Goal: Task Accomplishment & Management: Manage account settings

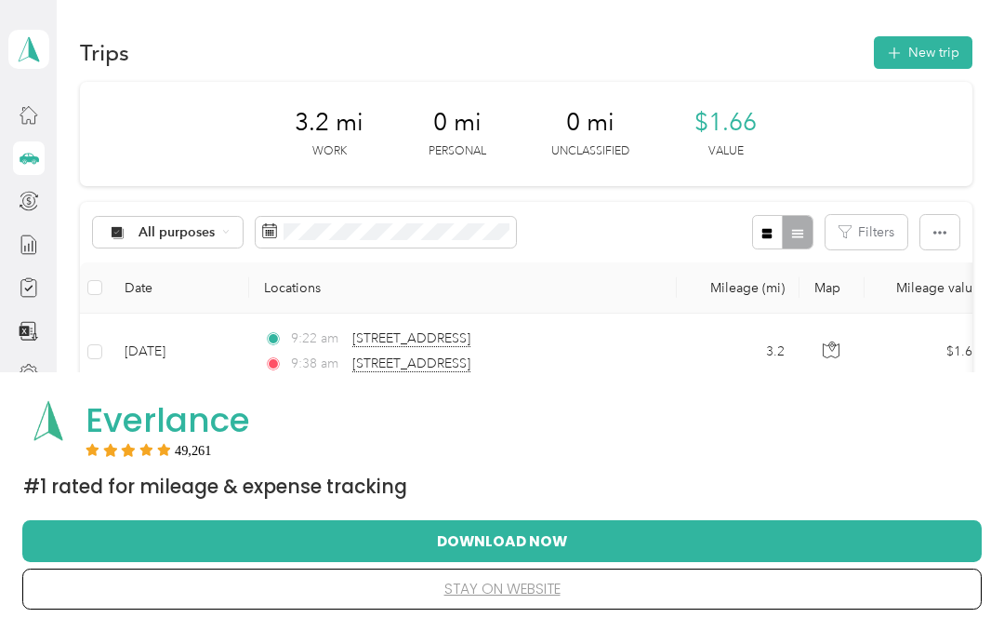
click at [941, 40] on button "New trip" at bounding box center [923, 52] width 99 height 33
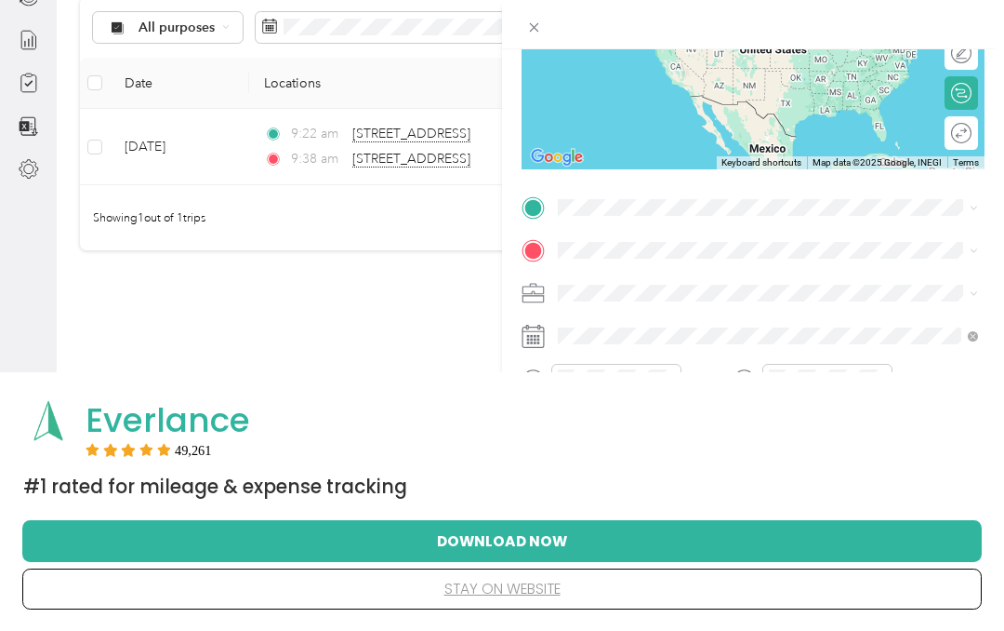
scroll to position [251, 0]
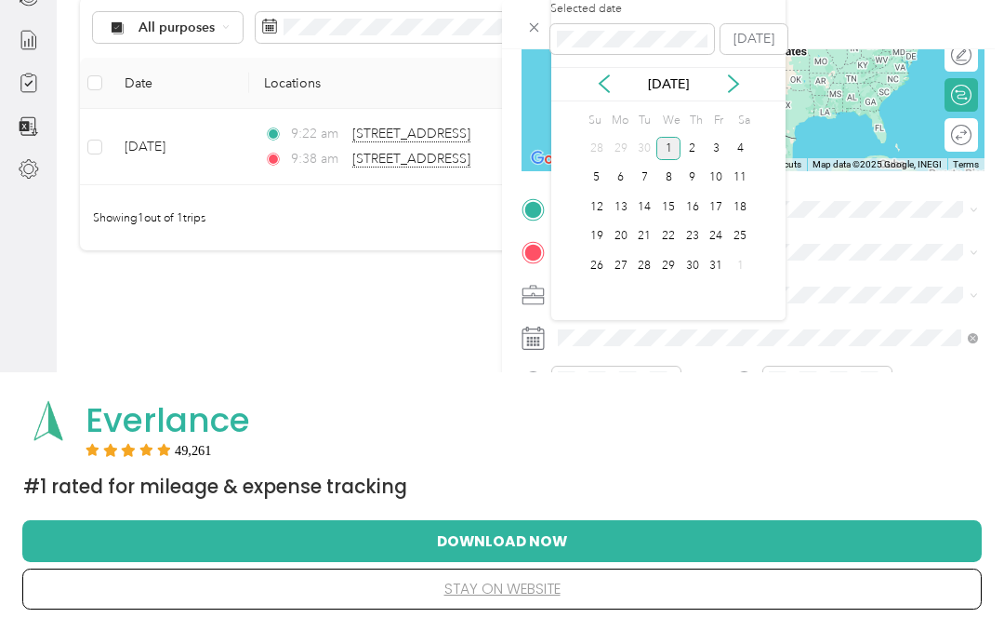
click at [605, 83] on icon at bounding box center [604, 83] width 19 height 19
click at [622, 179] on div "8" at bounding box center [621, 177] width 24 height 23
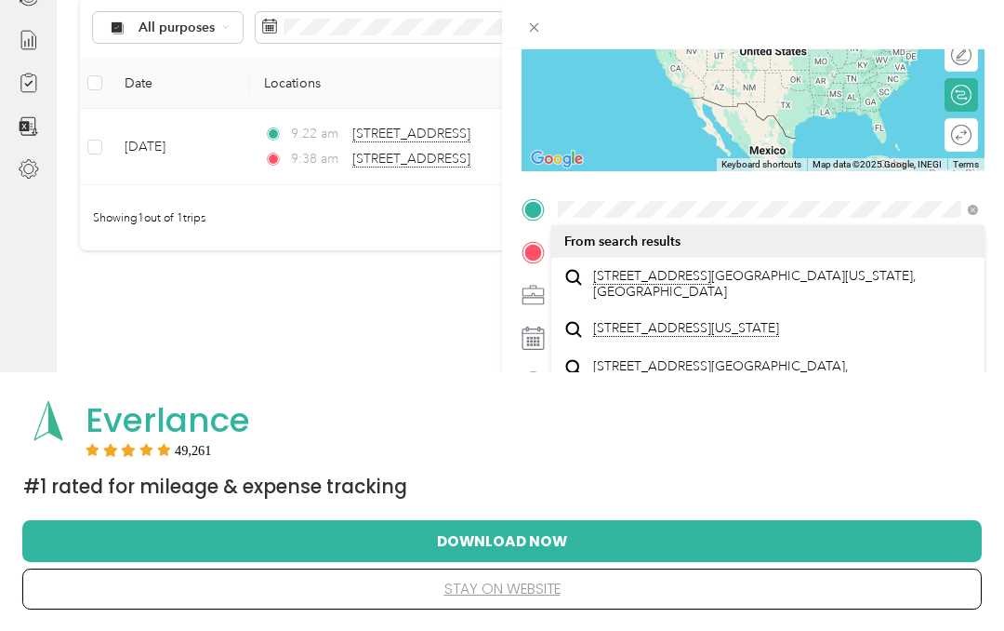
click at [812, 286] on span "[STREET_ADDRESS][US_STATE]" at bounding box center [782, 284] width 379 height 33
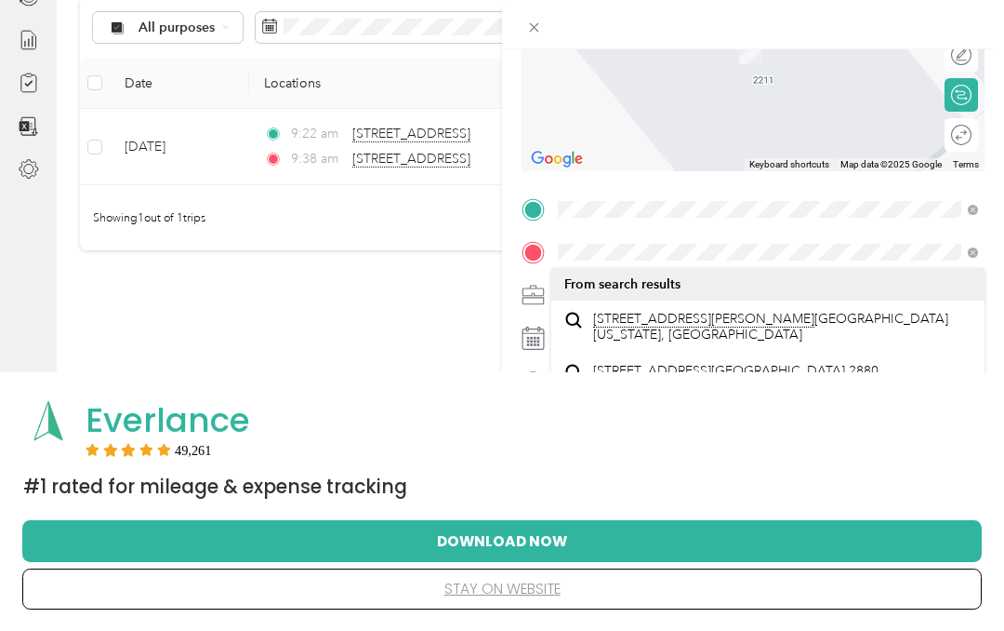
click at [847, 328] on span "[STREET_ADDRESS][PERSON_NAME][US_STATE]" at bounding box center [782, 327] width 379 height 33
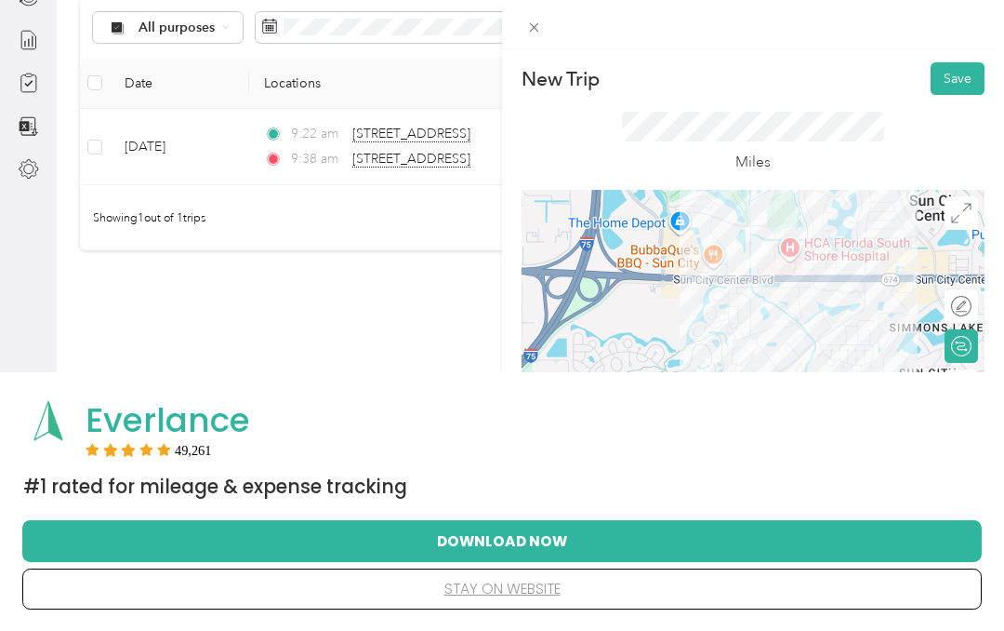
scroll to position [0, 0]
click at [958, 75] on button "Save" at bounding box center [958, 78] width 54 height 33
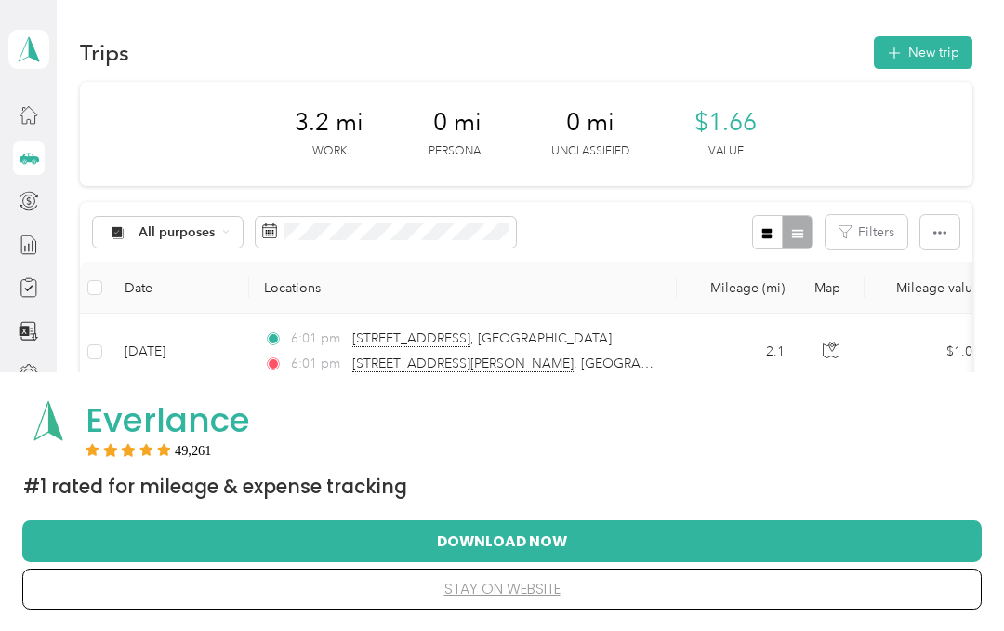
click at [960, 41] on button "New trip" at bounding box center [923, 52] width 99 height 33
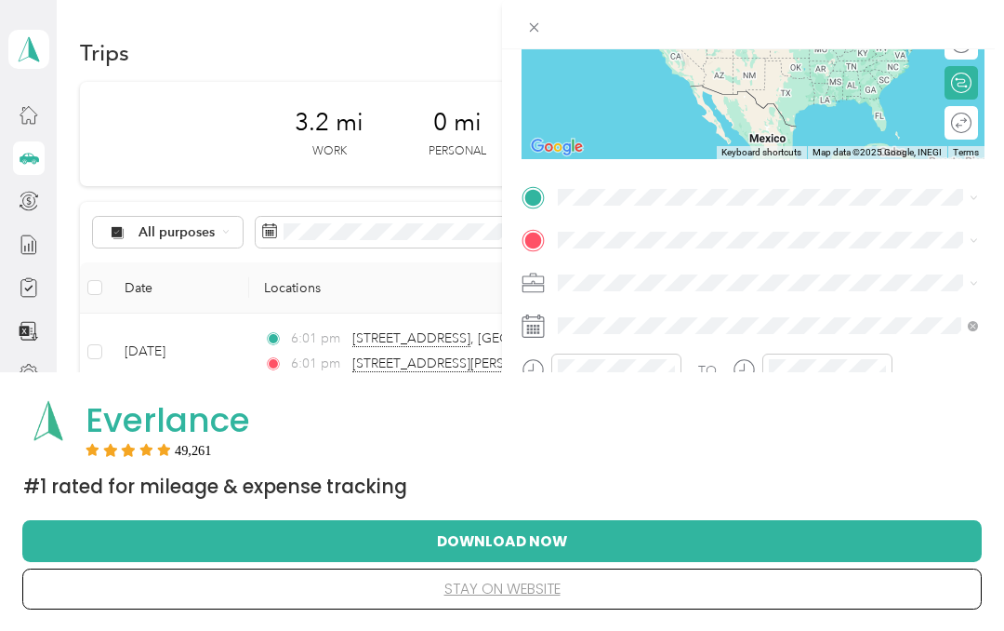
scroll to position [262, 0]
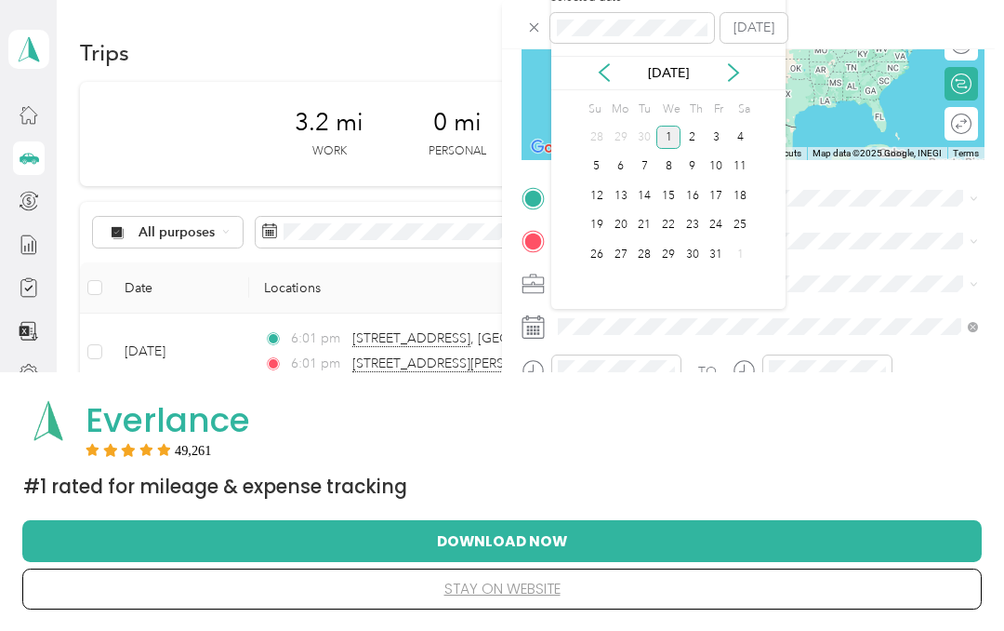
click at [602, 67] on icon at bounding box center [604, 72] width 19 height 19
click at [619, 164] on div "8" at bounding box center [621, 166] width 24 height 23
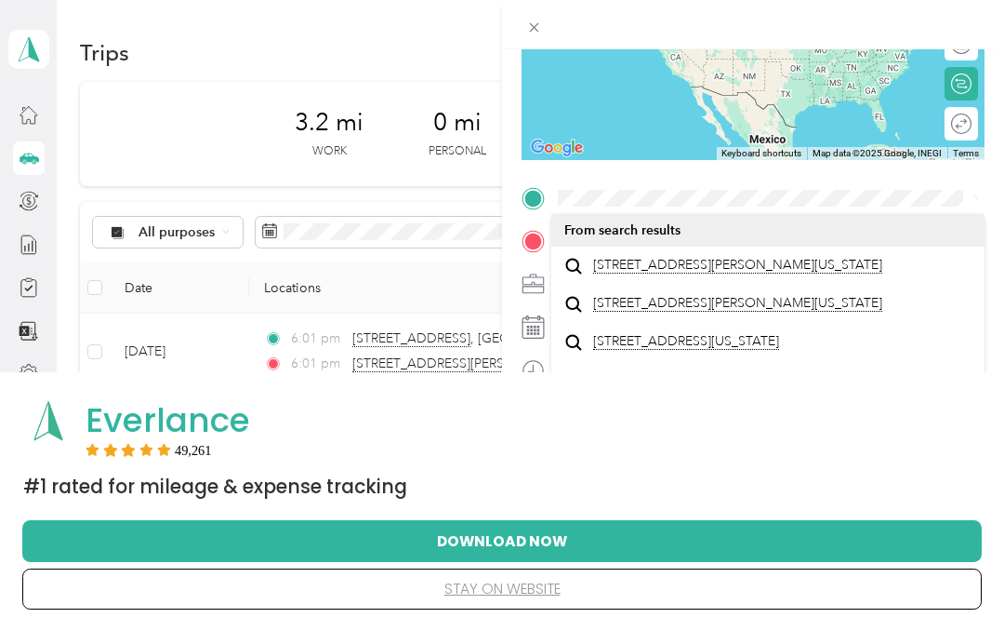
click at [682, 271] on span "[STREET_ADDRESS][PERSON_NAME][US_STATE]" at bounding box center [737, 265] width 289 height 17
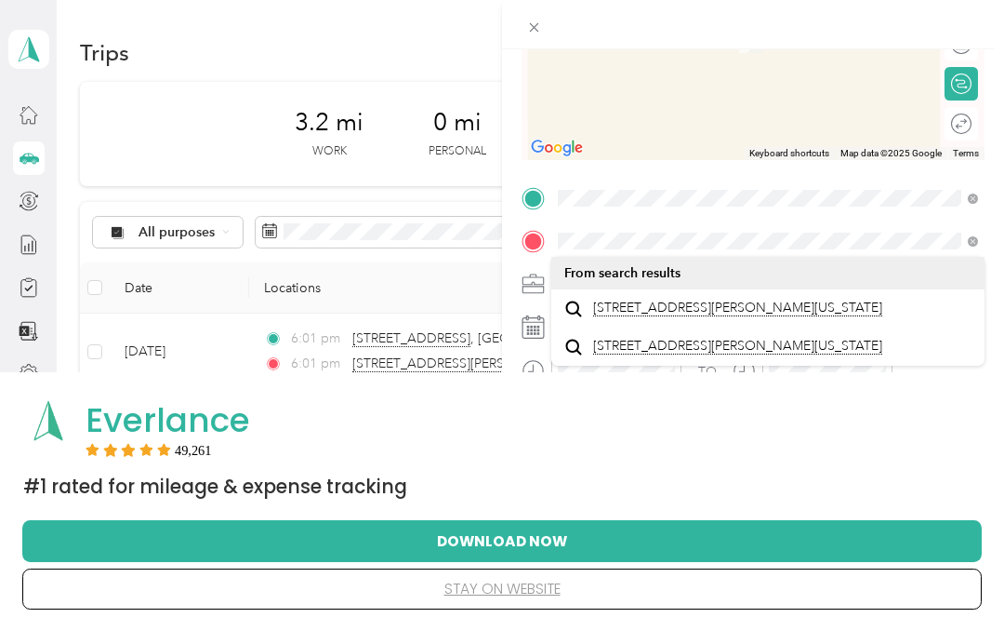
click at [791, 295] on li "[STREET_ADDRESS][PERSON_NAME][US_STATE]" at bounding box center [768, 308] width 433 height 38
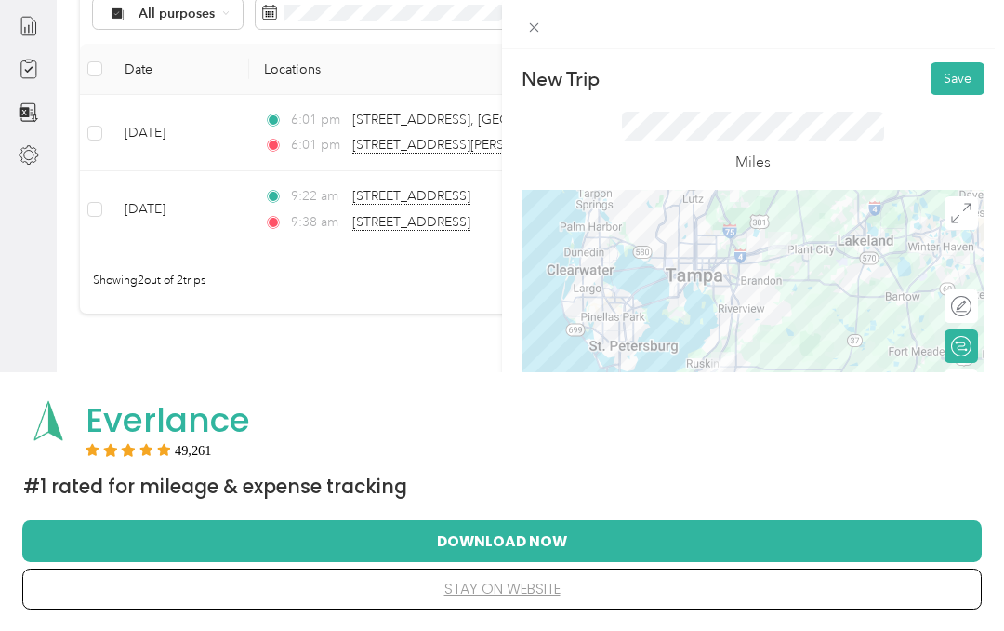
scroll to position [0, 0]
click at [960, 78] on button "Save" at bounding box center [958, 78] width 54 height 33
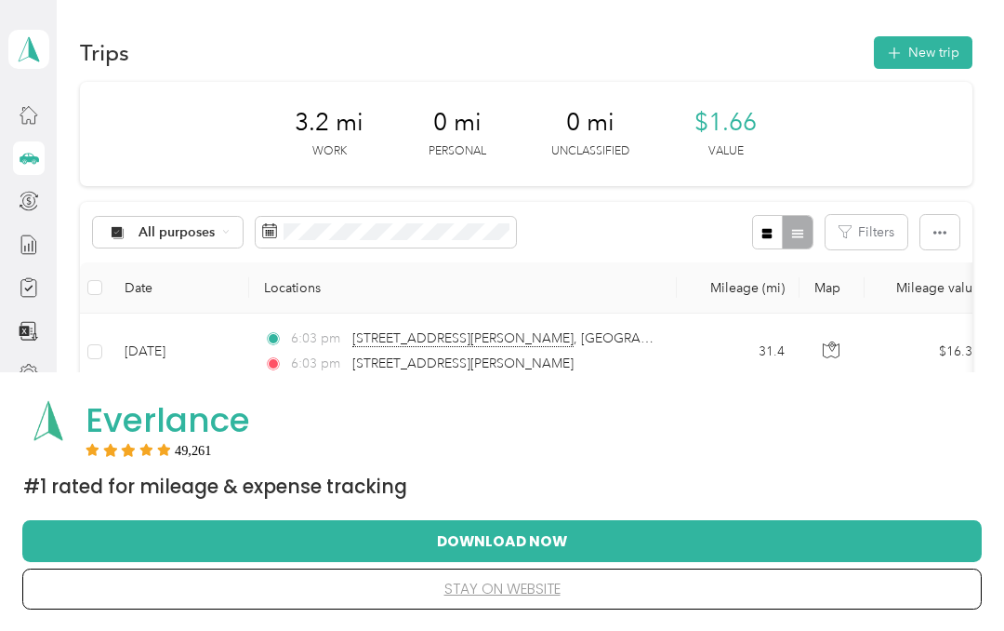
click at [943, 53] on button "New trip" at bounding box center [923, 52] width 99 height 33
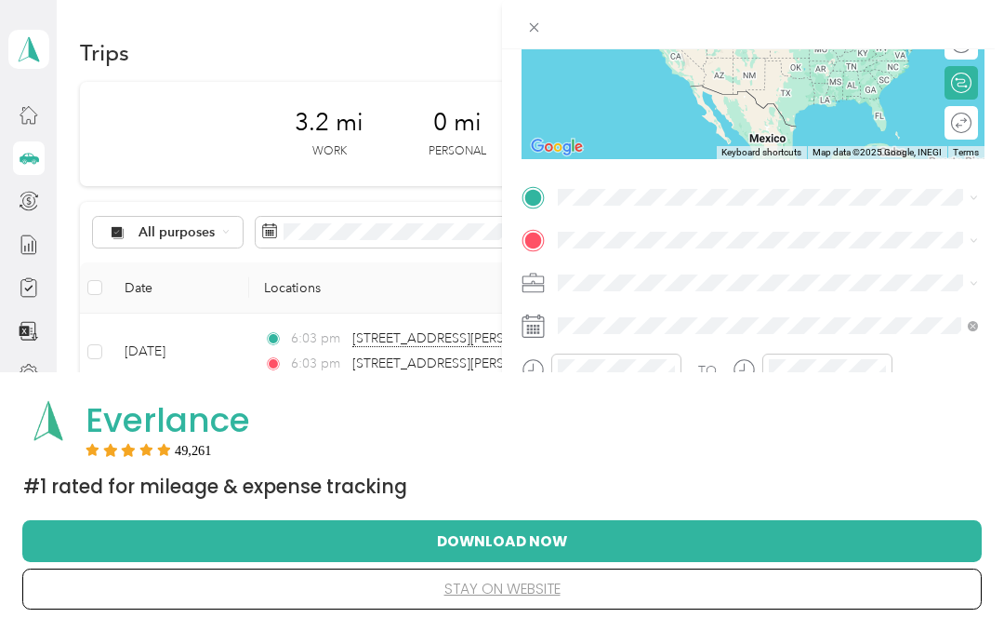
scroll to position [262, 0]
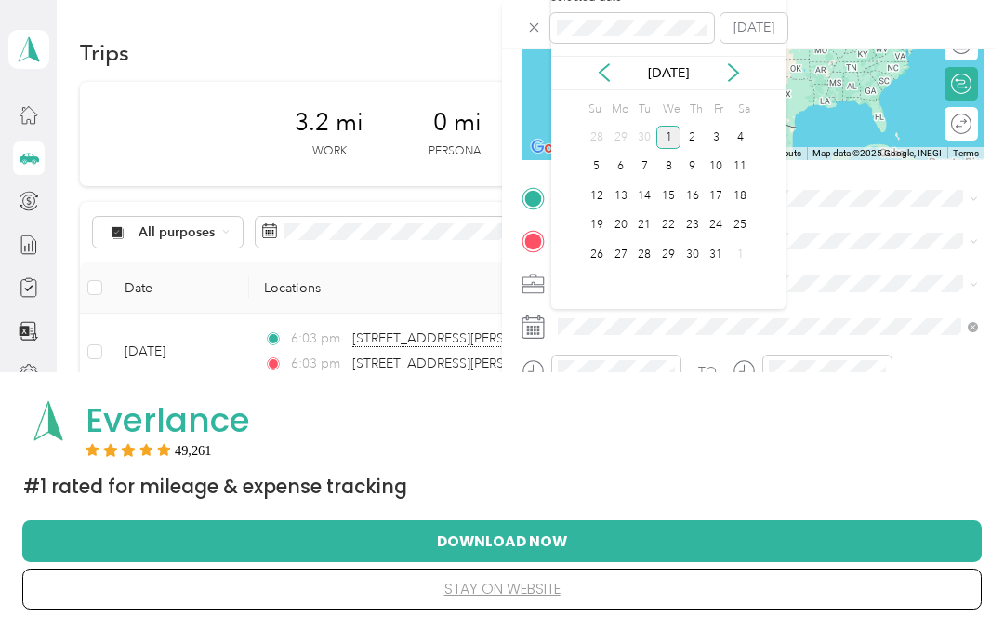
click at [605, 64] on icon at bounding box center [604, 72] width 19 height 19
click at [626, 162] on div "8" at bounding box center [621, 166] width 24 height 23
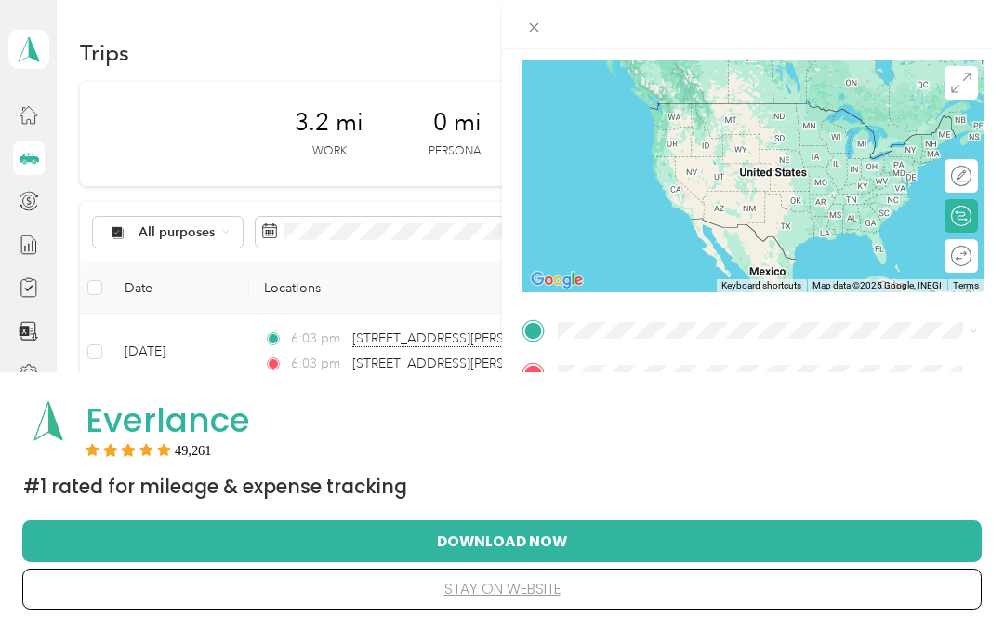
scroll to position [115, 0]
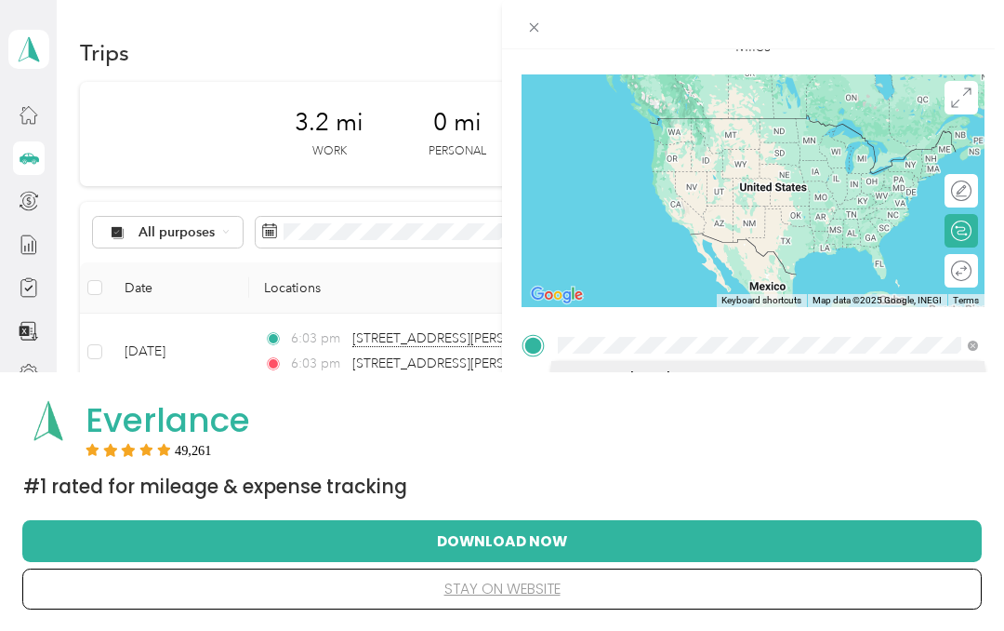
click at [789, 409] on span "[STREET_ADDRESS][PERSON_NAME][US_STATE]" at bounding box center [737, 412] width 289 height 17
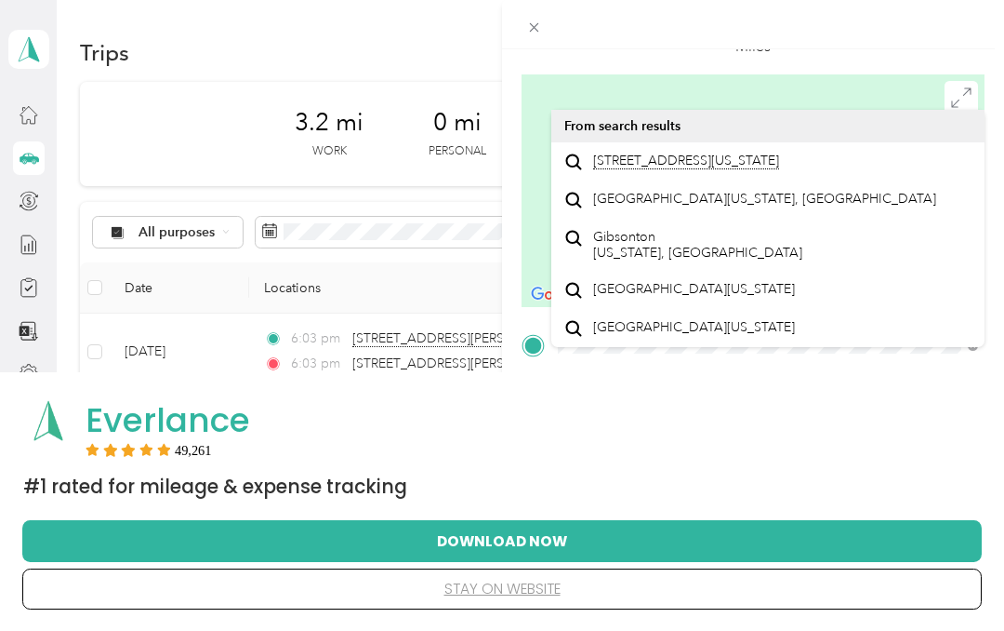
click at [779, 169] on span "[STREET_ADDRESS][US_STATE]" at bounding box center [686, 161] width 186 height 17
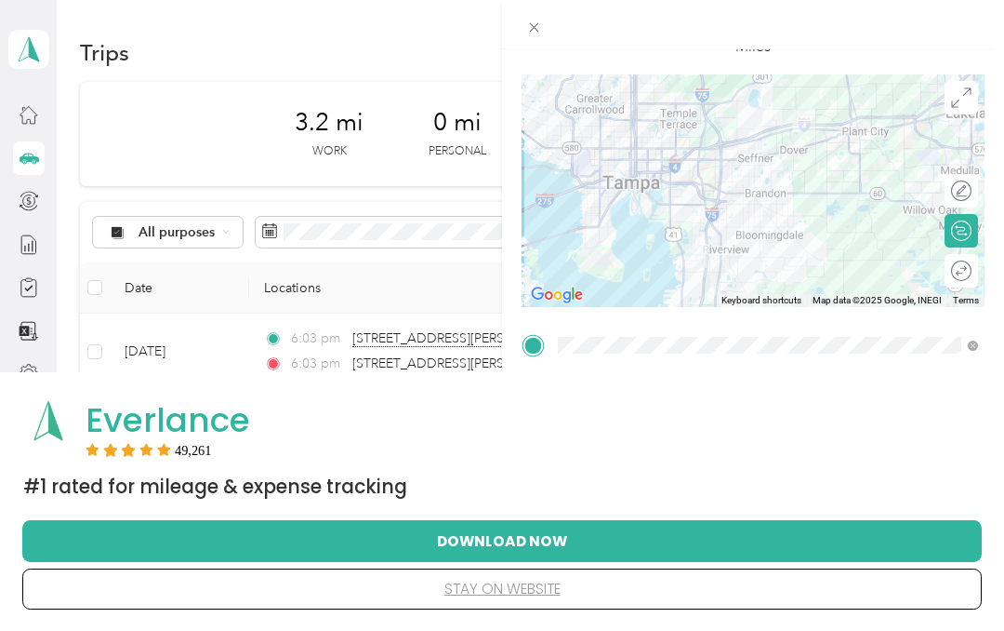
click at [813, 510] on div "Everlance 49,261 #1 Rated for Mileage & Expense Tracking" at bounding box center [502, 451] width 960 height 118
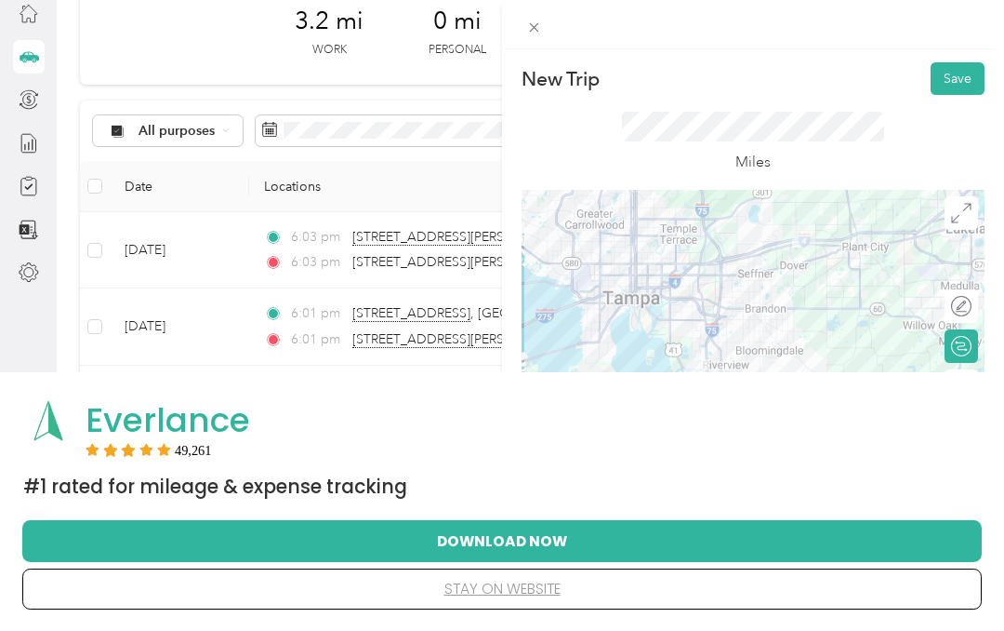
scroll to position [0, 0]
click at [972, 74] on button "Save" at bounding box center [958, 78] width 54 height 33
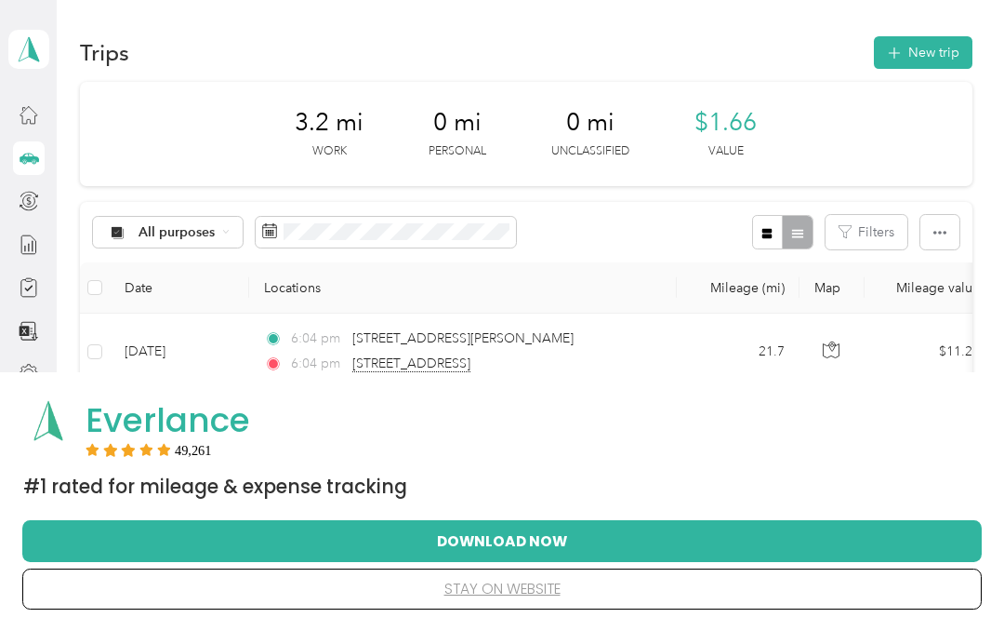
click at [963, 51] on button "New trip" at bounding box center [923, 52] width 99 height 33
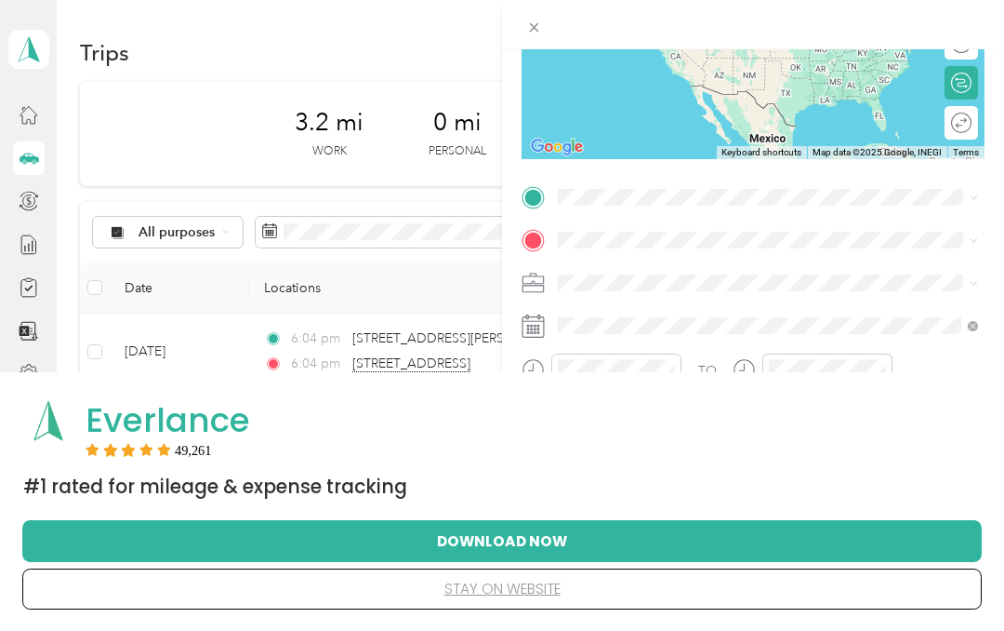
scroll to position [262, 0]
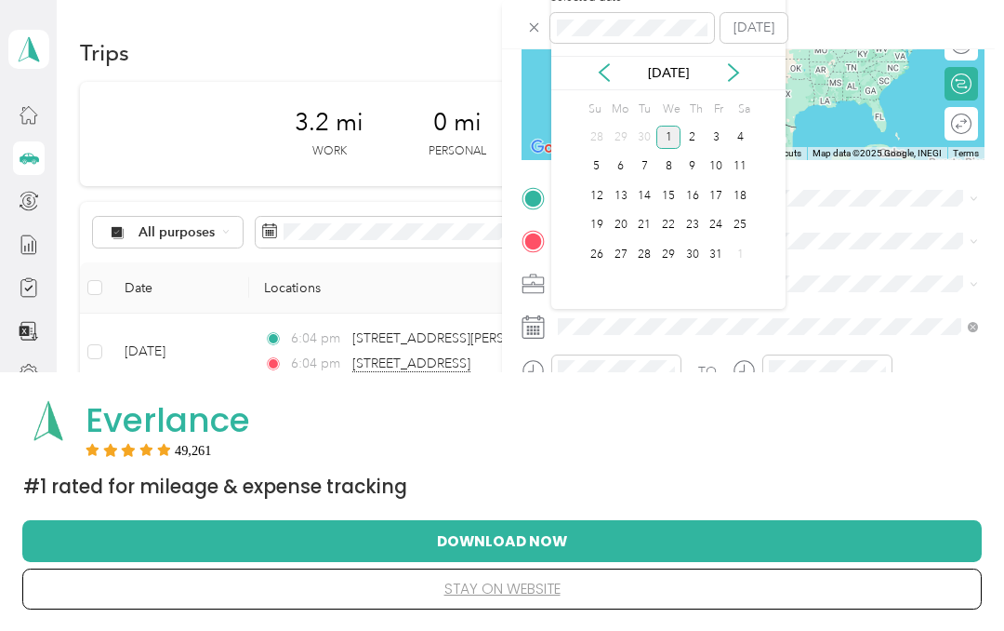
click at [605, 64] on icon at bounding box center [604, 72] width 19 height 19
click at [619, 163] on div "8" at bounding box center [621, 166] width 24 height 23
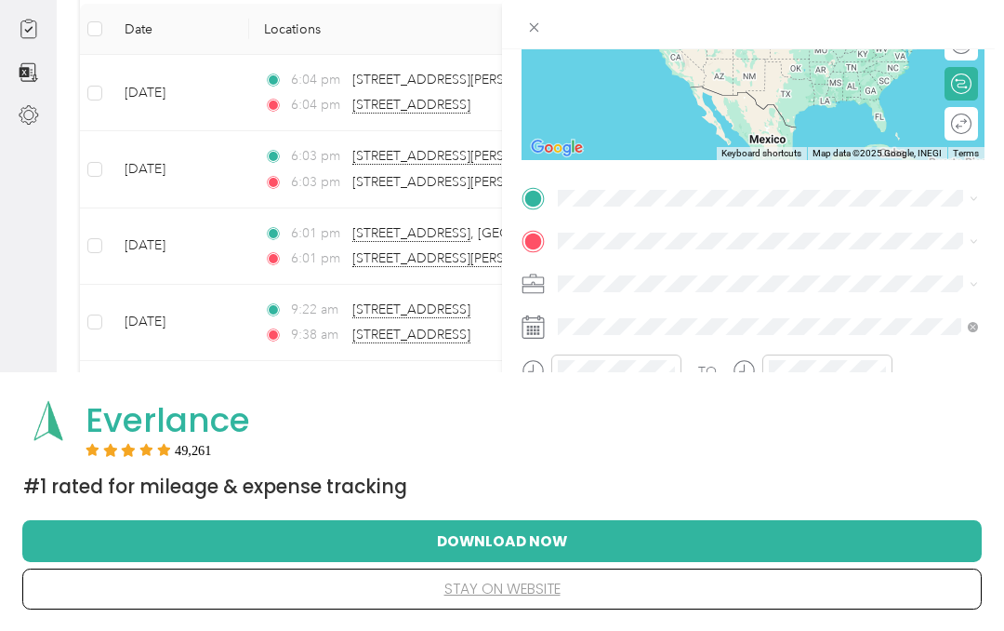
scroll to position [325, 0]
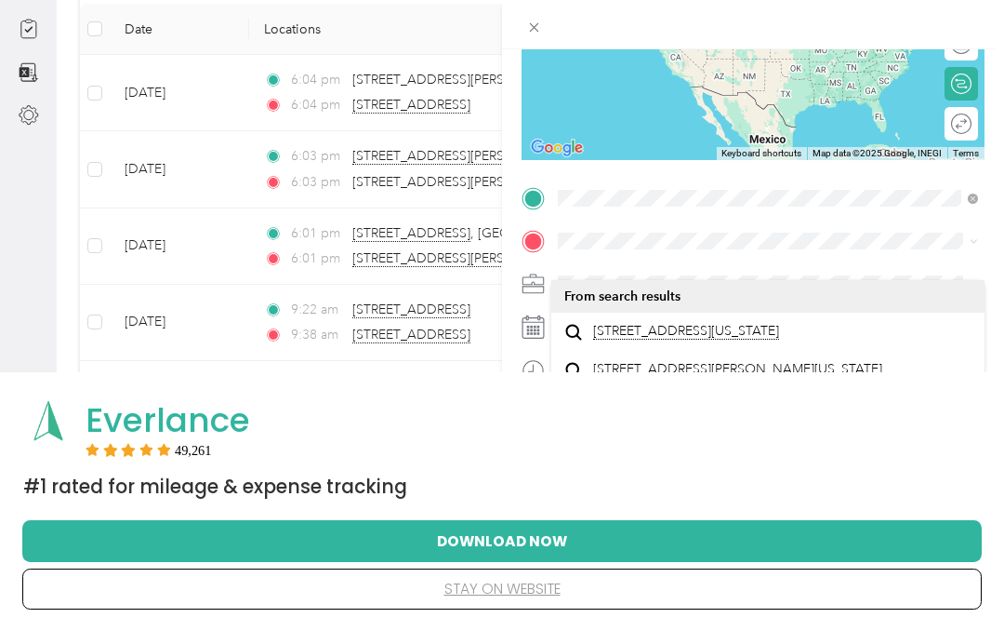
click at [727, 323] on span "[STREET_ADDRESS][US_STATE]" at bounding box center [686, 331] width 186 height 17
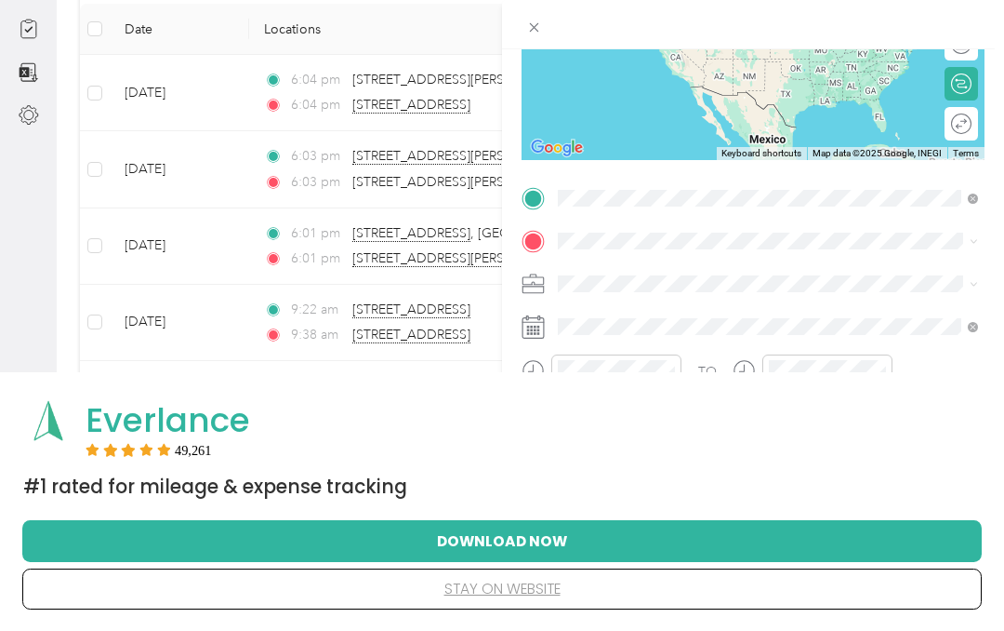
scroll to position [259, 0]
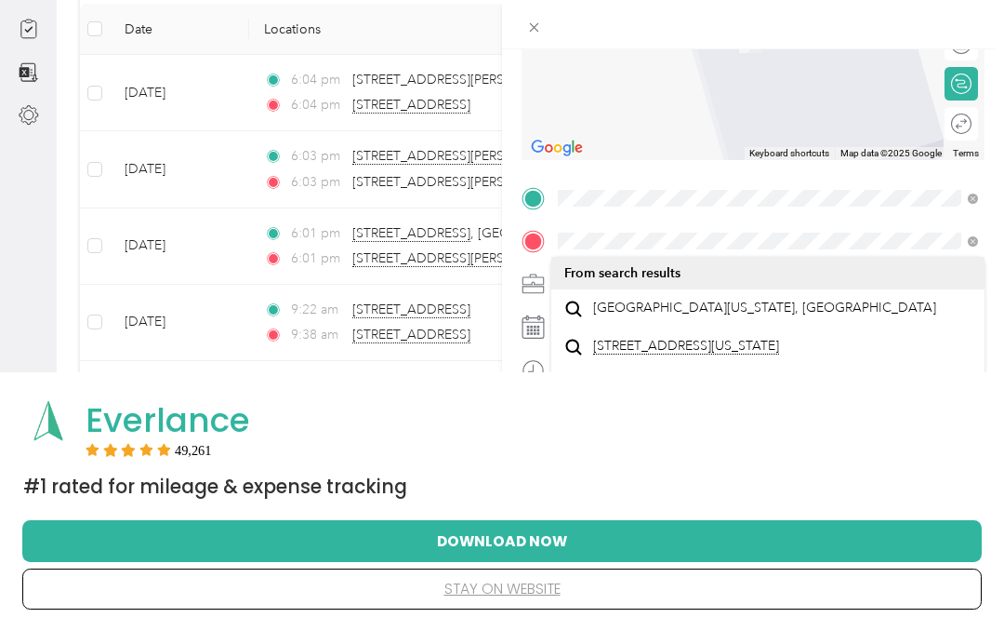
click at [733, 316] on span "[GEOGRAPHIC_DATA][US_STATE], [GEOGRAPHIC_DATA]" at bounding box center [764, 307] width 343 height 17
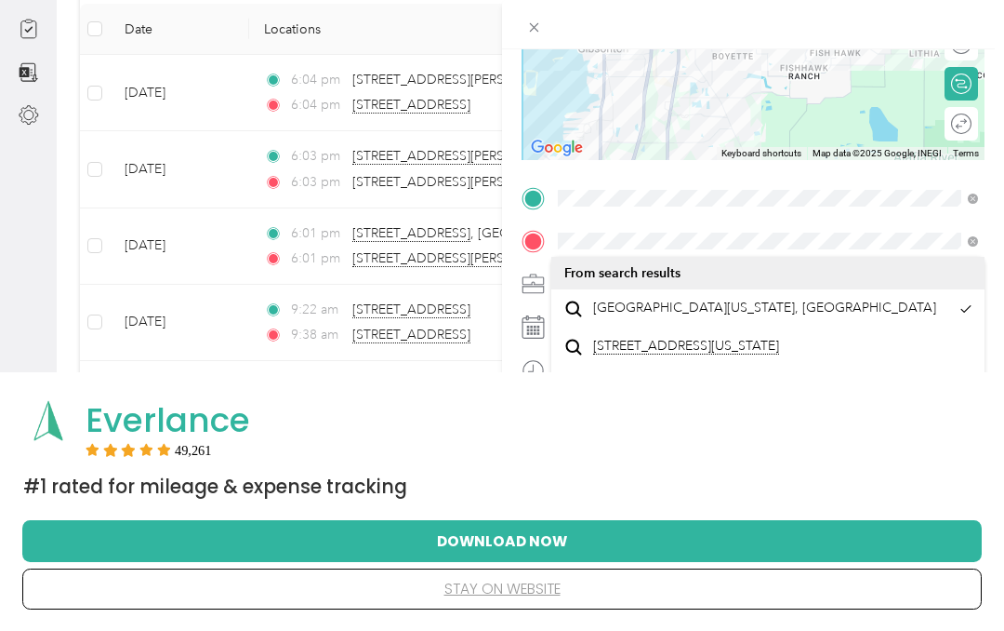
click at [552, 236] on span at bounding box center [768, 241] width 433 height 30
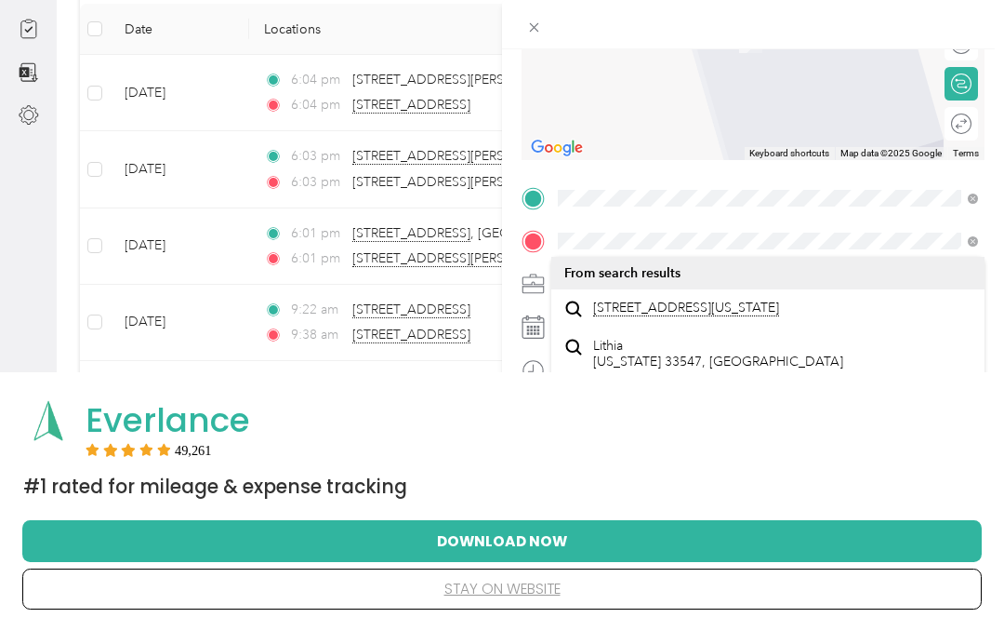
click at [685, 316] on span "[STREET_ADDRESS][US_STATE]" at bounding box center [686, 307] width 186 height 17
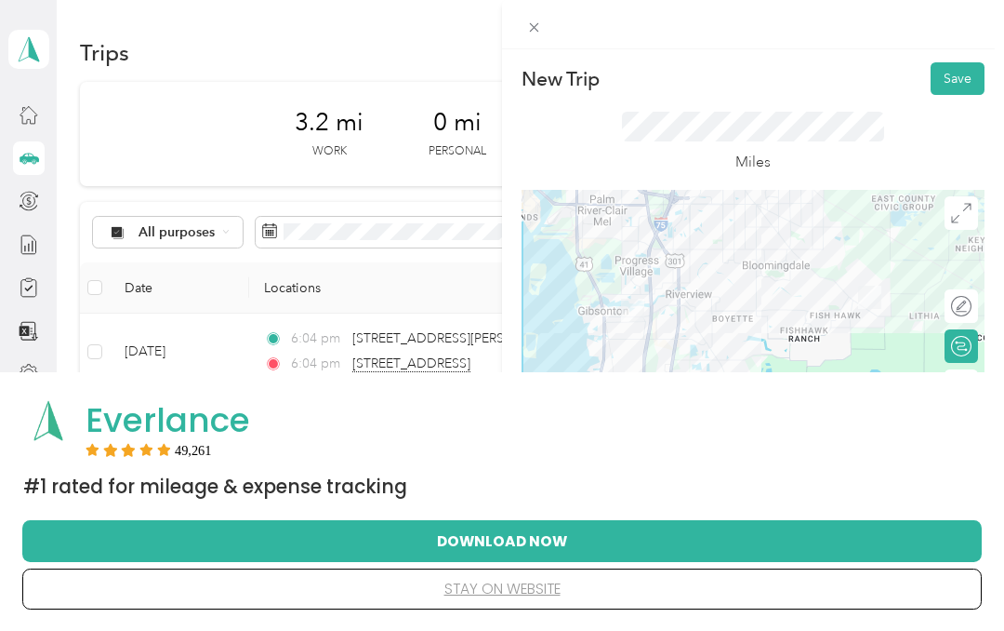
scroll to position [0, 0]
click at [967, 77] on button "Save" at bounding box center [958, 78] width 54 height 33
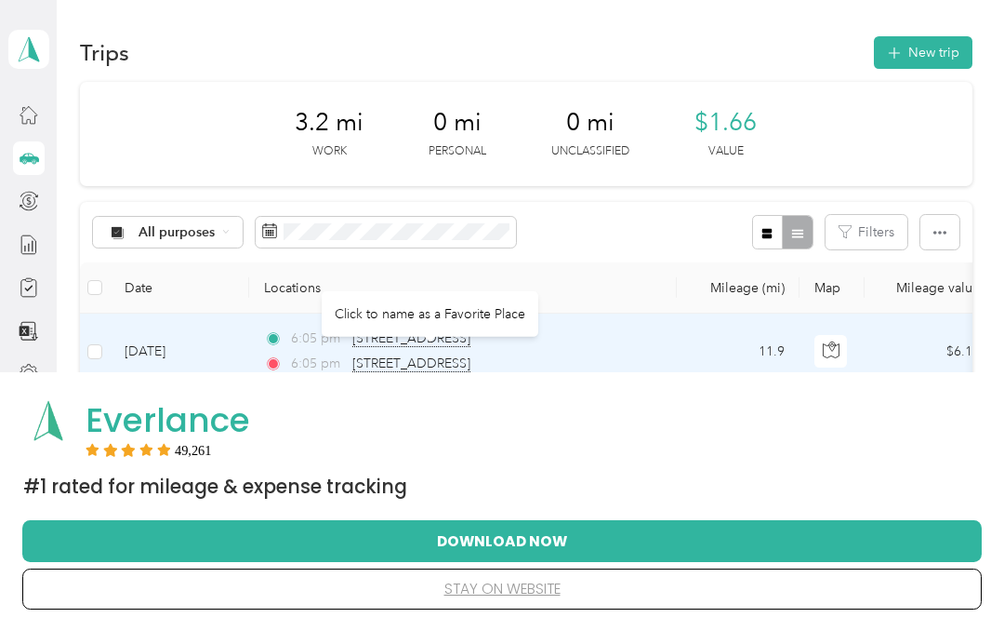
click at [471, 368] on span "[STREET_ADDRESS]" at bounding box center [411, 363] width 118 height 17
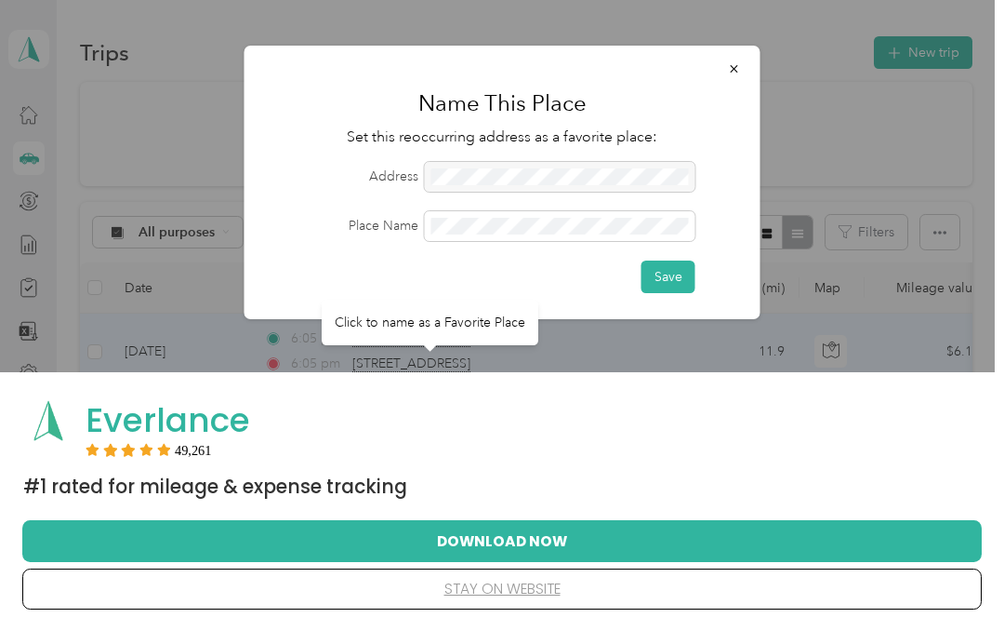
click at [742, 73] on button "button" at bounding box center [734, 68] width 39 height 33
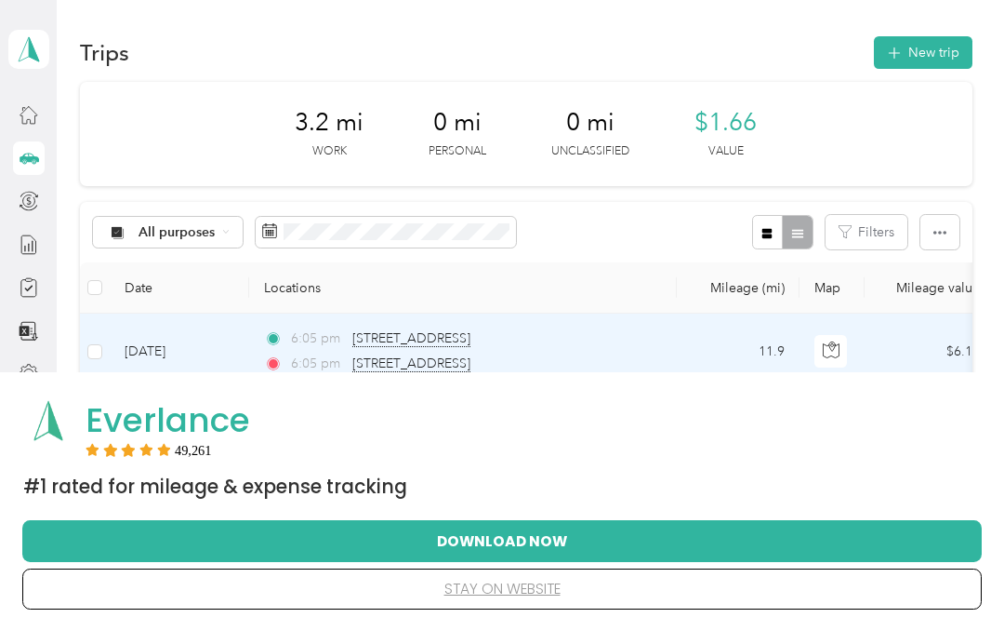
click at [933, 57] on button "New trip" at bounding box center [923, 52] width 99 height 33
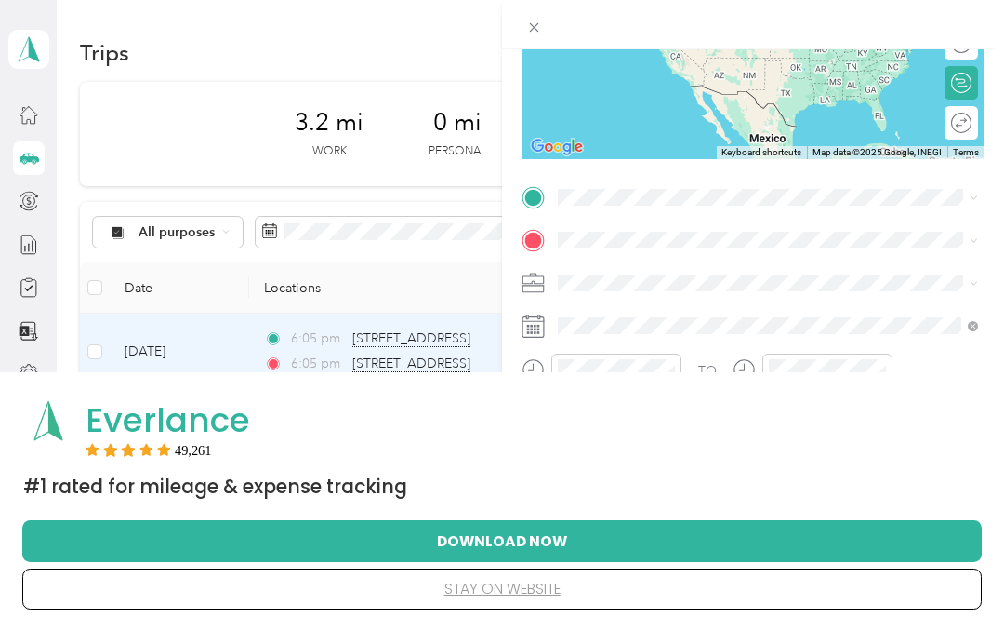
scroll to position [262, 0]
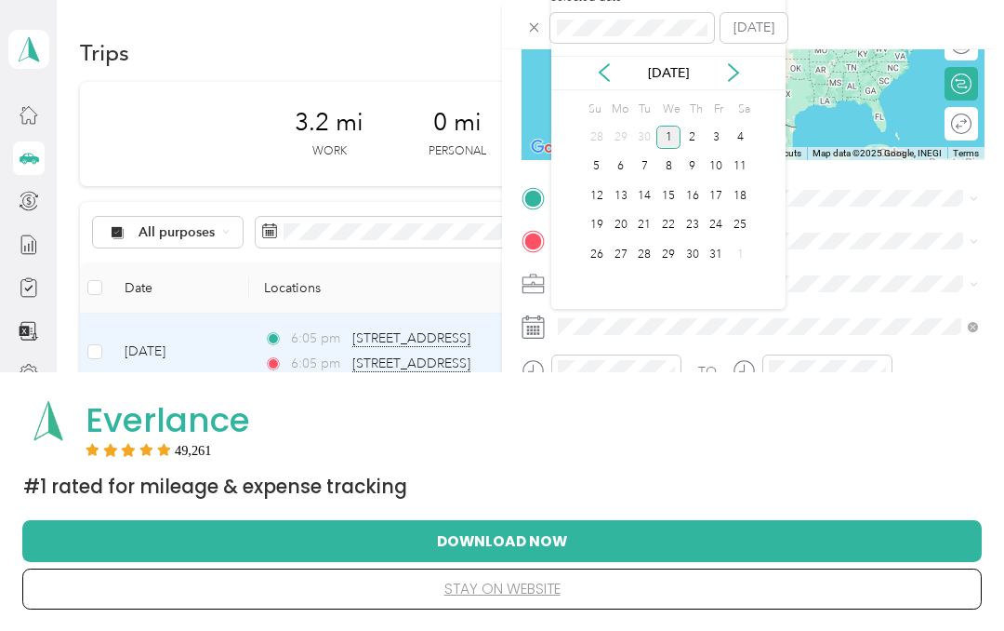
click at [607, 67] on icon at bounding box center [604, 72] width 19 height 19
click at [620, 166] on div "8" at bounding box center [621, 166] width 24 height 23
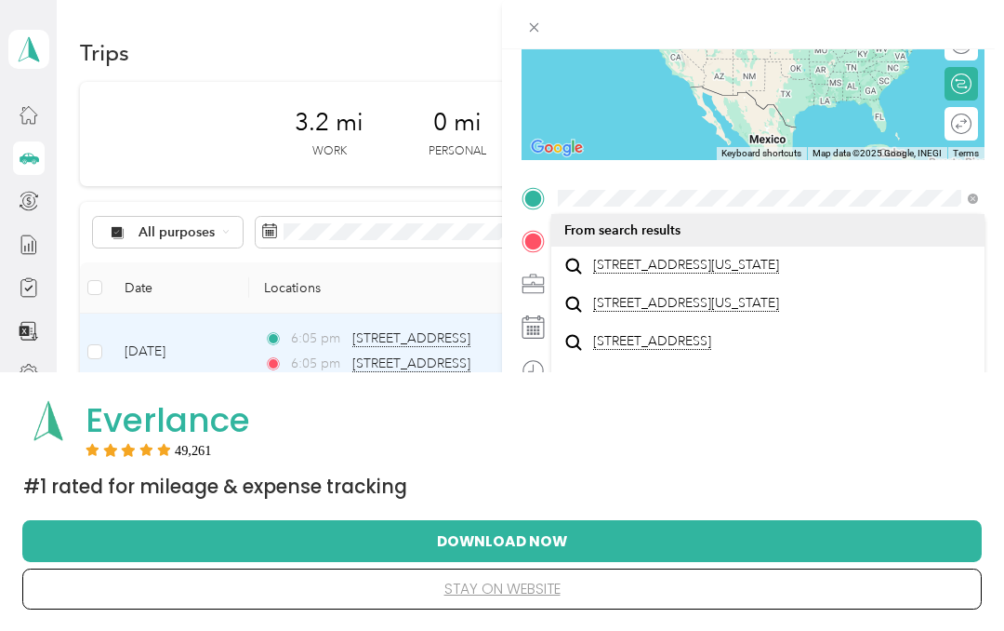
click at [740, 273] on span "[STREET_ADDRESS][US_STATE]" at bounding box center [686, 265] width 186 height 17
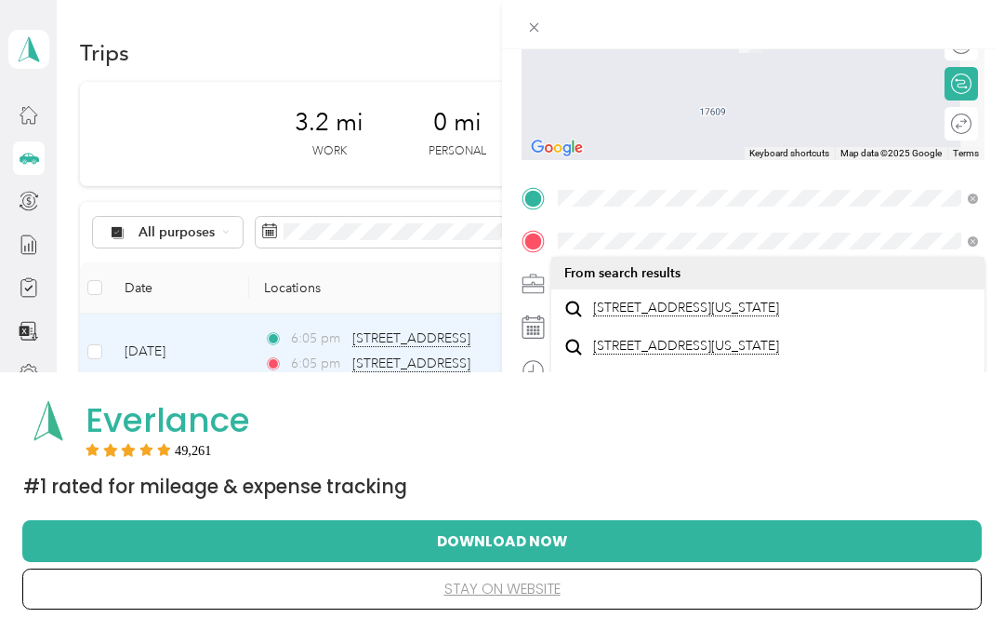
click at [709, 316] on span "[STREET_ADDRESS][US_STATE]" at bounding box center [686, 307] width 186 height 17
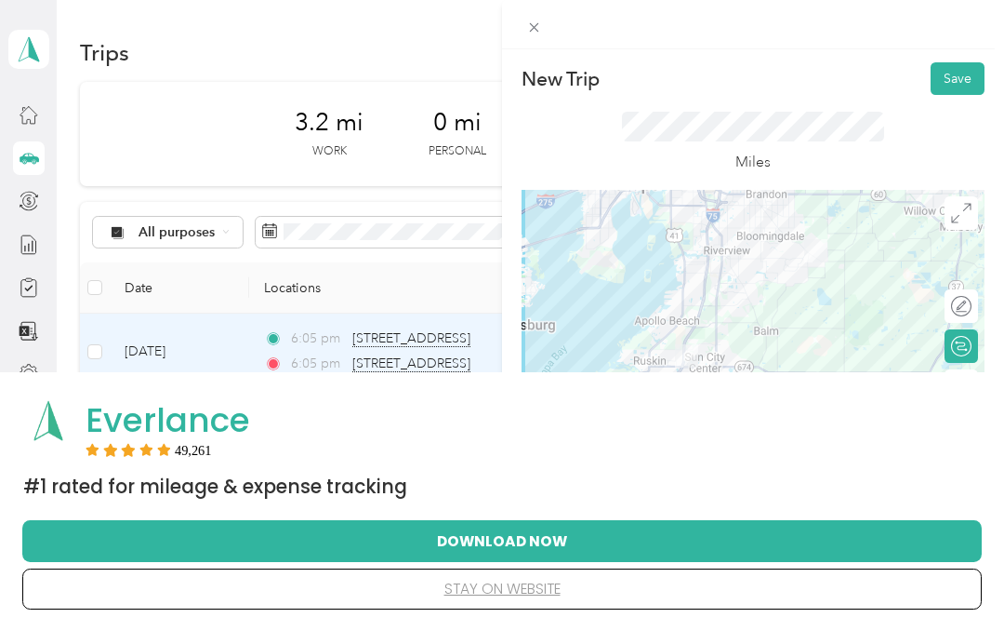
scroll to position [0, 0]
click at [974, 73] on button "Save" at bounding box center [958, 78] width 54 height 33
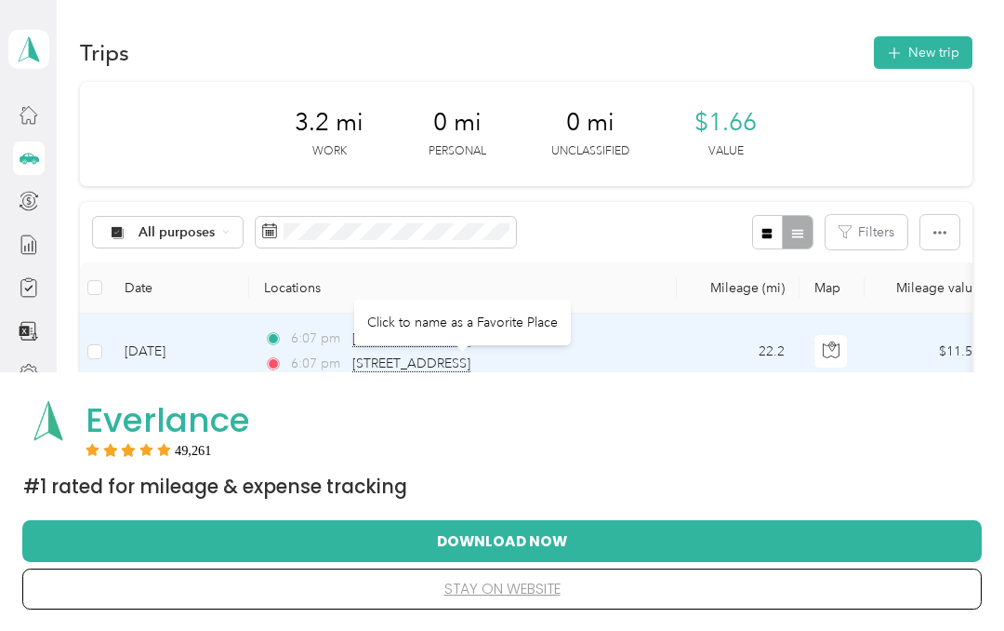
click at [492, 326] on div "Click to name as a Favorite Place" at bounding box center [462, 322] width 217 height 46
click at [471, 367] on span "[STREET_ADDRESS]" at bounding box center [411, 363] width 118 height 17
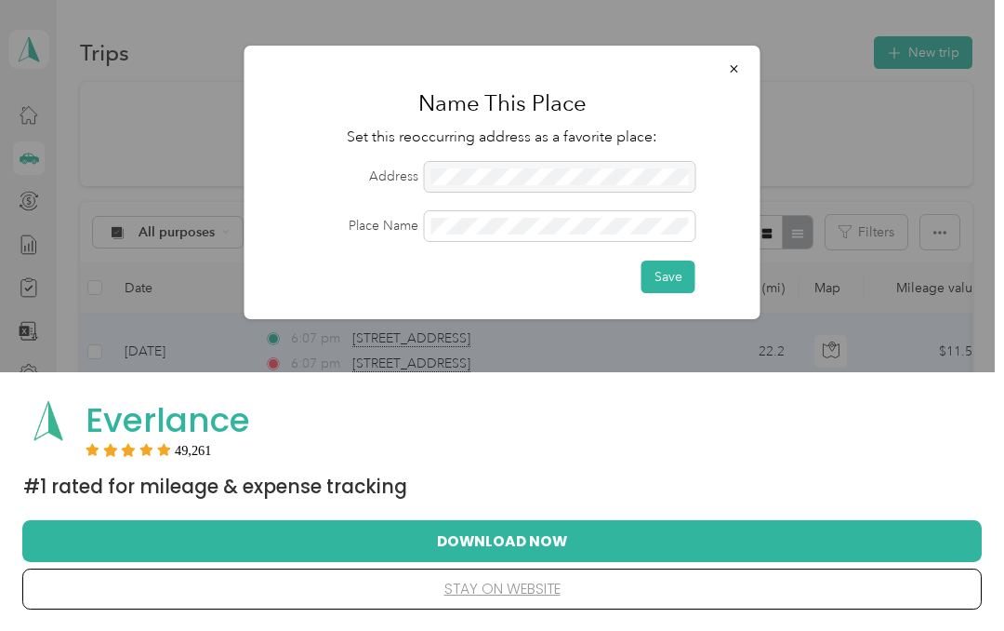
click at [681, 277] on button "Save" at bounding box center [669, 276] width 54 height 33
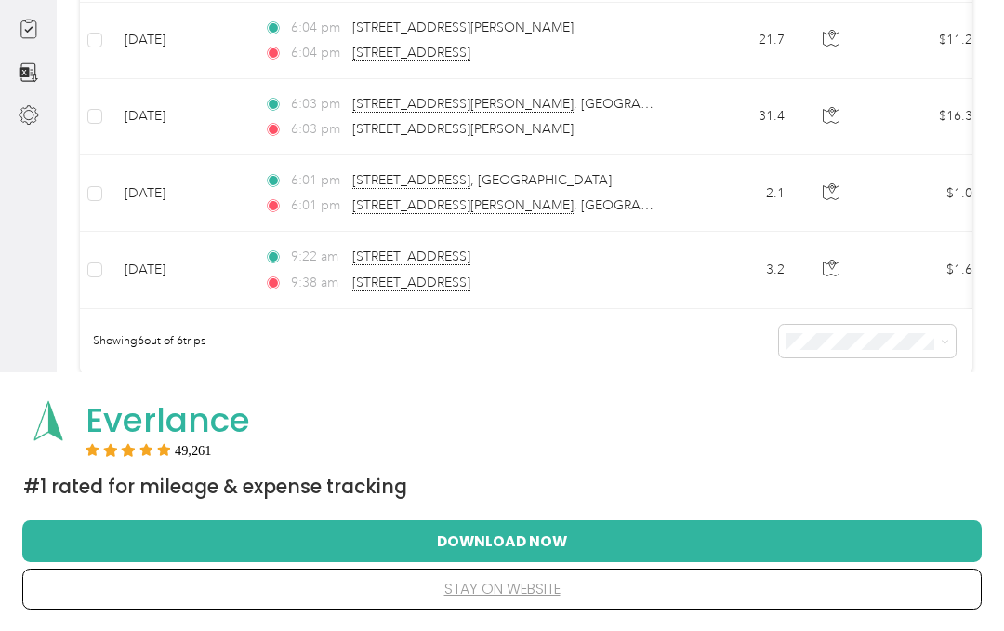
scroll to position [189, 0]
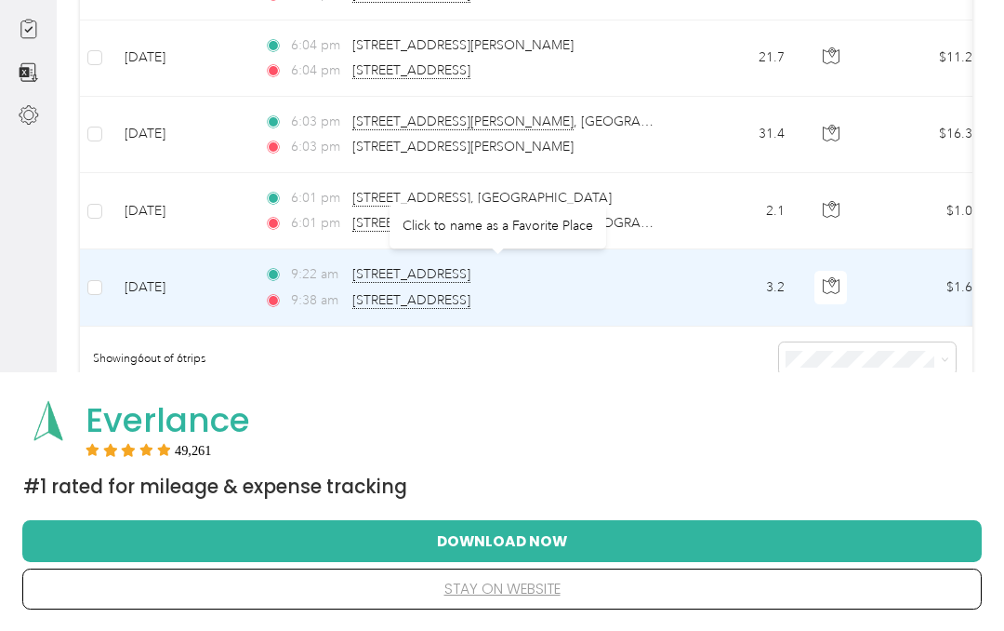
click at [471, 272] on span "[STREET_ADDRESS]" at bounding box center [411, 274] width 118 height 17
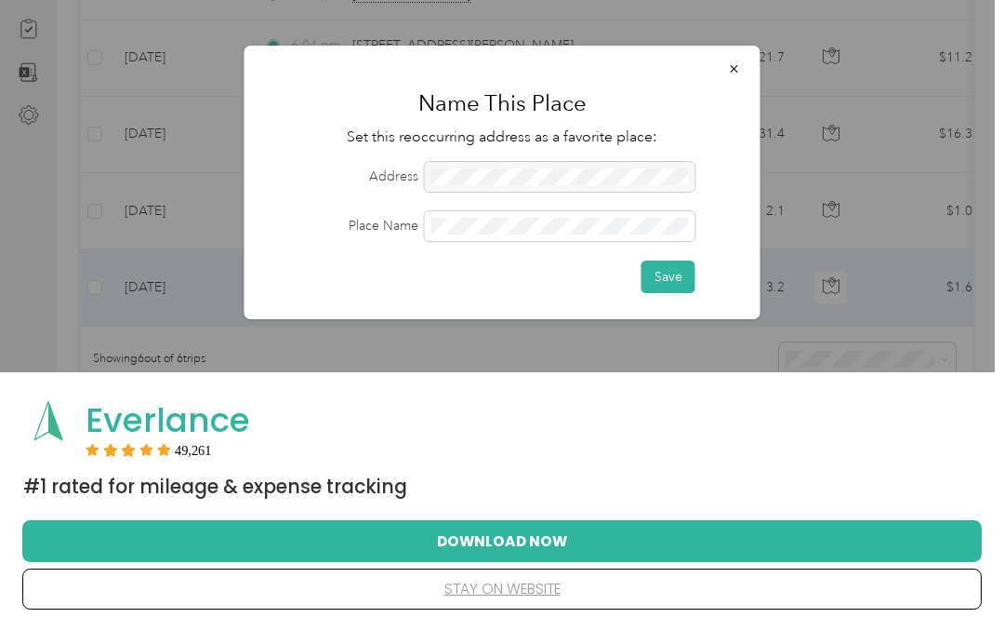
click at [618, 175] on div at bounding box center [560, 177] width 271 height 30
click at [685, 278] on button "Save" at bounding box center [669, 276] width 54 height 33
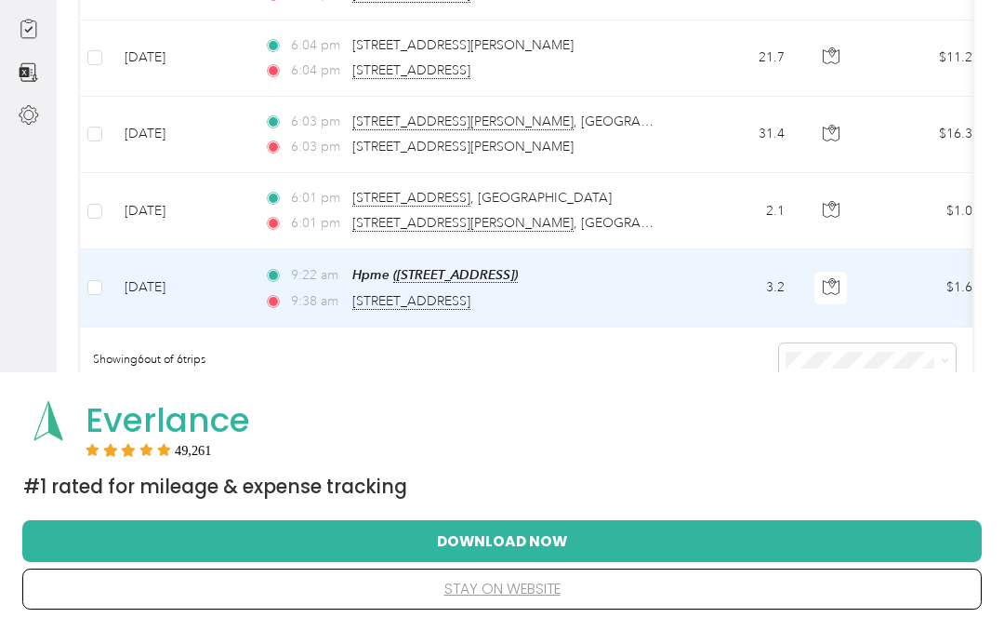
click at [518, 273] on span "Hpme ([STREET_ADDRESS])" at bounding box center [435, 275] width 166 height 16
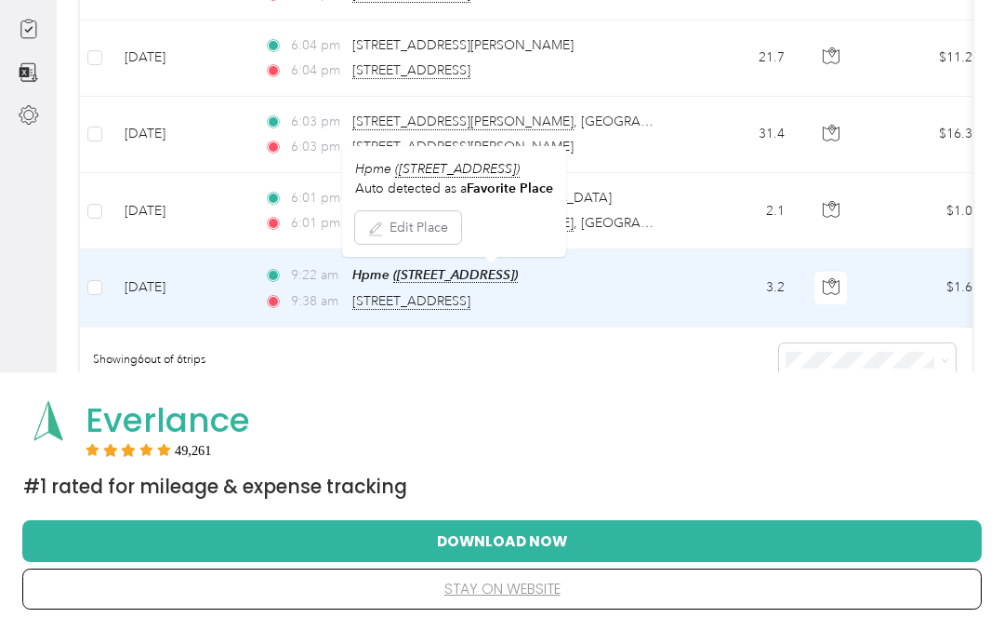
click at [518, 279] on span "Hpme ([STREET_ADDRESS])" at bounding box center [435, 275] width 166 height 16
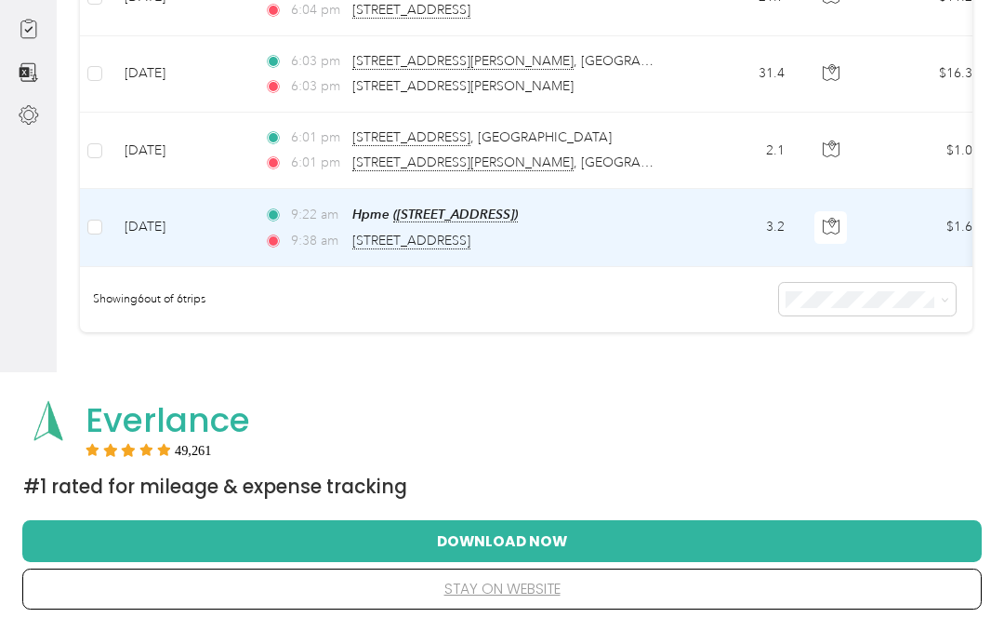
scroll to position [247, 0]
click at [518, 219] on span "Hpme ([STREET_ADDRESS])" at bounding box center [435, 216] width 166 height 16
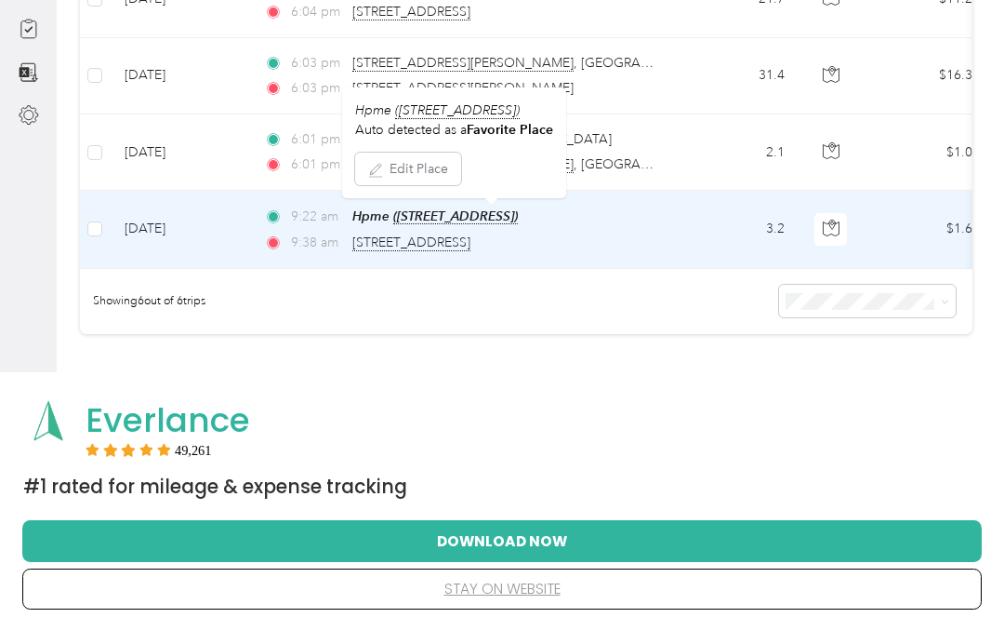
click at [520, 113] on span "Hpme ([STREET_ADDRESS])" at bounding box center [437, 110] width 165 height 17
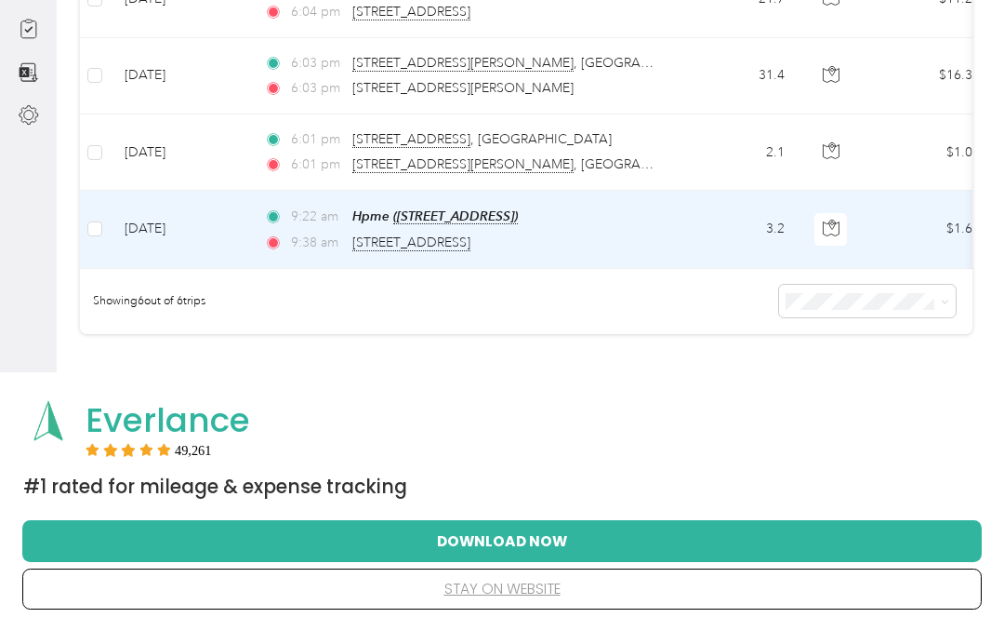
click at [518, 210] on span "Hpme ([STREET_ADDRESS])" at bounding box center [435, 216] width 166 height 16
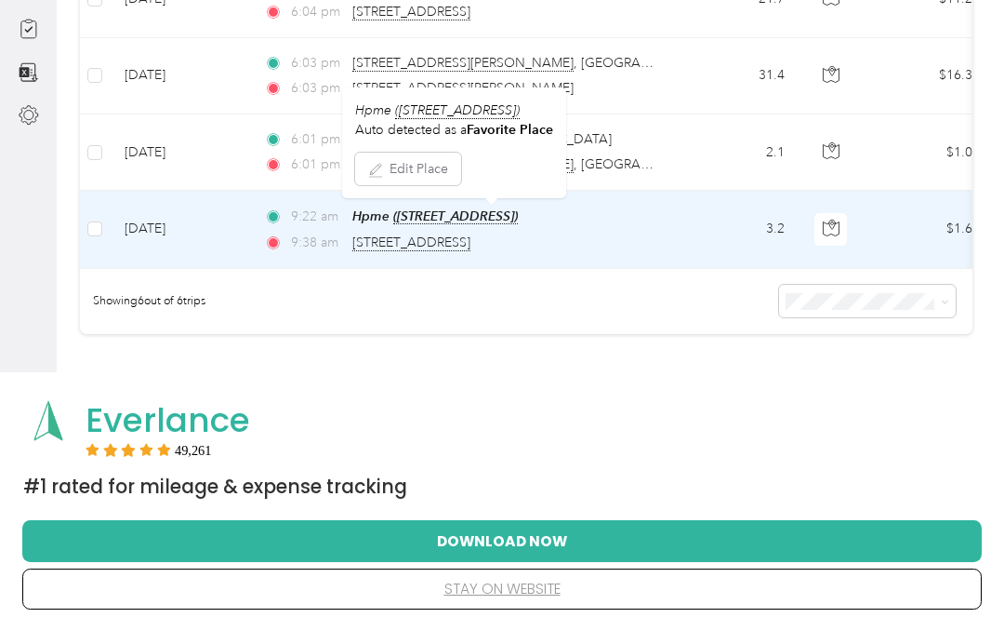
click at [382, 167] on icon "button" at bounding box center [375, 170] width 15 height 15
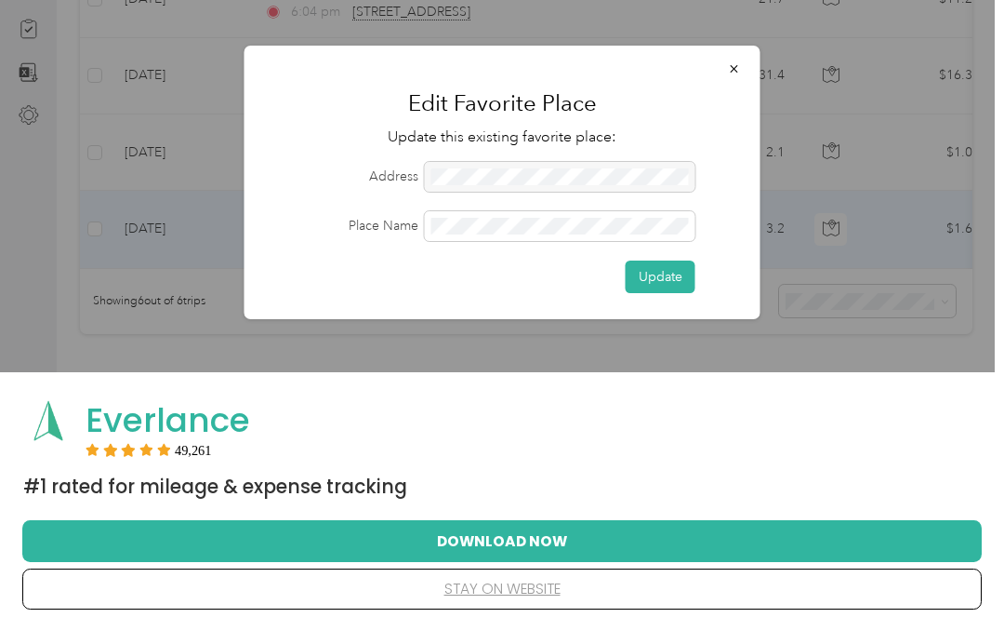
click at [682, 279] on button "Update" at bounding box center [661, 276] width 70 height 33
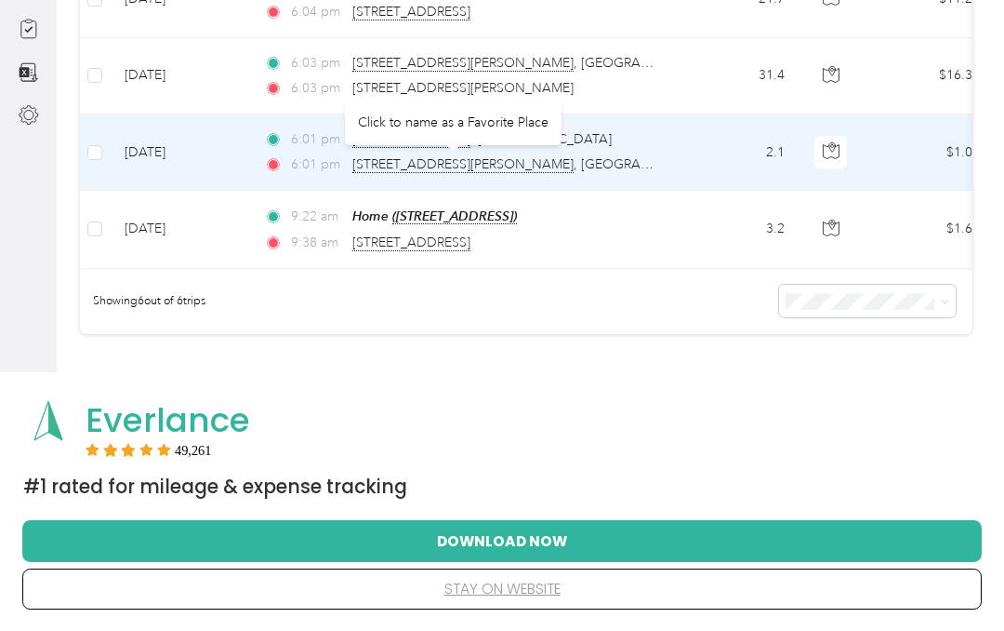
click at [521, 122] on div "Click to name as a Favorite Place" at bounding box center [453, 123] width 217 height 46
click at [503, 124] on div "Click to name as a Favorite Place" at bounding box center [453, 123] width 217 height 46
click at [447, 162] on span "[STREET_ADDRESS][PERSON_NAME]" at bounding box center [533, 164] width 363 height 17
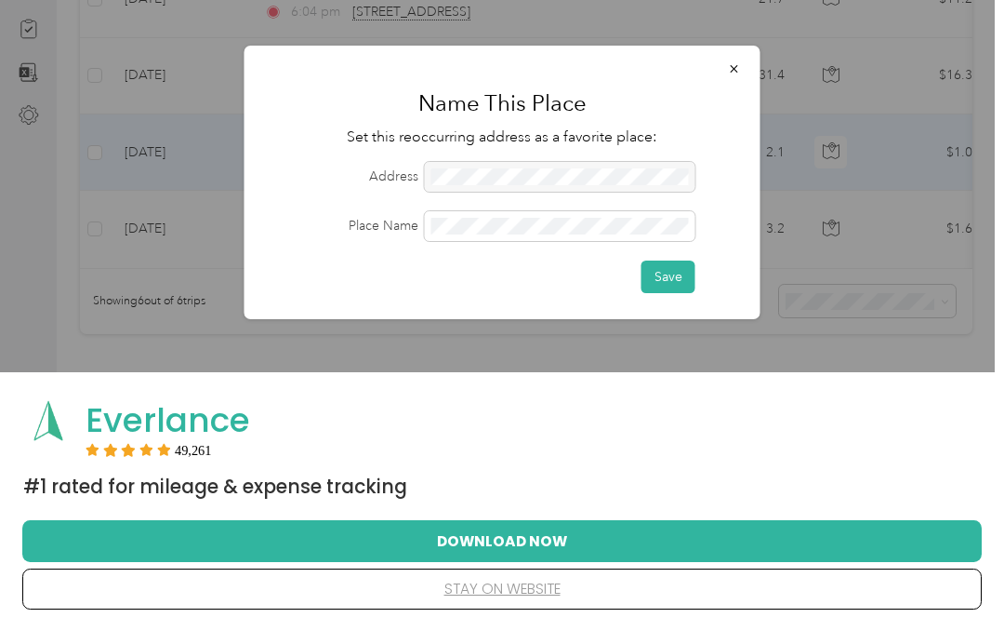
click at [517, 171] on div at bounding box center [560, 177] width 271 height 30
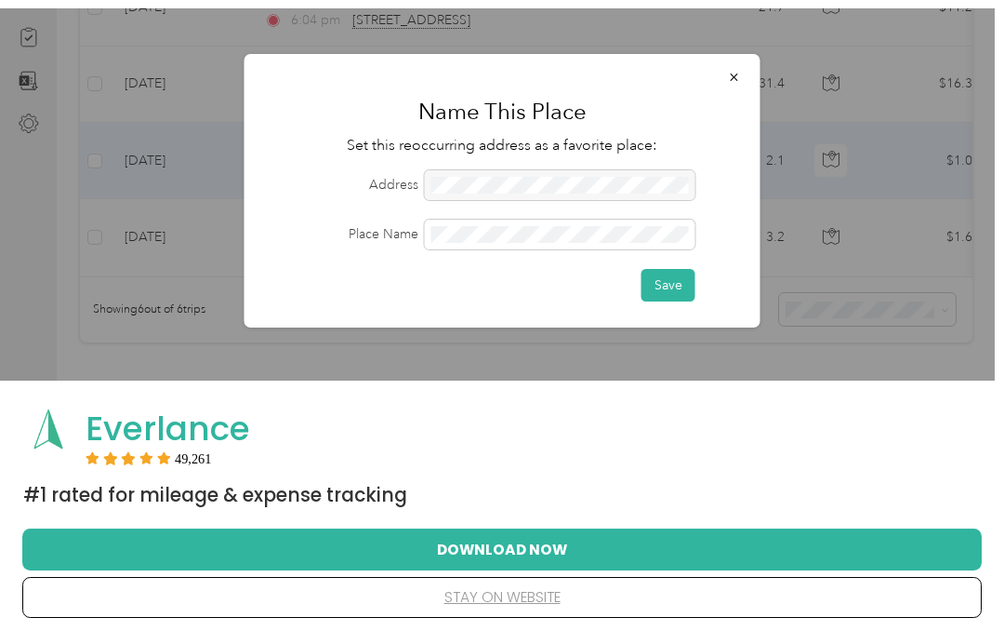
scroll to position [325, 0]
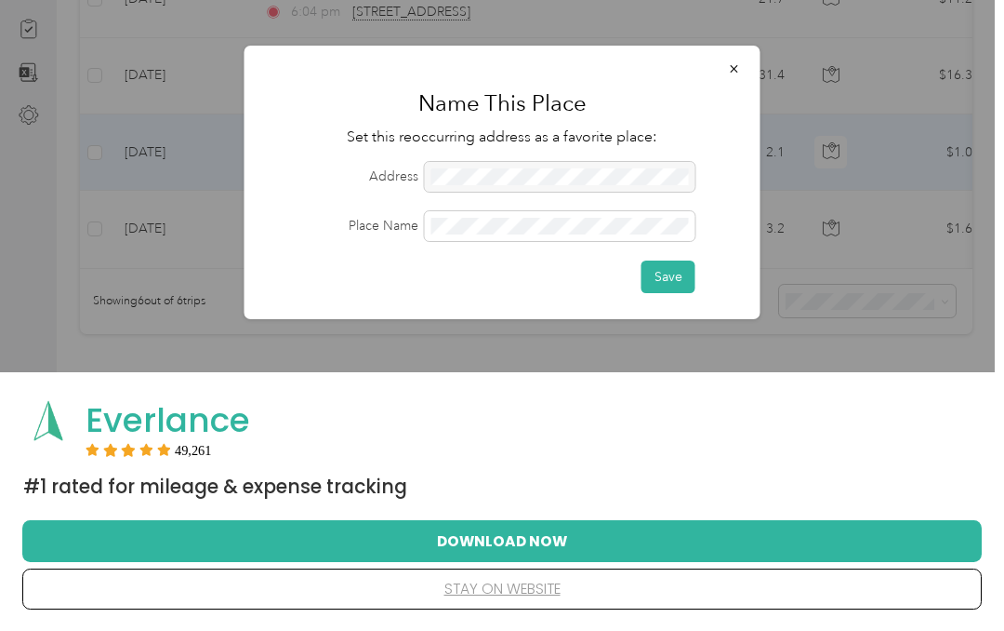
click at [558, 184] on div at bounding box center [560, 177] width 271 height 30
click at [702, 220] on div "Place Name" at bounding box center [503, 226] width 464 height 30
click at [679, 272] on button "Save" at bounding box center [669, 276] width 54 height 33
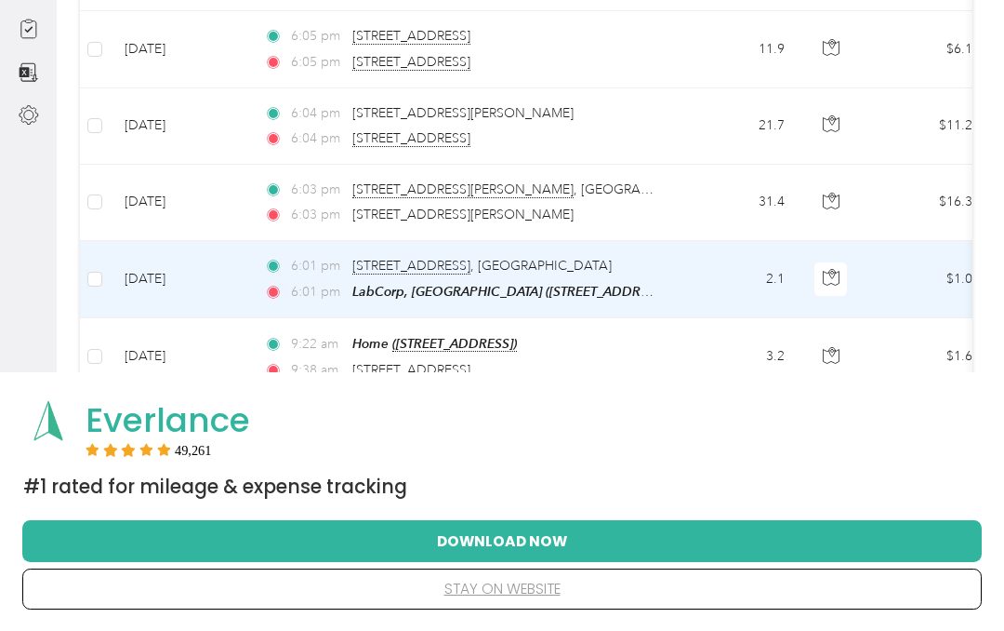
scroll to position [120, 0]
click at [534, 182] on span "[STREET_ADDRESS][PERSON_NAME]" at bounding box center [533, 190] width 363 height 17
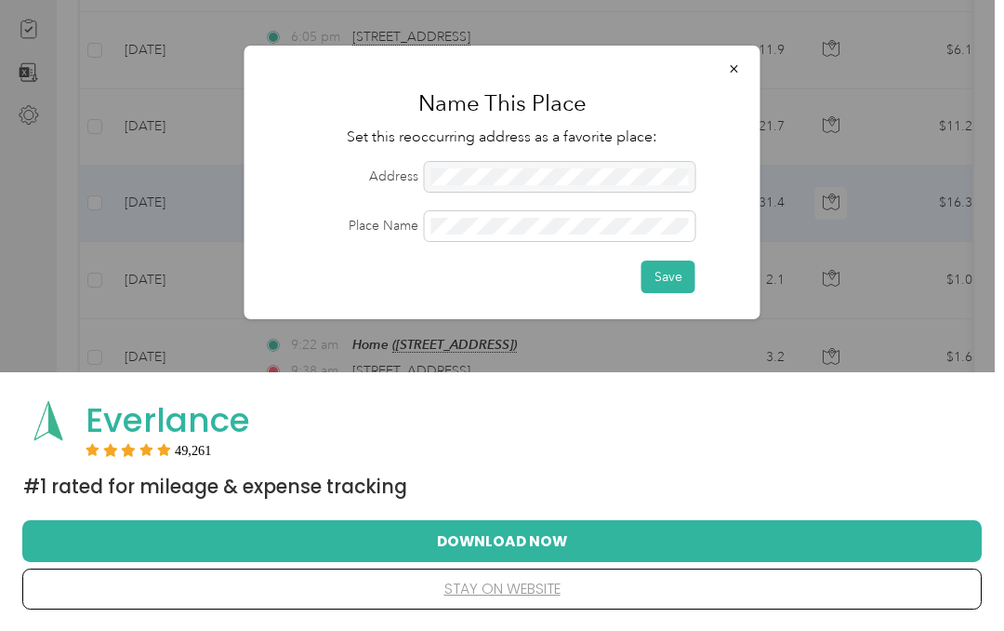
click at [540, 166] on div at bounding box center [560, 177] width 271 height 30
click at [548, 167] on div at bounding box center [560, 177] width 271 height 30
click at [508, 173] on div at bounding box center [560, 177] width 271 height 30
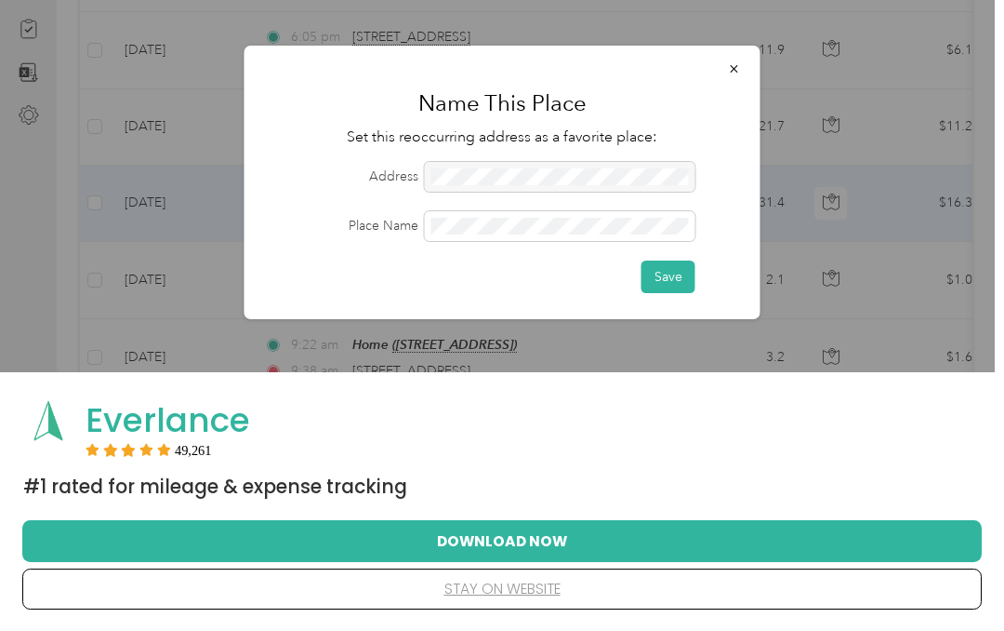
click at [670, 275] on button "Save" at bounding box center [669, 276] width 54 height 33
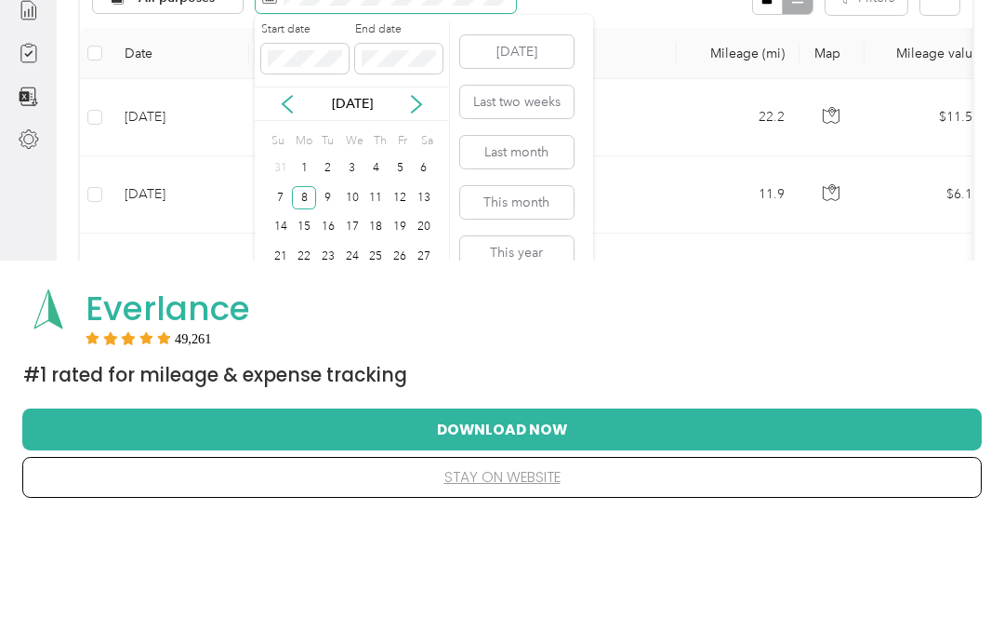
scroll to position [124, 0]
click at [331, 297] on div "9" at bounding box center [328, 308] width 24 height 23
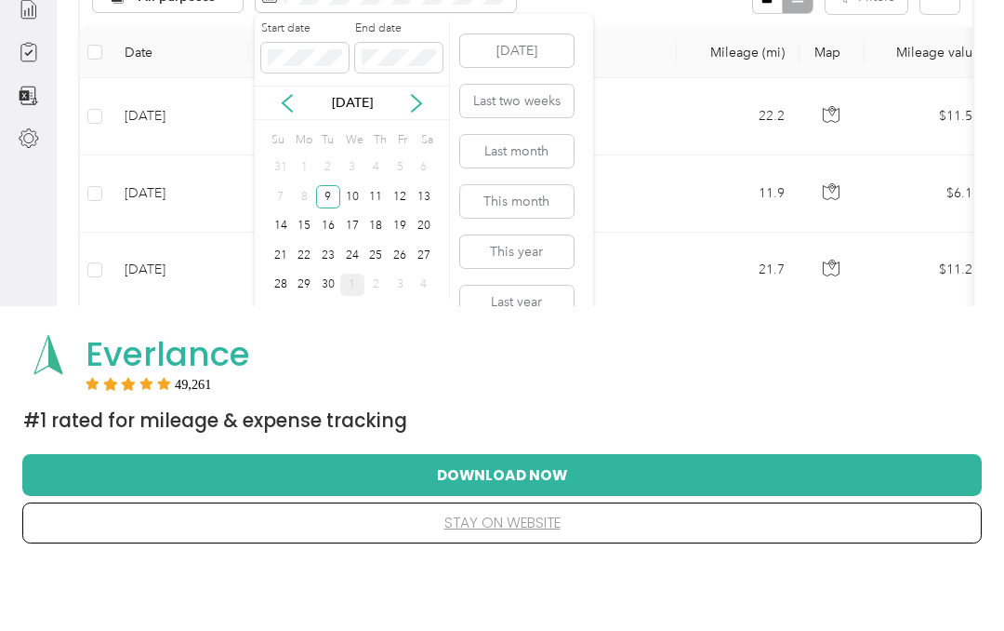
click at [329, 251] on div "9" at bounding box center [328, 262] width 24 height 23
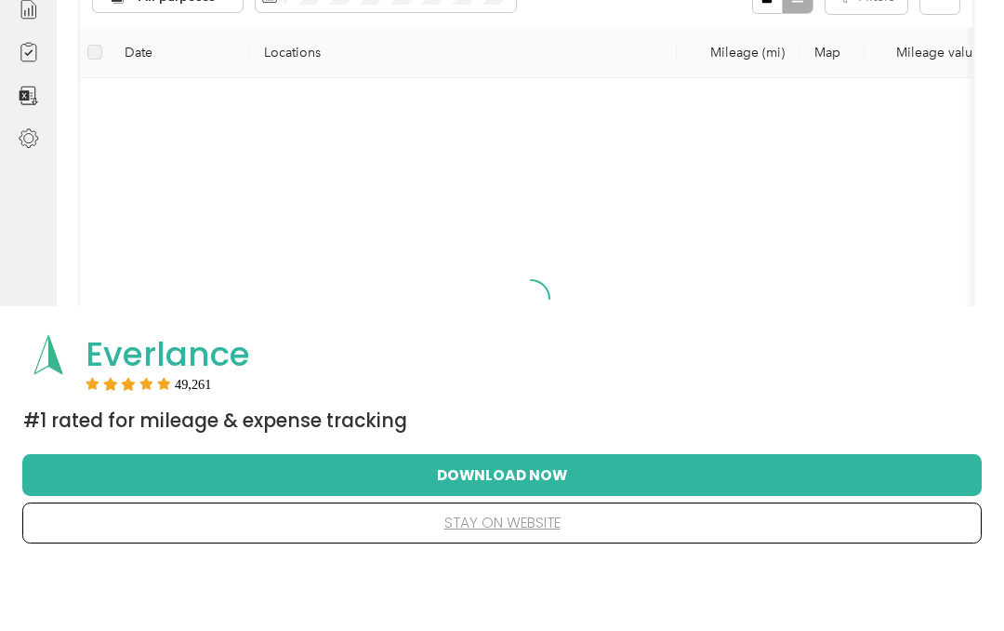
scroll to position [244, 0]
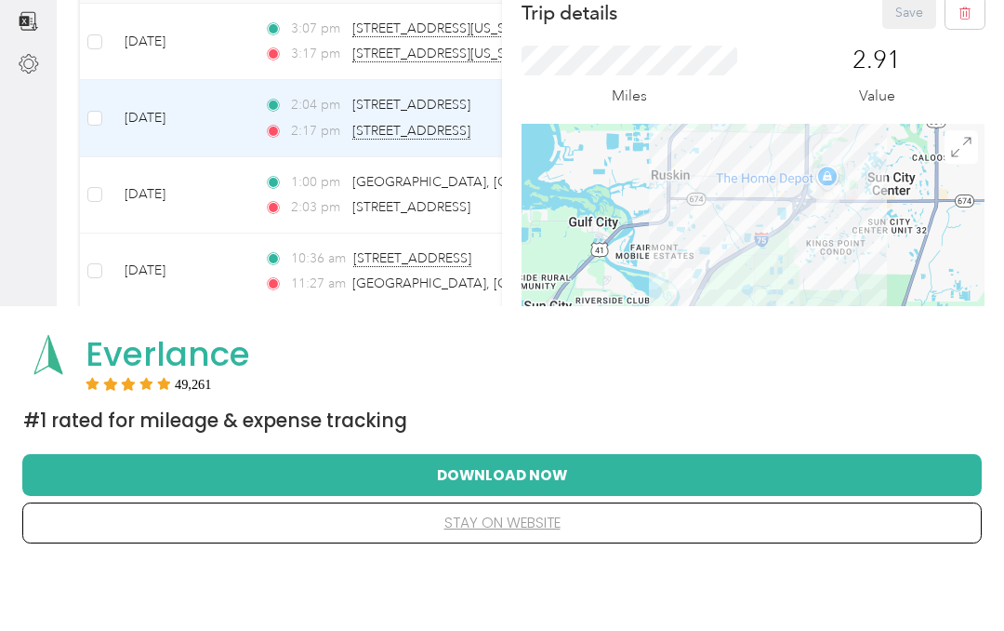
click at [704, 400] on div "Everlance" at bounding box center [528, 420] width 885 height 40
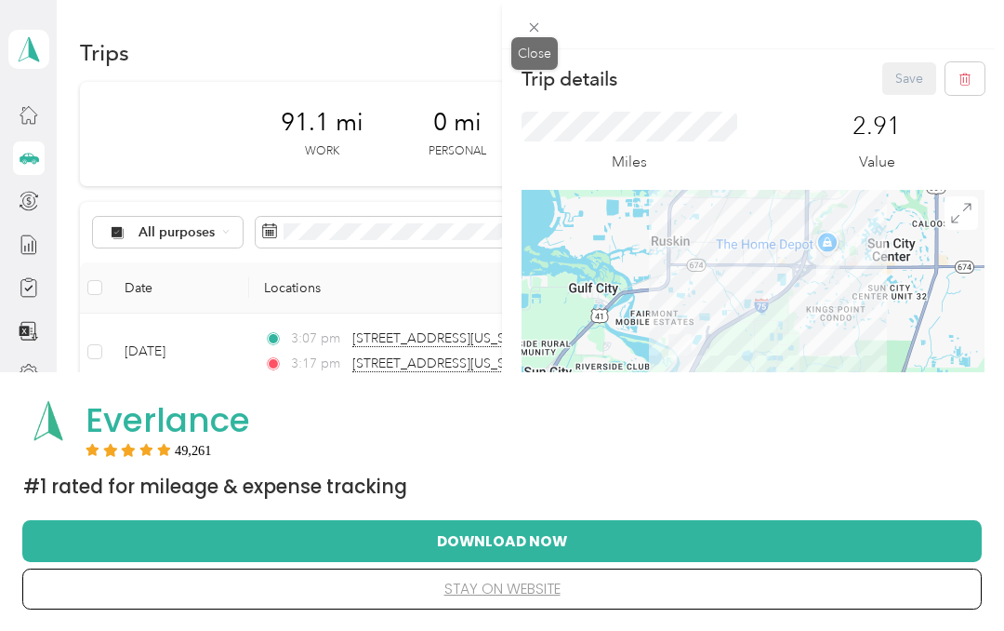
click at [534, 57] on div "Close" at bounding box center [535, 53] width 47 height 33
click at [533, 60] on div "Close" at bounding box center [535, 53] width 47 height 33
click at [547, 47] on div "Close" at bounding box center [535, 53] width 47 height 33
click at [536, 60] on div "Close" at bounding box center [535, 53] width 47 height 33
click at [551, 52] on div "Close" at bounding box center [535, 53] width 47 height 33
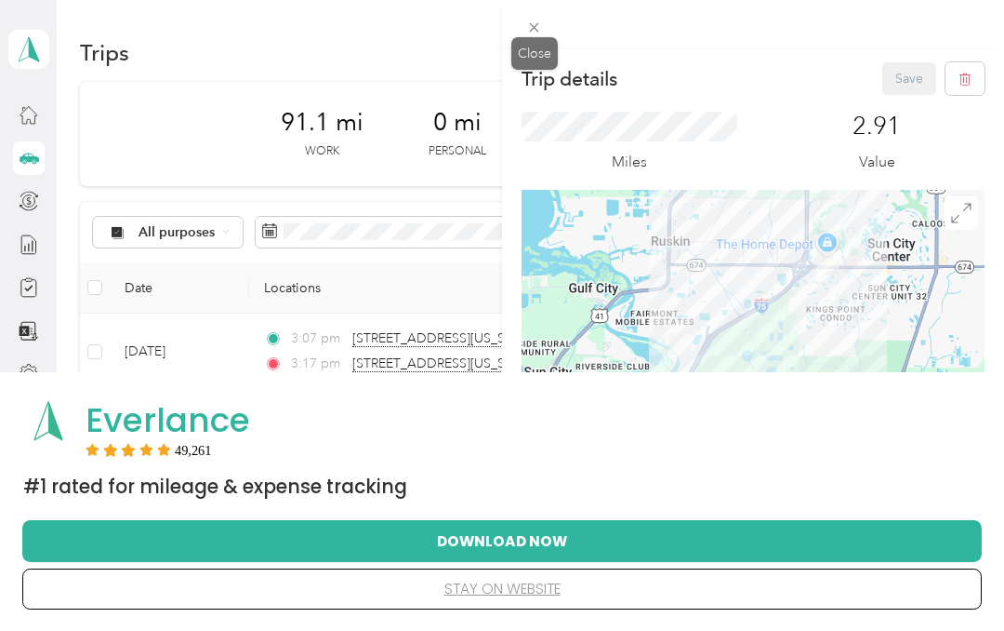
click at [549, 47] on div "Close" at bounding box center [535, 53] width 47 height 33
click at [546, 50] on div "Close" at bounding box center [535, 53] width 47 height 33
click at [538, 30] on icon at bounding box center [534, 28] width 16 height 16
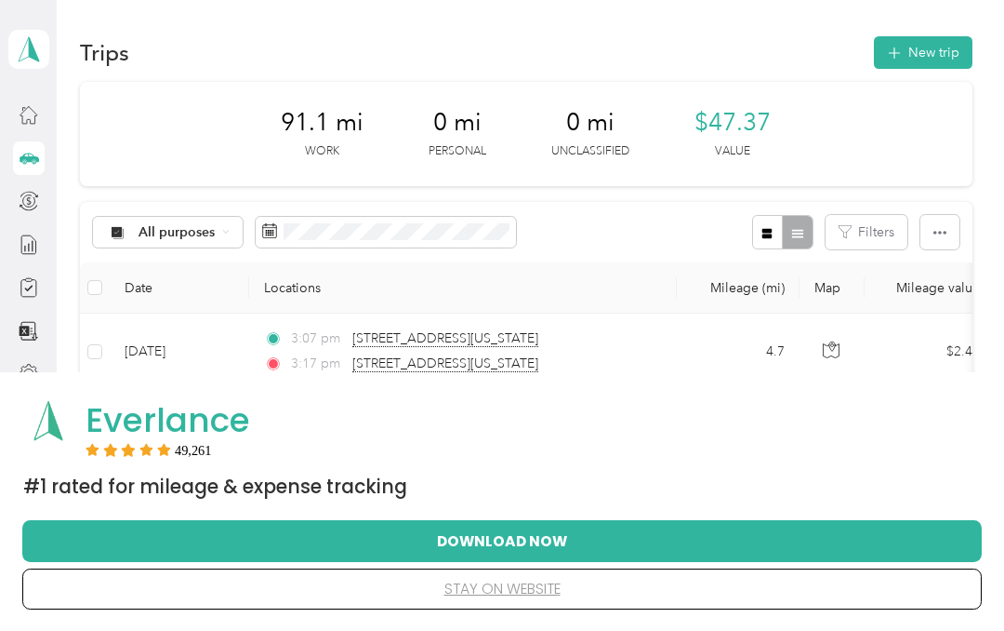
click at [537, 30] on div at bounding box center [502, 315] width 1004 height 631
click at [272, 225] on icon at bounding box center [269, 230] width 15 height 15
click at [274, 229] on icon at bounding box center [269, 230] width 15 height 15
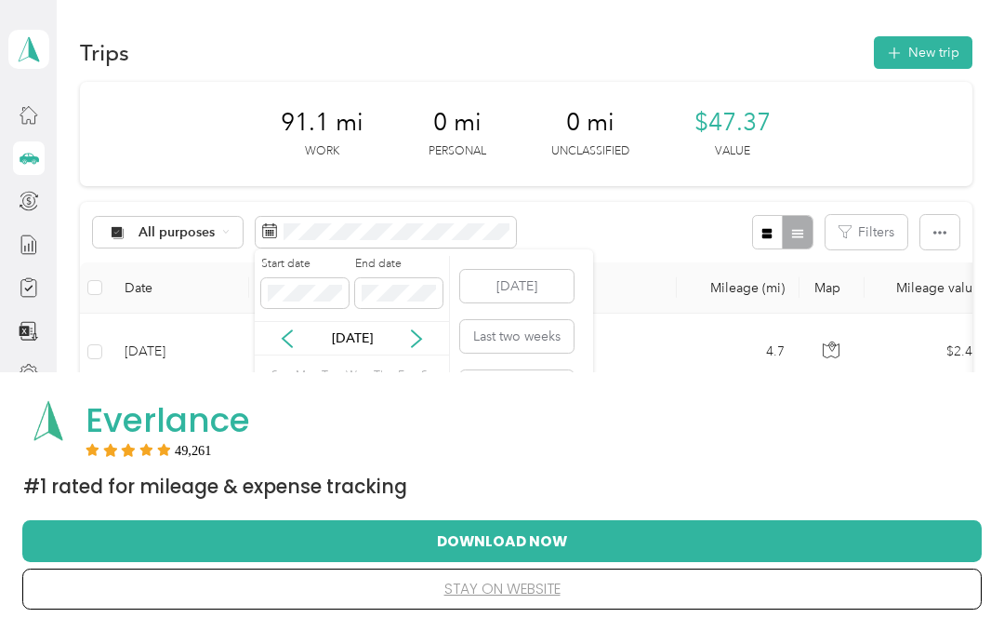
click at [267, 230] on icon at bounding box center [269, 230] width 15 height 15
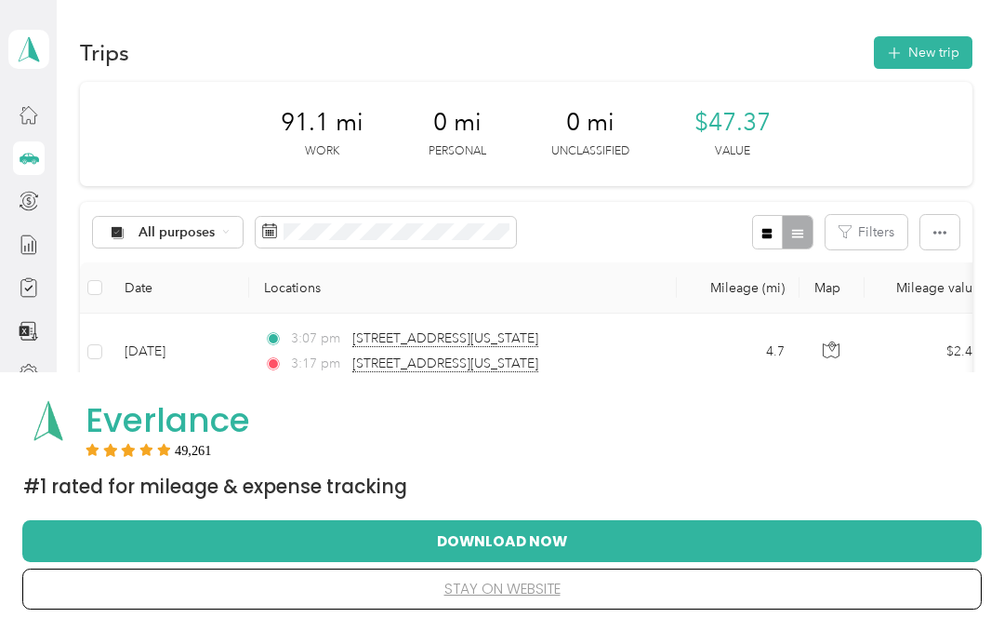
click at [272, 228] on icon at bounding box center [270, 228] width 14 height 0
click at [274, 233] on icon at bounding box center [269, 230] width 15 height 15
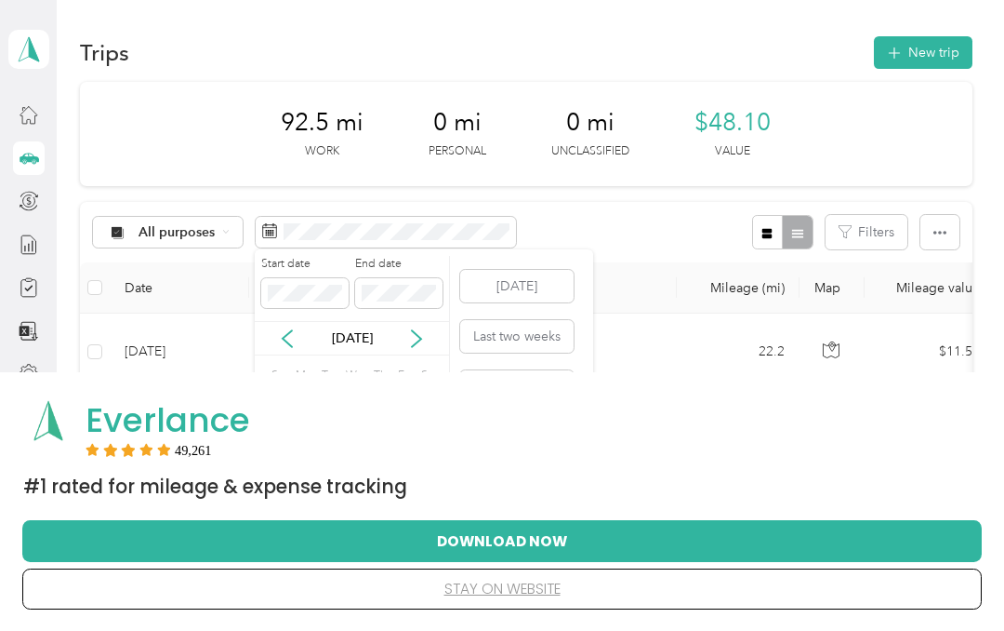
click at [951, 161] on div "92.5 mi Work 0 mi Personal 0 mi Unclassified $48.10 Value" at bounding box center [526, 134] width 893 height 104
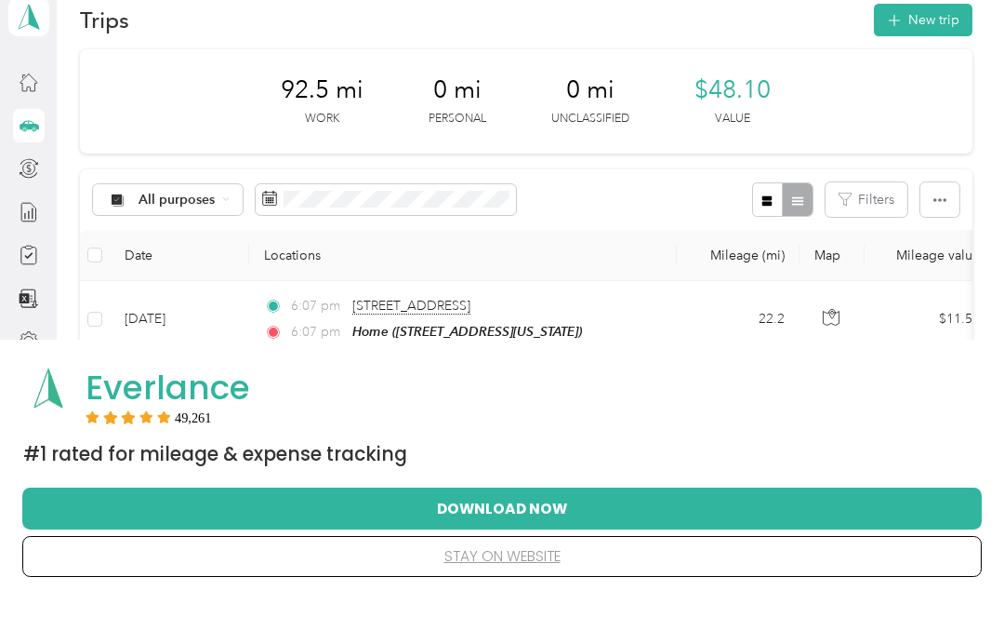
click at [273, 232] on rect at bounding box center [274, 233] width 2 height 2
click at [384, 217] on span at bounding box center [386, 233] width 260 height 32
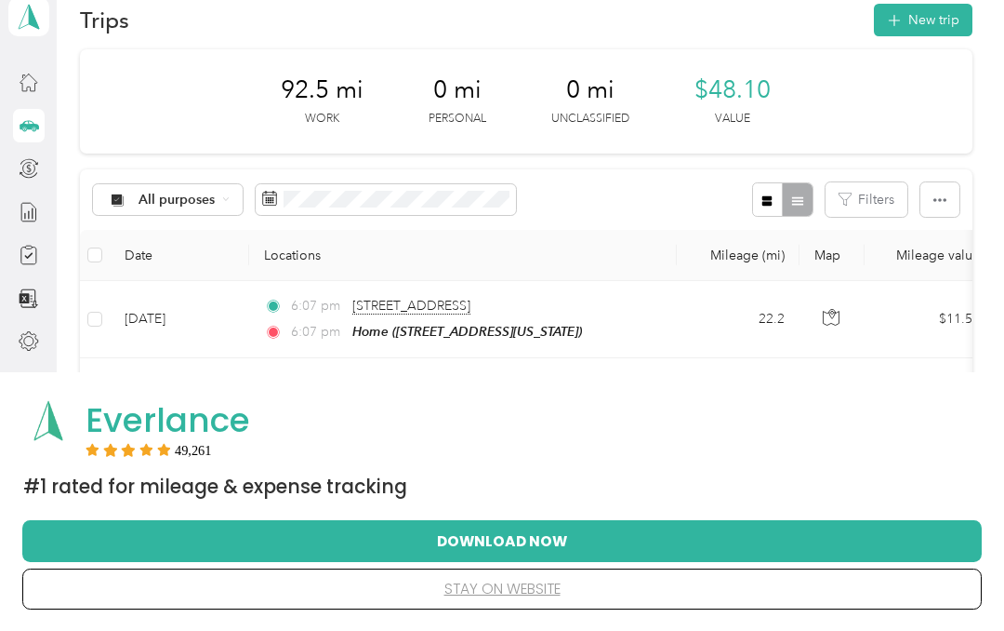
click at [588, 174] on div "All purposes Filters" at bounding box center [526, 199] width 893 height 60
click at [274, 198] on icon at bounding box center [269, 198] width 15 height 15
click at [270, 198] on icon at bounding box center [269, 198] width 15 height 15
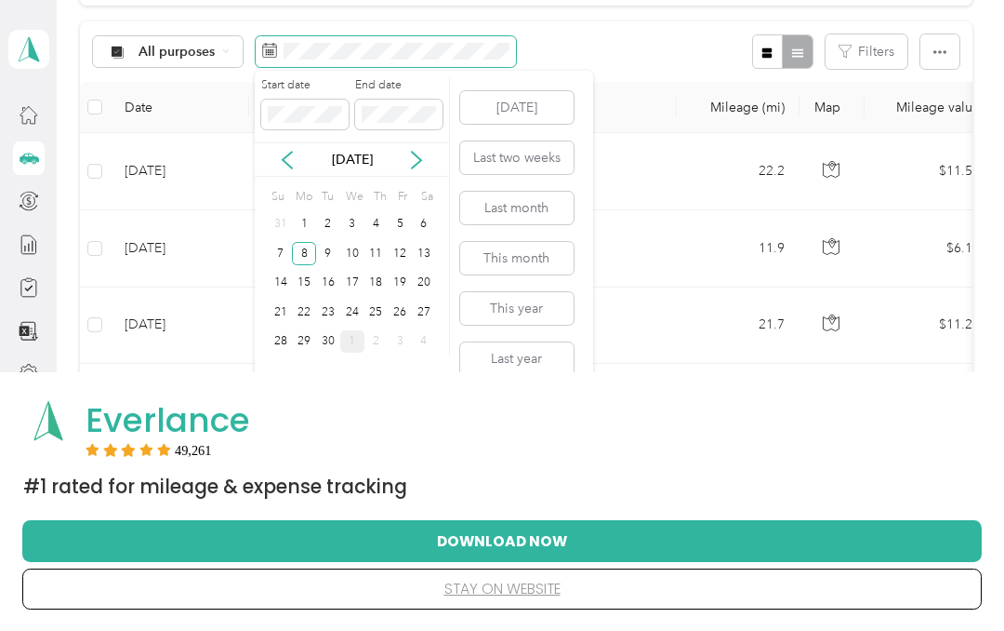
scroll to position [185, 0]
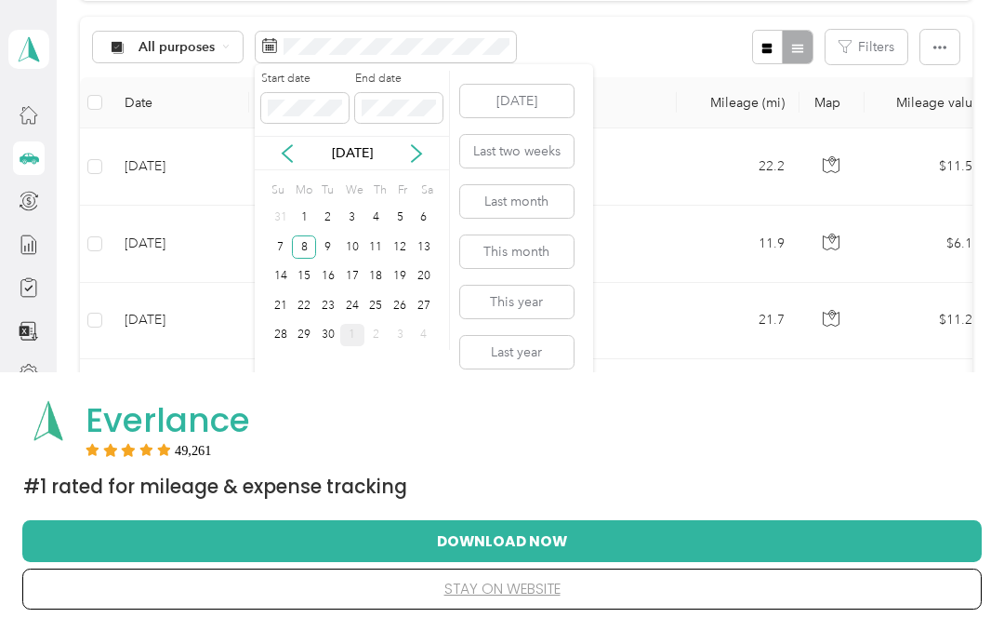
click at [330, 246] on div "9" at bounding box center [328, 246] width 24 height 23
click at [333, 241] on div "9" at bounding box center [328, 246] width 24 height 23
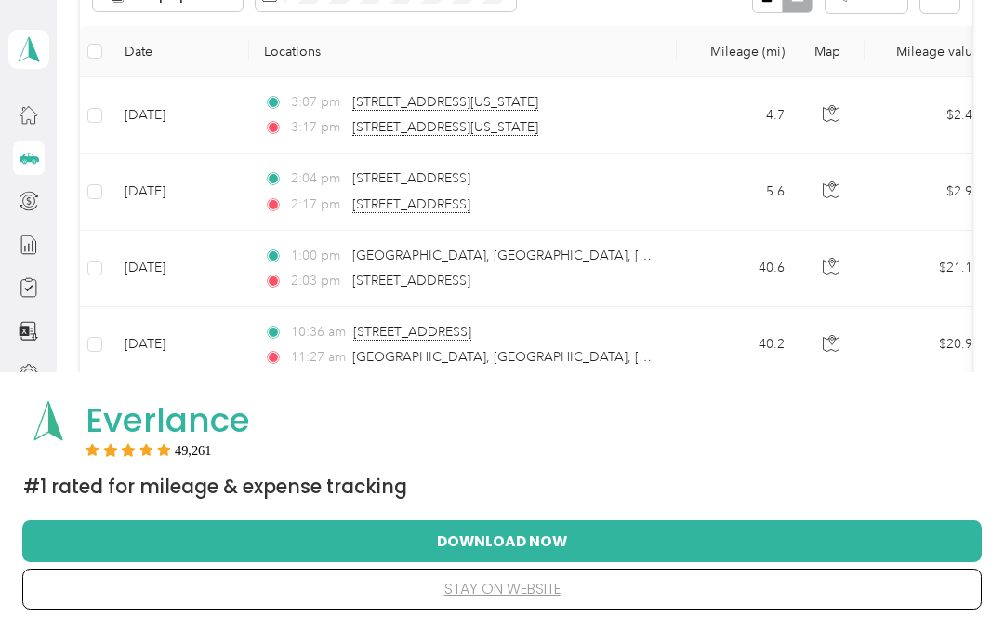
scroll to position [236, 0]
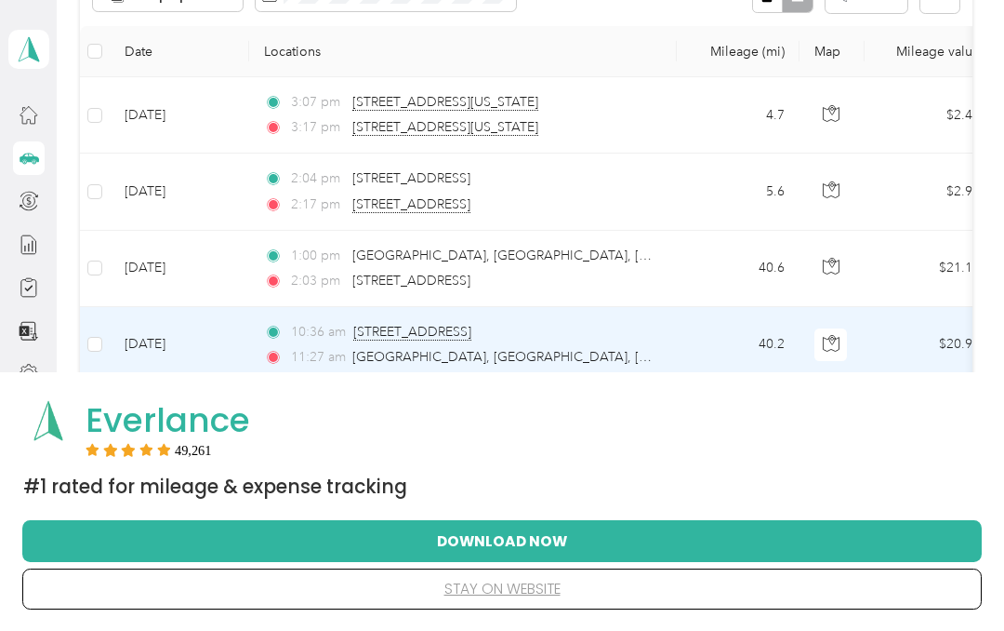
click at [472, 339] on span "[STREET_ADDRESS]" at bounding box center [412, 332] width 118 height 17
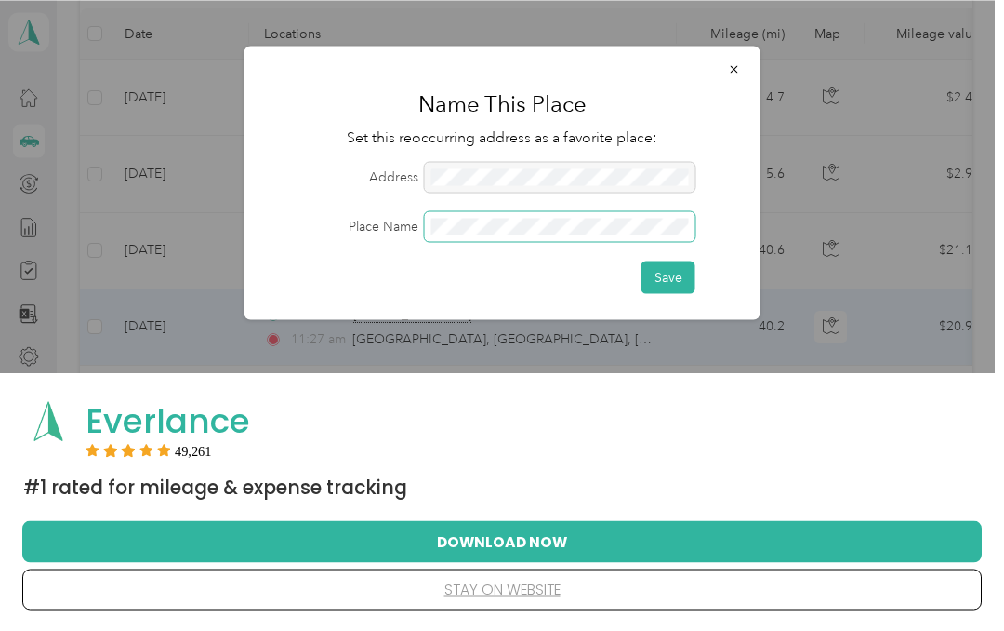
scroll to position [15, 0]
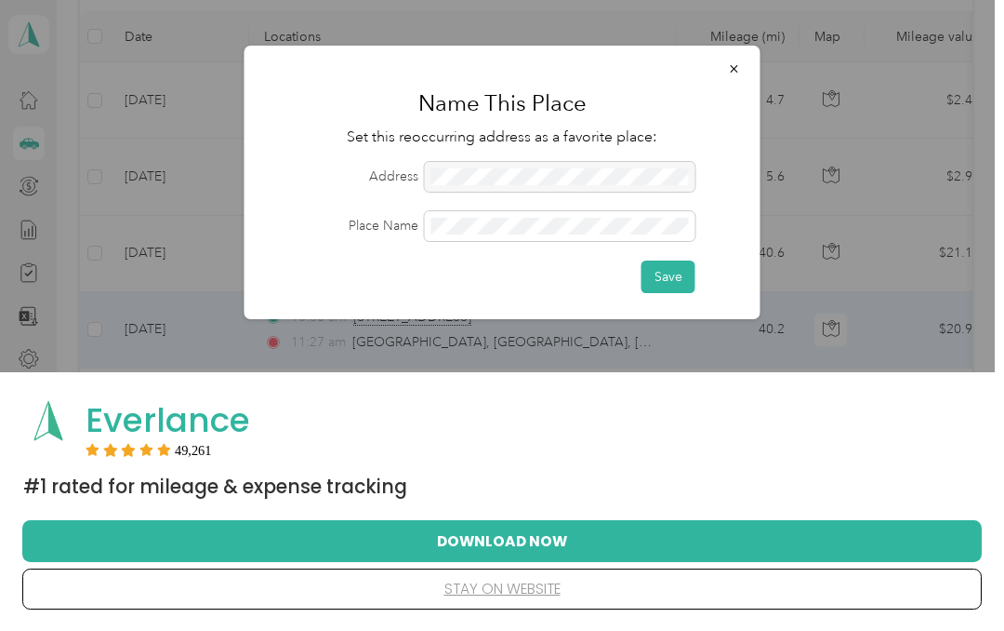
click at [687, 282] on button "Save" at bounding box center [669, 276] width 54 height 33
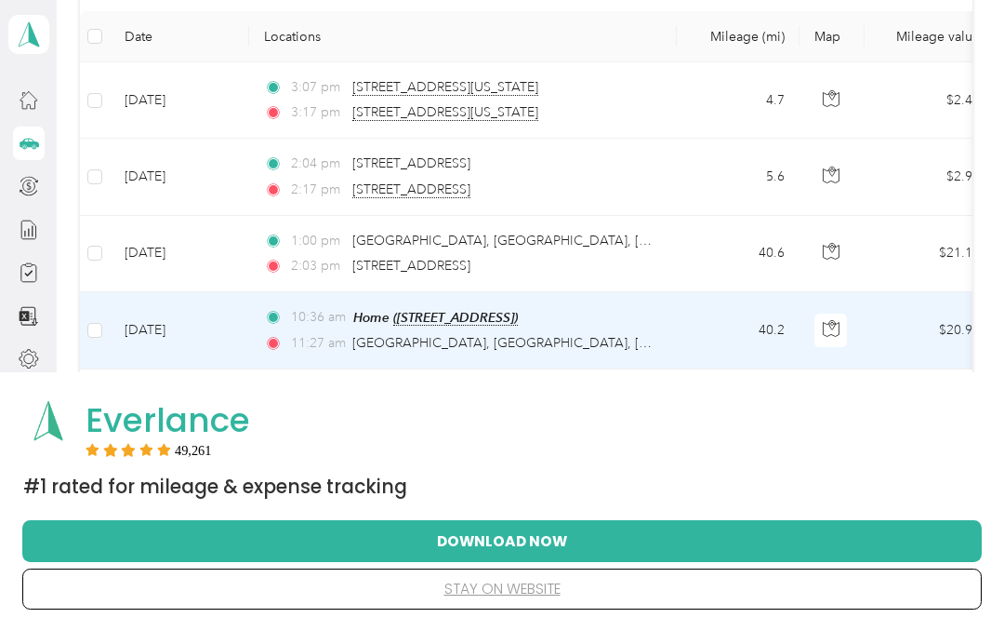
click at [532, 109] on span "[STREET_ADDRESS][US_STATE]" at bounding box center [445, 112] width 186 height 17
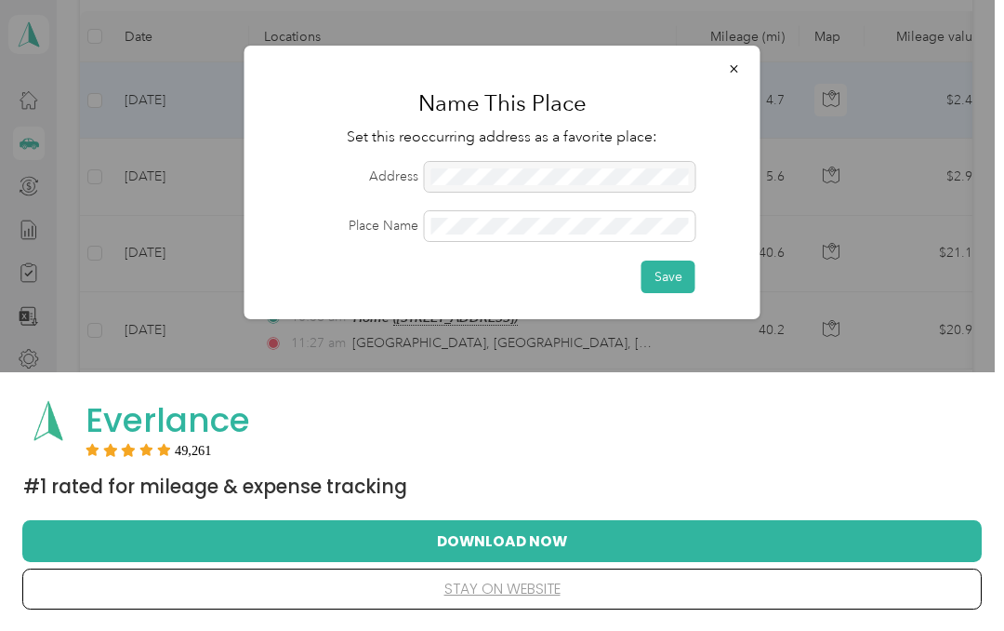
click at [685, 286] on button "Save" at bounding box center [669, 276] width 54 height 33
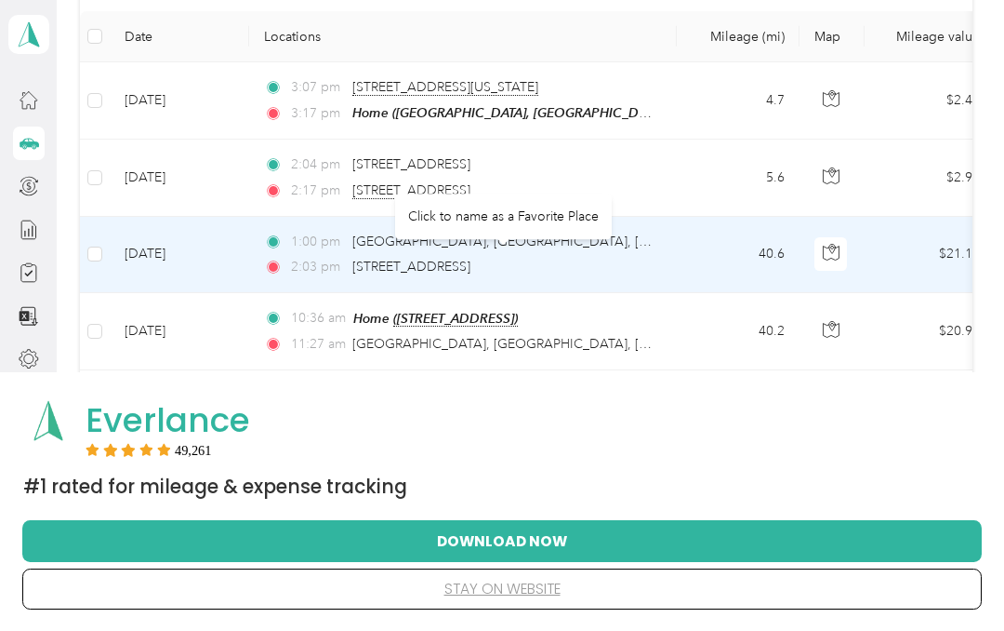
click at [471, 267] on span "[STREET_ADDRESS]" at bounding box center [411, 267] width 118 height 16
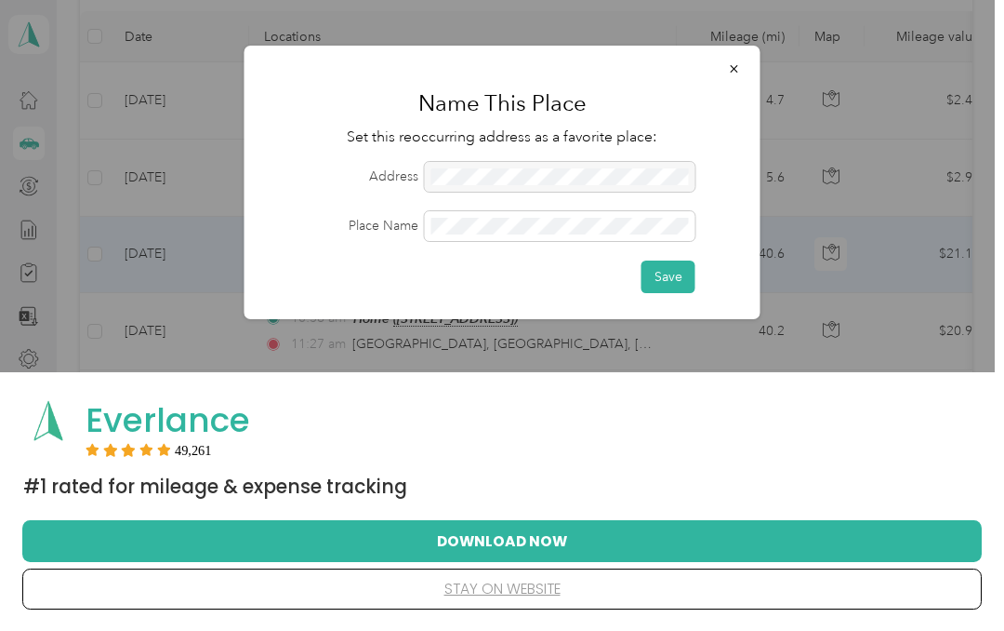
click at [560, 173] on div at bounding box center [560, 177] width 271 height 30
click at [682, 271] on button "Save" at bounding box center [669, 276] width 54 height 33
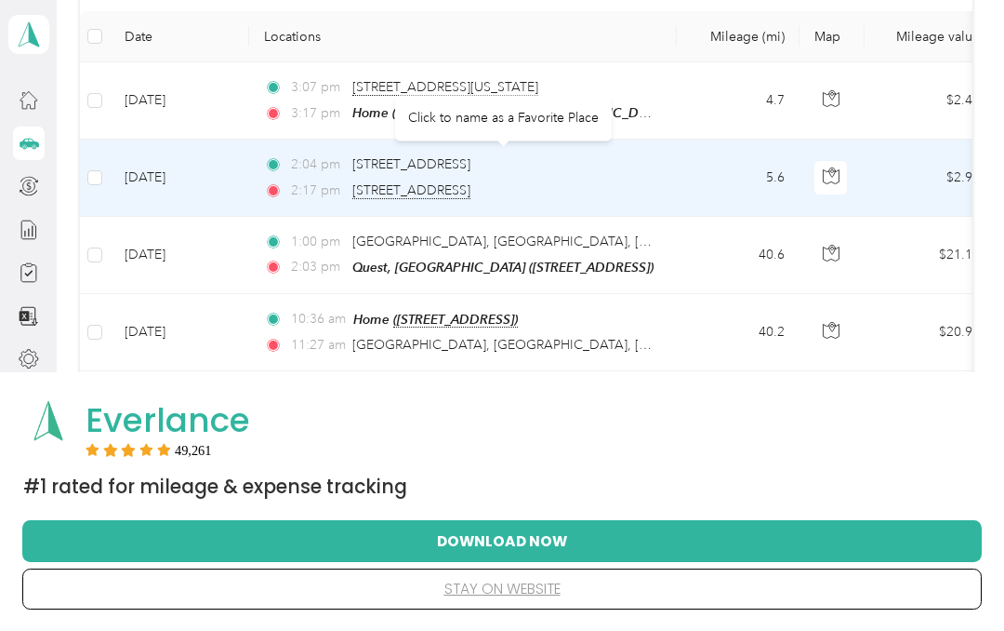
click at [471, 163] on span "[STREET_ADDRESS]" at bounding box center [411, 164] width 118 height 16
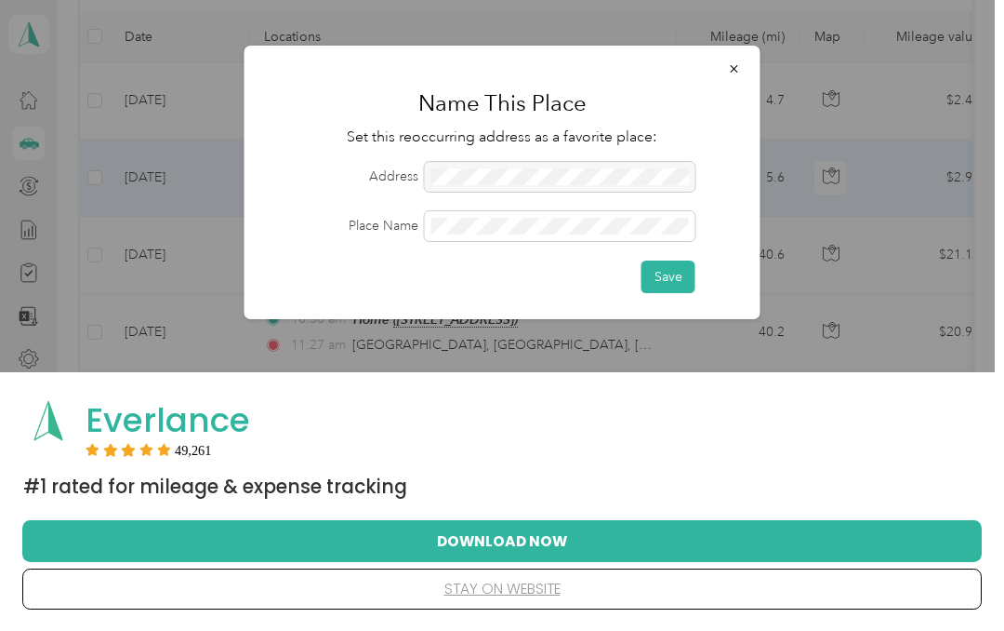
click at [585, 172] on div at bounding box center [560, 177] width 271 height 30
click at [685, 280] on button "Save" at bounding box center [669, 276] width 54 height 33
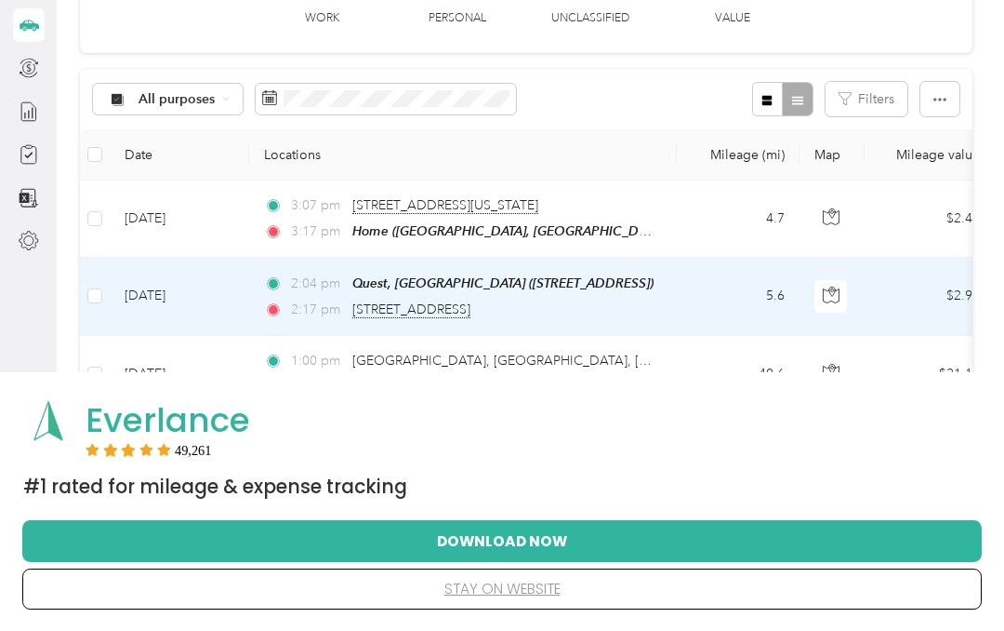
scroll to position [0, 0]
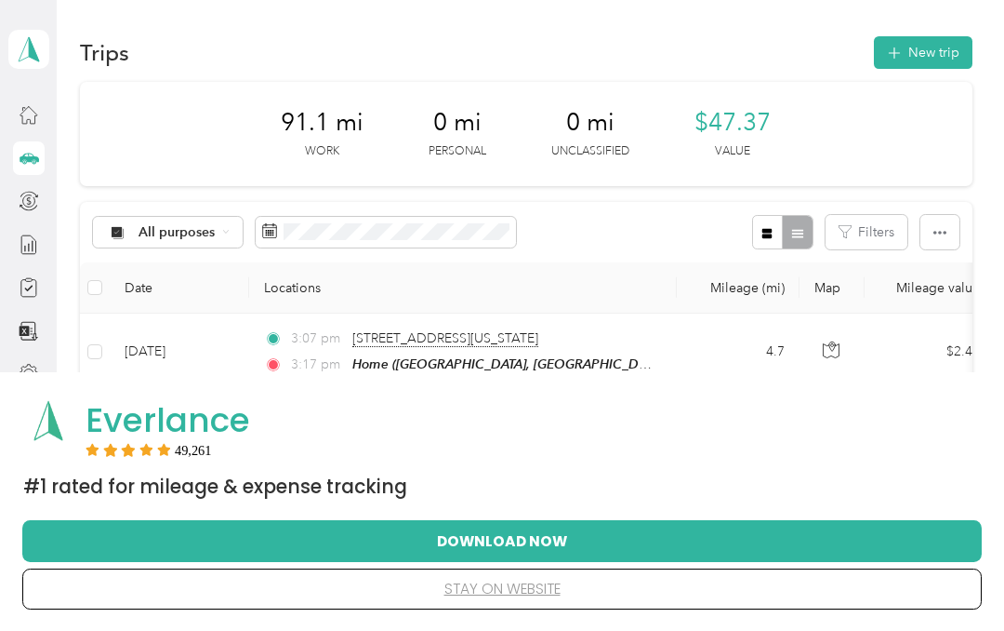
click at [552, 592] on button "stay on website" at bounding box center [502, 588] width 900 height 39
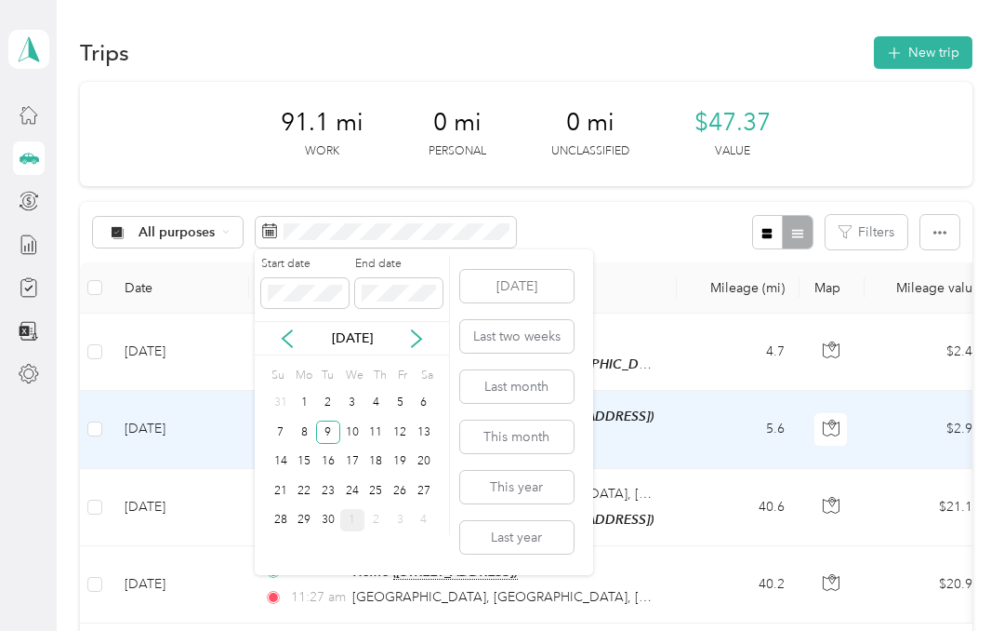
click at [341, 429] on div "10" at bounding box center [352, 431] width 24 height 23
click at [355, 432] on div "10" at bounding box center [352, 431] width 24 height 23
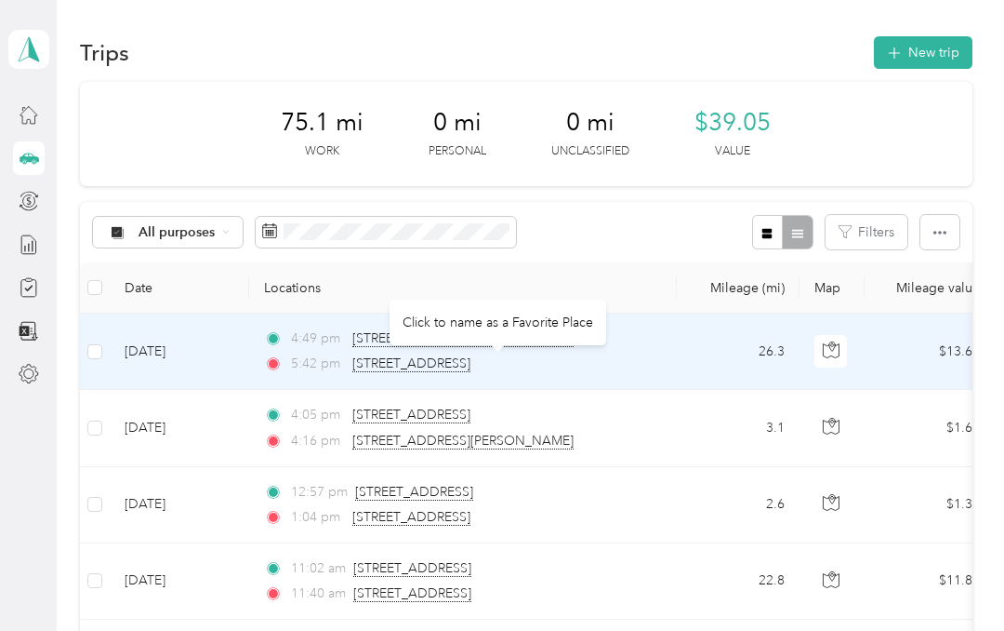
click at [550, 323] on div "Click to name as a Favorite Place" at bounding box center [498, 322] width 217 height 46
click at [536, 326] on div "Click to name as a Favorite Place" at bounding box center [498, 322] width 217 height 46
click at [471, 363] on span "[STREET_ADDRESS]" at bounding box center [411, 363] width 118 height 17
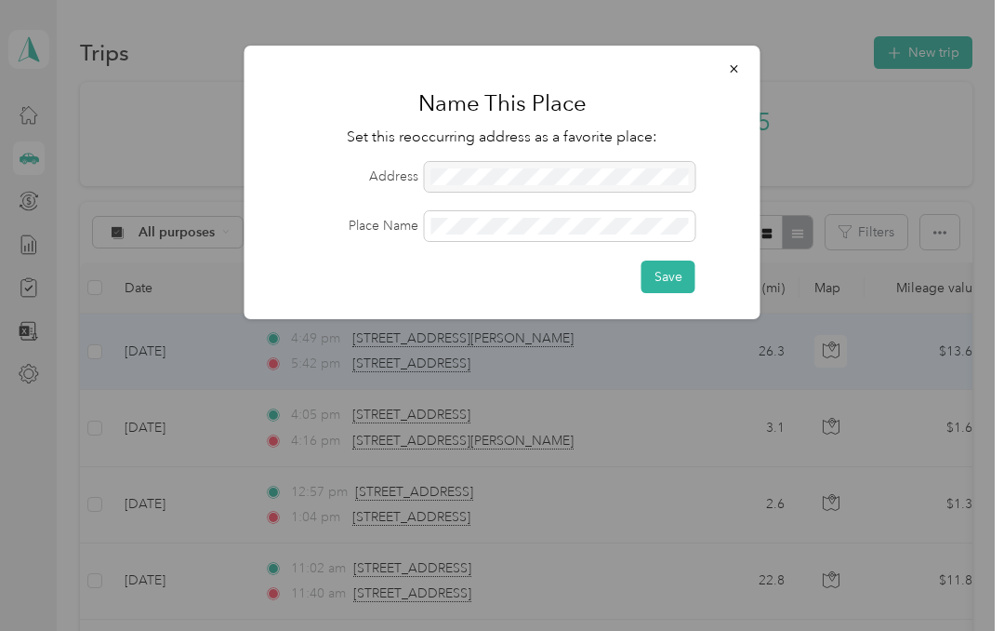
click at [683, 277] on button "Save" at bounding box center [669, 276] width 54 height 33
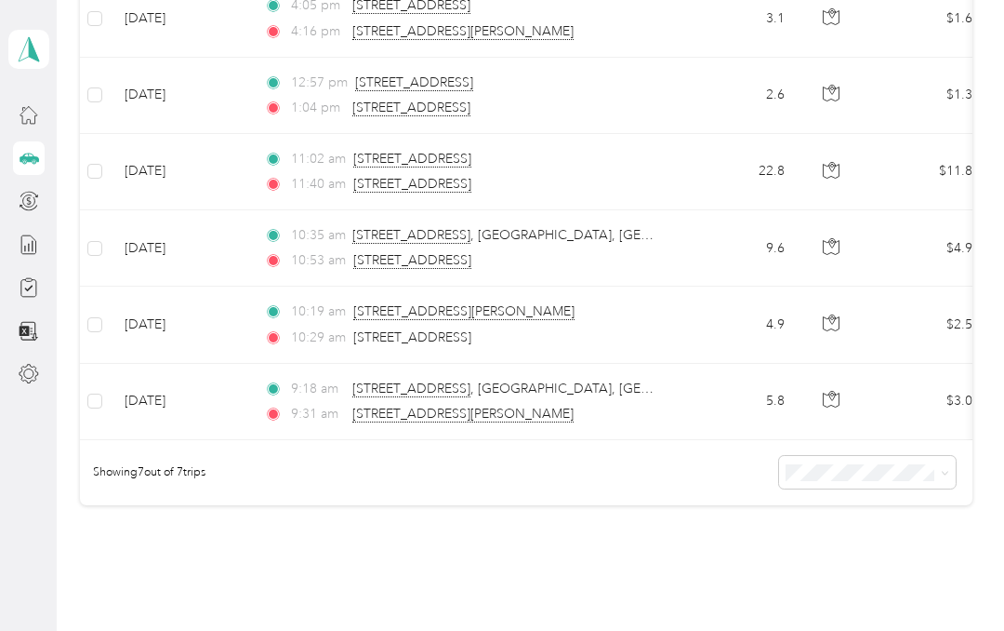
scroll to position [409, 0]
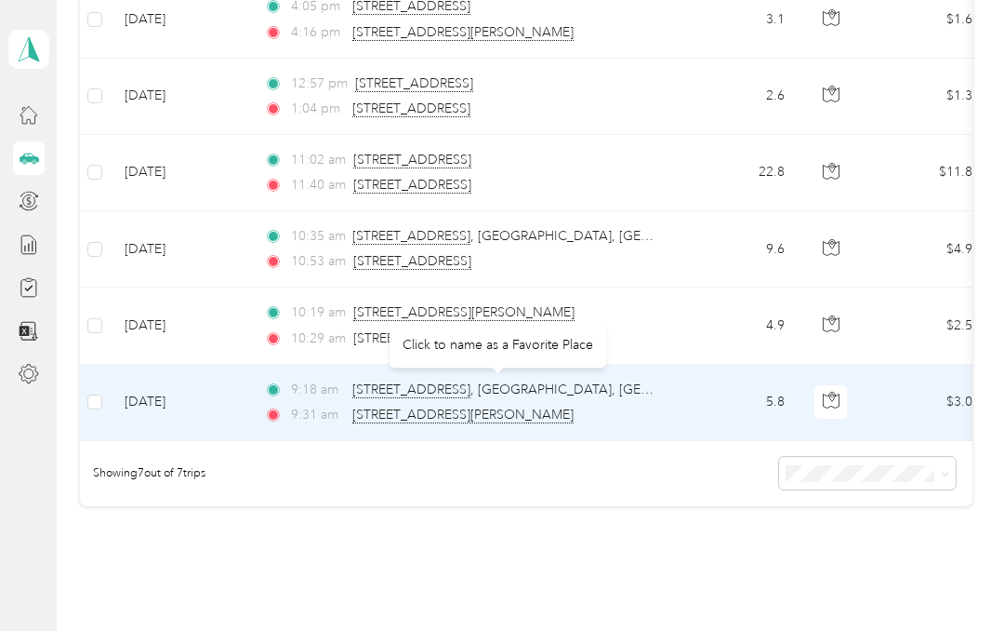
click at [581, 388] on span "[STREET_ADDRESS]" at bounding box center [552, 389] width 401 height 17
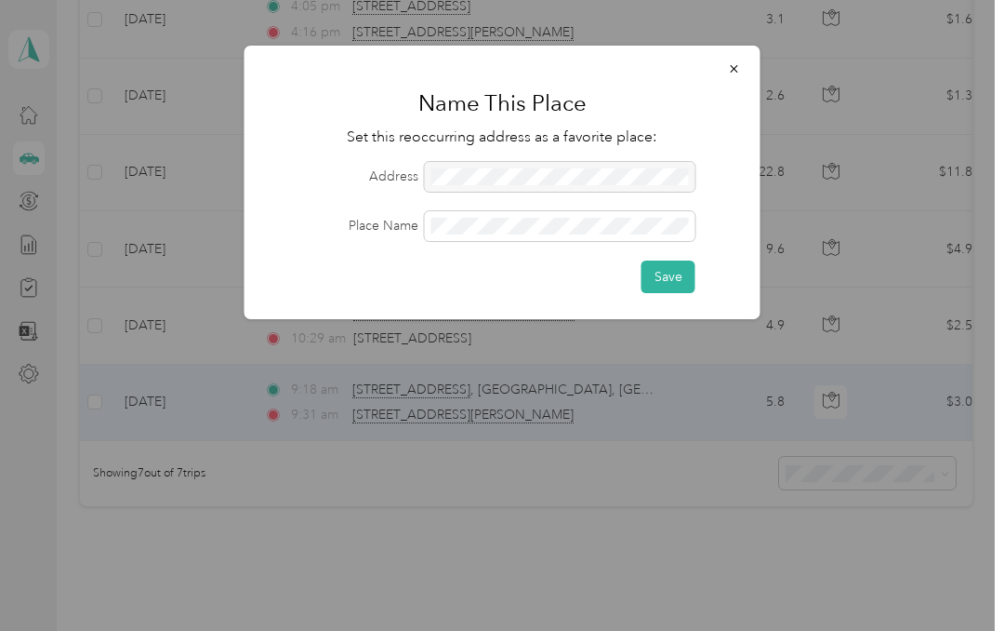
click at [576, 181] on div at bounding box center [560, 177] width 271 height 30
click at [670, 275] on button "Save" at bounding box center [669, 276] width 54 height 33
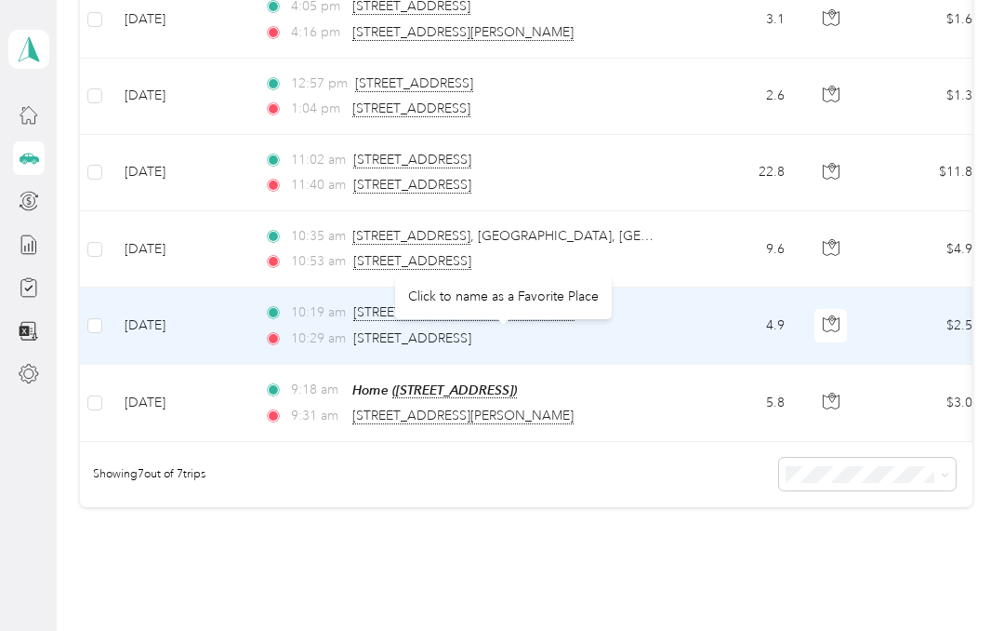
click at [472, 340] on span "[STREET_ADDRESS]" at bounding box center [412, 338] width 118 height 16
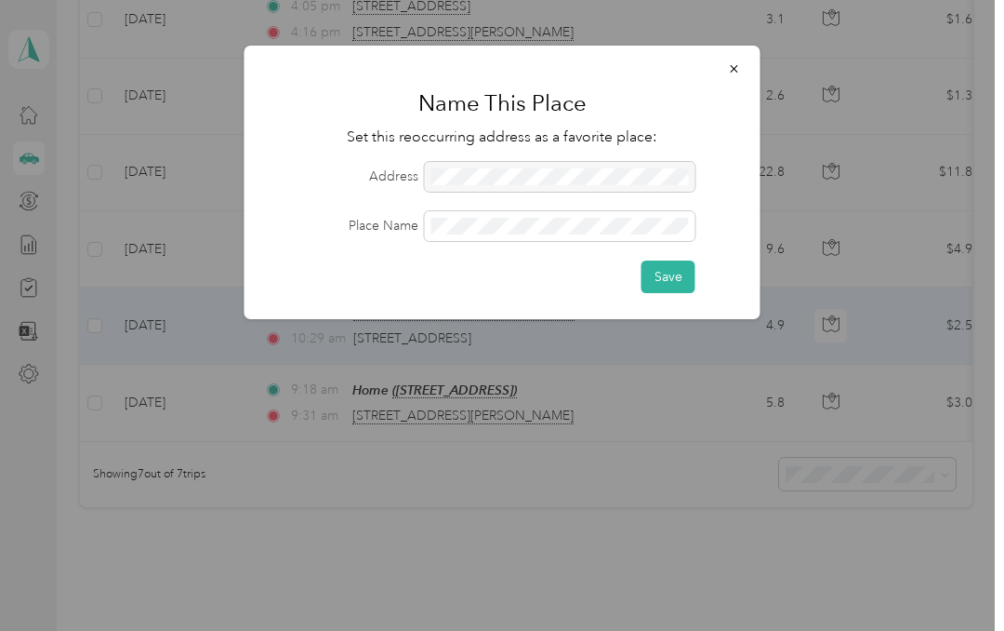
click at [685, 275] on button "Save" at bounding box center [669, 276] width 54 height 33
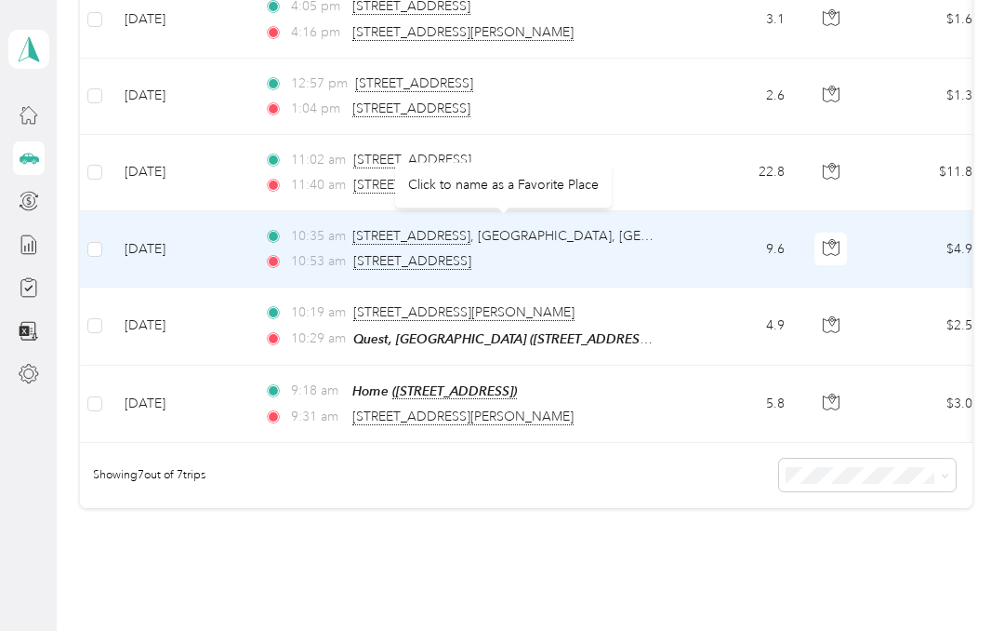
click at [617, 223] on td "10:35 am [STREET_ADDRESS] 10:53 am [STREET_ADDRESS]" at bounding box center [463, 249] width 428 height 76
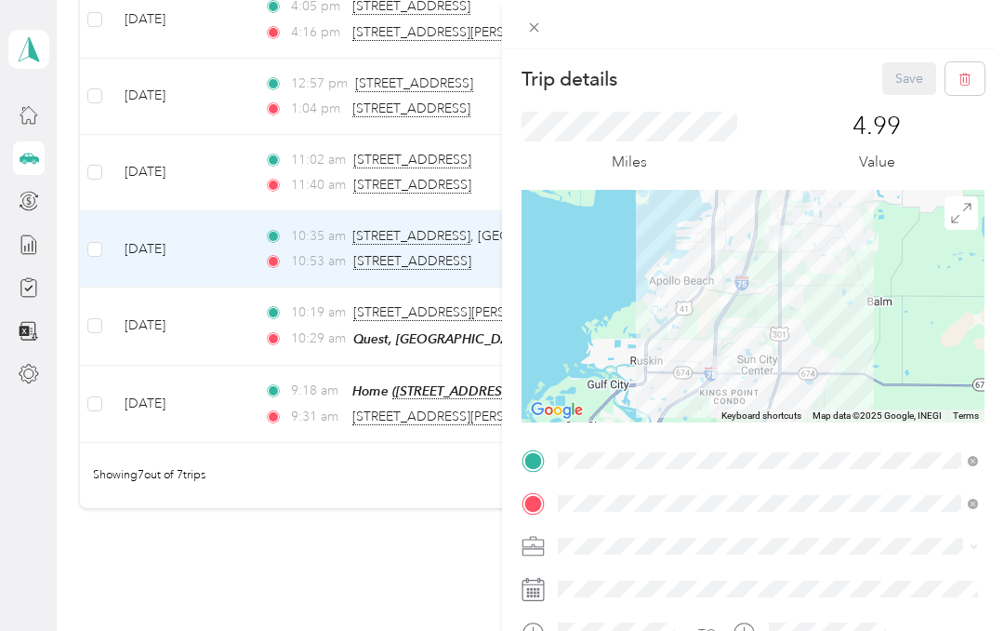
click at [401, 475] on div "Trip details Save This trip cannot be edited because it is either under review,…" at bounding box center [502, 315] width 1004 height 631
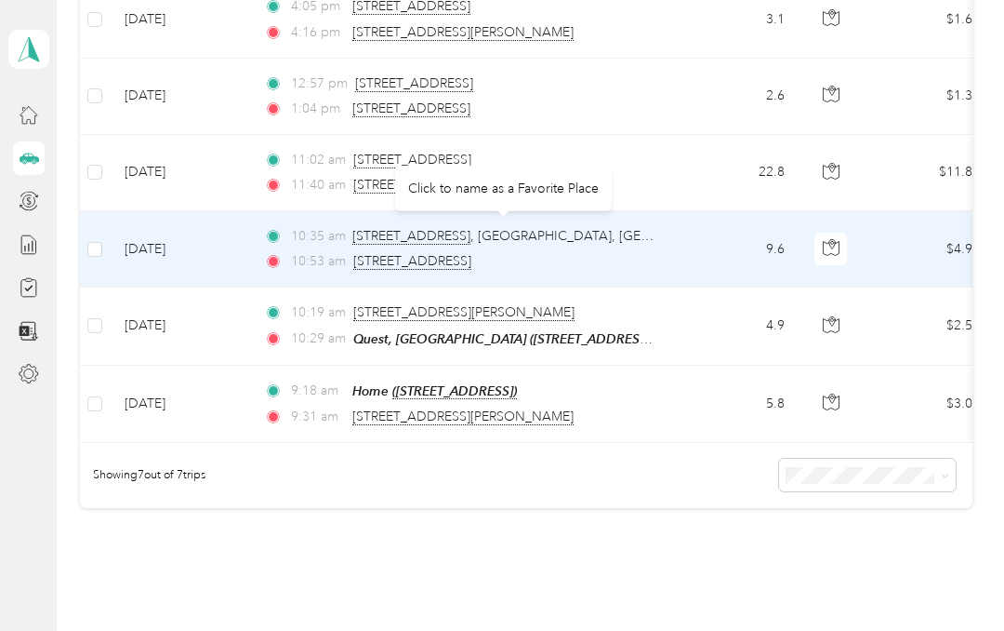
click at [484, 233] on span "[STREET_ADDRESS]" at bounding box center [623, 236] width 542 height 17
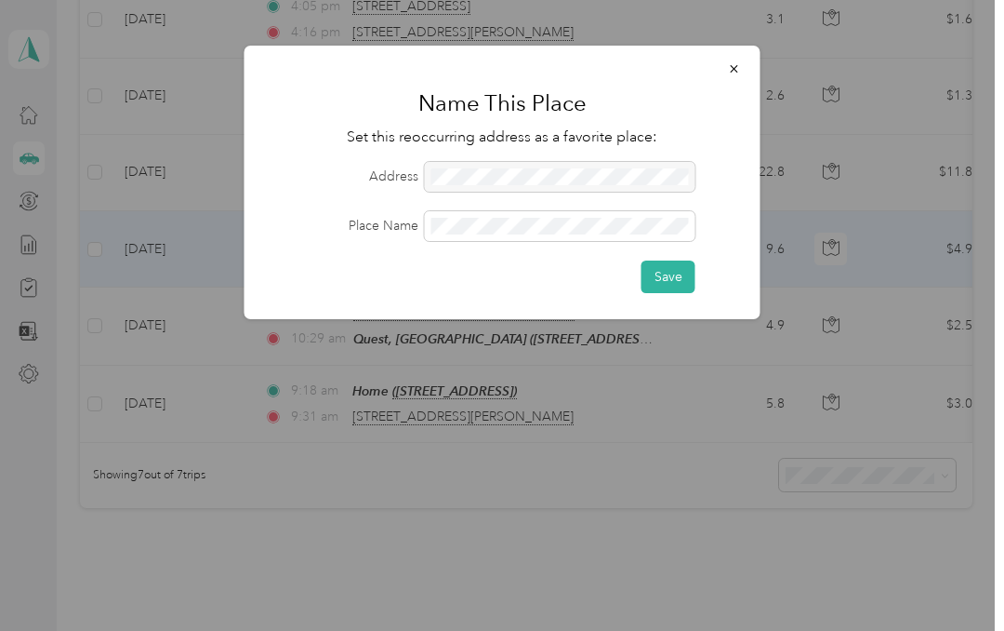
click at [677, 274] on button "Save" at bounding box center [669, 276] width 54 height 33
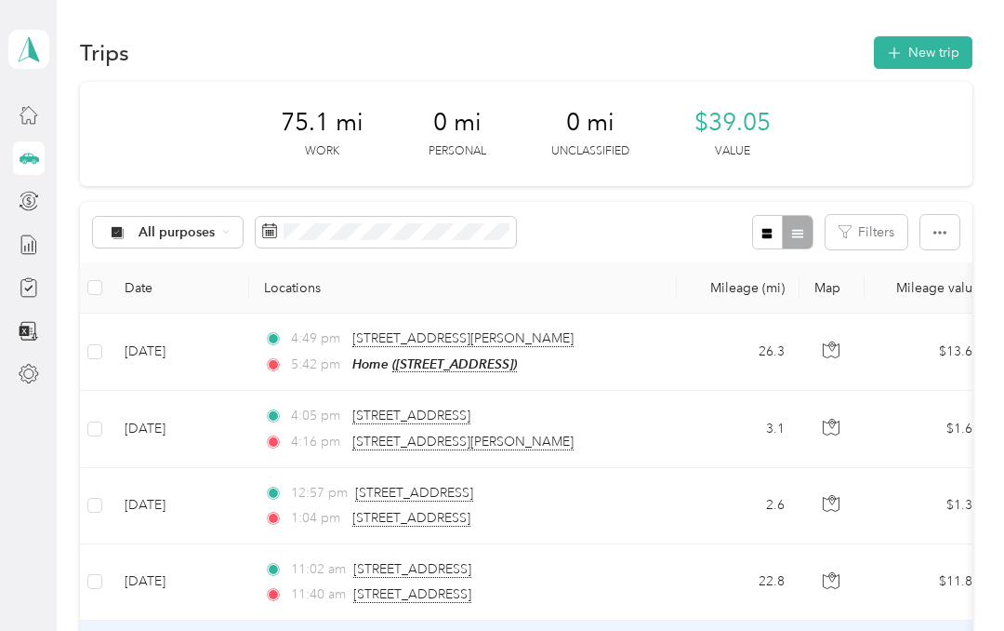
click at [954, 52] on button "New trip" at bounding box center [923, 52] width 99 height 33
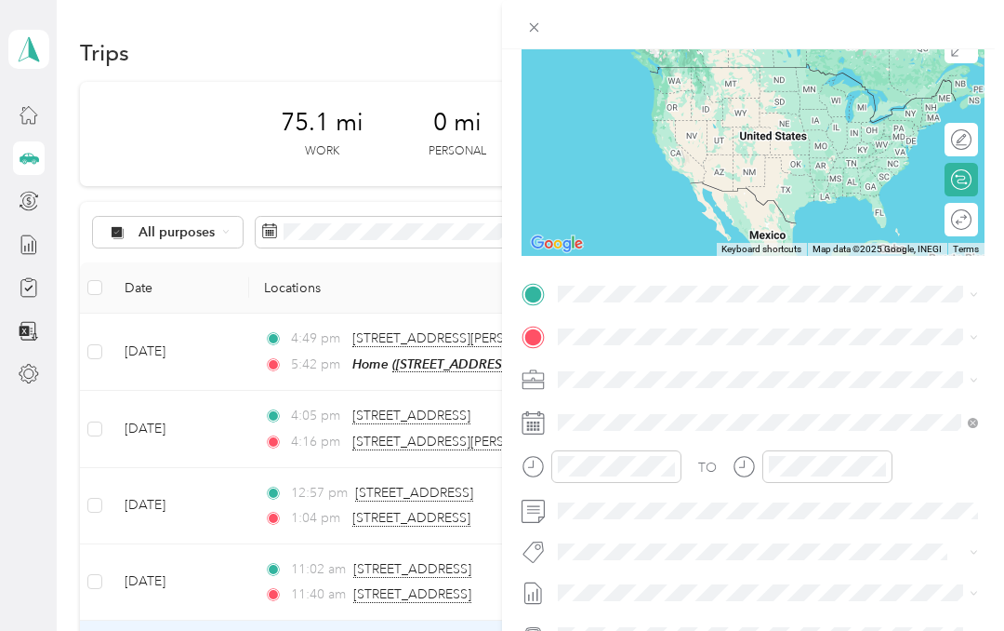
scroll to position [183, 0]
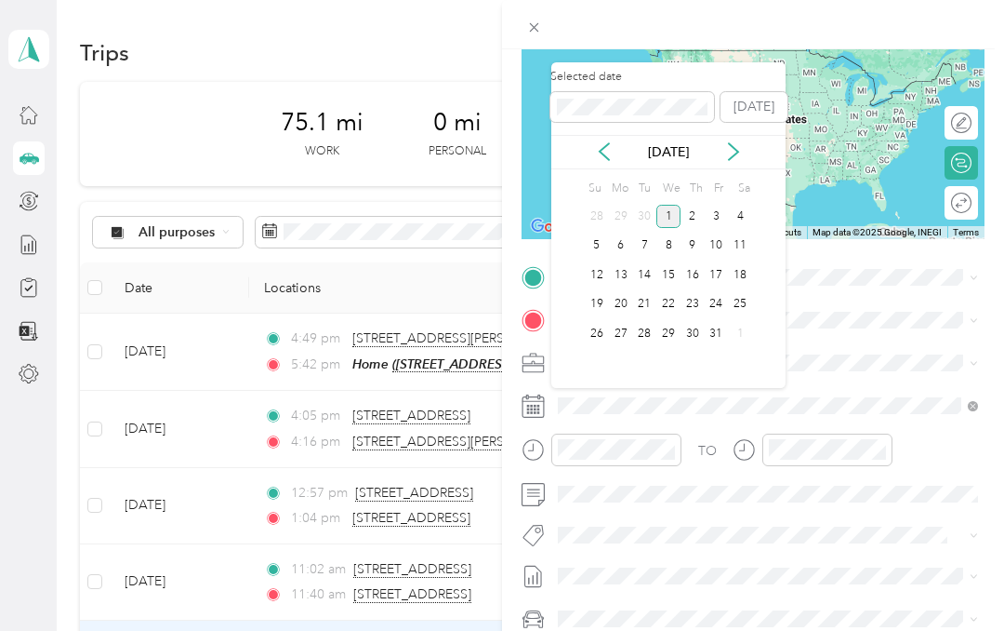
click at [605, 144] on icon at bounding box center [604, 151] width 19 height 19
click at [670, 244] on div "10" at bounding box center [669, 245] width 24 height 23
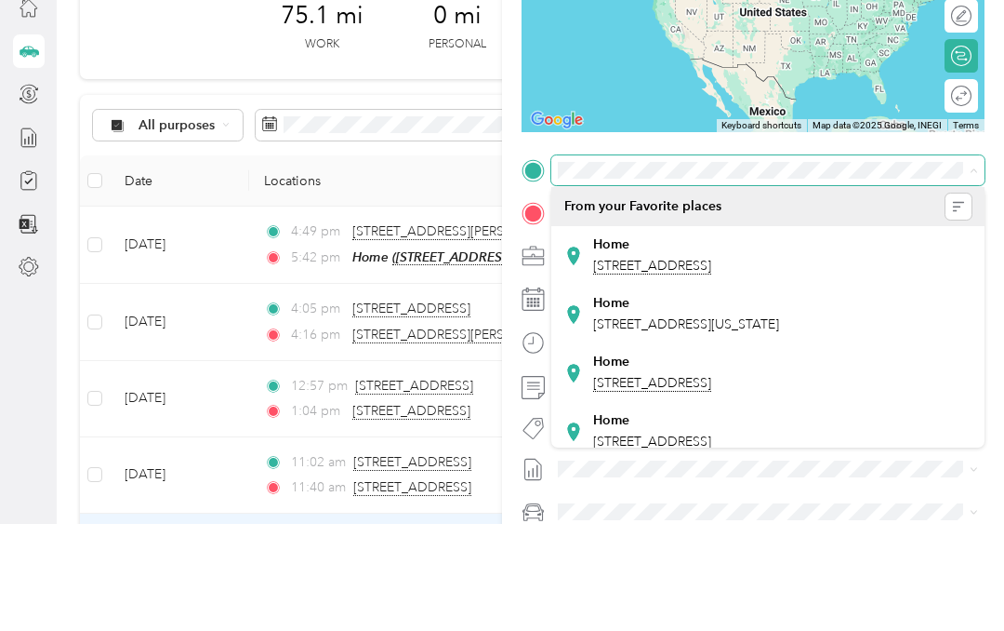
scroll to position [2, 0]
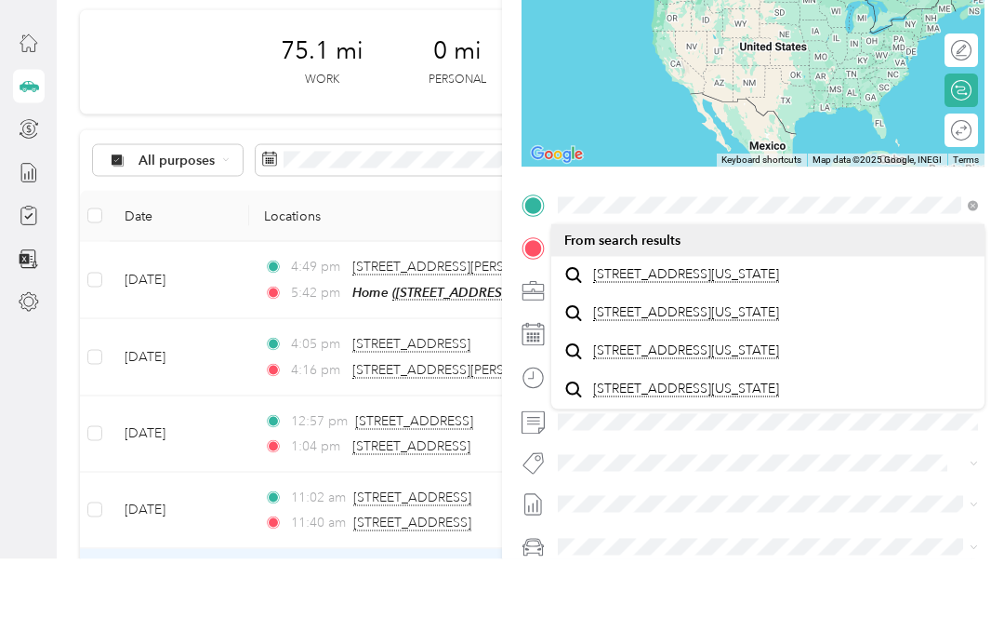
click at [743, 338] on span "[STREET_ADDRESS][US_STATE]" at bounding box center [686, 346] width 186 height 17
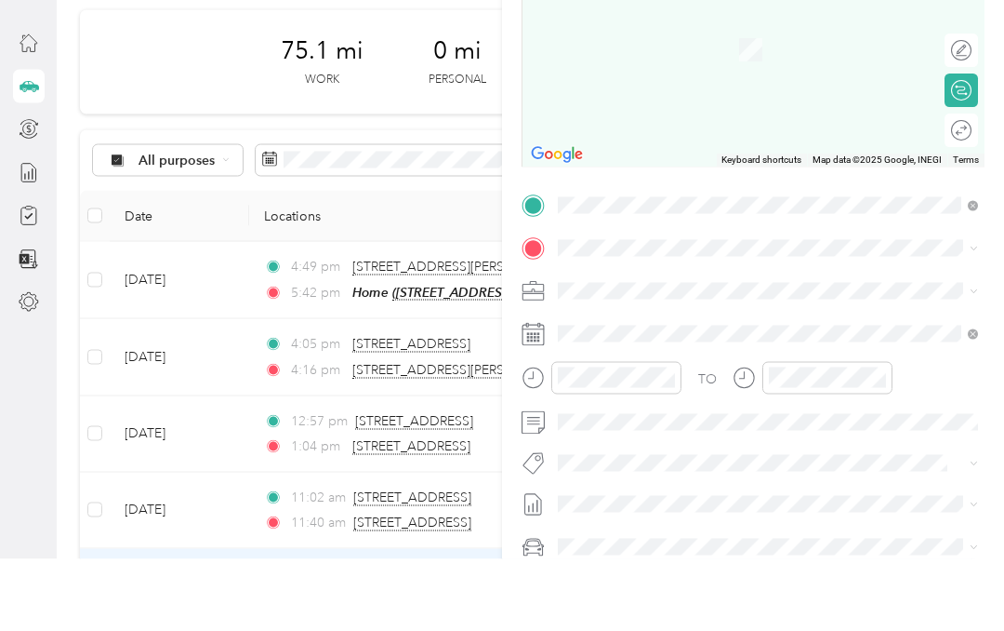
scroll to position [74, 0]
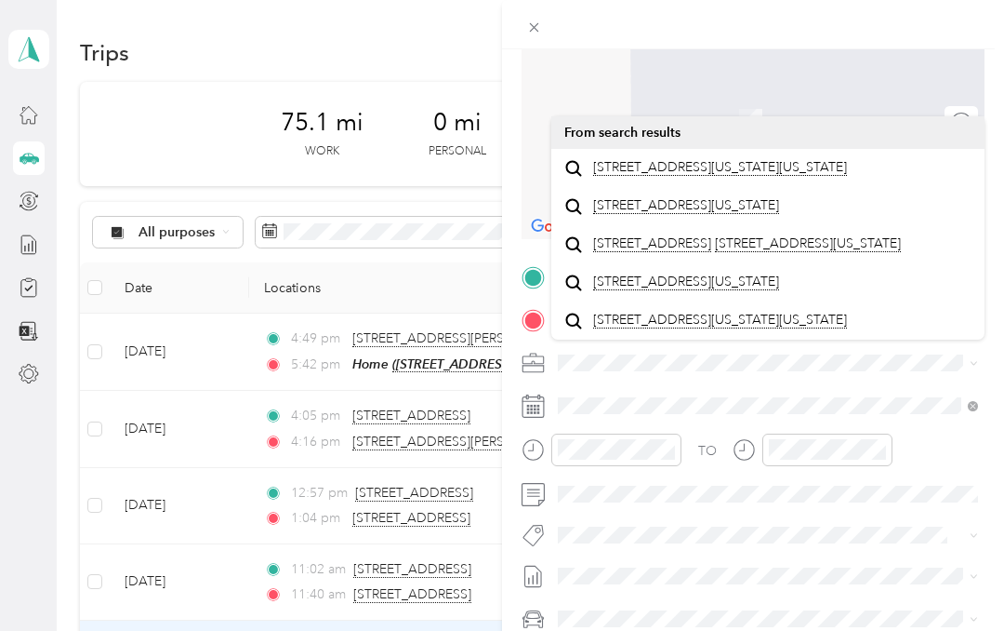
click at [743, 159] on span "[STREET_ADDRESS][US_STATE][US_STATE]" at bounding box center [720, 167] width 254 height 17
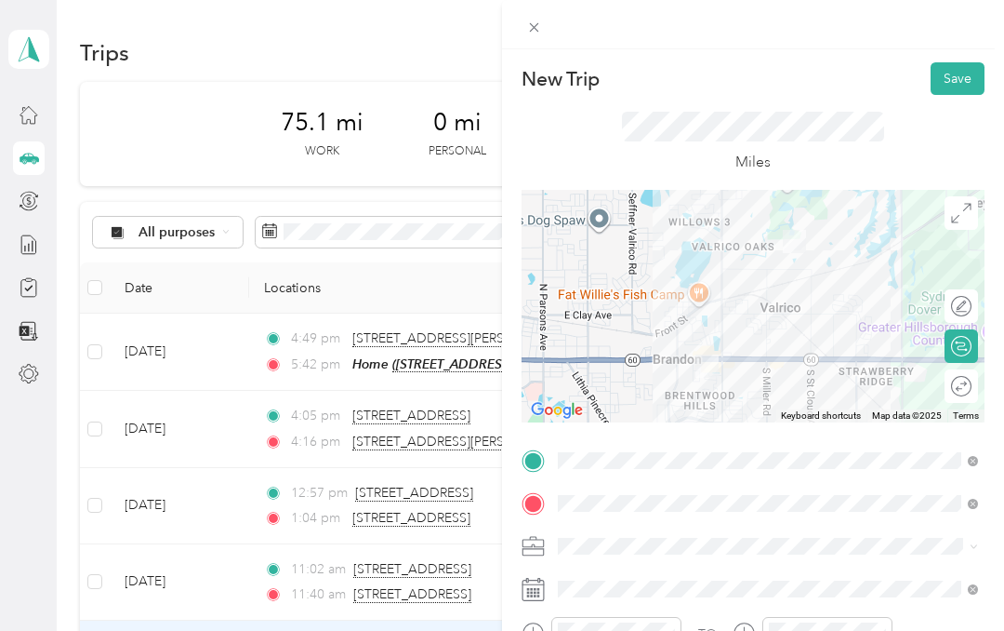
scroll to position [0, 0]
click at [955, 76] on button "Save" at bounding box center [958, 78] width 54 height 33
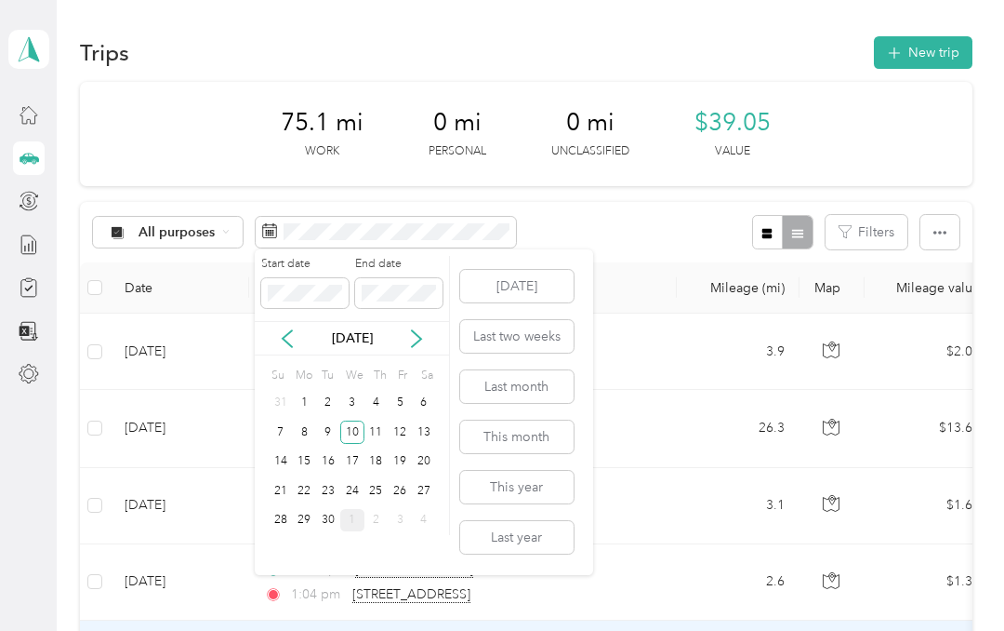
click at [367, 424] on div "11" at bounding box center [377, 431] width 24 height 23
click at [369, 427] on div "11" at bounding box center [377, 431] width 24 height 23
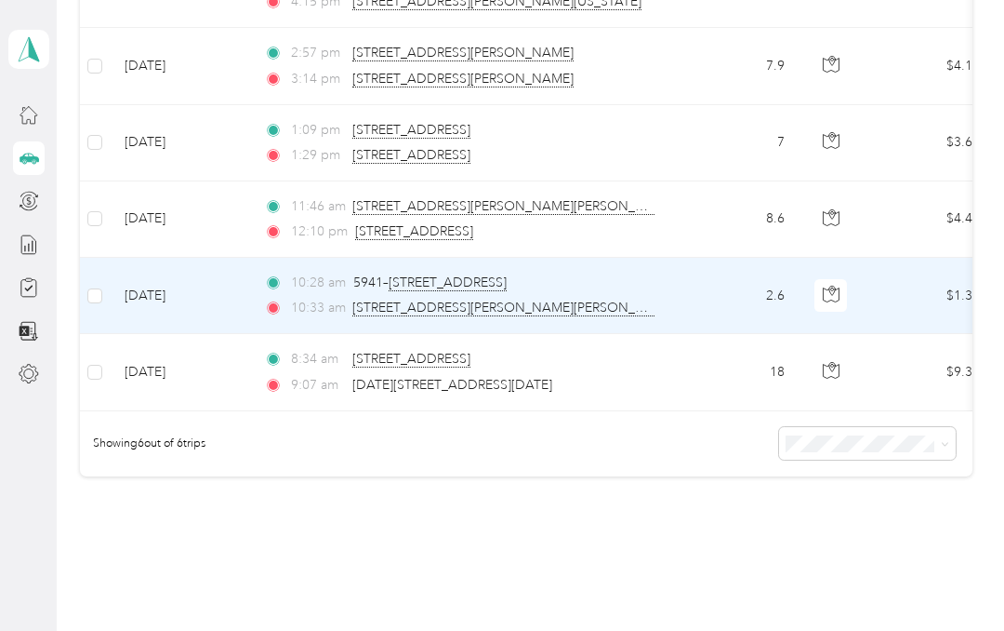
scroll to position [356, 0]
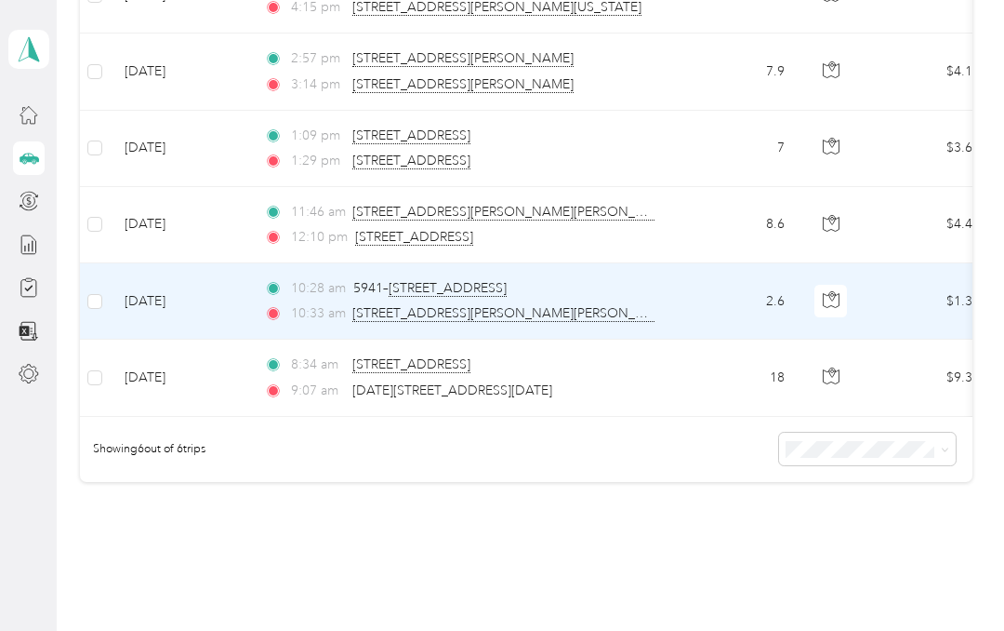
click at [471, 367] on span "[STREET_ADDRESS]" at bounding box center [411, 364] width 118 height 17
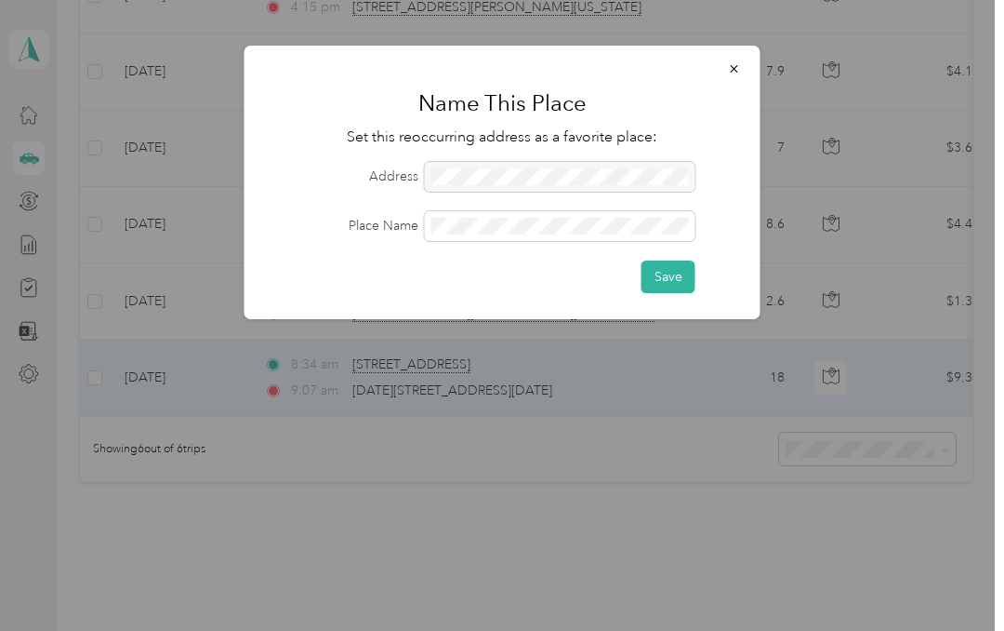
click at [674, 274] on button "Save" at bounding box center [669, 276] width 54 height 33
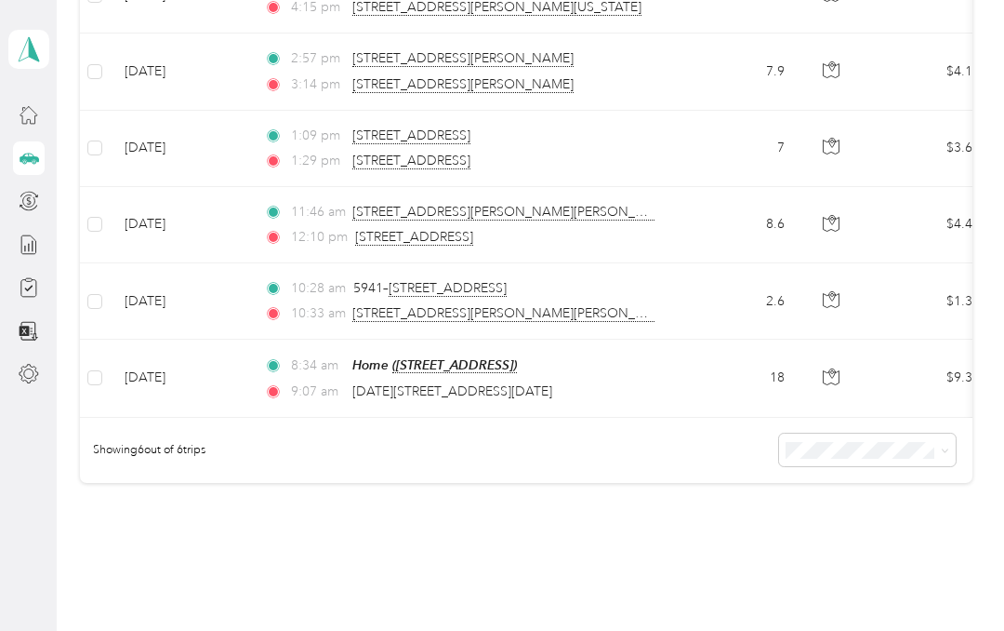
click at [599, 528] on div "52.3 mi Work 0 mi Personal 0 mi Unclassified $27.20 Value All purposes Filters …" at bounding box center [526, 137] width 893 height 822
click at [552, 387] on span "[DATE][STREET_ADDRESS][DATE]" at bounding box center [452, 391] width 200 height 16
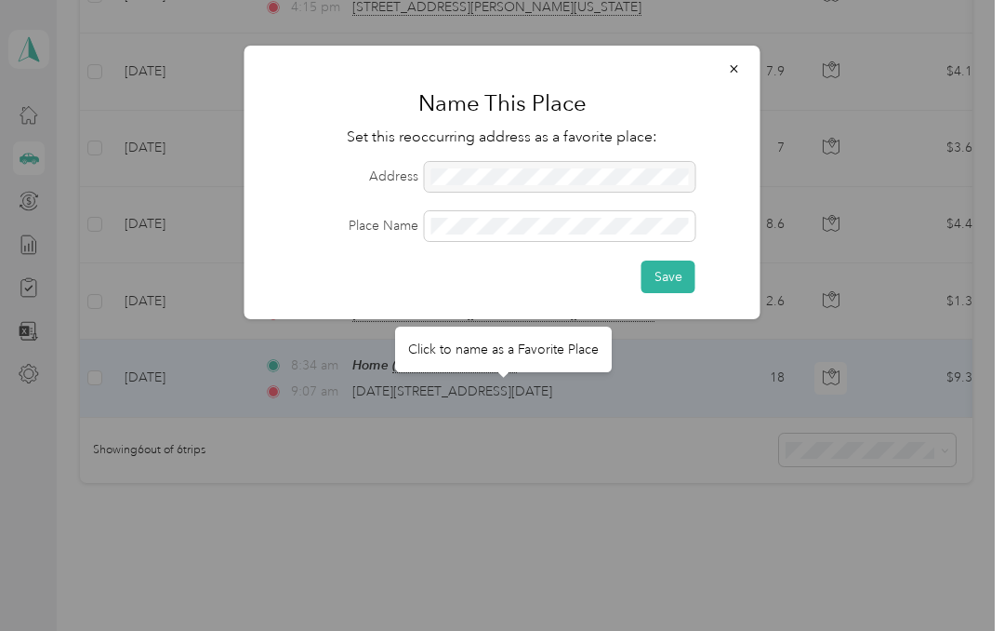
click at [729, 72] on icon "button" at bounding box center [734, 68] width 13 height 13
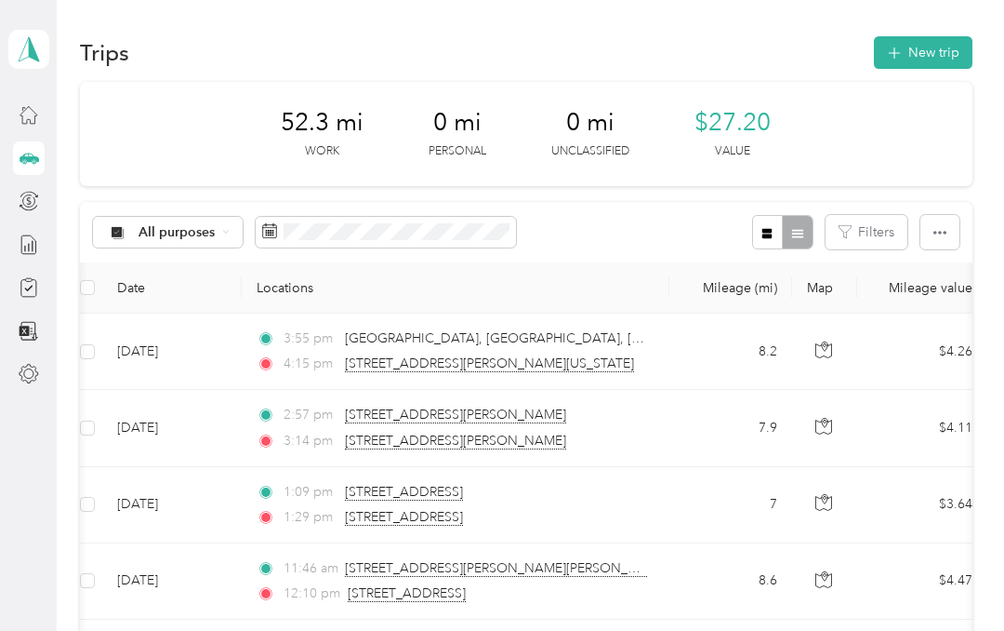
scroll to position [0, 0]
click at [943, 52] on button "New trip" at bounding box center [923, 52] width 99 height 33
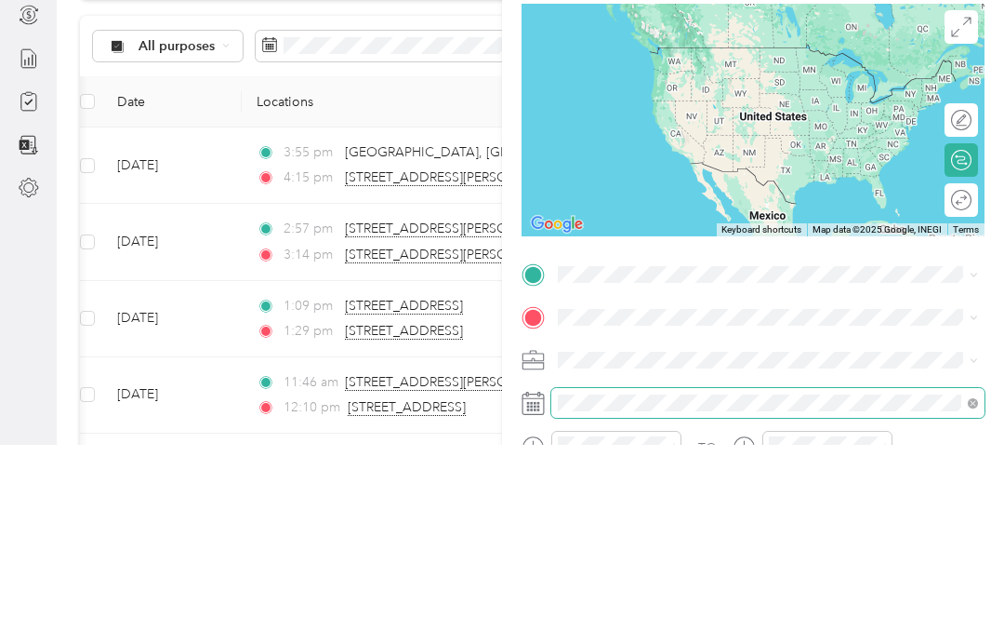
scroll to position [74, 0]
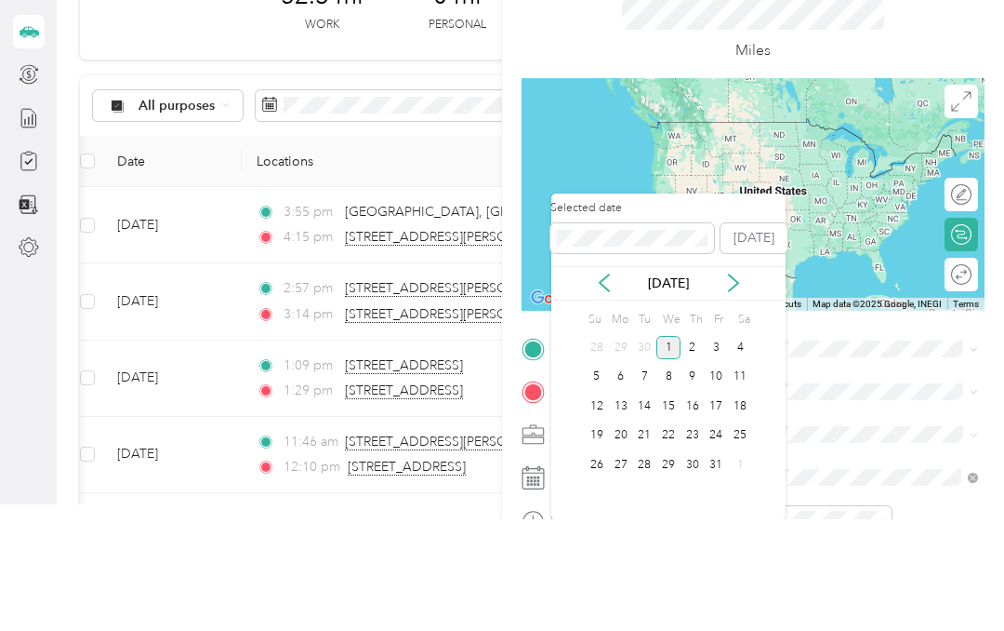
click at [600, 386] on icon at bounding box center [604, 394] width 9 height 17
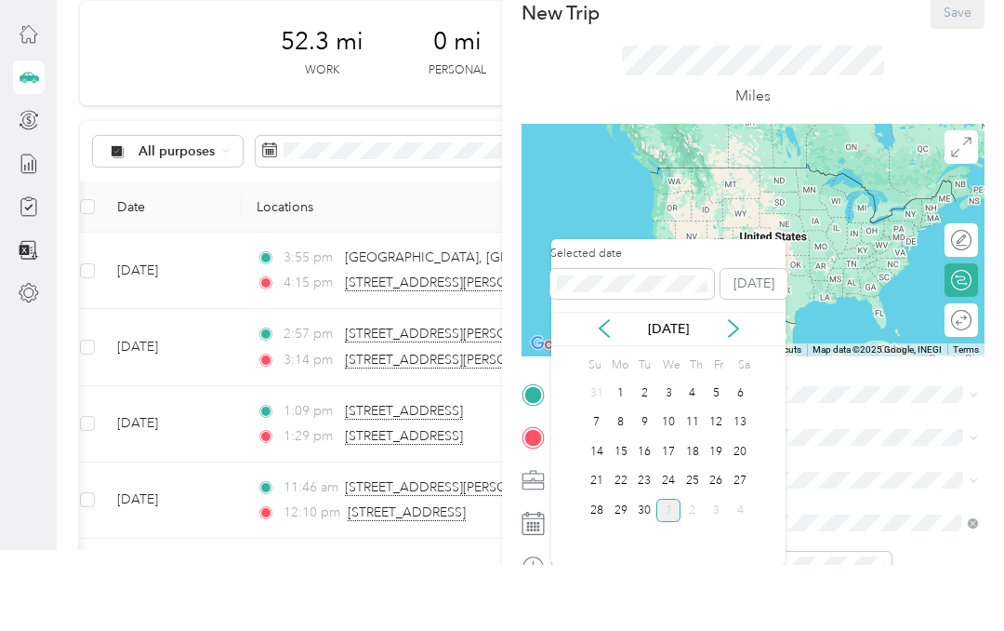
click at [691, 477] on div "11" at bounding box center [693, 488] width 24 height 23
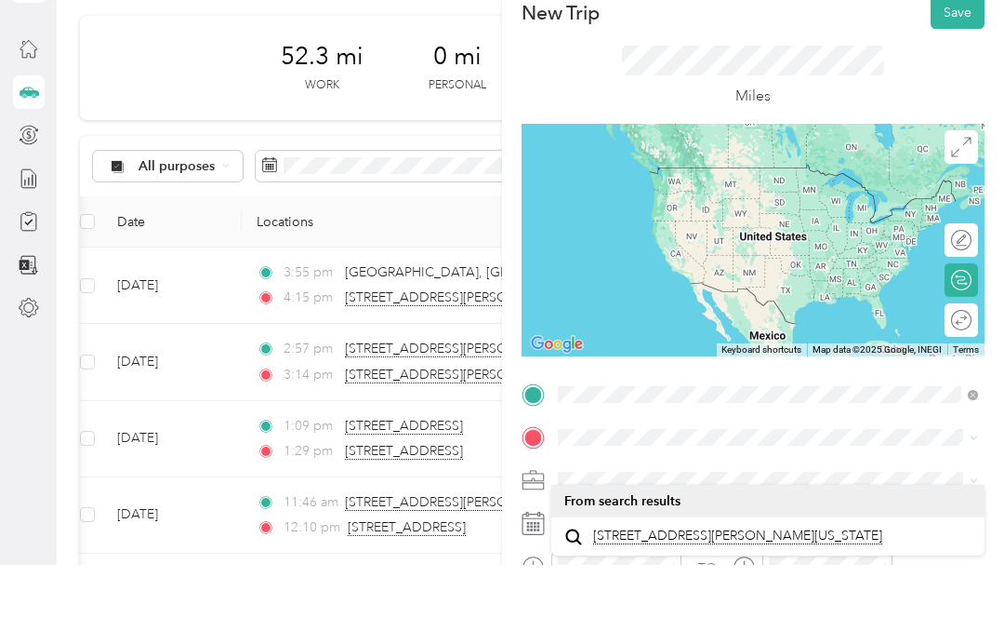
click at [772, 593] on span "[STREET_ADDRESS][PERSON_NAME][US_STATE]" at bounding box center [737, 601] width 289 height 17
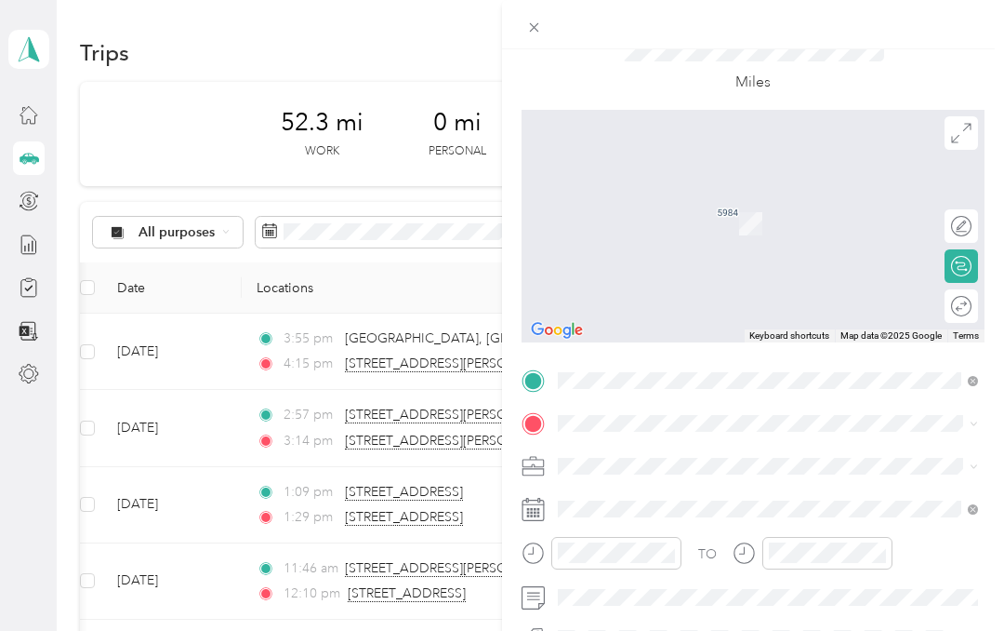
scroll to position [82, 0]
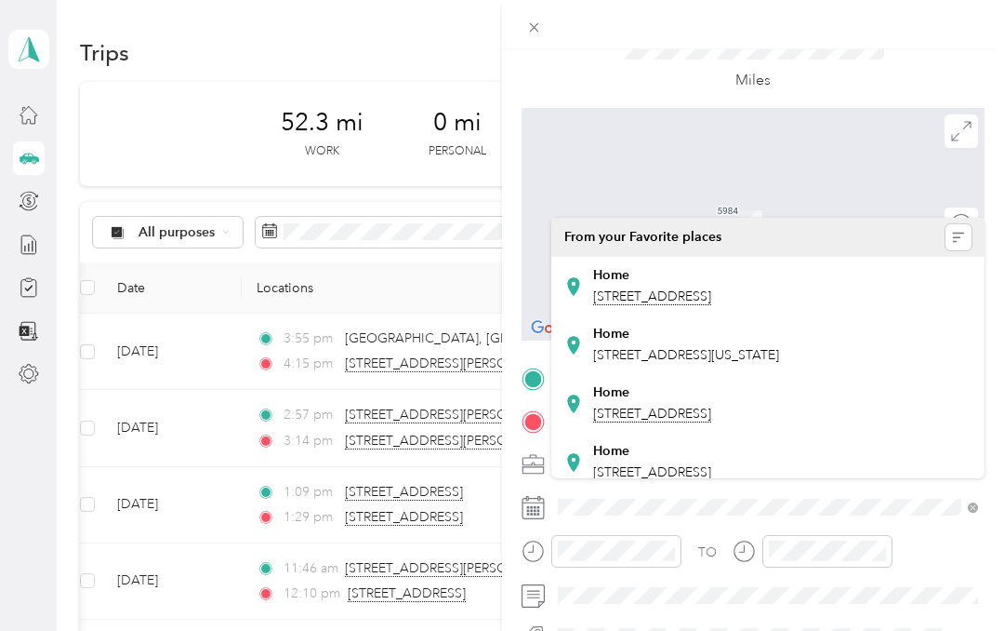
click at [711, 288] on span "[STREET_ADDRESS]" at bounding box center [652, 296] width 118 height 17
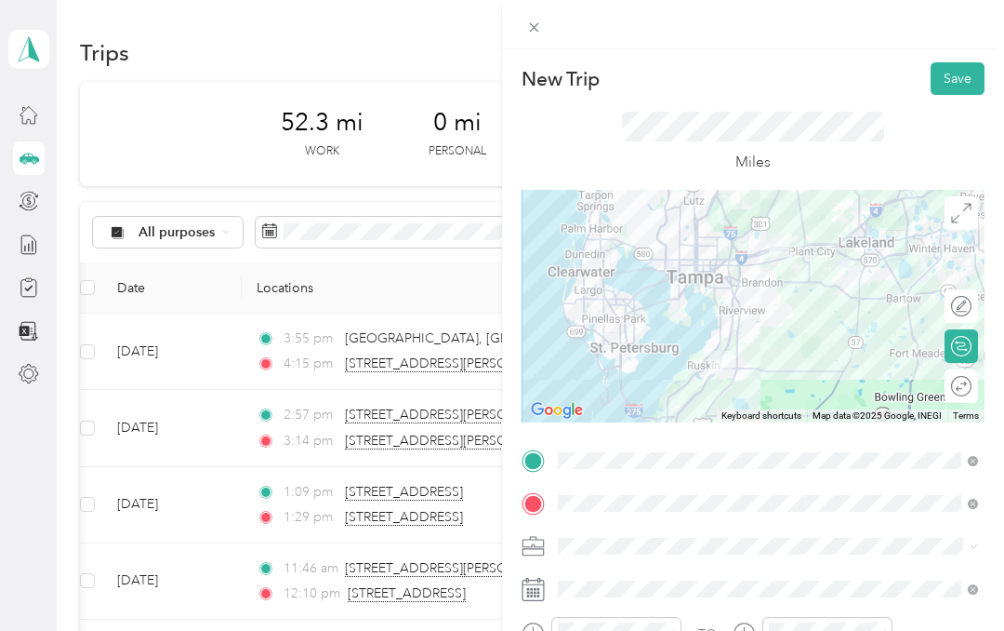
scroll to position [0, 0]
click at [964, 85] on button "Save" at bounding box center [958, 78] width 54 height 33
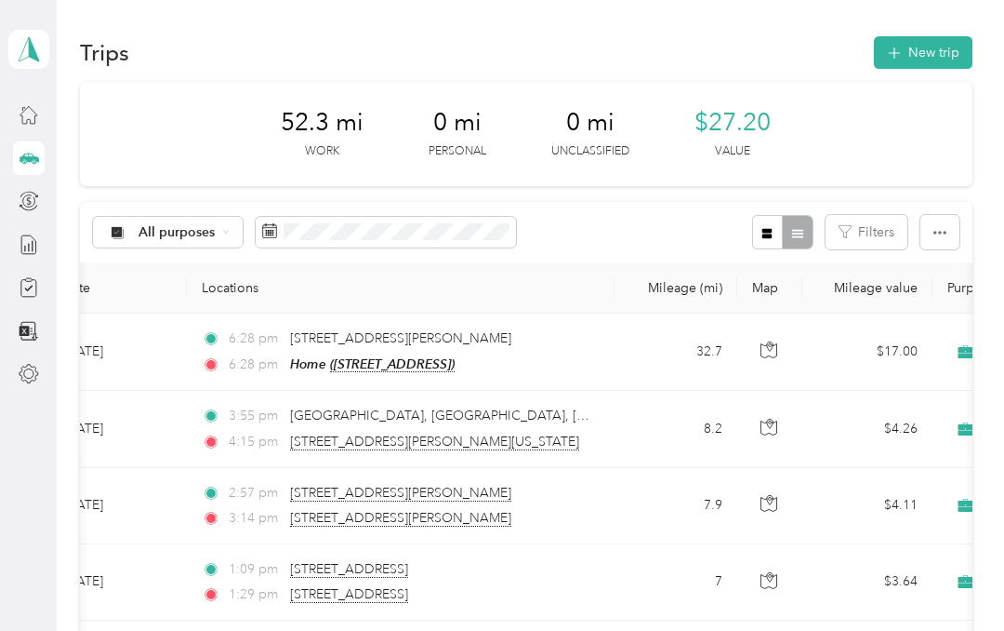
click at [943, 60] on button "New trip" at bounding box center [923, 52] width 99 height 33
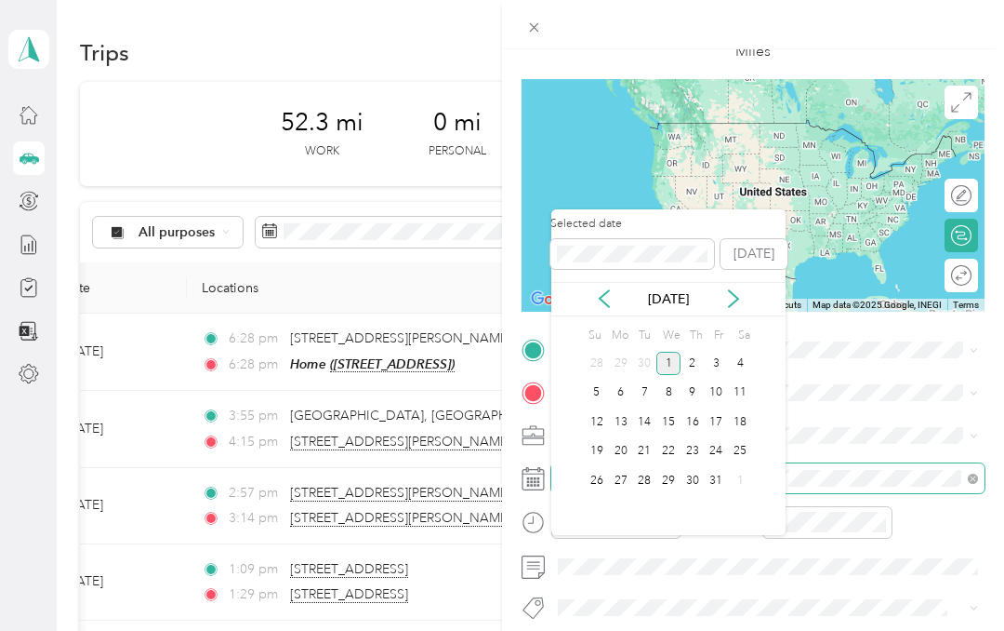
scroll to position [74, 0]
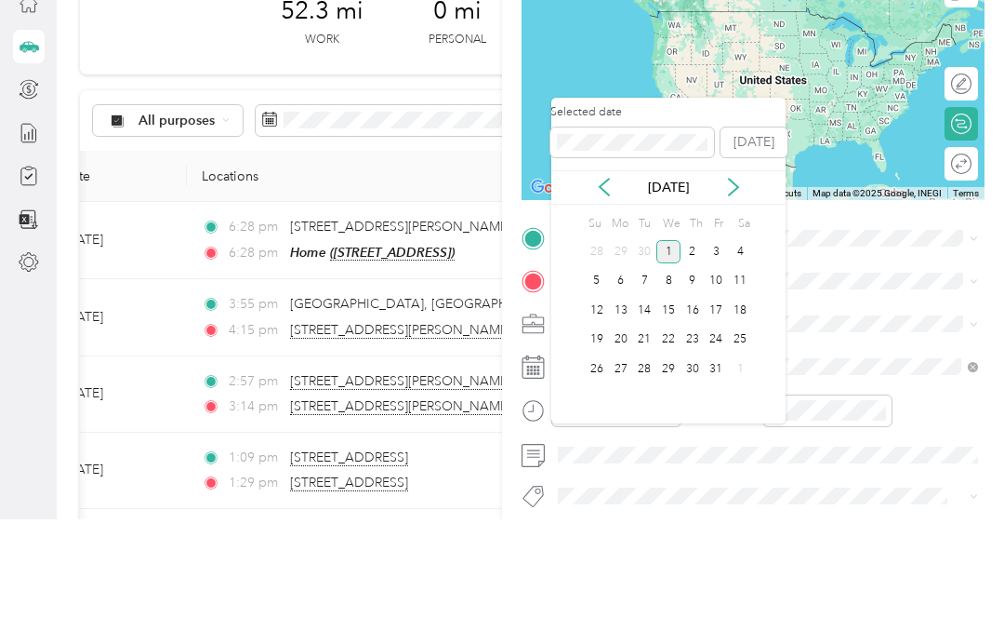
click at [613, 289] on icon at bounding box center [604, 298] width 19 height 19
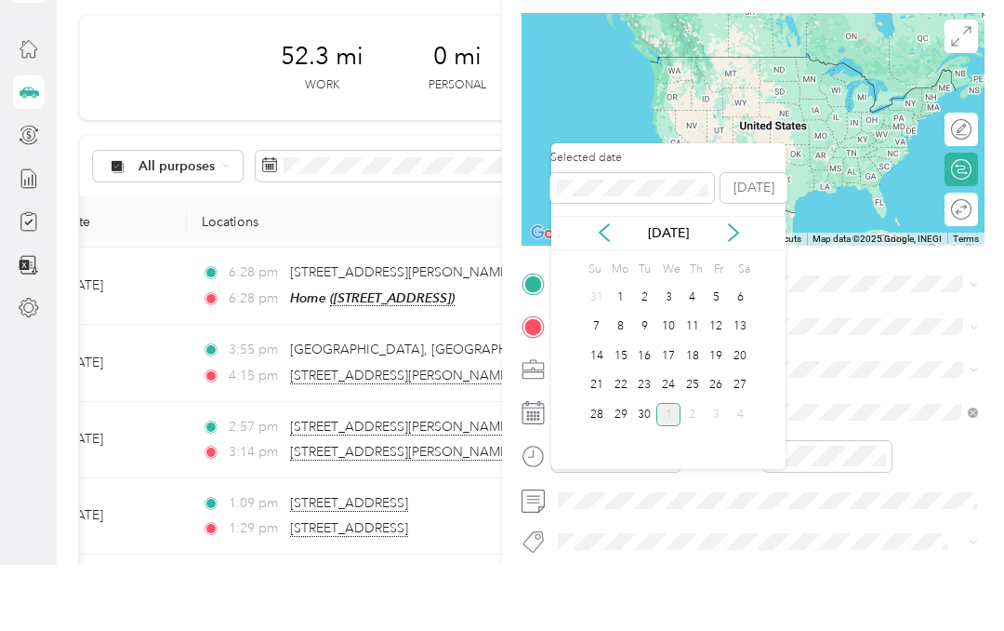
click at [695, 381] on div "11" at bounding box center [693, 392] width 24 height 23
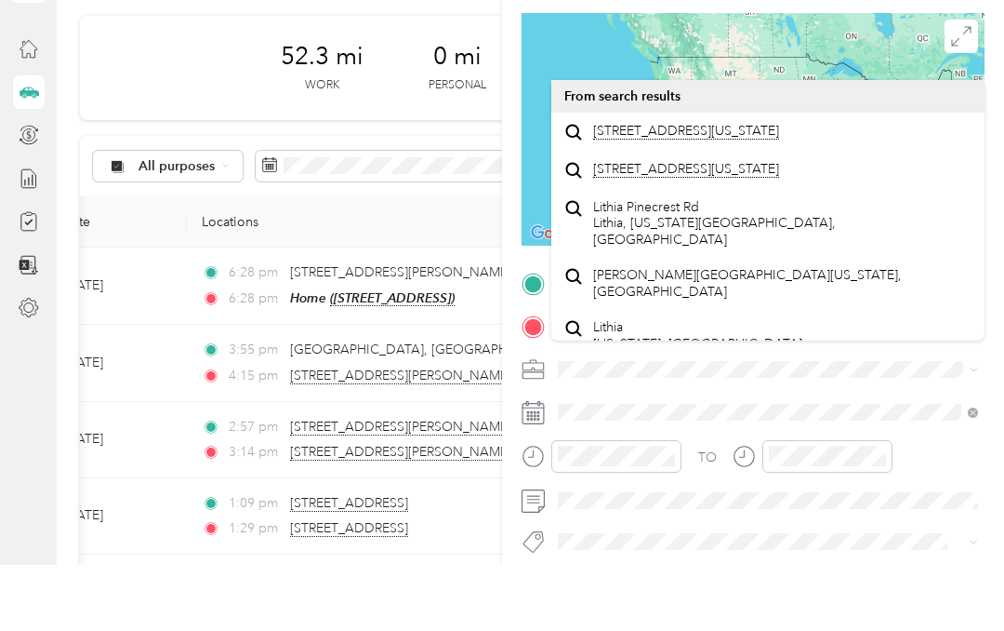
click at [779, 189] on span "[STREET_ADDRESS][US_STATE]" at bounding box center [686, 197] width 186 height 17
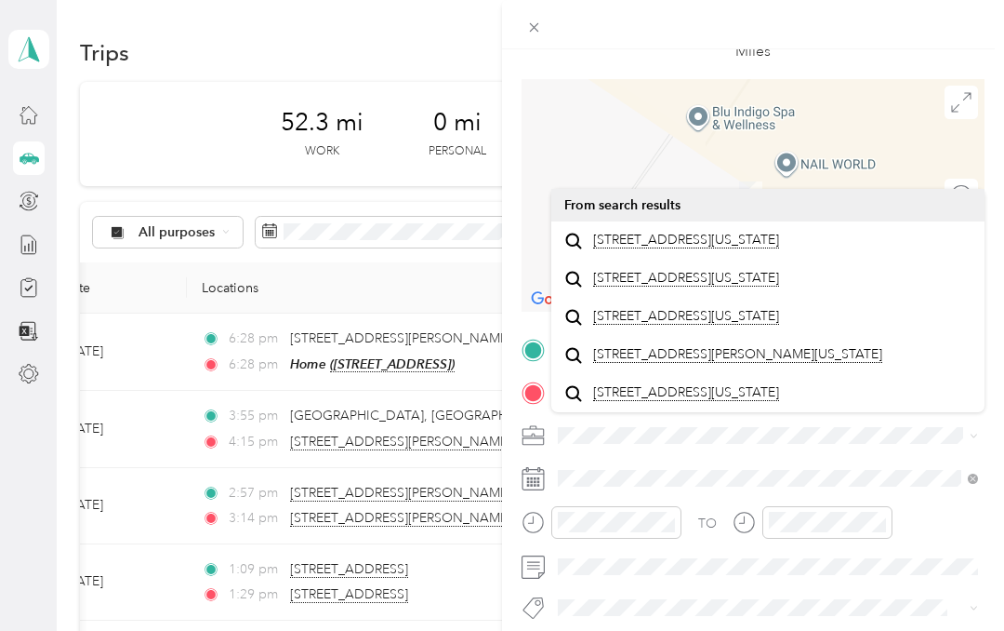
click at [718, 232] on span "[STREET_ADDRESS][US_STATE]" at bounding box center [686, 240] width 186 height 17
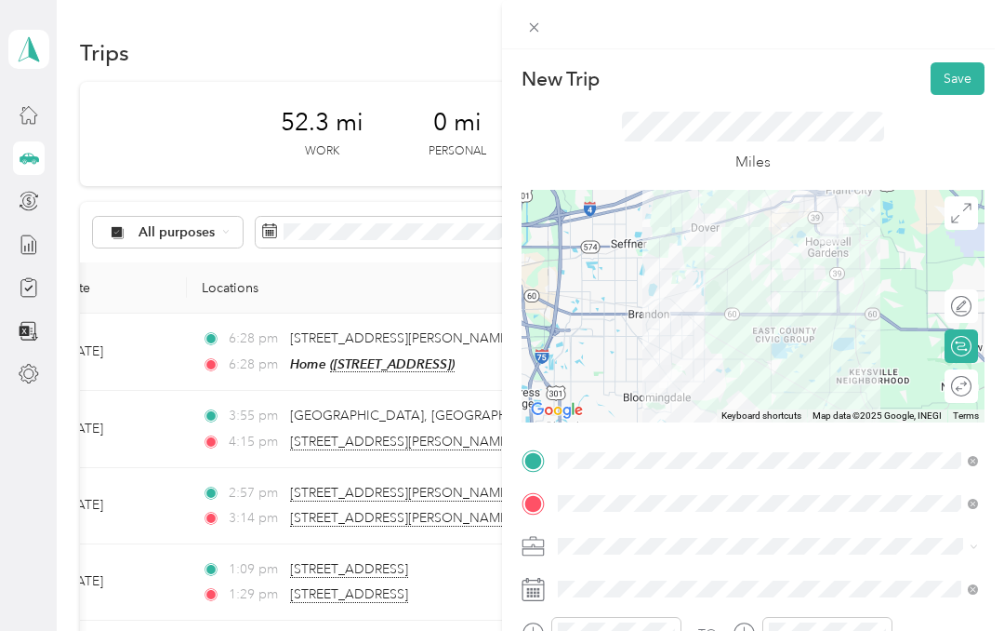
scroll to position [0, 0]
click at [964, 76] on button "Save" at bounding box center [958, 78] width 54 height 33
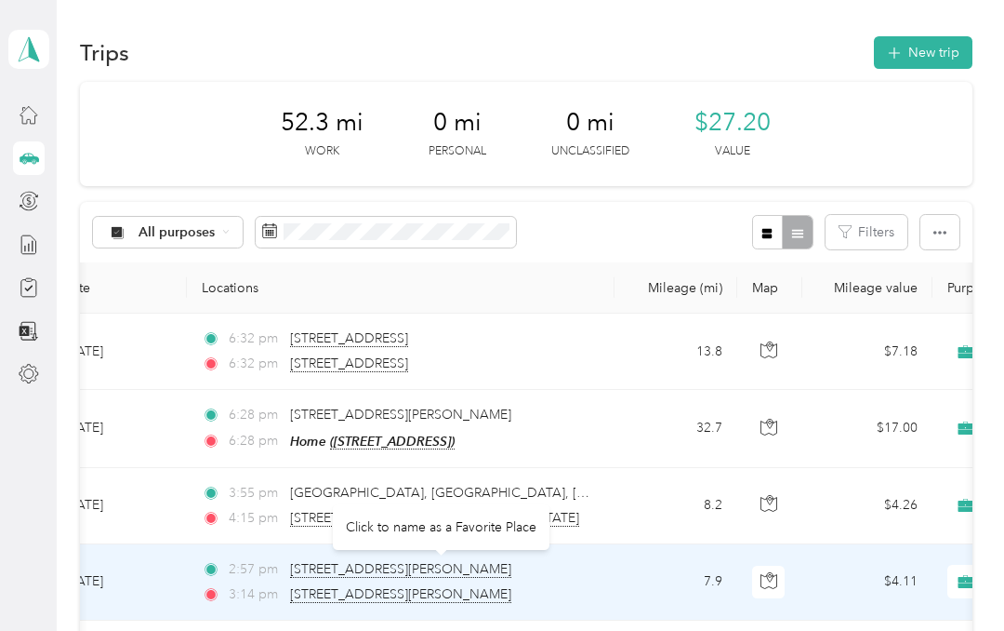
click at [512, 561] on span "[STREET_ADDRESS][PERSON_NAME]" at bounding box center [400, 569] width 221 height 17
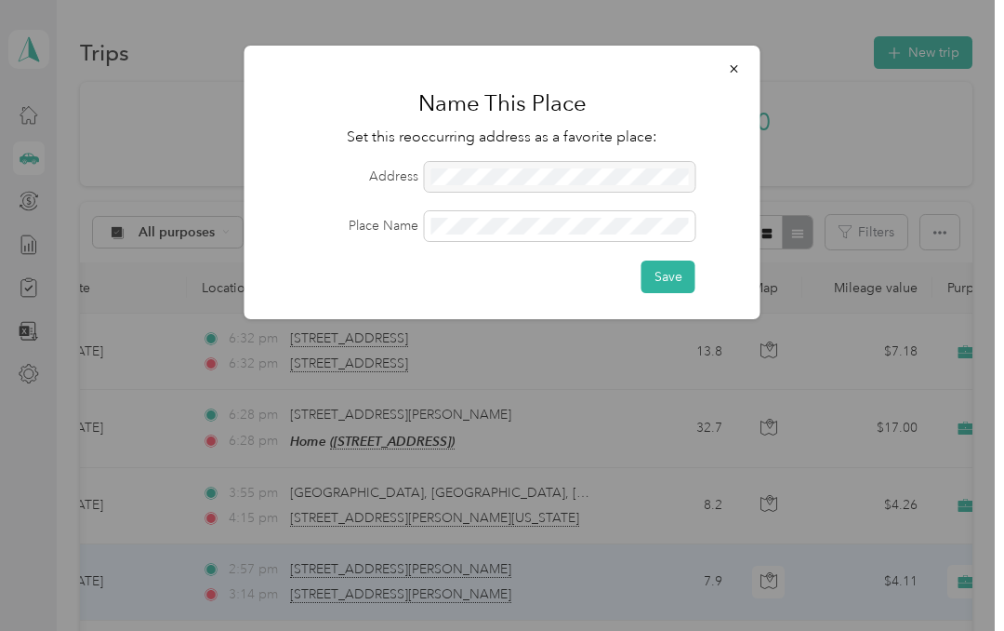
click at [671, 273] on button "Save" at bounding box center [669, 276] width 54 height 33
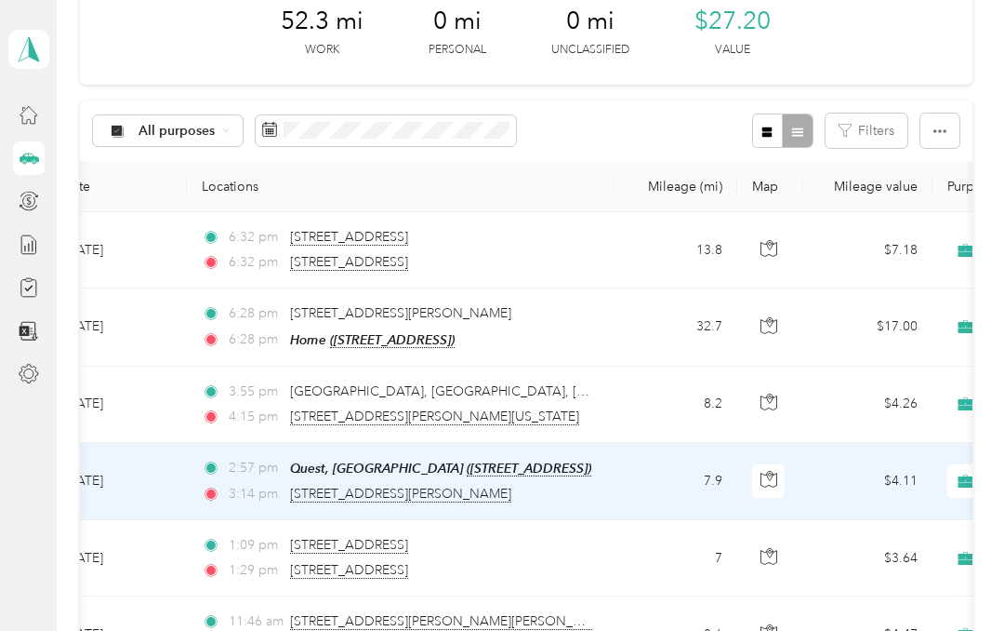
scroll to position [102, 0]
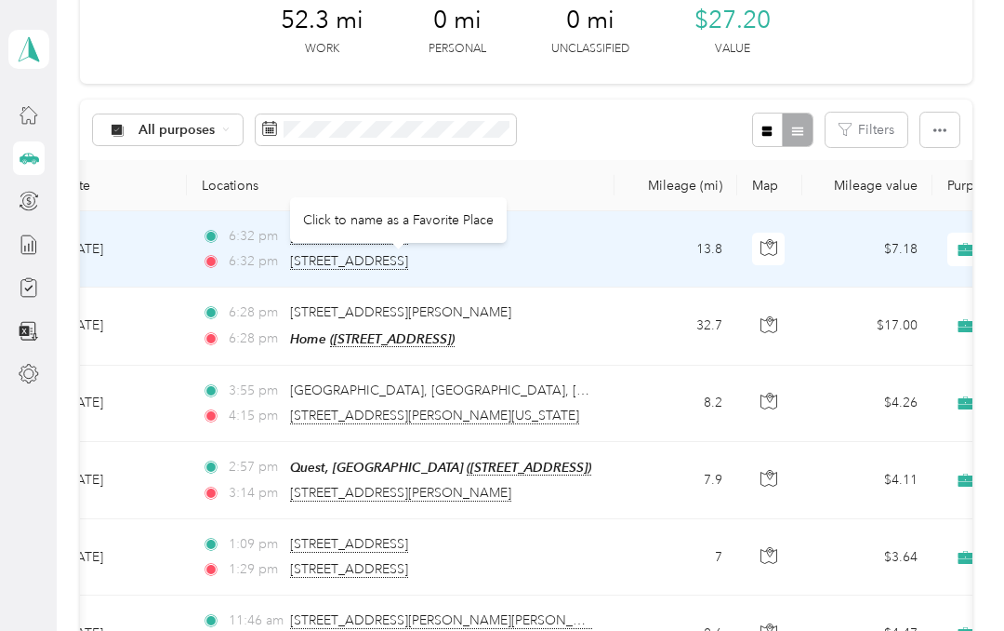
click at [408, 253] on span "[STREET_ADDRESS]" at bounding box center [349, 261] width 118 height 17
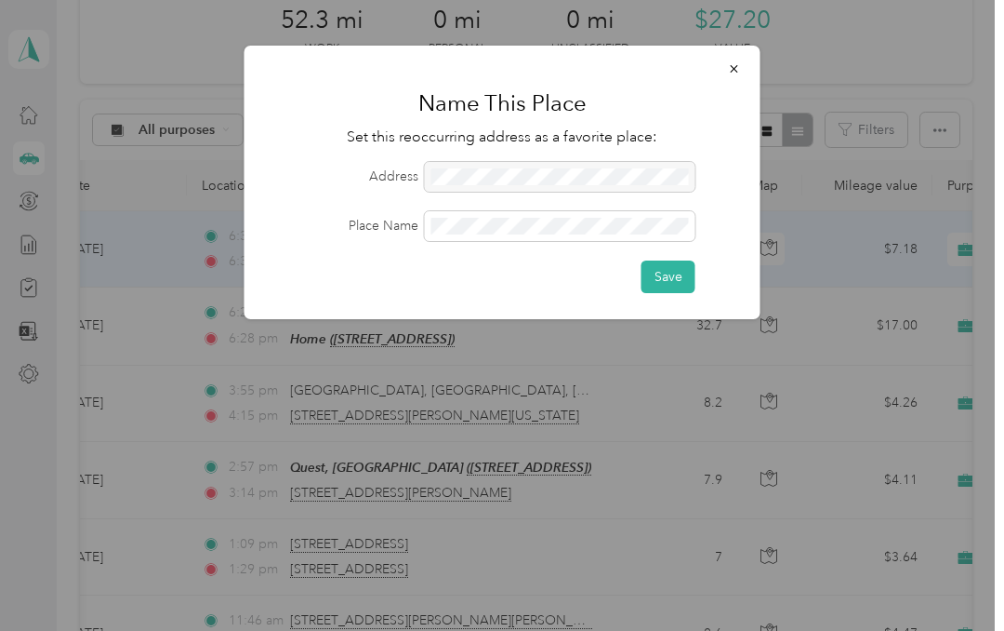
click at [670, 272] on button "Save" at bounding box center [669, 276] width 54 height 33
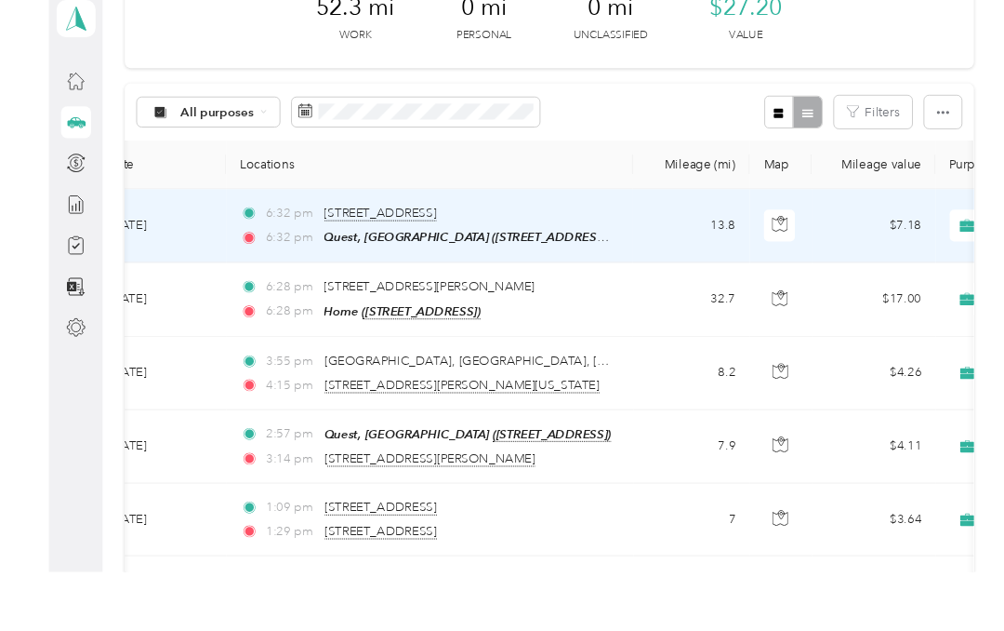
scroll to position [74, 0]
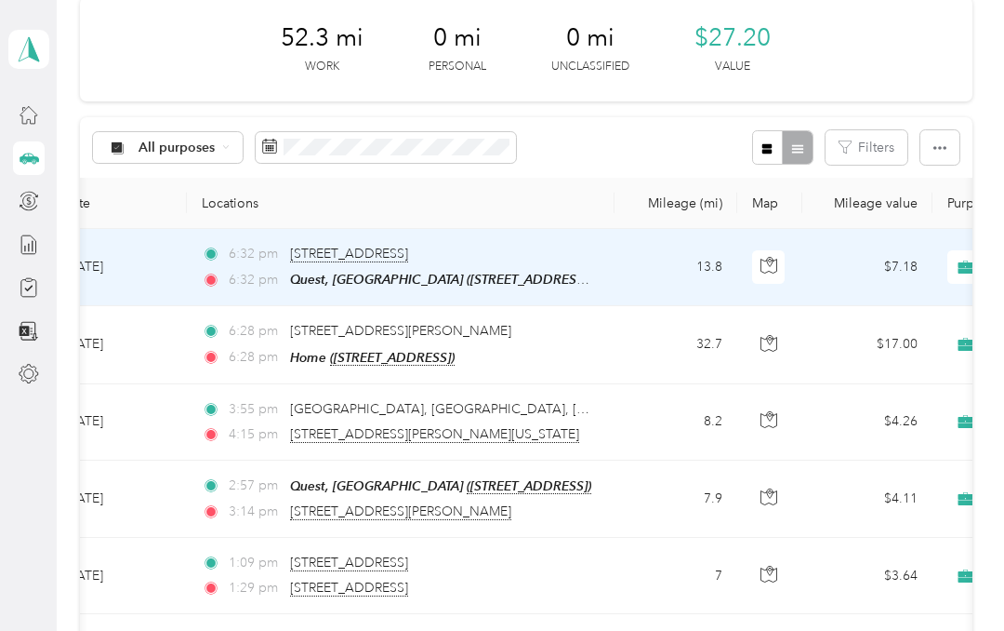
click at [804, 130] on div at bounding box center [782, 147] width 60 height 34
click at [806, 130] on div at bounding box center [782, 147] width 60 height 34
click at [765, 178] on th "Map" at bounding box center [770, 203] width 65 height 51
click at [764, 178] on th "Map" at bounding box center [770, 203] width 65 height 51
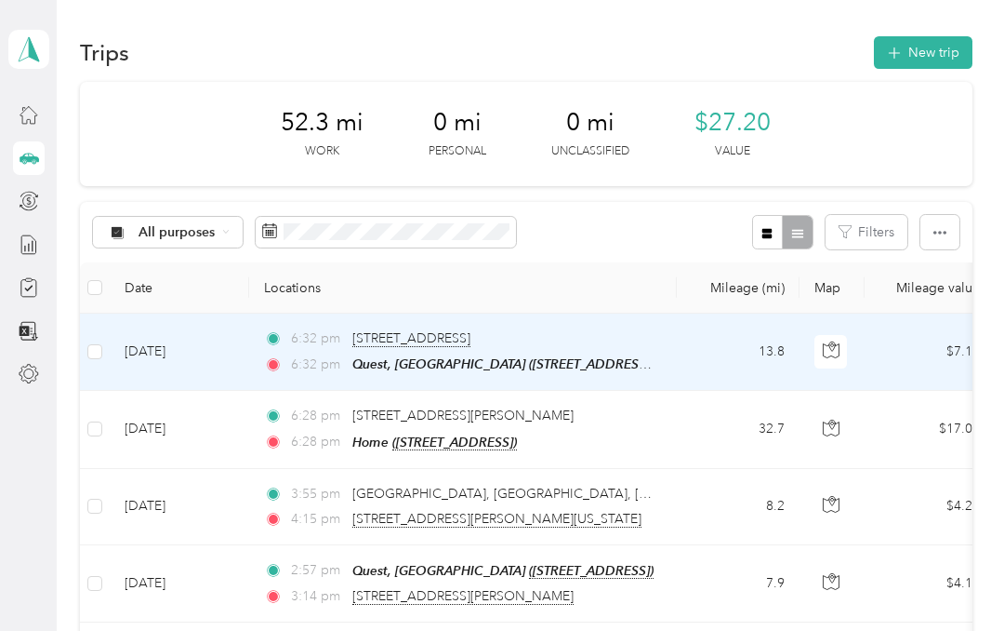
scroll to position [0, 0]
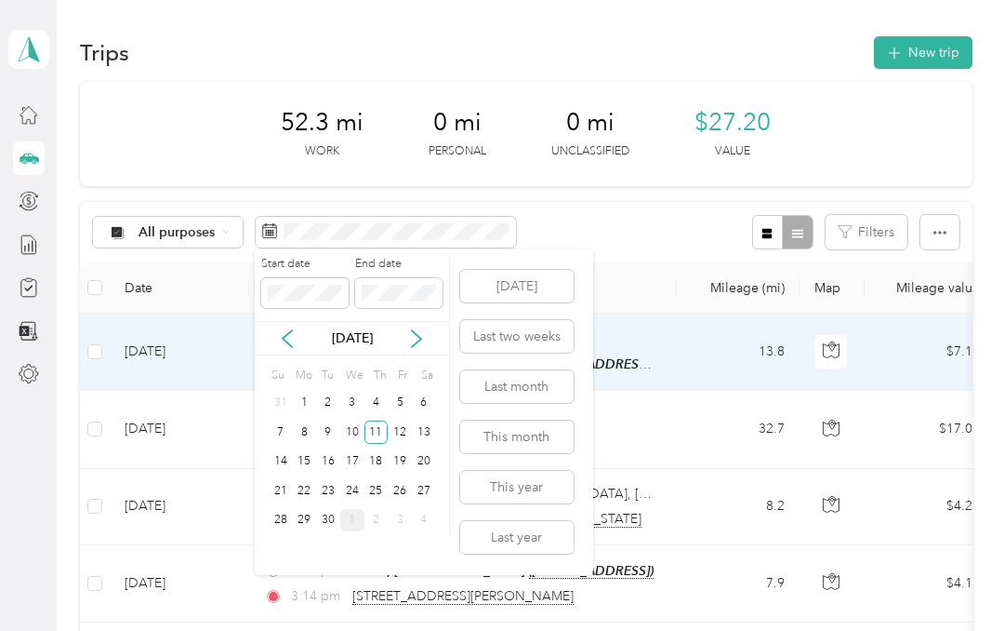
click at [360, 440] on div "10" at bounding box center [352, 431] width 24 height 23
click at [353, 432] on div "10" at bounding box center [352, 431] width 24 height 23
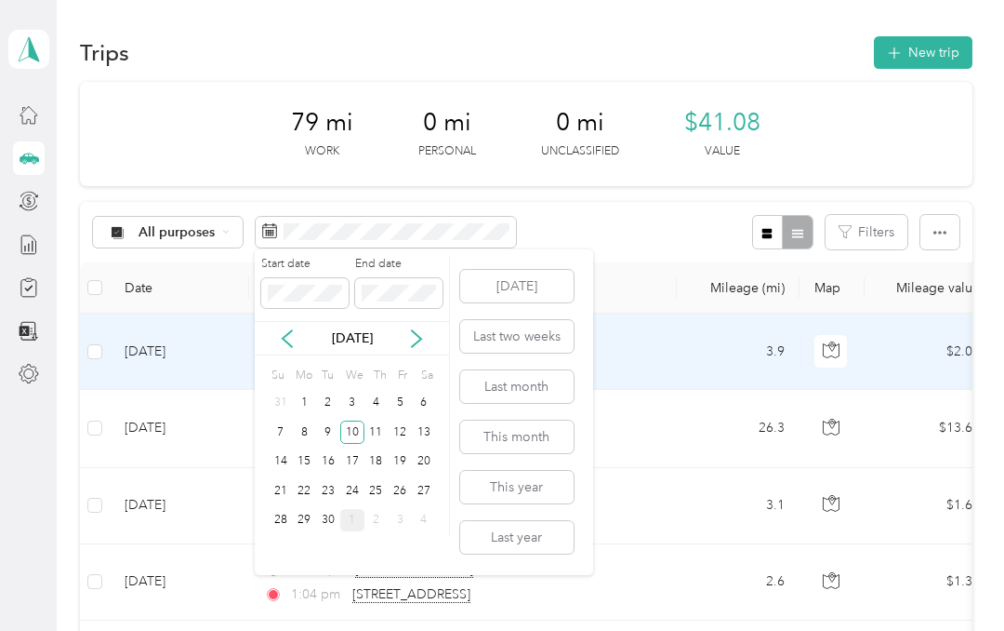
click at [376, 425] on div "11" at bounding box center [377, 431] width 24 height 23
click at [380, 433] on div "11" at bounding box center [377, 431] width 24 height 23
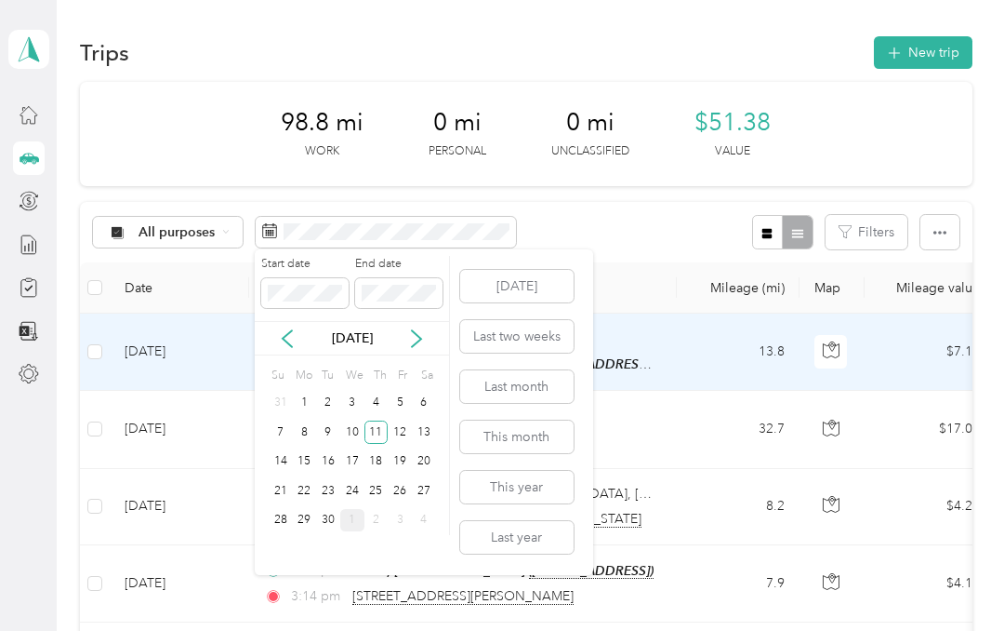
click at [401, 434] on div "12" at bounding box center [400, 431] width 24 height 23
click at [683, 257] on div "All purposes Filters" at bounding box center [526, 232] width 893 height 60
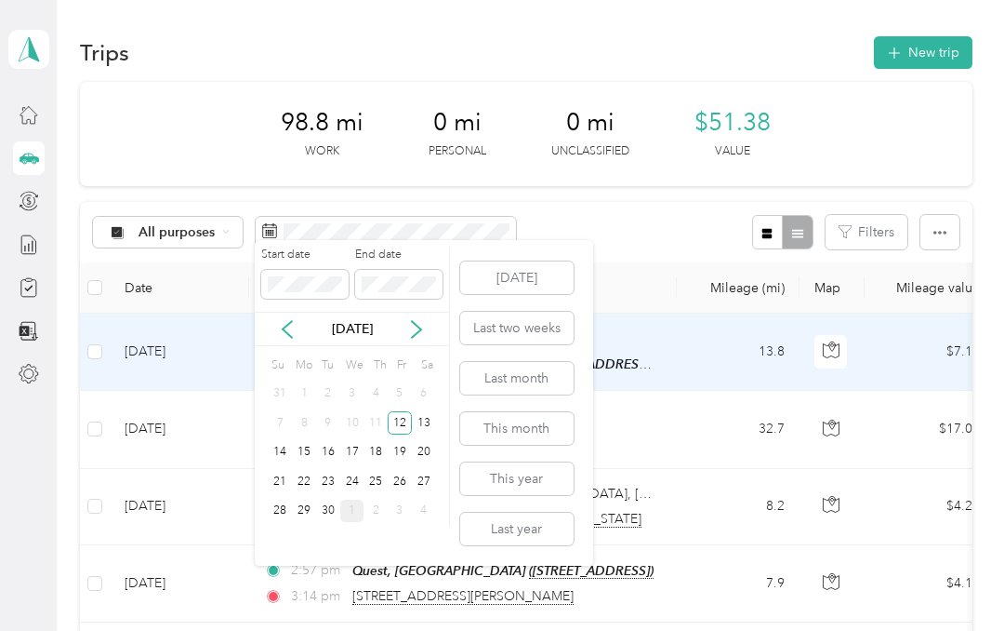
click at [450, 240] on div "Start date End date [DATE] Su Mo Tu We Th Fr Sa 31 1 2 3 4 5 6 7 8 9 10 11 12 1…" at bounding box center [352, 403] width 195 height 326
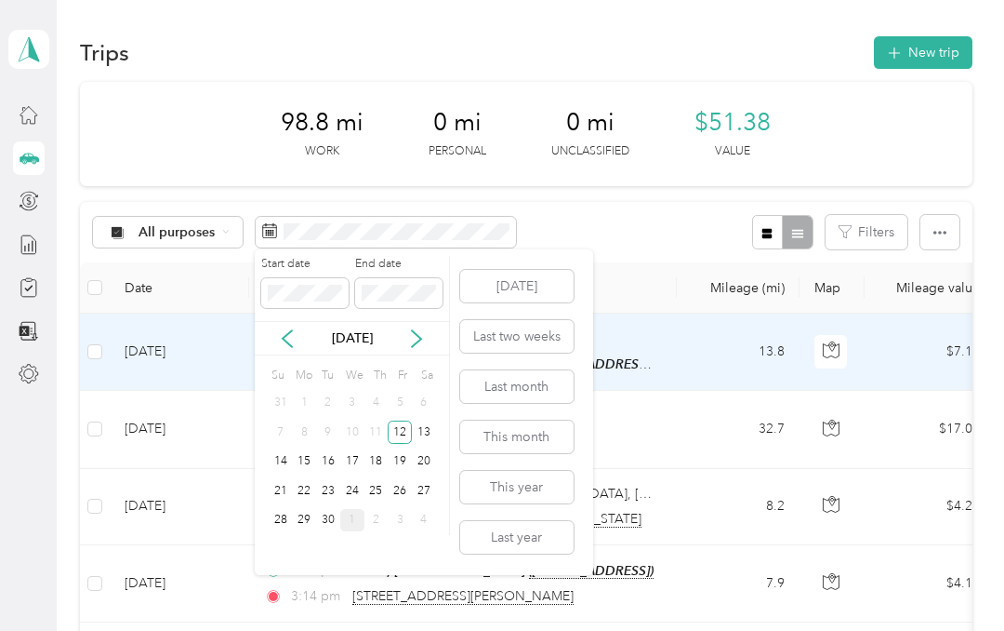
click at [400, 429] on div "12" at bounding box center [400, 431] width 24 height 23
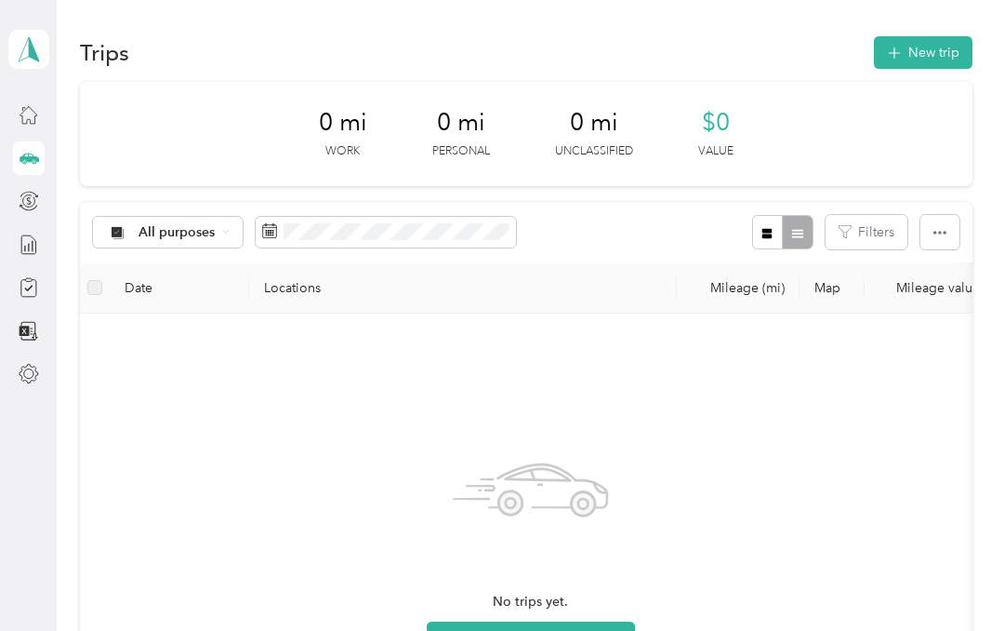
click at [946, 58] on button "New trip" at bounding box center [923, 52] width 99 height 33
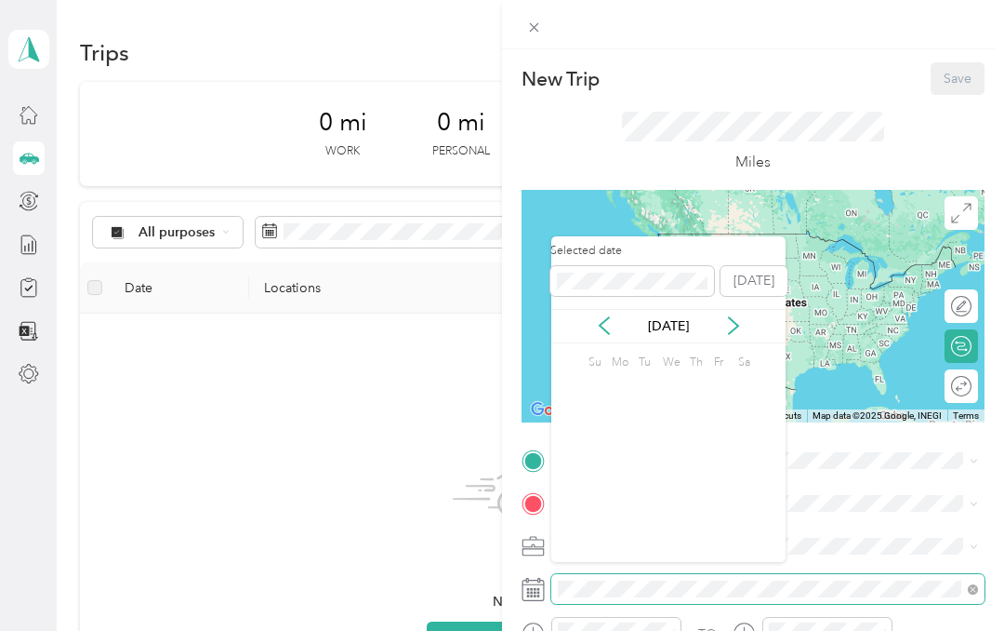
scroll to position [74, 0]
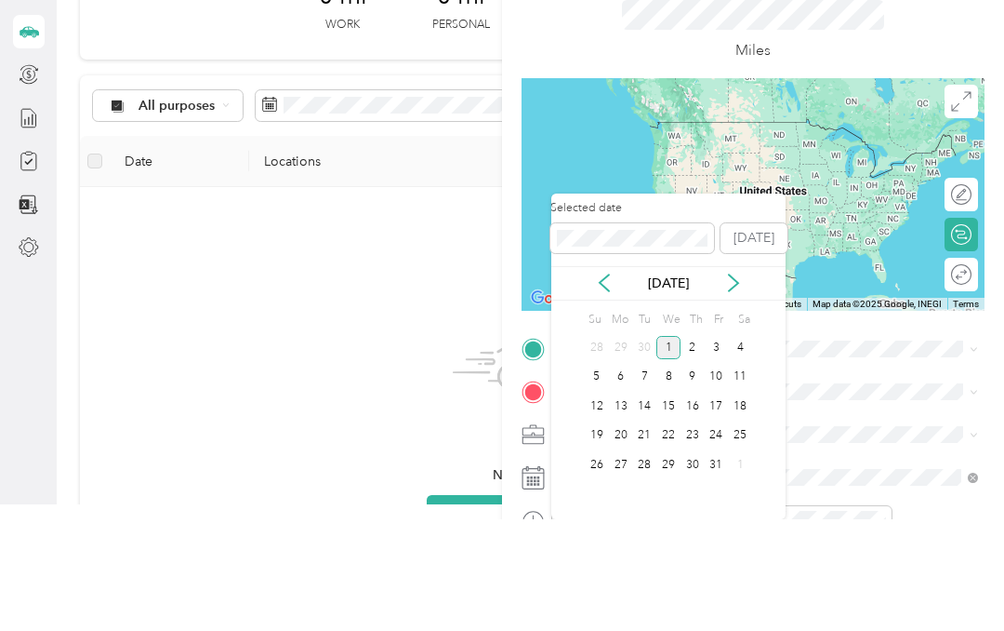
click at [591, 506] on div "12" at bounding box center [597, 517] width 24 height 23
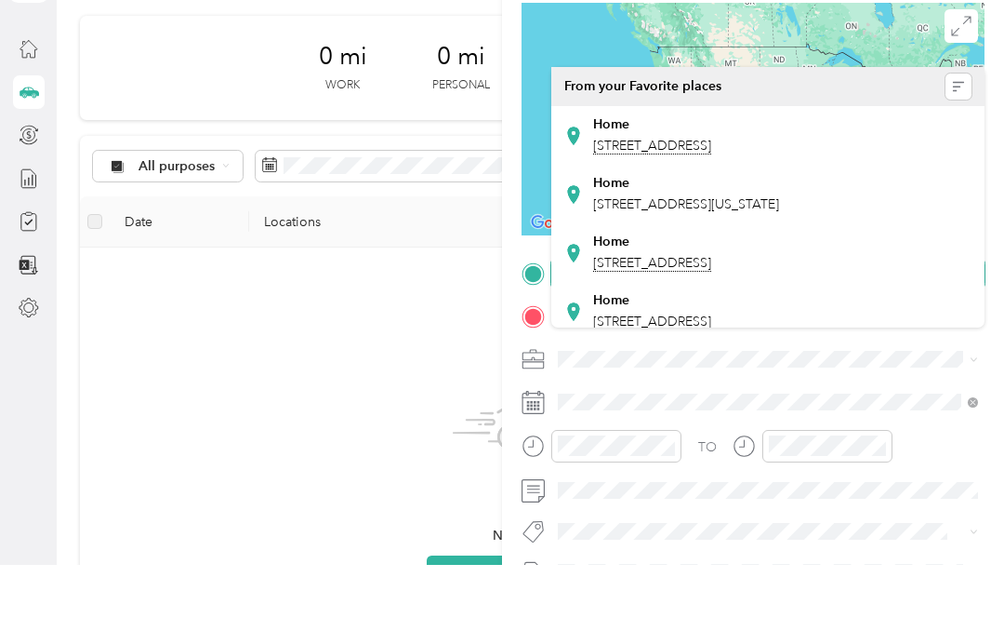
scroll to position [125, 0]
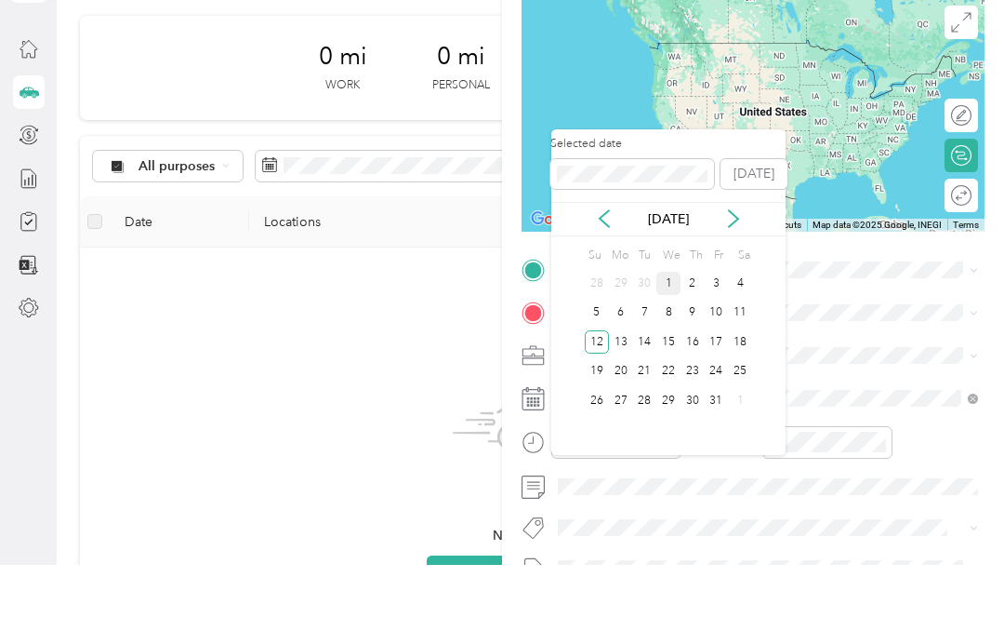
click at [608, 275] on icon at bounding box center [604, 284] width 19 height 19
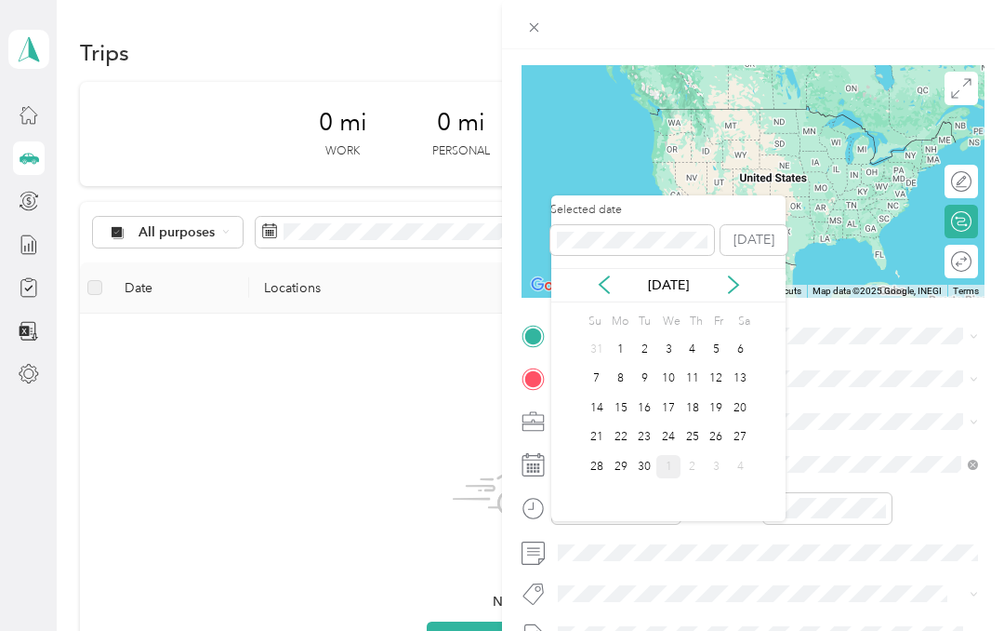
click at [716, 367] on div "12" at bounding box center [717, 378] width 24 height 23
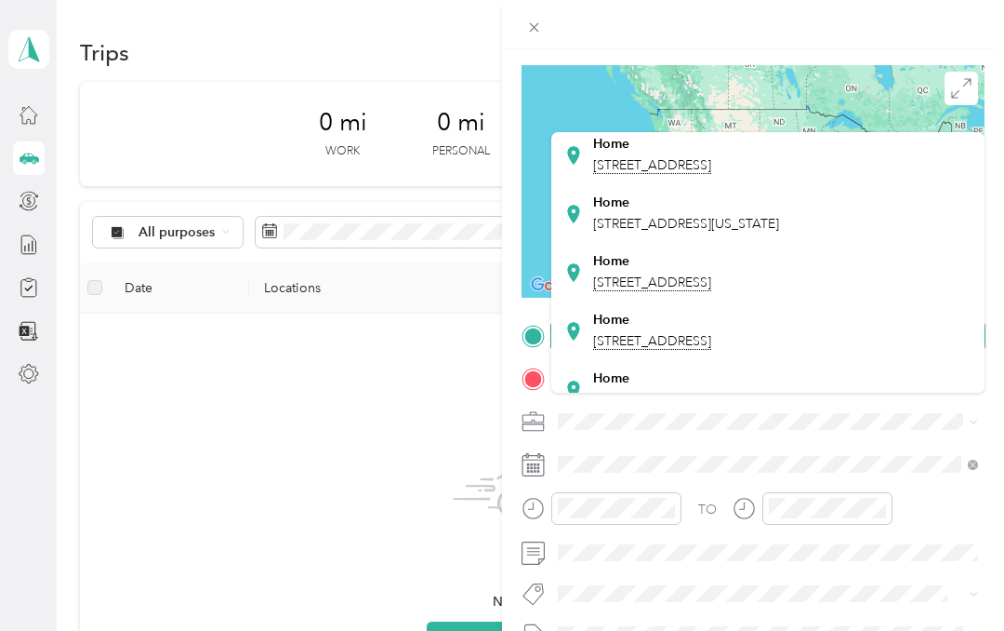
scroll to position [47, 0]
click at [779, 215] on span "[STREET_ADDRESS][US_STATE]" at bounding box center [686, 223] width 186 height 16
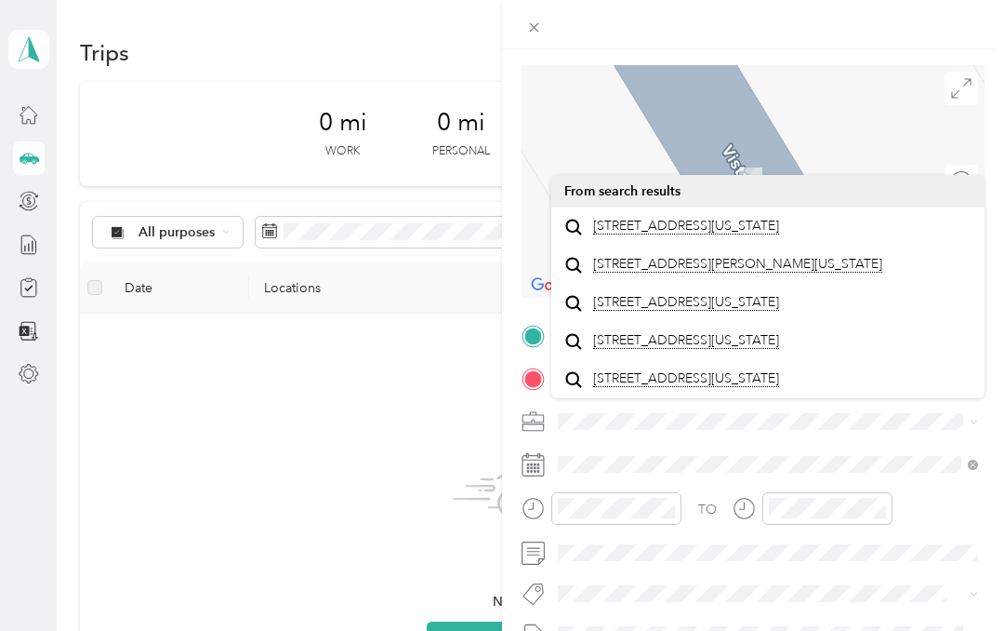
click at [779, 218] on span "[STREET_ADDRESS][US_STATE]" at bounding box center [686, 226] width 186 height 17
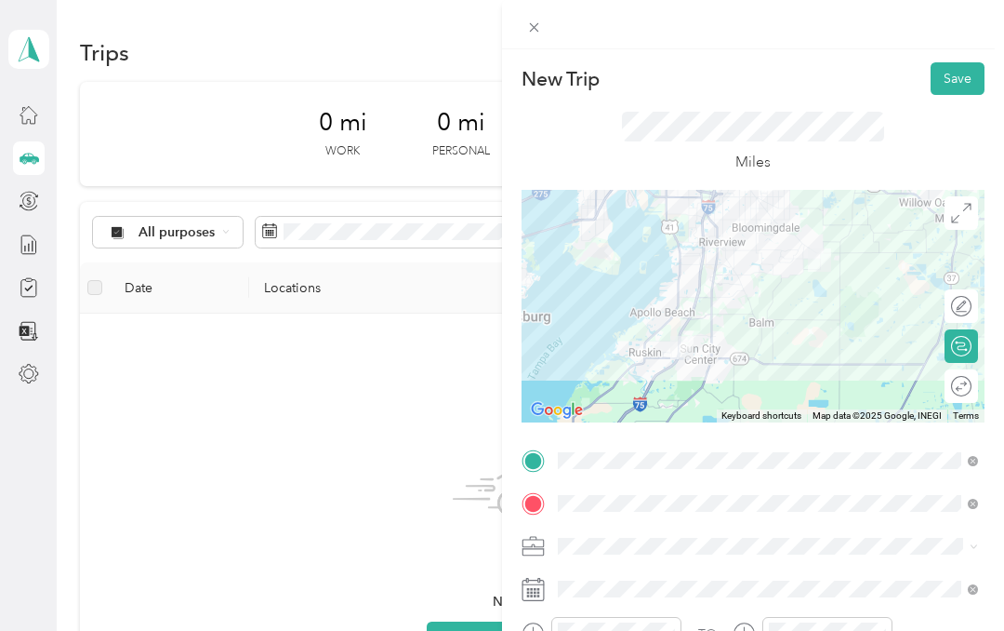
scroll to position [0, 0]
click at [951, 83] on button "Save" at bounding box center [958, 78] width 54 height 33
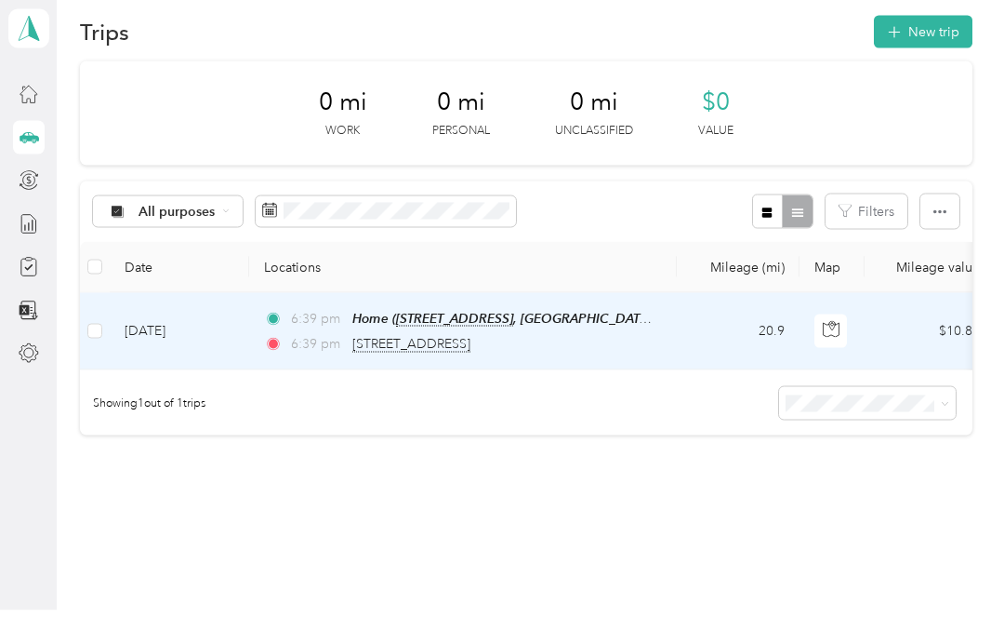
click at [936, 36] on button "New trip" at bounding box center [923, 52] width 99 height 33
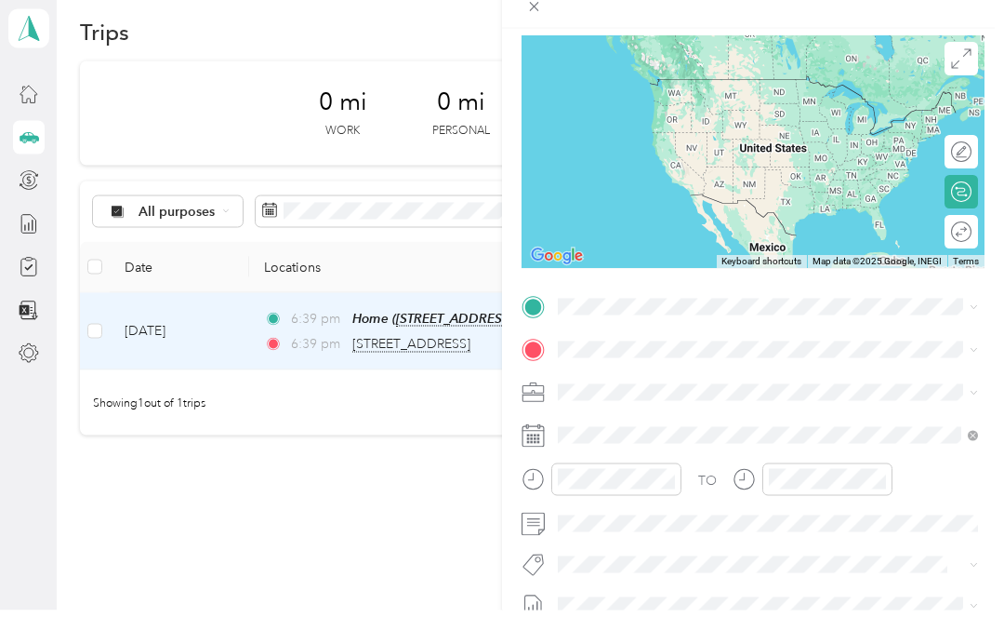
scroll to position [132, 0]
click at [543, 445] on icon at bounding box center [533, 456] width 23 height 23
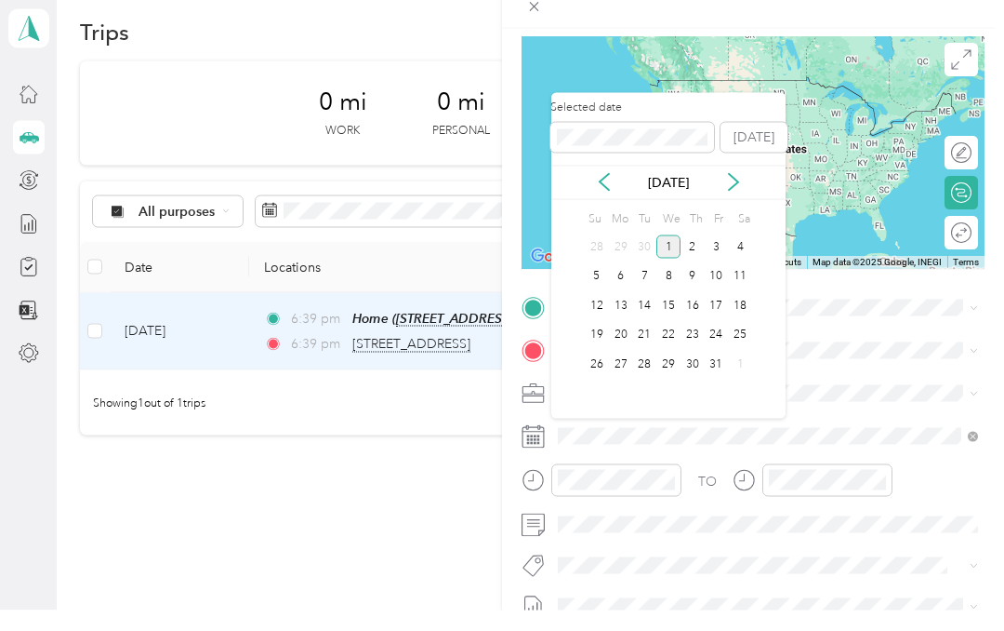
click at [603, 194] on icon at bounding box center [604, 202] width 9 height 17
click at [715, 286] on div "12" at bounding box center [717, 297] width 24 height 23
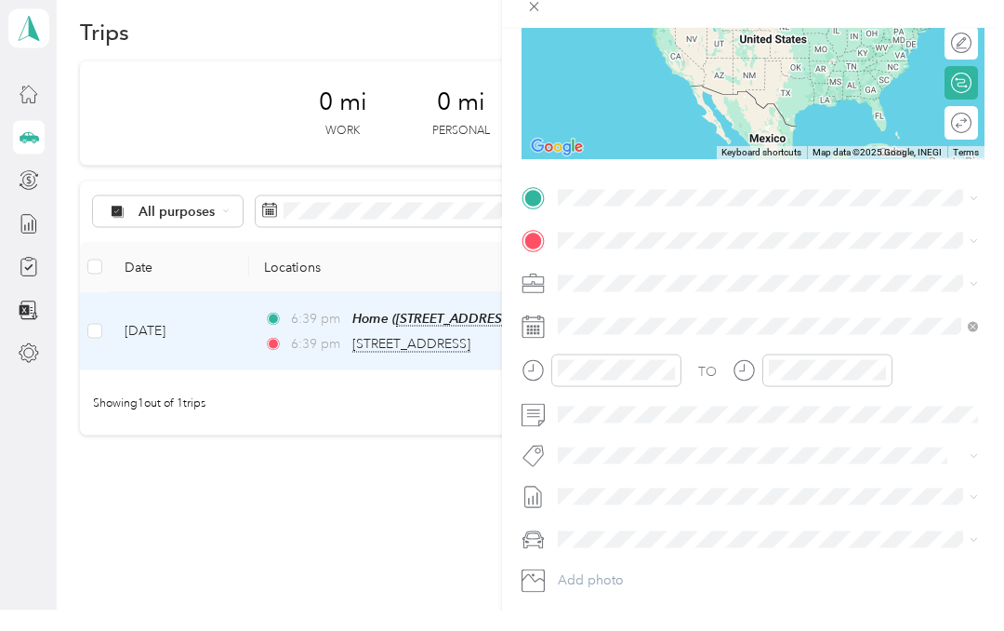
scroll to position [182, 0]
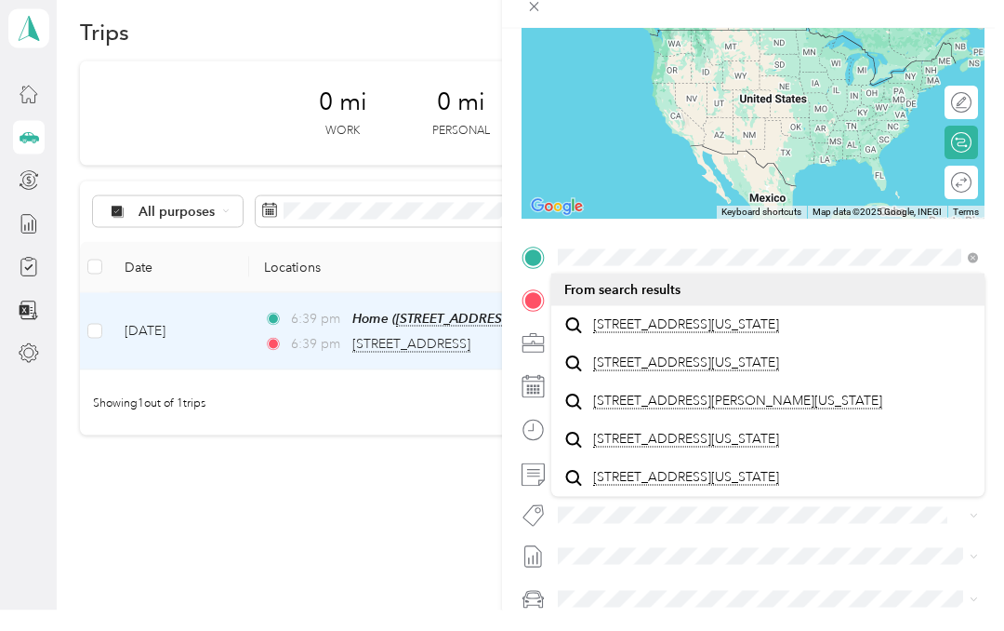
click at [762, 337] on span "[STREET_ADDRESS][US_STATE]" at bounding box center [686, 345] width 186 height 17
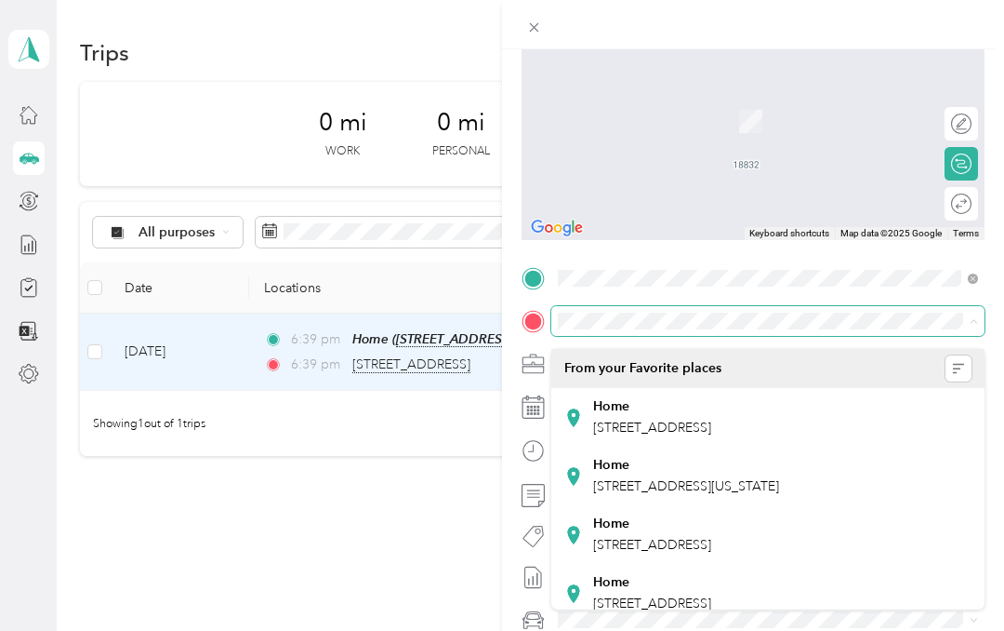
scroll to position [20, 0]
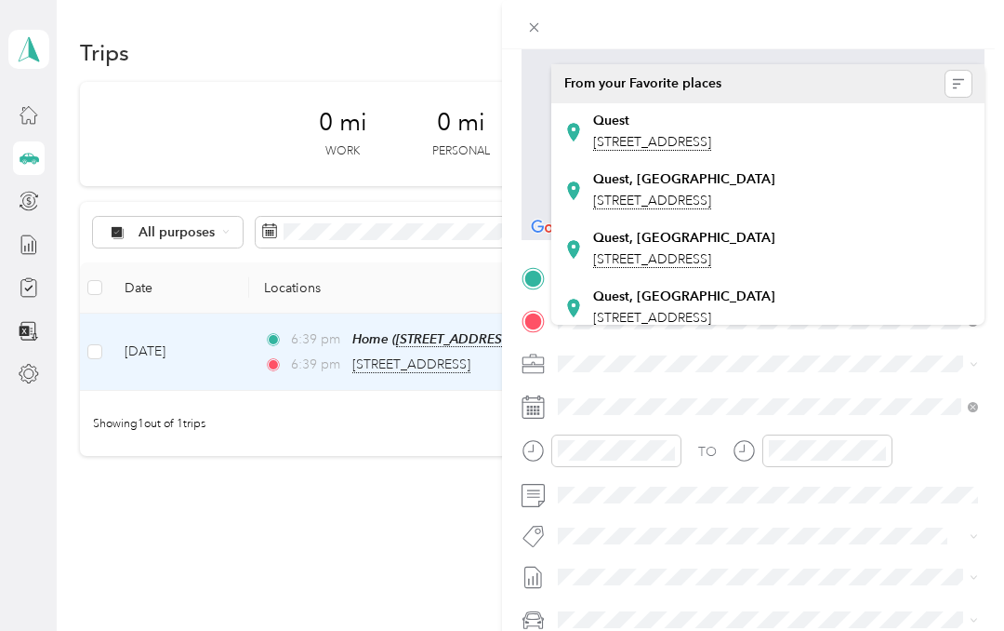
click at [711, 193] on span "[STREET_ADDRESS]" at bounding box center [652, 201] width 118 height 17
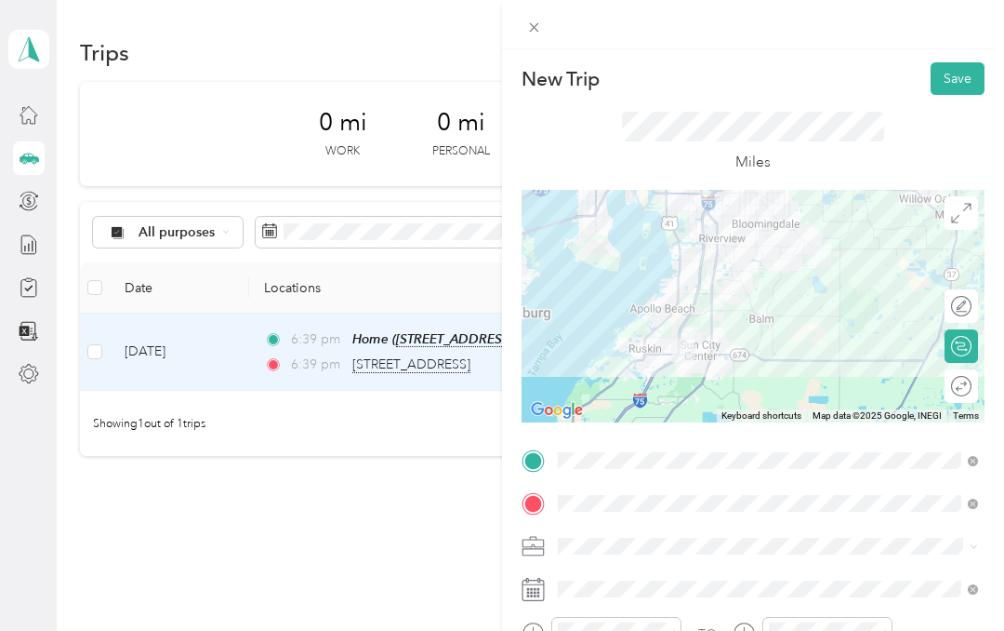
scroll to position [0, 0]
click at [966, 79] on button "Save" at bounding box center [958, 78] width 54 height 33
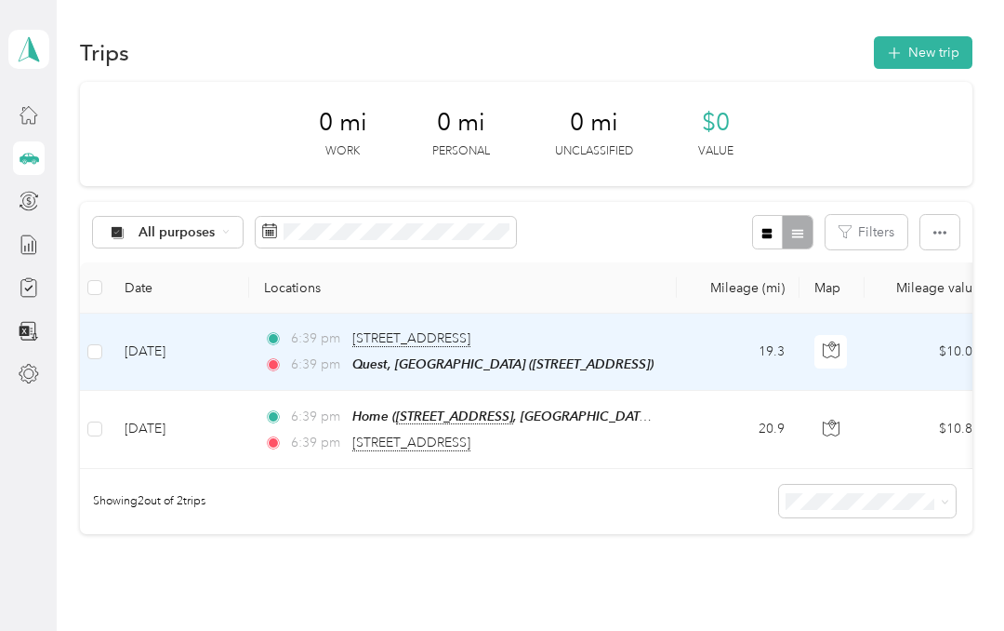
click at [946, 36] on button "New trip" at bounding box center [923, 52] width 99 height 33
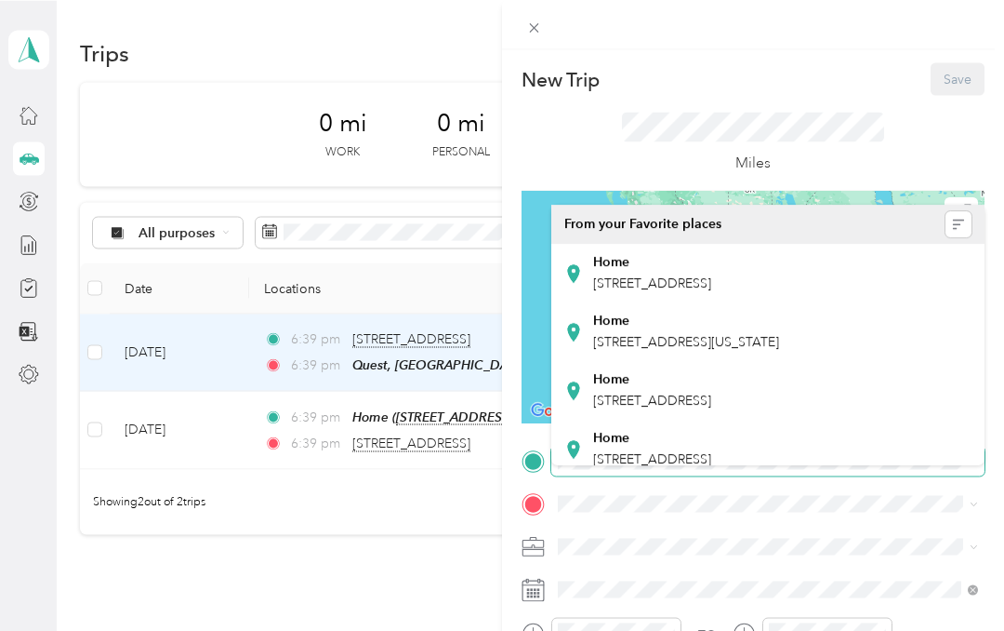
scroll to position [20, 0]
click at [903, 142] on div "Miles" at bounding box center [753, 142] width 463 height 95
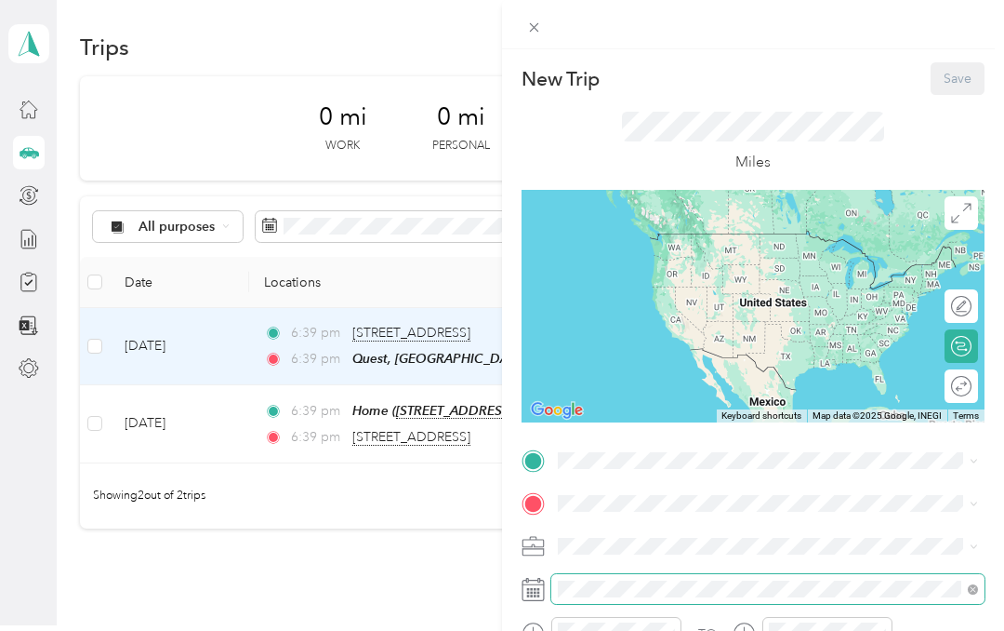
scroll to position [74, 0]
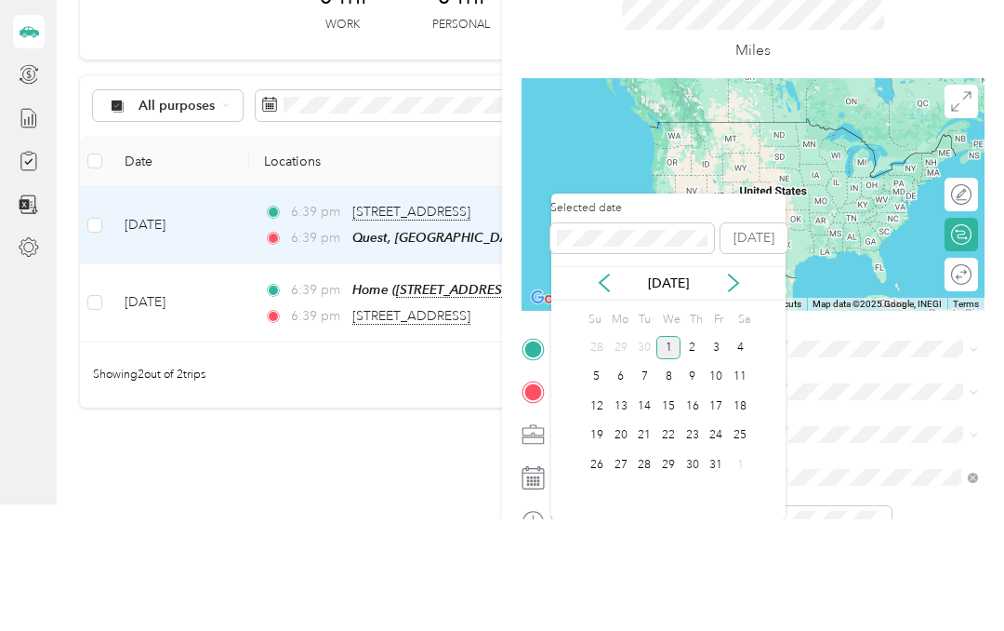
click at [612, 385] on icon at bounding box center [604, 394] width 19 height 19
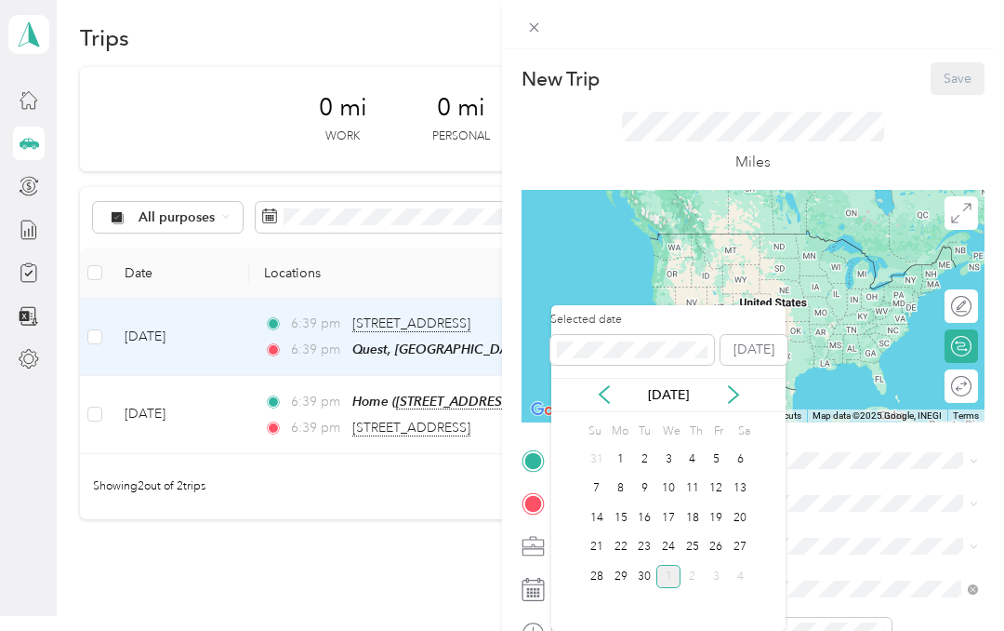
click at [747, 506] on div "20" at bounding box center [740, 517] width 24 height 23
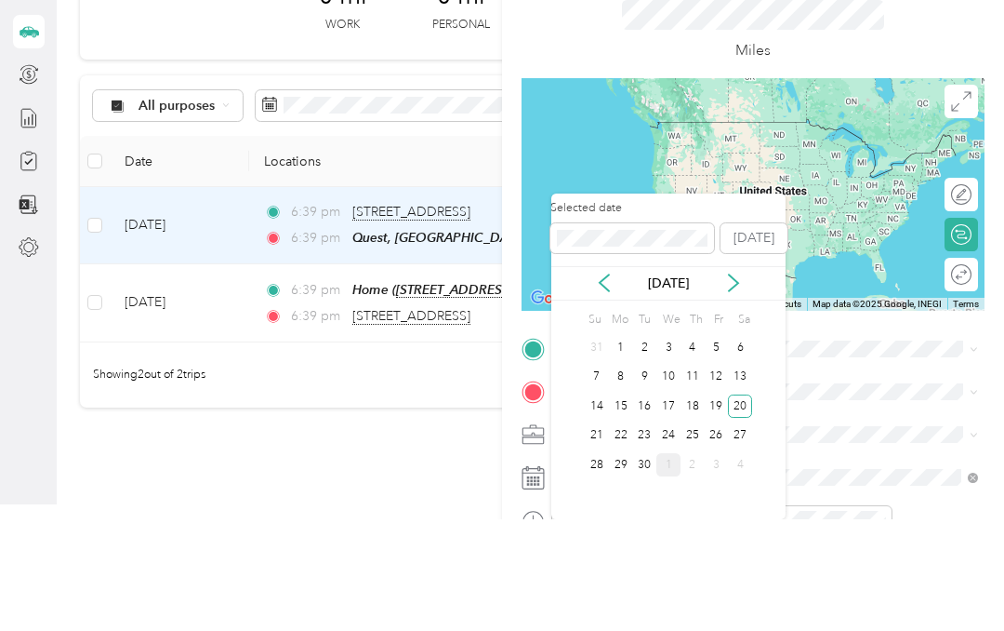
click at [720, 477] on div "12" at bounding box center [717, 488] width 24 height 23
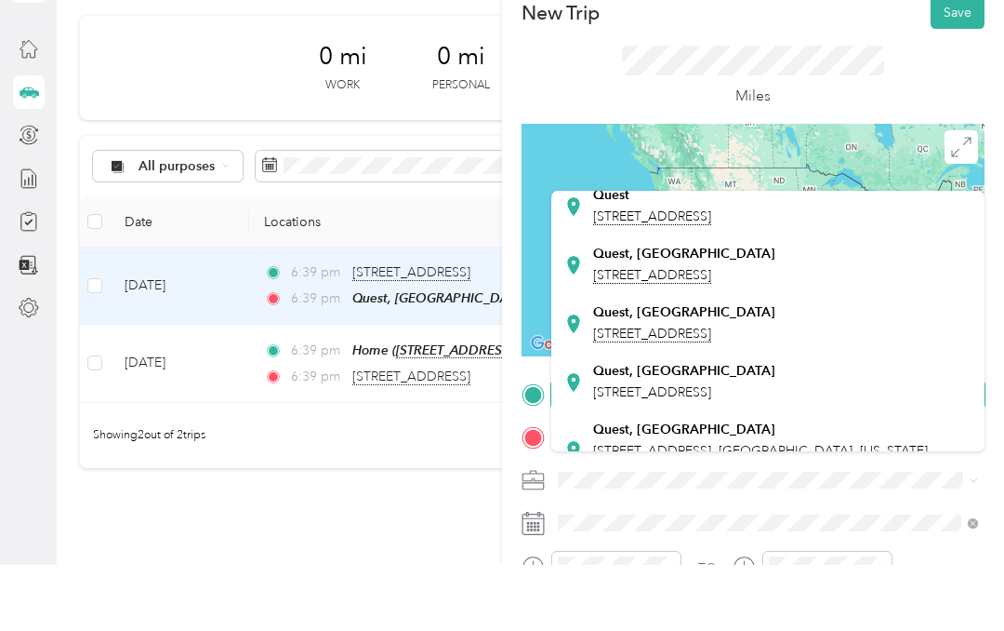
scroll to position [52, 0]
click at [711, 334] on span "[STREET_ADDRESS]" at bounding box center [652, 342] width 118 height 17
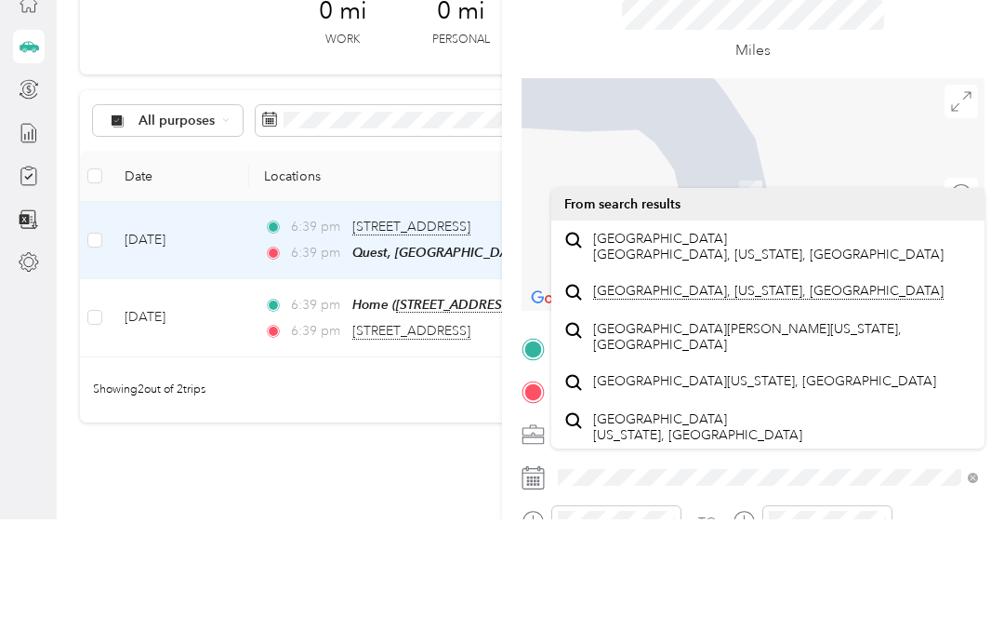
click at [777, 432] on span "[GEOGRAPHIC_DATA][PERSON_NAME][US_STATE], [GEOGRAPHIC_DATA]" at bounding box center [782, 448] width 379 height 33
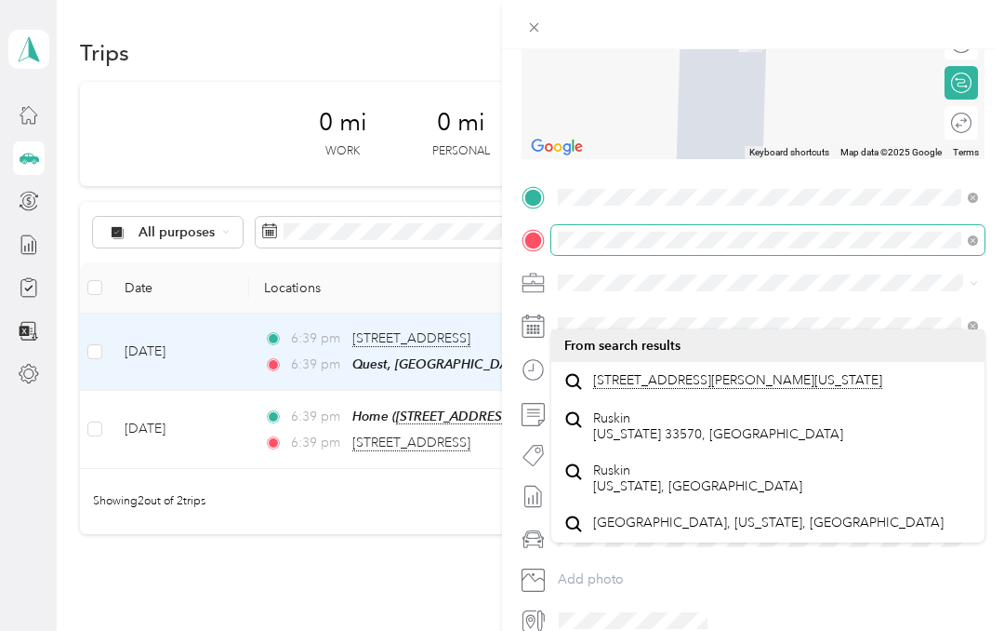
scroll to position [262, 0]
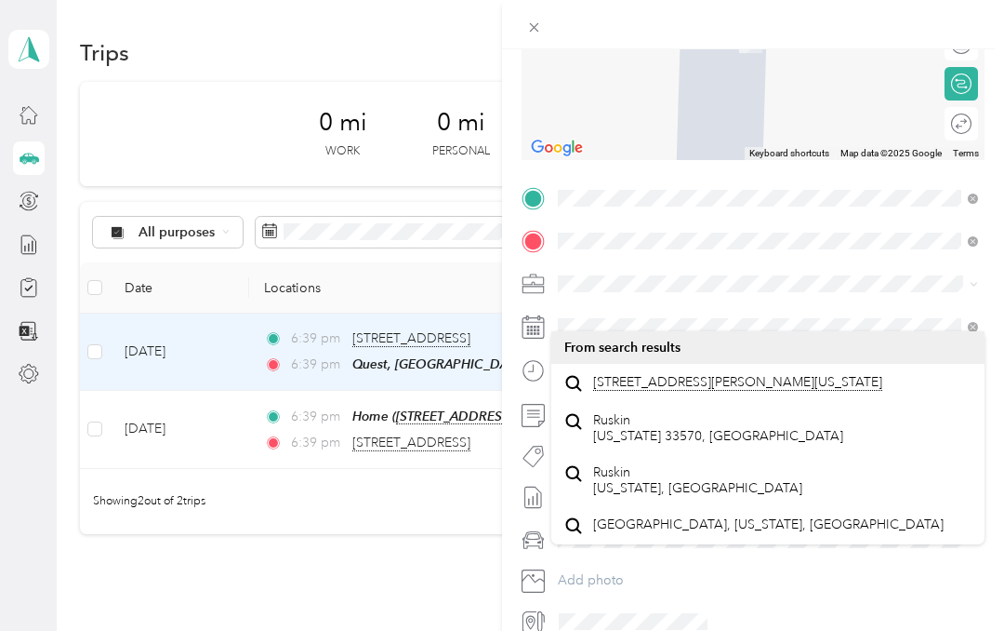
click at [721, 374] on span "[STREET_ADDRESS][PERSON_NAME][US_STATE]" at bounding box center [737, 382] width 289 height 17
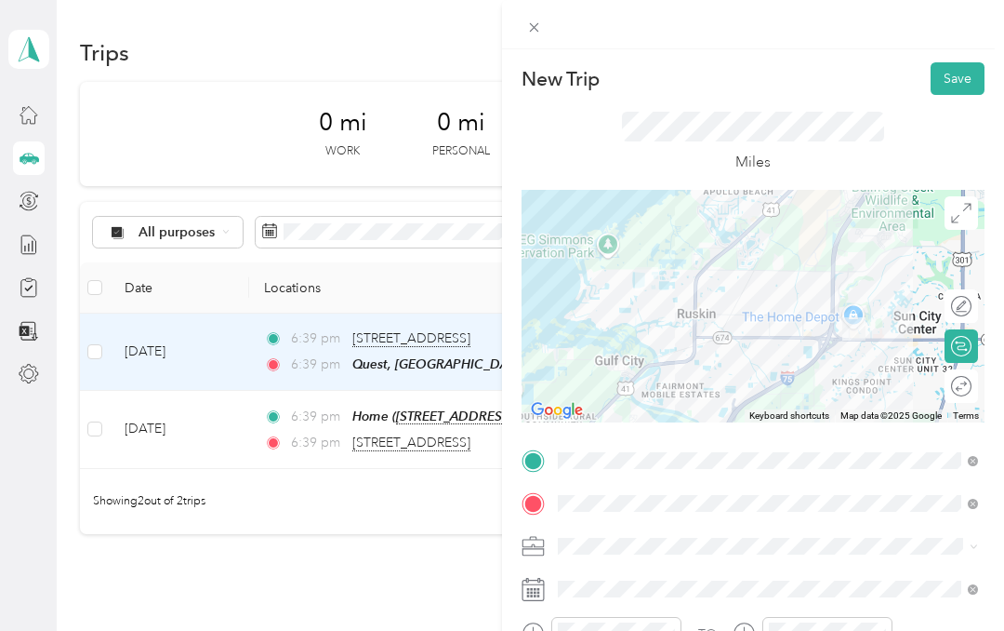
scroll to position [0, 0]
click at [961, 79] on button "Save" at bounding box center [958, 78] width 54 height 33
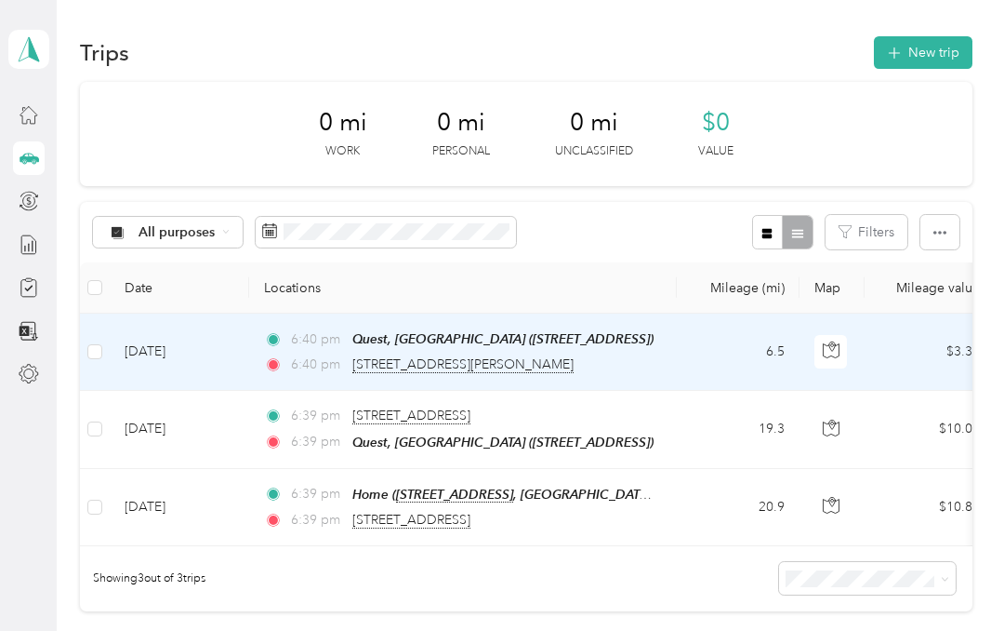
click at [940, 43] on button "New trip" at bounding box center [923, 52] width 99 height 33
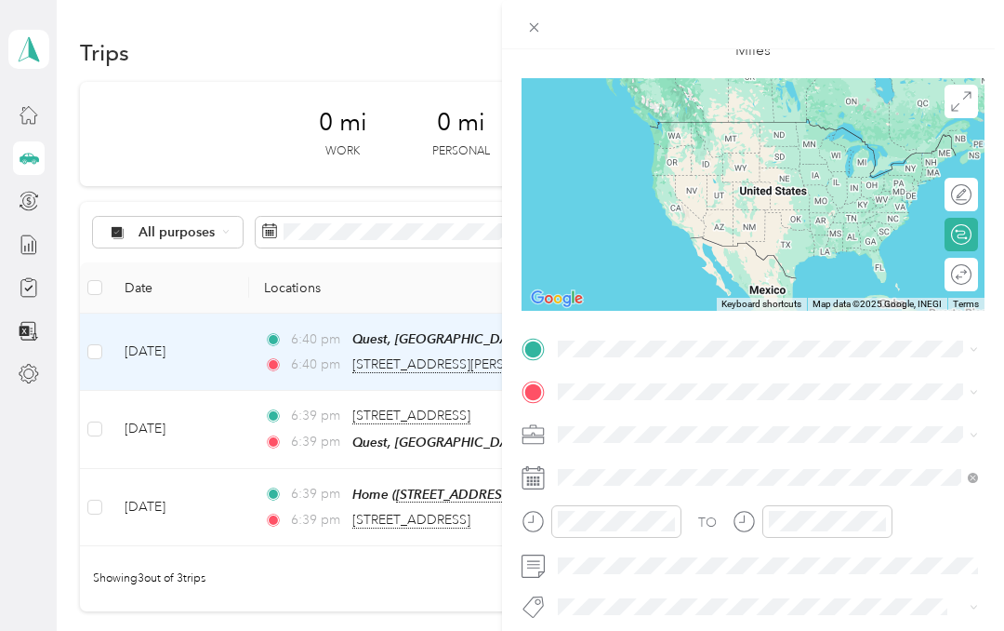
scroll to position [129, 0]
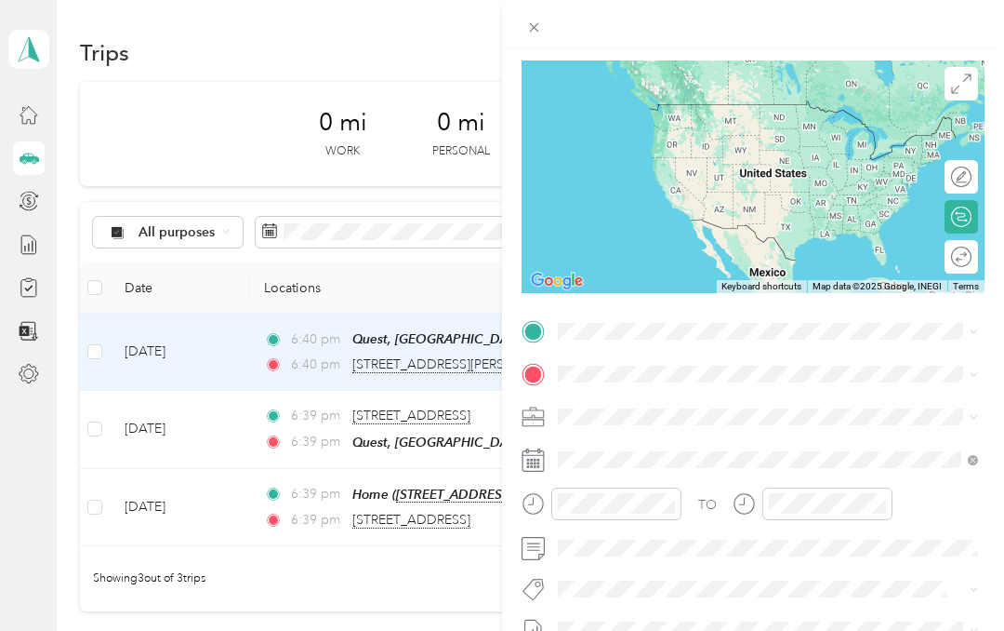
click at [534, 463] on icon at bounding box center [533, 459] width 23 height 23
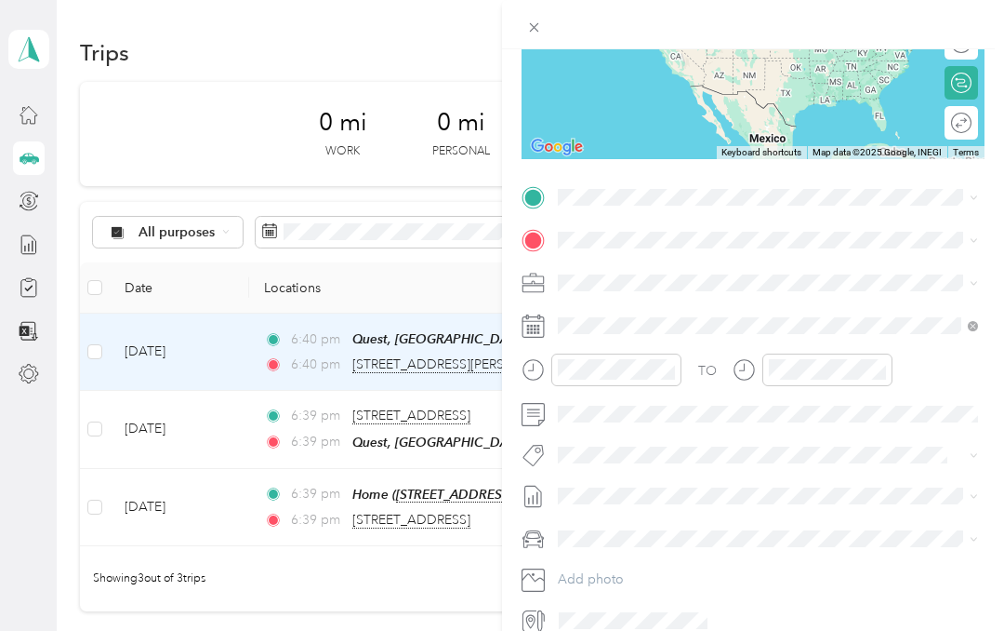
scroll to position [262, 0]
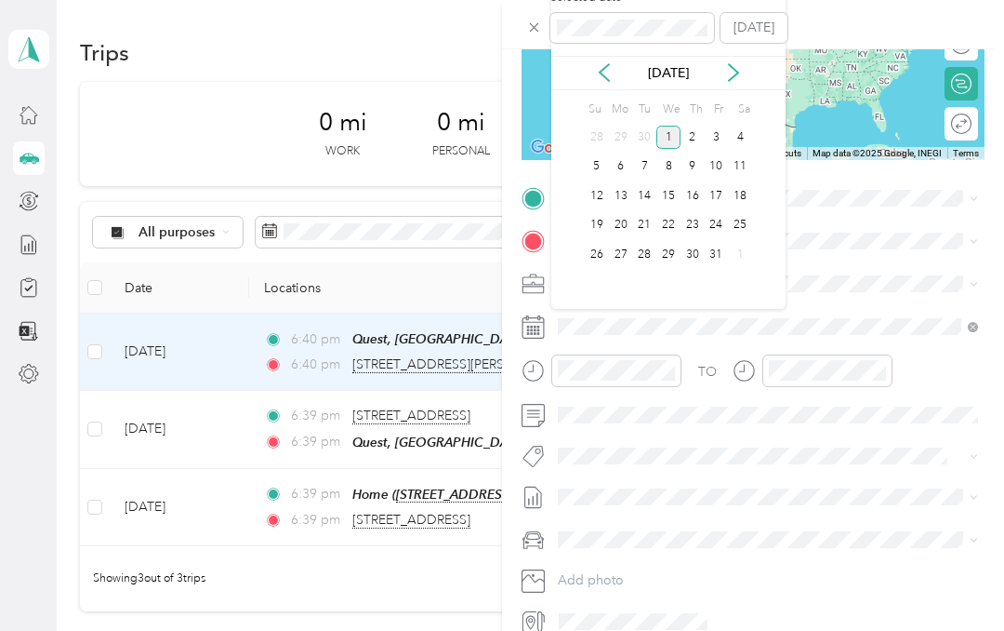
click at [609, 72] on icon at bounding box center [604, 72] width 19 height 19
click at [713, 163] on div "12" at bounding box center [717, 166] width 24 height 23
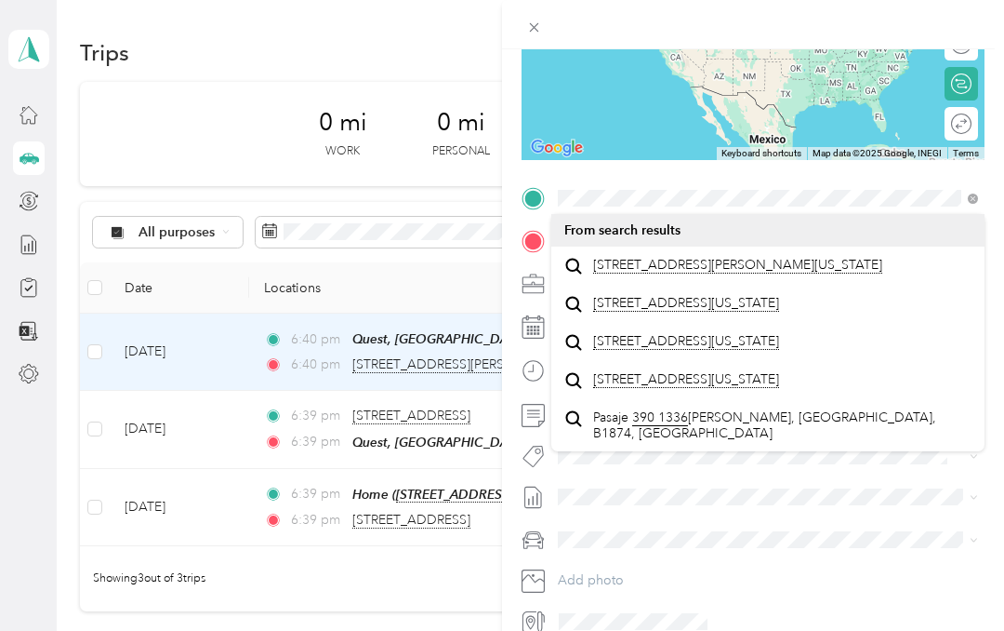
click at [784, 272] on span "[STREET_ADDRESS][PERSON_NAME][US_STATE]" at bounding box center [737, 265] width 289 height 17
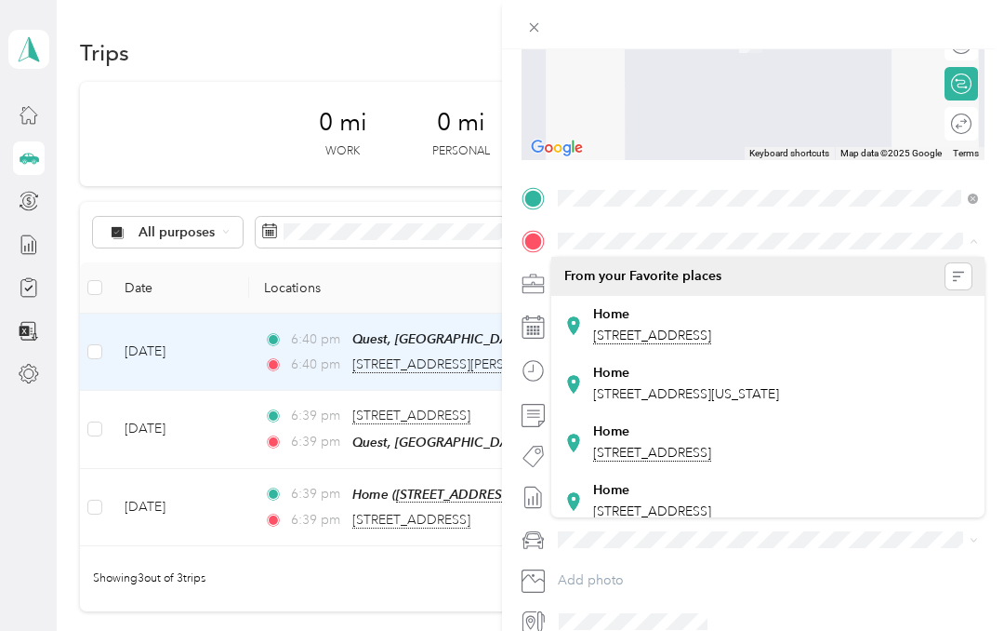
click at [779, 390] on span "[STREET_ADDRESS][US_STATE]" at bounding box center [686, 394] width 186 height 16
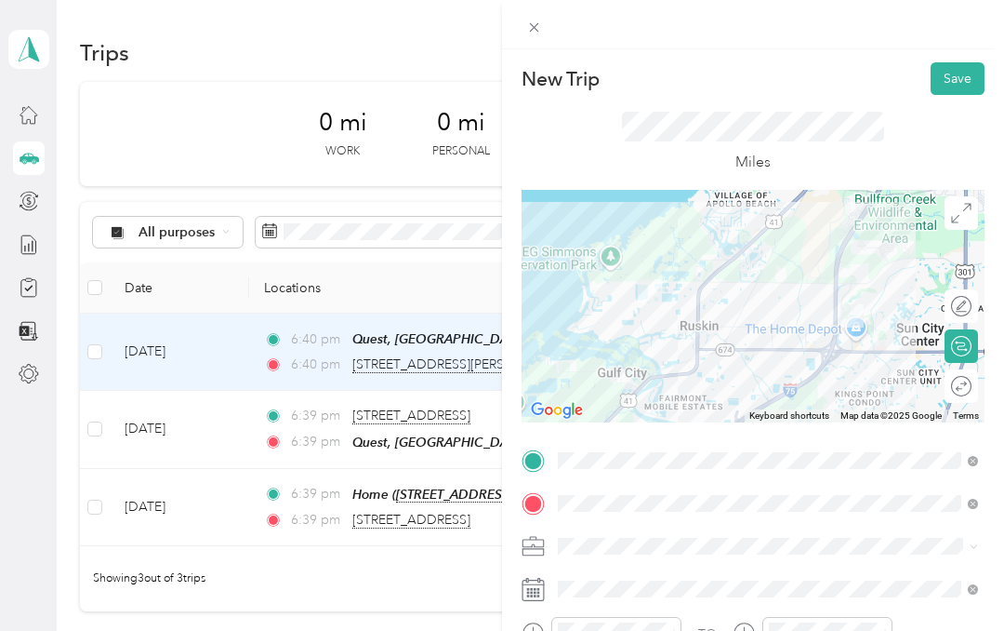
scroll to position [0, 0]
click at [970, 73] on button "Save" at bounding box center [958, 78] width 54 height 33
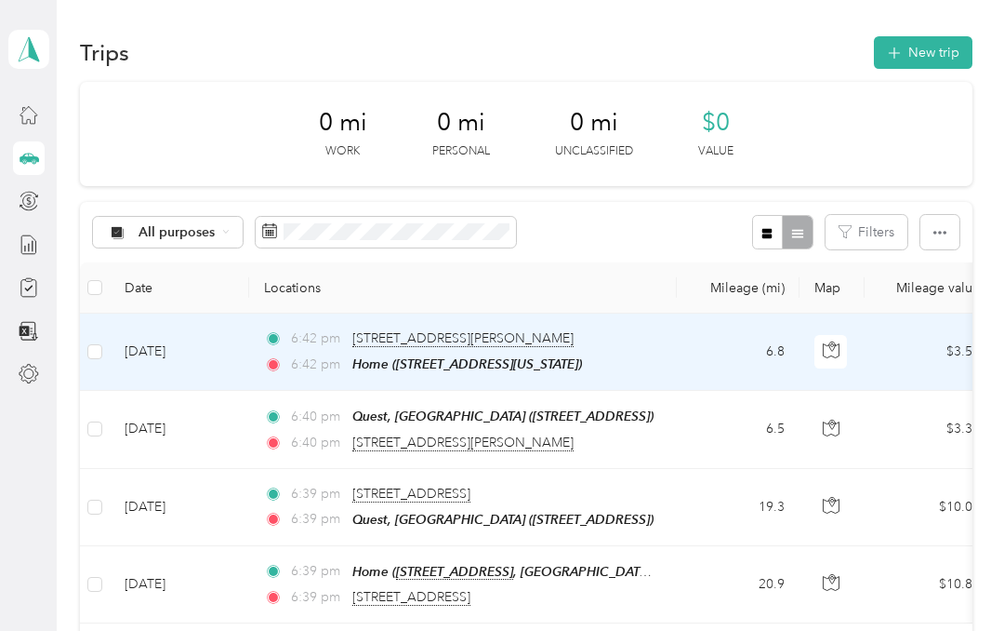
click at [279, 236] on span at bounding box center [386, 233] width 260 height 32
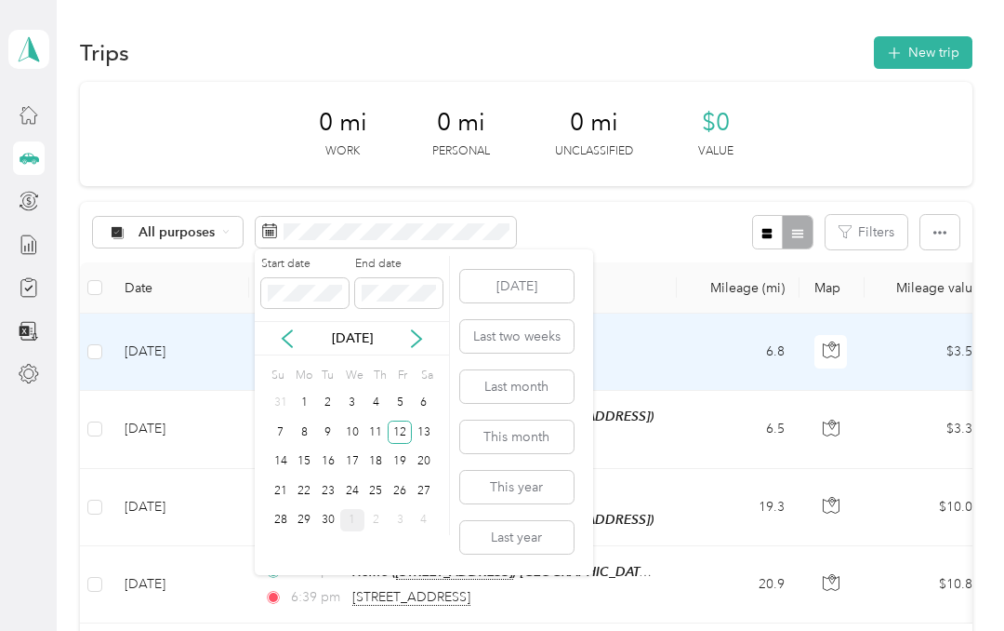
click at [372, 432] on div "11" at bounding box center [377, 431] width 24 height 23
click at [378, 430] on div "11" at bounding box center [377, 431] width 24 height 23
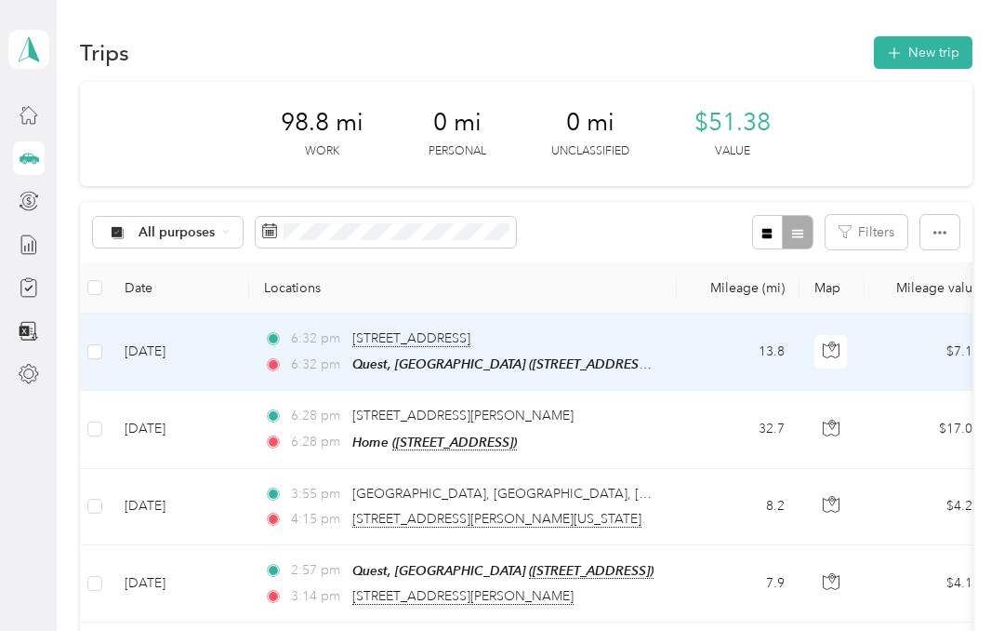
click at [260, 225] on span at bounding box center [386, 233] width 260 height 32
click at [276, 235] on icon at bounding box center [269, 230] width 15 height 15
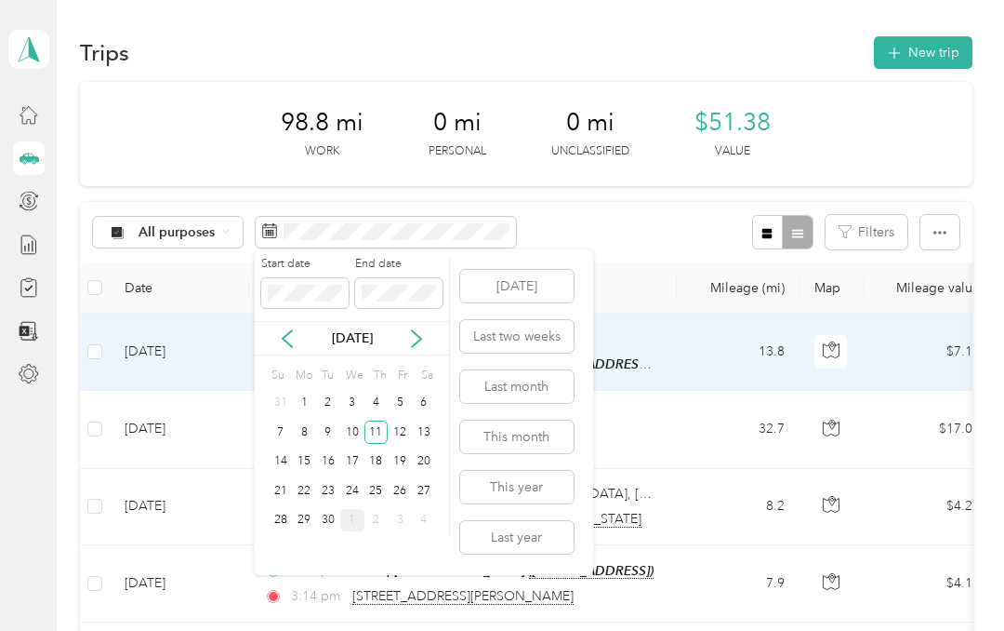
click at [402, 429] on div "12" at bounding box center [400, 431] width 24 height 23
click at [399, 432] on div "12" at bounding box center [400, 431] width 24 height 23
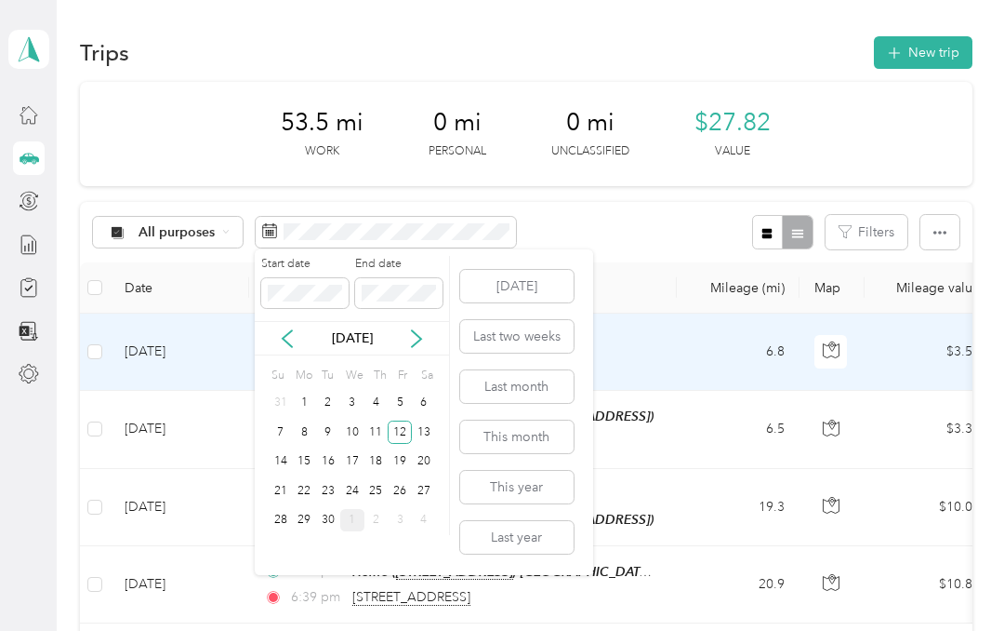
click at [306, 458] on div "15" at bounding box center [304, 461] width 24 height 23
click at [299, 466] on div "15" at bounding box center [304, 461] width 24 height 23
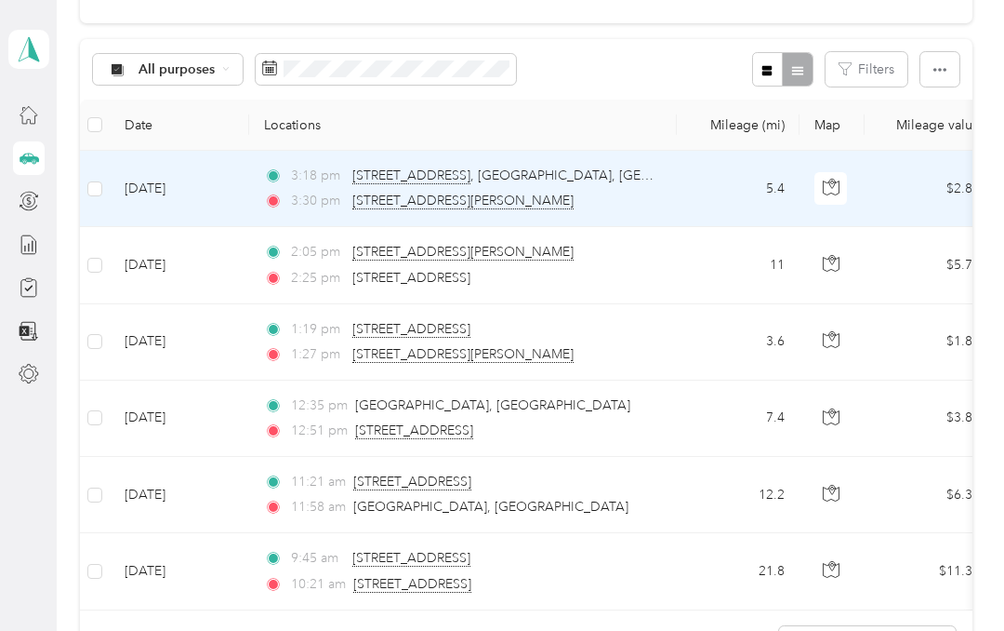
scroll to position [164, 0]
click at [599, 168] on span "[STREET_ADDRESS]" at bounding box center [623, 174] width 542 height 17
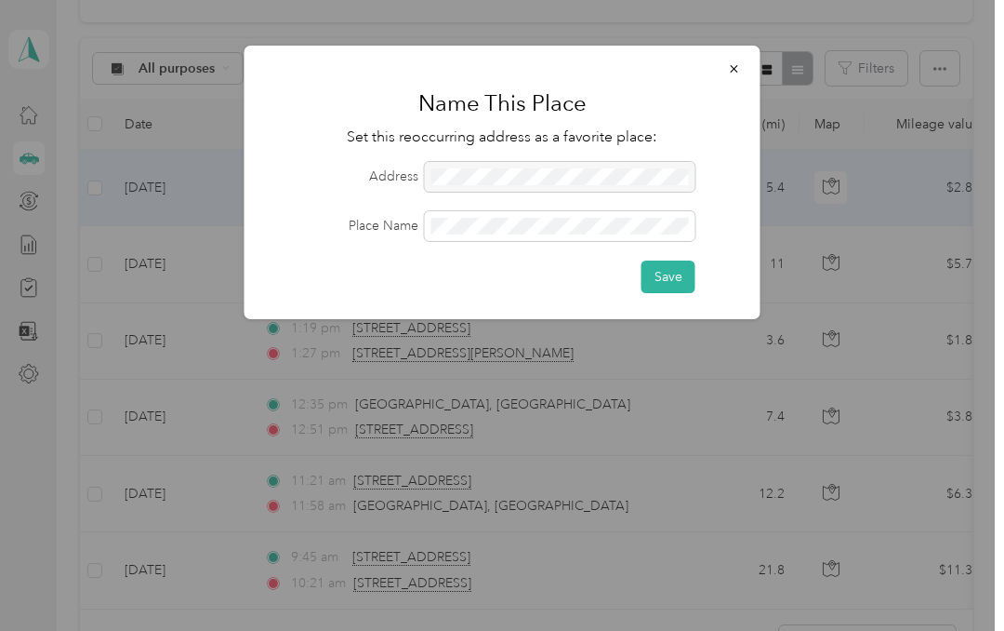
click at [679, 274] on button "Save" at bounding box center [669, 276] width 54 height 33
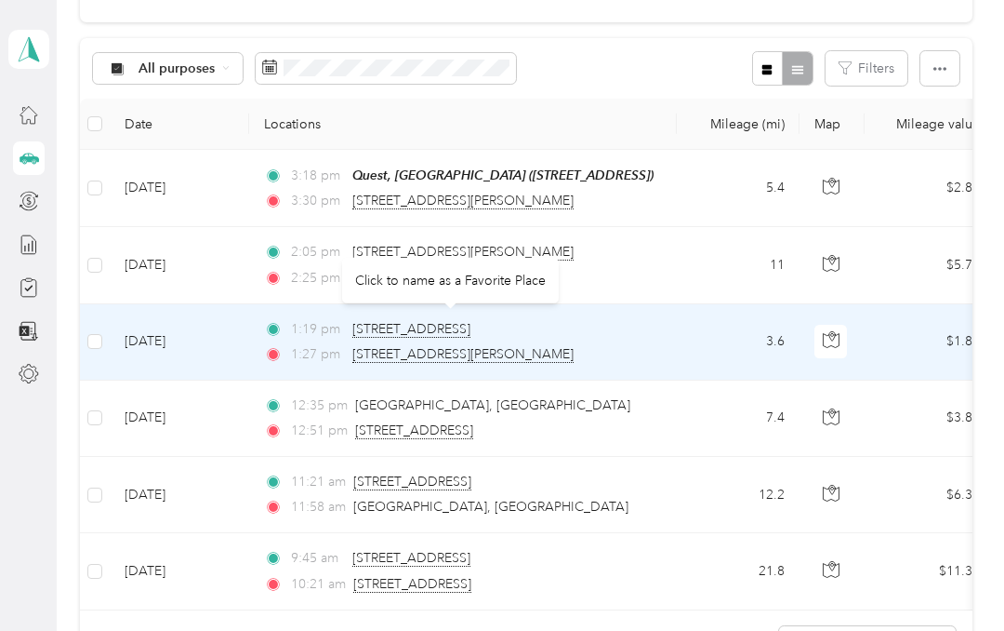
click at [471, 333] on span "[STREET_ADDRESS]" at bounding box center [411, 329] width 118 height 17
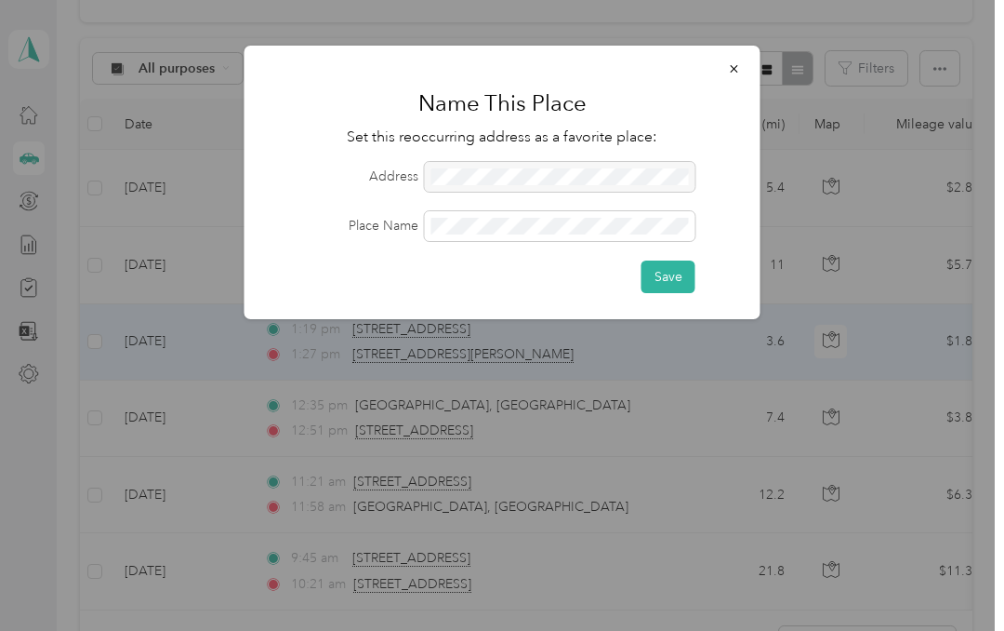
click at [676, 273] on button "Save" at bounding box center [669, 276] width 54 height 33
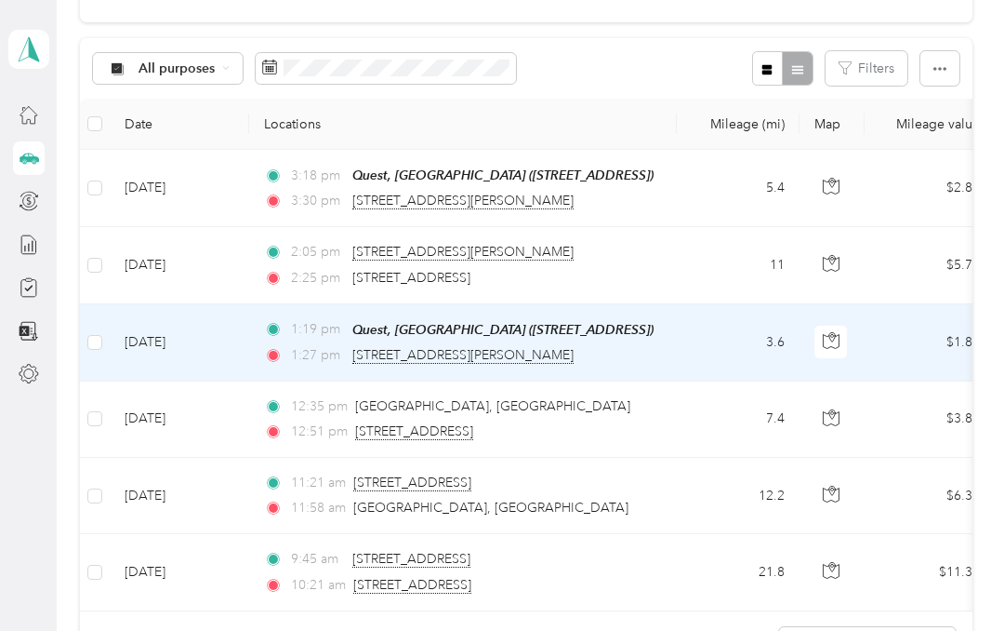
click at [473, 431] on span "[STREET_ADDRESS]" at bounding box center [414, 431] width 118 height 17
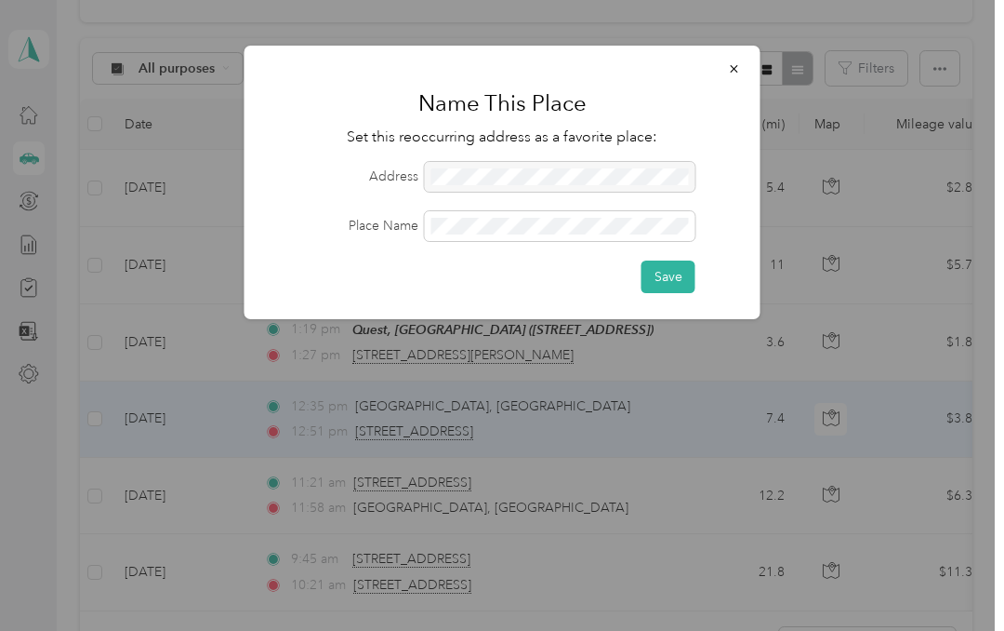
click at [679, 277] on button "Save" at bounding box center [669, 276] width 54 height 33
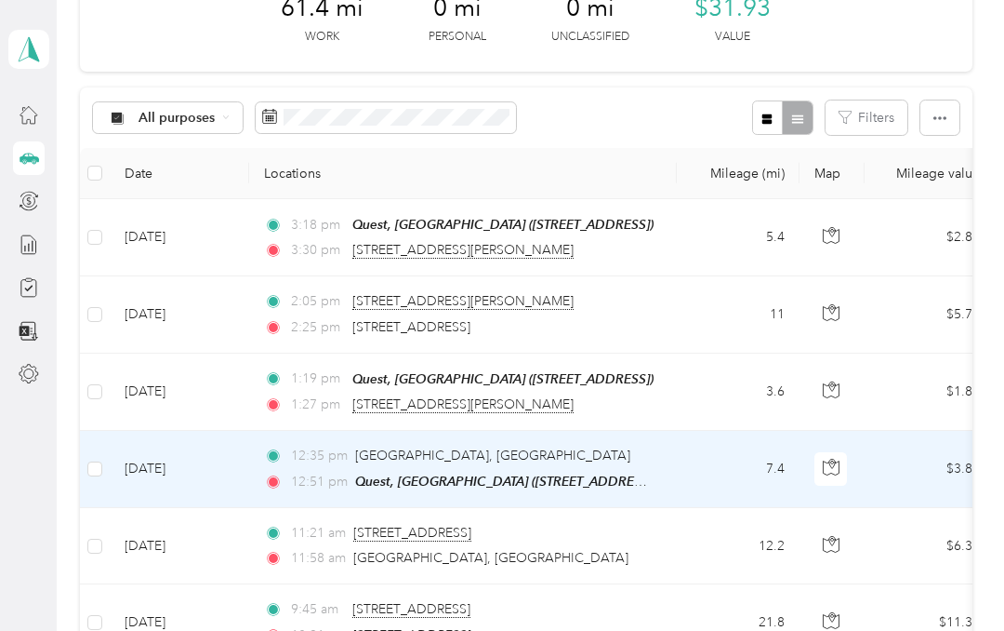
scroll to position [113, 0]
click at [471, 327] on span "[STREET_ADDRESS]" at bounding box center [411, 328] width 118 height 16
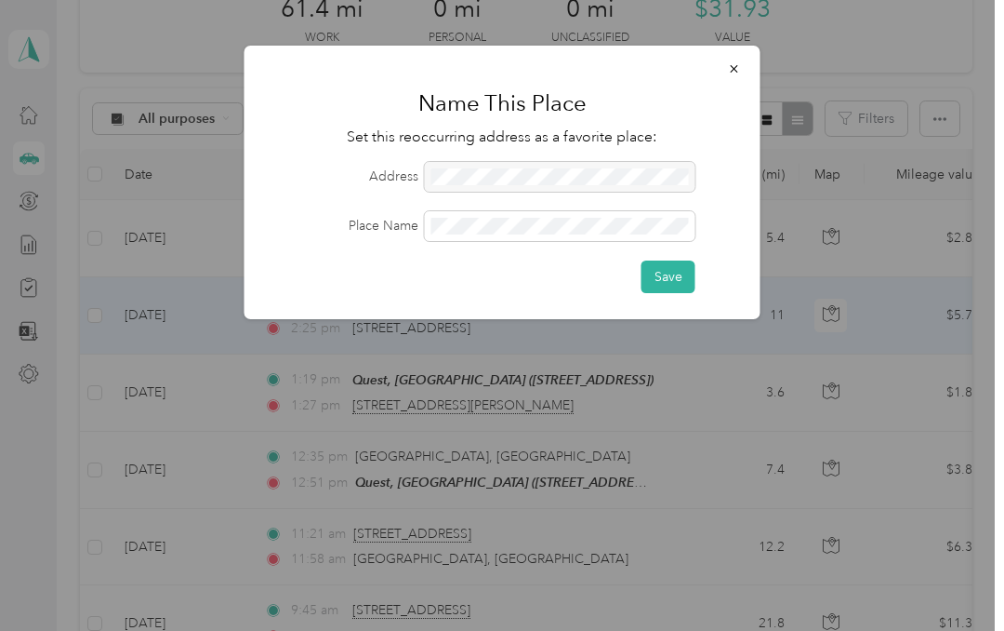
click at [627, 178] on div at bounding box center [560, 177] width 271 height 30
click at [692, 275] on button "Save" at bounding box center [669, 276] width 54 height 33
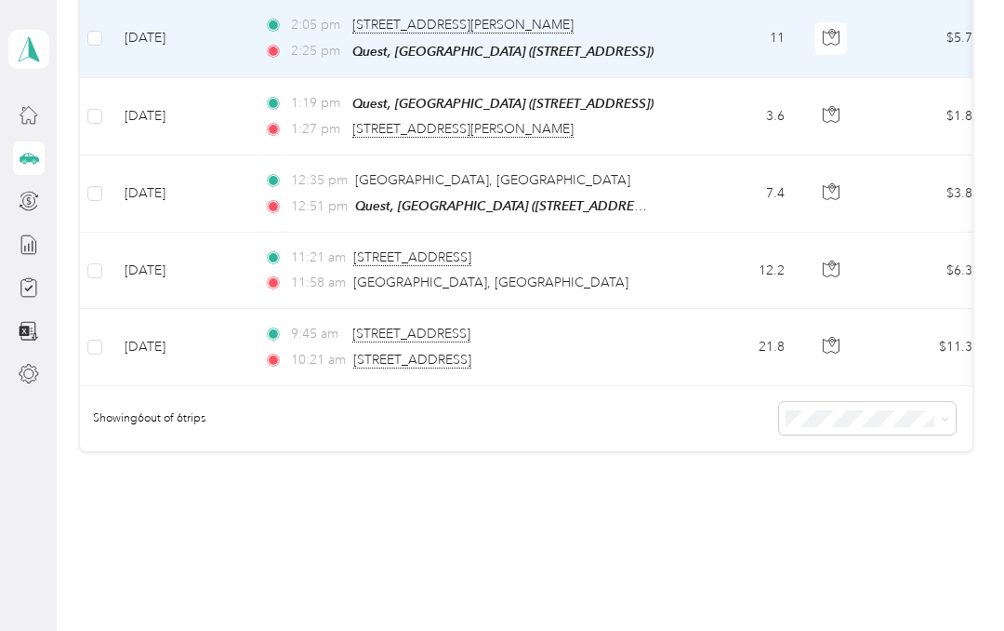
scroll to position [389, 0]
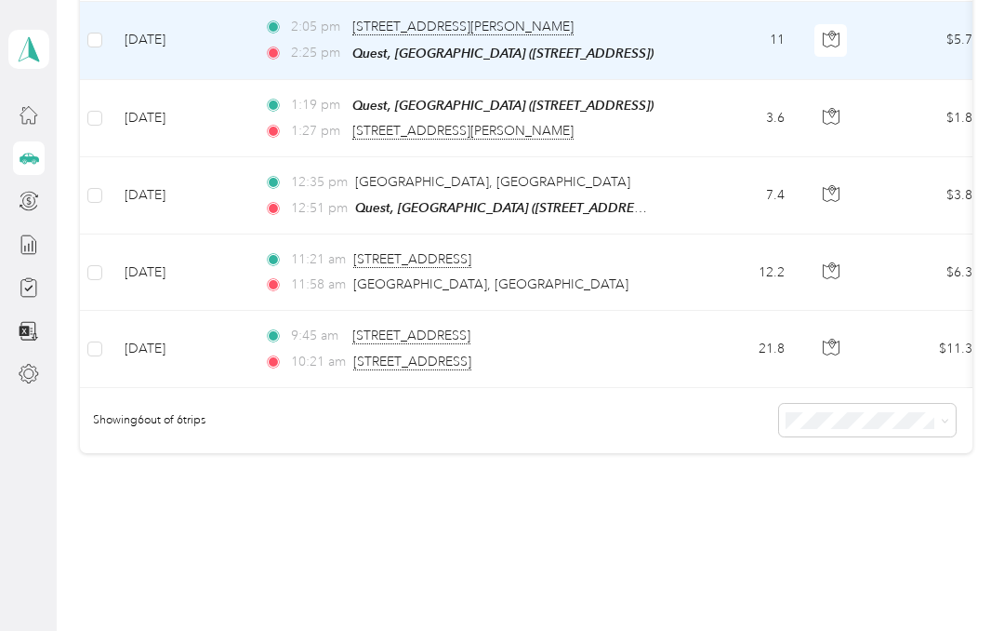
click at [596, 406] on div "Showing 6 out of 6 trips" at bounding box center [526, 420] width 893 height 65
click at [582, 409] on div "Showing 6 out of 6 trips" at bounding box center [526, 420] width 893 height 65
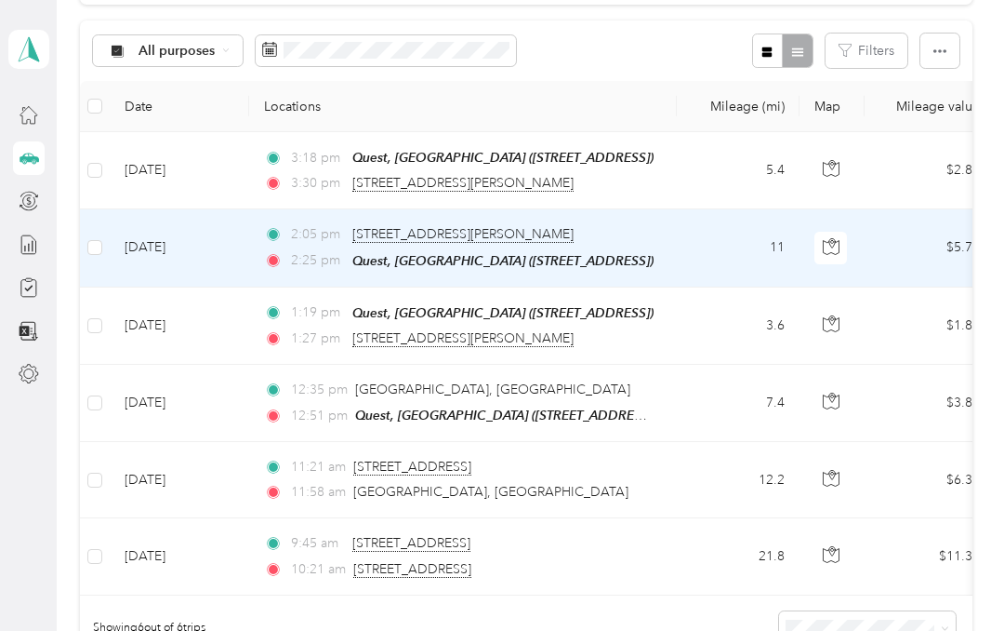
scroll to position [180, 0]
click at [472, 468] on span "[STREET_ADDRESS]" at bounding box center [412, 467] width 118 height 17
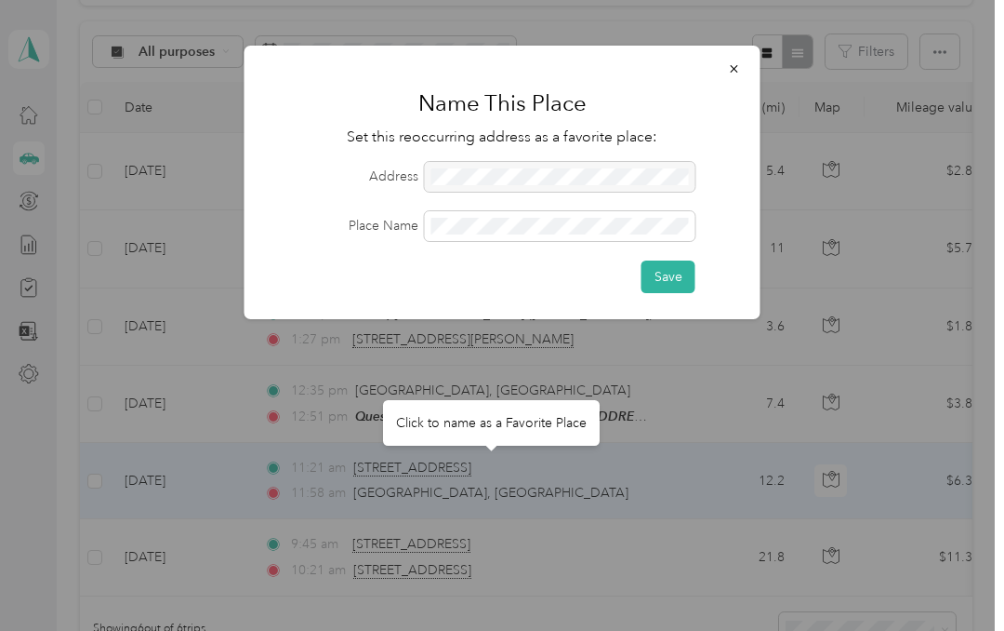
click at [737, 76] on button "button" at bounding box center [734, 68] width 39 height 33
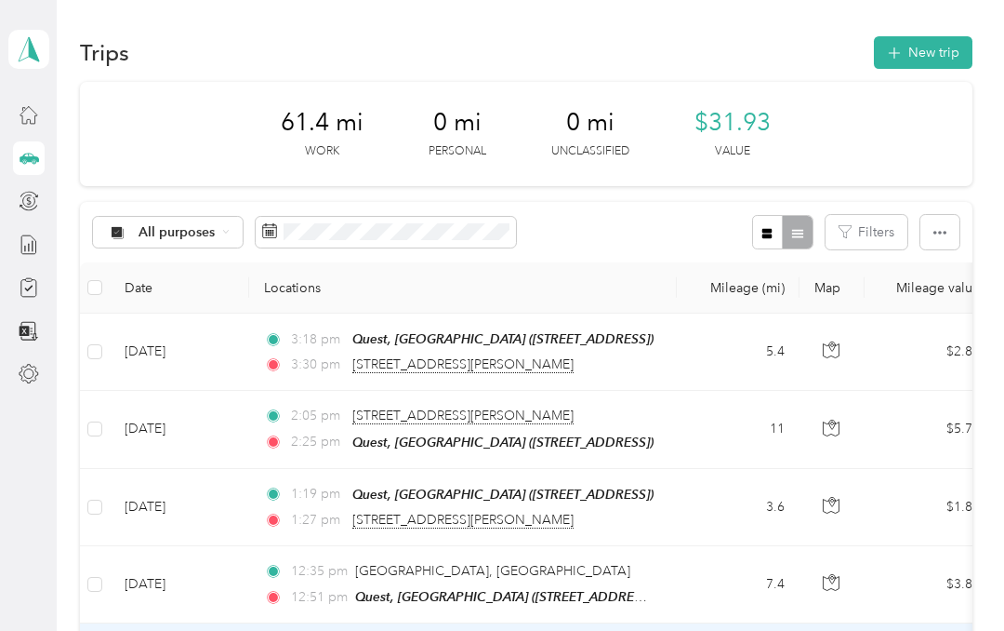
scroll to position [0, 0]
click at [957, 57] on button "New trip" at bounding box center [923, 52] width 99 height 33
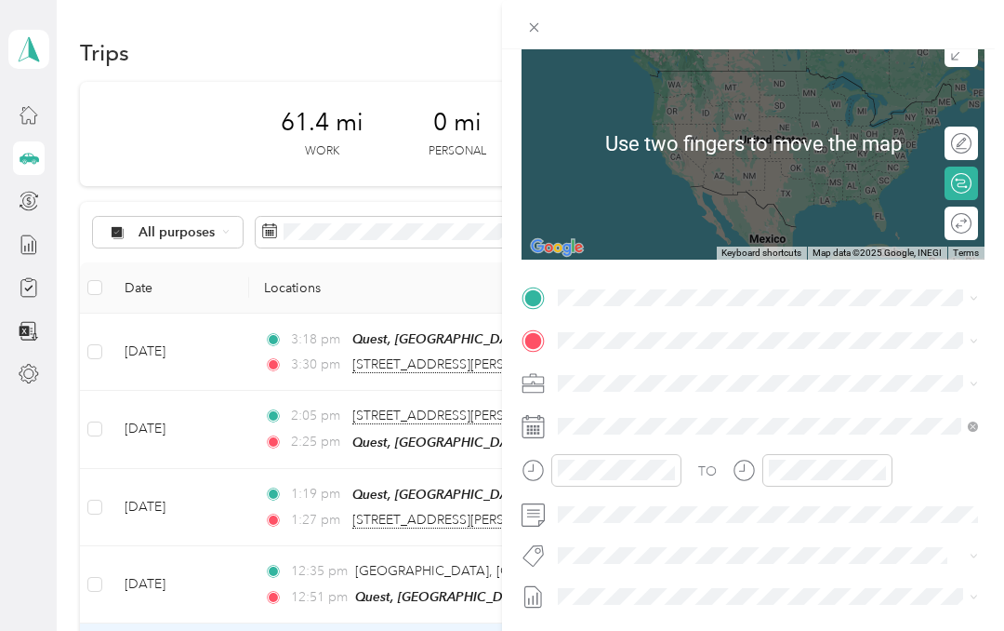
scroll to position [163, 0]
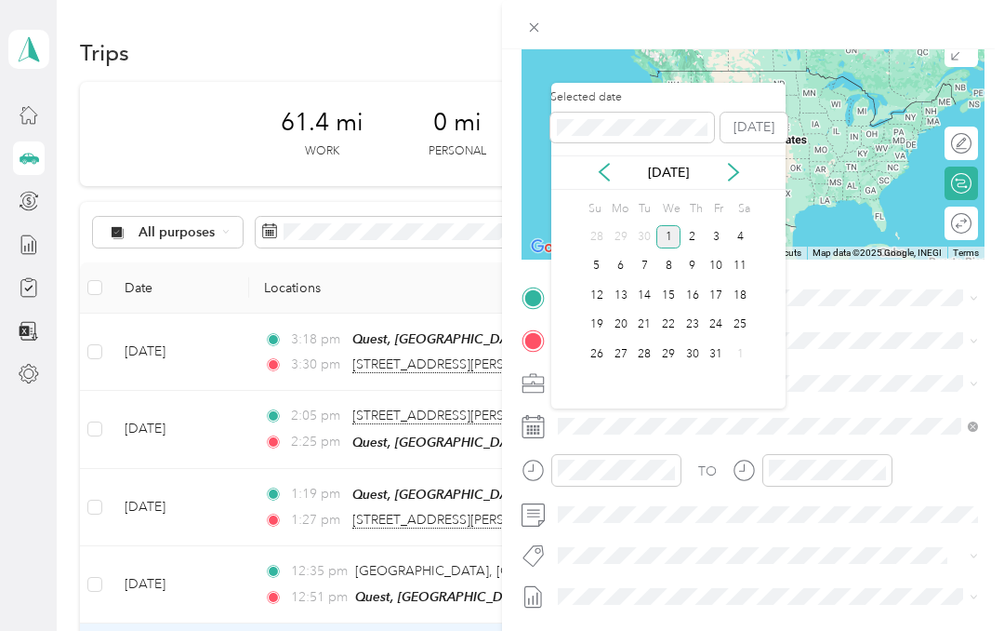
click at [608, 179] on icon at bounding box center [604, 172] width 9 height 17
click at [622, 298] on div "15" at bounding box center [621, 295] width 24 height 23
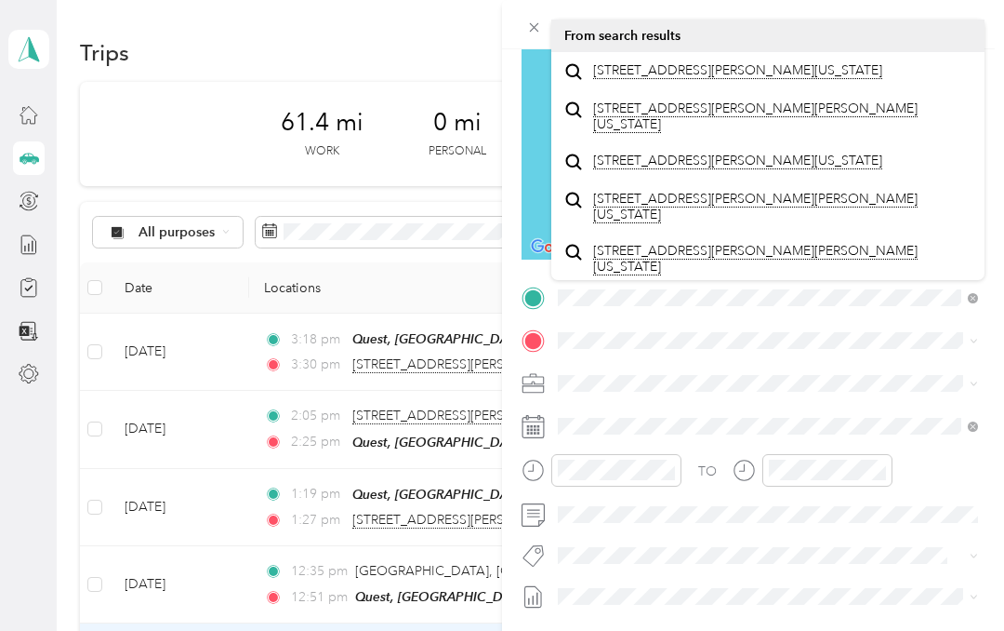
click at [769, 79] on span "[STREET_ADDRESS][PERSON_NAME][US_STATE]" at bounding box center [737, 70] width 289 height 17
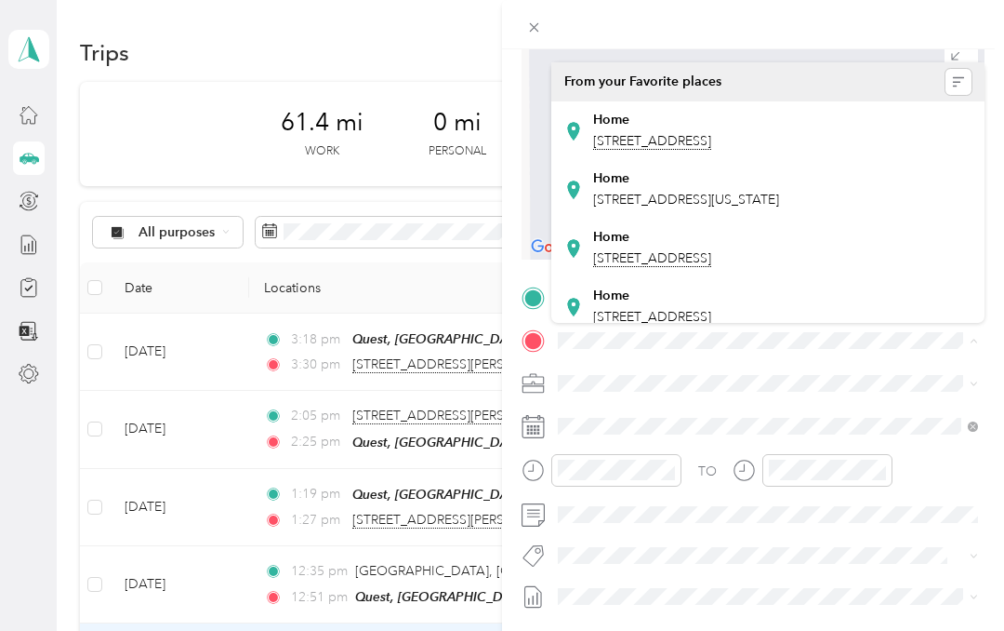
click at [722, 209] on div "Home [STREET_ADDRESS][US_STATE]" at bounding box center [686, 189] width 186 height 39
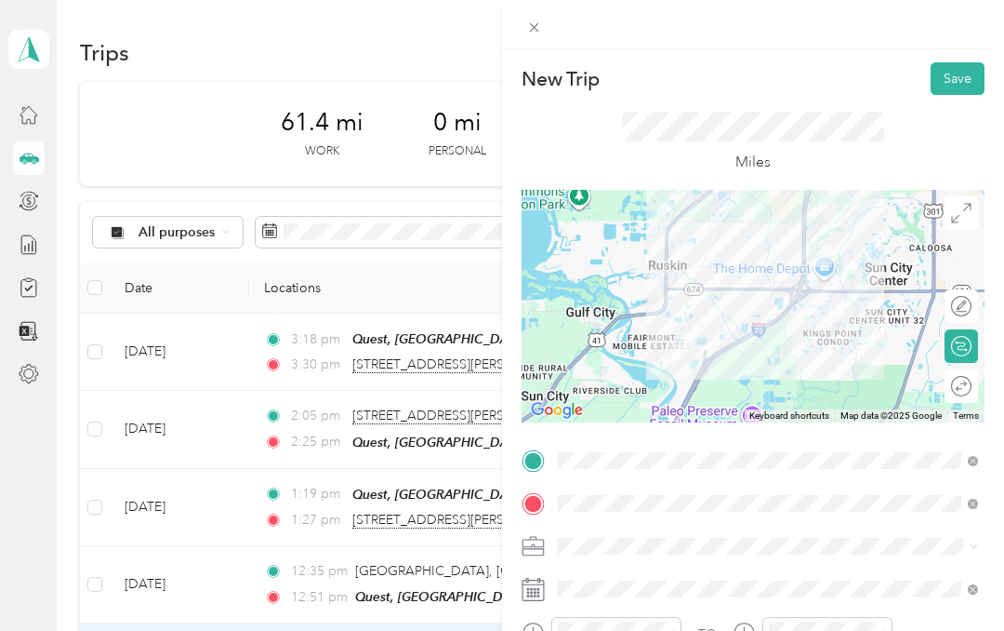
scroll to position [0, 0]
click at [966, 76] on button "Save" at bounding box center [958, 78] width 54 height 33
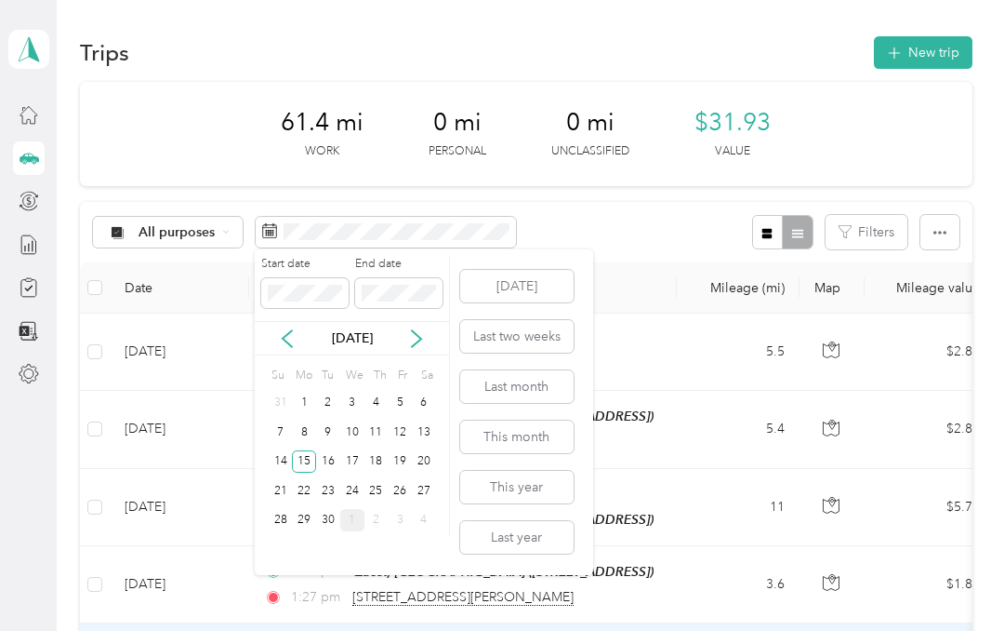
click at [278, 459] on div "14" at bounding box center [281, 461] width 24 height 23
click at [280, 456] on div "14" at bounding box center [281, 461] width 24 height 23
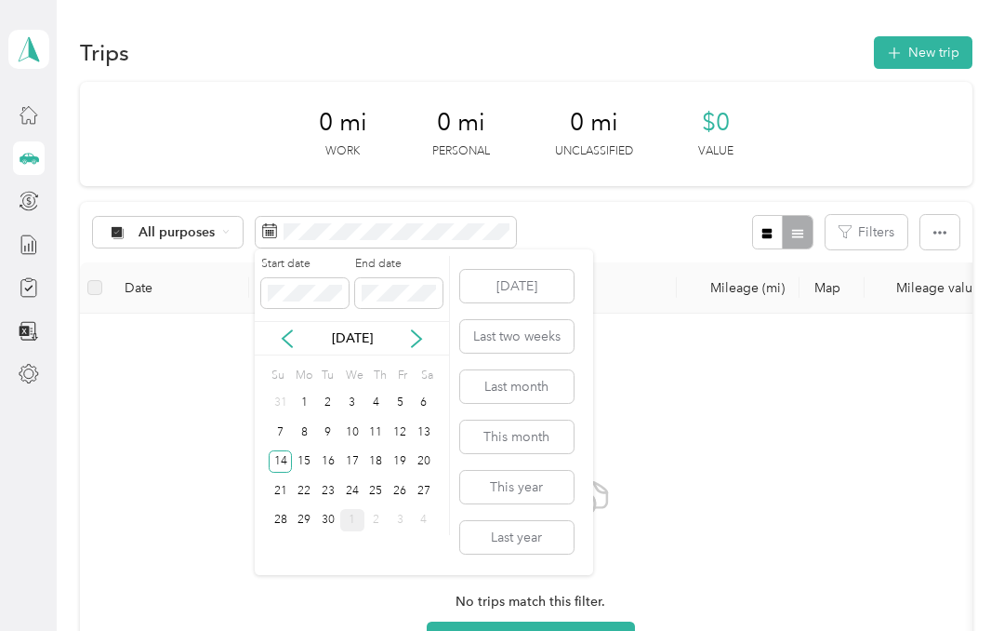
click at [306, 458] on div "15" at bounding box center [304, 461] width 24 height 23
click at [307, 454] on div "15" at bounding box center [304, 461] width 24 height 23
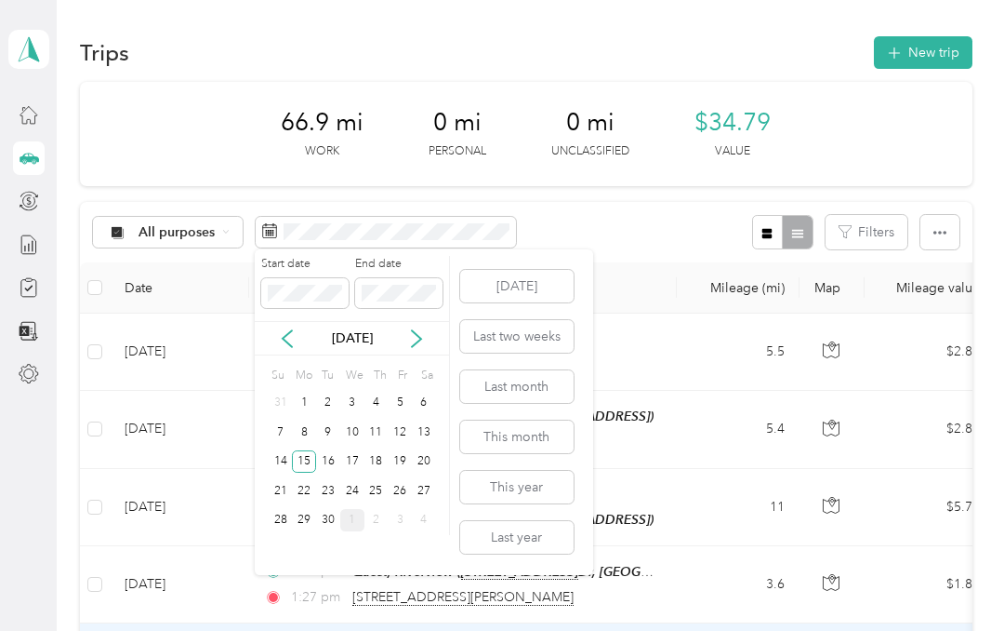
click at [326, 459] on div "16" at bounding box center [328, 461] width 24 height 23
click at [325, 459] on div "16" at bounding box center [328, 461] width 24 height 23
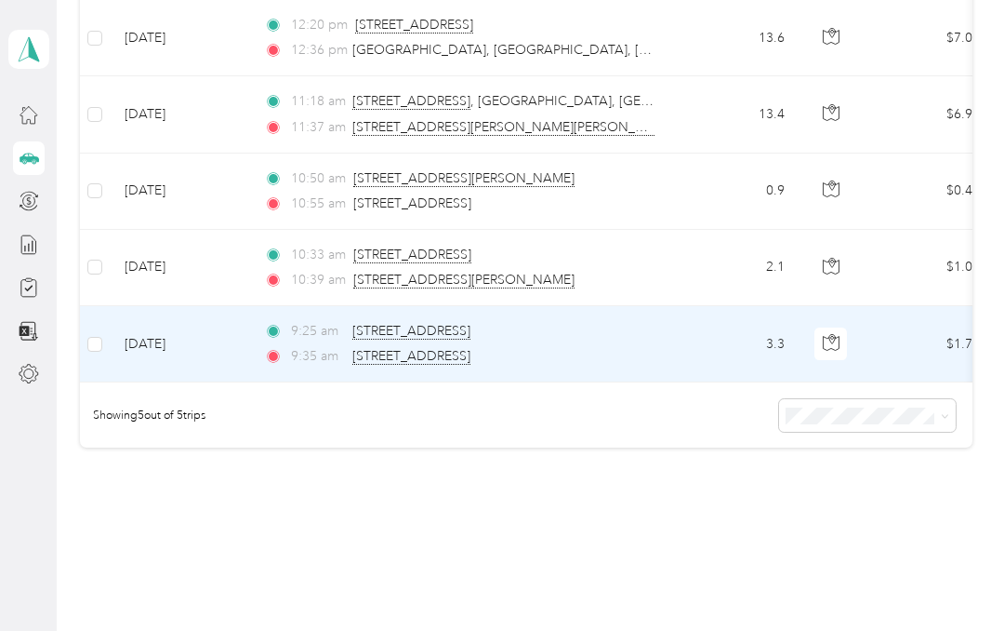
scroll to position [312, 0]
click at [471, 331] on span "[STREET_ADDRESS]" at bounding box center [411, 332] width 118 height 17
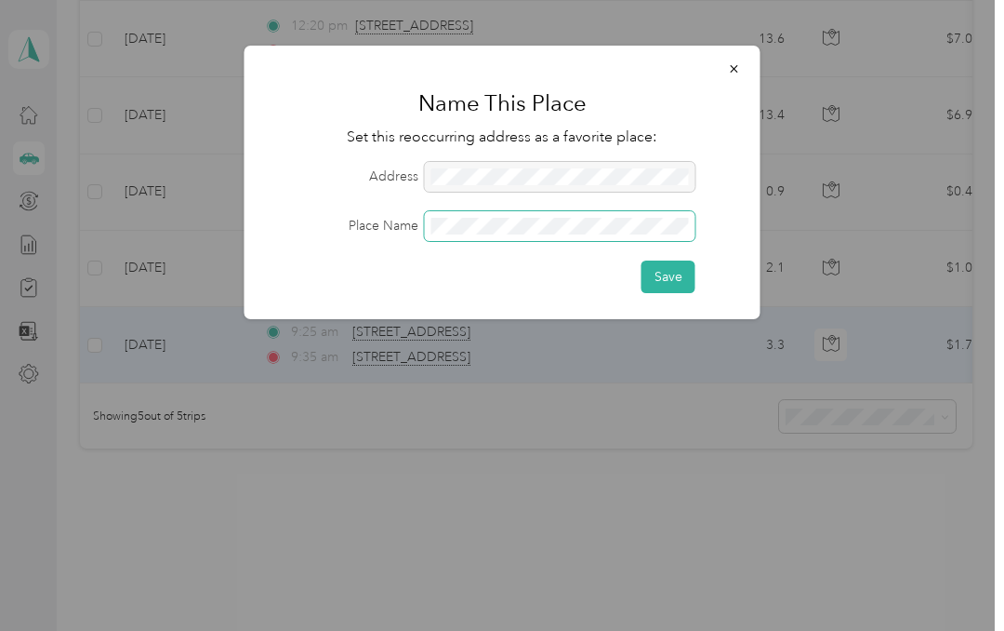
click at [685, 277] on button "Save" at bounding box center [669, 276] width 54 height 33
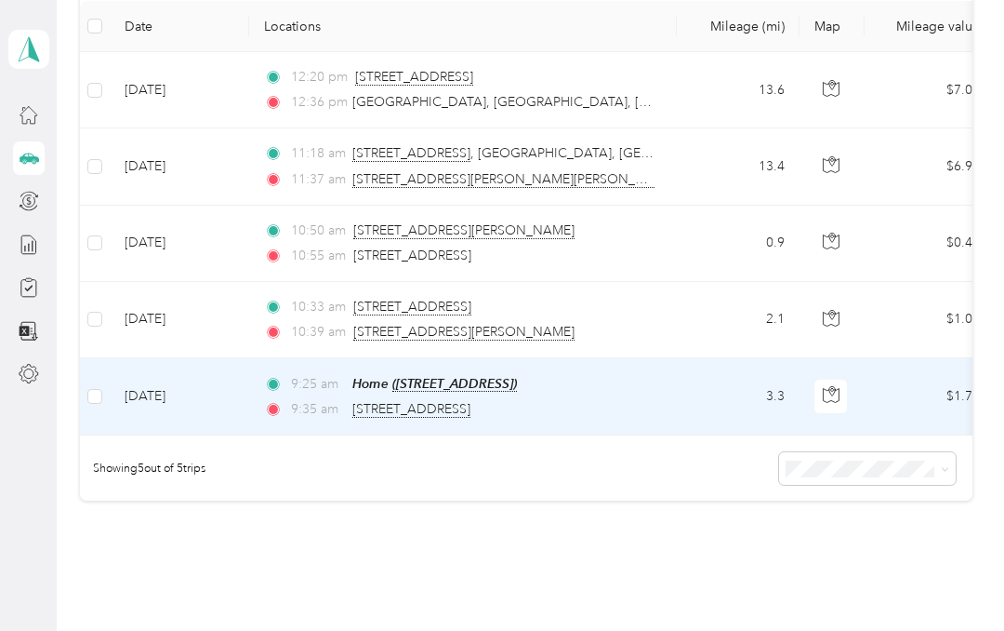
scroll to position [259, 0]
click at [575, 334] on span "[STREET_ADDRESS][PERSON_NAME]" at bounding box center [463, 334] width 221 height 17
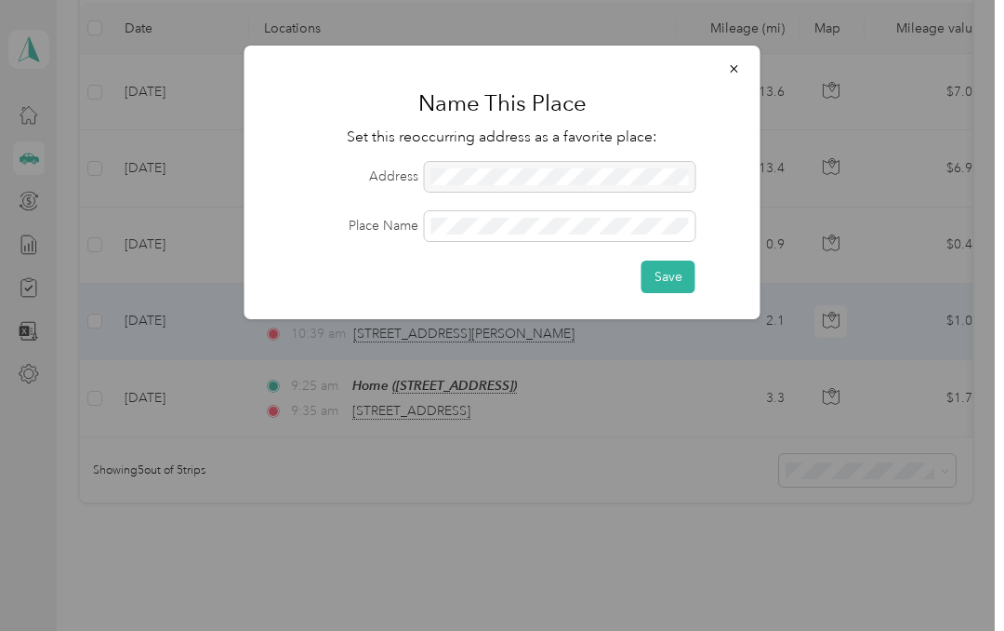
click at [587, 182] on div at bounding box center [560, 177] width 271 height 30
click at [680, 273] on button "Save" at bounding box center [669, 276] width 54 height 33
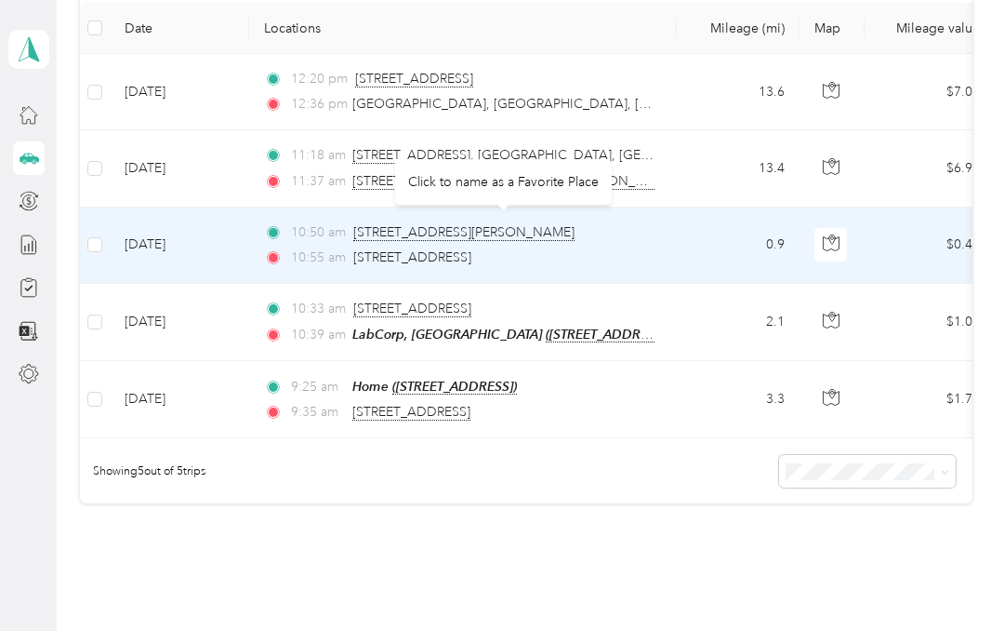
click at [575, 233] on span "[STREET_ADDRESS][PERSON_NAME]" at bounding box center [463, 232] width 221 height 17
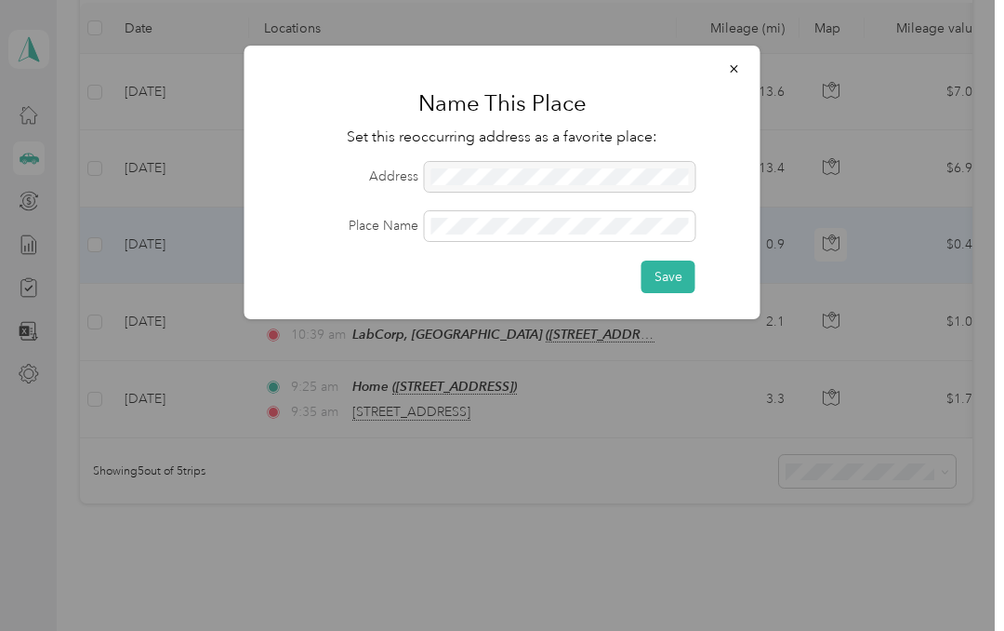
click at [681, 282] on button "Save" at bounding box center [669, 276] width 54 height 33
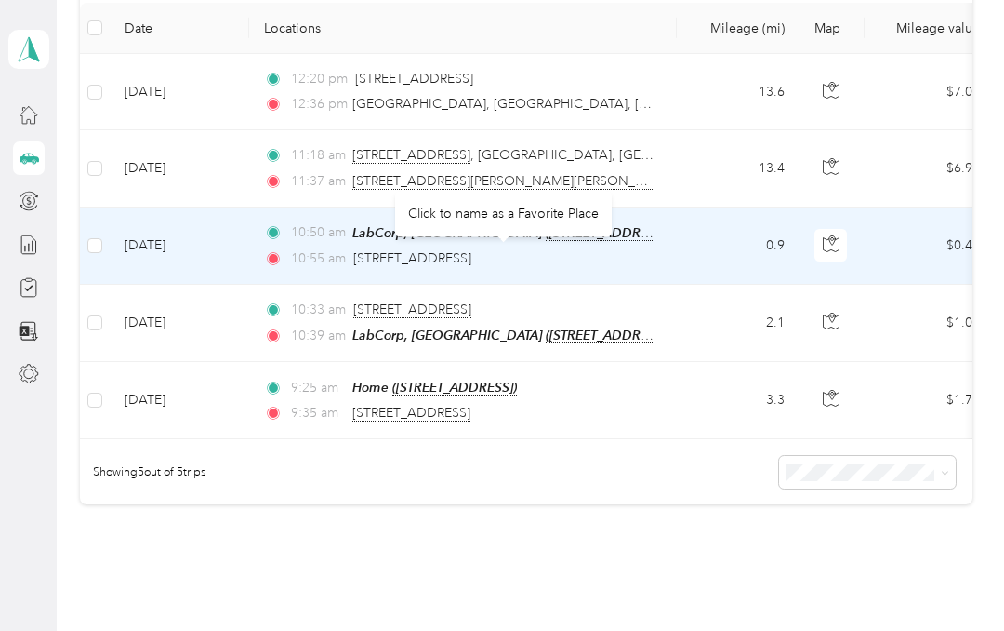
click at [472, 264] on span "[STREET_ADDRESS]" at bounding box center [412, 258] width 118 height 16
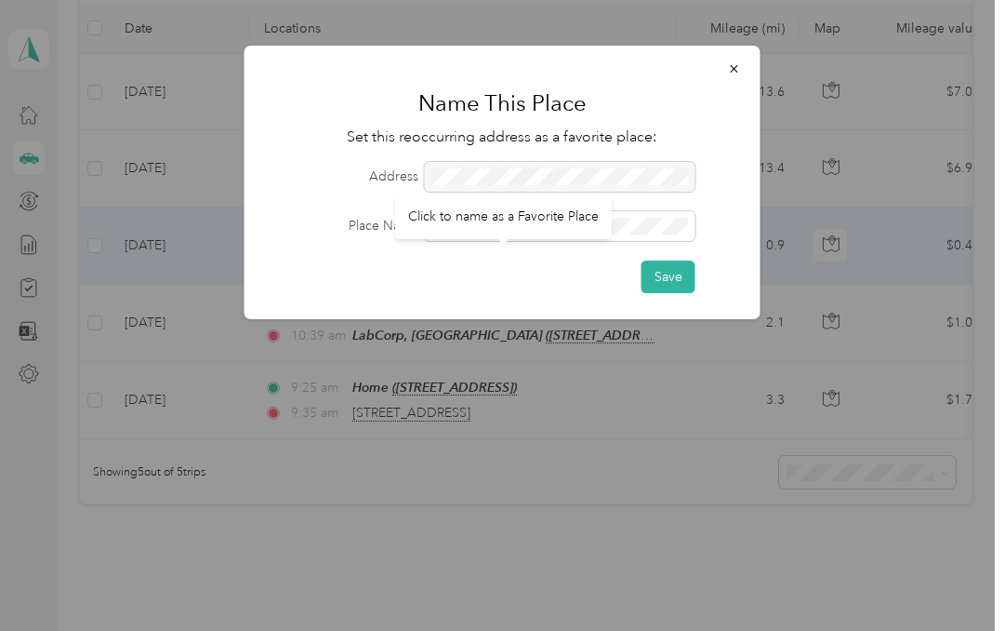
click at [565, 194] on div "Click to name as a Favorite Place" at bounding box center [503, 216] width 217 height 46
click at [596, 176] on div at bounding box center [560, 177] width 271 height 30
click at [672, 277] on button "Save" at bounding box center [669, 276] width 54 height 33
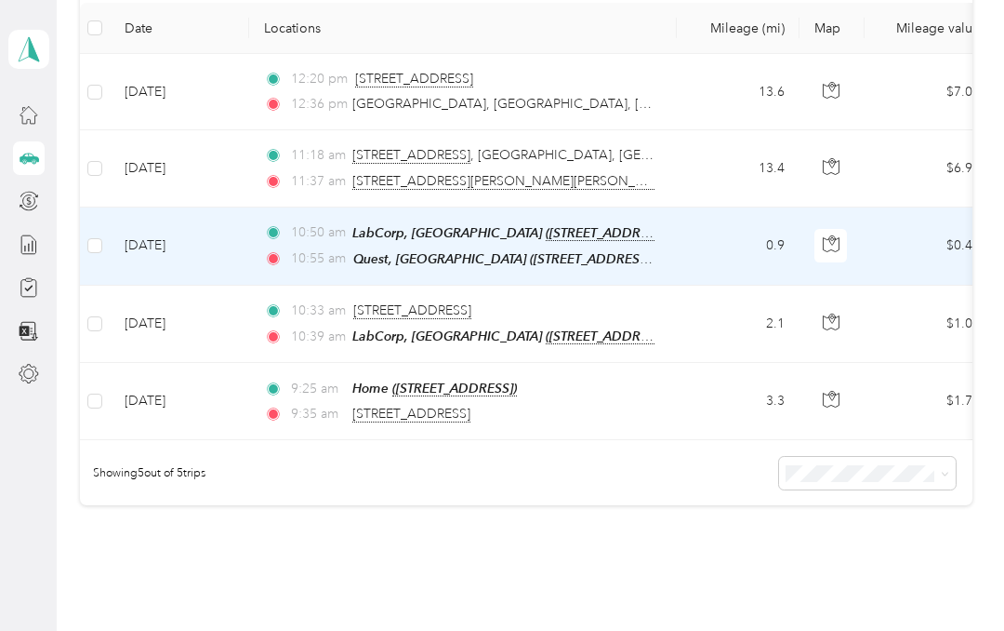
click at [495, 155] on span "[STREET_ADDRESS]" at bounding box center [623, 155] width 542 height 17
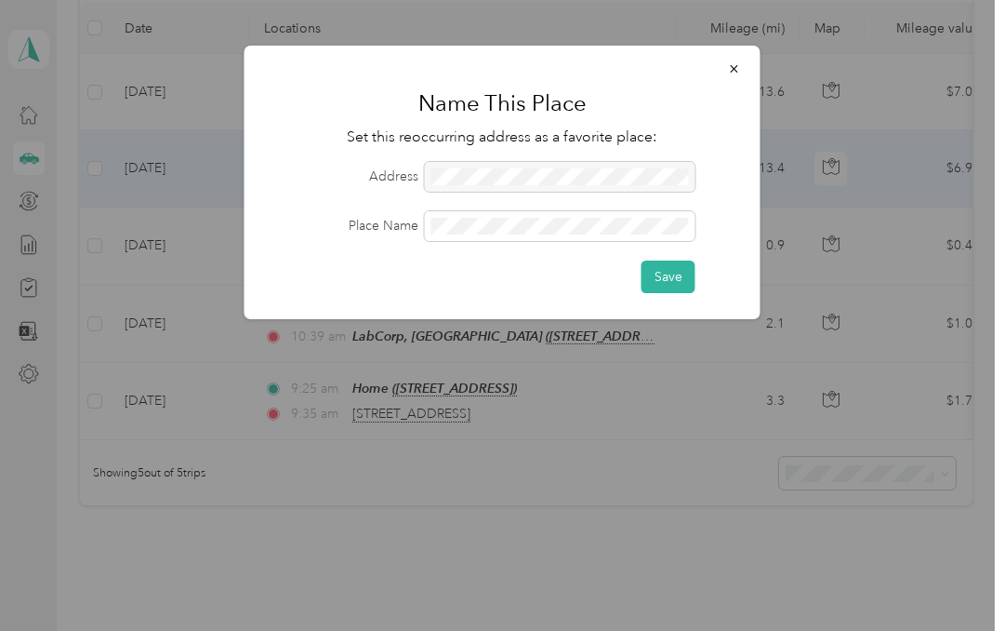
click at [670, 286] on button "Save" at bounding box center [669, 276] width 54 height 33
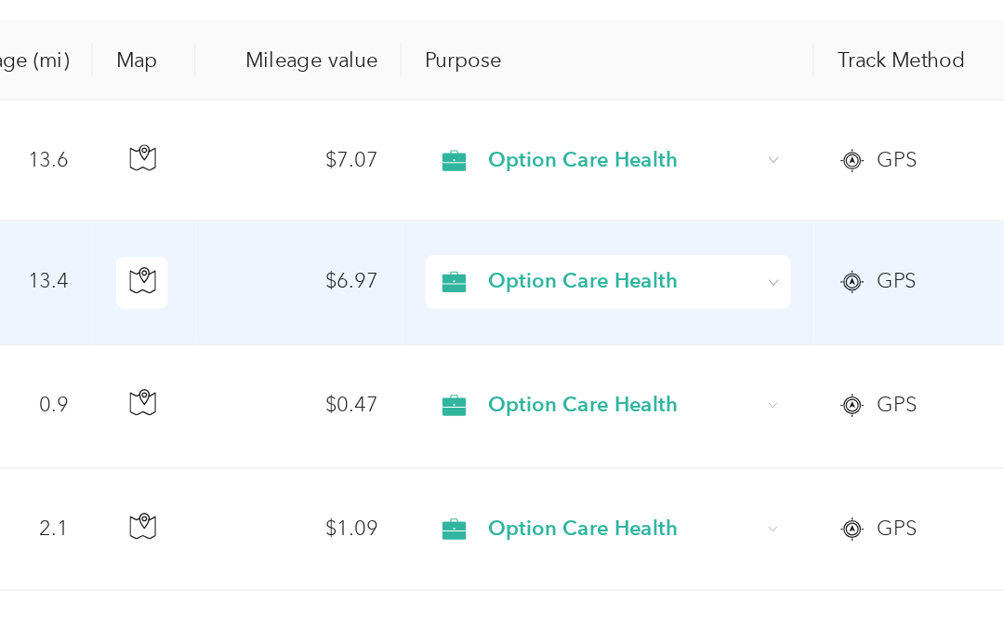
scroll to position [0, 638]
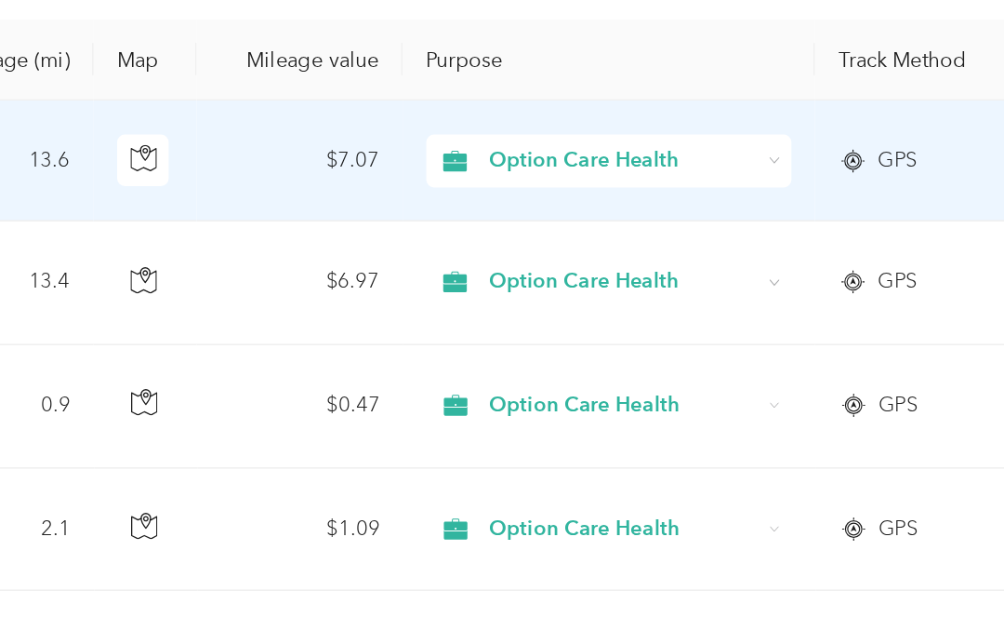
click at [588, 259] on icon at bounding box center [592, 263] width 8 height 8
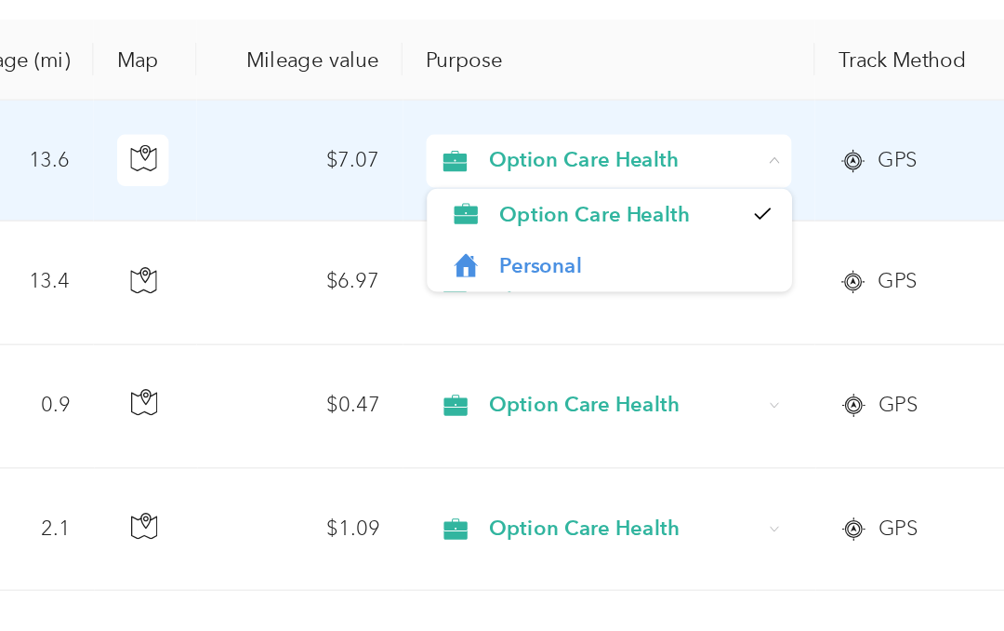
click at [618, 226] on td "GPS" at bounding box center [683, 264] width 130 height 76
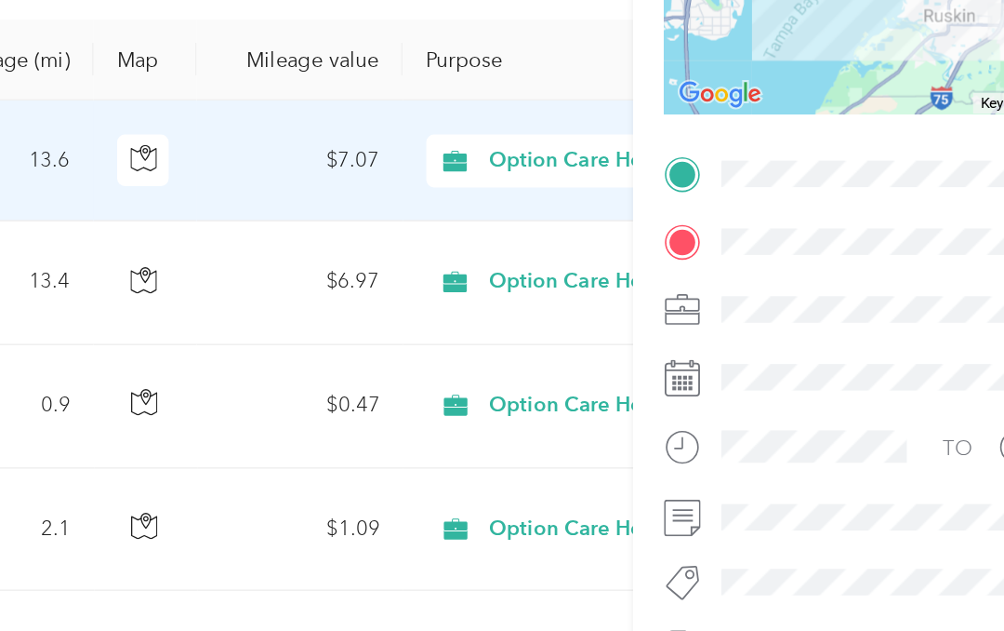
scroll to position [176, 0]
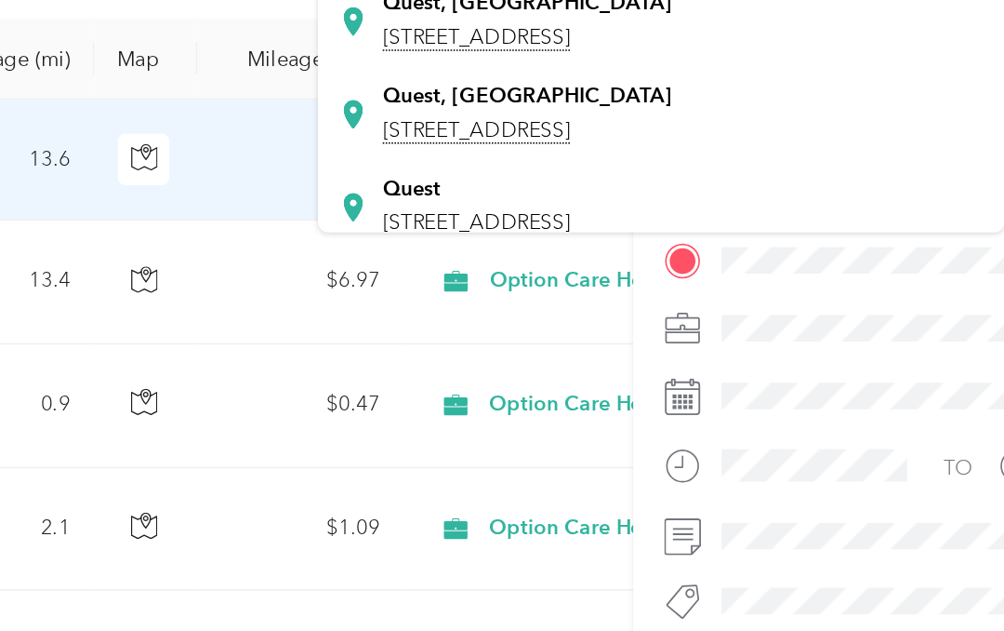
click at [337, 289] on div "Trip details Save This trip cannot be edited because it is either under review,…" at bounding box center [502, 315] width 1004 height 631
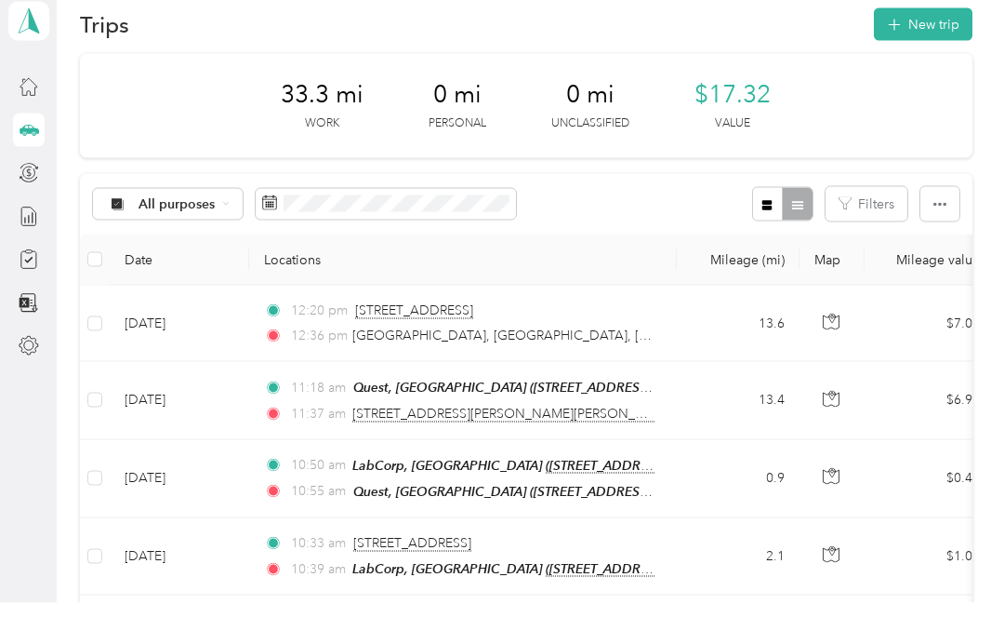
click at [567, 345] on td "12:20 pm [STREET_ADDRESS] 12:[GEOGRAPHIC_DATA], [GEOGRAPHIC_DATA], [GEOGRAPHIC_…" at bounding box center [463, 351] width 428 height 76
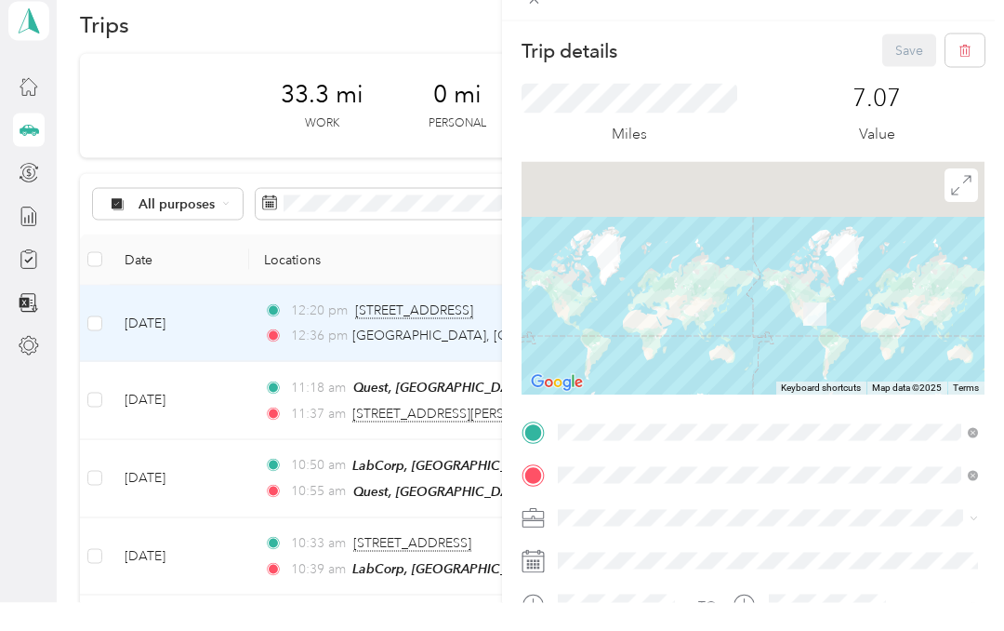
click at [217, 89] on div "Trip details Save This trip cannot be edited because it is either under review,…" at bounding box center [502, 315] width 1004 height 631
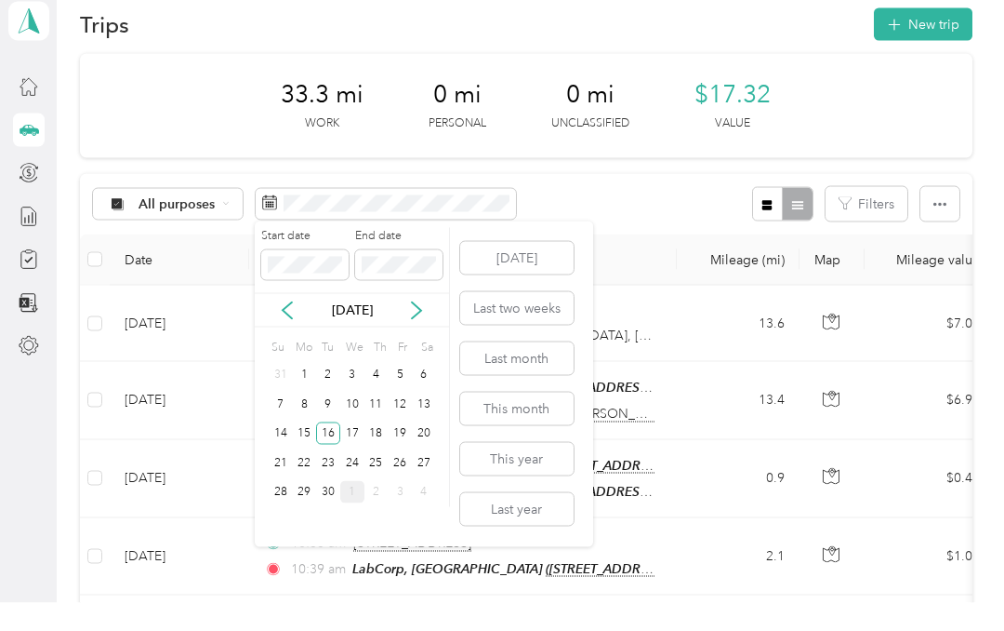
click at [345, 450] on div "17" at bounding box center [352, 461] width 24 height 23
click at [354, 450] on div "17" at bounding box center [352, 461] width 24 height 23
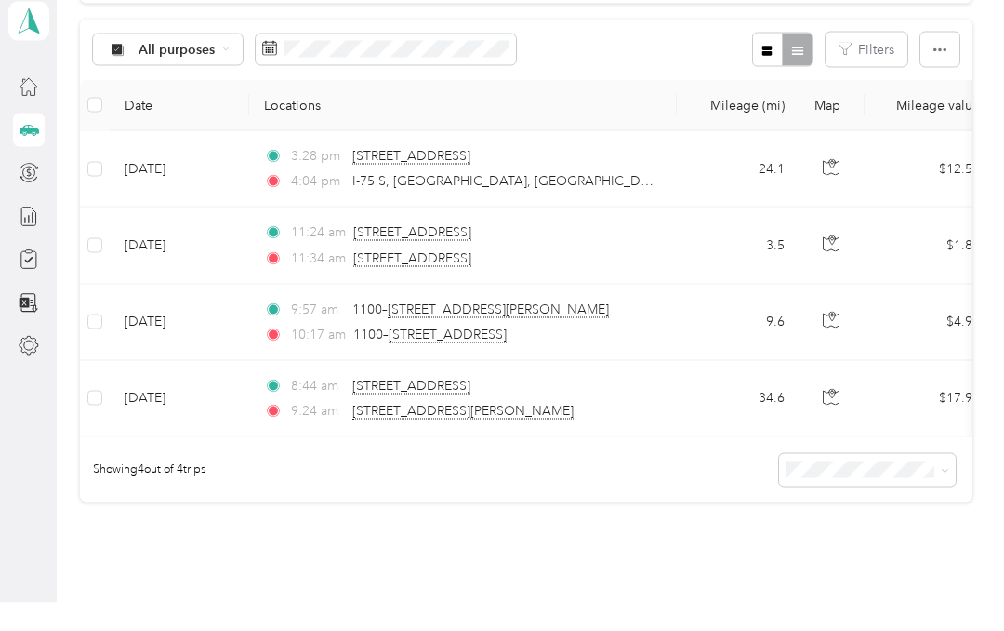
scroll to position [153, 0]
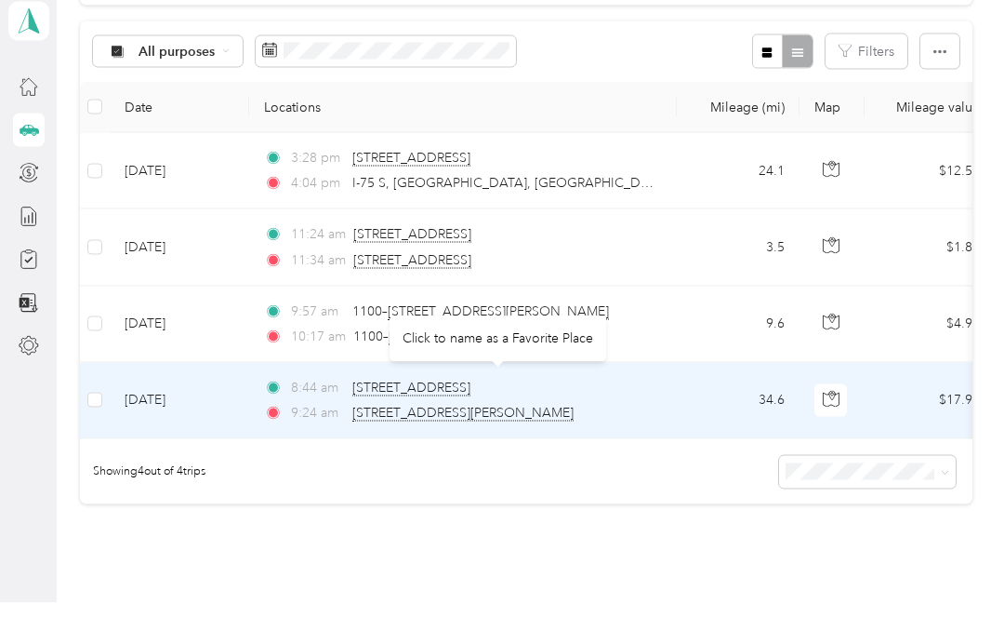
click at [471, 407] on span "[STREET_ADDRESS]" at bounding box center [411, 415] width 118 height 17
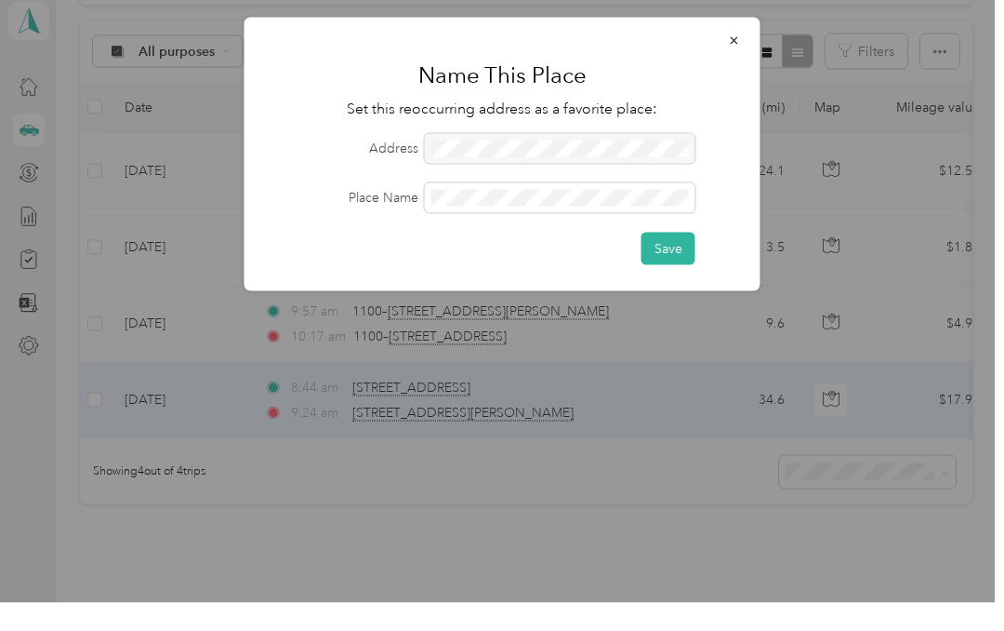
click at [682, 260] on button "Save" at bounding box center [669, 276] width 54 height 33
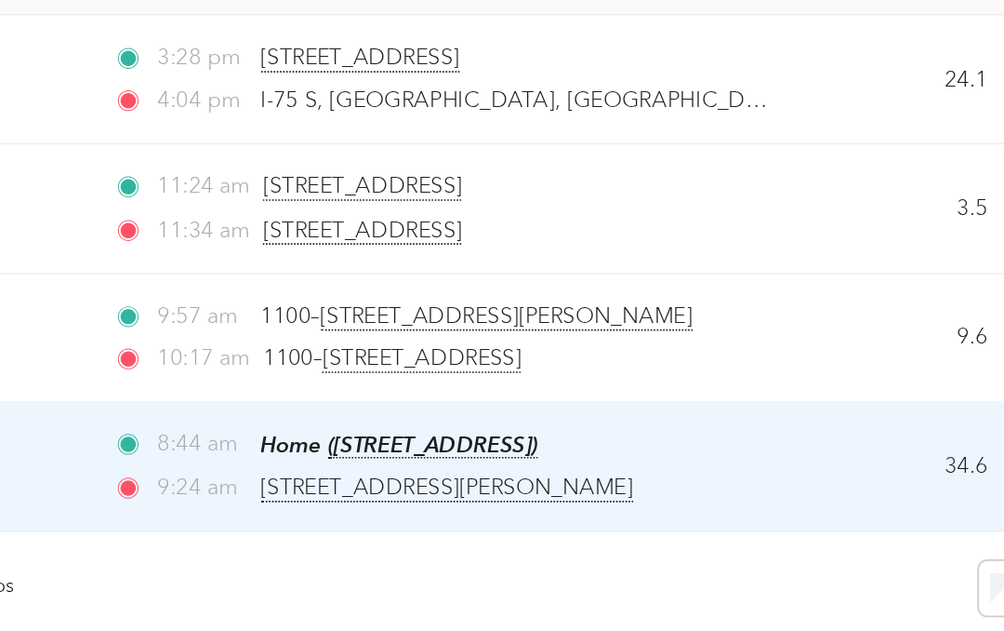
scroll to position [0, 0]
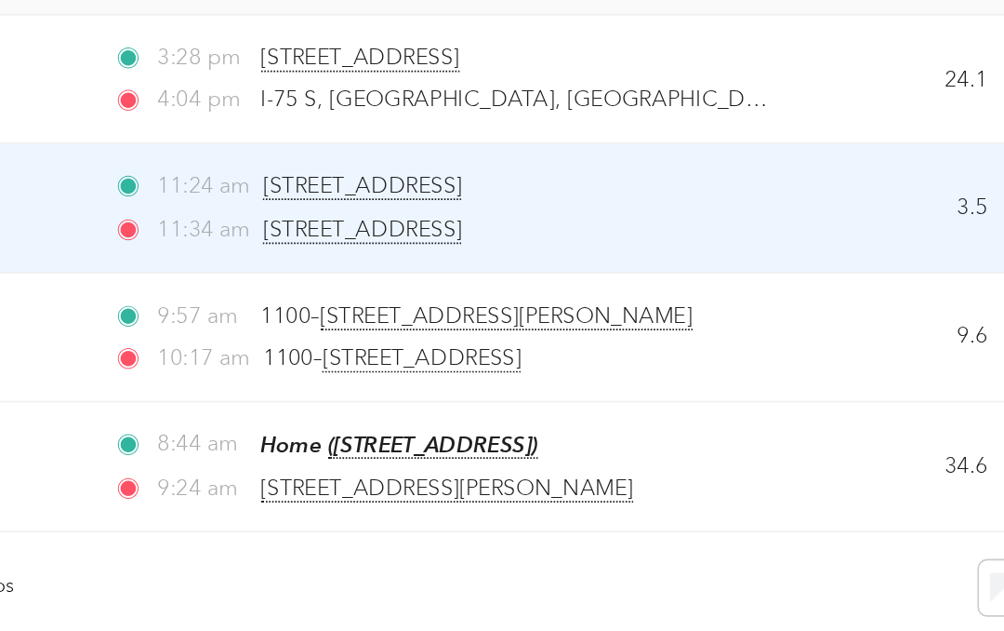
click at [353, 246] on span "[STREET_ADDRESS]" at bounding box center [412, 254] width 118 height 17
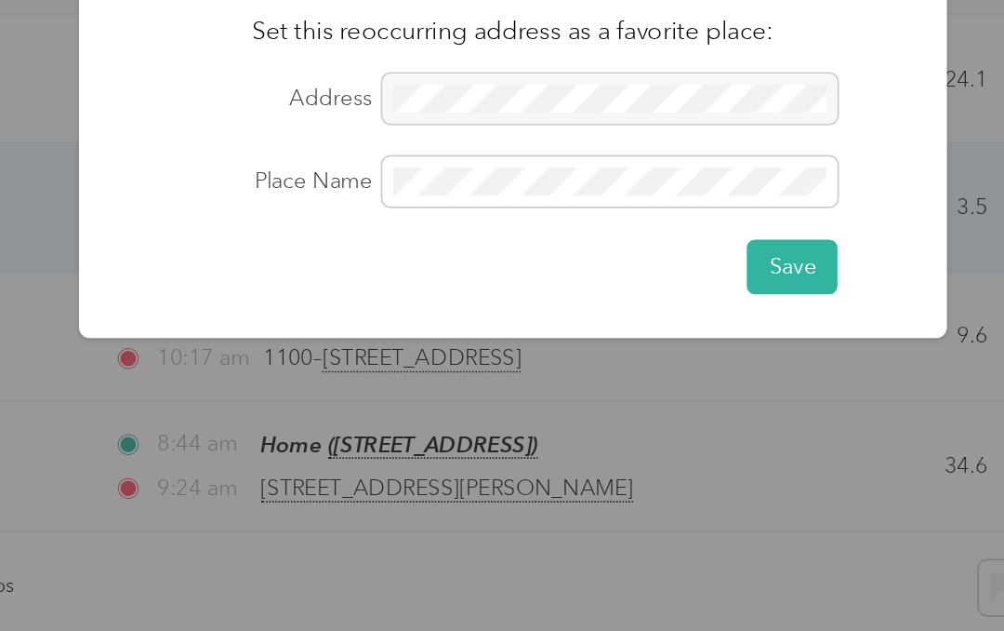
click at [441, 162] on div at bounding box center [560, 177] width 271 height 30
click at [425, 162] on div at bounding box center [560, 177] width 271 height 30
click at [642, 260] on button "Save" at bounding box center [669, 276] width 54 height 33
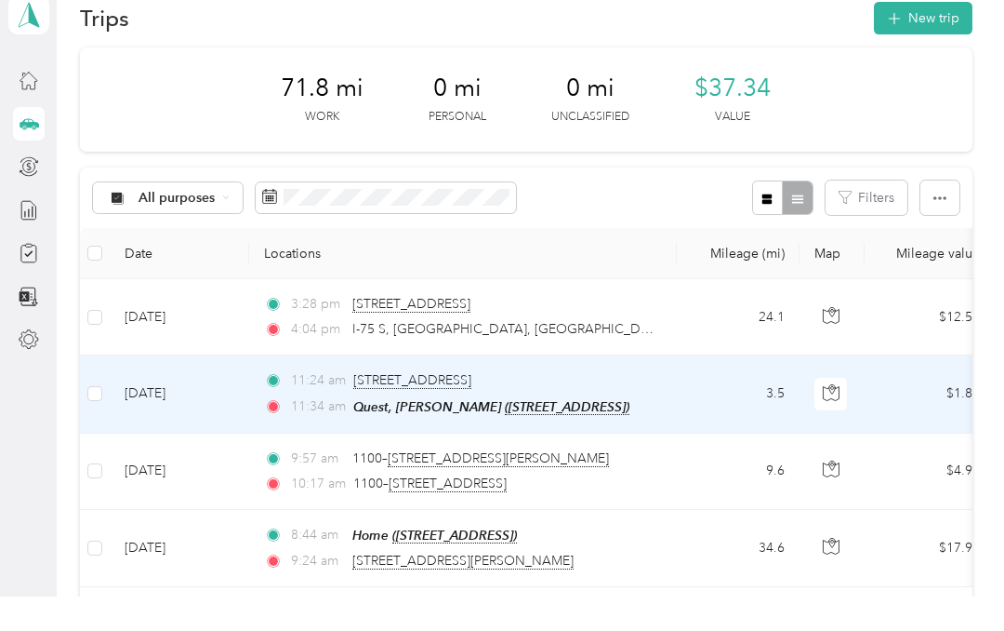
click at [949, 36] on button "New trip" at bounding box center [923, 52] width 99 height 33
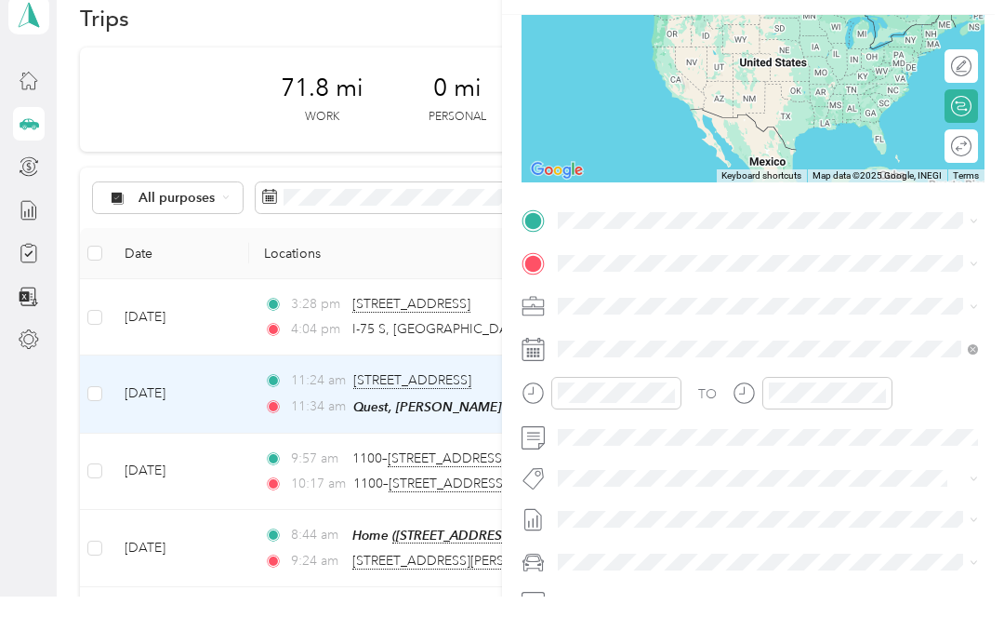
scroll to position [219, 0]
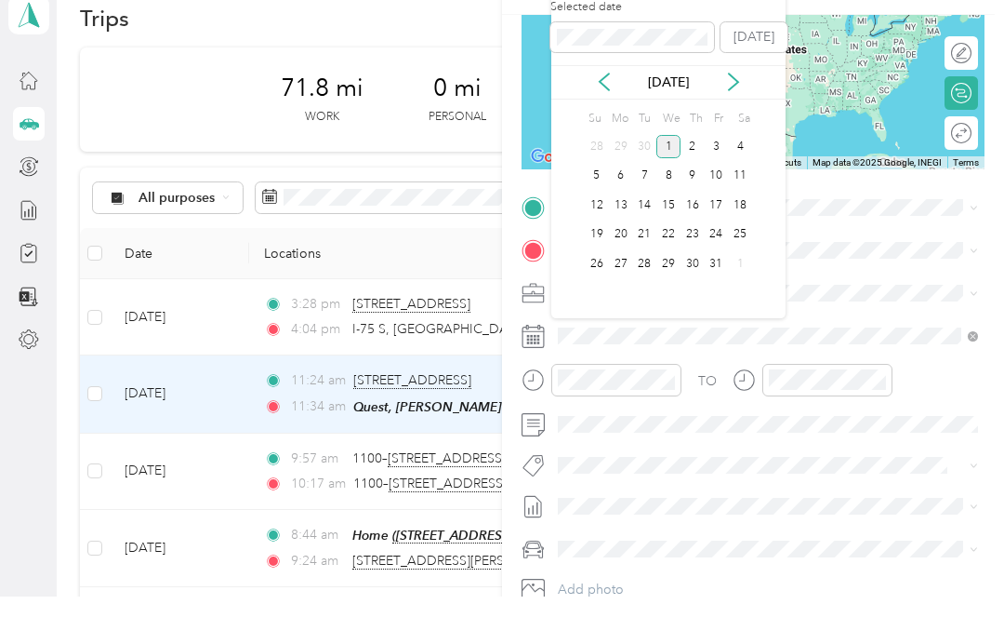
click at [600, 108] on icon at bounding box center [604, 116] width 9 height 17
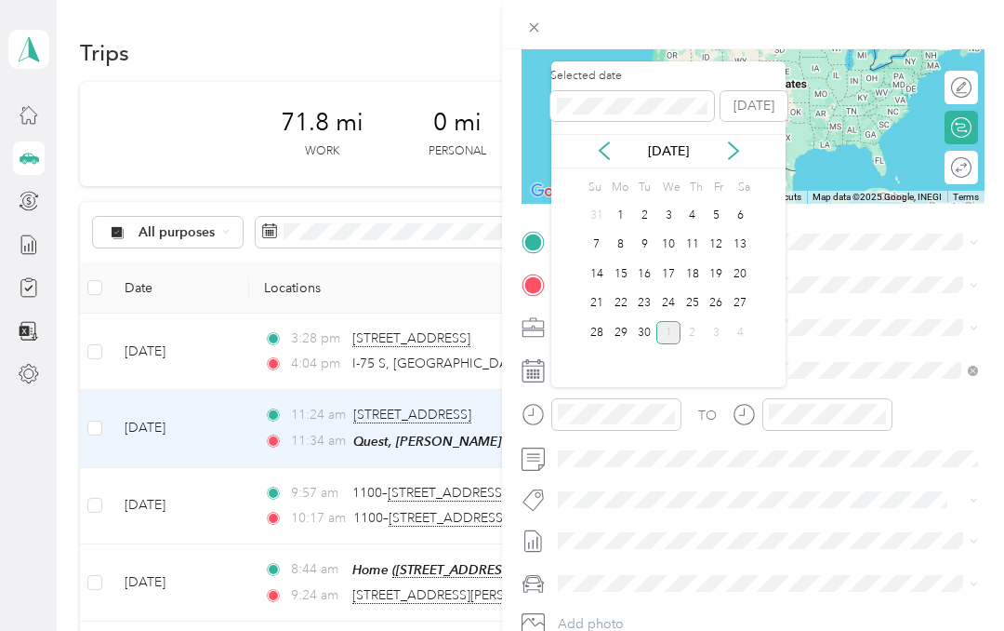
click at [671, 262] on div "17" at bounding box center [669, 273] width 24 height 23
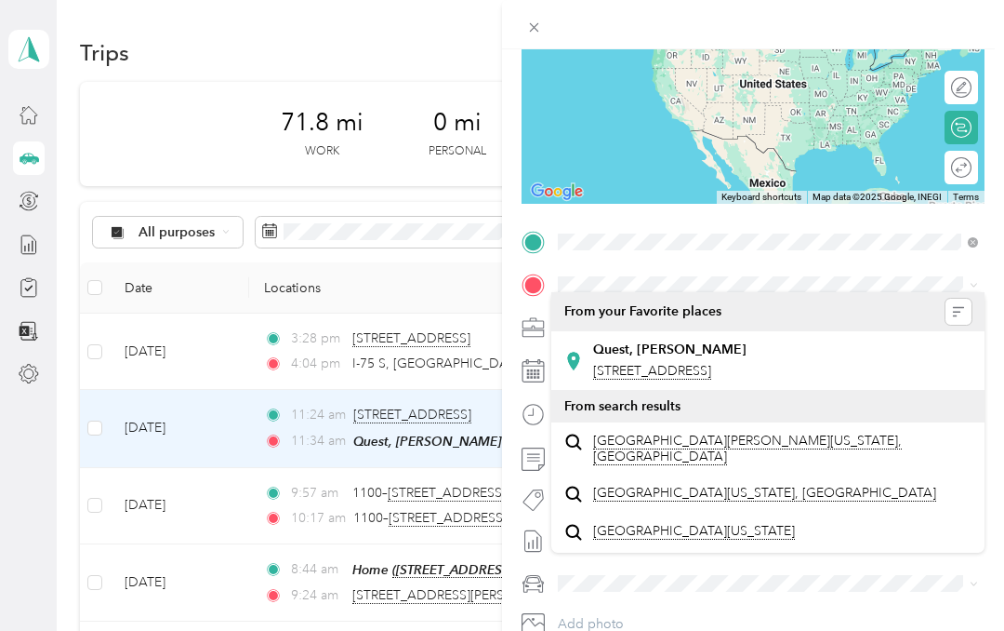
click at [747, 341] on div "Quest, [PERSON_NAME]" at bounding box center [669, 349] width 153 height 17
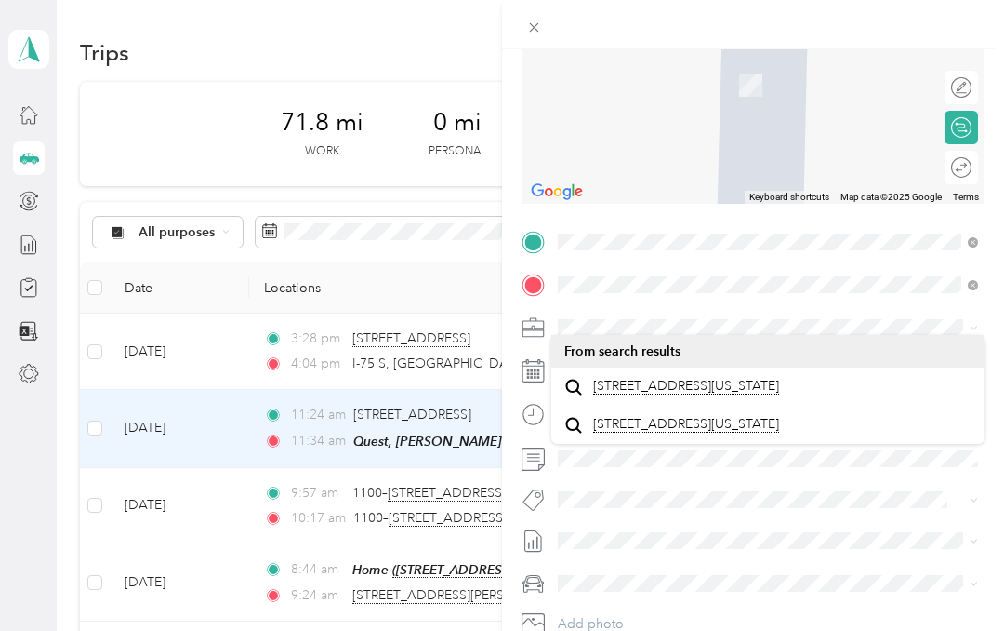
click at [728, 378] on span "[STREET_ADDRESS][US_STATE]" at bounding box center [686, 386] width 186 height 17
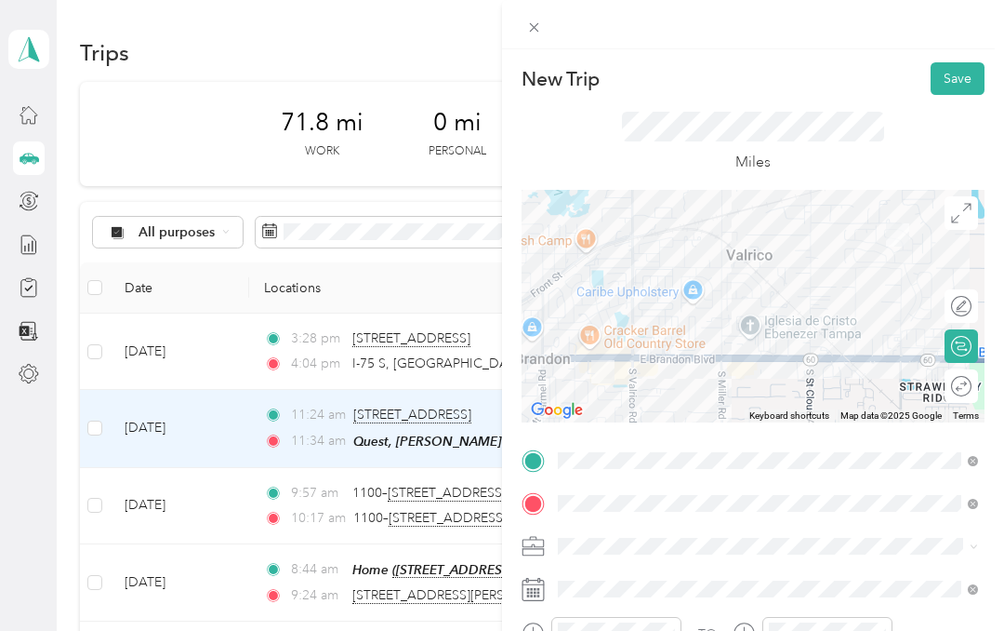
scroll to position [0, 0]
click at [965, 76] on button "Save" at bounding box center [958, 78] width 54 height 33
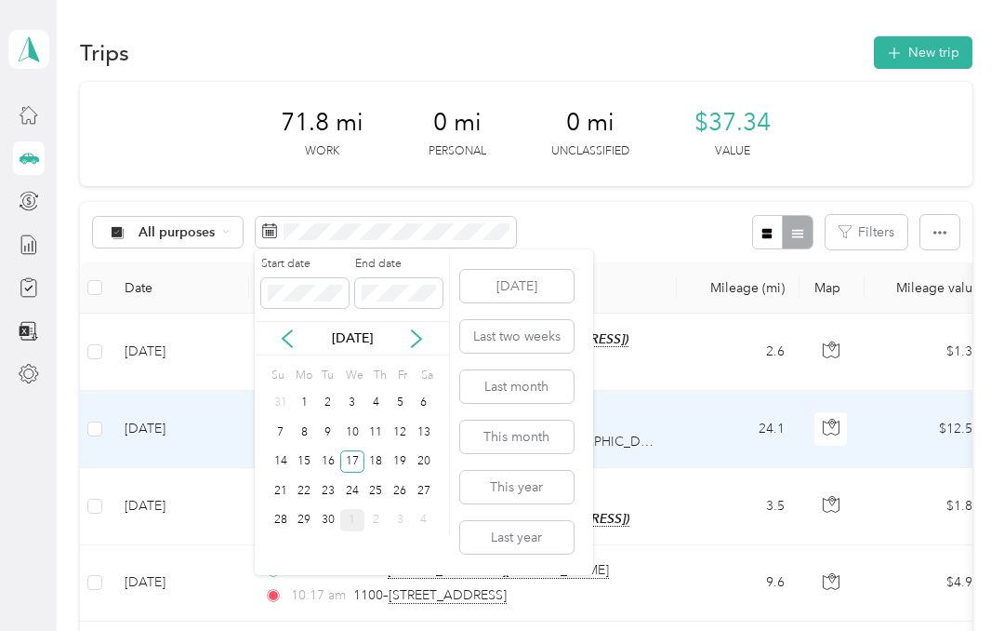
click at [370, 464] on div "18" at bounding box center [377, 461] width 24 height 23
click at [370, 455] on div "18" at bounding box center [377, 461] width 24 height 23
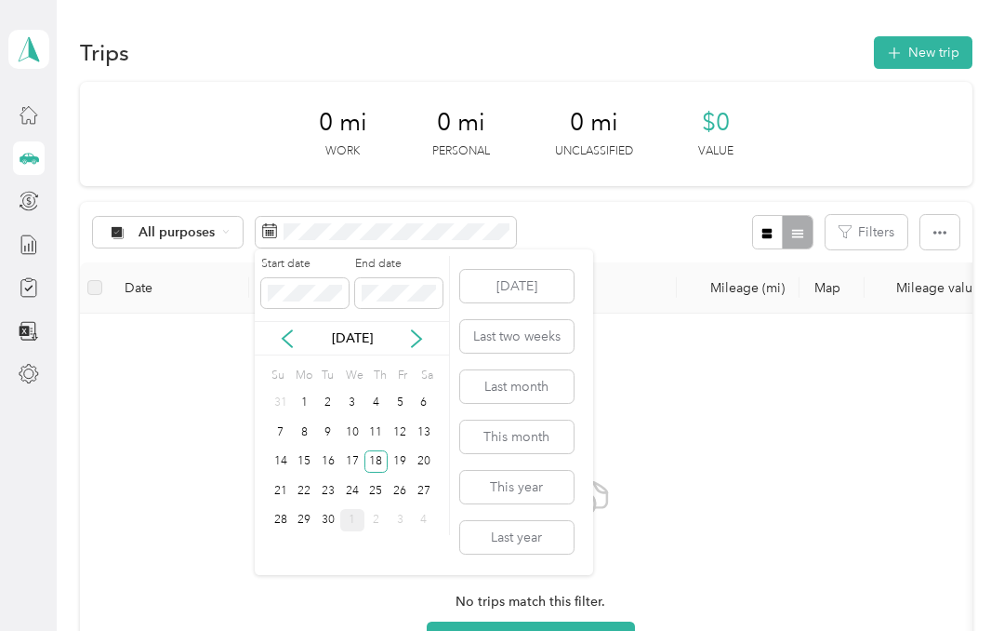
click at [398, 452] on div "19" at bounding box center [400, 461] width 24 height 23
click at [393, 458] on div "19" at bounding box center [400, 461] width 24 height 23
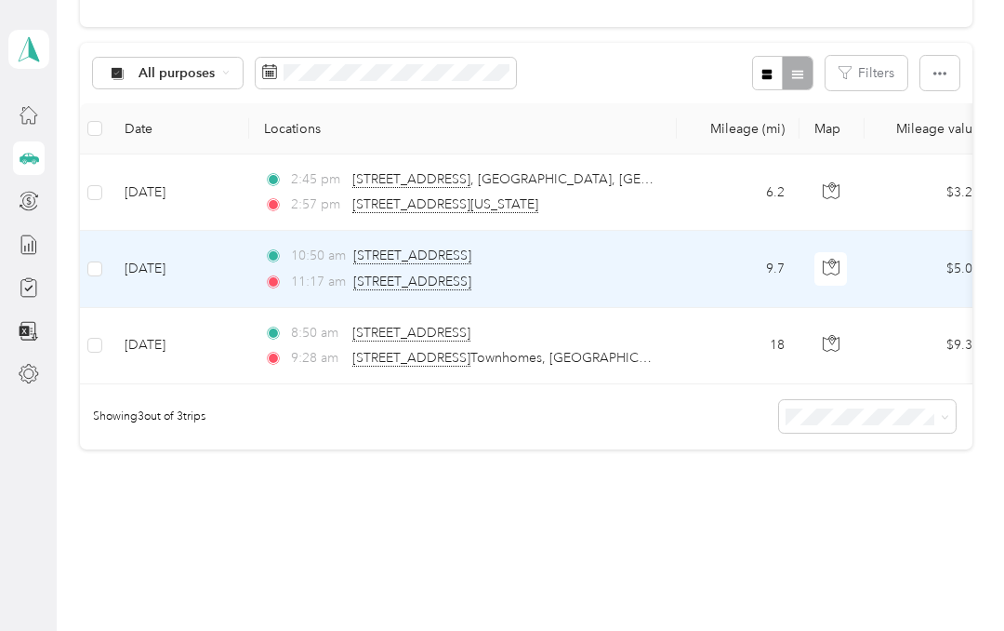
scroll to position [159, 0]
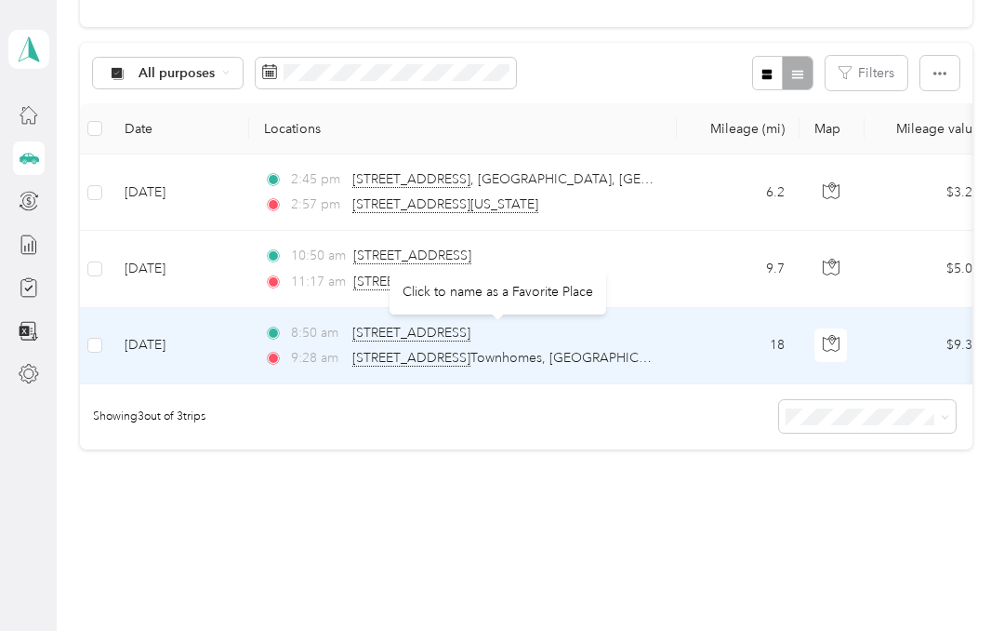
click at [538, 292] on div "Click to name as a Favorite Place" at bounding box center [498, 292] width 217 height 46
click at [471, 337] on span "[STREET_ADDRESS]" at bounding box center [411, 333] width 118 height 17
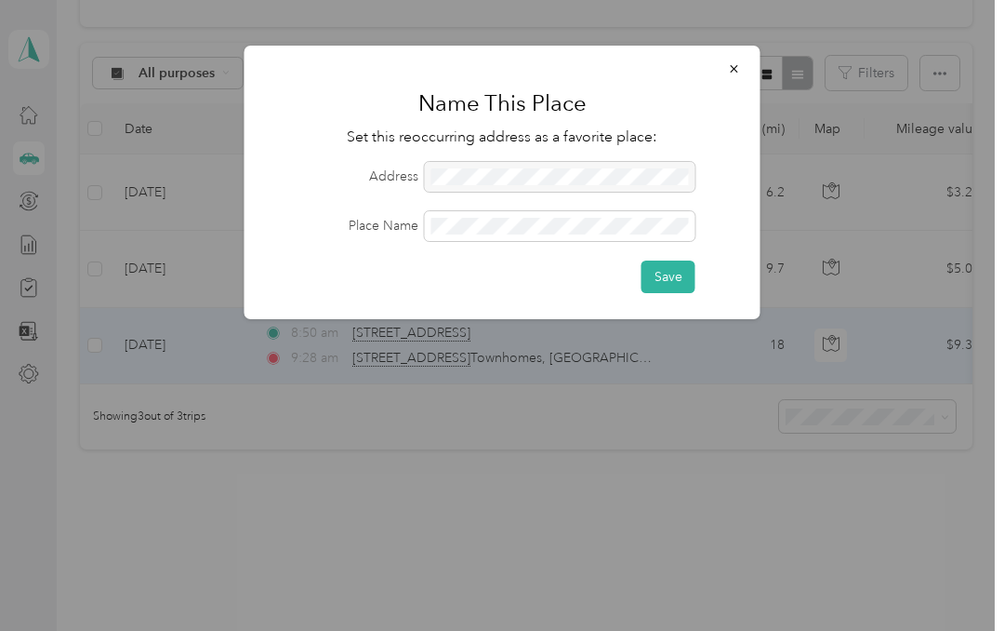
click at [687, 272] on button "Save" at bounding box center [669, 276] width 54 height 33
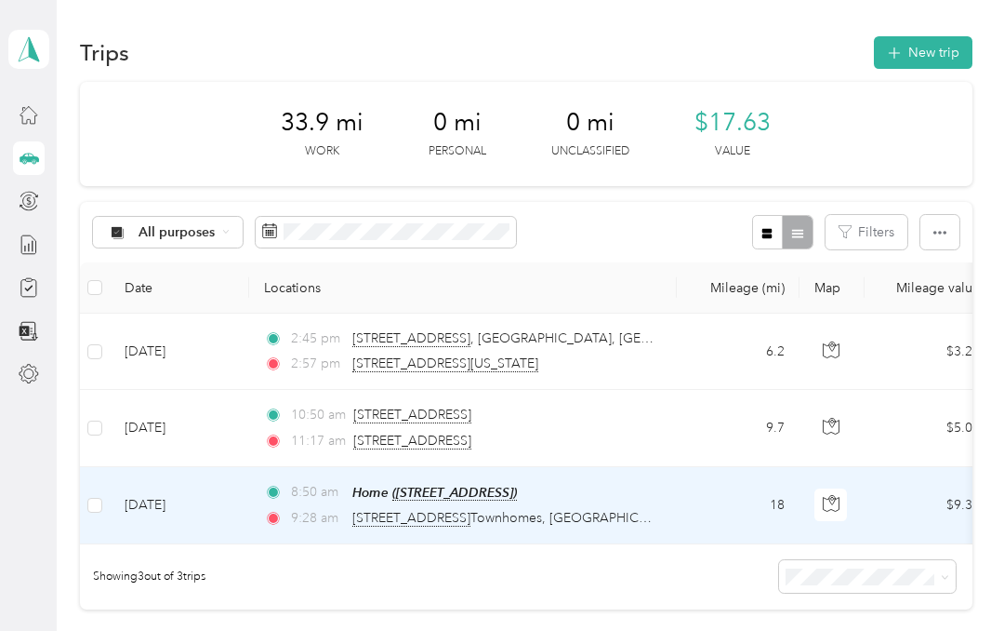
scroll to position [0, 0]
click at [937, 56] on button "New trip" at bounding box center [923, 52] width 99 height 33
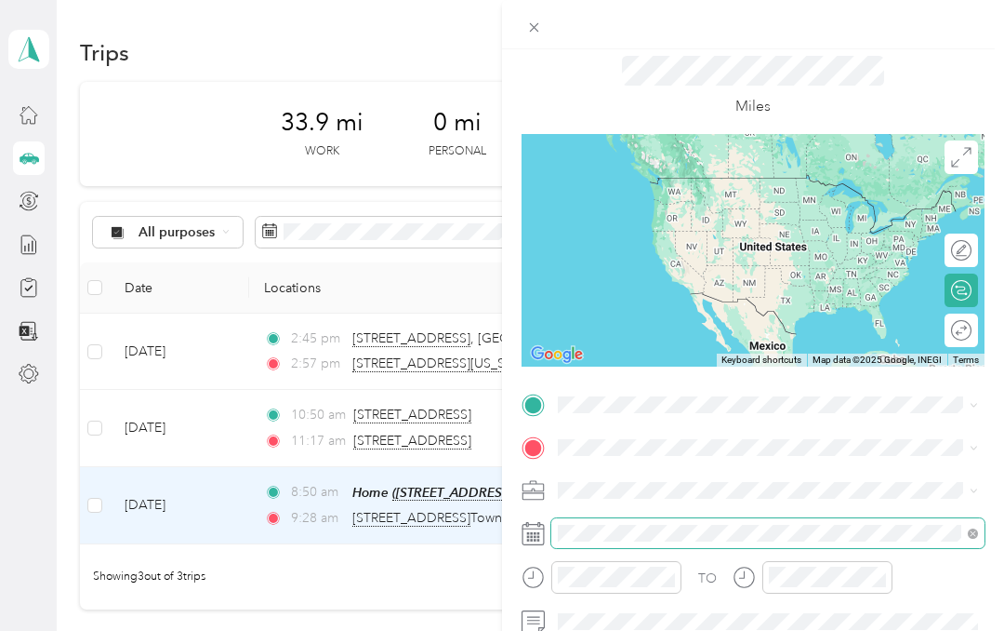
scroll to position [74, 0]
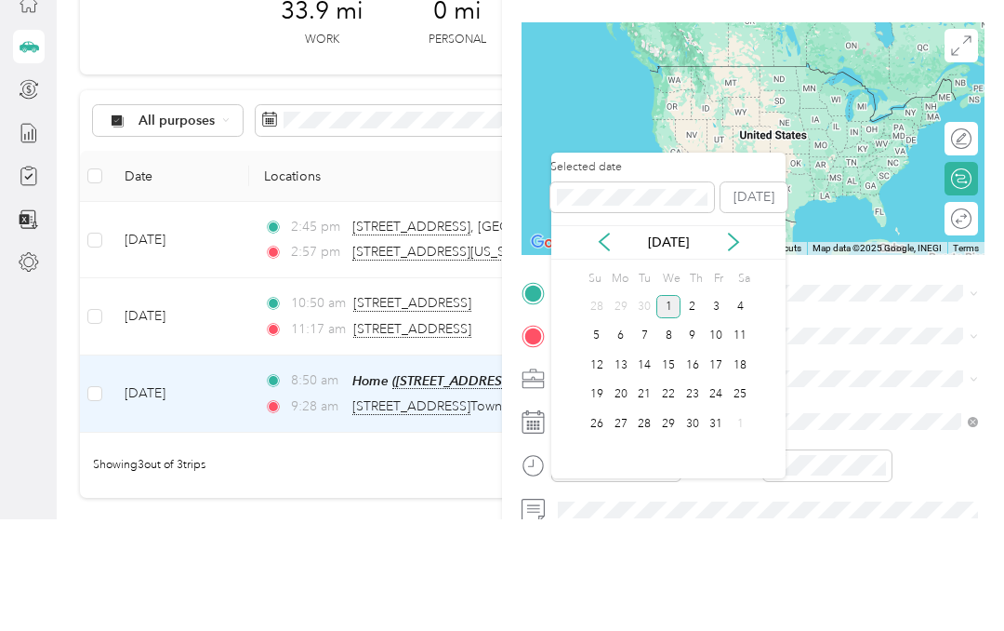
click at [600, 344] on icon at bounding box center [604, 353] width 19 height 19
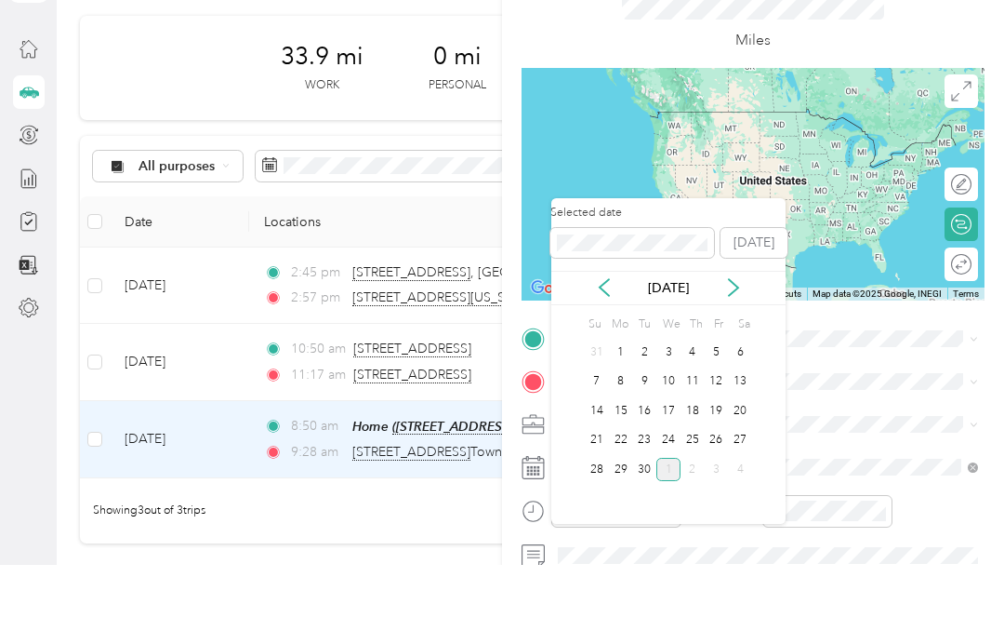
click at [607, 344] on icon at bounding box center [604, 353] width 19 height 19
click at [739, 344] on icon at bounding box center [733, 353] width 19 height 19
click at [719, 465] on div "19" at bounding box center [717, 476] width 24 height 23
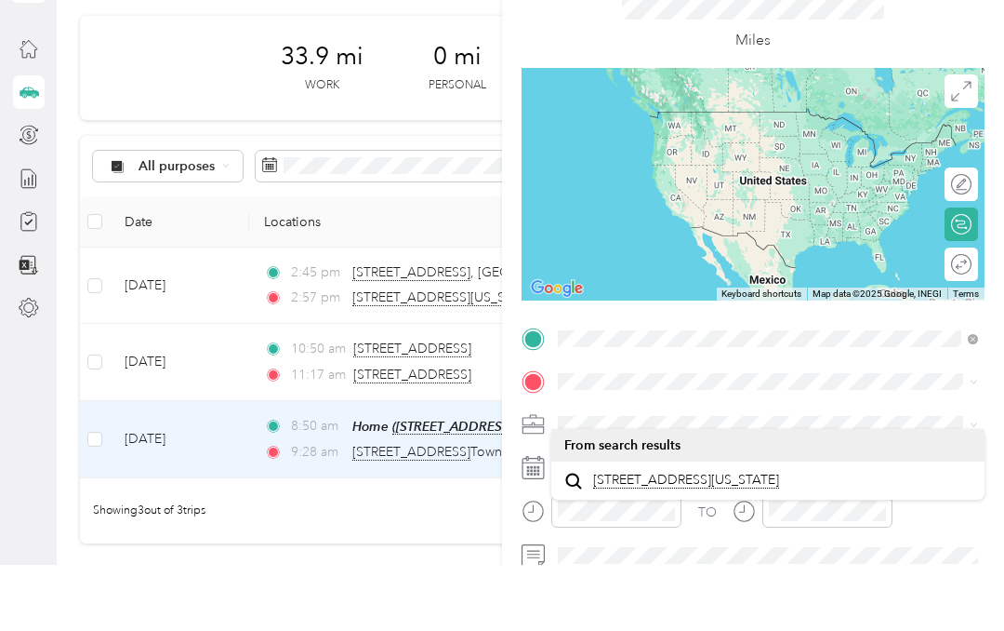
click at [779, 538] on span "[STREET_ADDRESS][US_STATE]" at bounding box center [686, 546] width 186 height 17
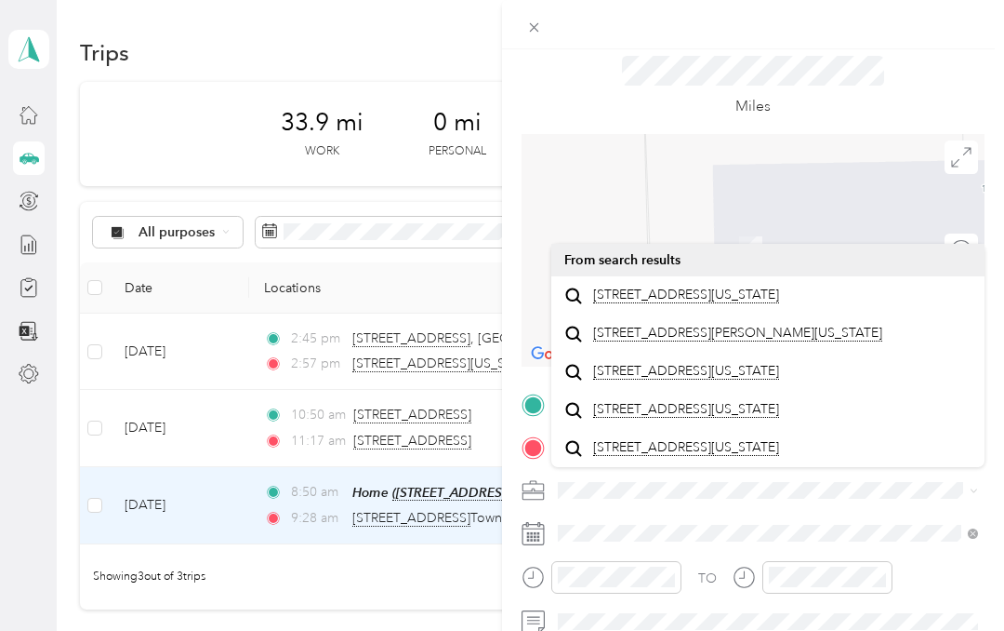
click at [760, 286] on span "[STREET_ADDRESS][US_STATE]" at bounding box center [686, 294] width 186 height 17
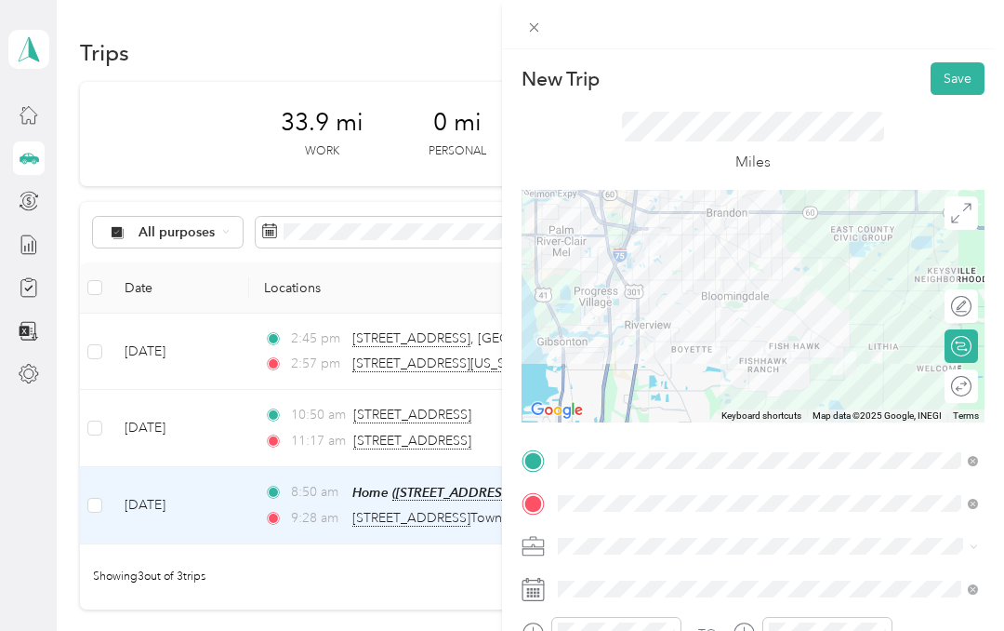
scroll to position [0, 0]
click at [963, 73] on button "Save" at bounding box center [958, 78] width 54 height 33
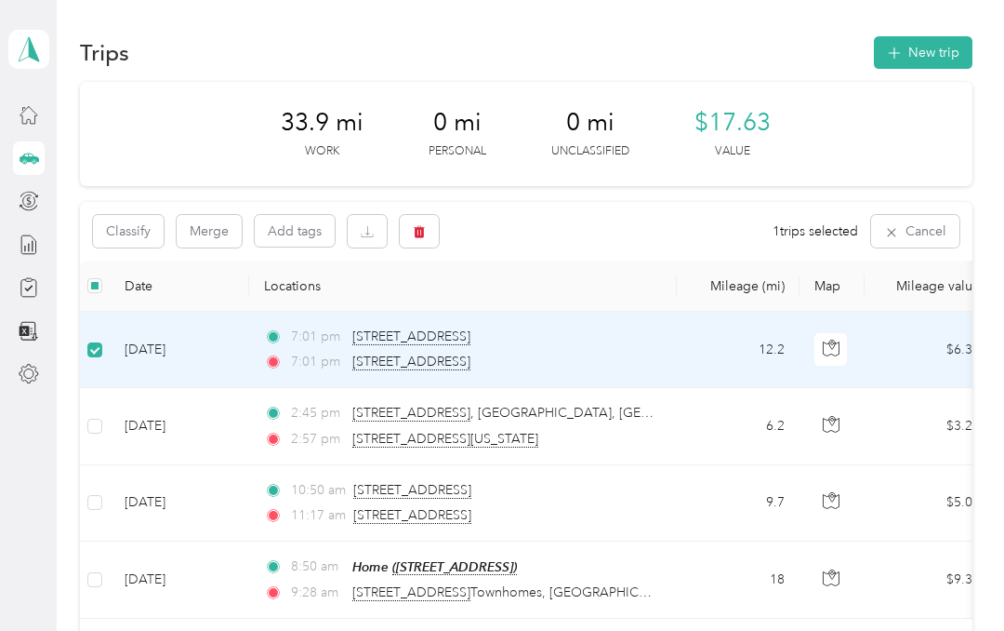
click at [418, 215] on button "button" at bounding box center [419, 231] width 39 height 33
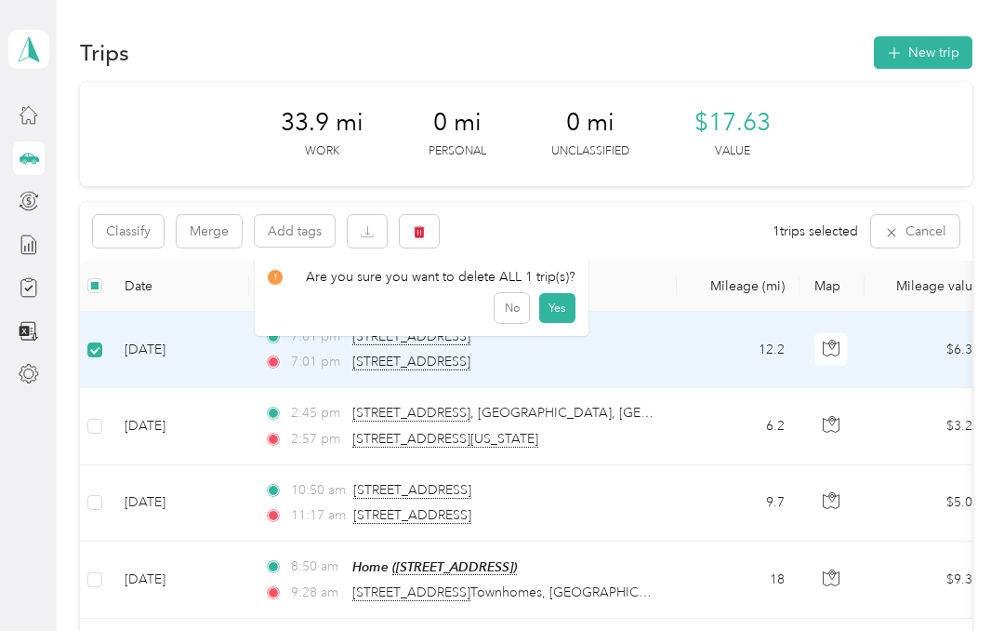
click at [552, 293] on button "Yes" at bounding box center [557, 308] width 36 height 30
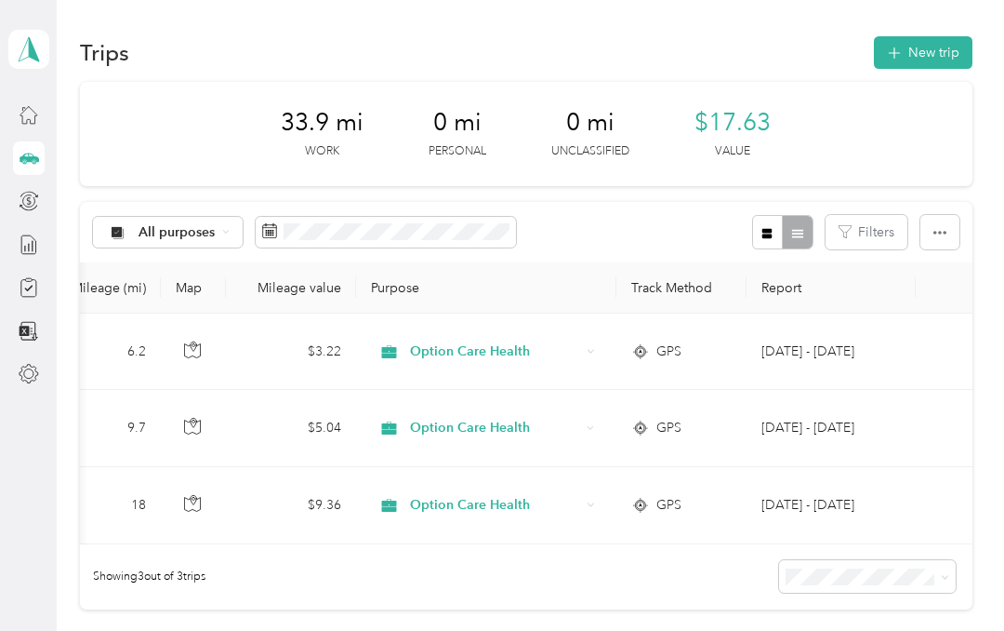
scroll to position [0, 638]
click at [935, 53] on button "New trip" at bounding box center [923, 52] width 99 height 33
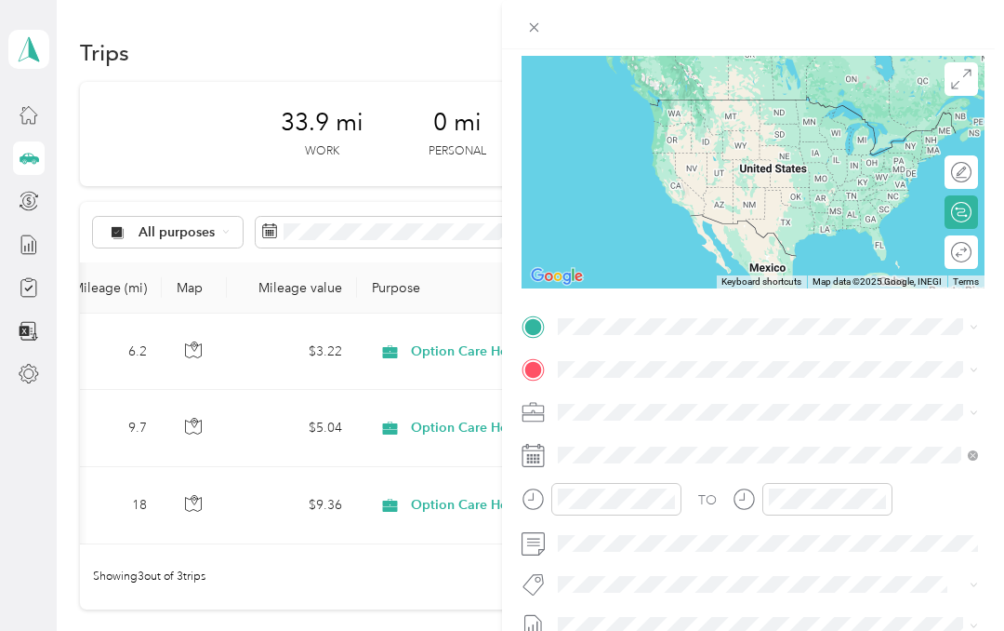
scroll to position [137, 0]
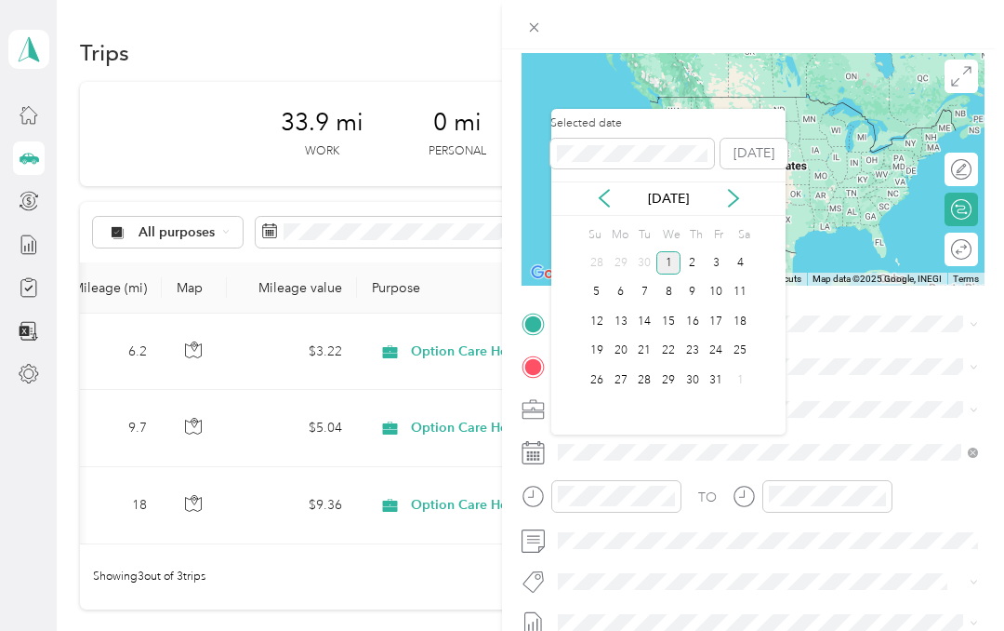
click at [604, 197] on icon at bounding box center [604, 198] width 19 height 19
click at [716, 318] on div "19" at bounding box center [717, 321] width 24 height 23
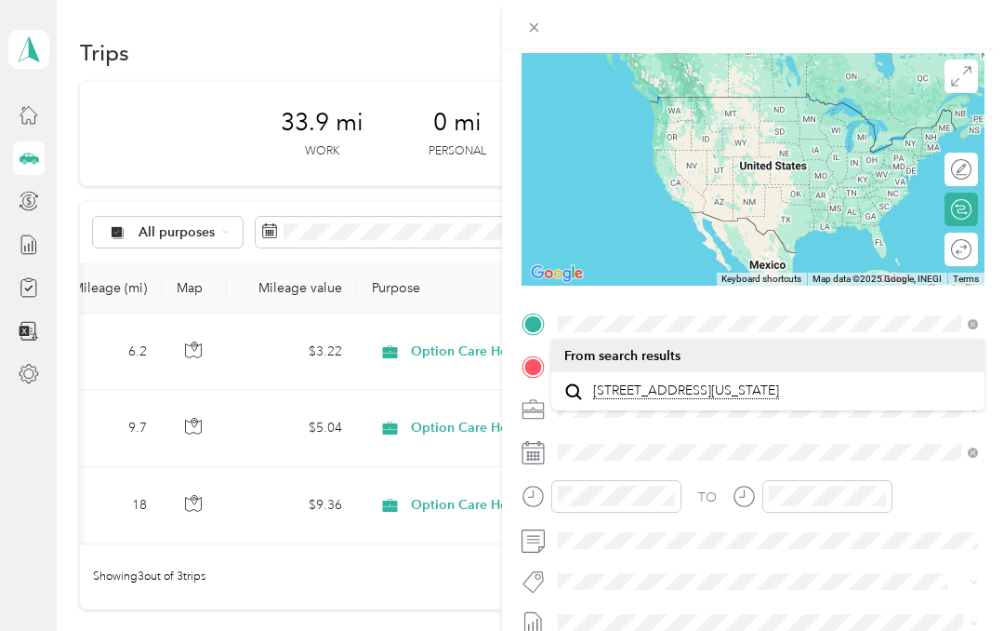
click at [750, 399] on span "[STREET_ADDRESS][US_STATE]" at bounding box center [686, 390] width 186 height 17
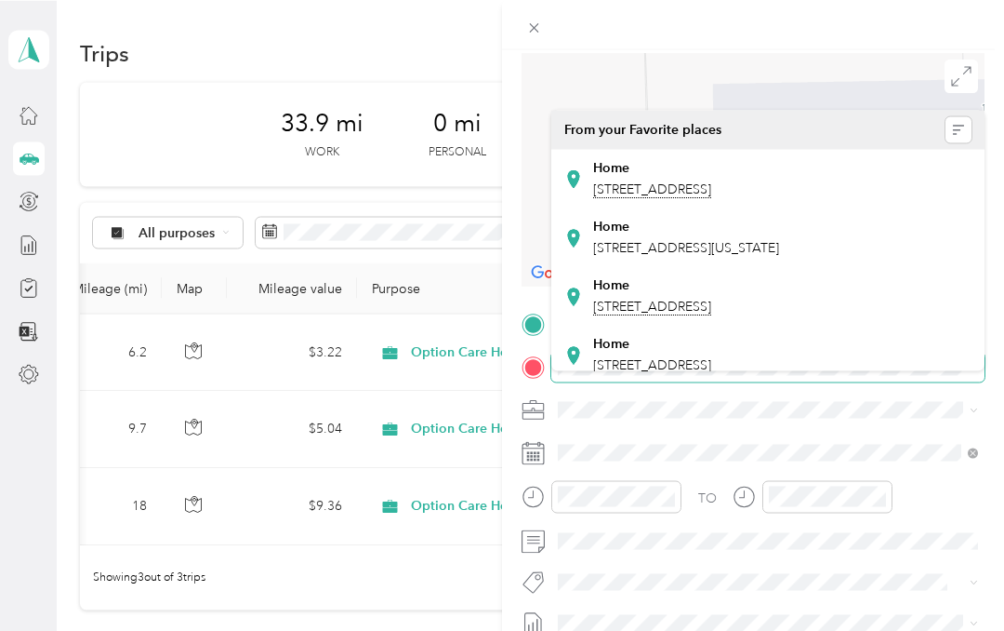
scroll to position [0, 0]
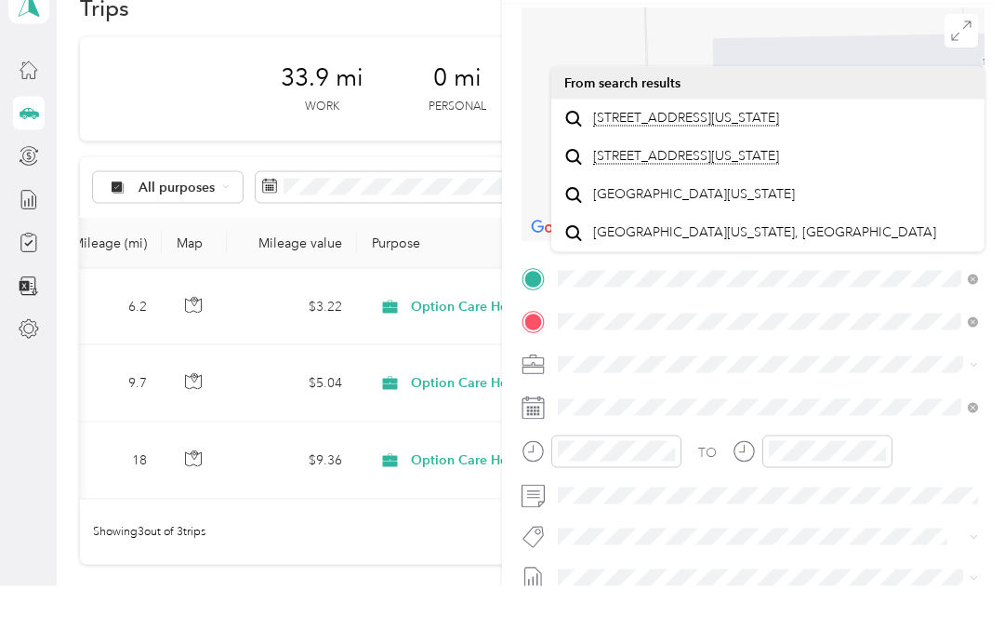
click at [779, 154] on span "[STREET_ADDRESS][US_STATE]" at bounding box center [686, 162] width 186 height 17
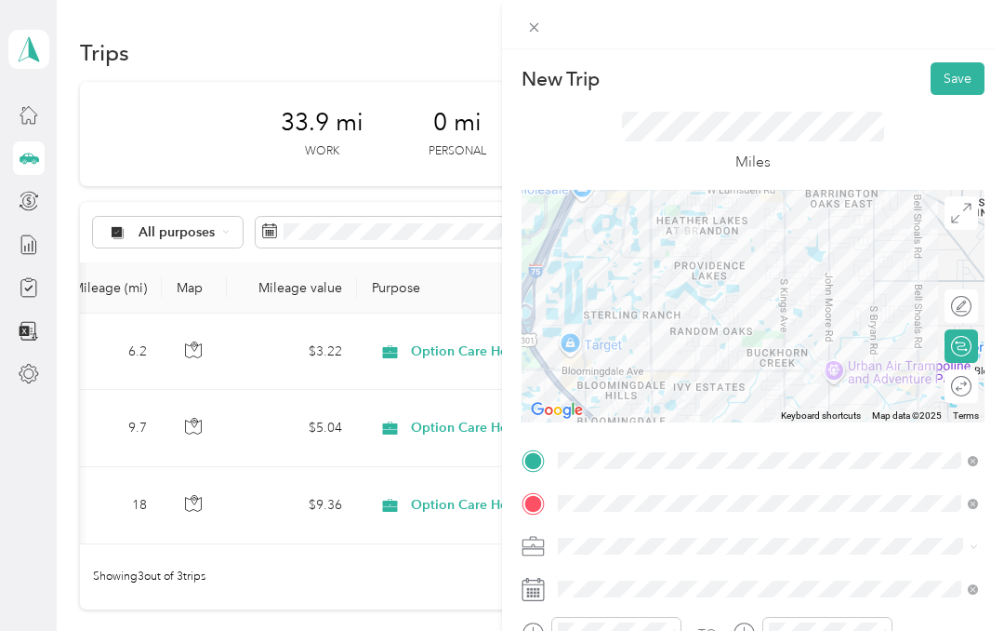
click at [962, 79] on button "Save" at bounding box center [958, 78] width 54 height 33
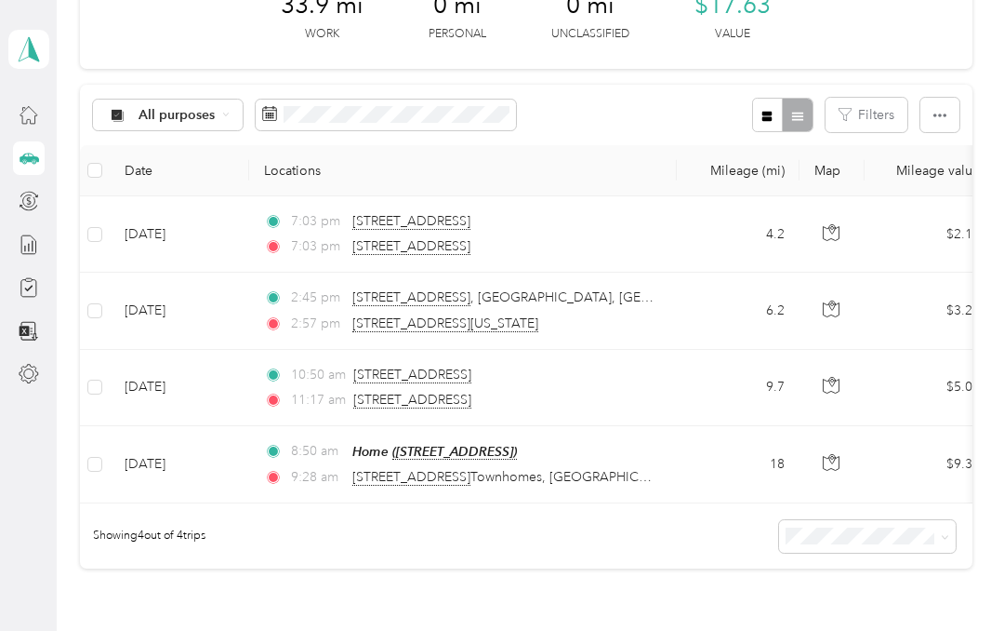
scroll to position [113, 0]
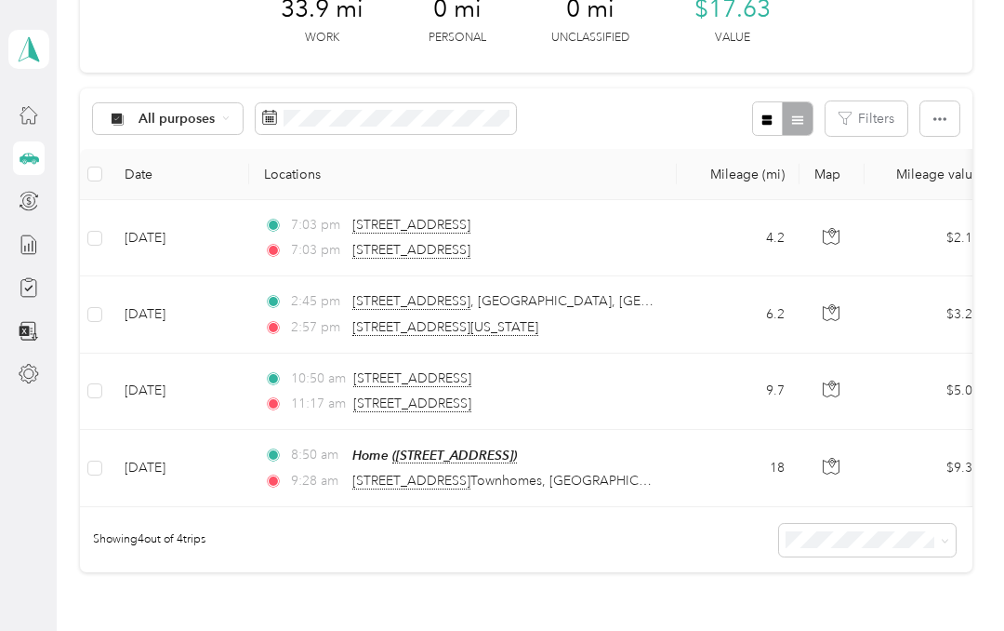
click at [382, 430] on td "8:50 am Home ([STREET_ADDRESS]) 9:28 am [STREET_ADDRESS]" at bounding box center [463, 468] width 428 height 77
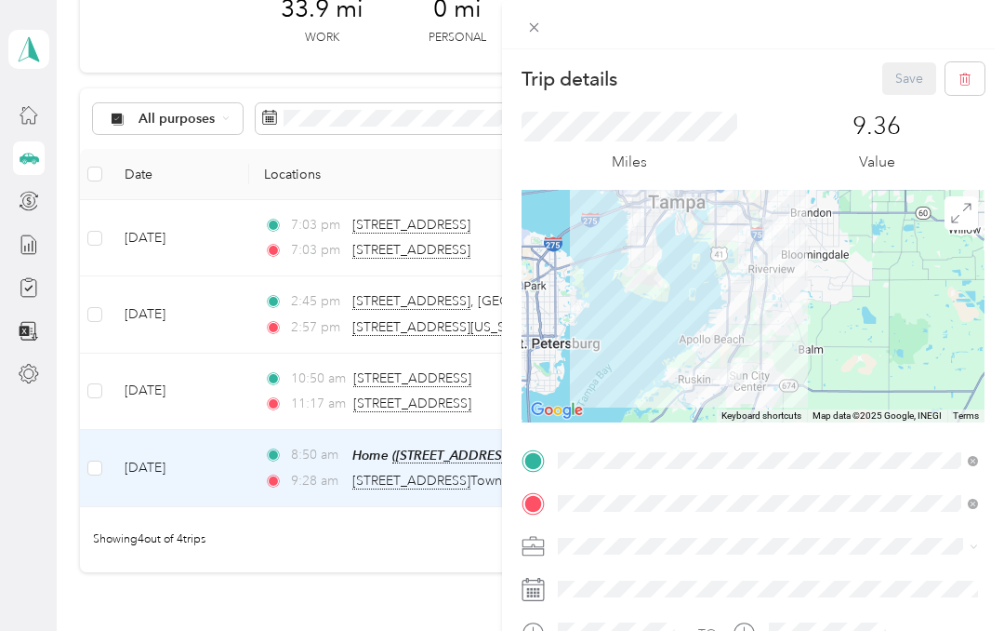
click at [379, 489] on div "Trip details Save This trip cannot be edited because it is either under review,…" at bounding box center [502, 315] width 1004 height 631
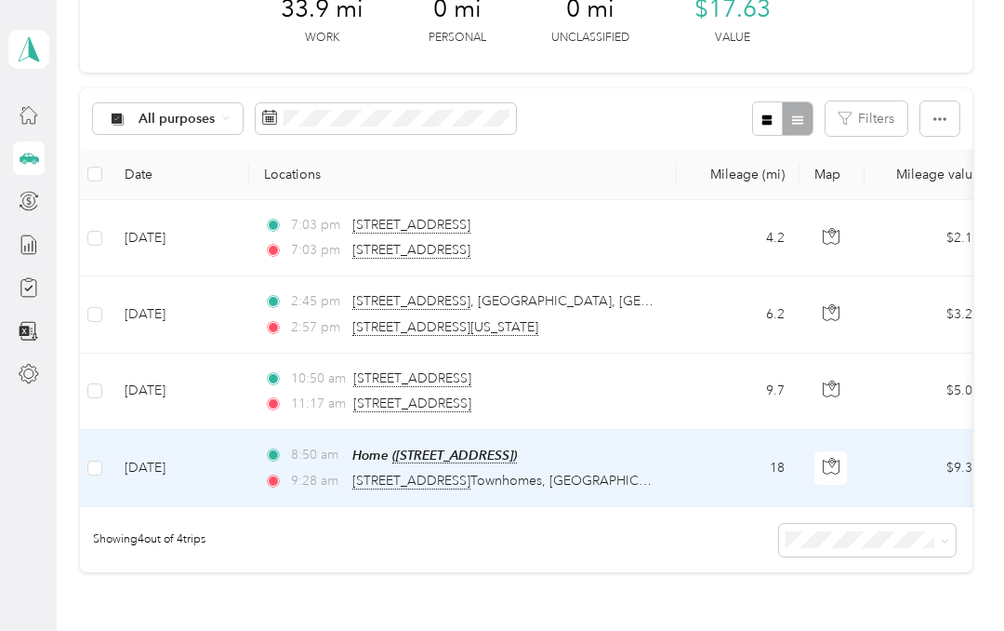
click at [494, 430] on td "8:50 am Home ([STREET_ADDRESS]) 9:28 am [STREET_ADDRESS]" at bounding box center [463, 468] width 428 height 77
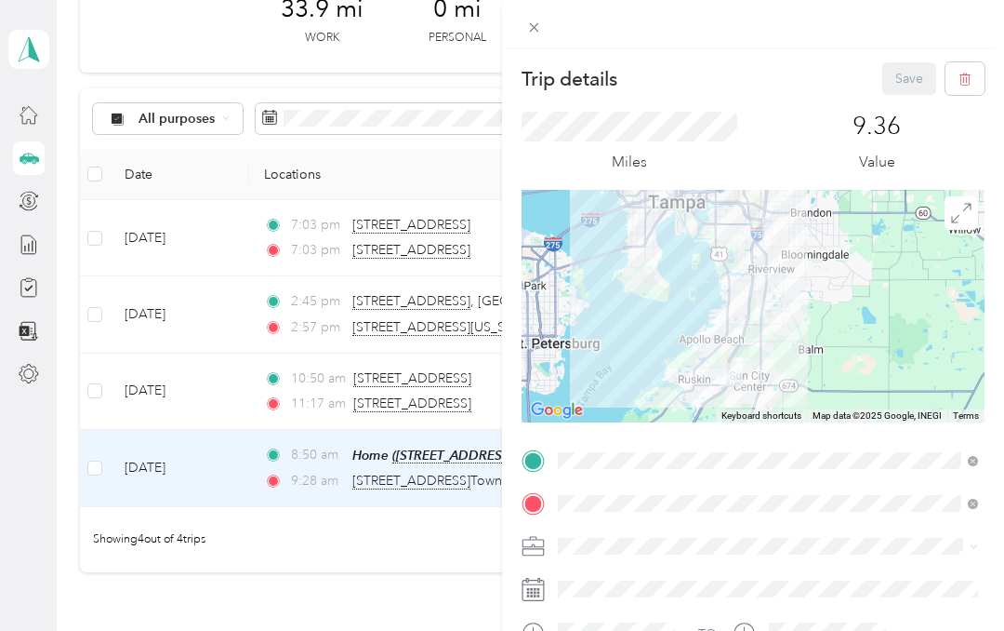
click at [541, 25] on icon at bounding box center [534, 28] width 16 height 16
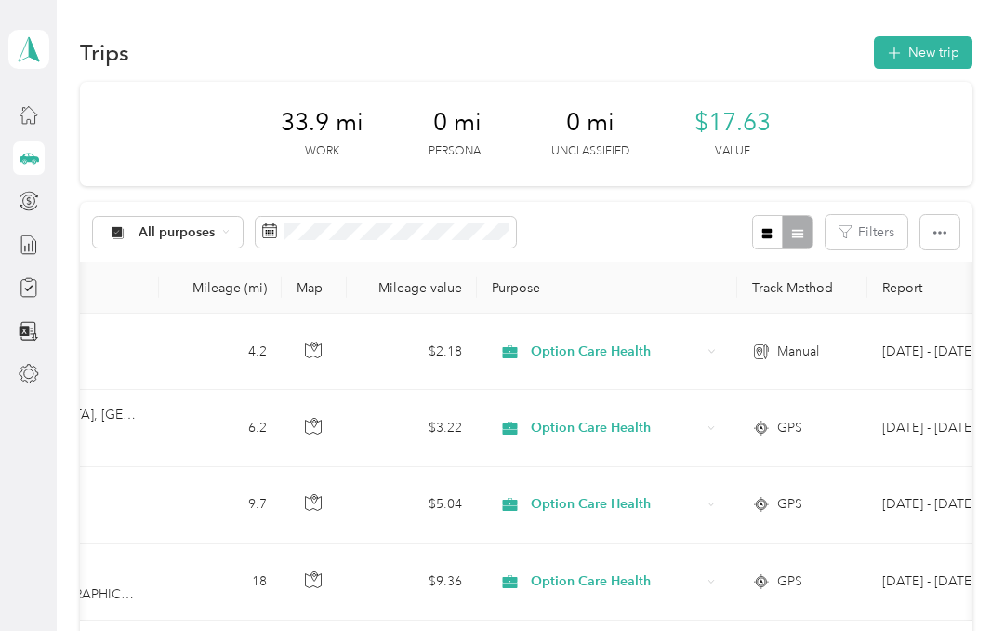
click at [941, 36] on button "New trip" at bounding box center [923, 52] width 99 height 33
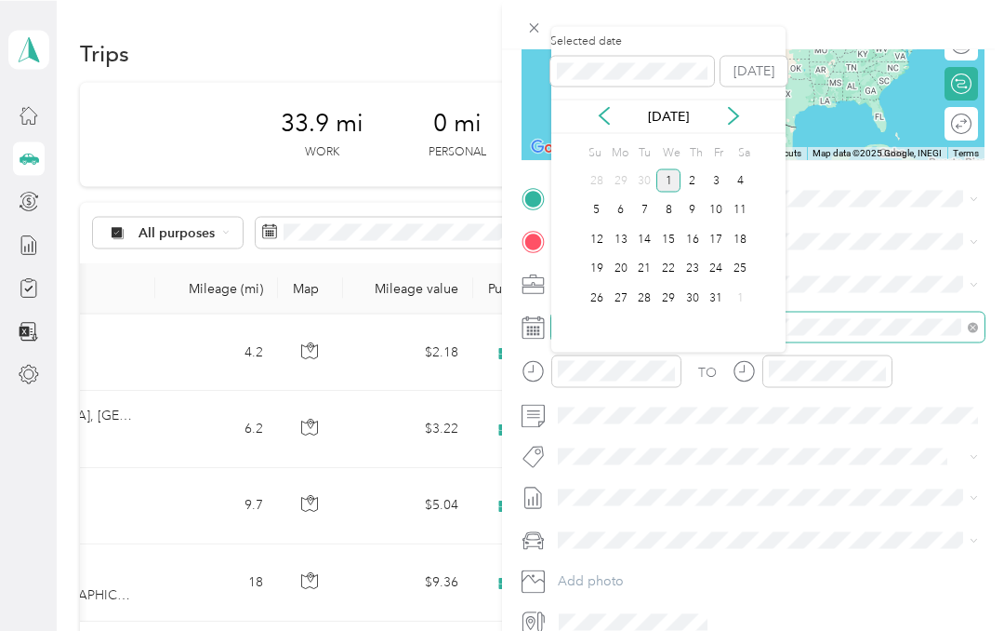
scroll to position [42, 0]
click at [604, 106] on icon at bounding box center [604, 115] width 19 height 19
click at [716, 227] on div "19" at bounding box center [717, 238] width 24 height 23
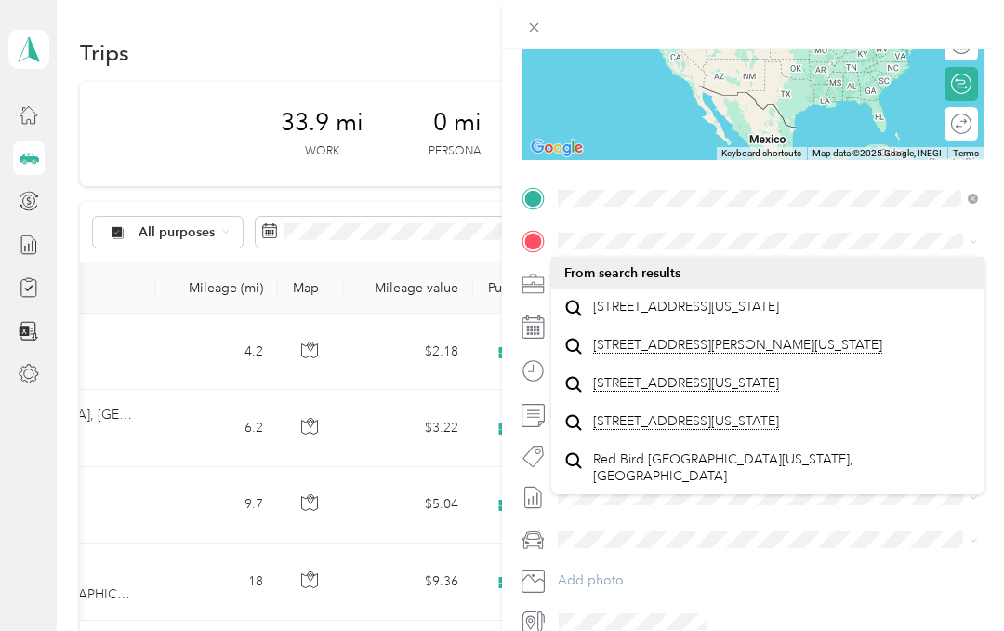
click at [751, 299] on span "[STREET_ADDRESS][US_STATE]" at bounding box center [686, 307] width 186 height 17
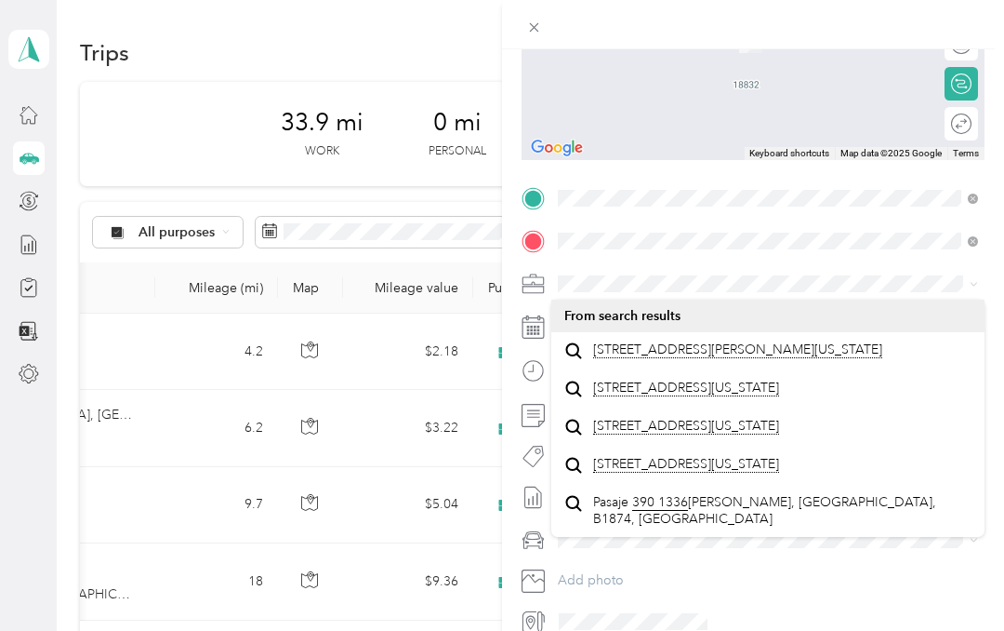
click at [784, 341] on span "[STREET_ADDRESS][PERSON_NAME][US_STATE]" at bounding box center [737, 349] width 289 height 17
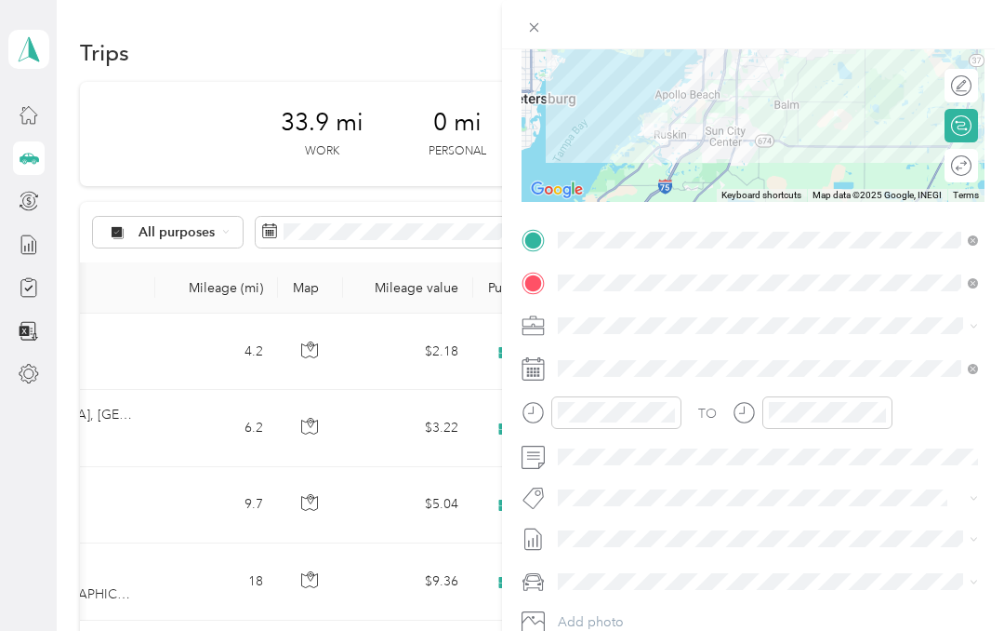
scroll to position [222, 0]
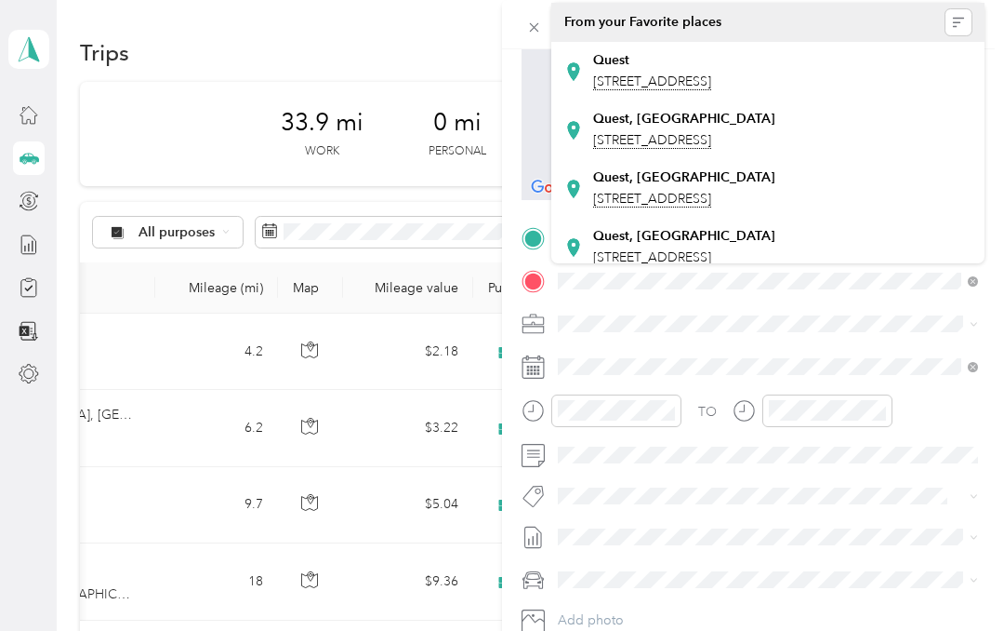
click at [711, 149] on span "[STREET_ADDRESS]" at bounding box center [652, 140] width 118 height 17
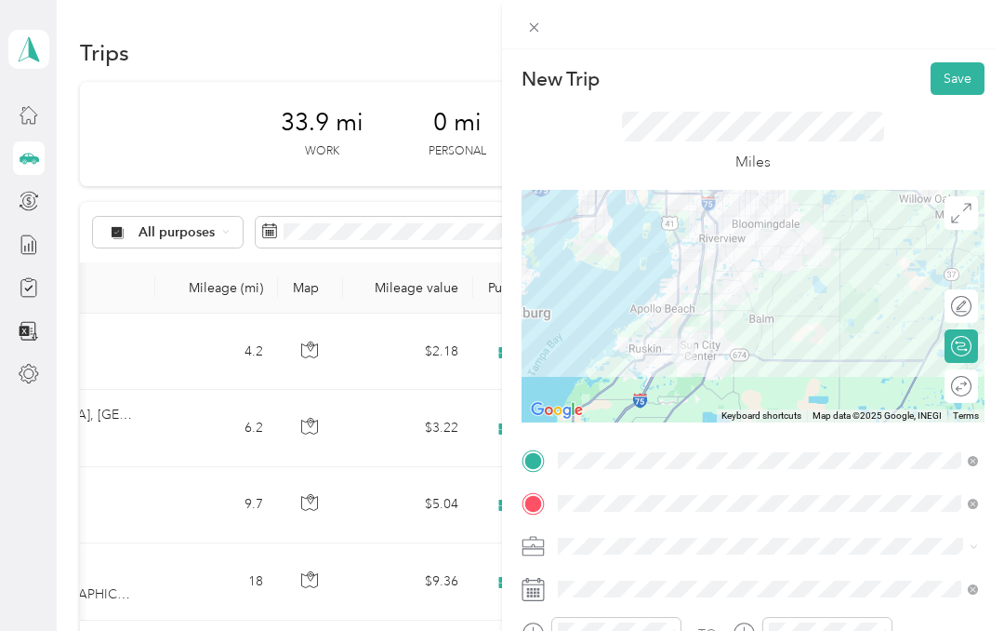
scroll to position [0, 0]
click at [960, 82] on button "Save" at bounding box center [958, 78] width 54 height 33
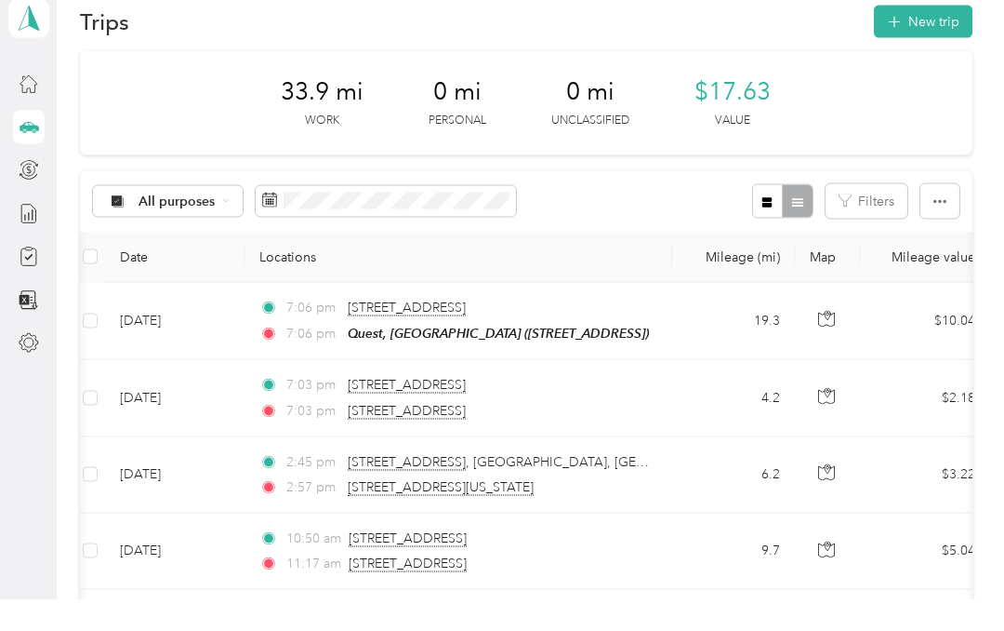
scroll to position [0, 7]
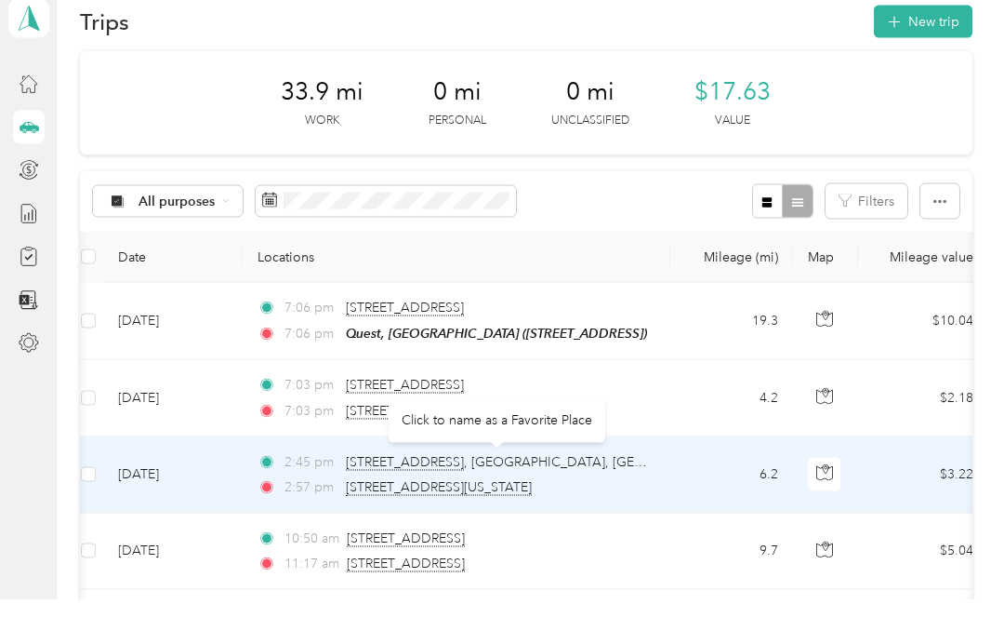
click at [555, 428] on div "Click to name as a Favorite Place" at bounding box center [497, 451] width 217 height 46
click at [531, 428] on div "Click to name as a Favorite Place" at bounding box center [497, 451] width 217 height 46
click at [508, 485] on span "[STREET_ADDRESS][US_STATE]" at bounding box center [677, 493] width 662 height 17
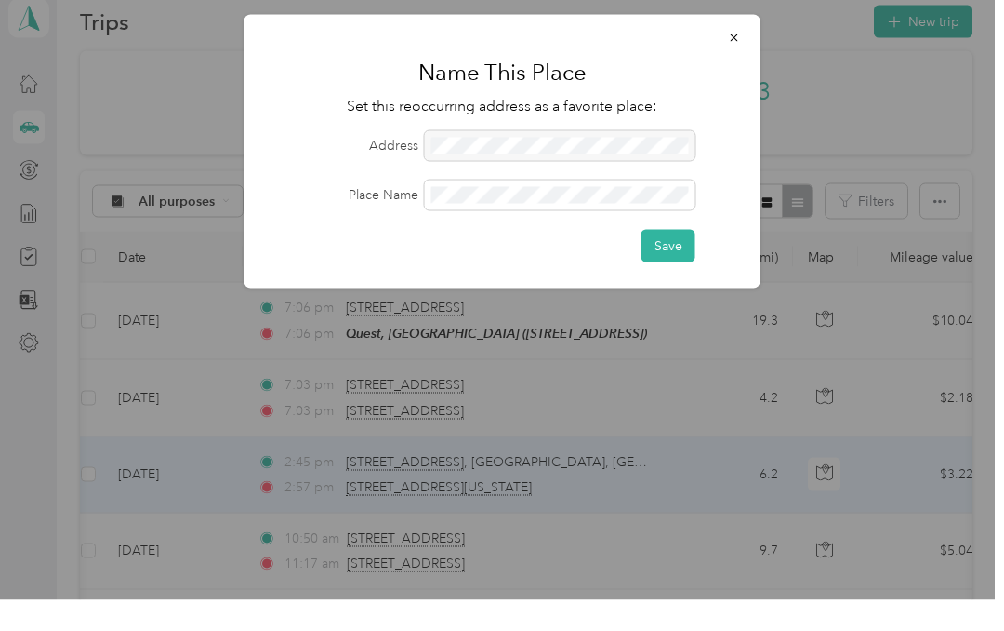
click at [191, 554] on div at bounding box center [502, 315] width 1004 height 631
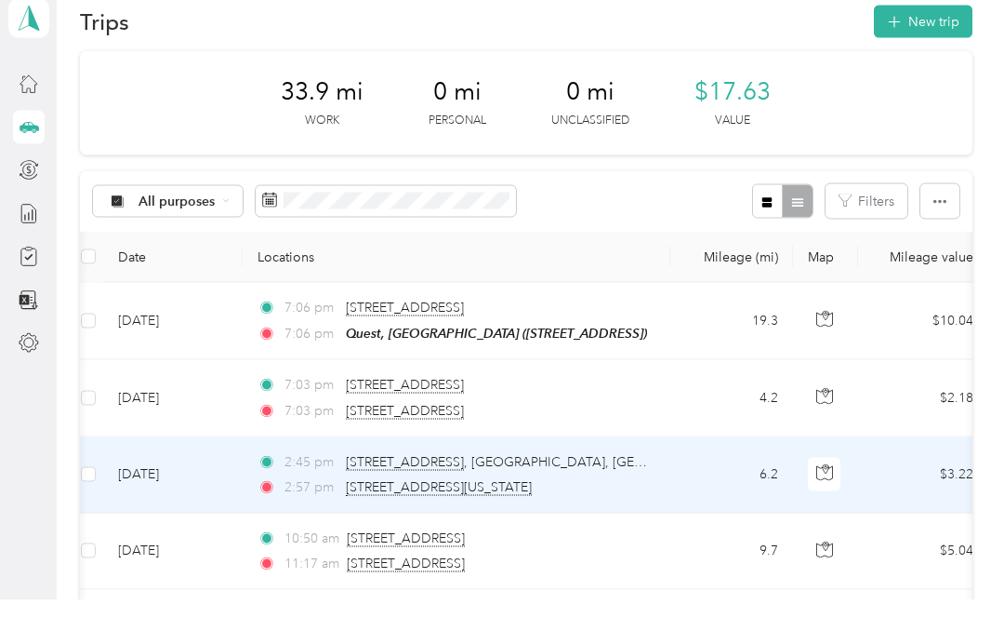
scroll to position [32, 0]
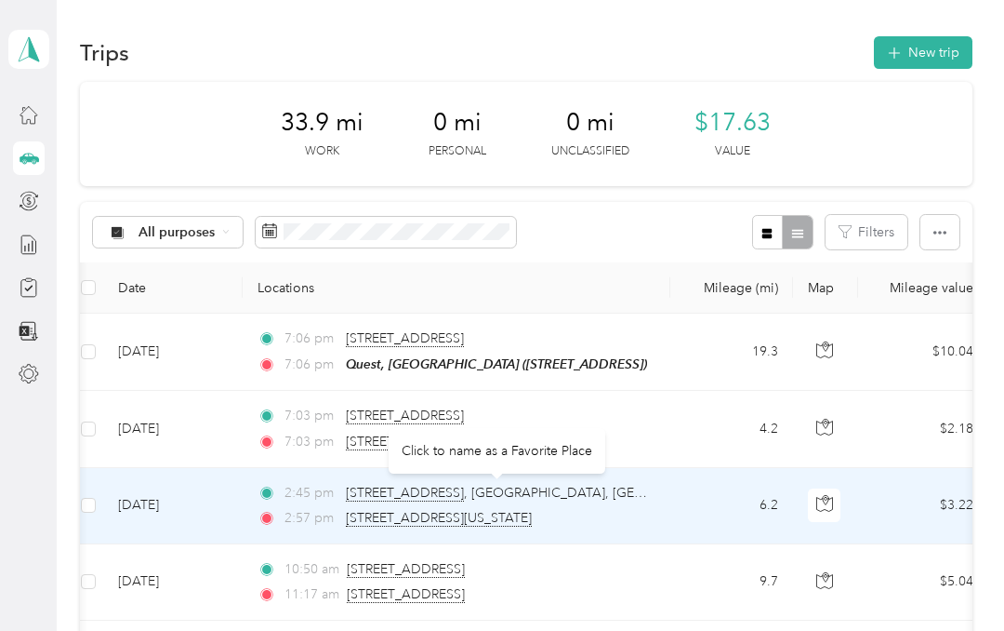
click at [542, 428] on div "Click to name as a Favorite Place" at bounding box center [497, 451] width 217 height 46
click at [559, 485] on span "[STREET_ADDRESS][US_STATE]" at bounding box center [677, 493] width 662 height 17
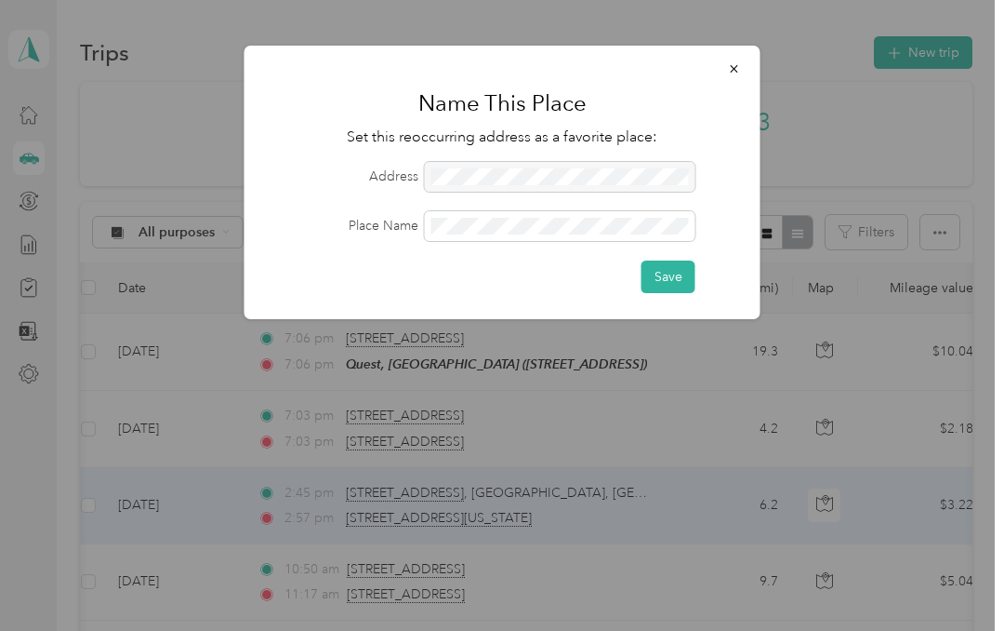
click at [676, 274] on button "Save" at bounding box center [669, 276] width 54 height 33
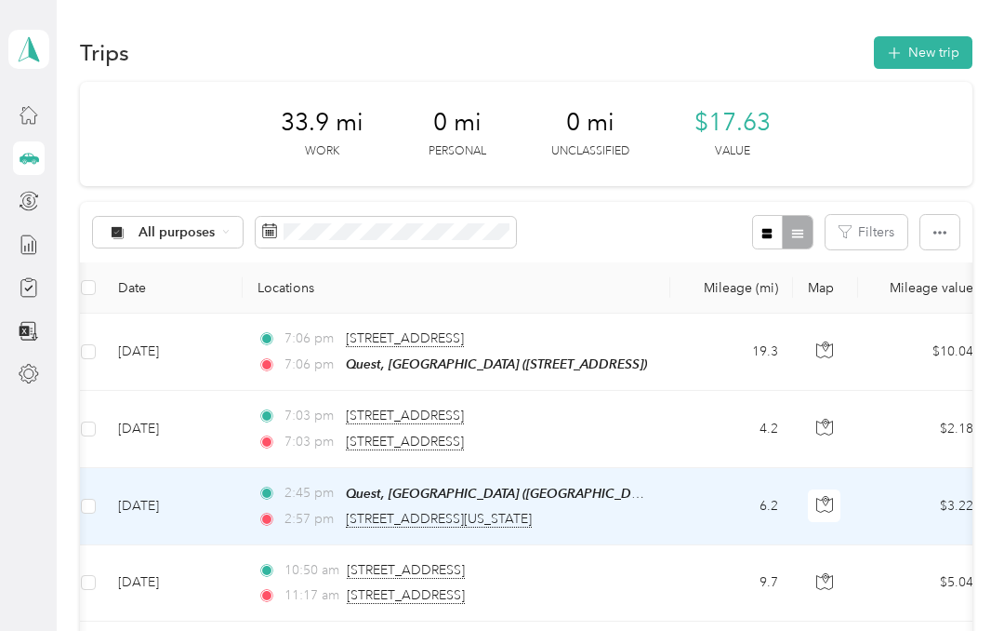
click at [925, 36] on button "New trip" at bounding box center [923, 52] width 99 height 33
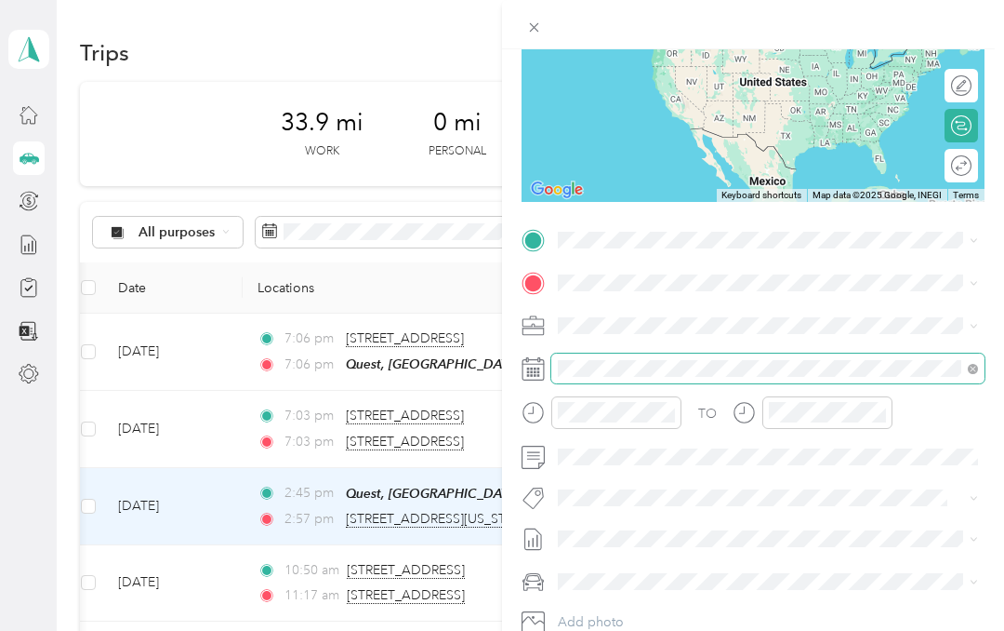
scroll to position [31, 0]
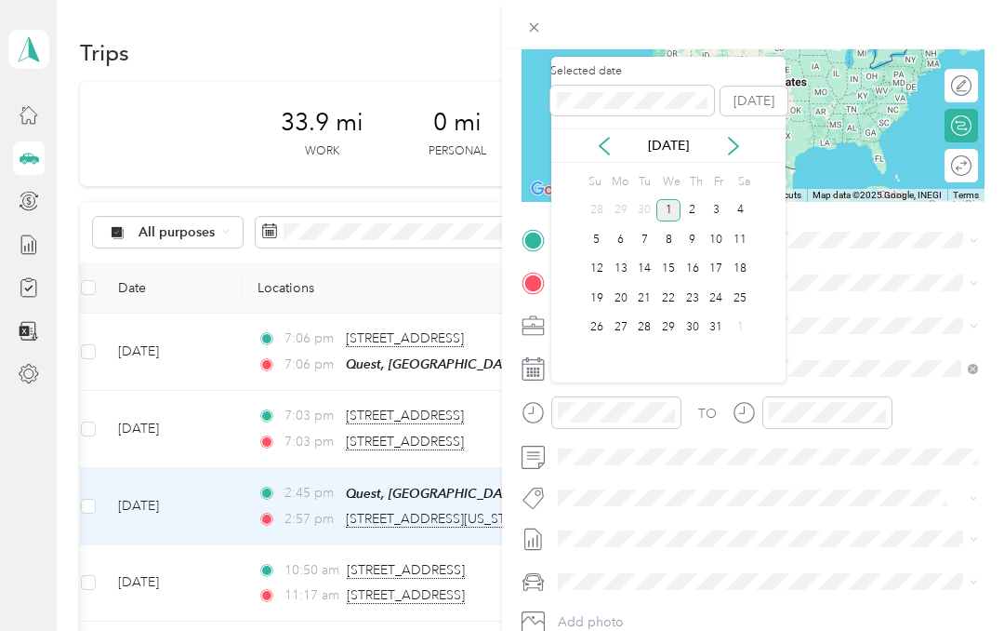
click at [605, 137] on icon at bounding box center [604, 146] width 19 height 19
click at [712, 258] on div "19" at bounding box center [717, 269] width 24 height 23
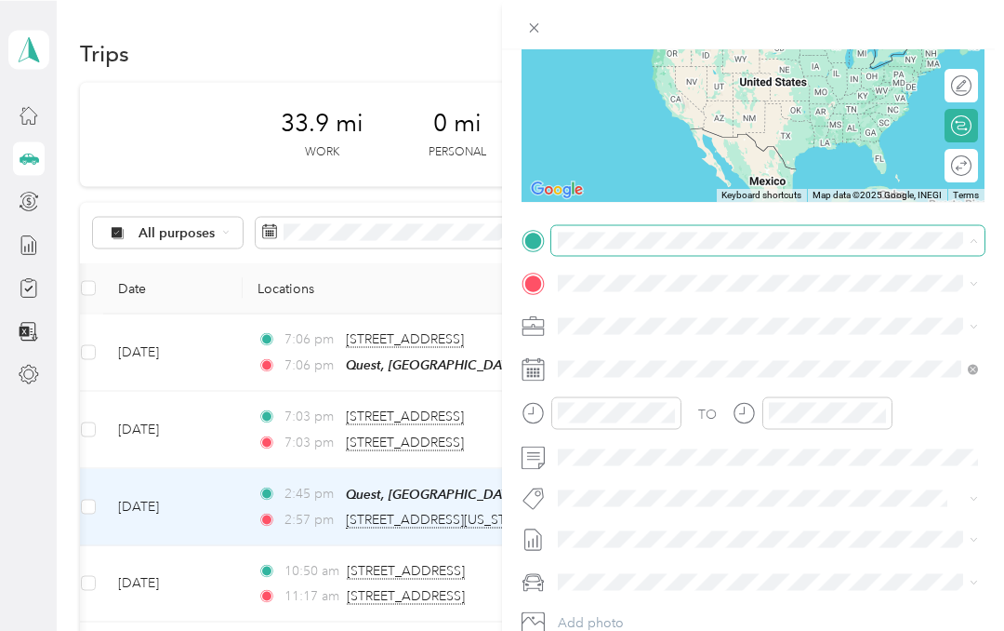
scroll to position [31, 0]
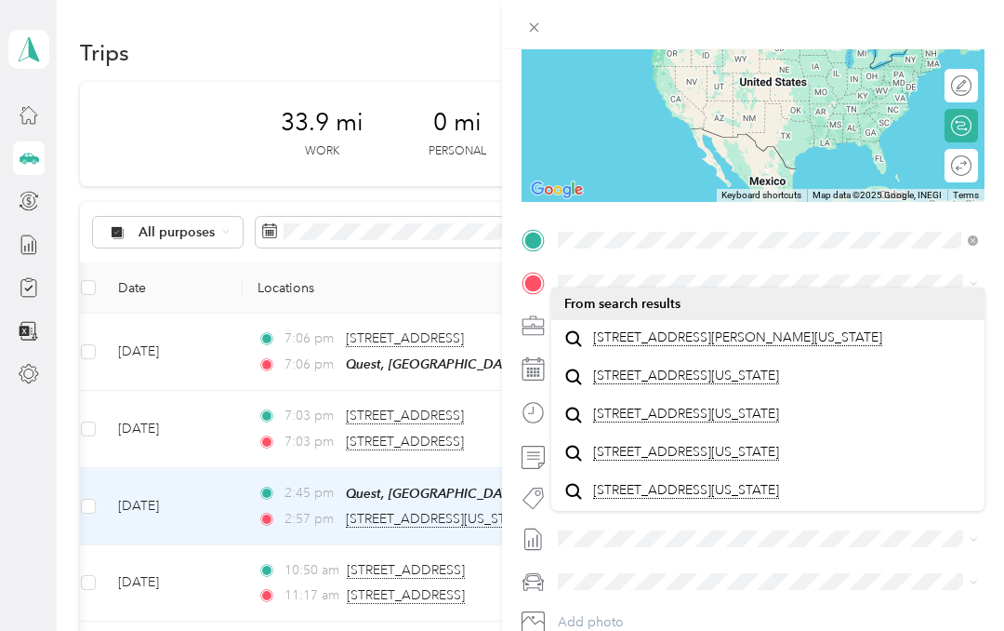
click at [795, 329] on span "[STREET_ADDRESS][PERSON_NAME][US_STATE]" at bounding box center [737, 337] width 289 height 17
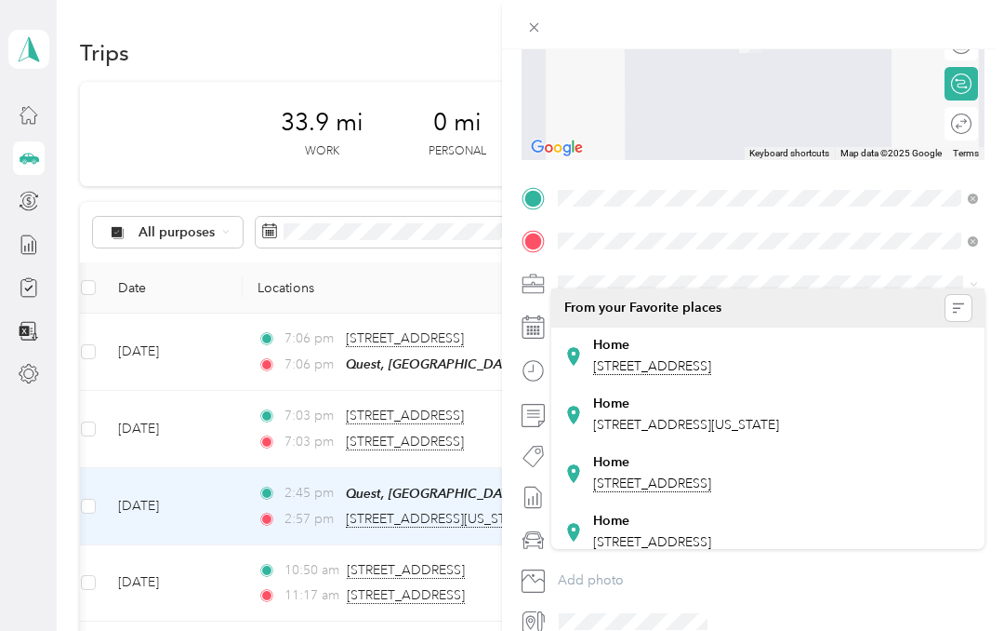
click at [764, 417] on span "[STREET_ADDRESS][US_STATE]" at bounding box center [686, 425] width 186 height 16
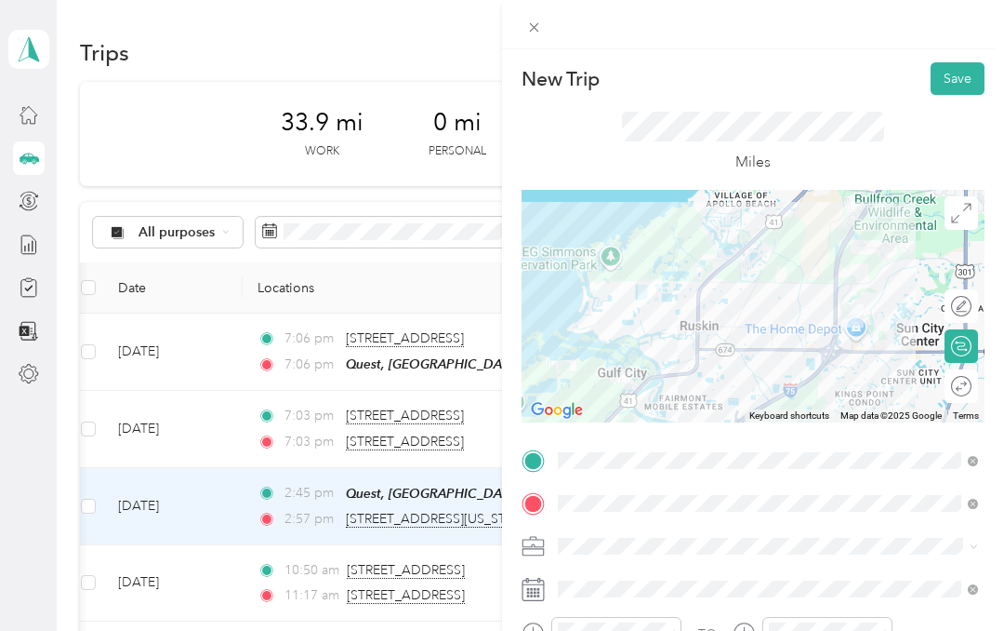
scroll to position [0, 0]
click at [964, 74] on button "Save" at bounding box center [958, 78] width 54 height 33
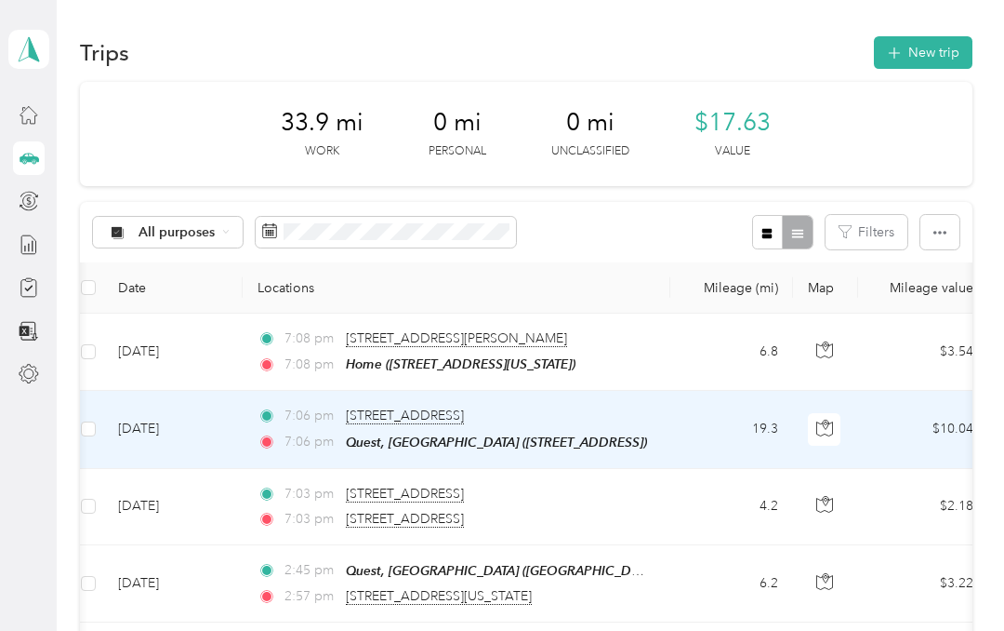
click at [727, 439] on td "19.3" at bounding box center [732, 429] width 123 height 77
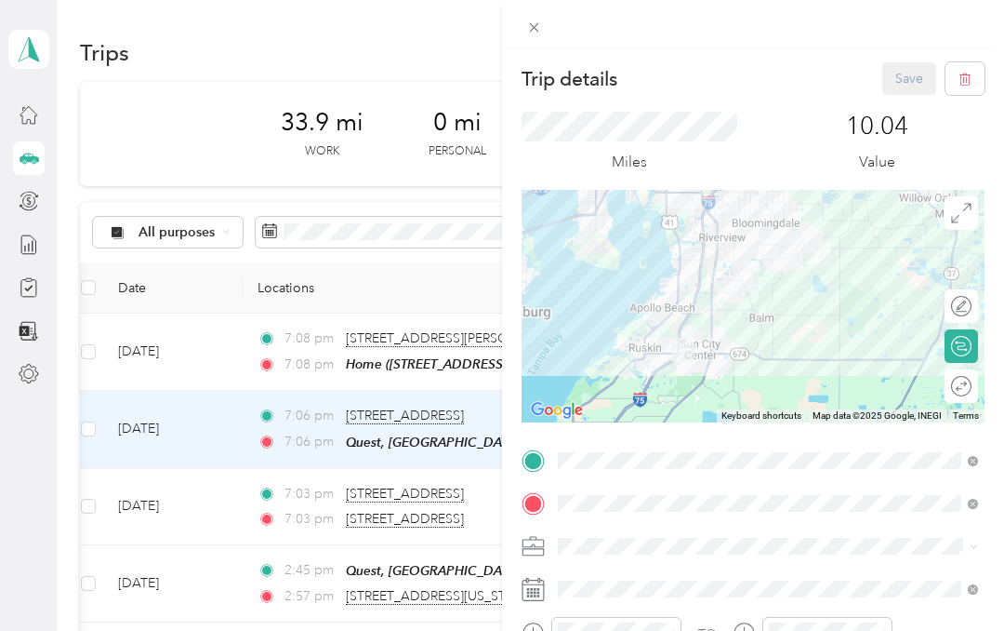
click at [464, 280] on div "Trip details Save This trip cannot be edited because it is either under review,…" at bounding box center [502, 315] width 1004 height 631
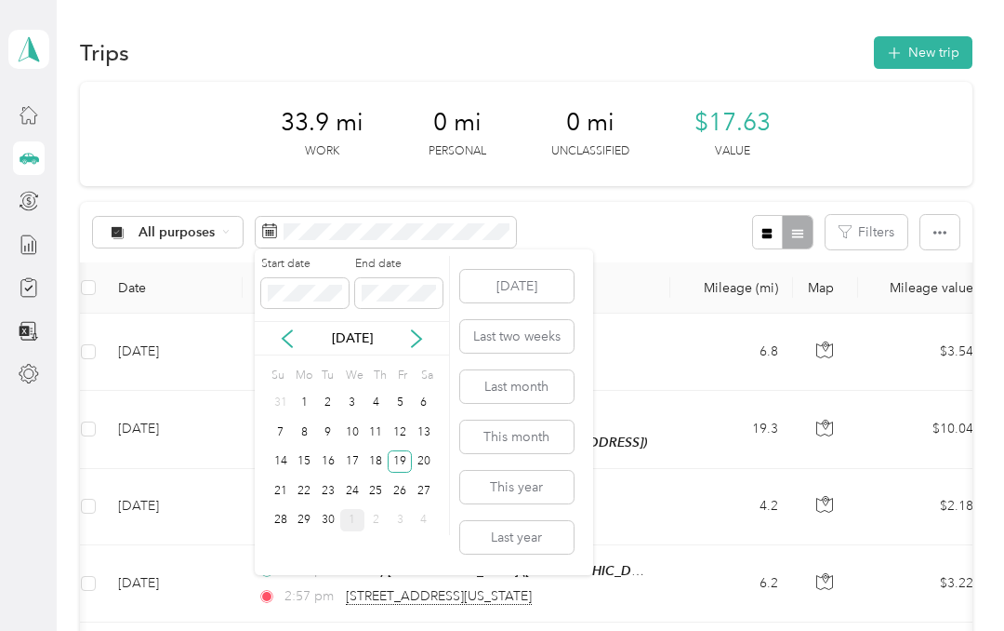
click at [304, 485] on div "22" at bounding box center [304, 490] width 24 height 23
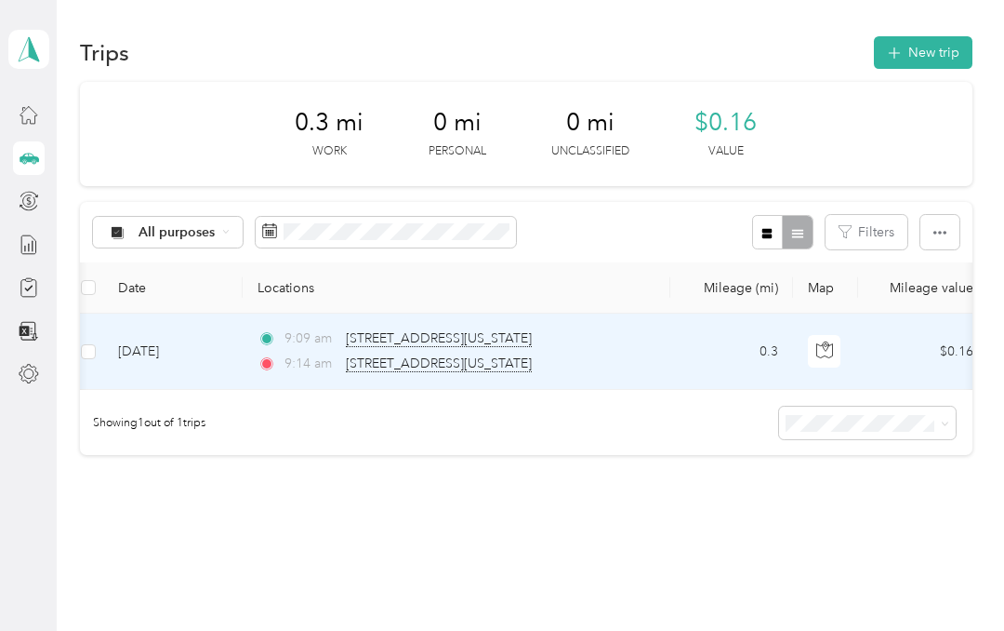
click at [532, 341] on span "[STREET_ADDRESS][US_STATE]" at bounding box center [439, 338] width 186 height 17
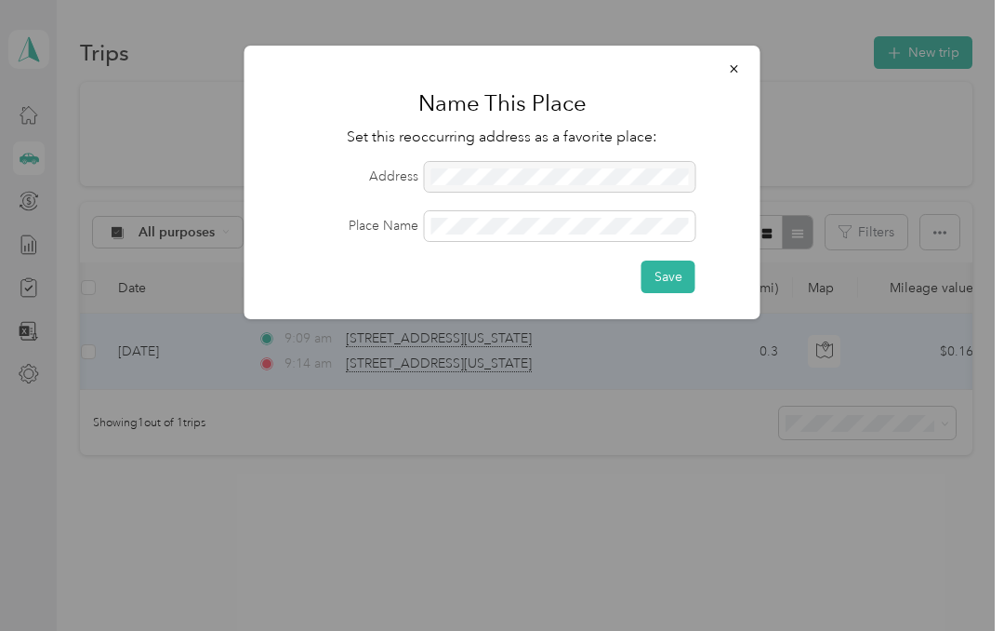
click at [672, 274] on button "Save" at bounding box center [669, 276] width 54 height 33
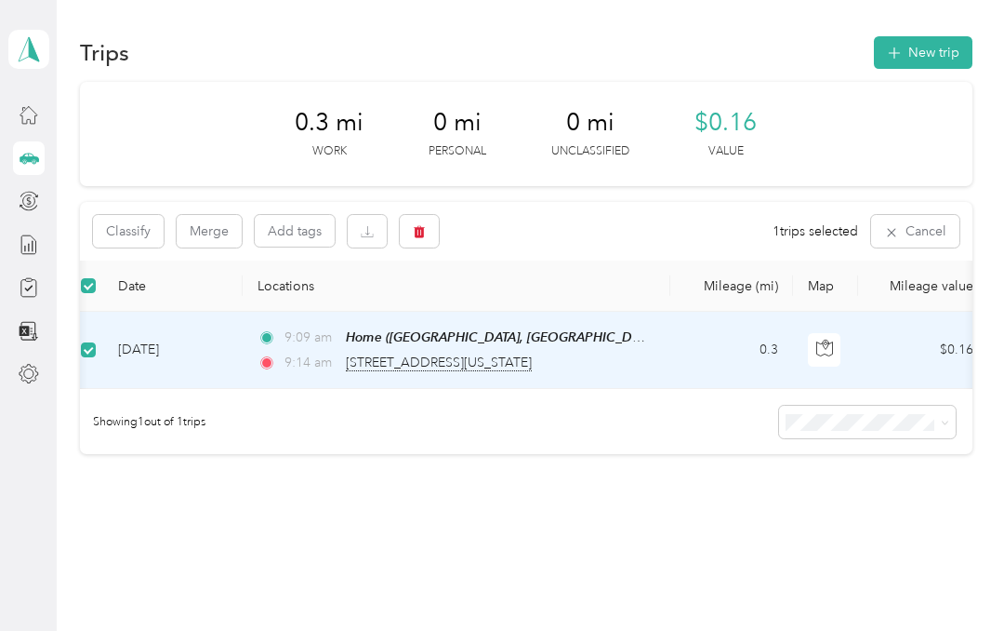
click at [415, 219] on button "button" at bounding box center [419, 231] width 39 height 33
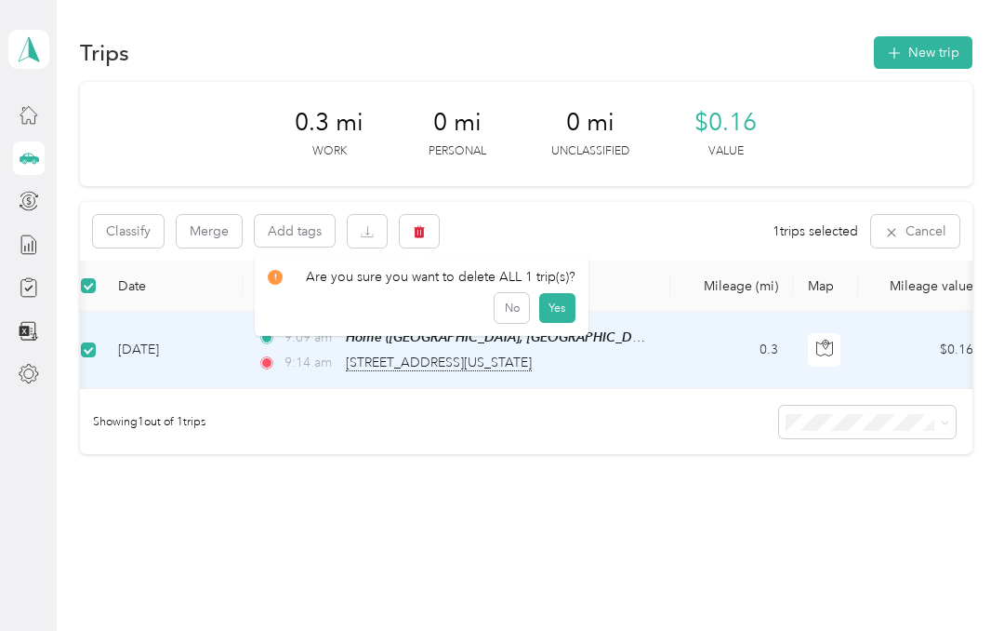
click at [556, 306] on button "Yes" at bounding box center [557, 308] width 36 height 30
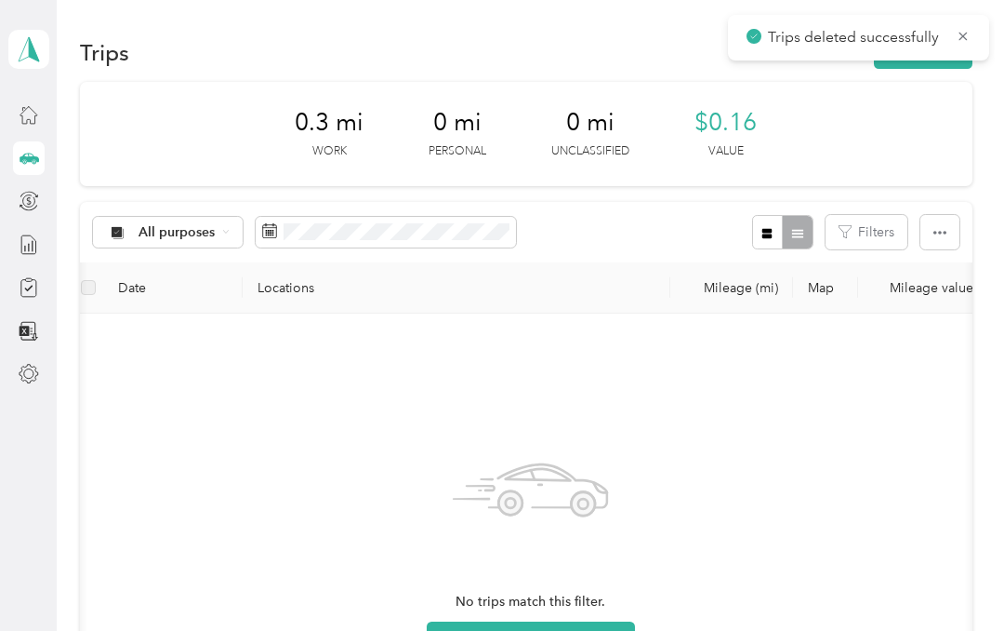
click at [935, 66] on button "New trip" at bounding box center [923, 52] width 99 height 33
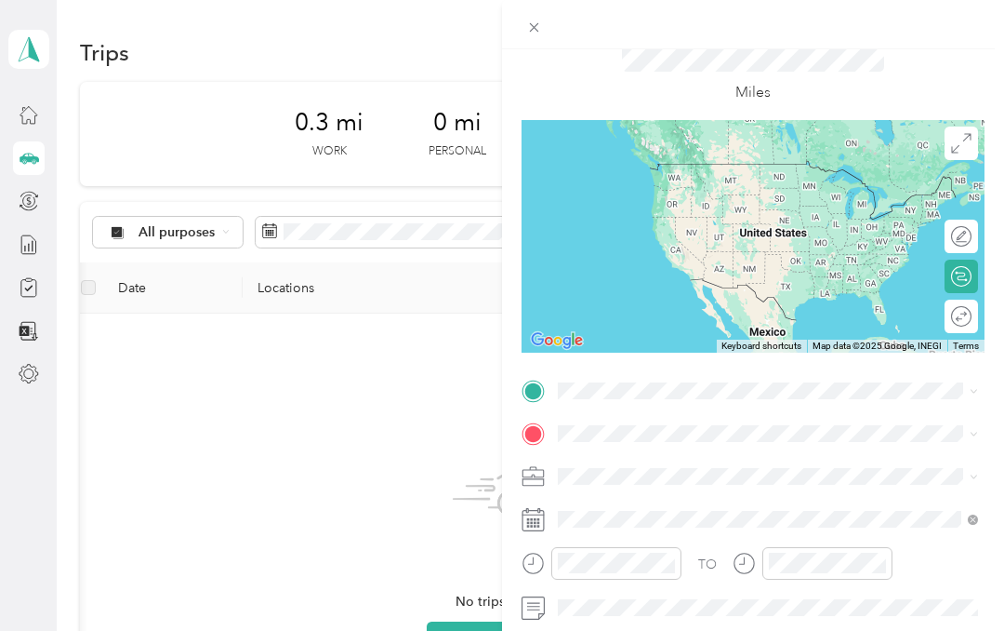
scroll to position [151, 0]
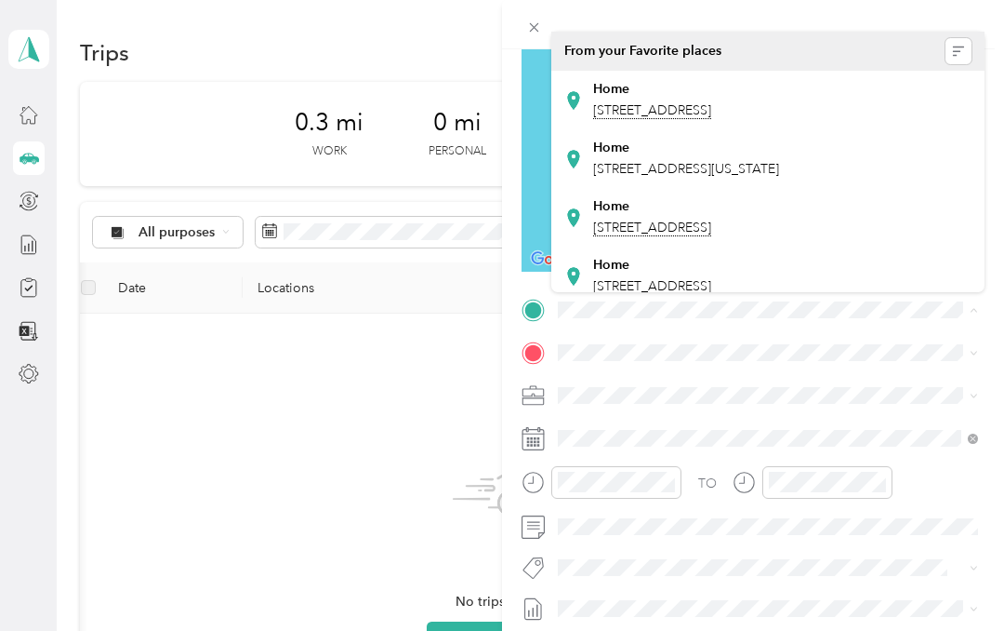
click at [739, 175] on span "[STREET_ADDRESS][US_STATE]" at bounding box center [686, 169] width 186 height 16
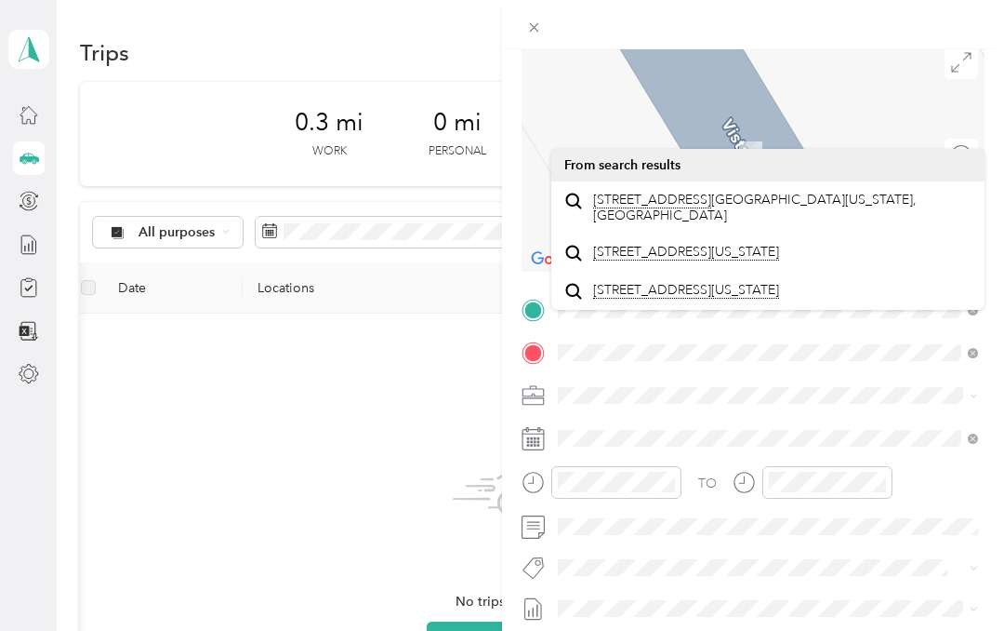
click at [718, 299] on span "[STREET_ADDRESS][US_STATE]" at bounding box center [686, 290] width 186 height 17
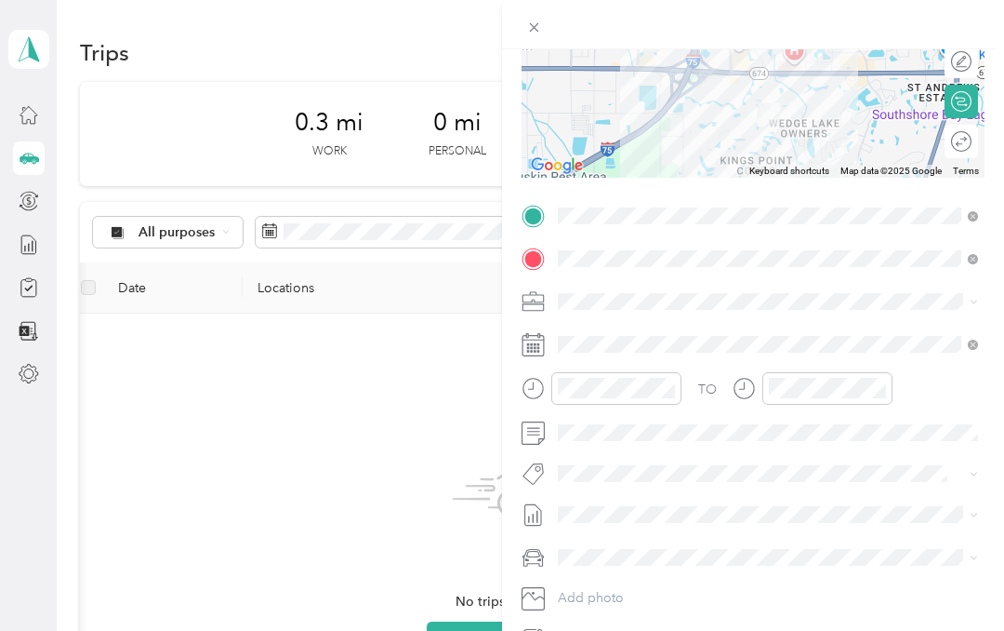
scroll to position [246, 0]
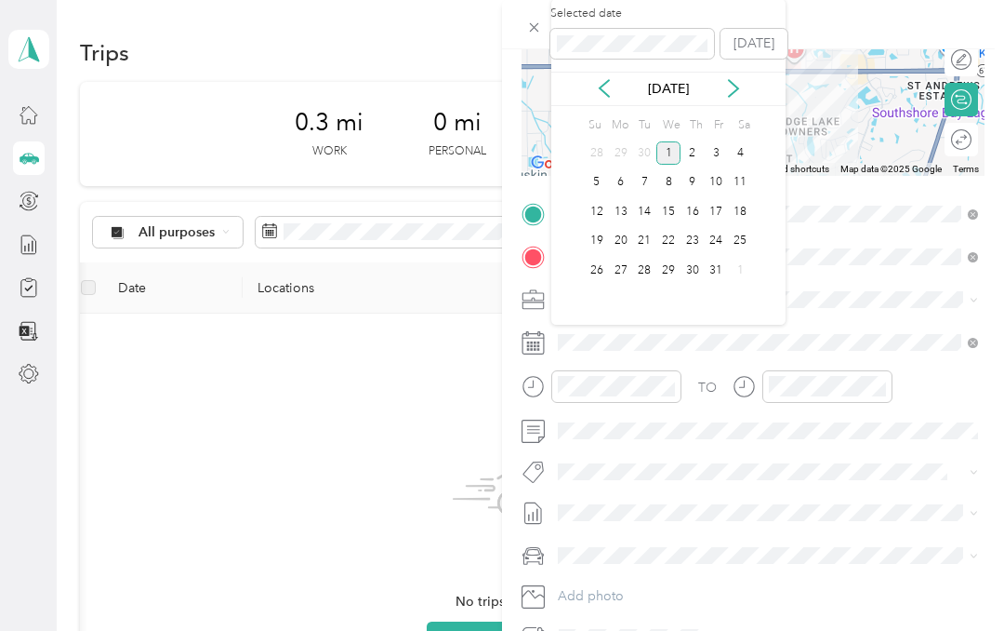
click at [607, 86] on icon at bounding box center [604, 88] width 19 height 19
click at [618, 235] on div "22" at bounding box center [621, 241] width 24 height 23
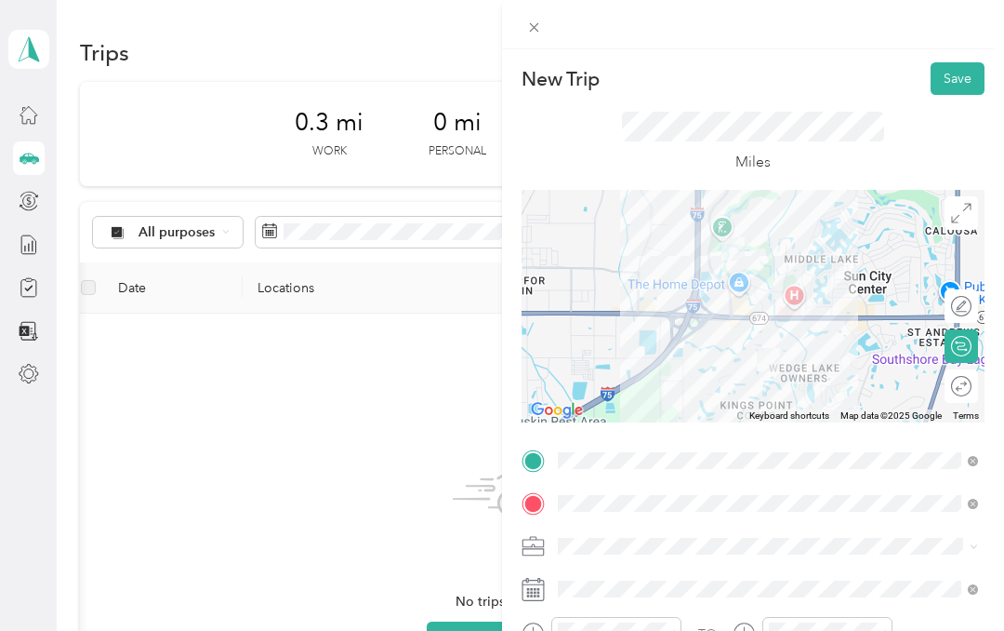
scroll to position [0, 0]
click at [961, 78] on button "Save" at bounding box center [958, 78] width 54 height 33
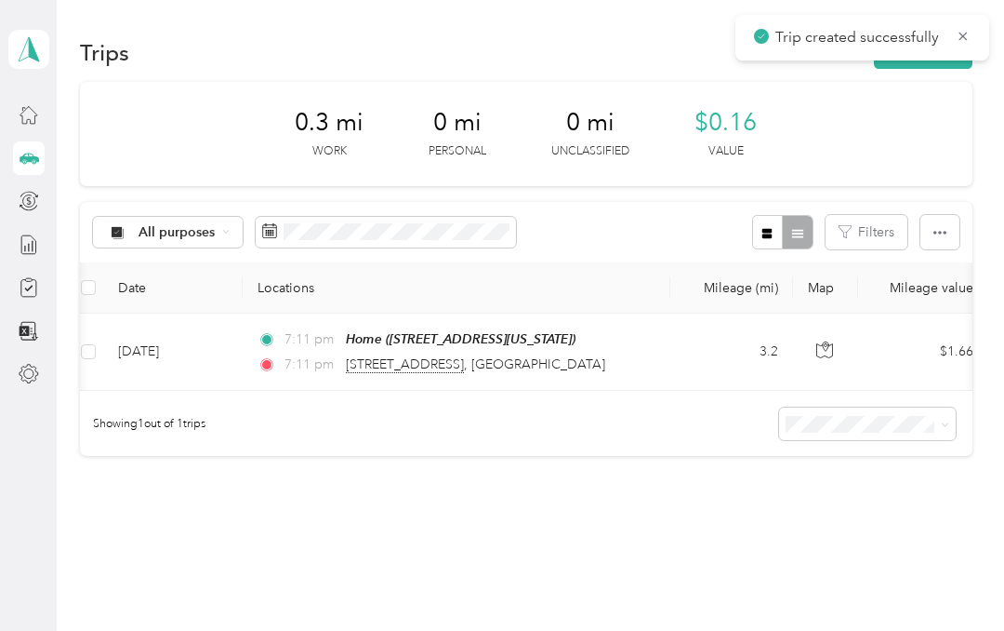
click at [939, 67] on button "New trip" at bounding box center [923, 52] width 99 height 33
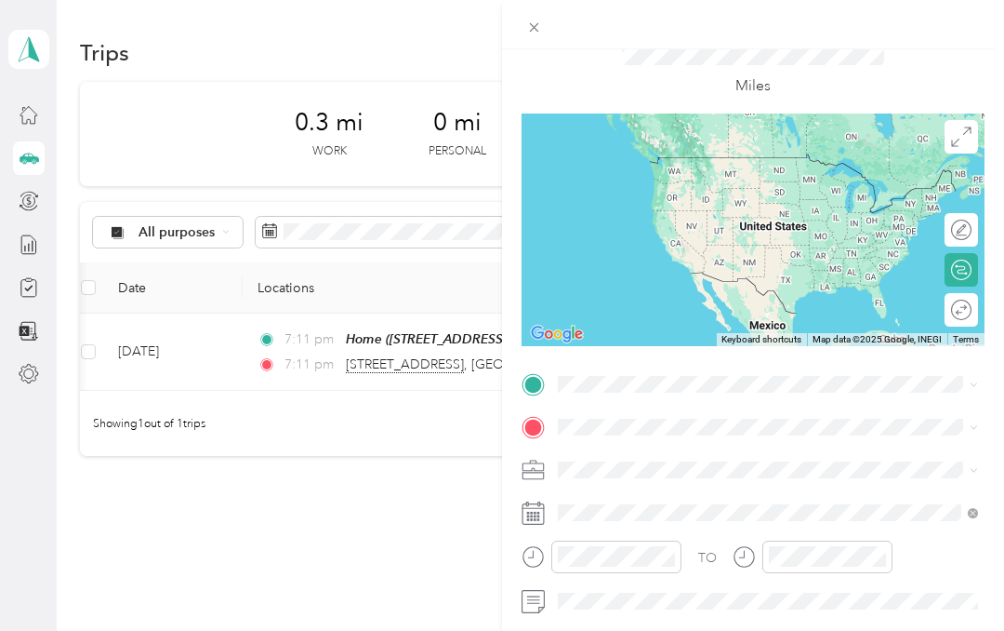
scroll to position [77, 0]
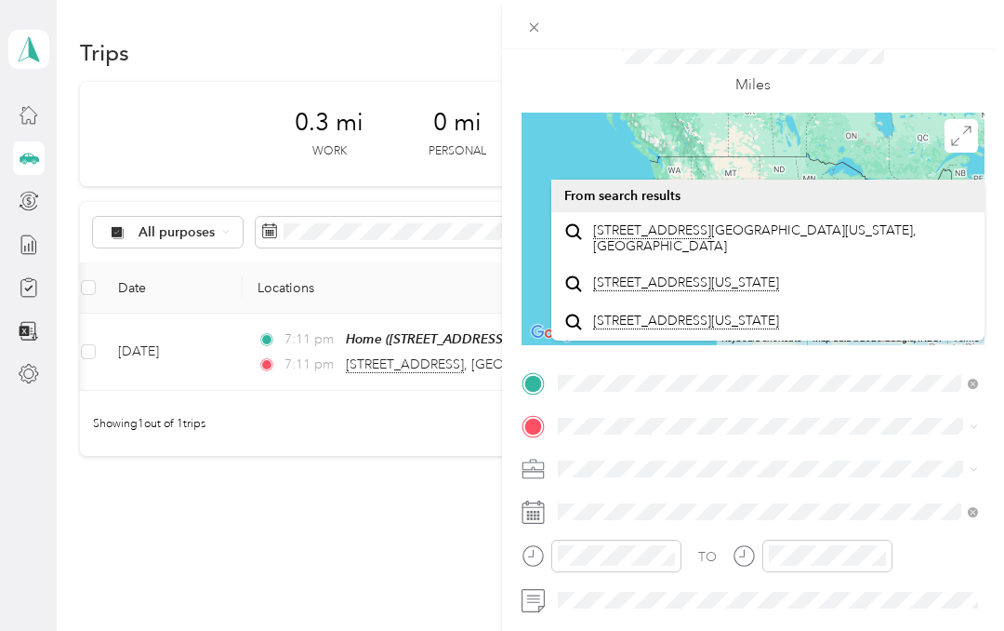
click at [769, 329] on span "[STREET_ADDRESS][US_STATE]" at bounding box center [686, 320] width 186 height 17
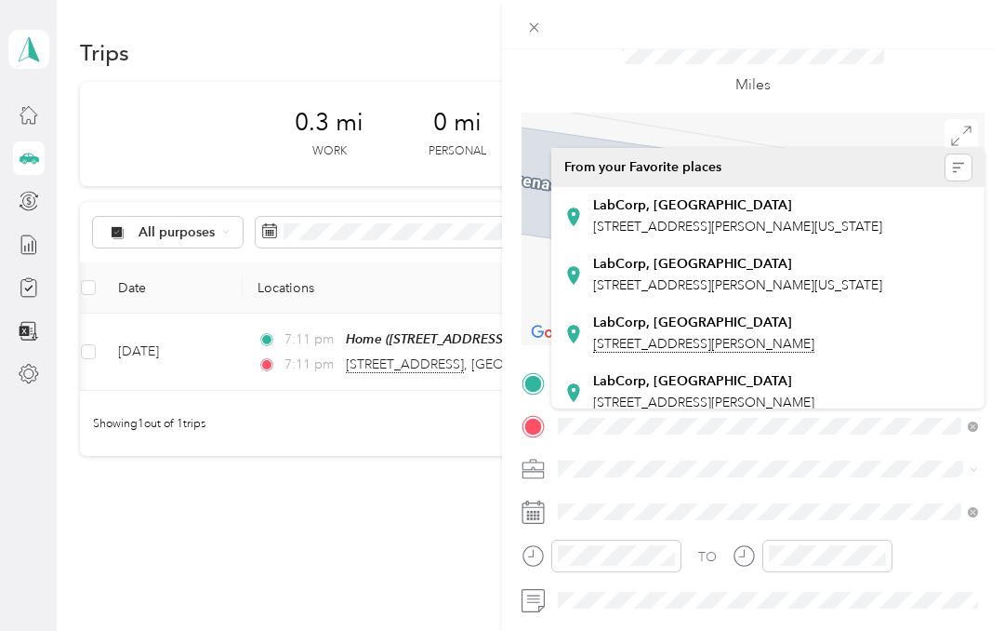
click at [730, 353] on div "LabCorp, [GEOGRAPHIC_DATA] [STREET_ADDRESS][PERSON_NAME]" at bounding box center [703, 333] width 221 height 39
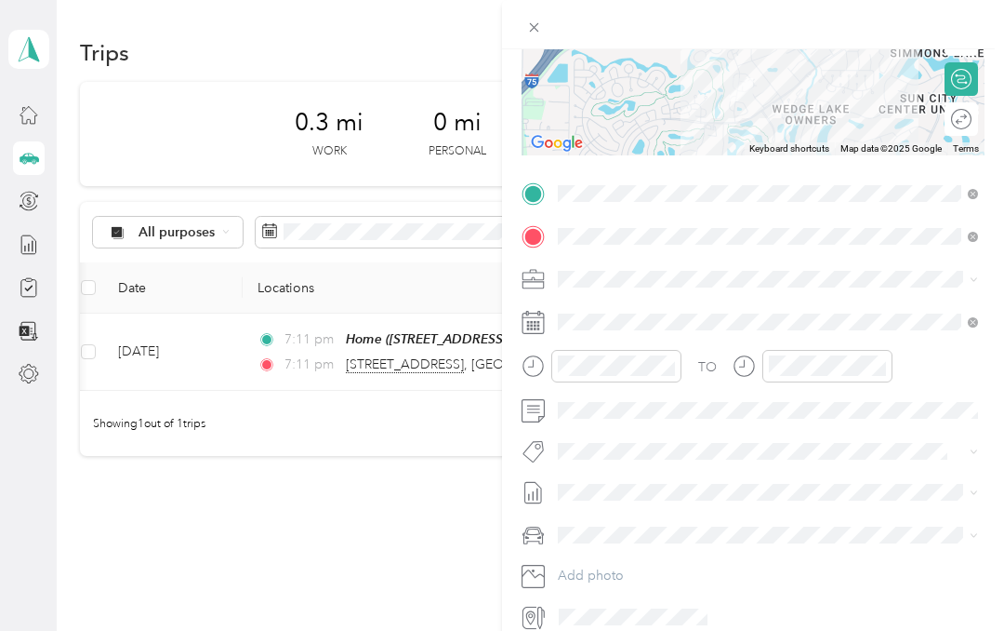
scroll to position [262, 0]
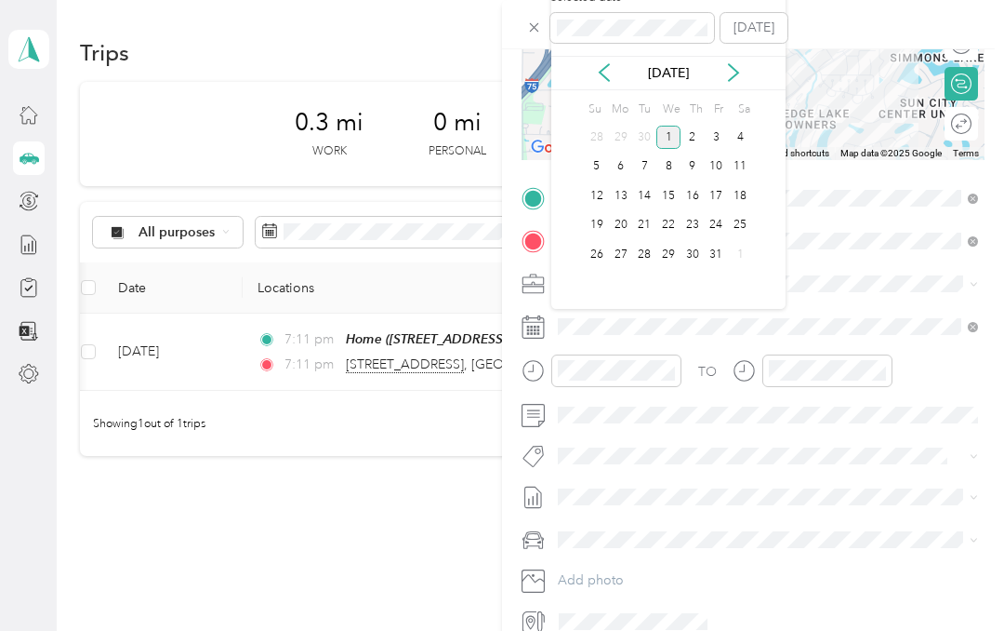
click at [602, 70] on icon at bounding box center [604, 72] width 9 height 17
click at [618, 225] on div "22" at bounding box center [621, 225] width 24 height 23
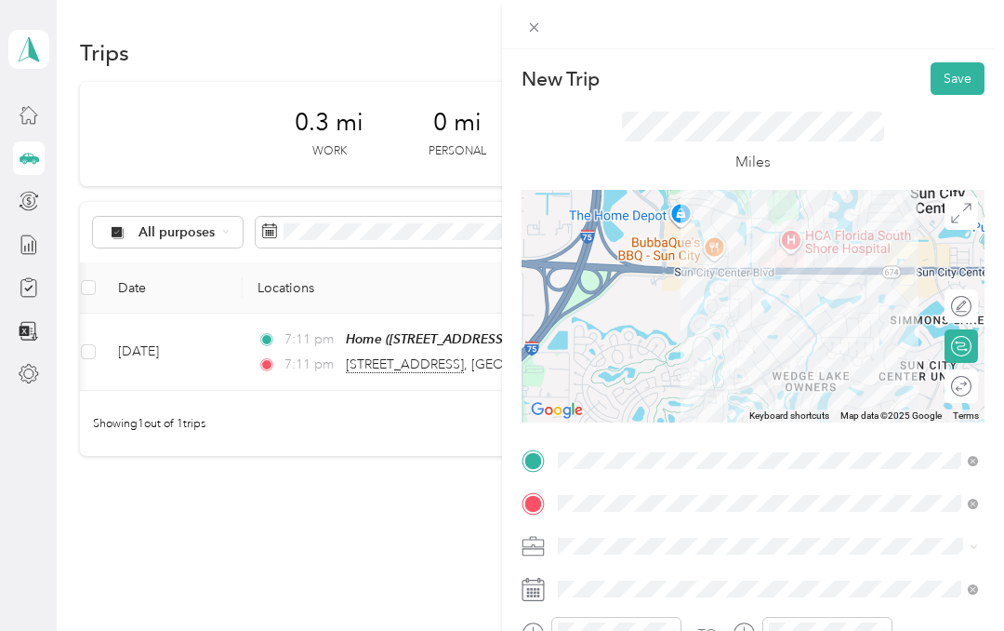
scroll to position [0, 0]
click at [962, 73] on button "Save" at bounding box center [958, 78] width 54 height 33
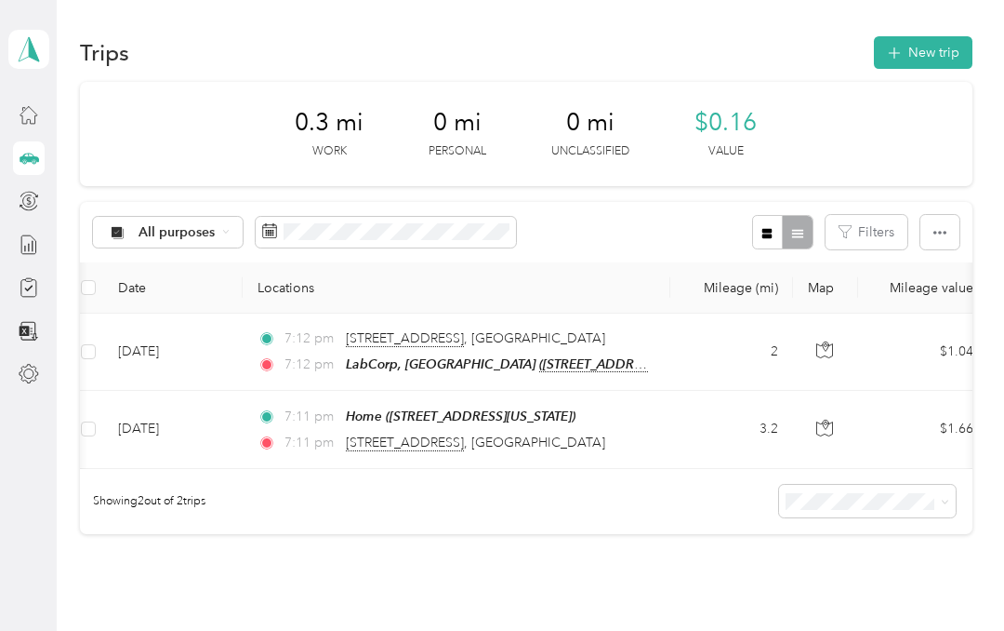
click at [950, 54] on button "New trip" at bounding box center [923, 52] width 99 height 33
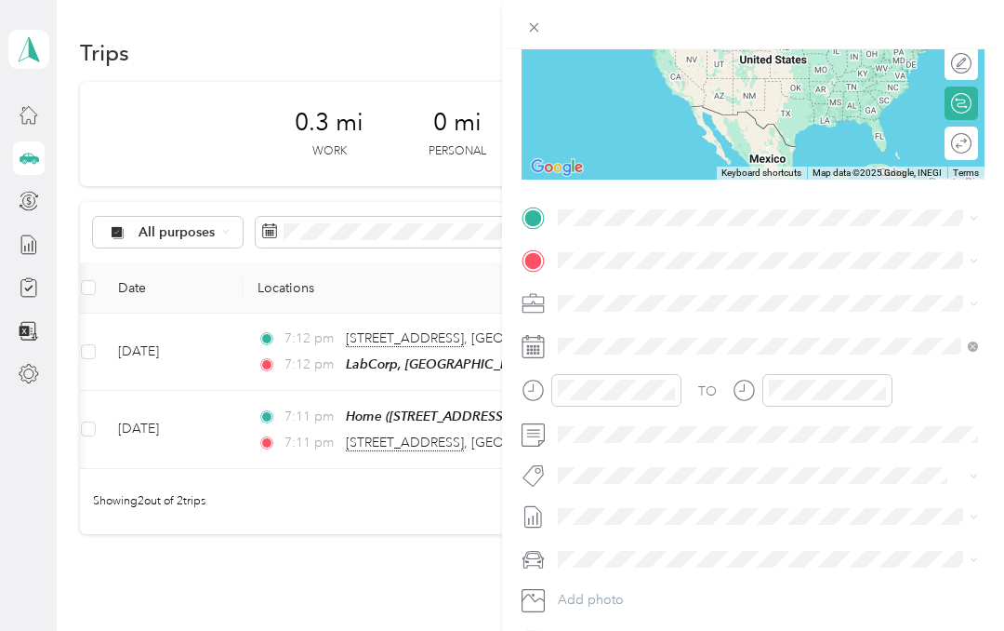
scroll to position [249, 0]
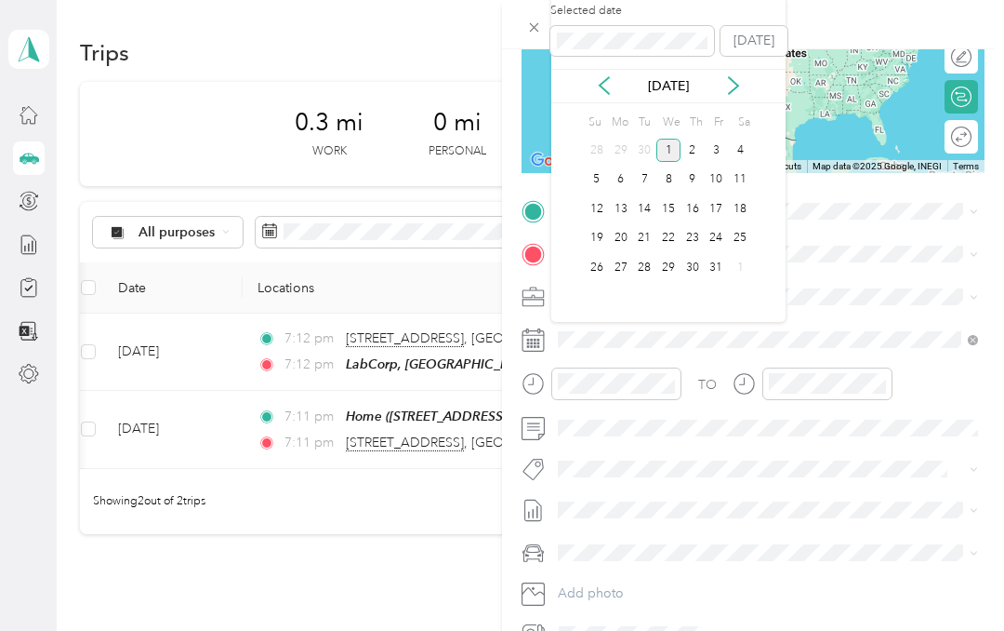
click at [610, 80] on icon at bounding box center [604, 85] width 19 height 19
click at [620, 234] on div "22" at bounding box center [621, 238] width 24 height 23
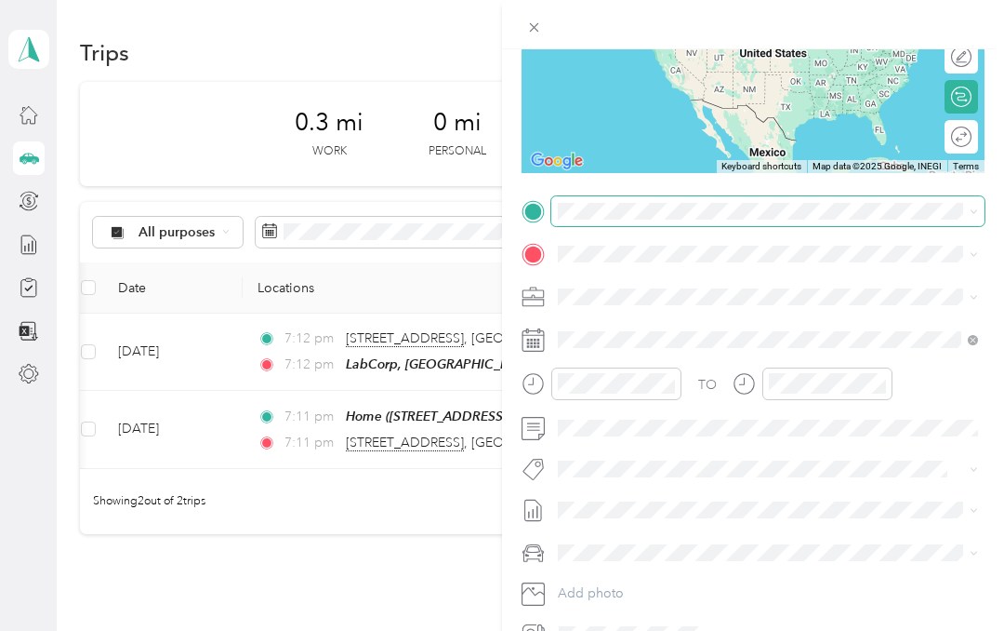
click at [673, 630] on div "New Trip Save This trip cannot be edited because it is either under review, app…" at bounding box center [497, 631] width 995 height 0
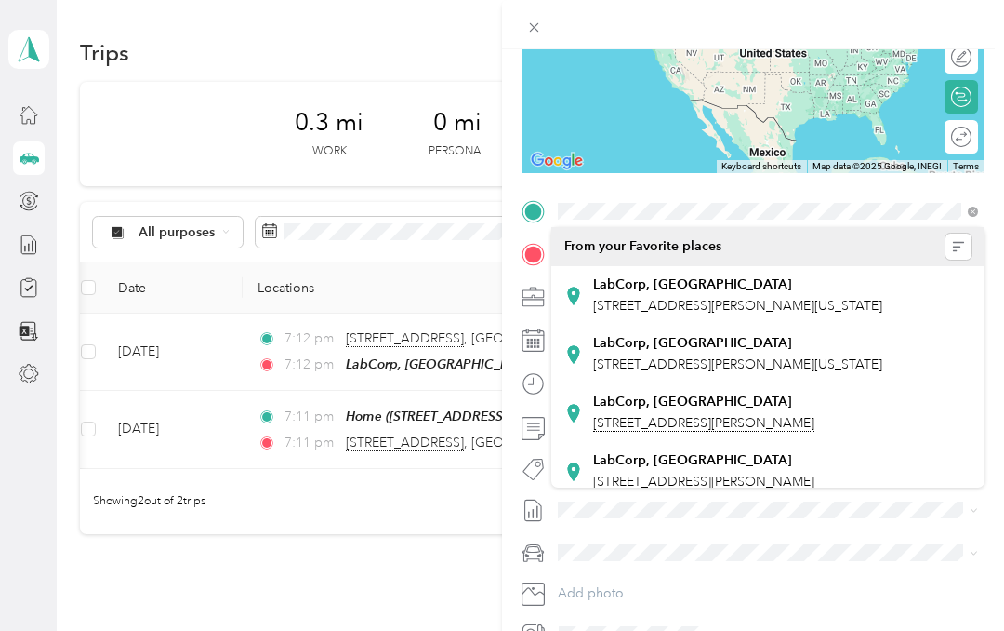
click at [751, 302] on span "[STREET_ADDRESS][PERSON_NAME][US_STATE]" at bounding box center [737, 306] width 289 height 16
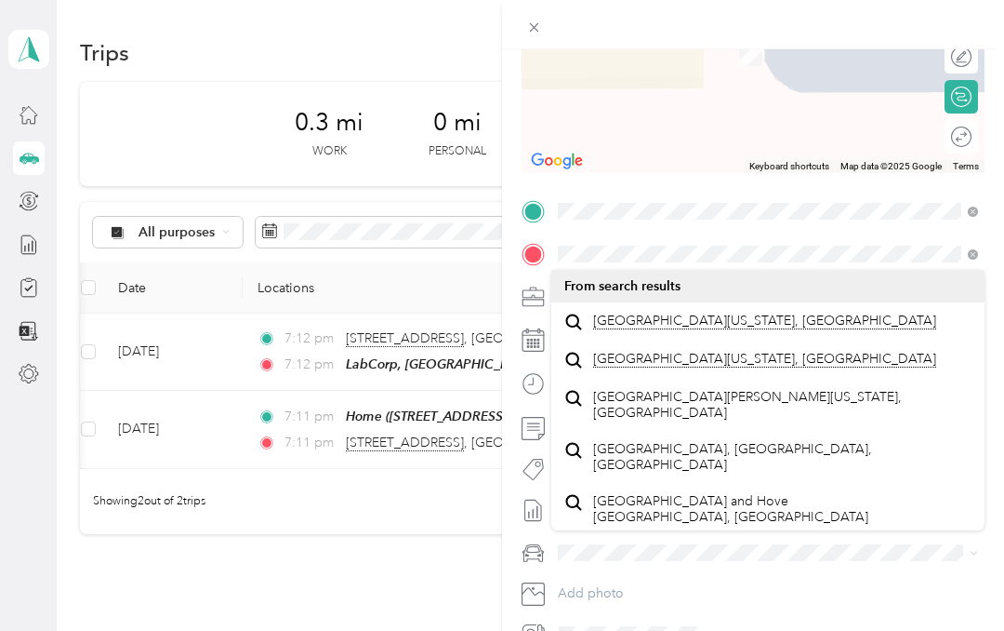
click at [740, 421] on span "[GEOGRAPHIC_DATA][PERSON_NAME][US_STATE], [GEOGRAPHIC_DATA]" at bounding box center [782, 405] width 379 height 33
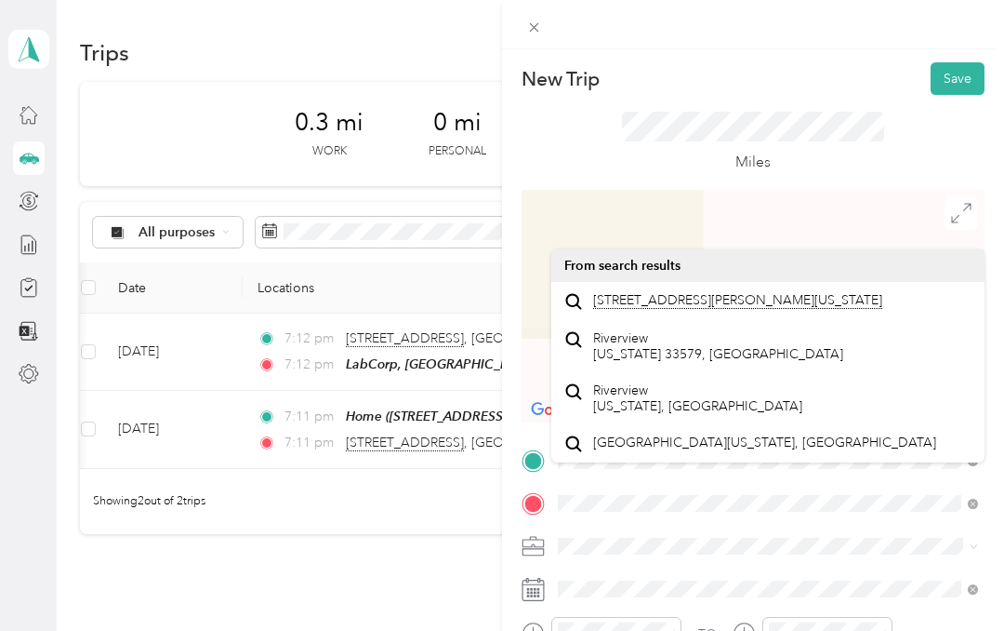
click at [1002, 116] on form "New Trip Save This trip cannot be edited because it is either under review, app…" at bounding box center [753, 480] width 502 height 836
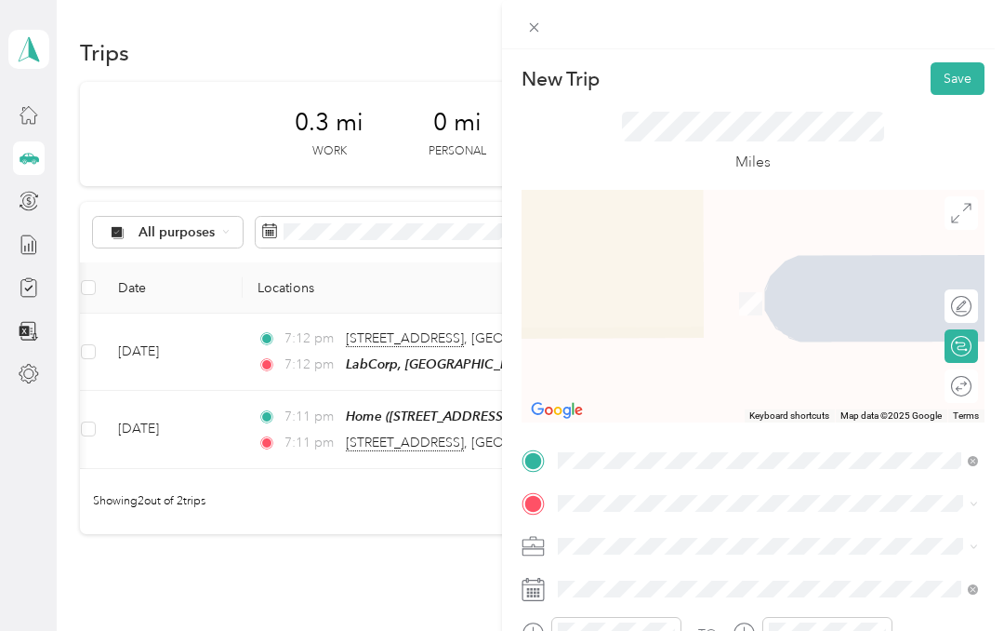
scroll to position [0, 0]
click at [954, 73] on button "Save" at bounding box center [958, 78] width 54 height 33
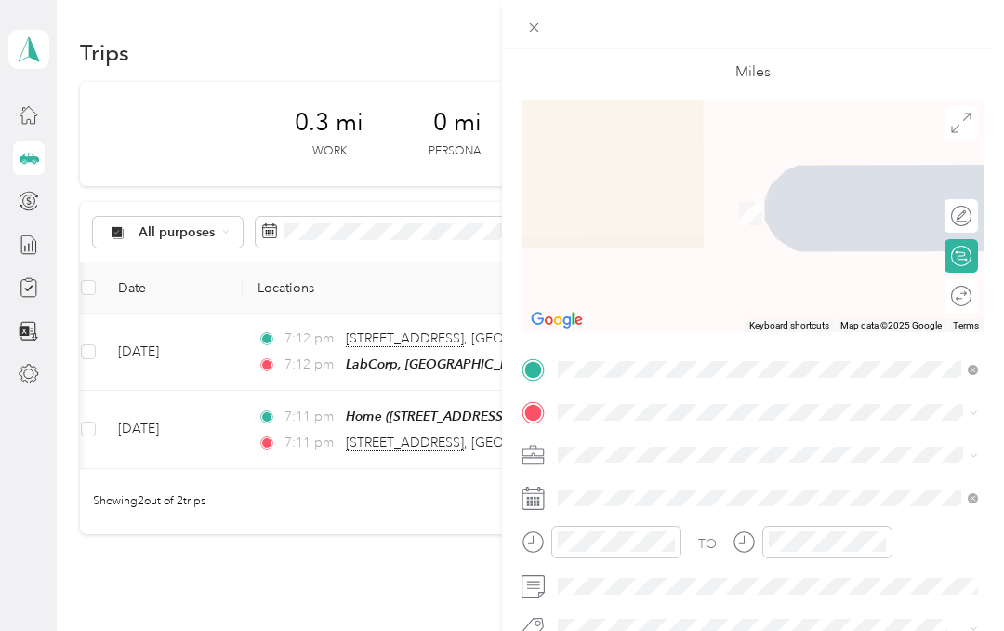
scroll to position [127, 0]
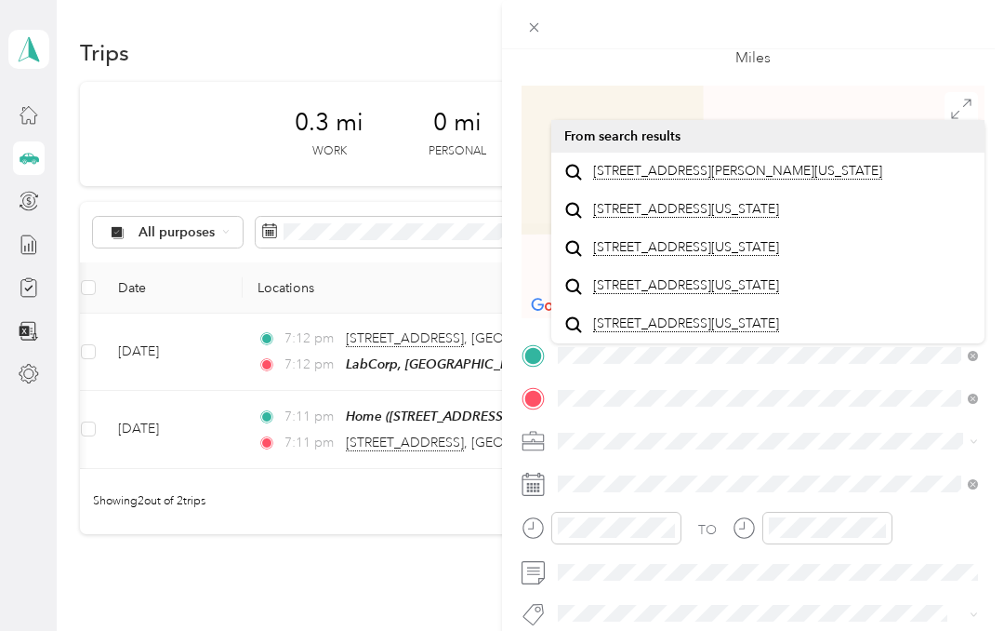
click at [766, 179] on span "[STREET_ADDRESS][PERSON_NAME][US_STATE]" at bounding box center [737, 171] width 289 height 17
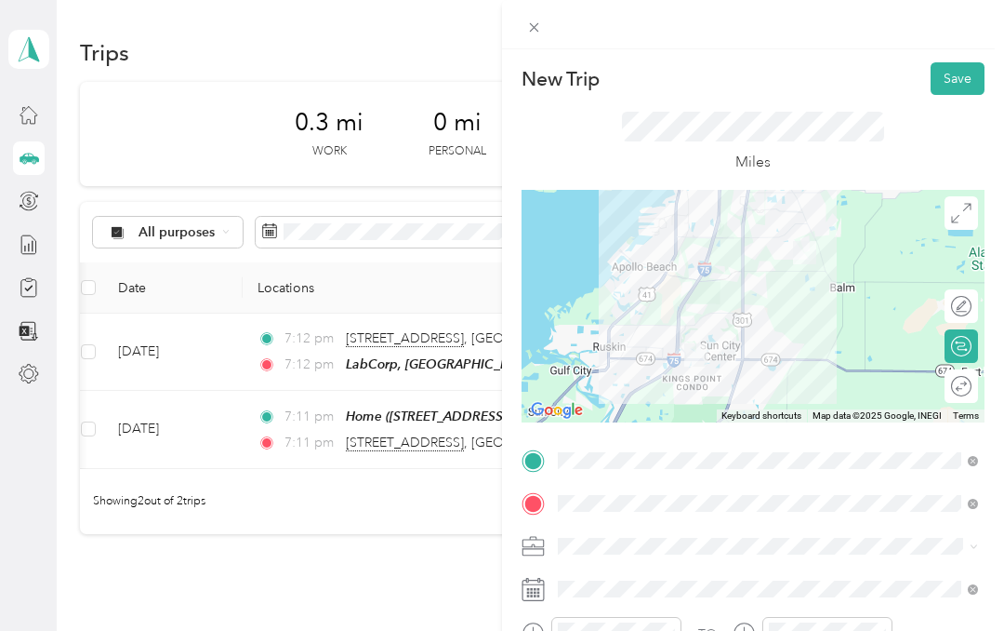
scroll to position [0, 0]
click at [969, 70] on button "Save" at bounding box center [958, 78] width 54 height 33
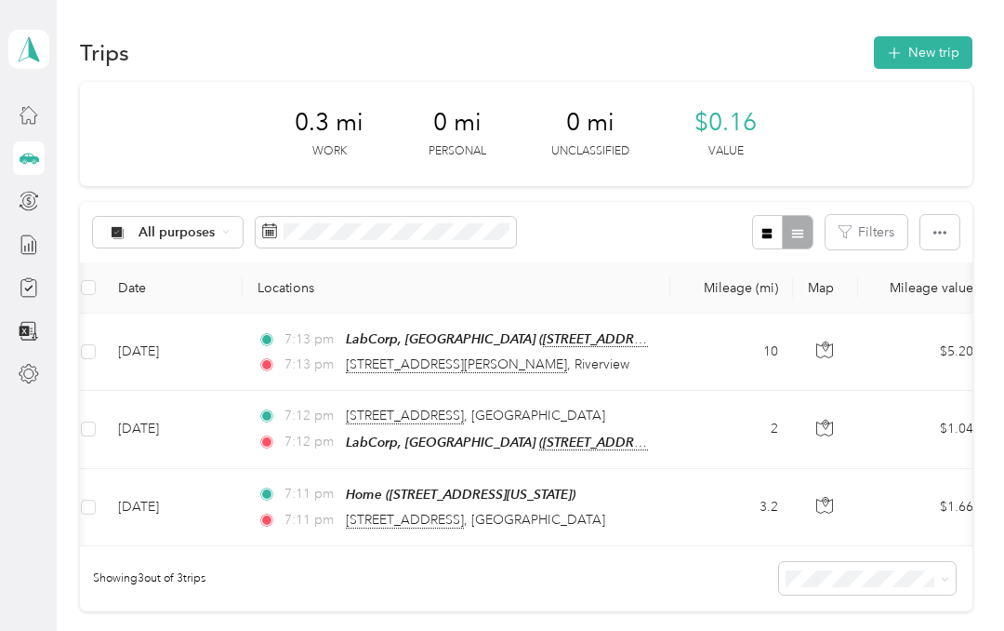
click at [944, 51] on button "New trip" at bounding box center [923, 52] width 99 height 33
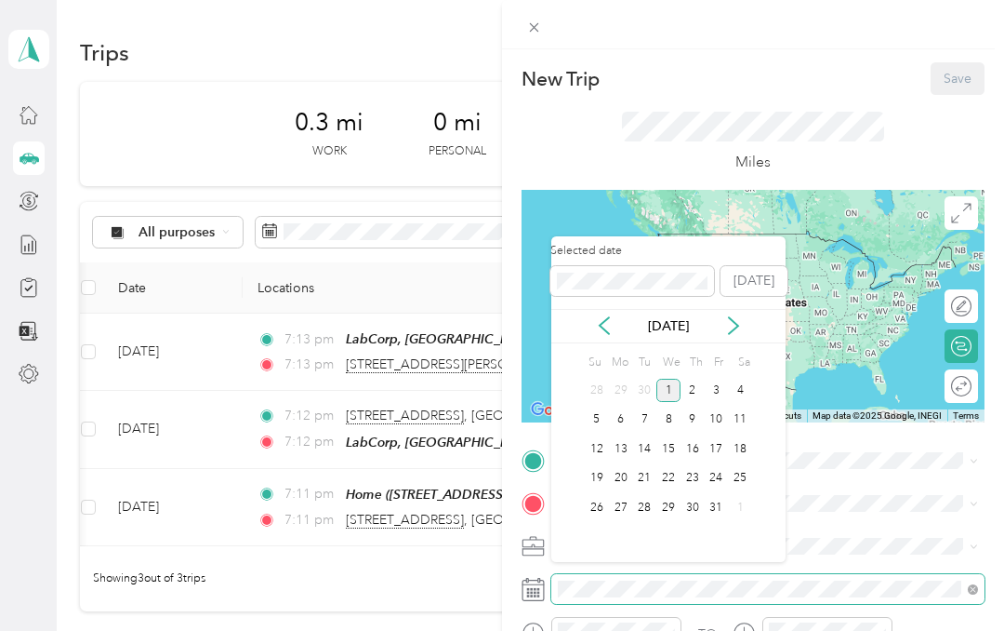
scroll to position [74, 0]
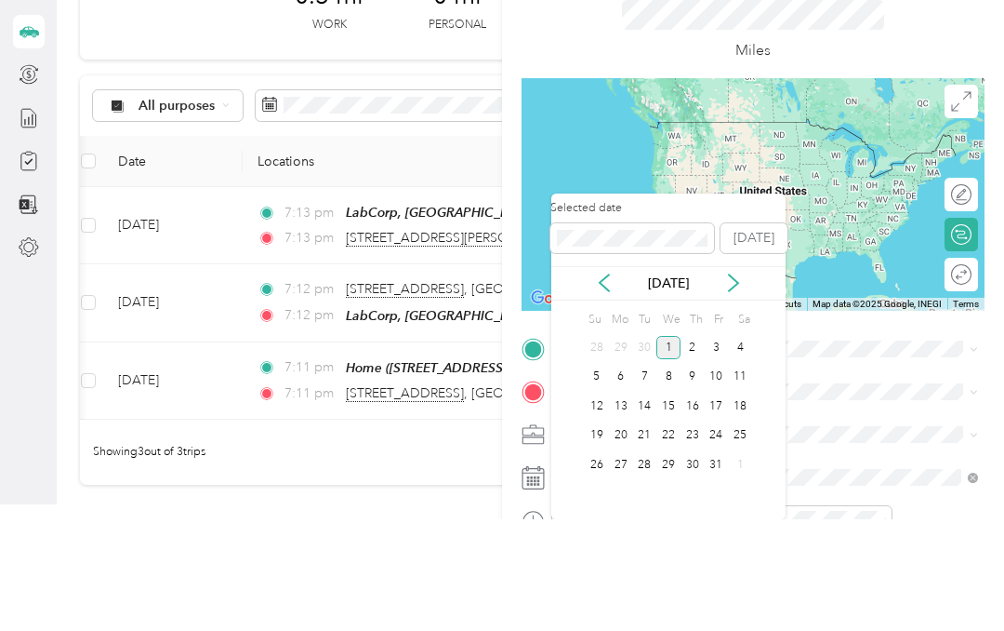
click at [609, 385] on icon at bounding box center [604, 394] width 19 height 19
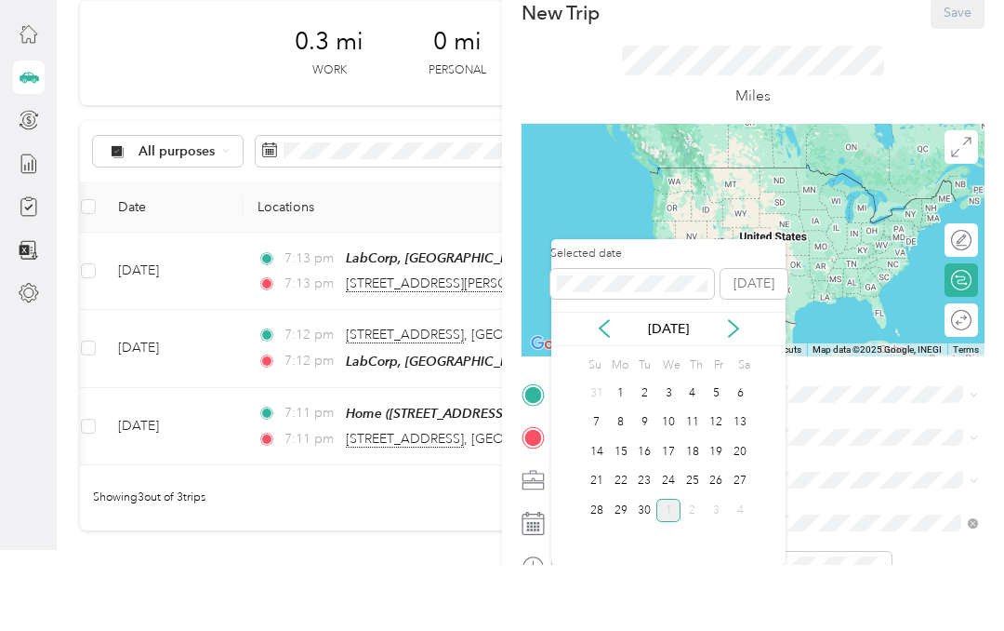
click at [624, 536] on div "22" at bounding box center [621, 547] width 24 height 23
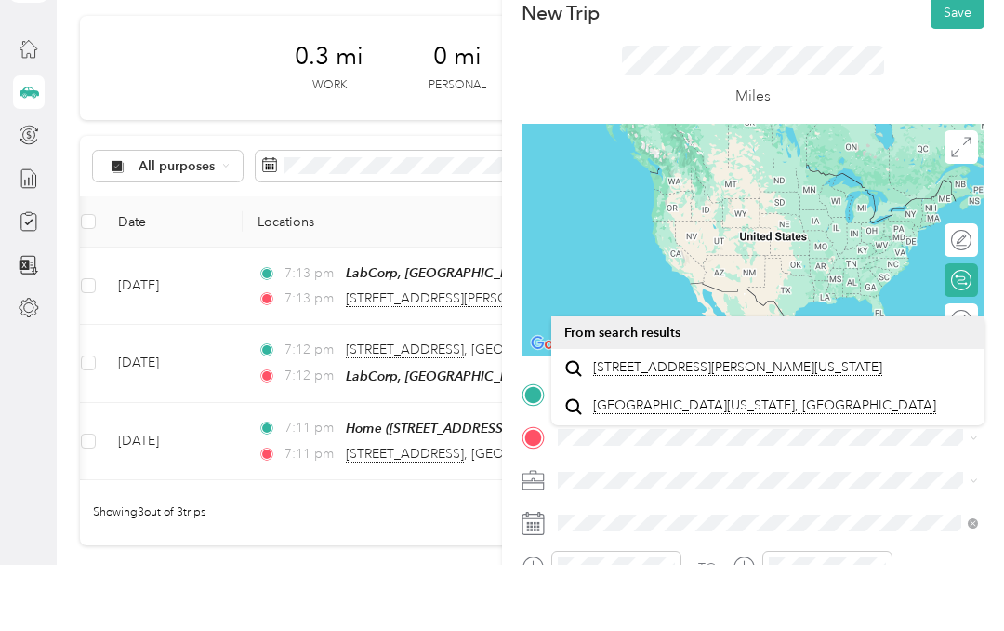
click at [811, 425] on span "[STREET_ADDRESS][PERSON_NAME][US_STATE]" at bounding box center [737, 433] width 289 height 17
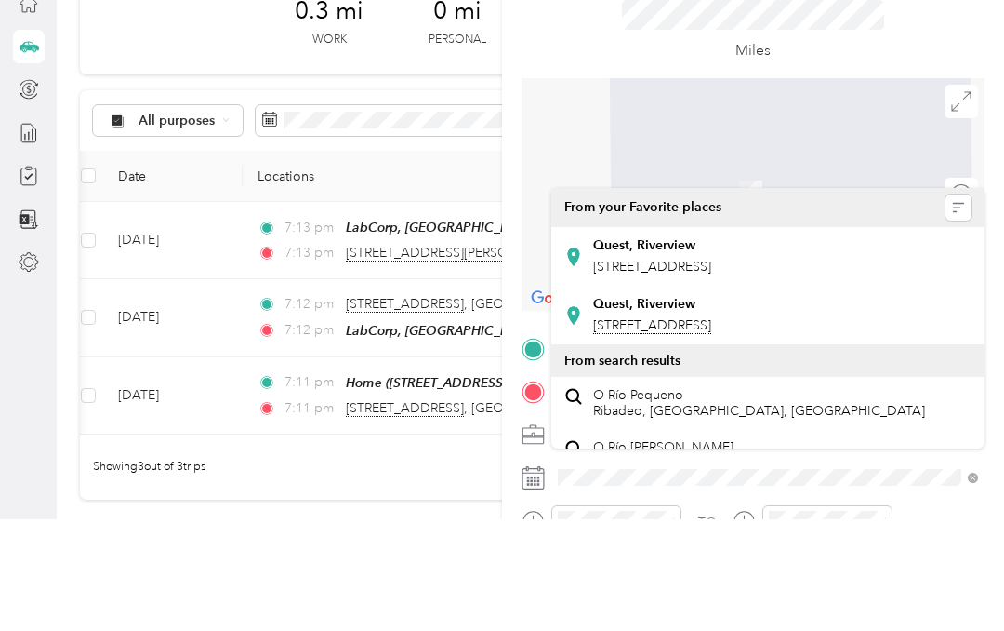
click at [711, 349] on div "Quest, Riverview [STREET_ADDRESS]" at bounding box center [652, 368] width 118 height 39
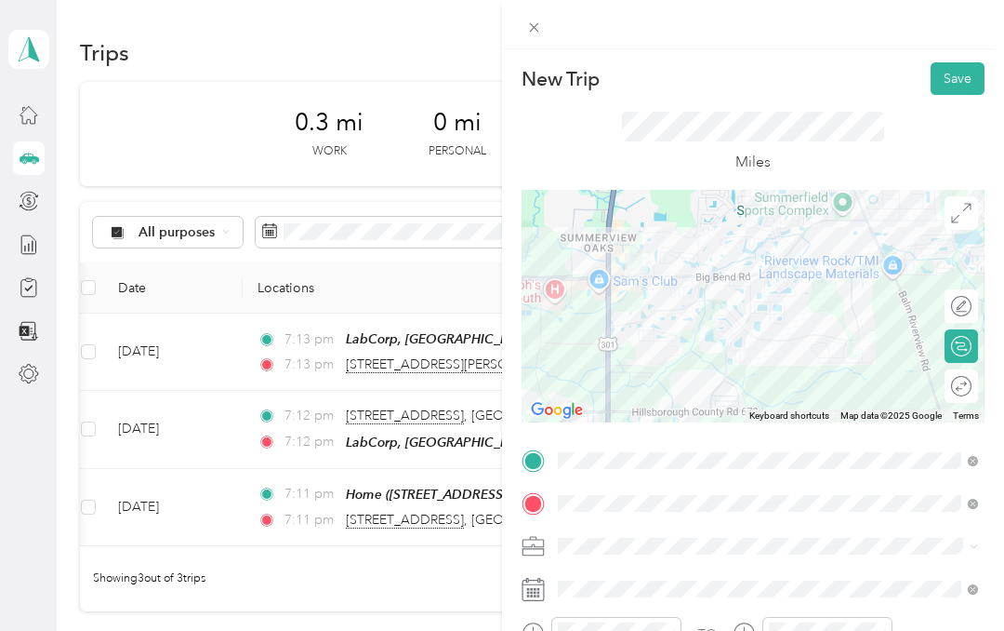
click at [965, 82] on button "Save" at bounding box center [958, 78] width 54 height 33
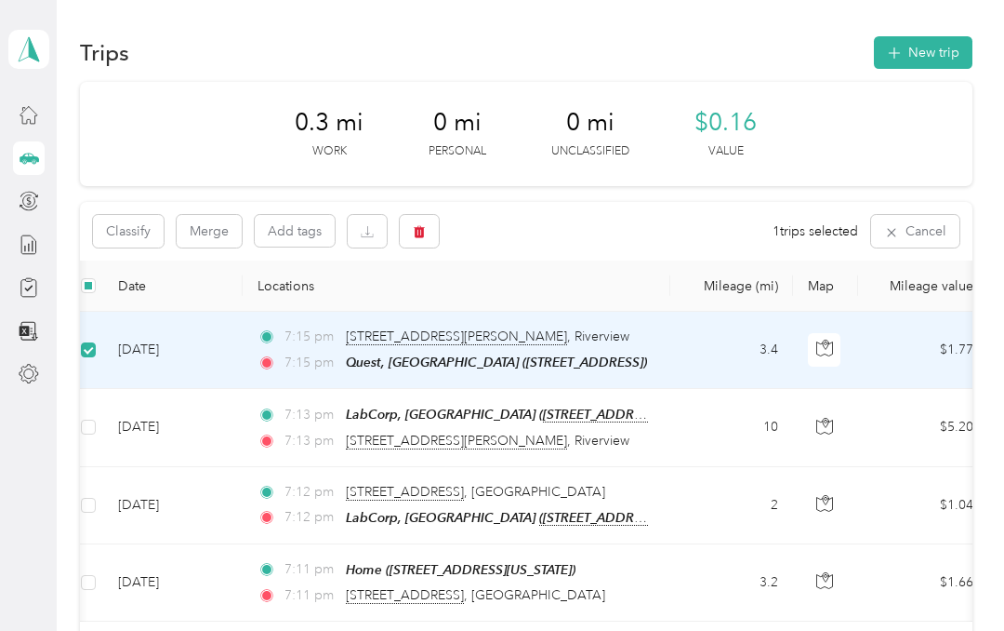
click at [428, 215] on button "button" at bounding box center [419, 231] width 39 height 33
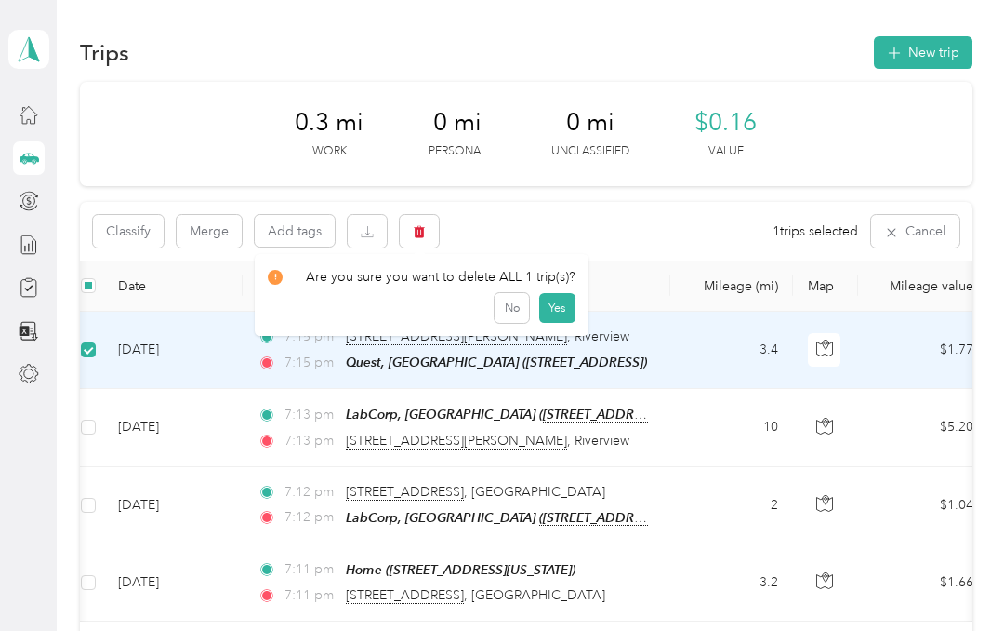
click at [564, 293] on button "Yes" at bounding box center [557, 308] width 36 height 30
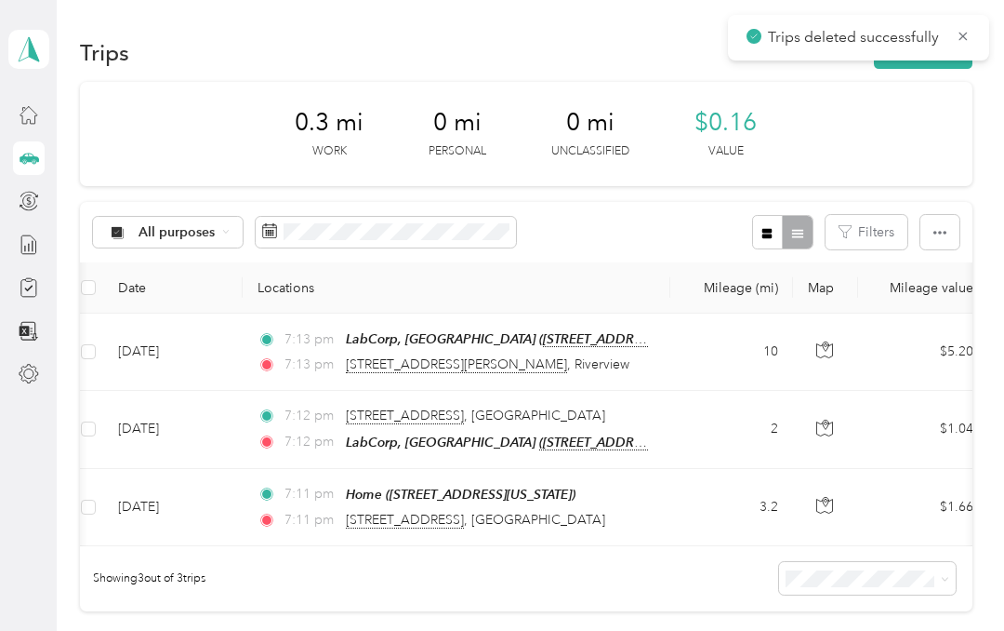
scroll to position [0, 0]
click at [966, 36] on button "New trip" at bounding box center [923, 52] width 99 height 33
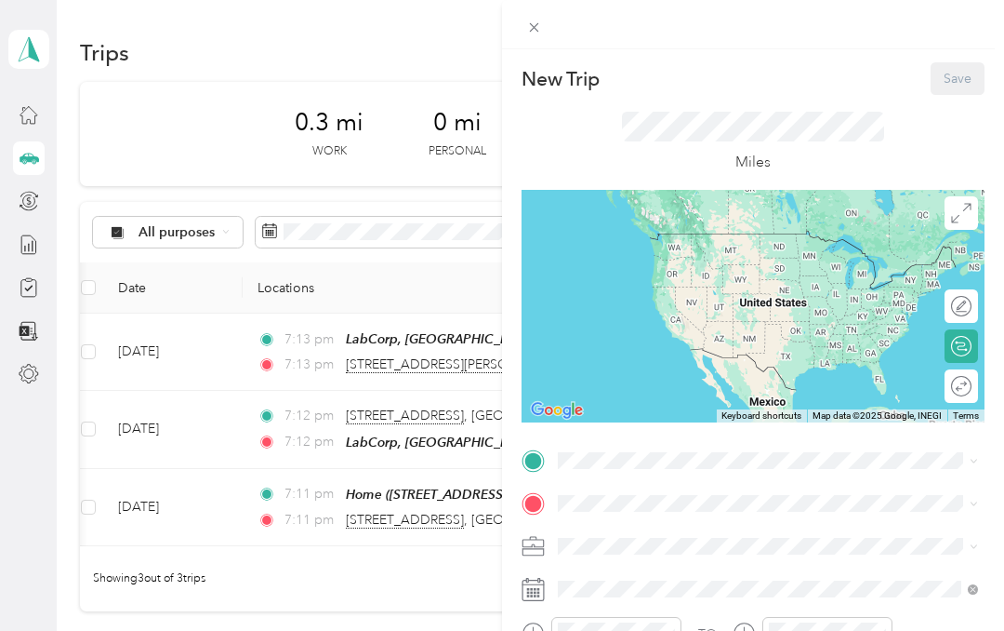
click at [943, 47] on div at bounding box center [753, 24] width 502 height 49
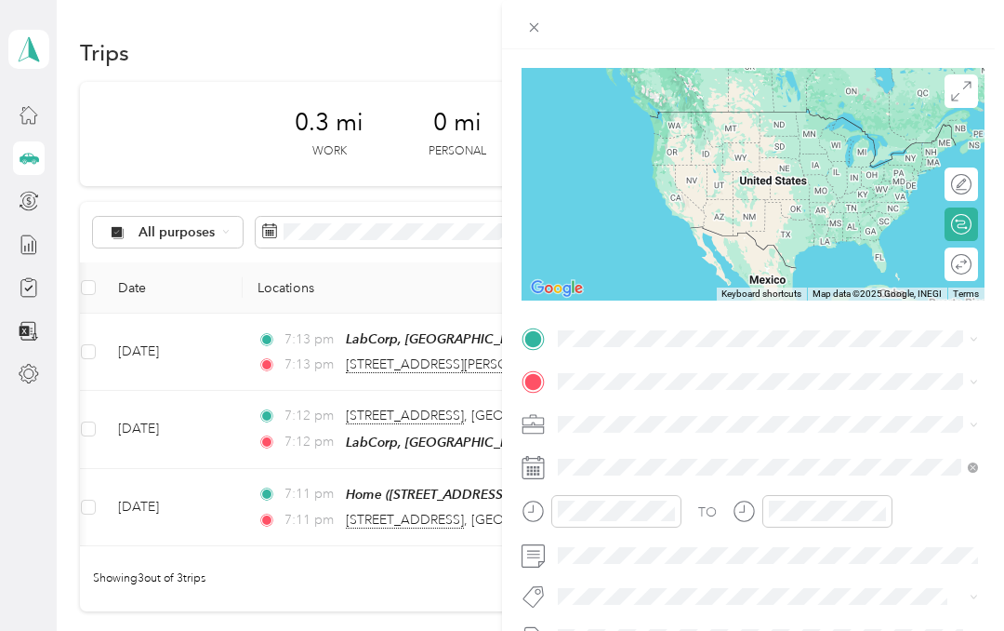
scroll to position [128, 0]
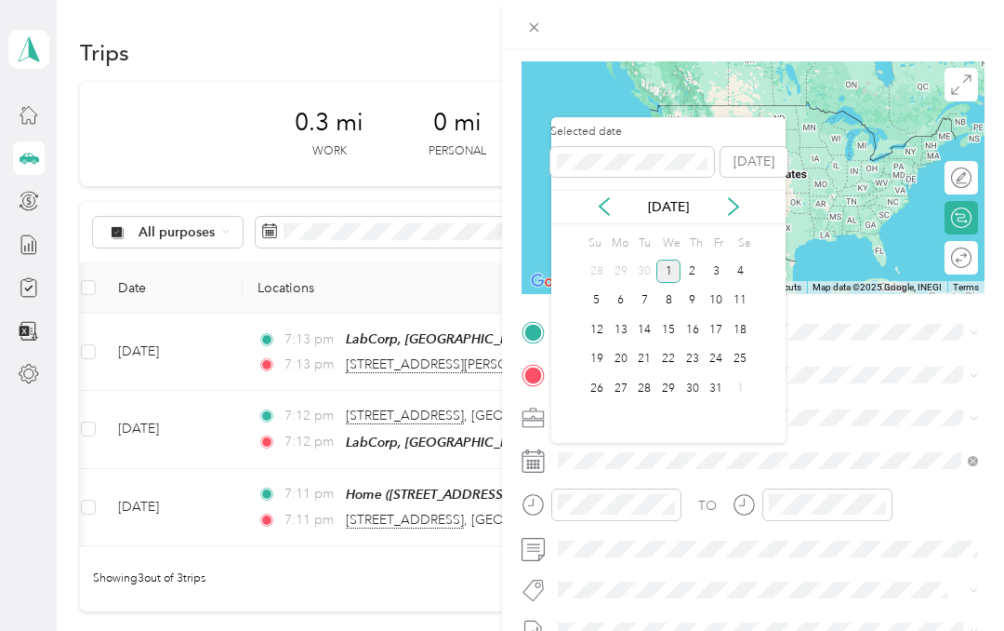
click at [606, 206] on icon at bounding box center [604, 206] width 19 height 19
click at [625, 357] on div "22" at bounding box center [621, 359] width 24 height 23
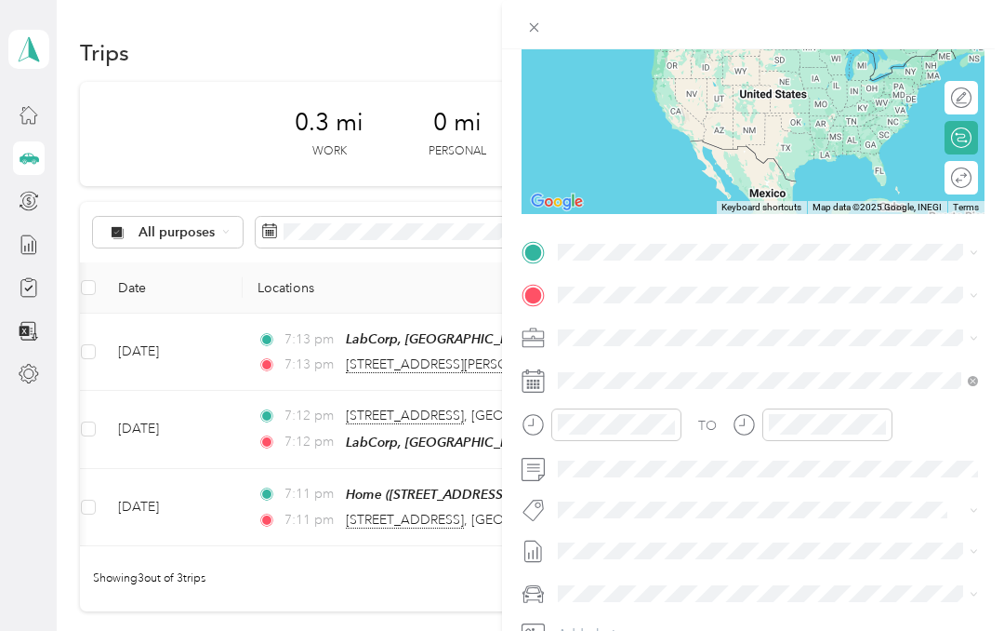
scroll to position [219, 0]
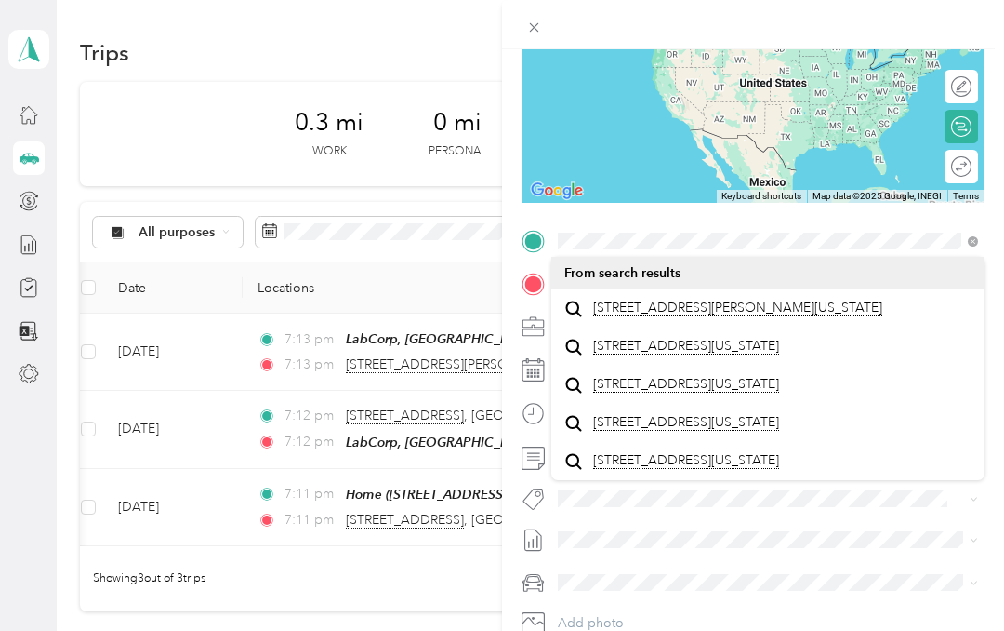
click at [794, 316] on span "[STREET_ADDRESS][PERSON_NAME][US_STATE]" at bounding box center [737, 307] width 289 height 17
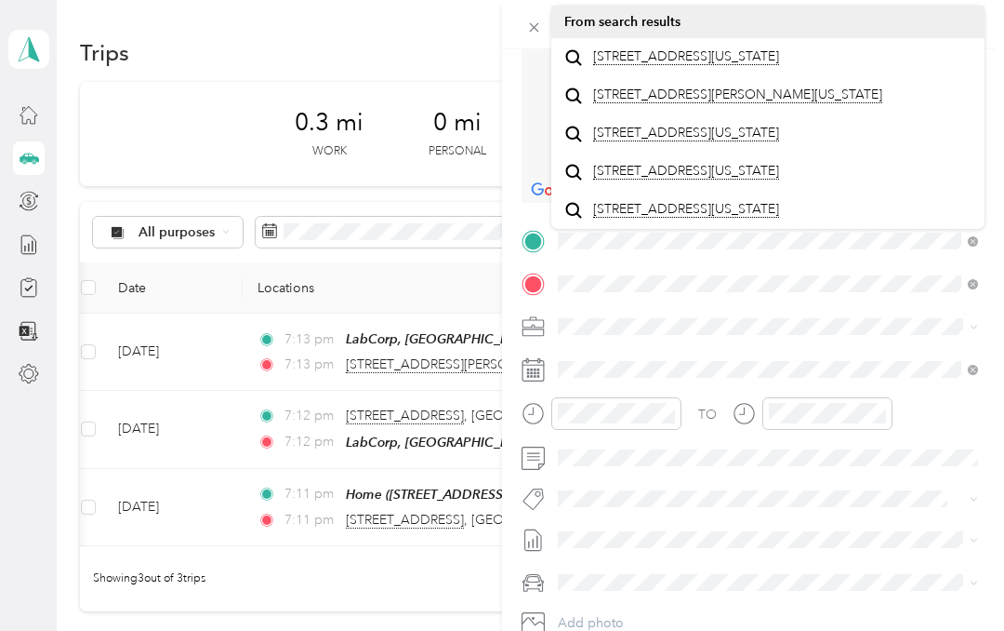
click at [779, 65] on span "[STREET_ADDRESS][US_STATE]" at bounding box center [686, 56] width 186 height 17
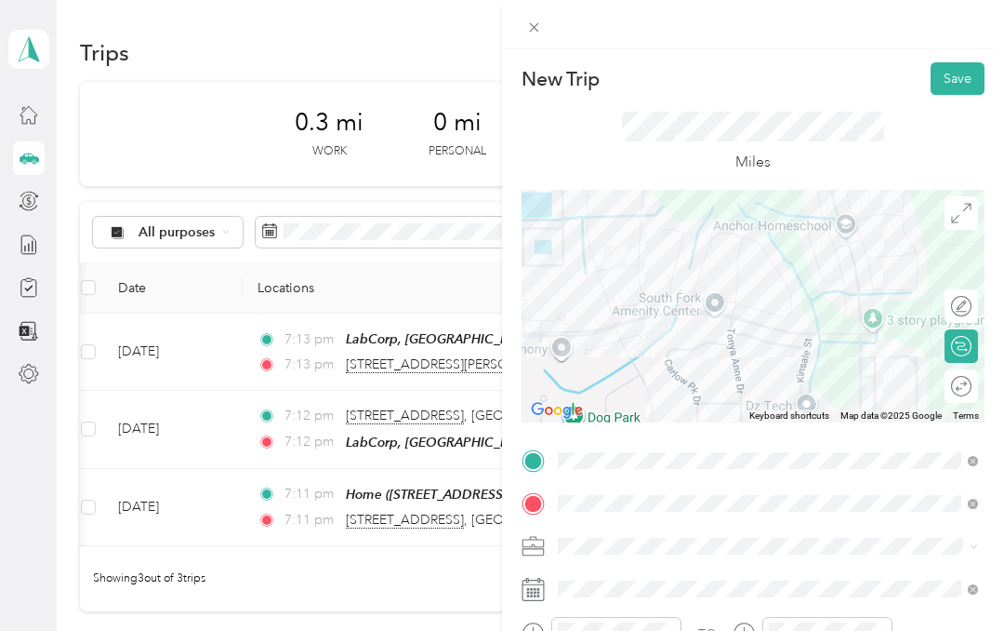
scroll to position [0, 0]
click at [964, 82] on button "Save" at bounding box center [958, 78] width 54 height 33
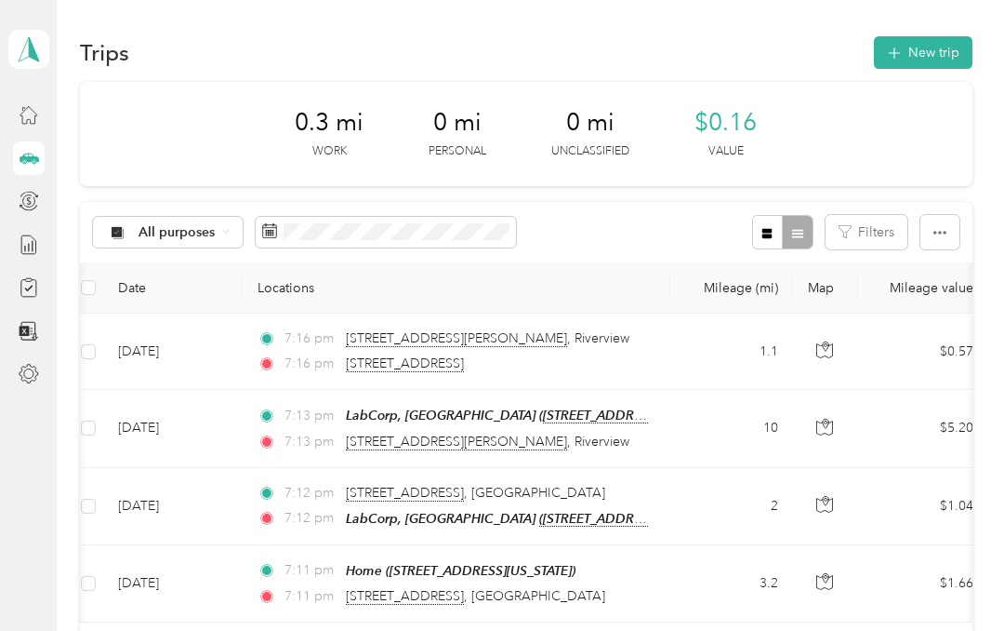
click at [941, 42] on button "New trip" at bounding box center [923, 52] width 99 height 33
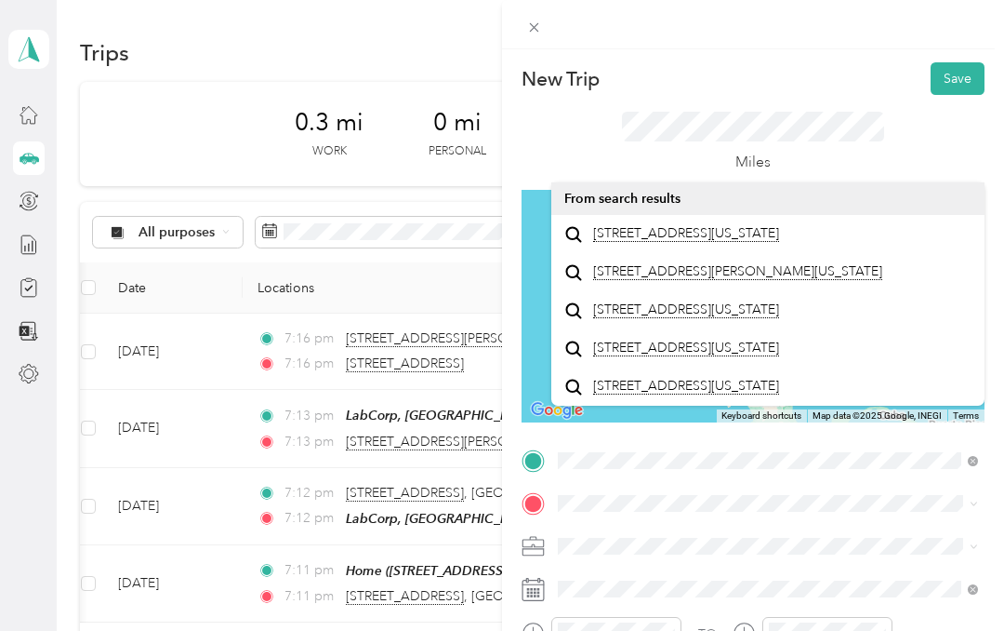
click at [845, 246] on div "[STREET_ADDRESS][US_STATE]" at bounding box center [768, 233] width 407 height 25
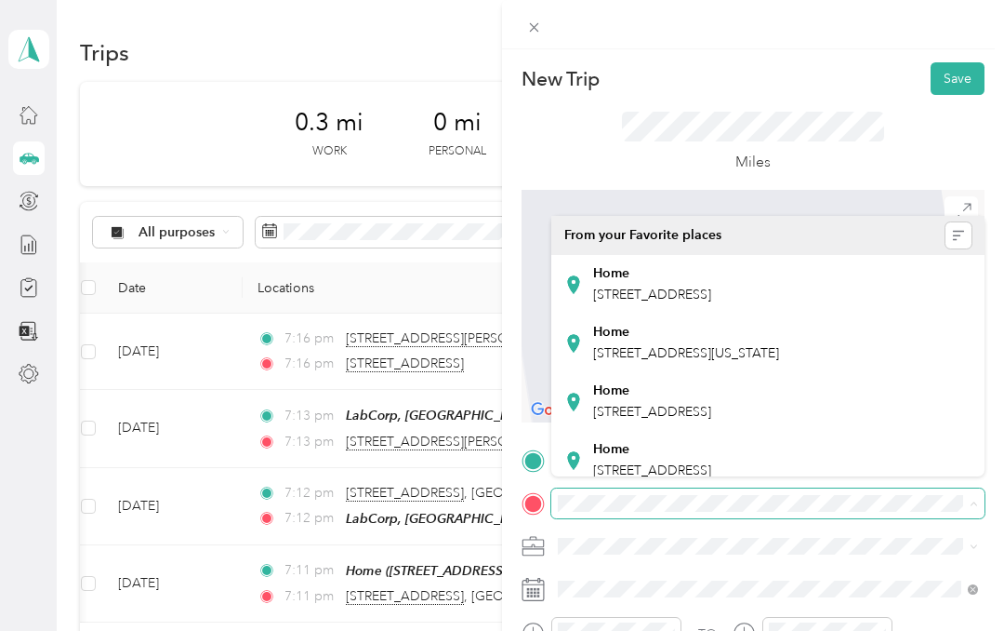
scroll to position [74, 0]
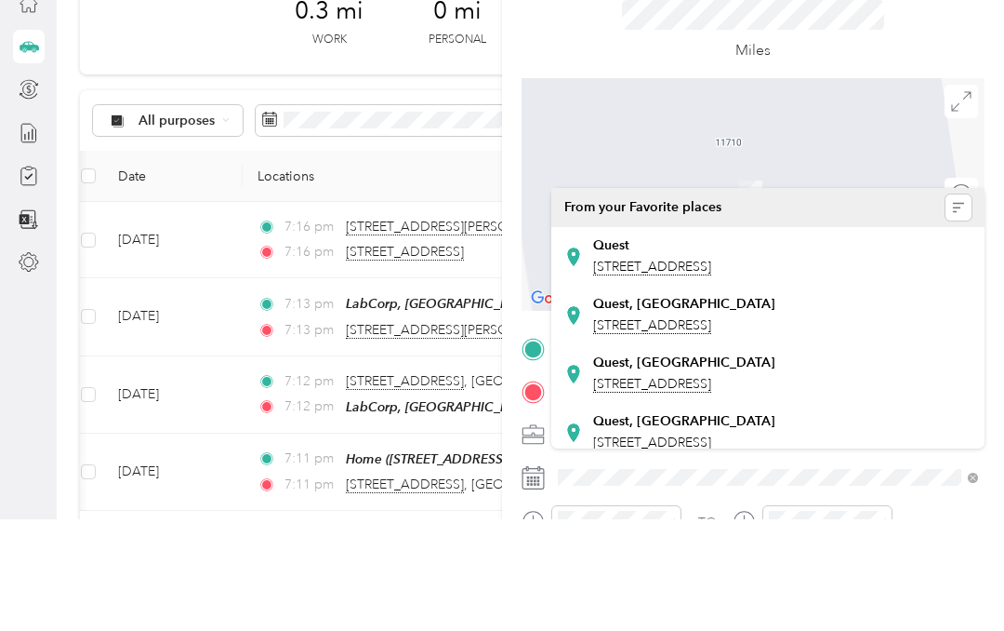
click at [776, 407] on div "Quest, [GEOGRAPHIC_DATA] [STREET_ADDRESS]" at bounding box center [684, 426] width 182 height 39
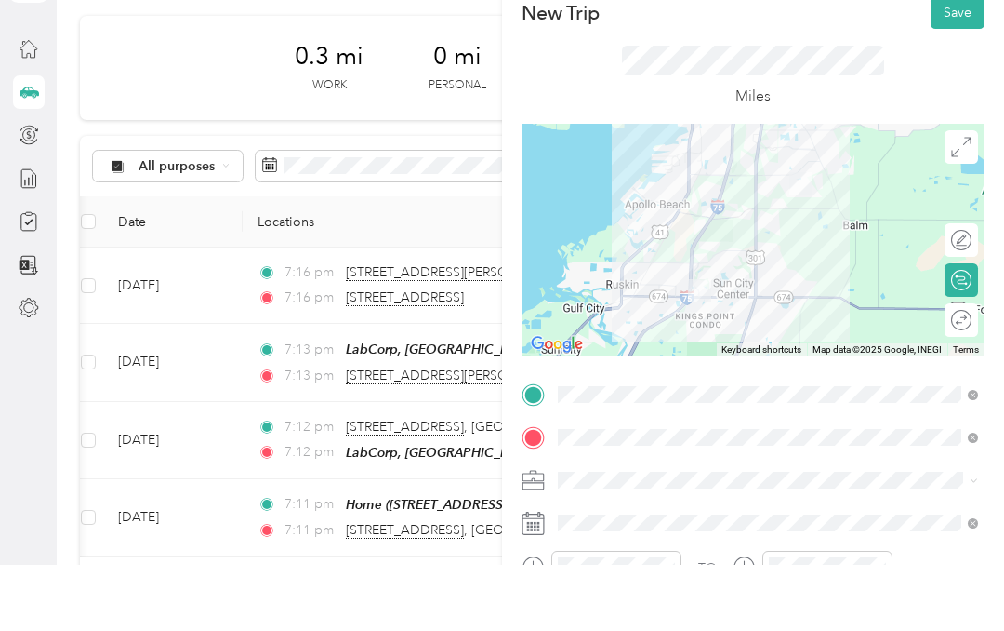
click at [954, 62] on button "Save" at bounding box center [958, 78] width 54 height 33
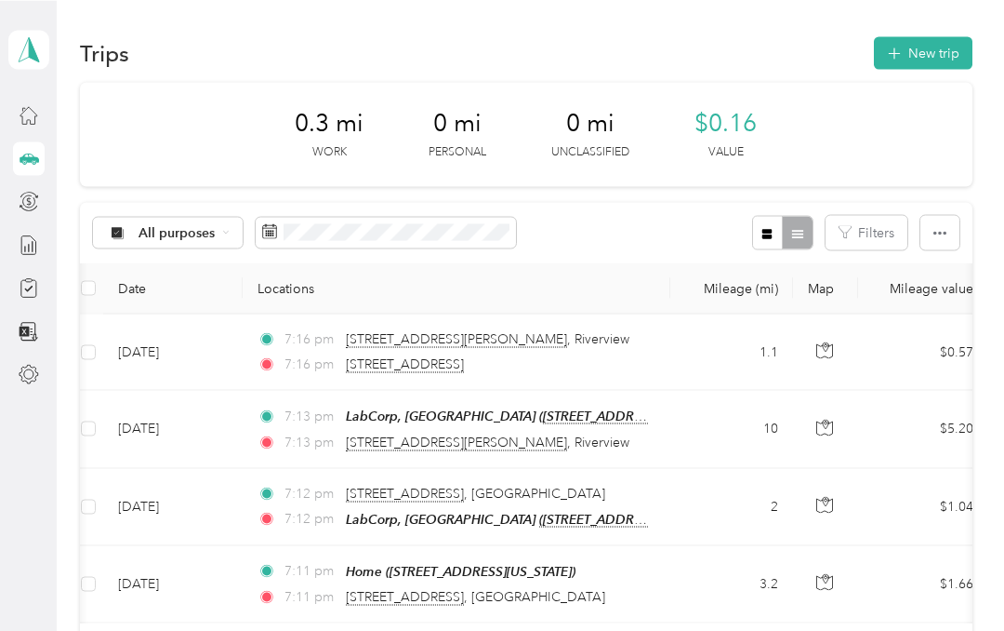
scroll to position [0, 0]
click at [942, 52] on button "New trip" at bounding box center [923, 52] width 99 height 33
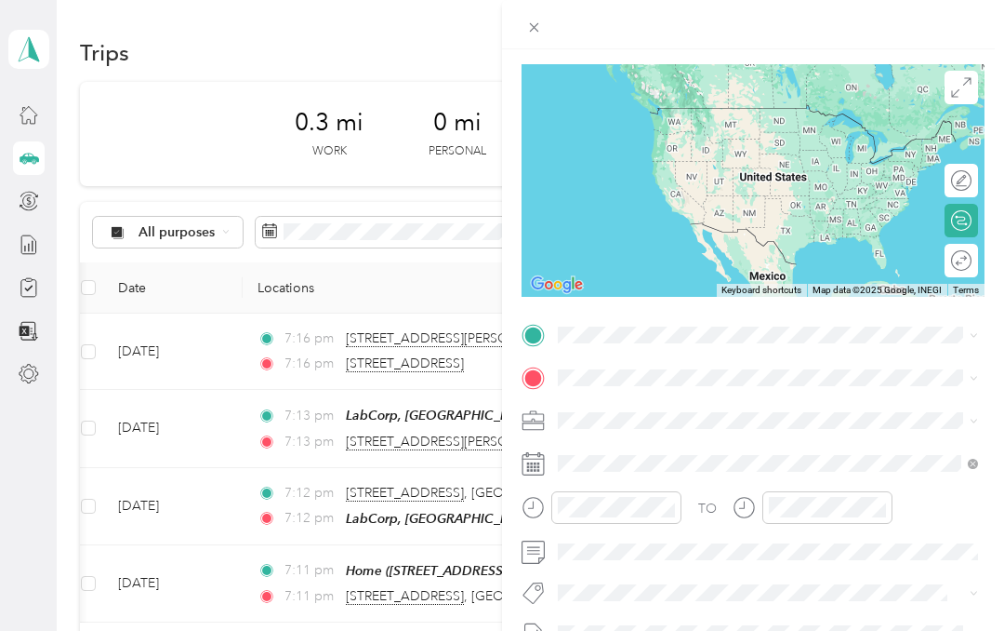
scroll to position [129, 0]
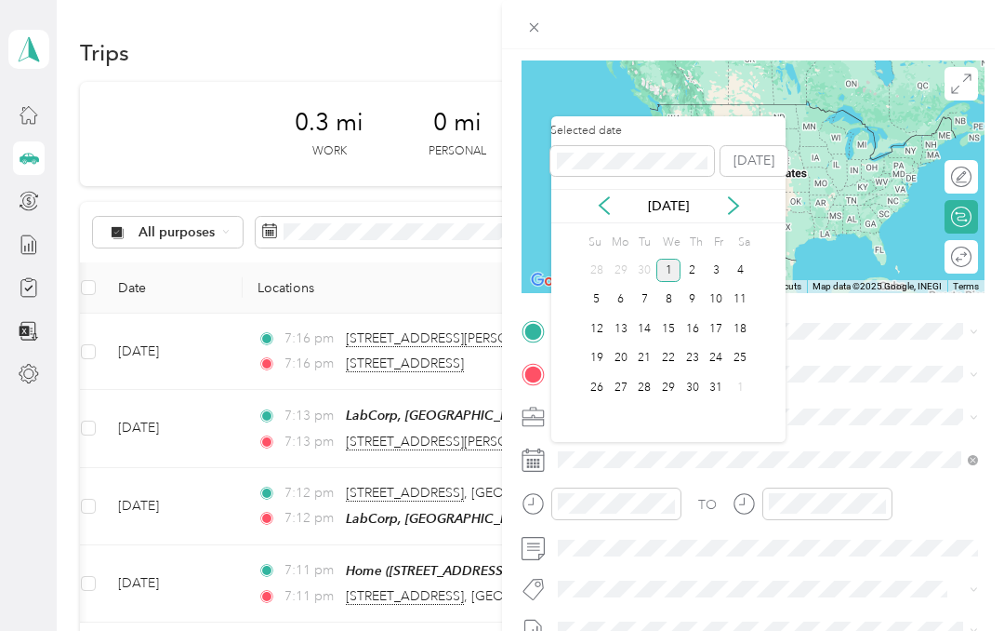
click at [605, 197] on icon at bounding box center [604, 205] width 19 height 19
click at [621, 354] on div "22" at bounding box center [621, 358] width 24 height 23
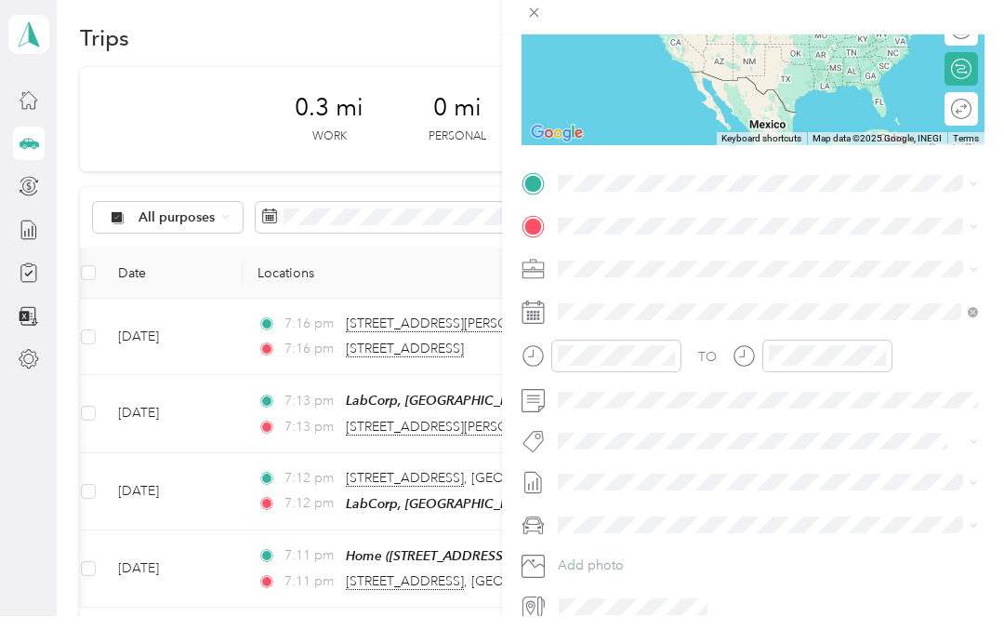
scroll to position [0, 0]
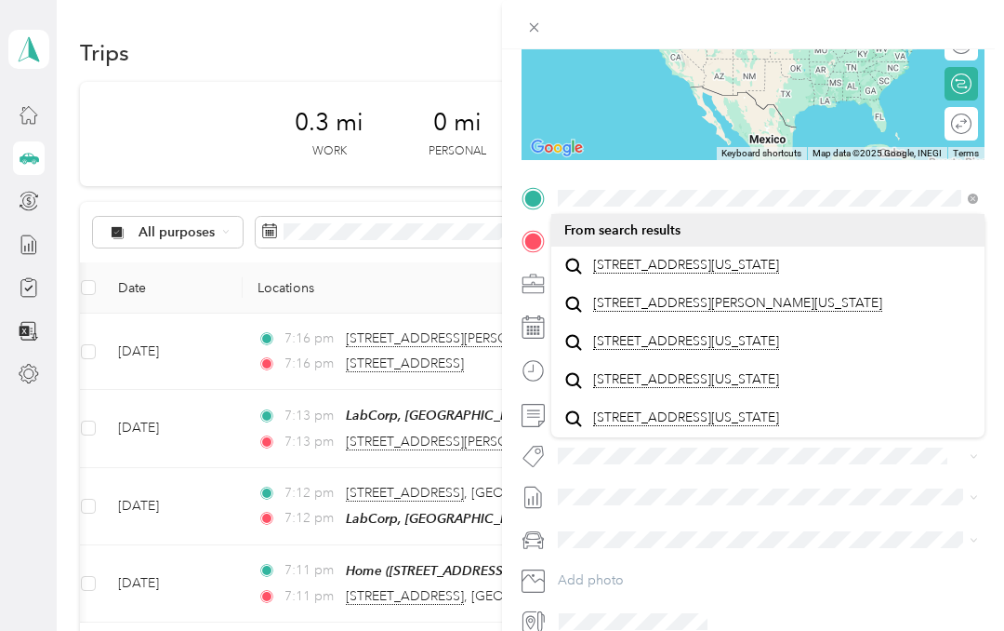
click at [779, 261] on span "[STREET_ADDRESS][US_STATE]" at bounding box center [686, 265] width 186 height 17
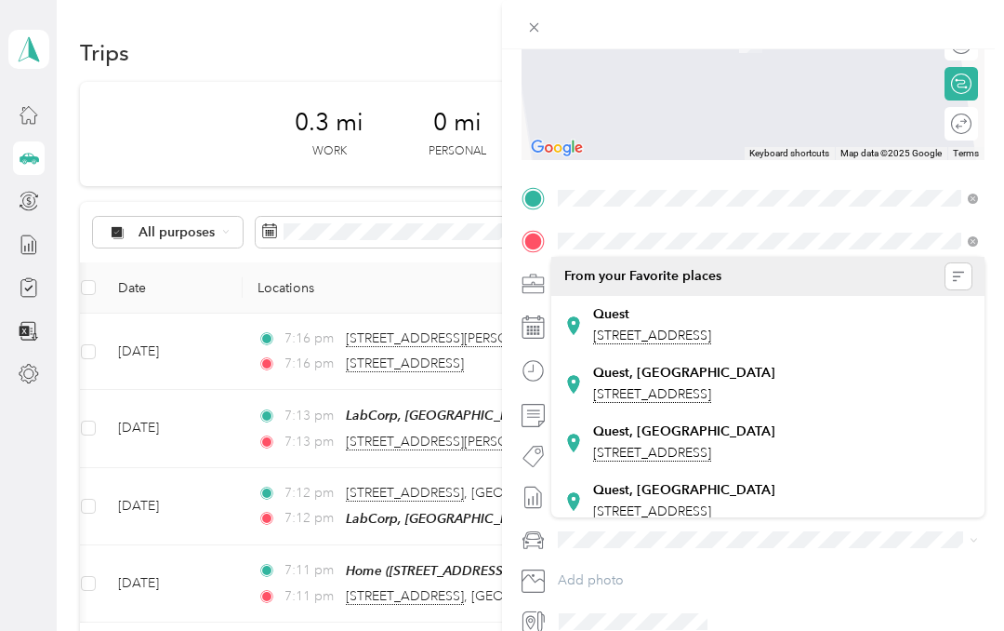
click at [711, 403] on span "[STREET_ADDRESS]" at bounding box center [652, 394] width 118 height 17
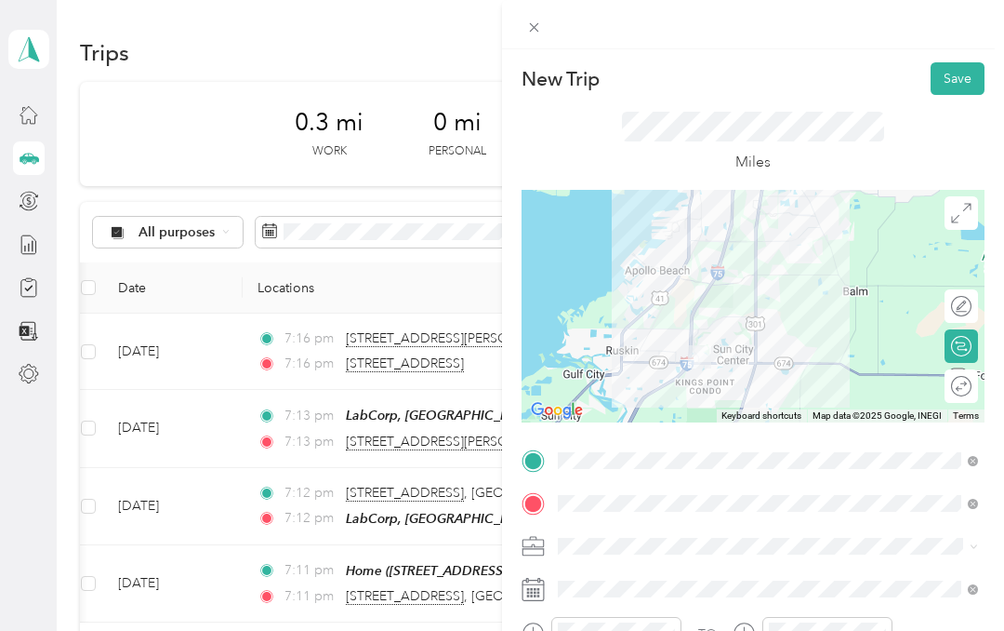
click at [961, 76] on button "Save" at bounding box center [958, 78] width 54 height 33
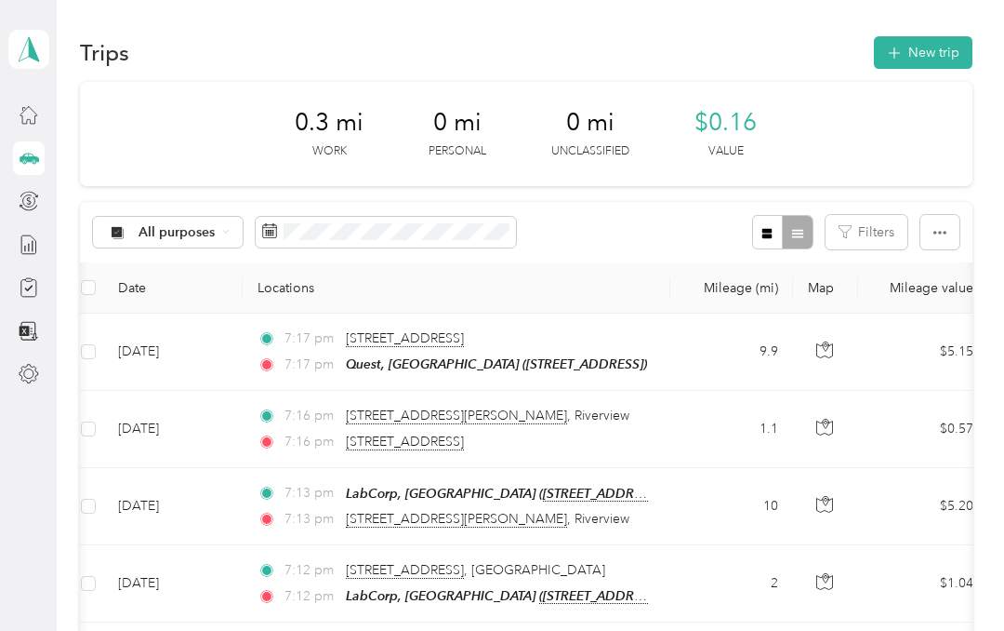
click at [942, 52] on button "New trip" at bounding box center [923, 52] width 99 height 33
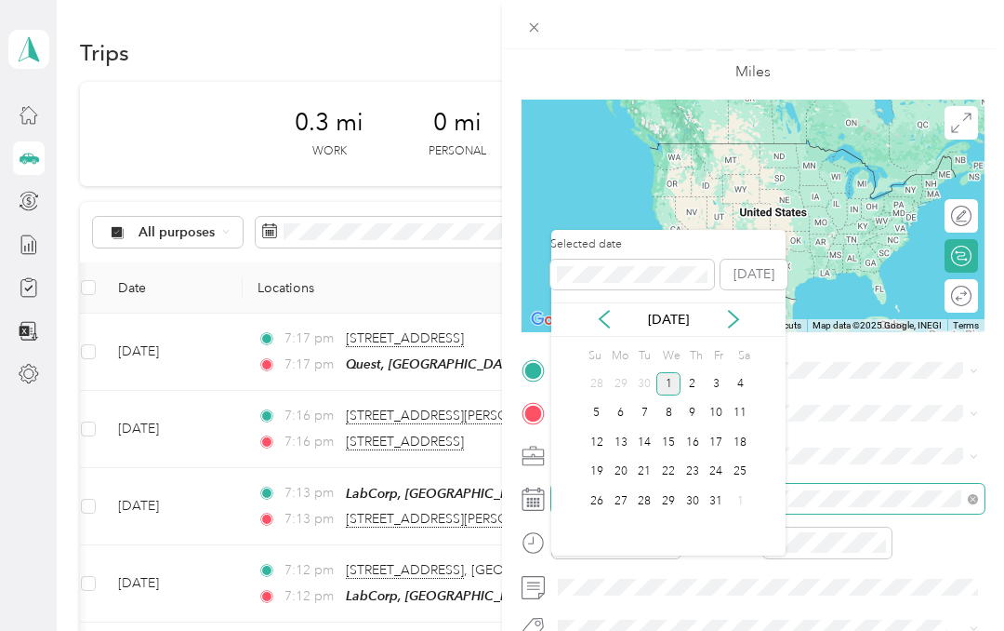
scroll to position [74, 0]
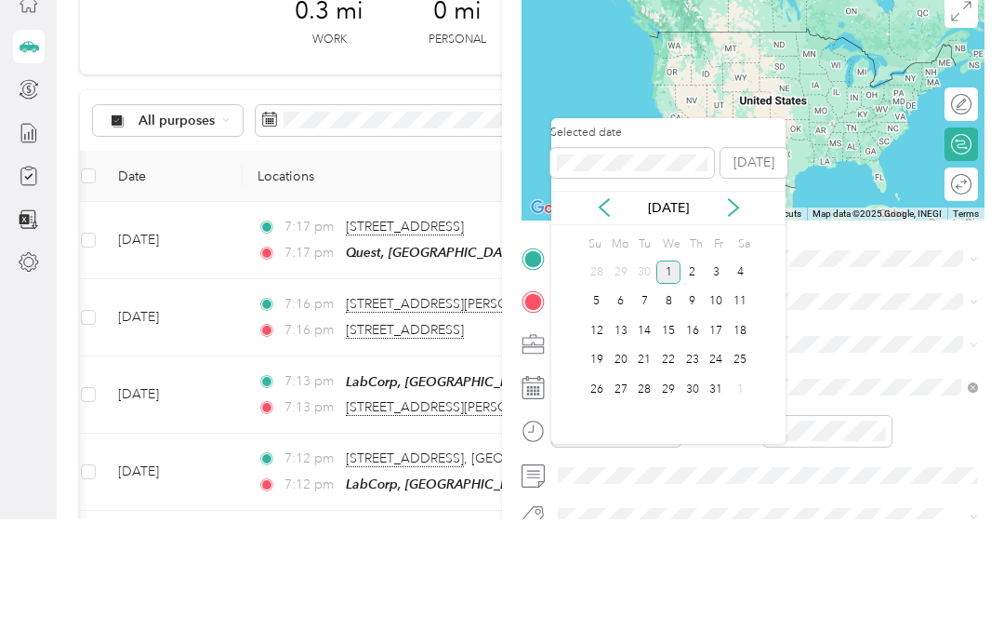
click at [605, 310] on icon at bounding box center [604, 319] width 19 height 19
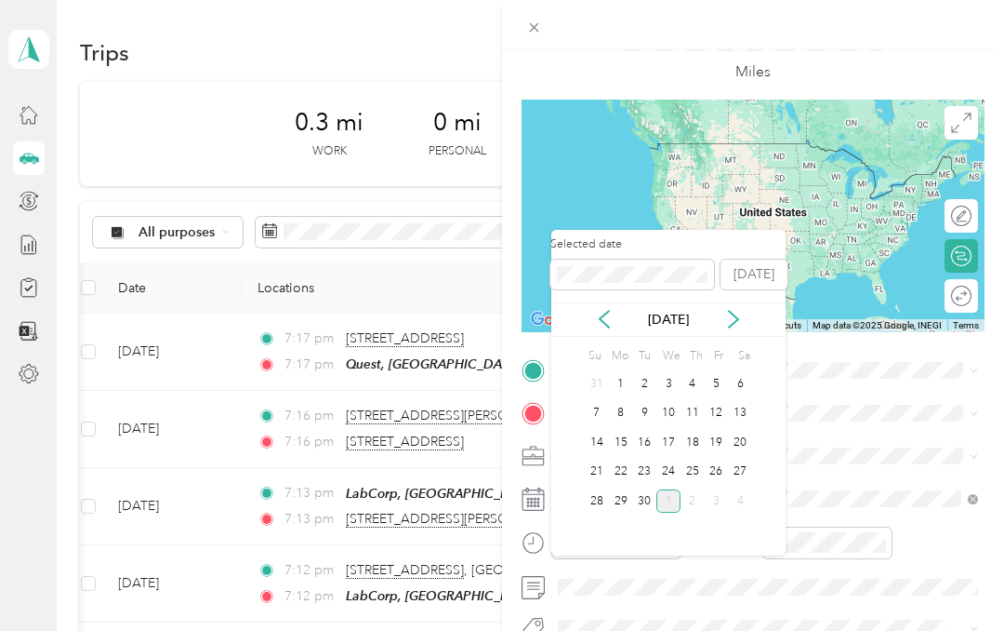
click at [622, 460] on div "22" at bounding box center [621, 471] width 24 height 23
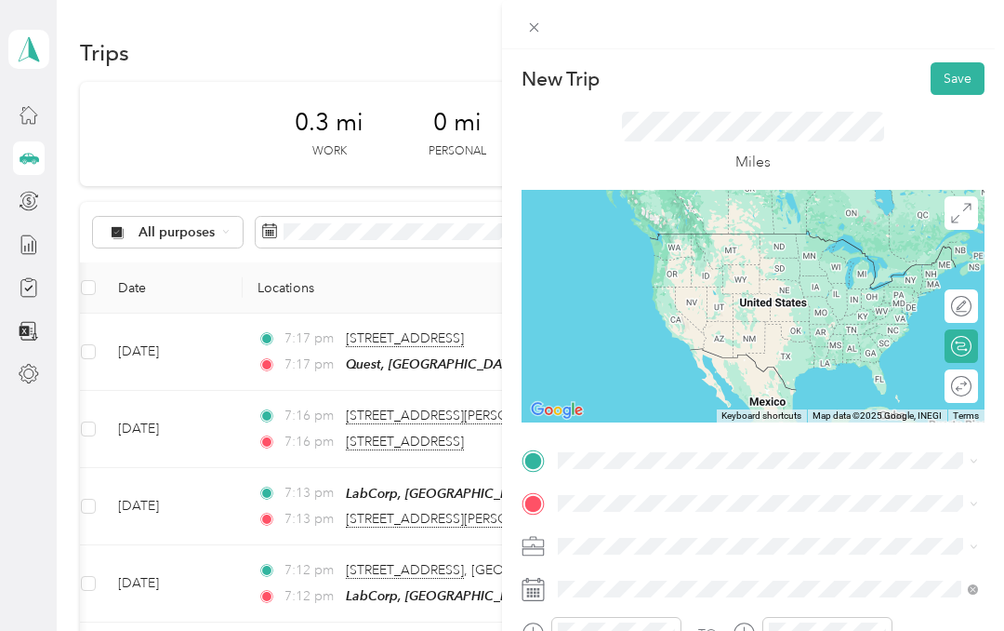
scroll to position [0, 0]
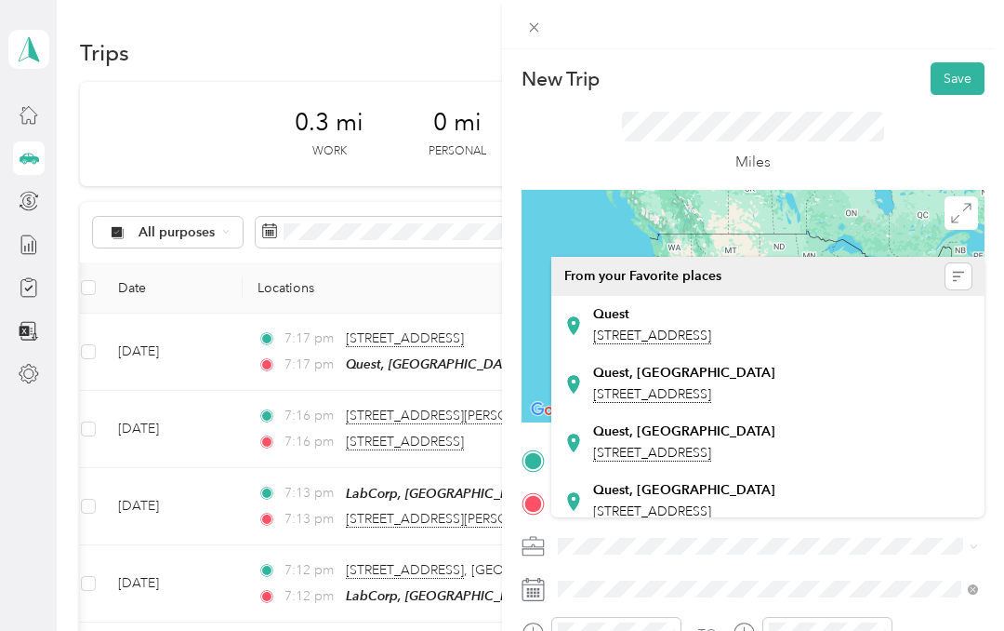
click at [711, 386] on span "[STREET_ADDRESS]" at bounding box center [652, 394] width 118 height 17
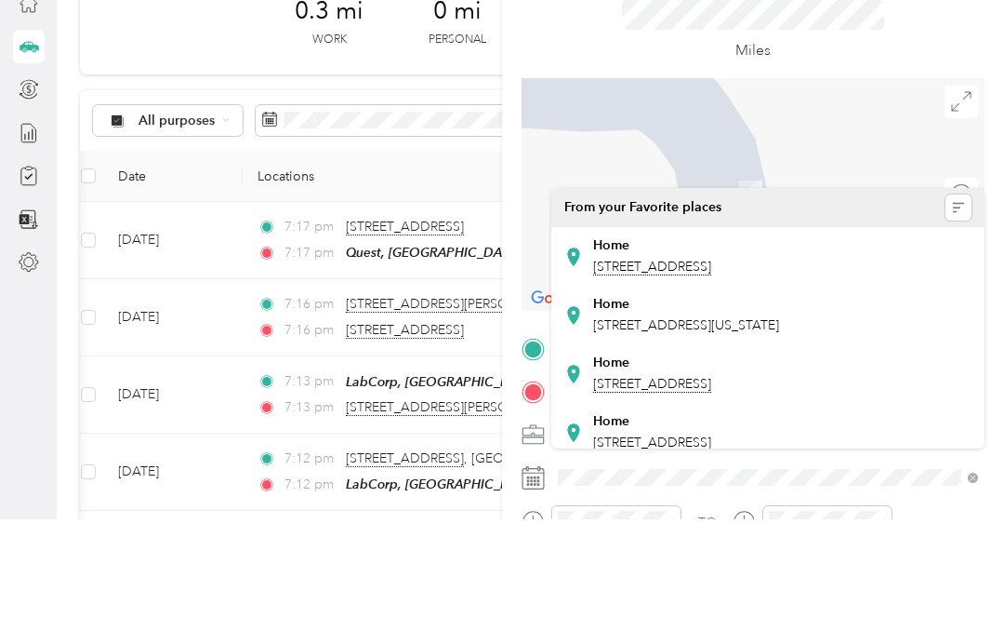
click at [779, 407] on div "Home [STREET_ADDRESS][US_STATE]" at bounding box center [686, 426] width 186 height 39
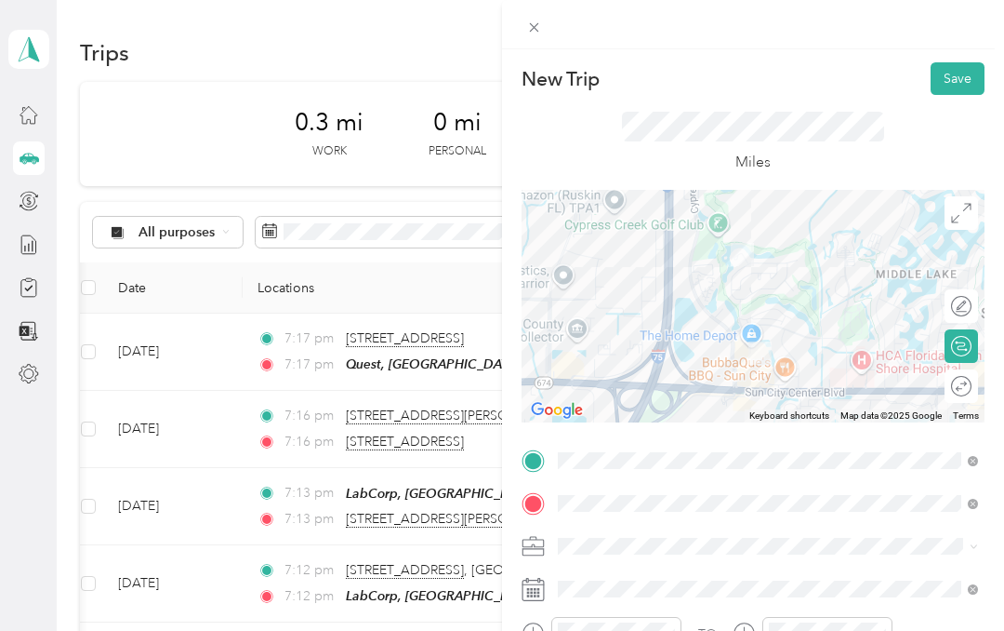
click at [971, 85] on button "Save" at bounding box center [958, 78] width 54 height 33
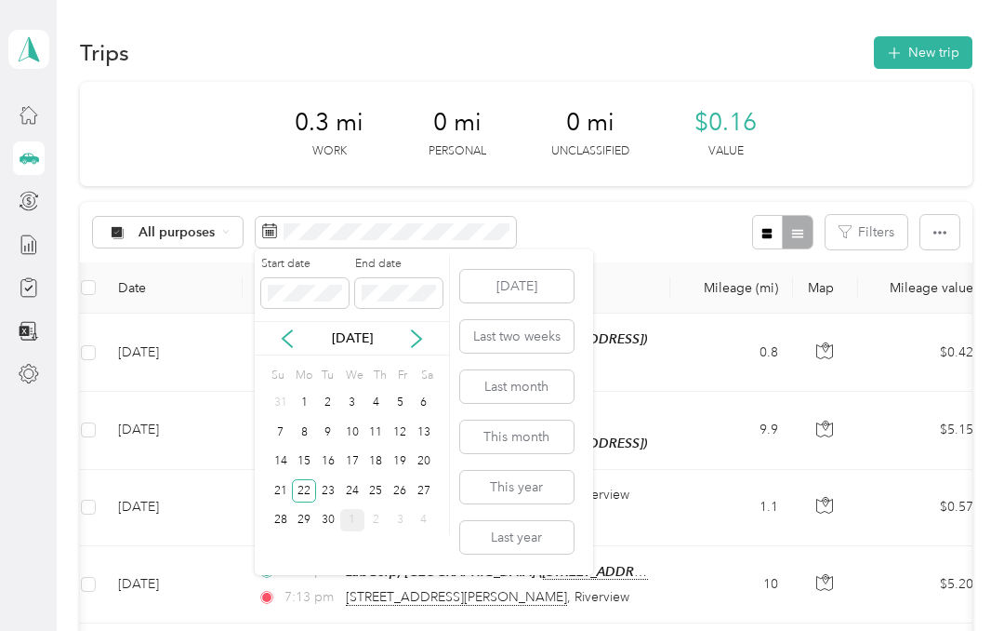
click at [329, 495] on div "23" at bounding box center [328, 490] width 24 height 23
click at [325, 490] on div "23" at bounding box center [328, 490] width 24 height 23
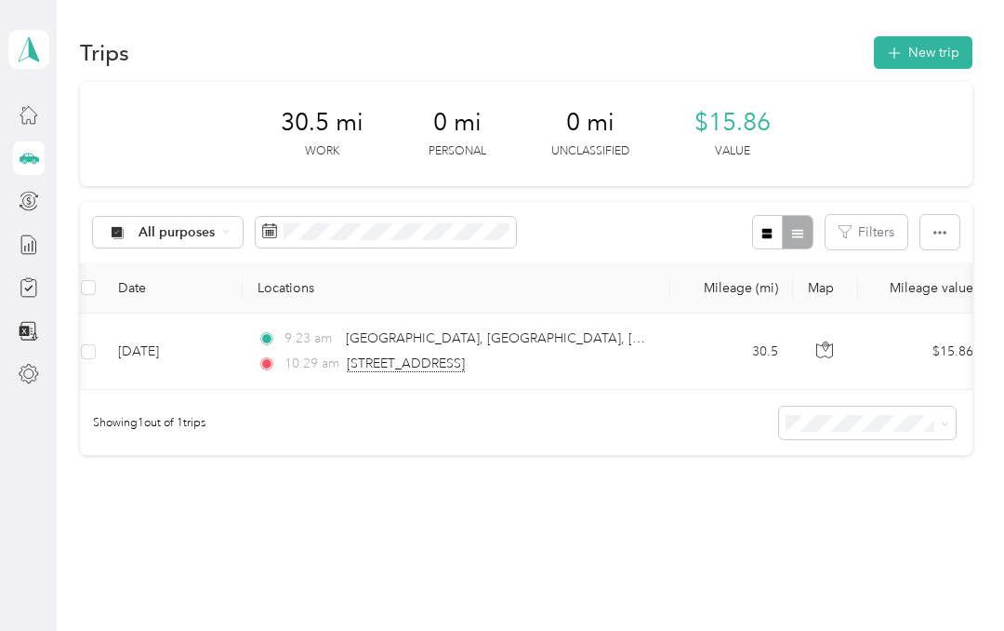
click at [947, 49] on button "New trip" at bounding box center [923, 52] width 99 height 33
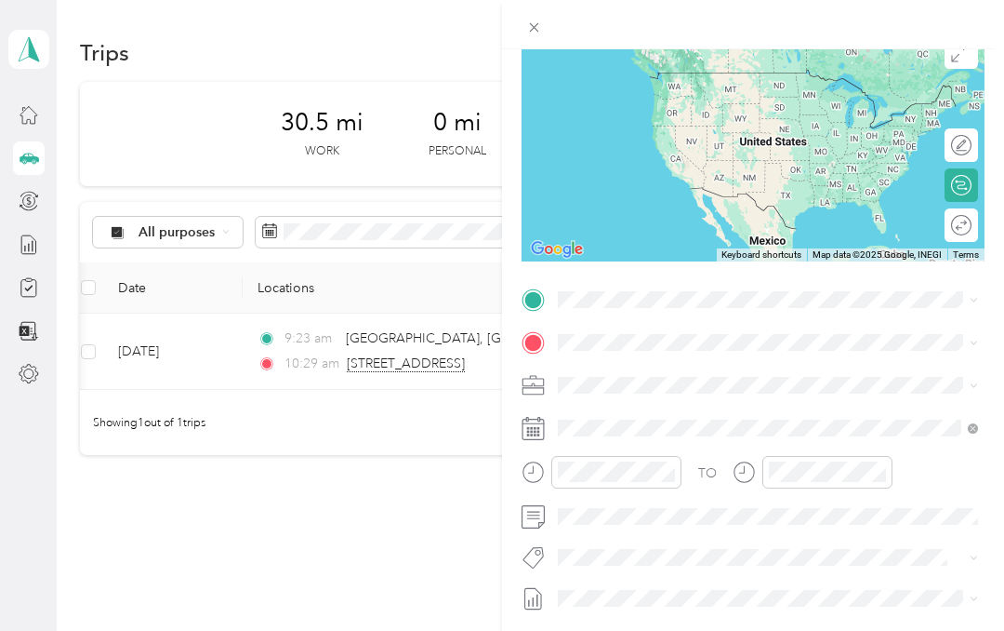
scroll to position [162, 0]
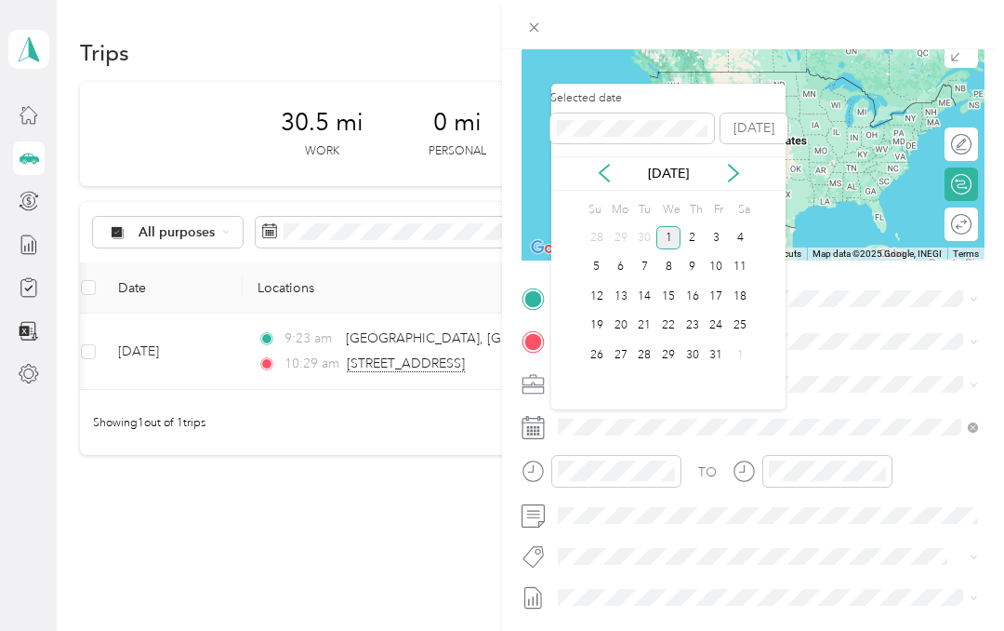
click at [607, 169] on icon at bounding box center [604, 173] width 19 height 19
click at [649, 325] on div "23" at bounding box center [644, 325] width 24 height 23
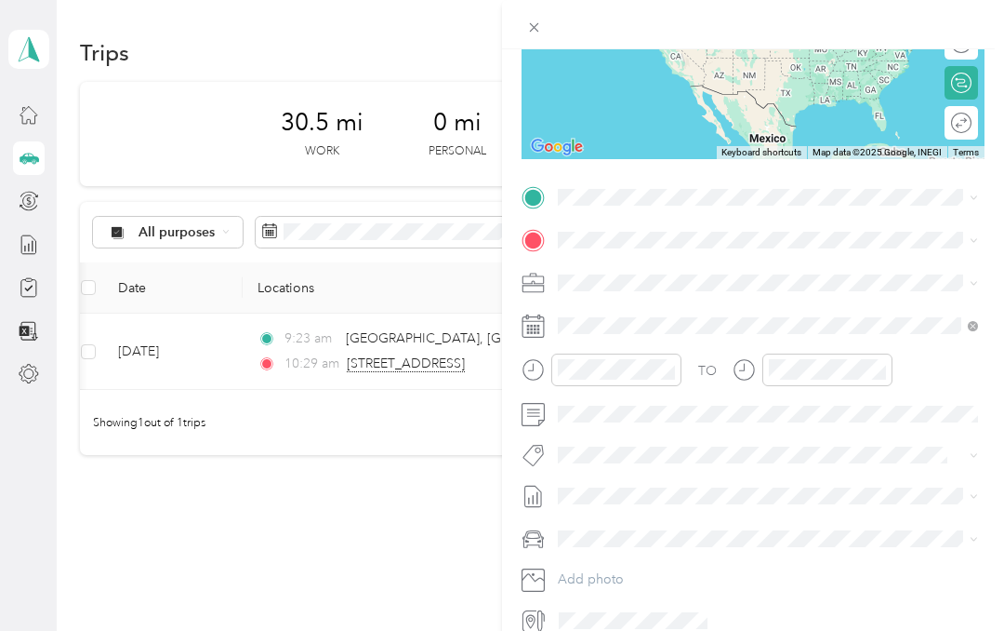
scroll to position [262, 0]
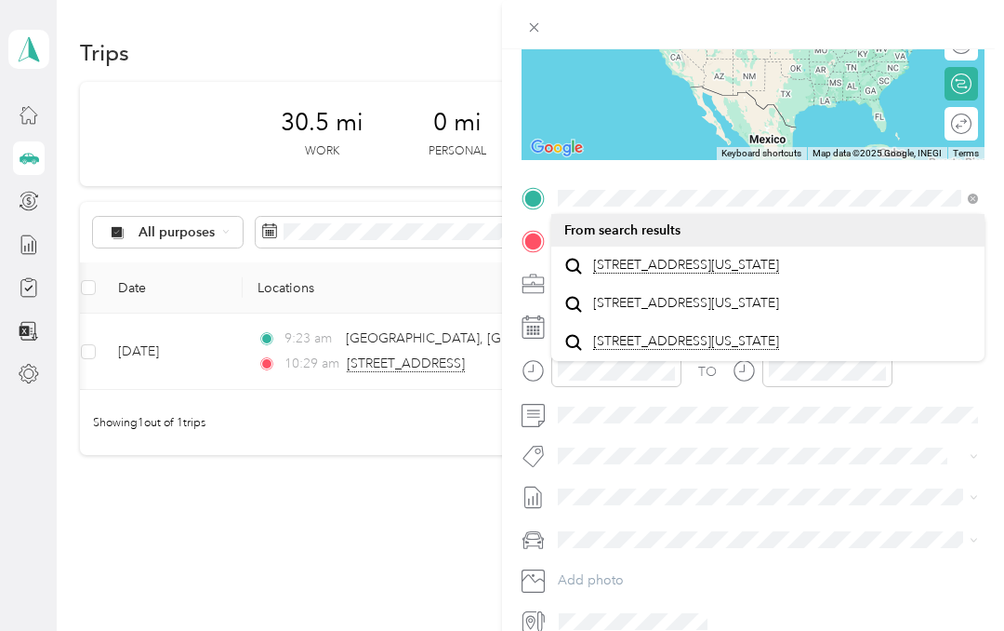
click at [753, 261] on span "[STREET_ADDRESS][US_STATE]" at bounding box center [686, 265] width 186 height 17
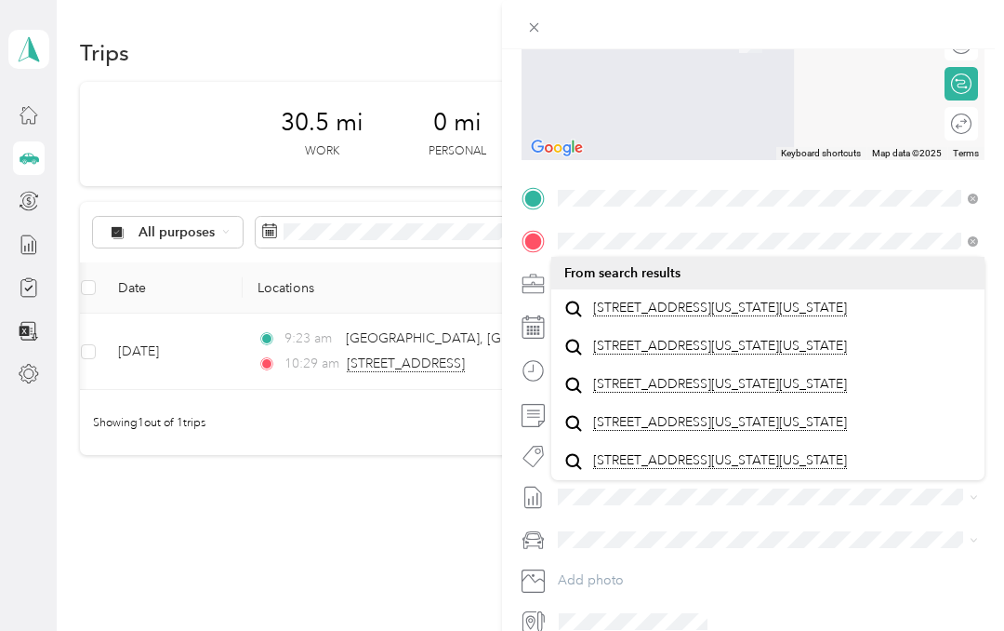
click at [778, 309] on span "[STREET_ADDRESS][US_STATE][US_STATE]" at bounding box center [720, 307] width 254 height 17
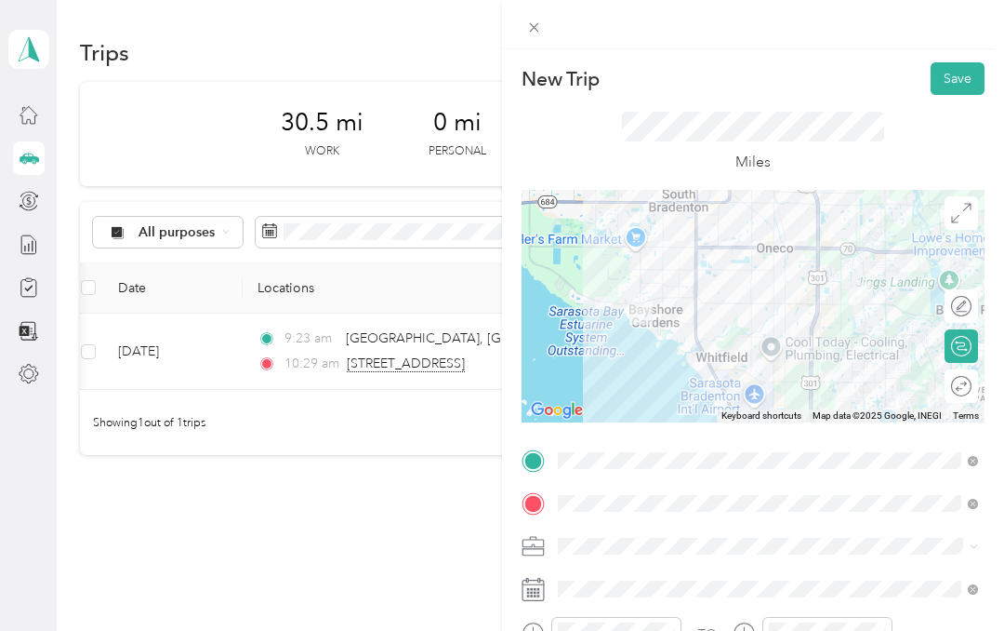
scroll to position [0, 0]
click at [967, 76] on button "Save" at bounding box center [958, 78] width 54 height 33
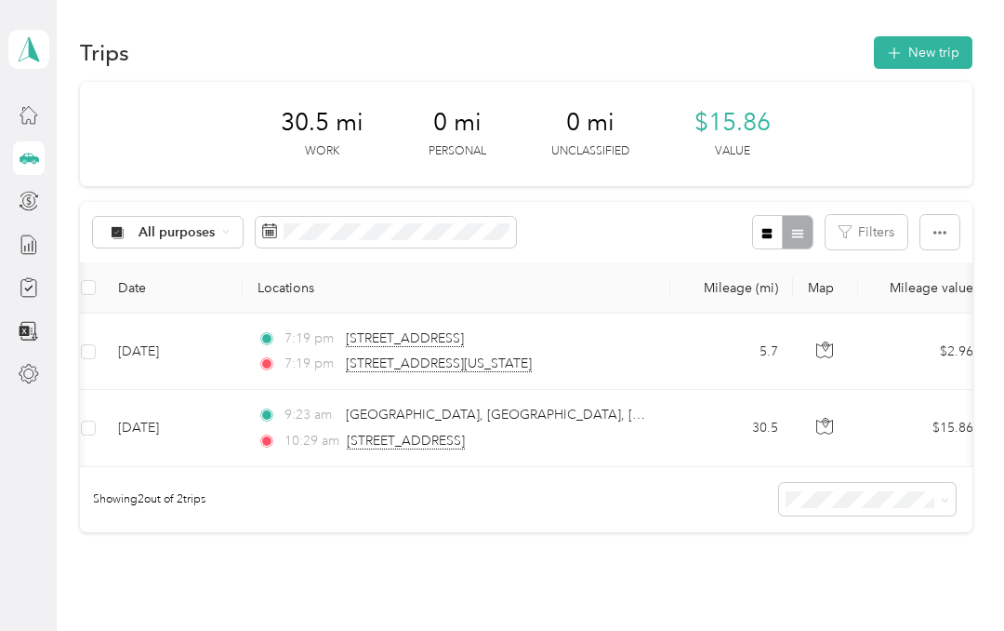
click at [938, 55] on button "New trip" at bounding box center [923, 52] width 99 height 33
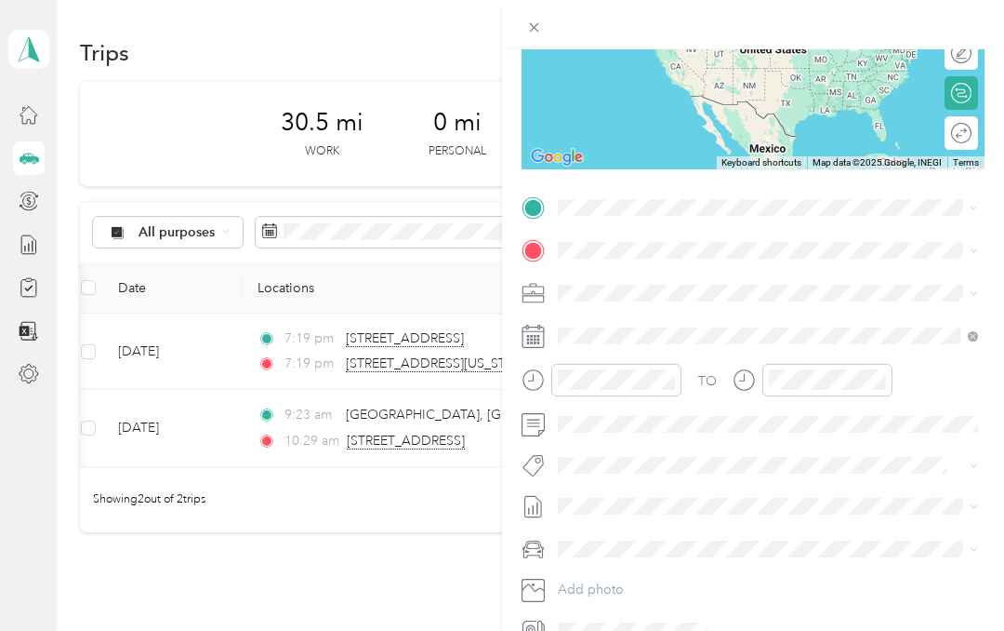
scroll to position [260, 0]
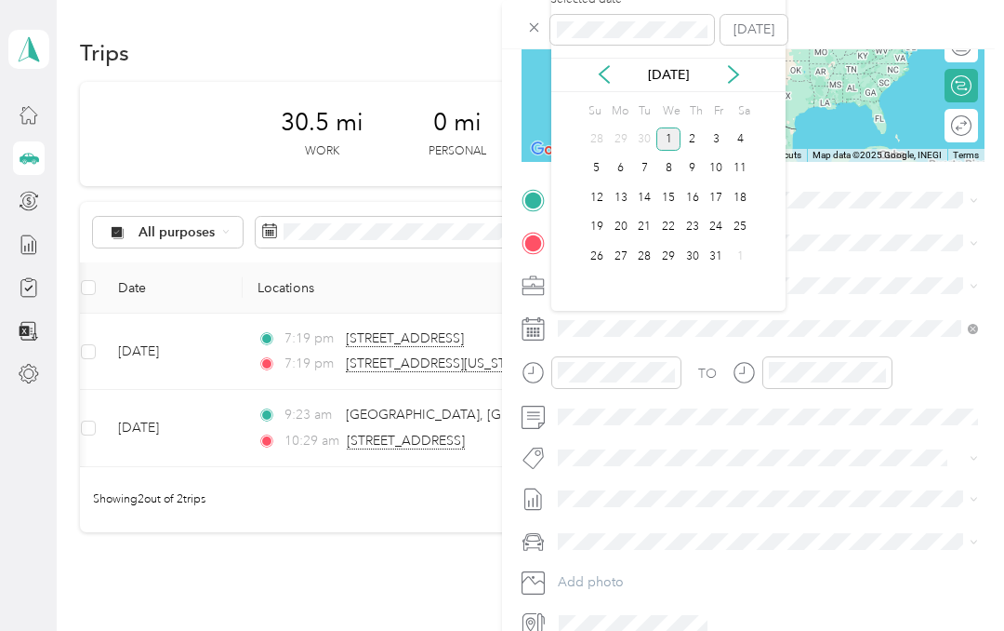
click at [605, 75] on icon at bounding box center [604, 74] width 19 height 19
click at [646, 230] on div "23" at bounding box center [644, 227] width 24 height 23
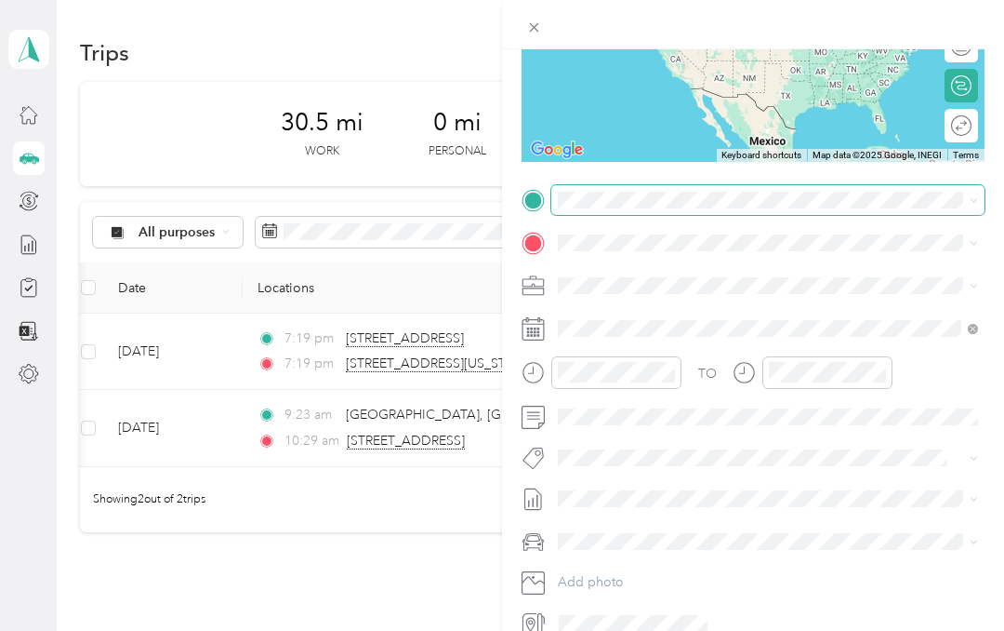
click at [673, 630] on div "New Trip Save This trip cannot be edited because it is either under review, app…" at bounding box center [497, 631] width 995 height 0
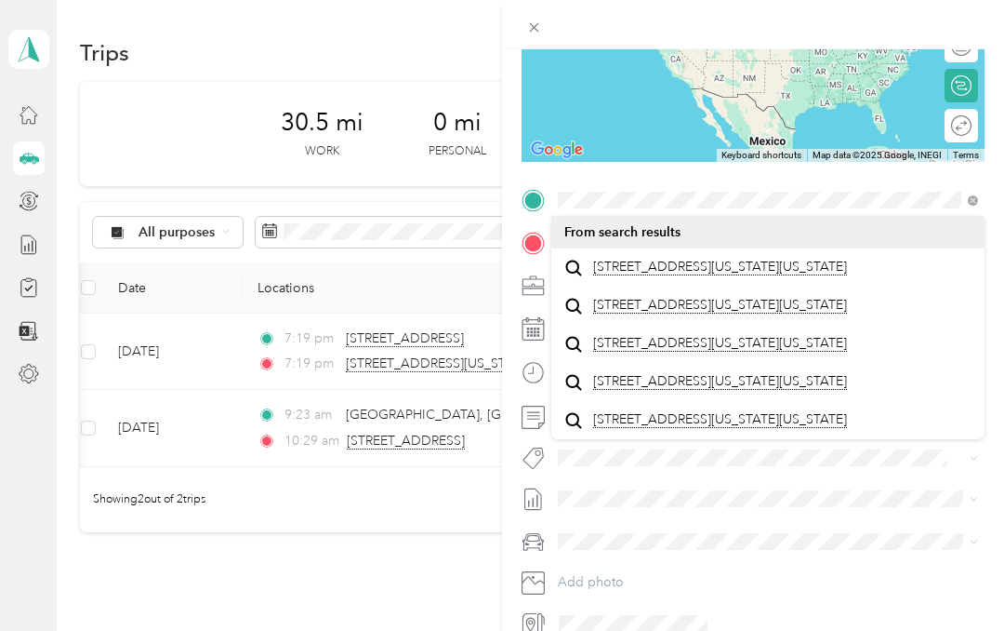
click at [764, 265] on span "[STREET_ADDRESS][US_STATE][US_STATE]" at bounding box center [720, 267] width 254 height 17
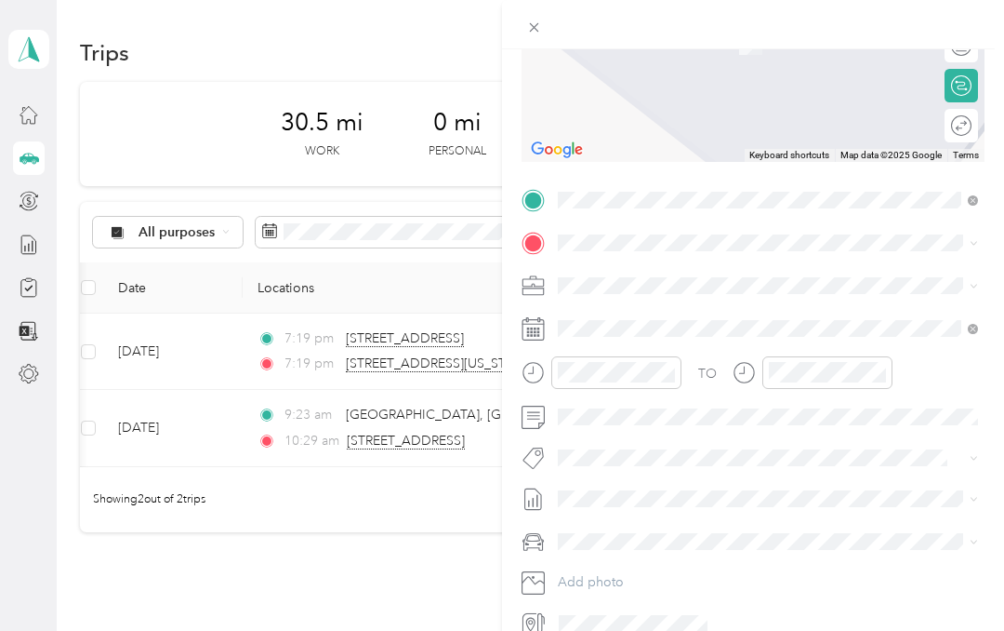
click at [542, 246] on icon at bounding box center [533, 243] width 23 height 23
click at [545, 250] on div at bounding box center [753, 243] width 463 height 30
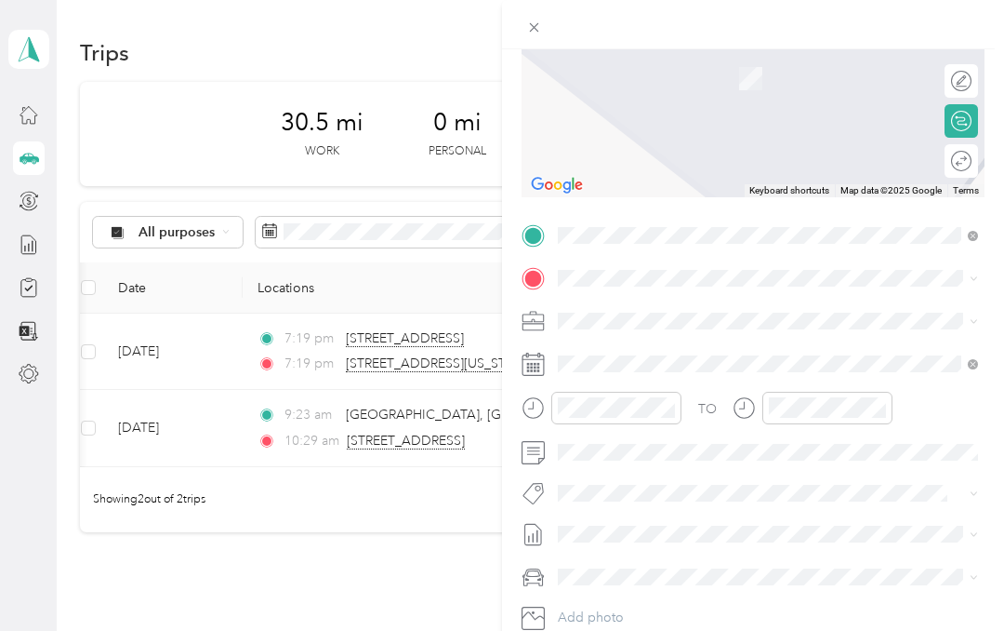
scroll to position [221, 0]
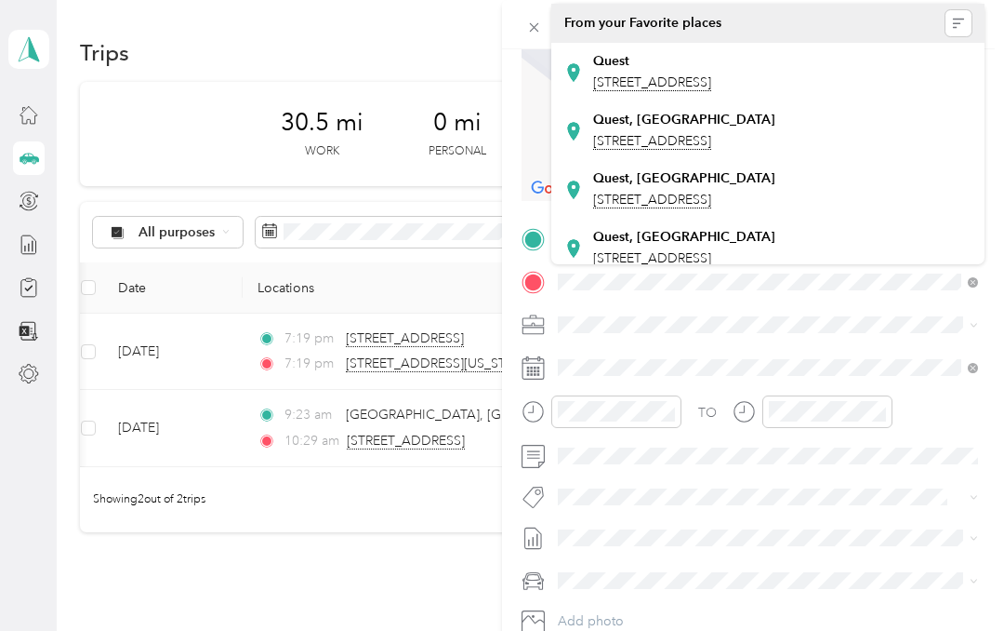
click at [711, 150] on span "[STREET_ADDRESS]" at bounding box center [652, 141] width 118 height 17
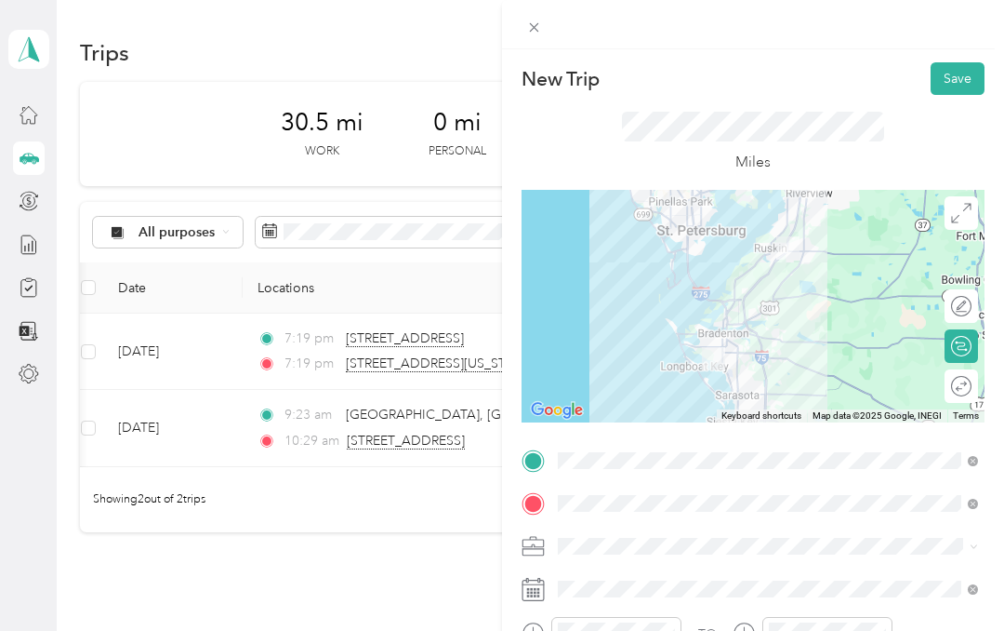
scroll to position [0, 0]
click at [959, 75] on button "Save" at bounding box center [958, 78] width 54 height 33
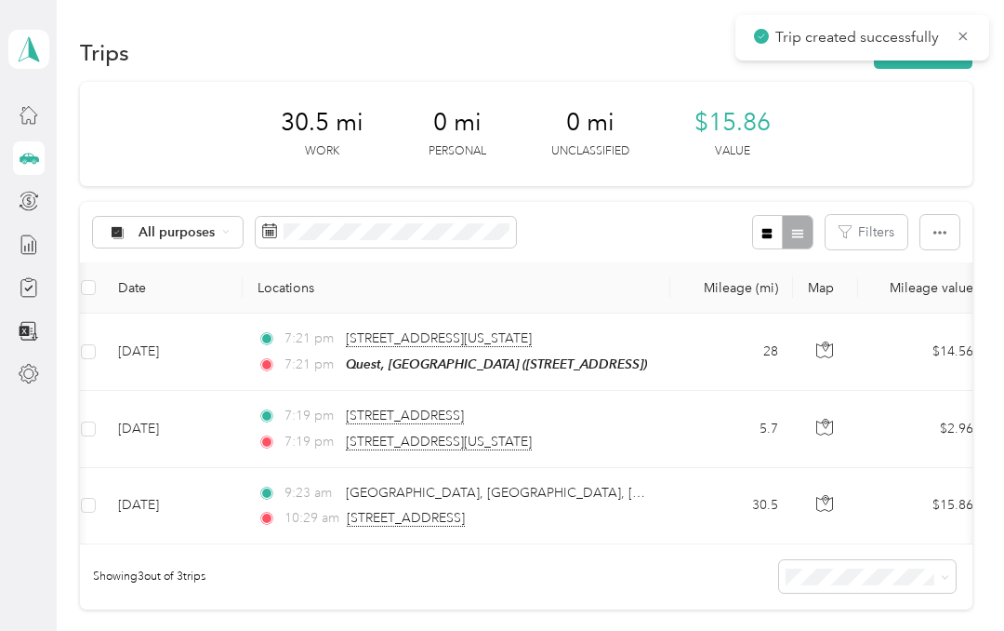
click at [939, 68] on button "New trip" at bounding box center [923, 52] width 99 height 33
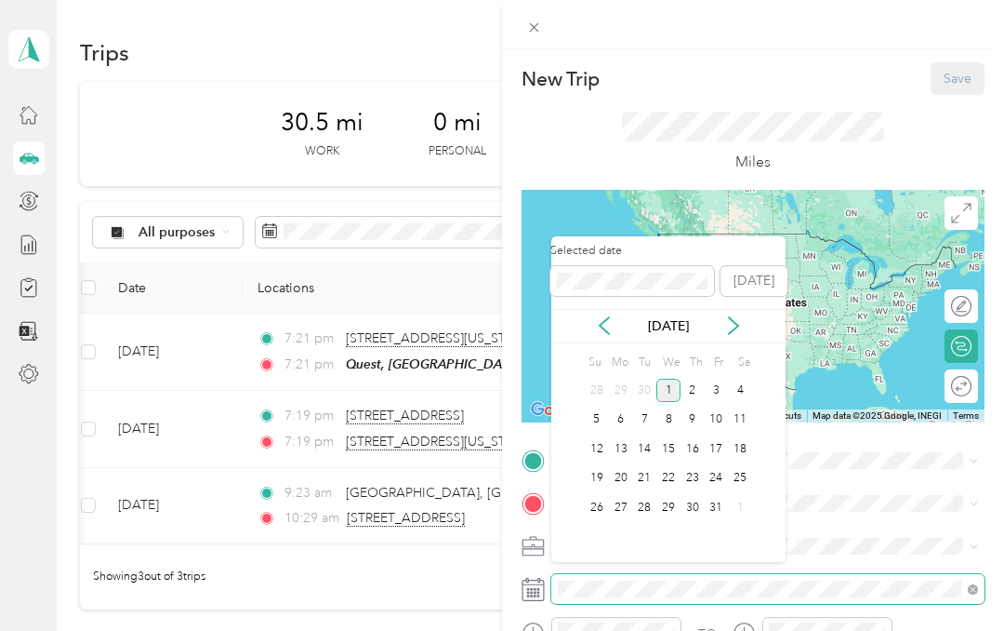
scroll to position [74, 0]
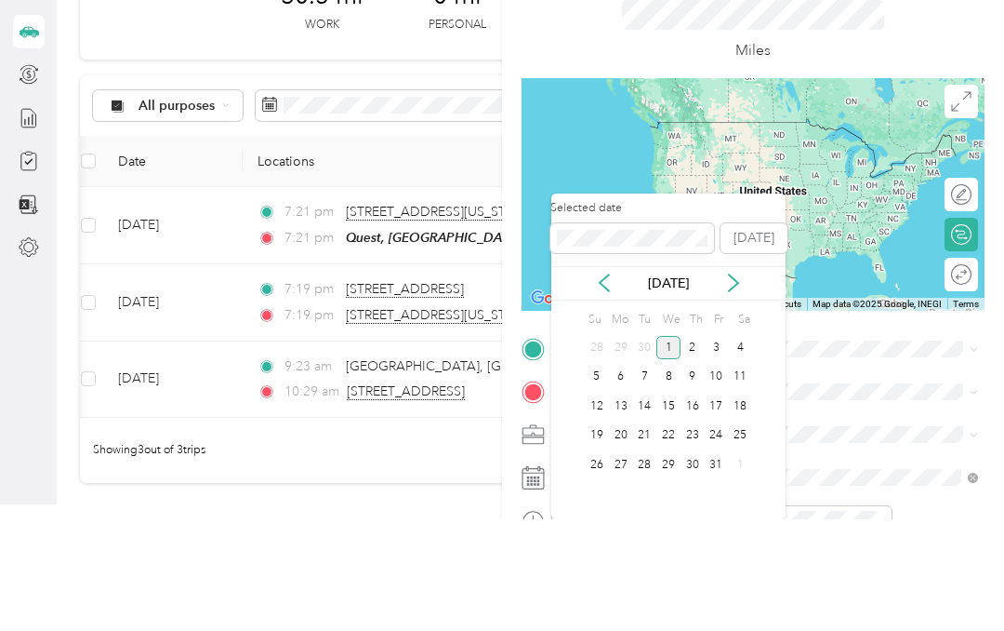
click at [607, 386] on icon at bounding box center [604, 394] width 9 height 17
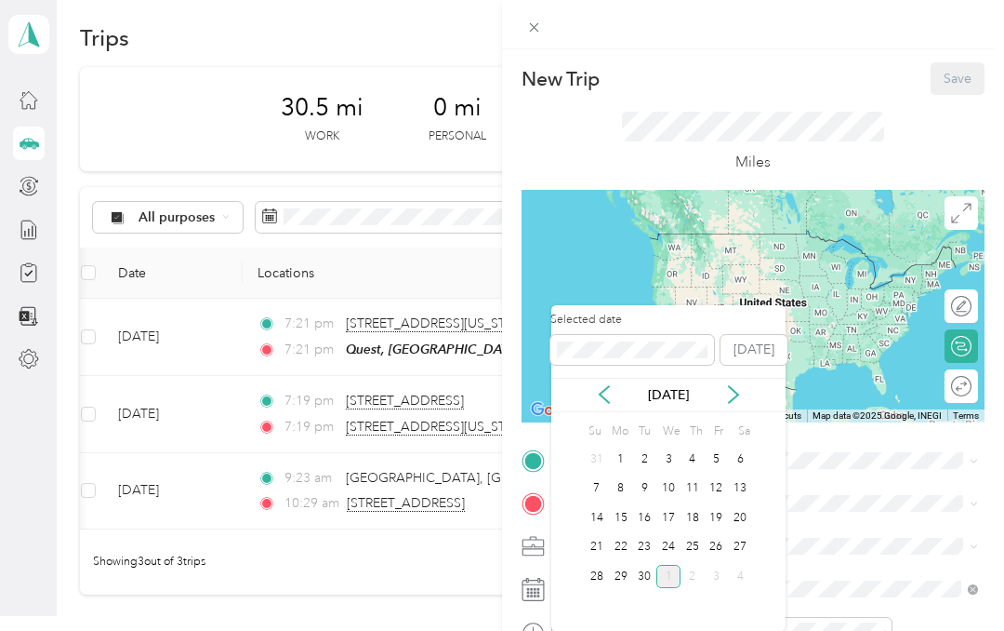
click at [640, 536] on div "23" at bounding box center [644, 547] width 24 height 23
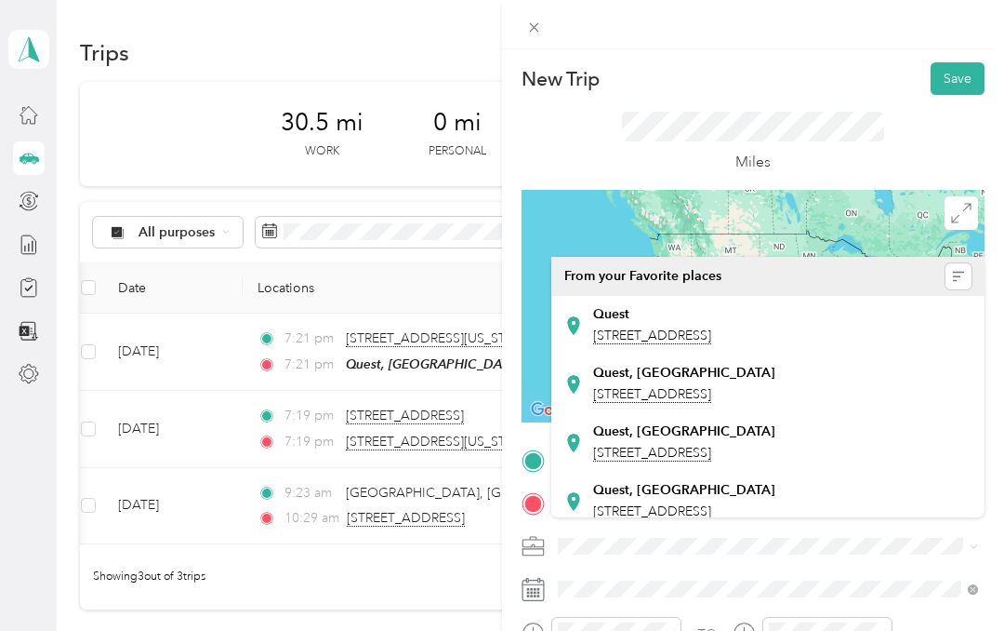
click at [711, 386] on span "[STREET_ADDRESS]" at bounding box center [652, 394] width 118 height 17
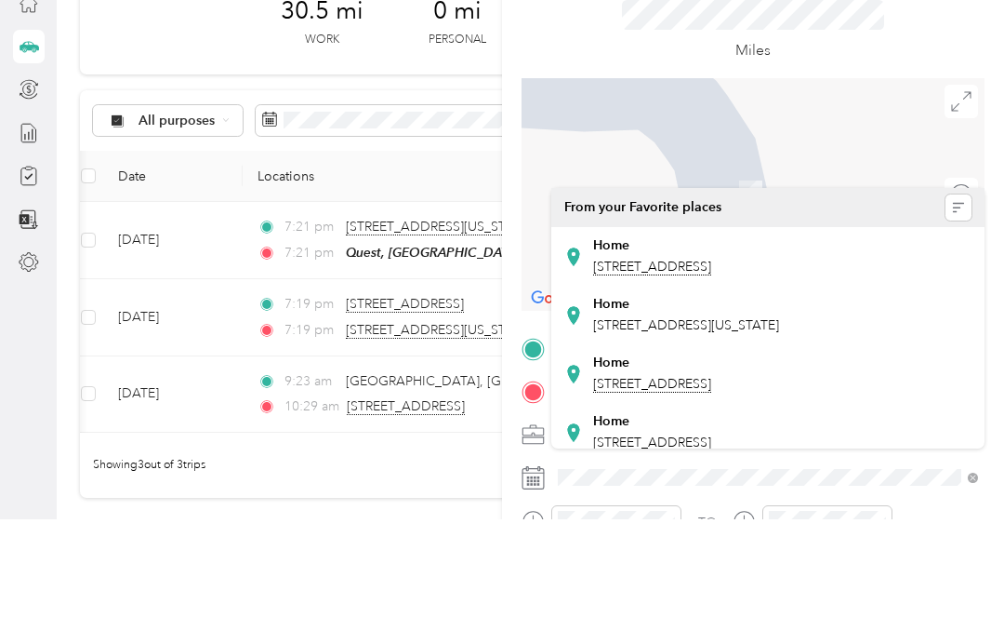
click at [768, 429] on span "[STREET_ADDRESS][US_STATE]" at bounding box center [686, 437] width 186 height 16
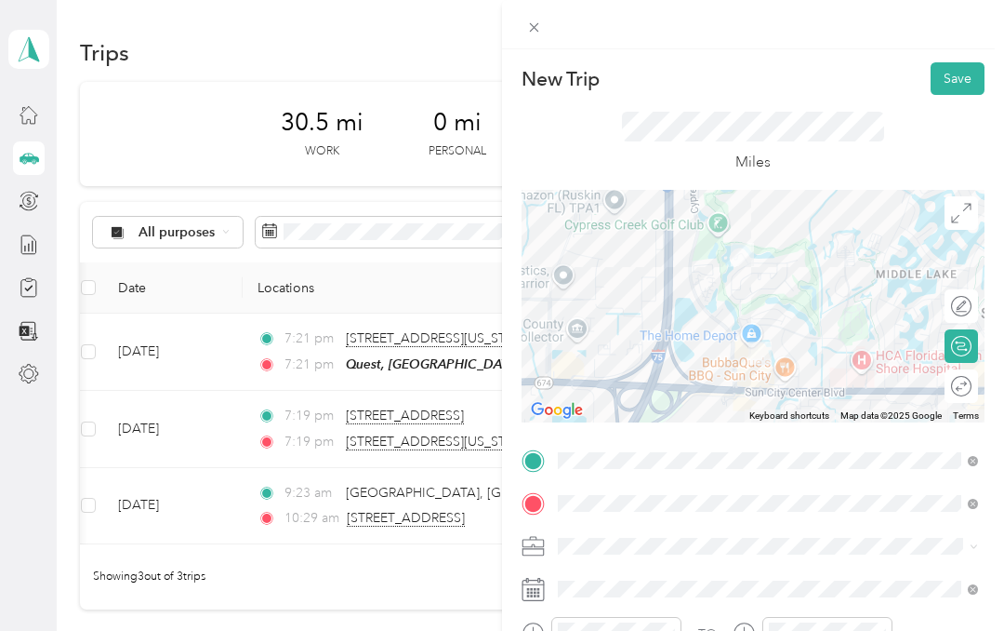
click at [956, 78] on button "Save" at bounding box center [958, 78] width 54 height 33
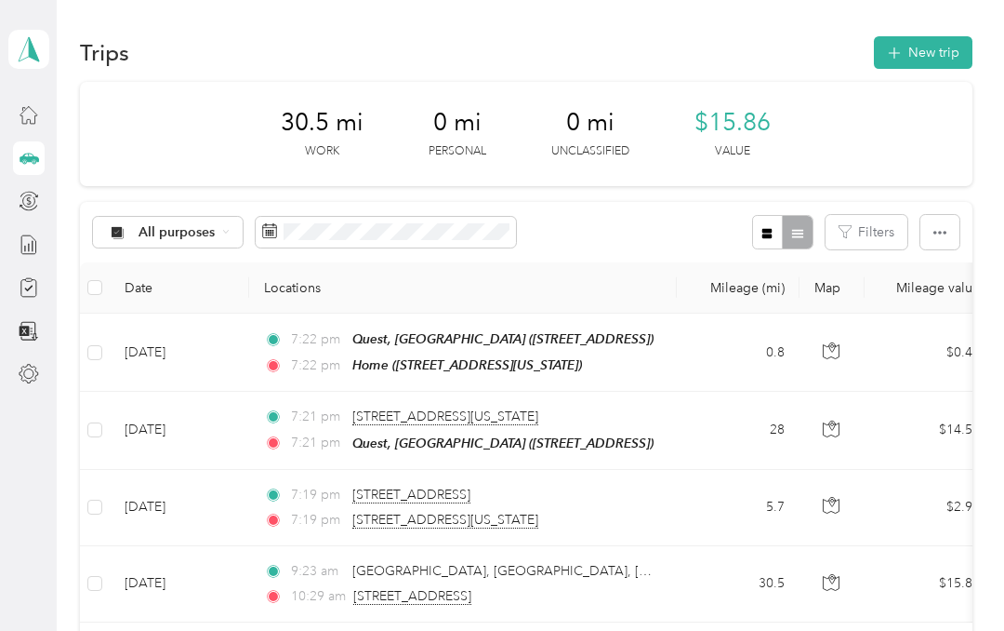
scroll to position [0, 0]
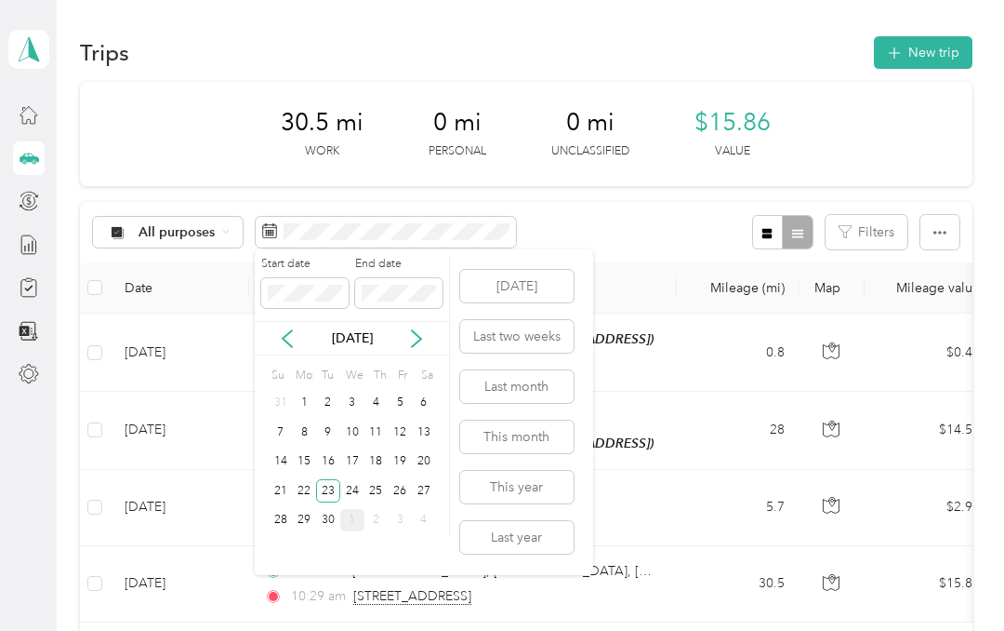
click at [351, 488] on div "24" at bounding box center [352, 490] width 24 height 23
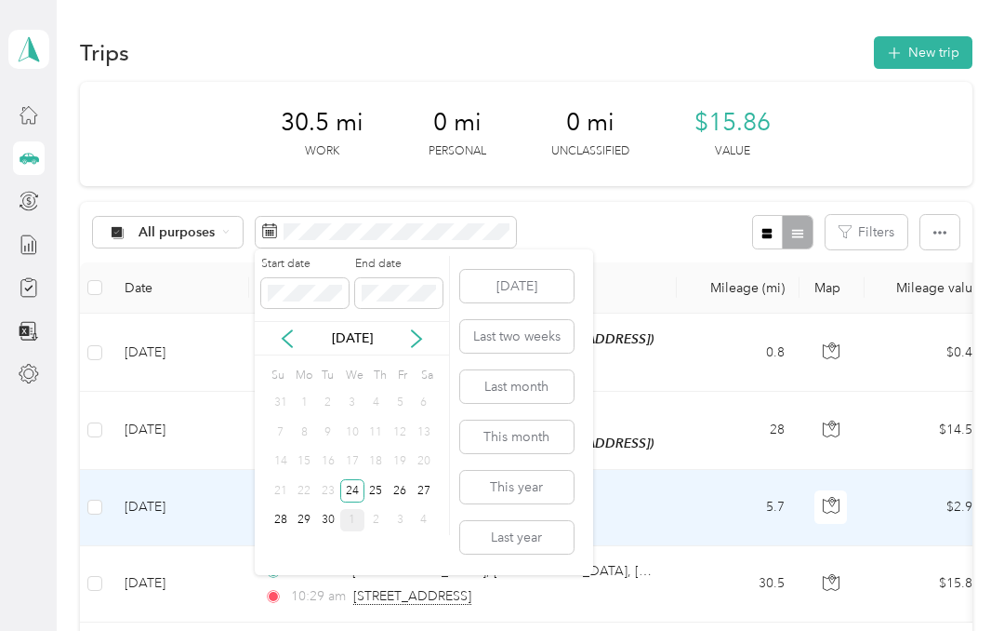
click at [689, 508] on td "5.7" at bounding box center [738, 508] width 123 height 76
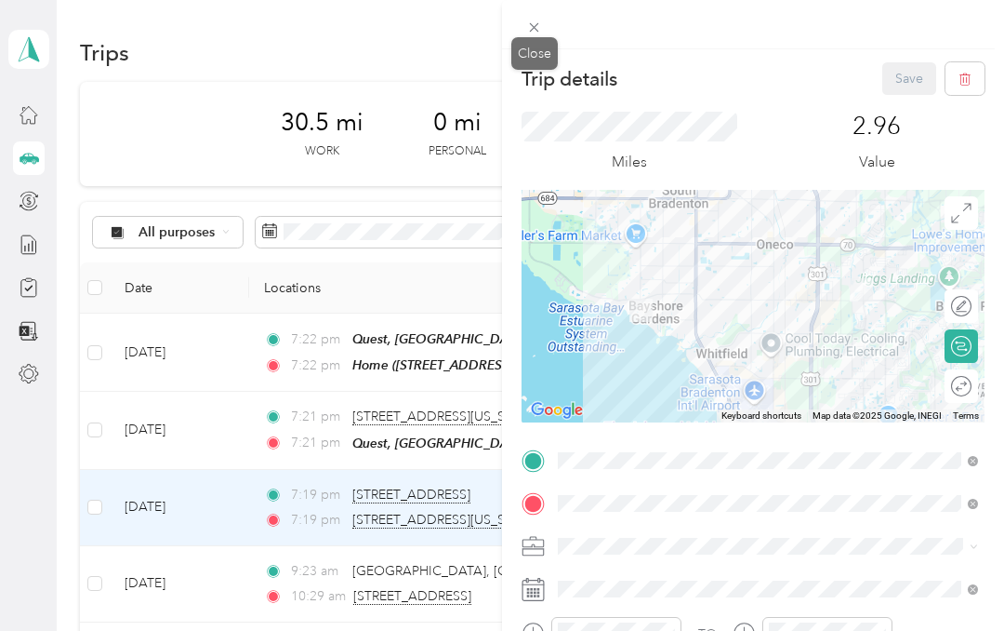
click at [541, 29] on icon at bounding box center [534, 28] width 16 height 16
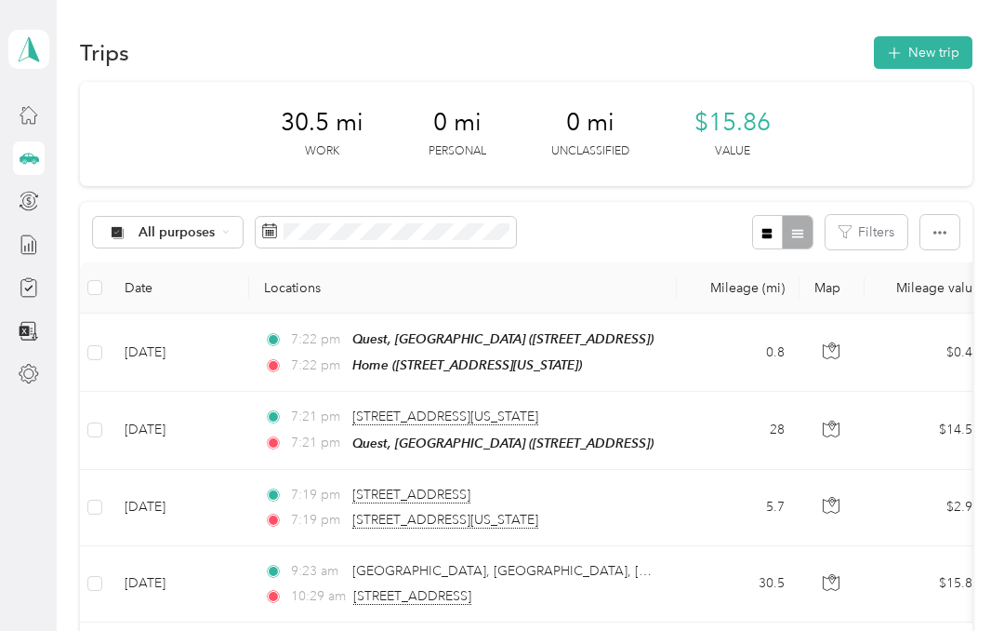
click at [949, 56] on button "New trip" at bounding box center [923, 52] width 99 height 33
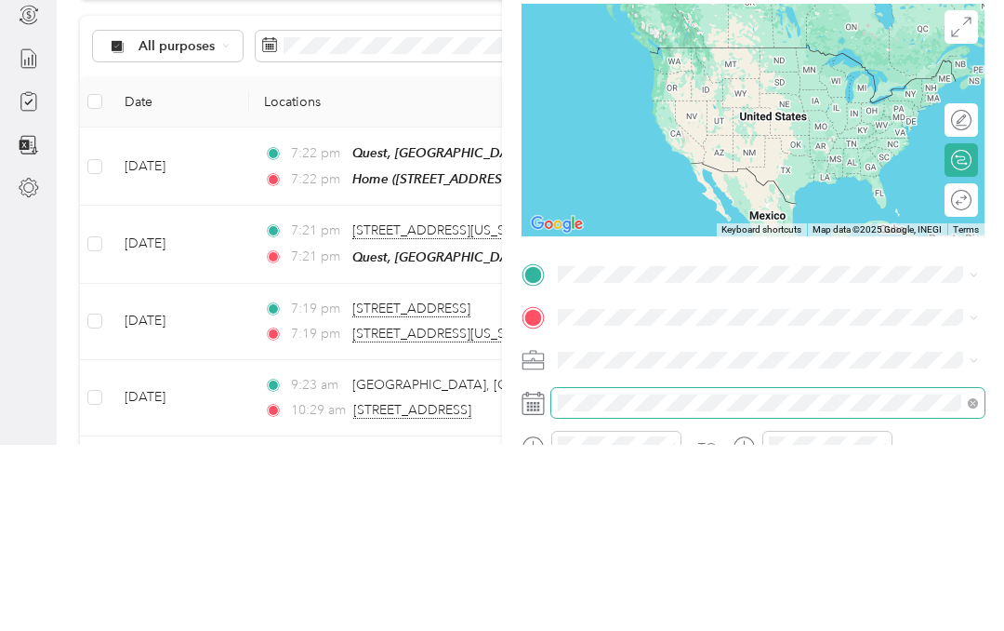
scroll to position [74, 0]
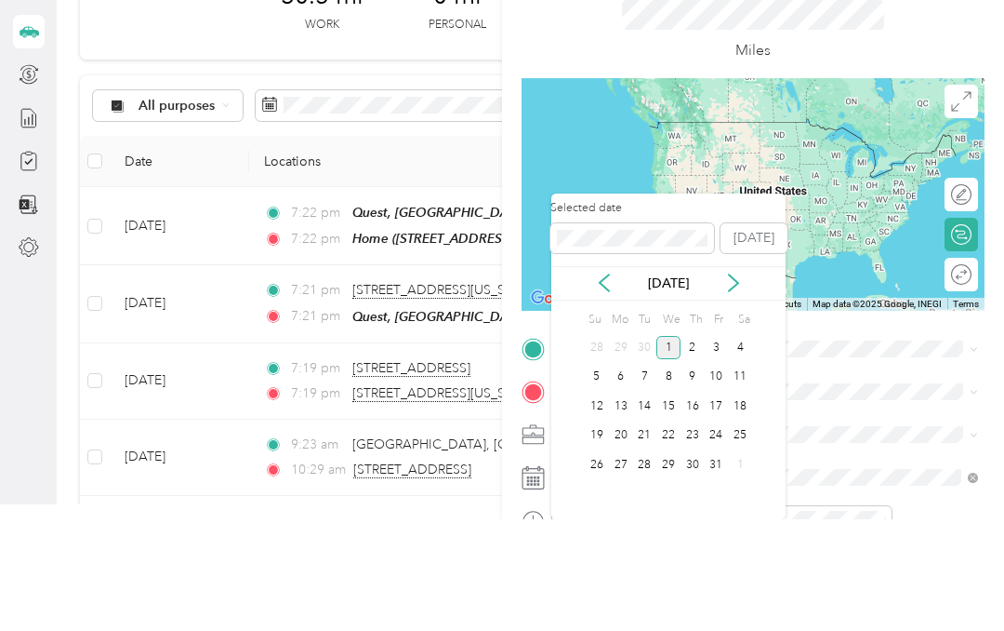
click at [603, 386] on icon at bounding box center [604, 394] width 9 height 17
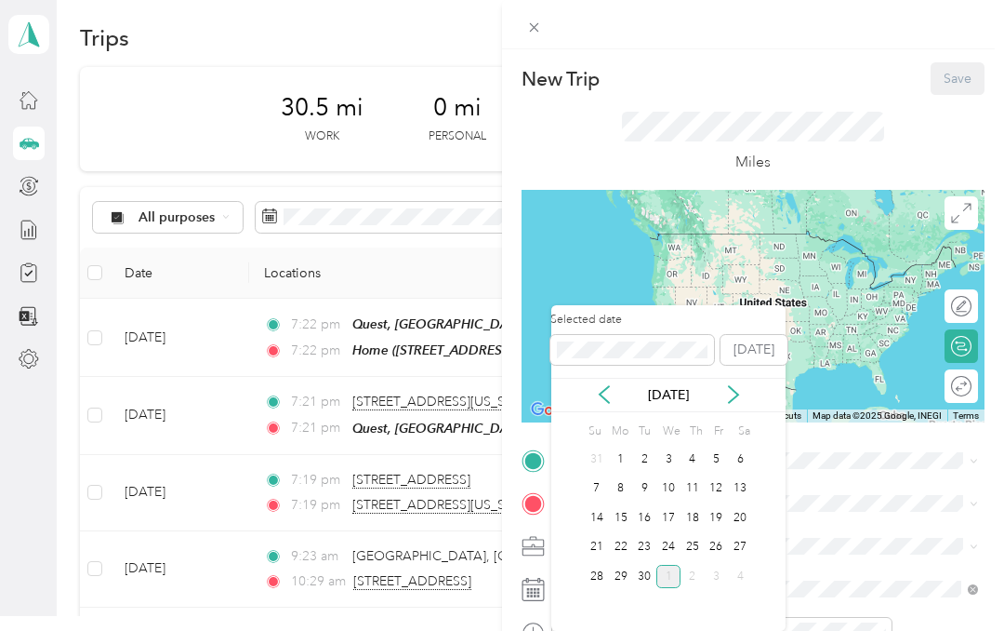
click at [612, 385] on icon at bounding box center [604, 394] width 19 height 19
click at [733, 386] on icon at bounding box center [733, 394] width 9 height 17
click at [671, 536] on div "24" at bounding box center [669, 547] width 24 height 23
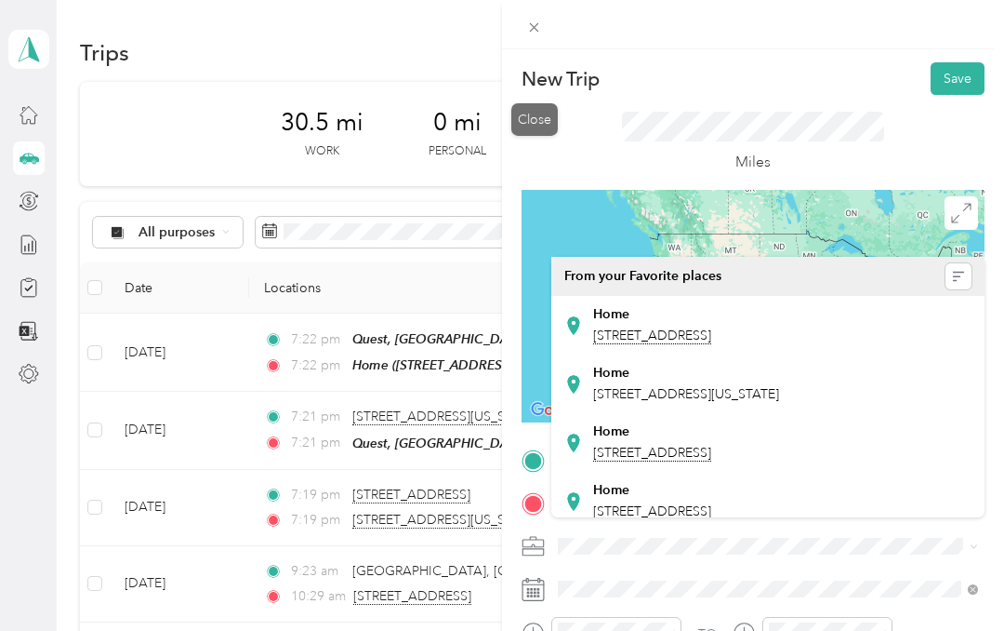
click at [526, 31] on icon at bounding box center [534, 28] width 16 height 16
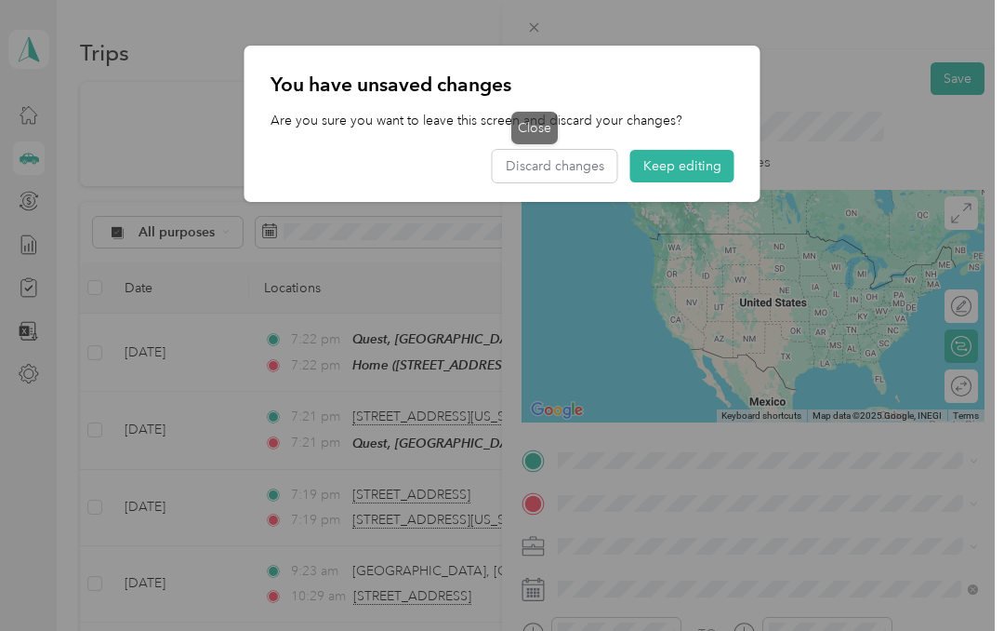
click at [578, 163] on button "Discard changes" at bounding box center [555, 166] width 125 height 33
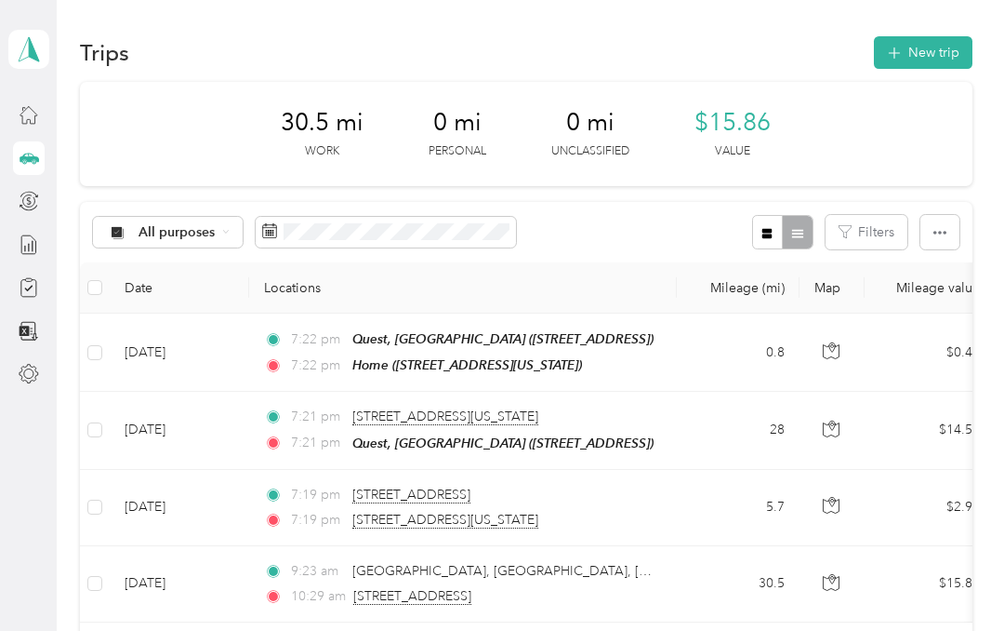
scroll to position [0, 0]
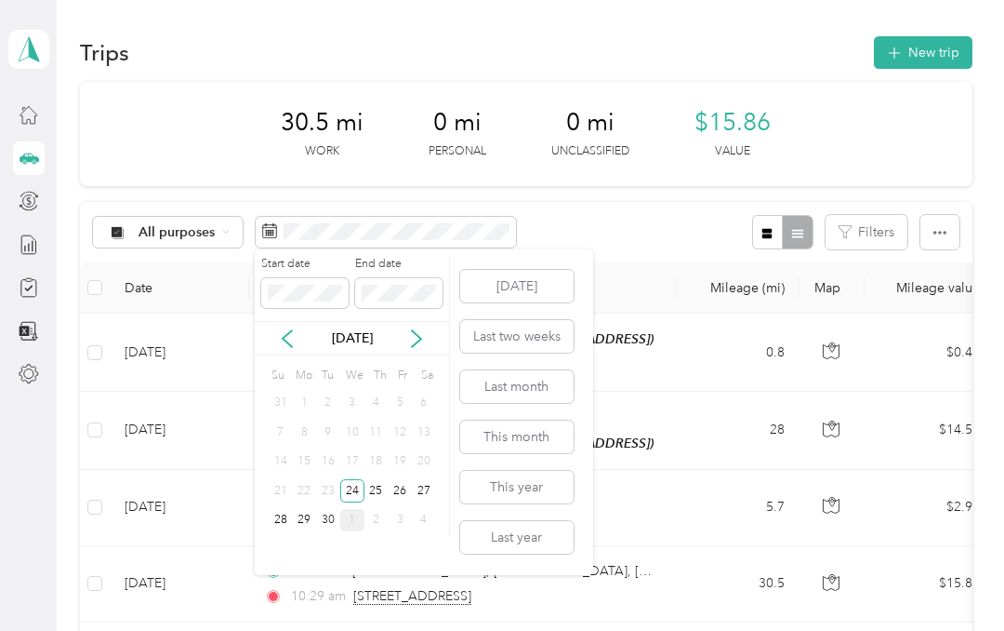
click at [353, 479] on div "24" at bounding box center [352, 490] width 24 height 23
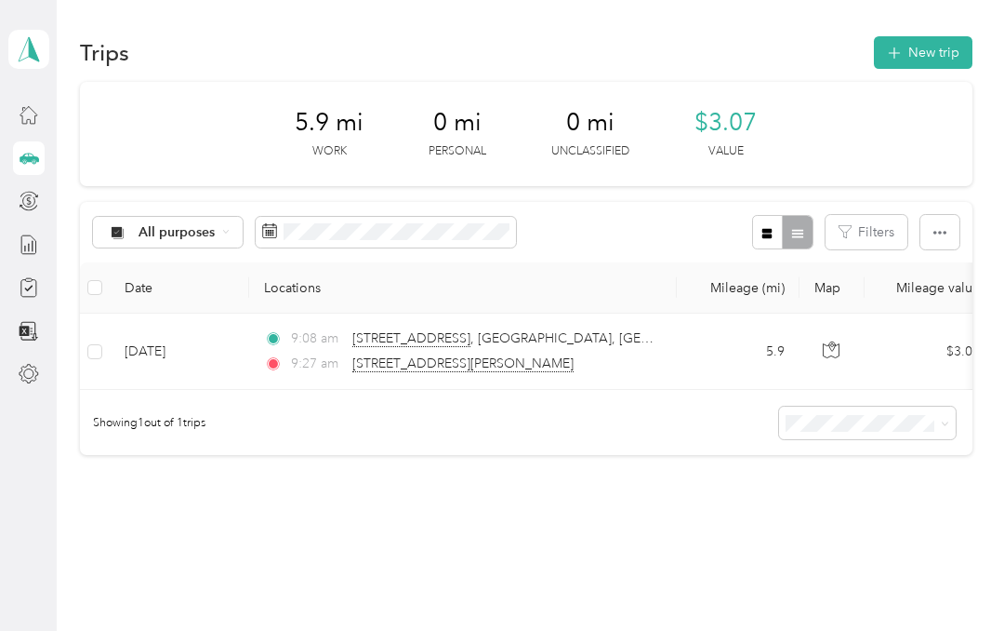
click at [937, 59] on button "New trip" at bounding box center [923, 52] width 99 height 33
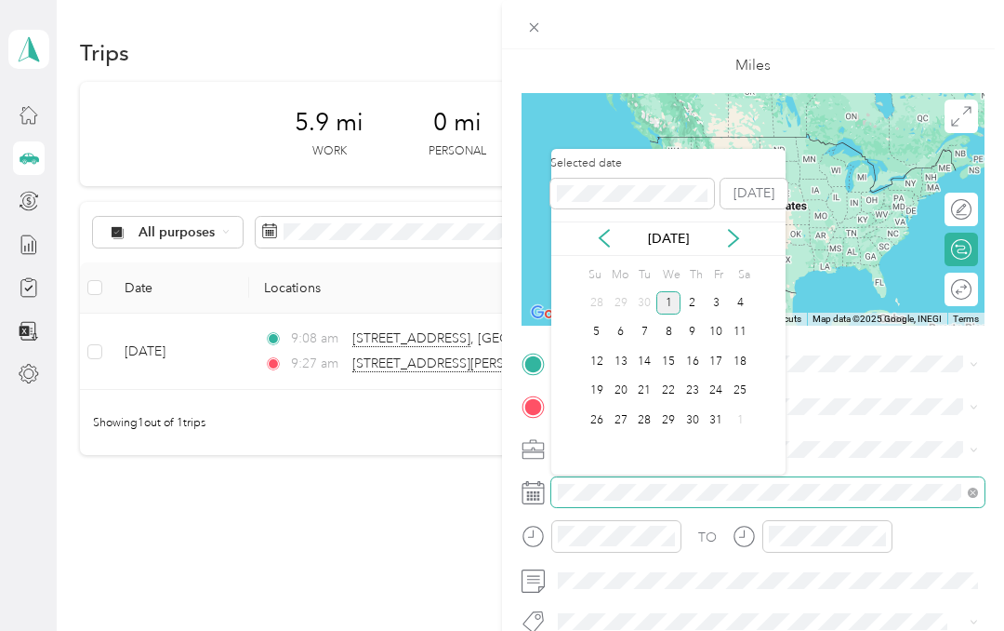
scroll to position [74, 0]
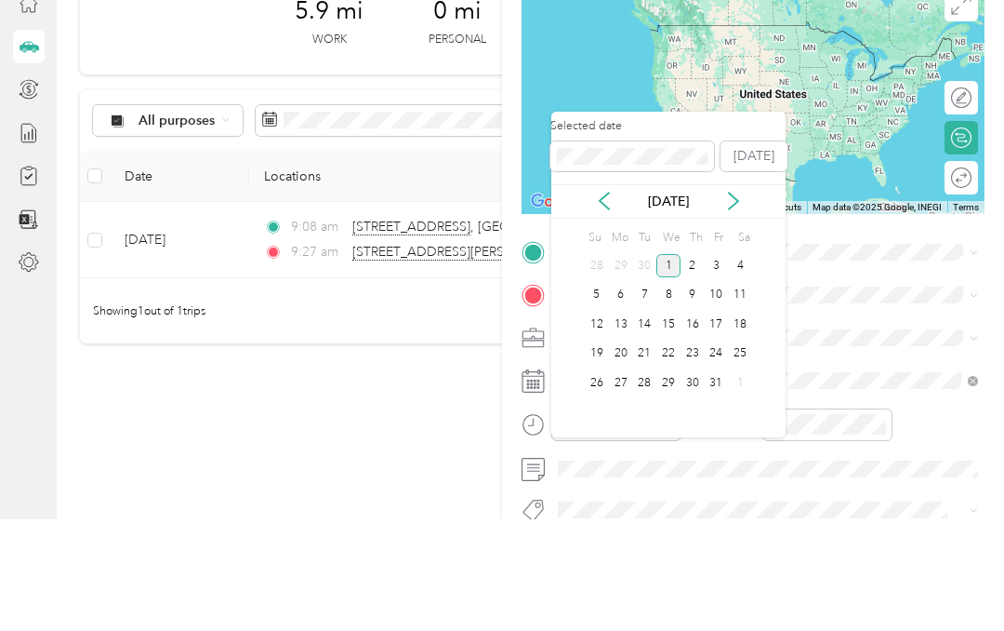
click at [603, 303] on icon at bounding box center [604, 312] width 19 height 19
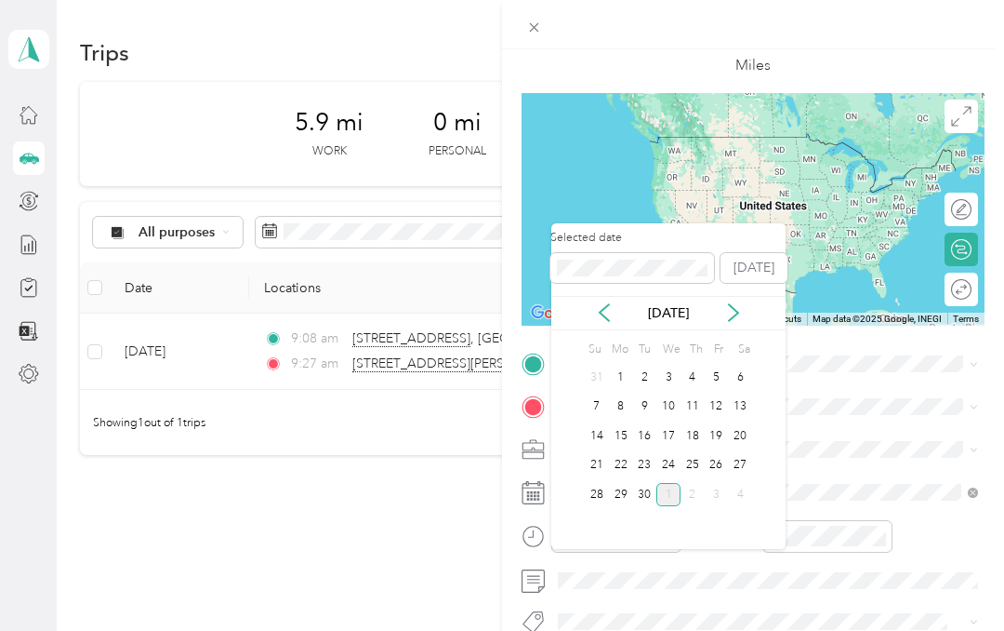
click at [671, 454] on div "24" at bounding box center [669, 465] width 24 height 23
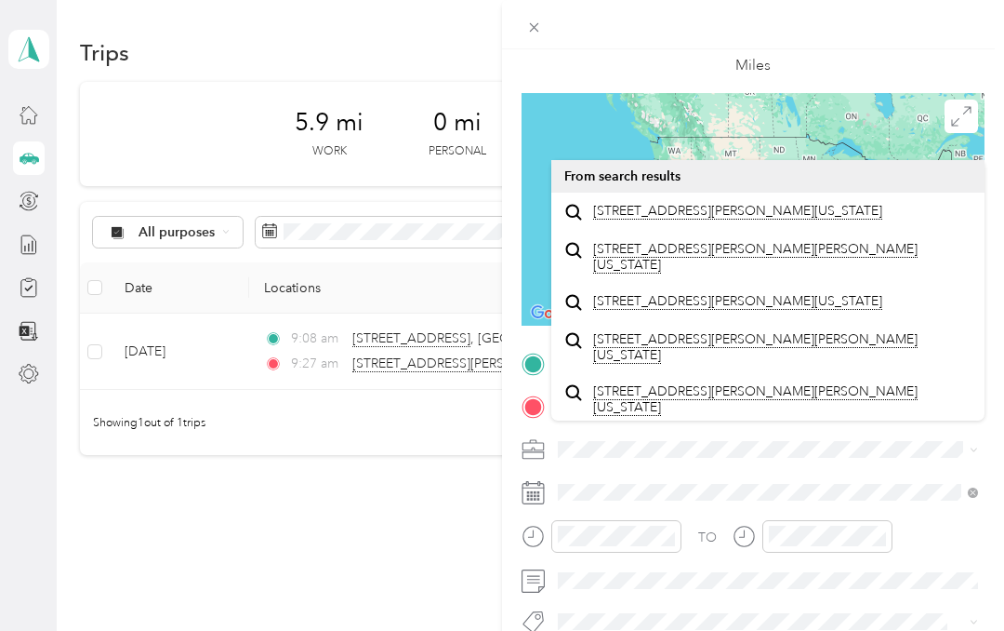
click at [767, 203] on span "[STREET_ADDRESS][PERSON_NAME][US_STATE]" at bounding box center [737, 211] width 289 height 17
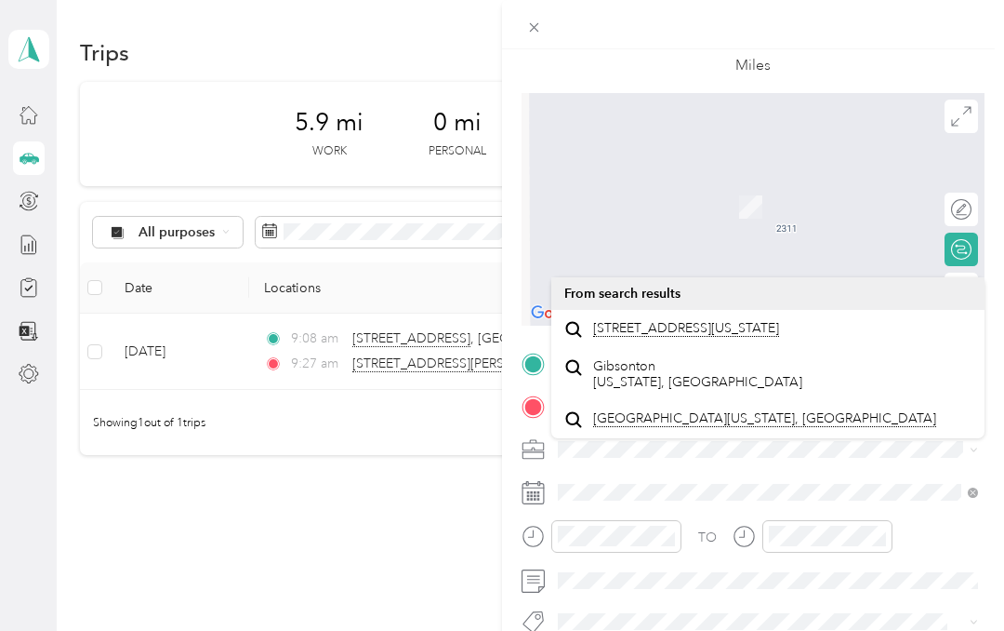
click at [730, 320] on span "[STREET_ADDRESS][US_STATE]" at bounding box center [686, 328] width 186 height 17
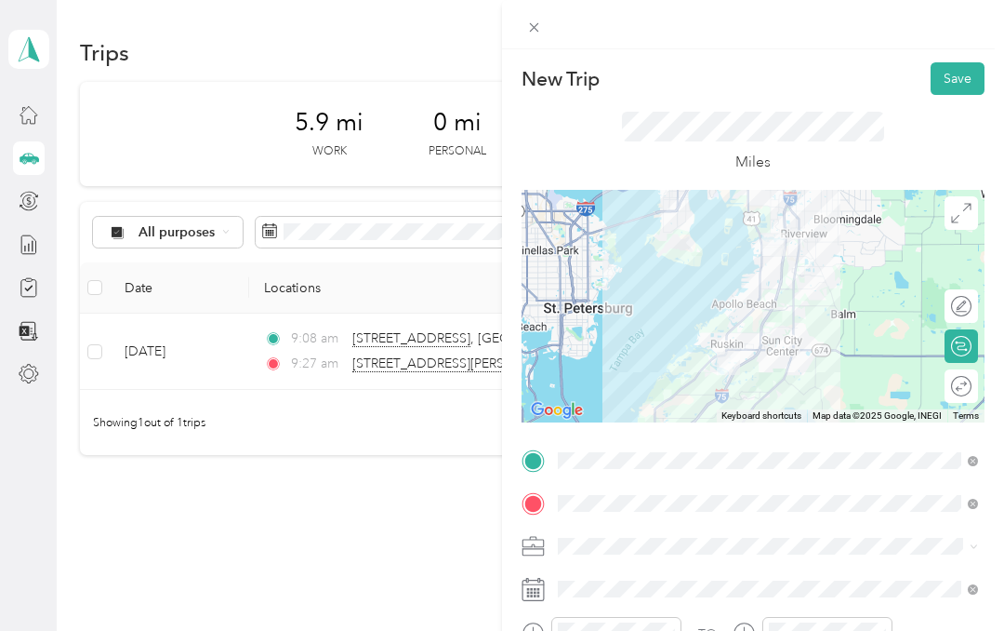
scroll to position [0, 0]
click at [961, 76] on button "Save" at bounding box center [958, 78] width 54 height 33
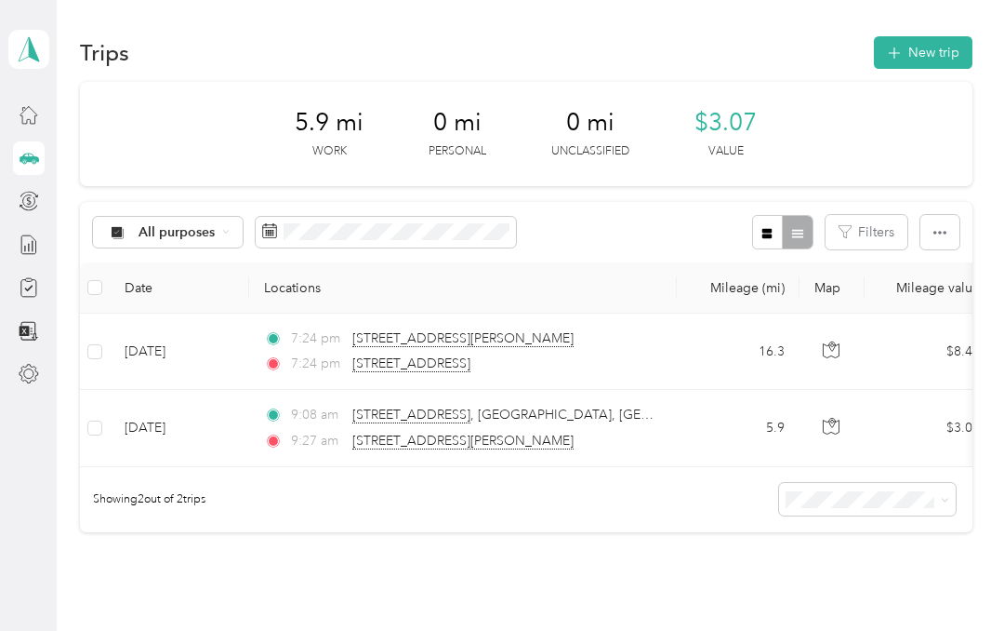
click at [940, 47] on button "New trip" at bounding box center [923, 52] width 99 height 33
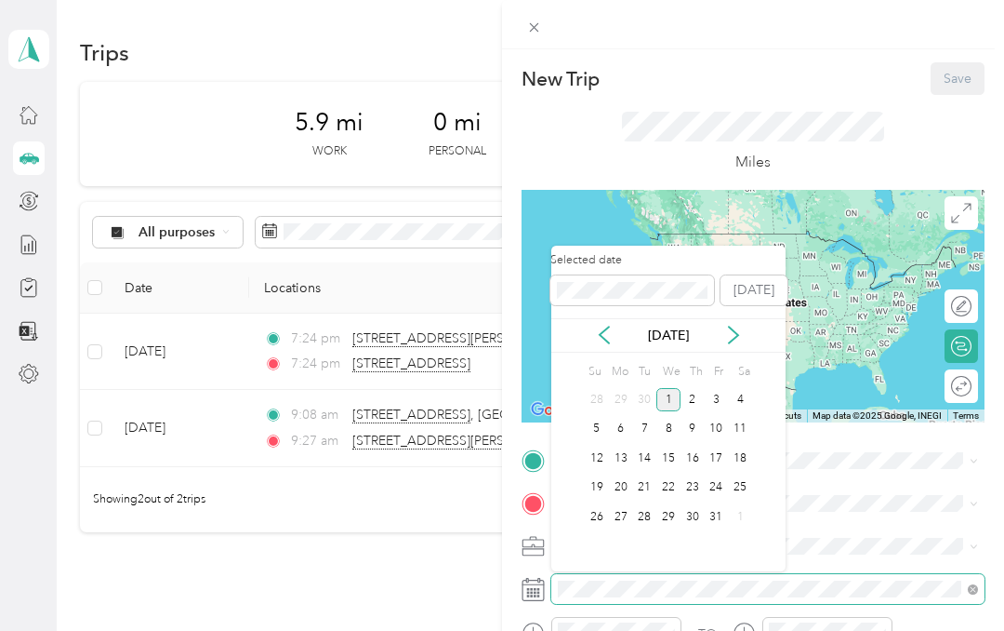
scroll to position [74, 0]
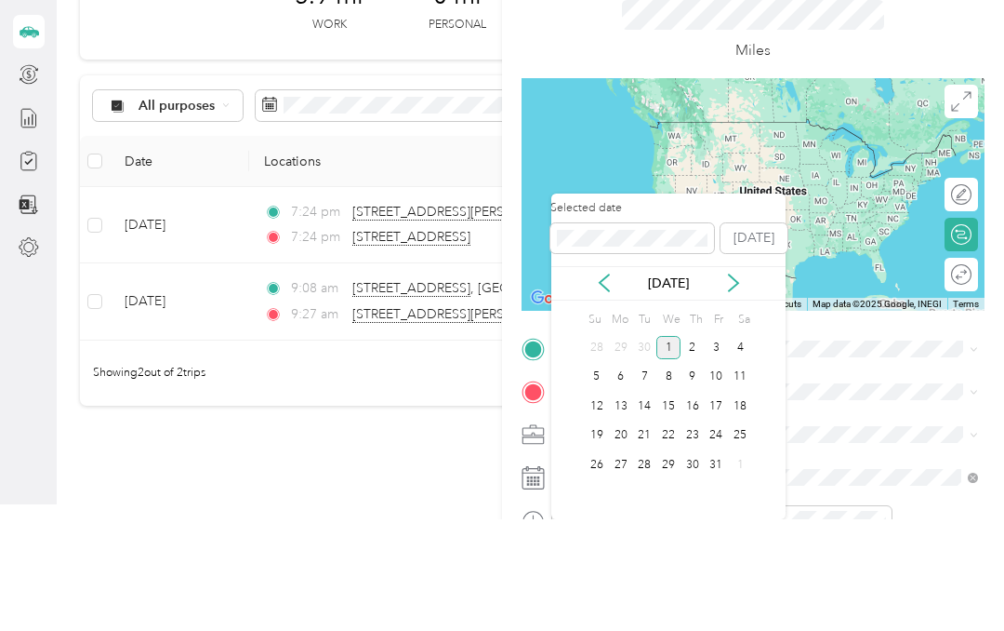
click at [608, 385] on icon at bounding box center [604, 394] width 19 height 19
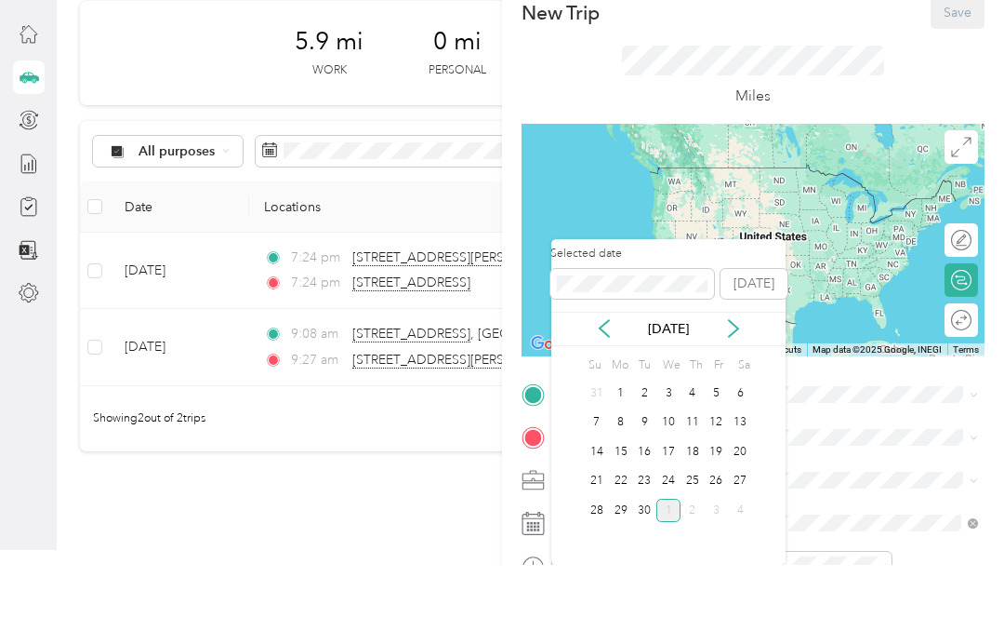
click at [673, 536] on div "24" at bounding box center [669, 547] width 24 height 23
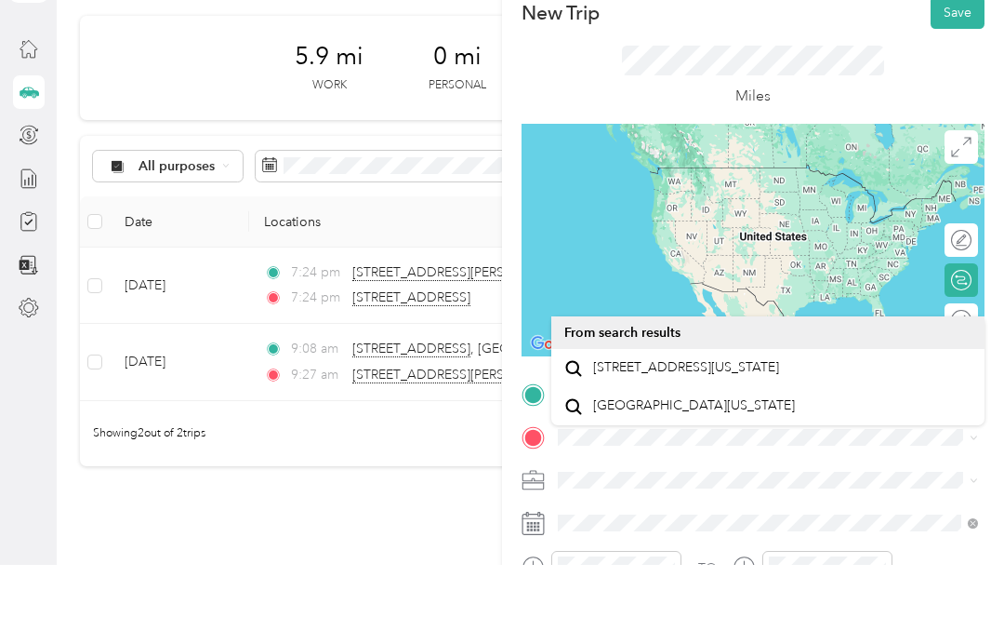
click at [779, 425] on span "[STREET_ADDRESS][US_STATE]" at bounding box center [686, 433] width 186 height 17
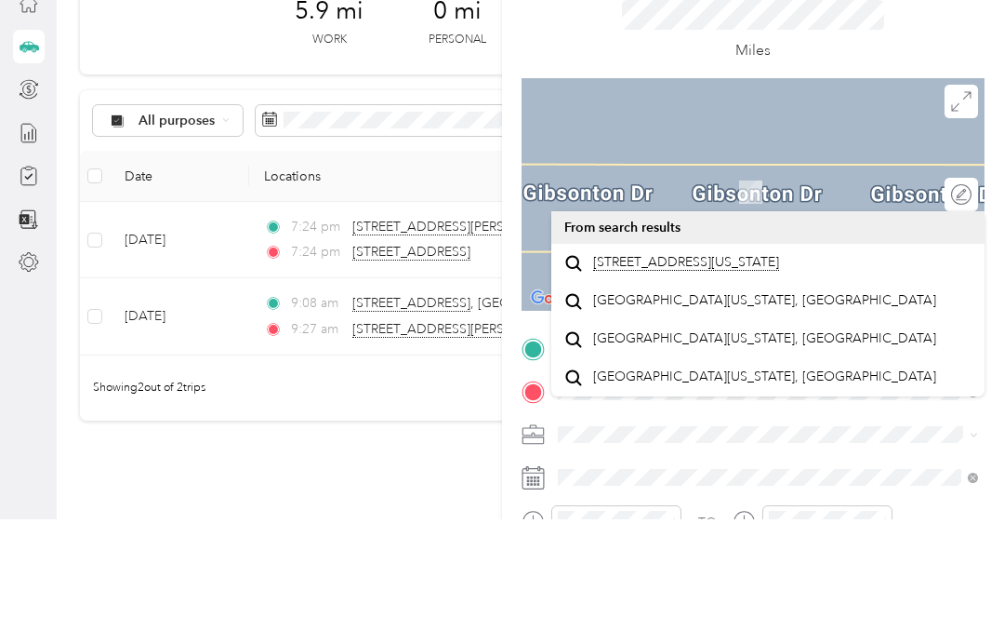
click at [752, 366] on span "[STREET_ADDRESS][US_STATE]" at bounding box center [686, 374] width 186 height 17
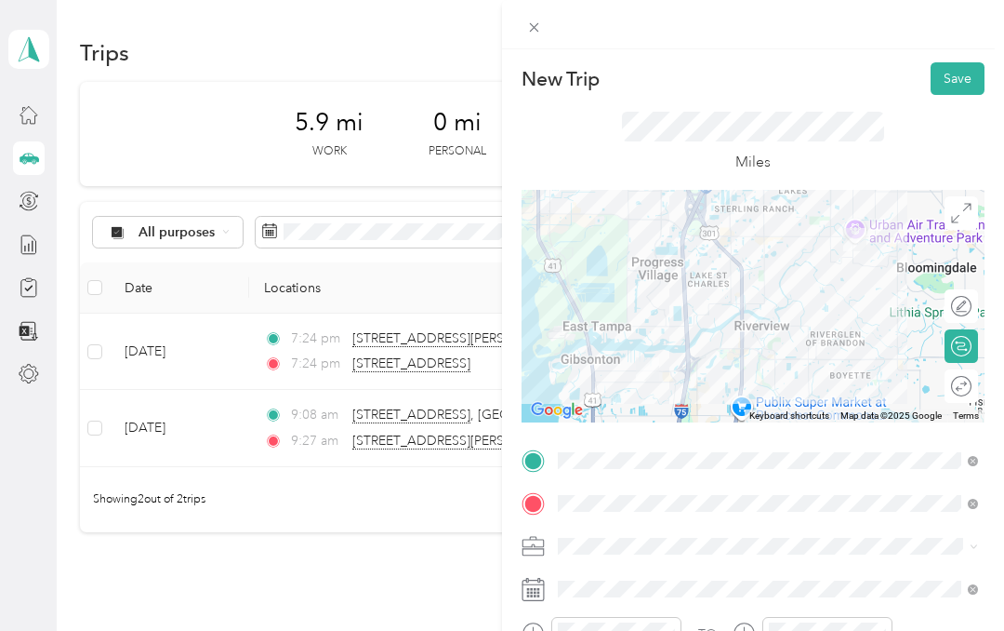
click at [962, 81] on button "Save" at bounding box center [958, 78] width 54 height 33
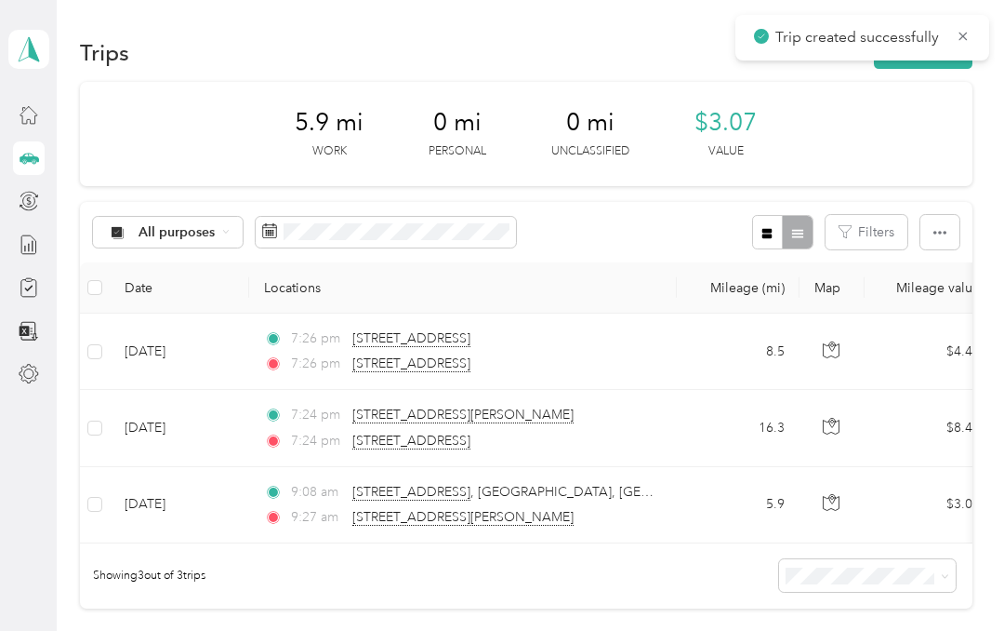
scroll to position [0, 0]
click at [930, 67] on button "New trip" at bounding box center [923, 52] width 99 height 33
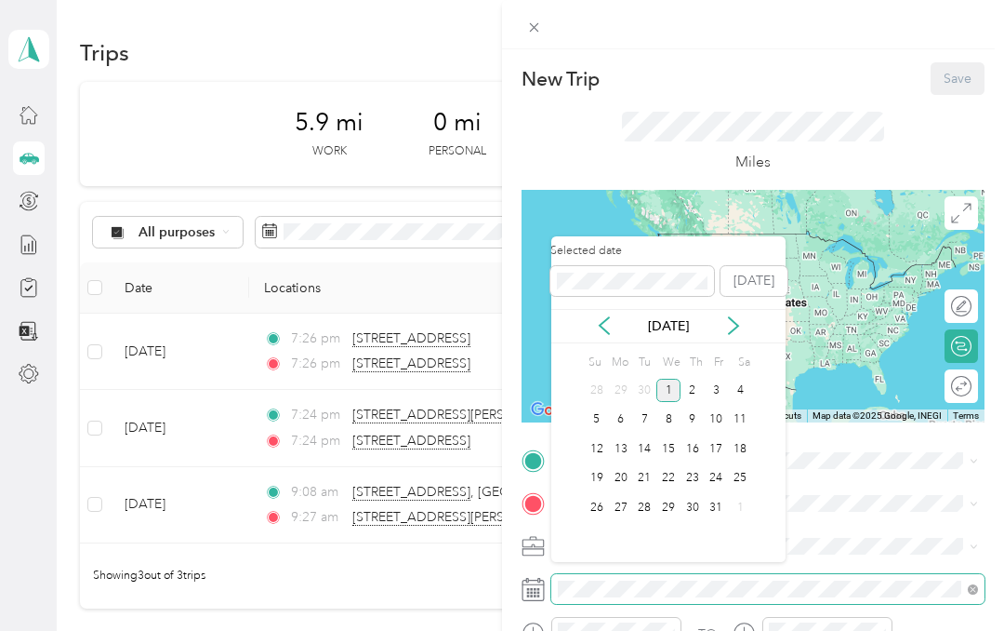
scroll to position [74, 0]
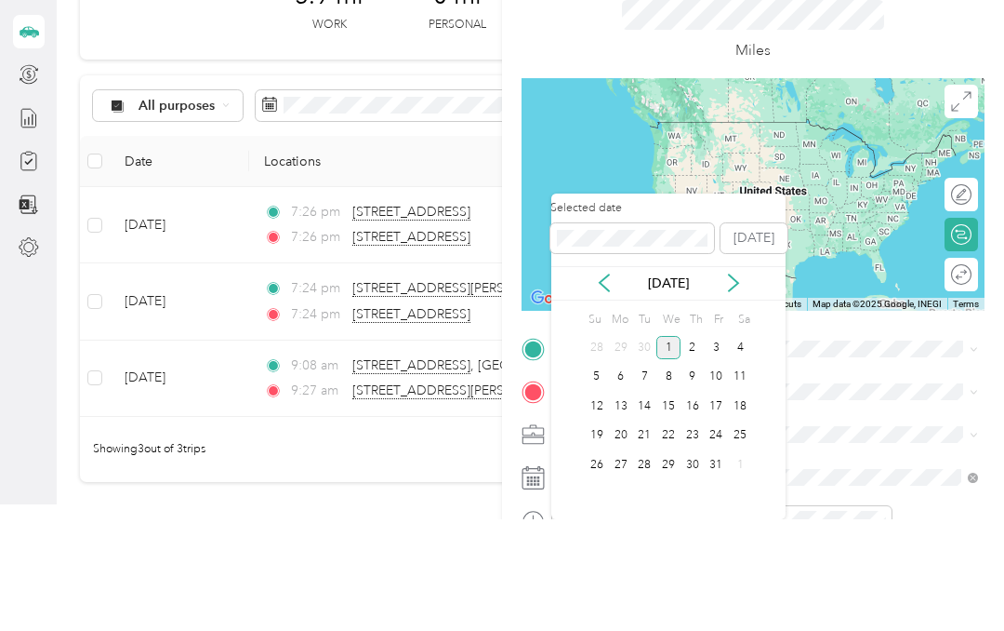
click at [613, 385] on icon at bounding box center [604, 394] width 19 height 19
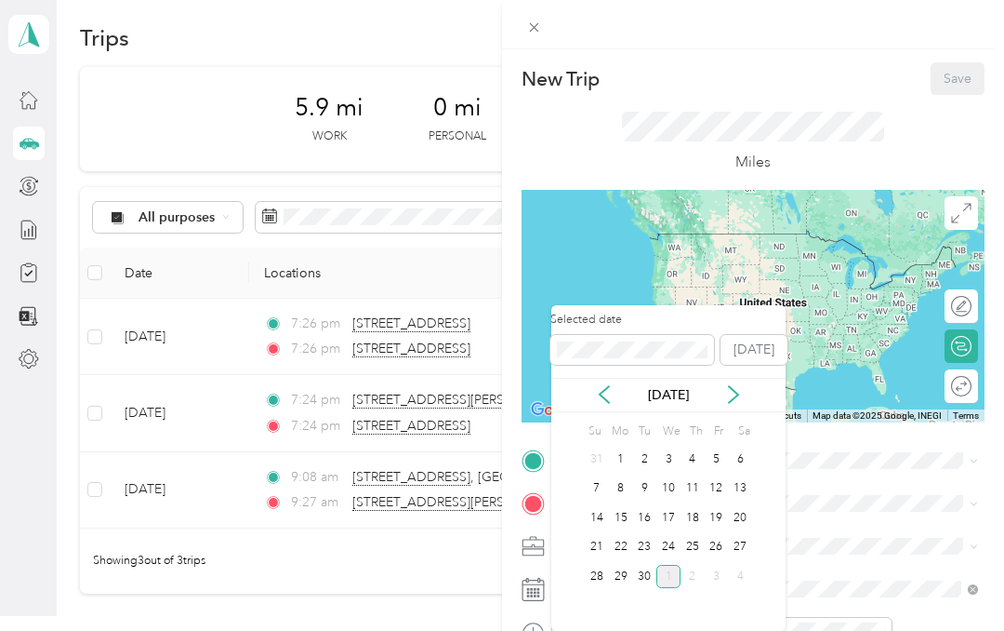
click at [669, 536] on div "24" at bounding box center [669, 547] width 24 height 23
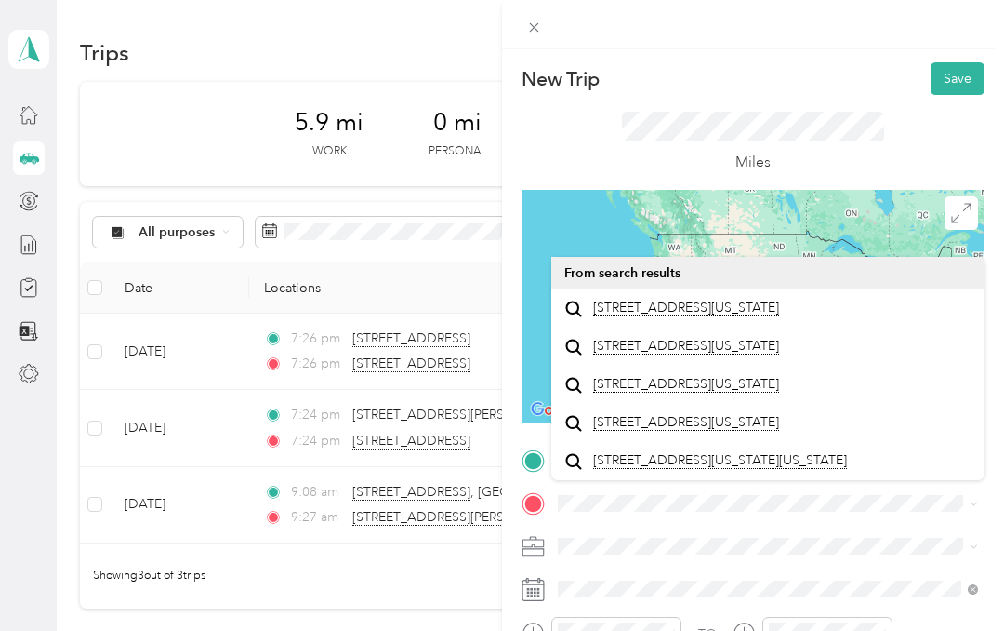
click at [778, 299] on span "[STREET_ADDRESS][US_STATE]" at bounding box center [686, 307] width 186 height 17
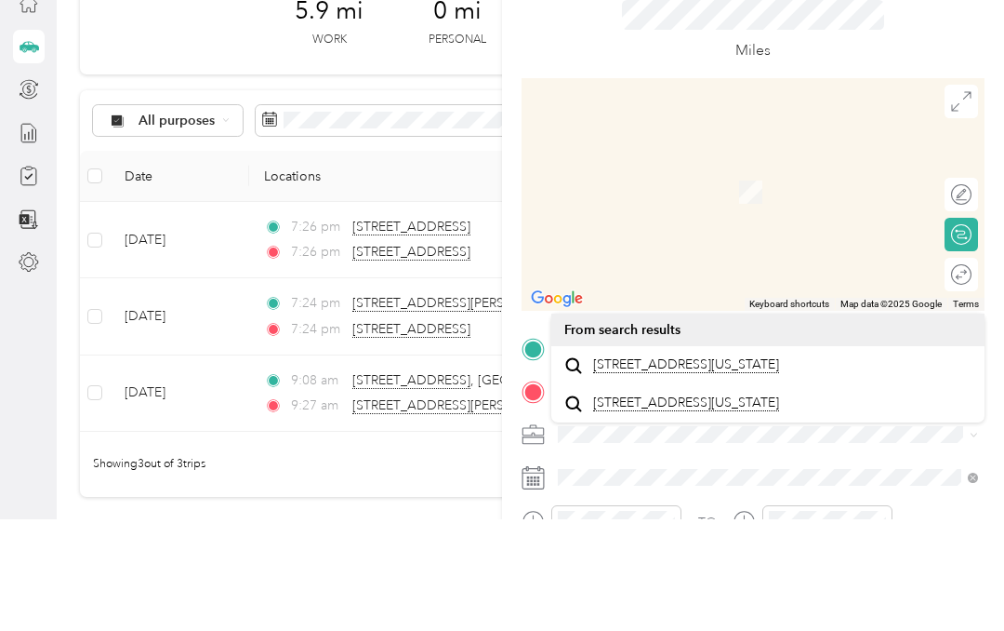
click at [711, 468] on span "[STREET_ADDRESS][US_STATE]" at bounding box center [686, 476] width 186 height 17
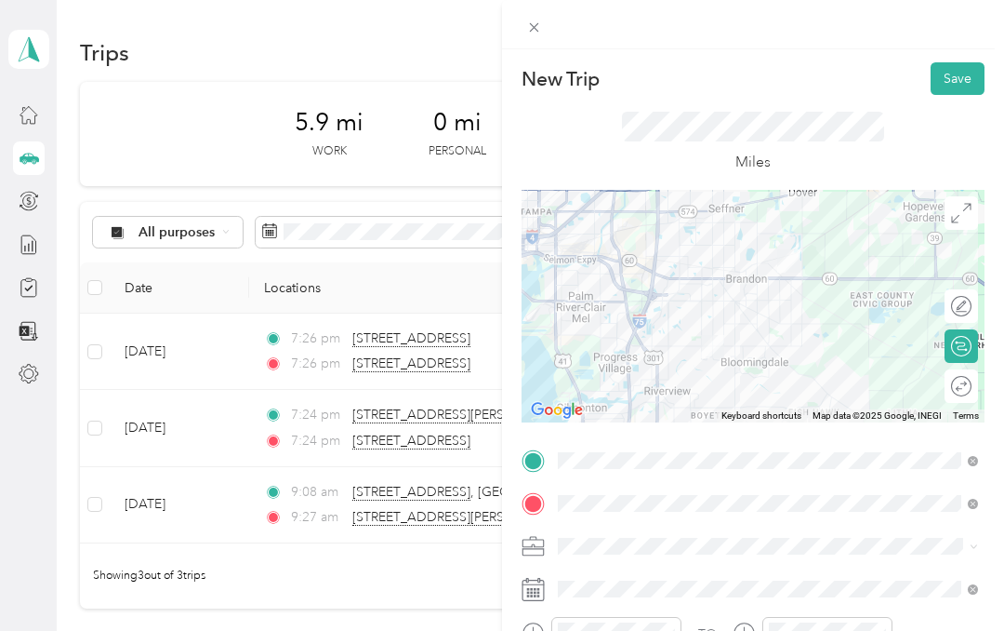
scroll to position [0, 0]
click at [957, 77] on button "Save" at bounding box center [958, 78] width 54 height 33
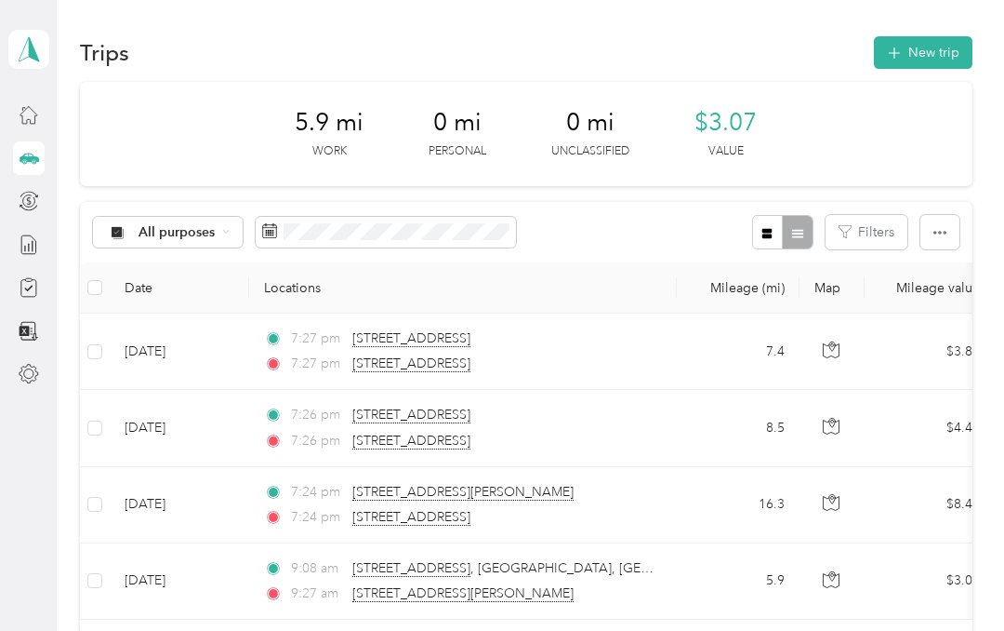
click at [936, 66] on button "New trip" at bounding box center [923, 52] width 99 height 33
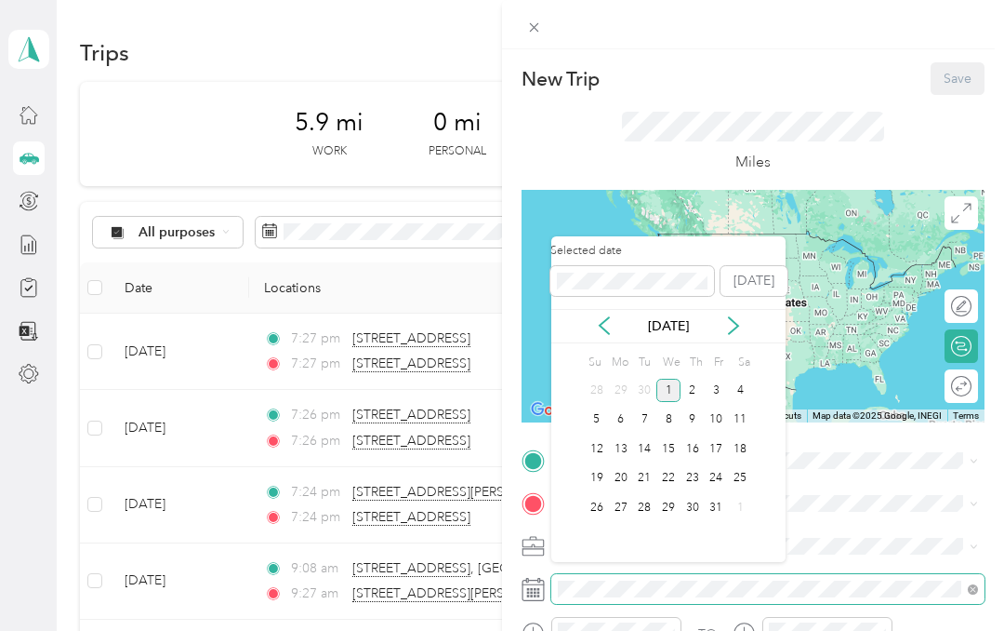
scroll to position [74, 0]
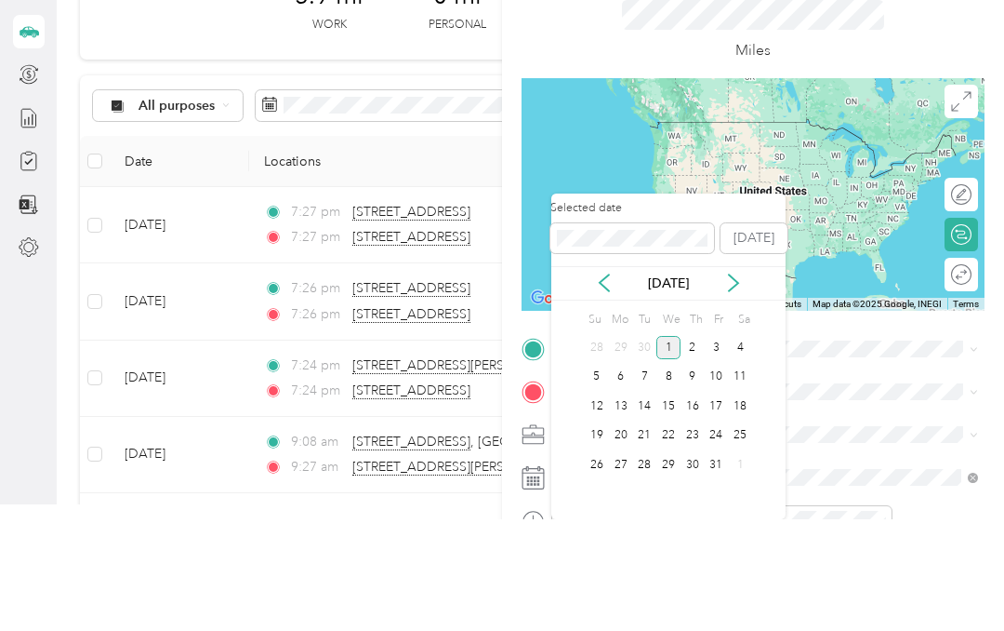
click at [604, 386] on icon at bounding box center [604, 394] width 9 height 17
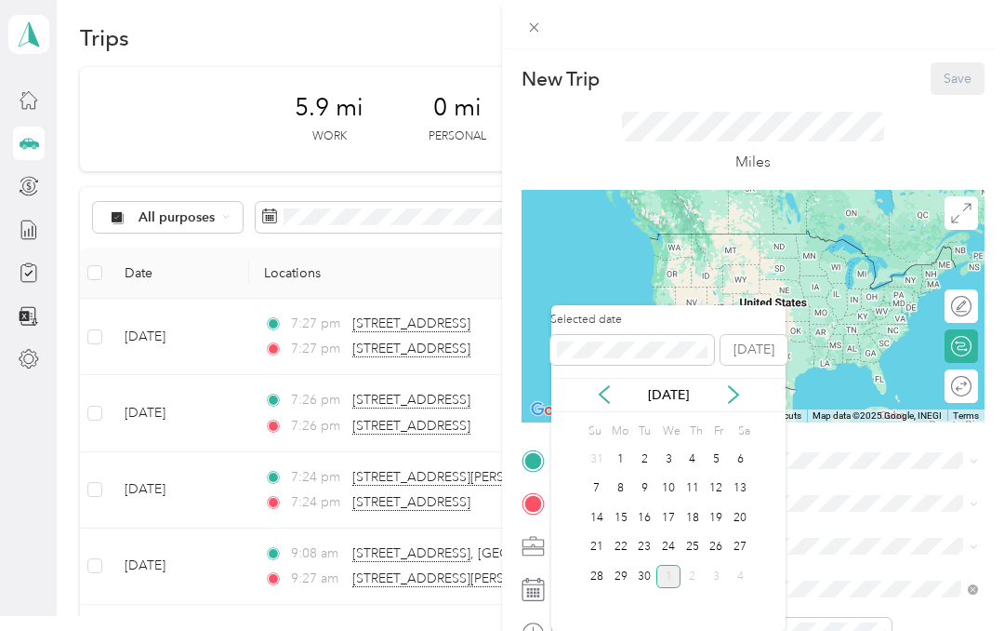
click at [667, 536] on div "24" at bounding box center [669, 547] width 24 height 23
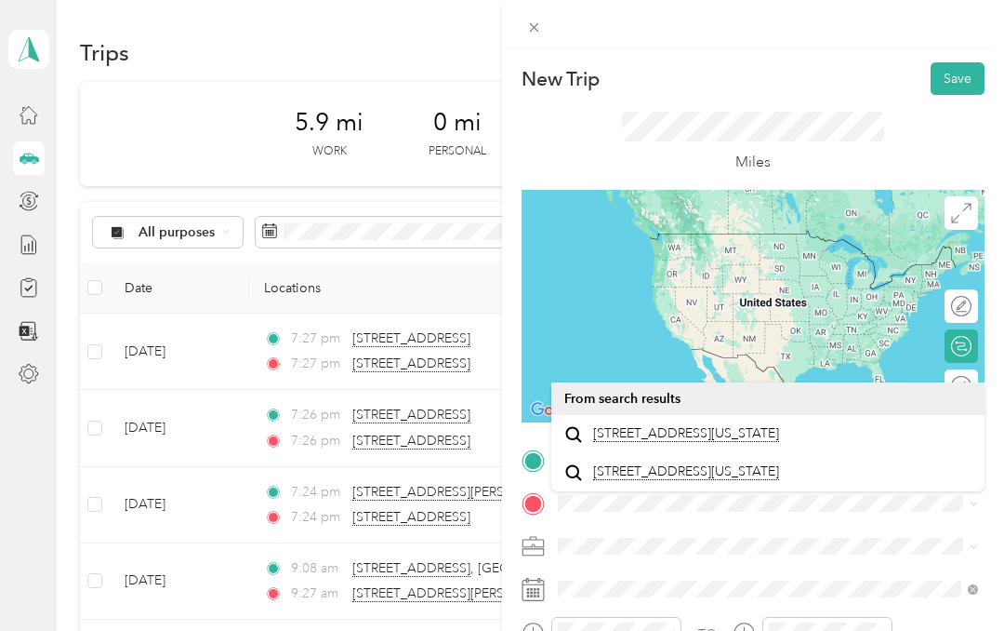
click at [749, 425] on span "[STREET_ADDRESS][US_STATE]" at bounding box center [686, 433] width 186 height 17
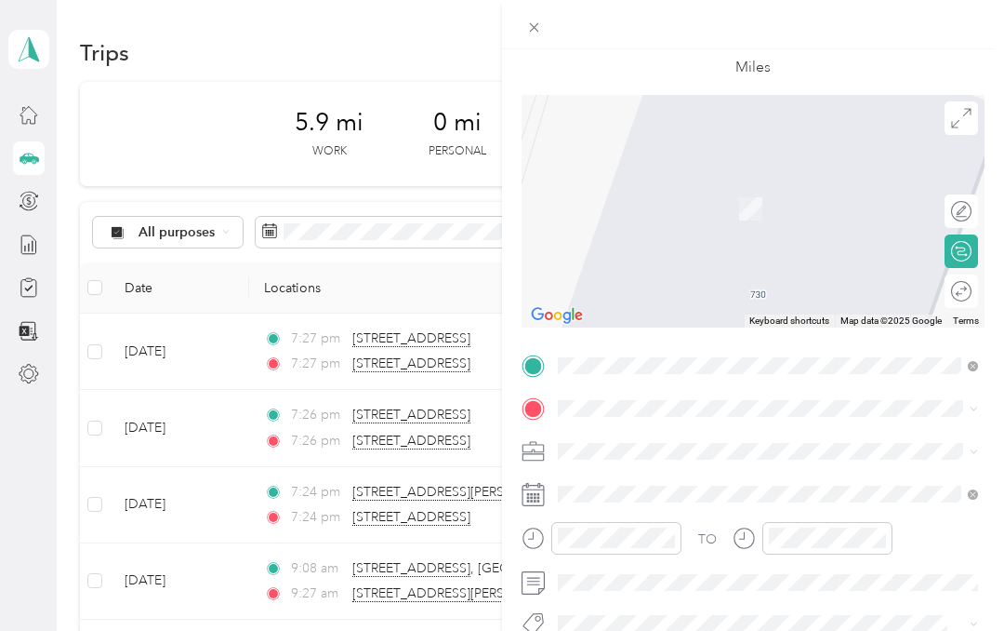
scroll to position [97, 0]
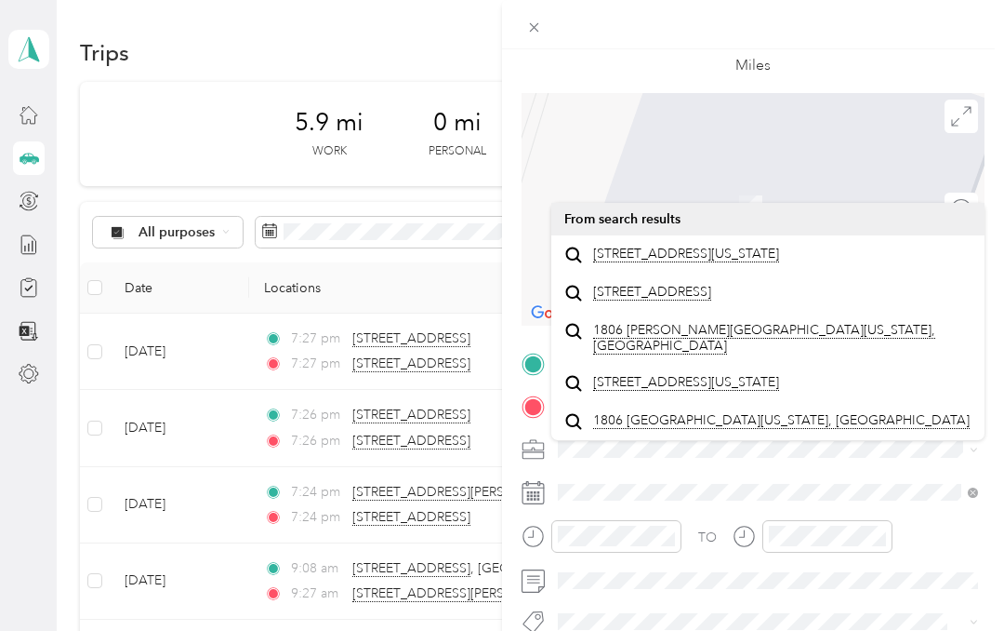
click at [778, 246] on span "[STREET_ADDRESS][US_STATE]" at bounding box center [686, 254] width 186 height 17
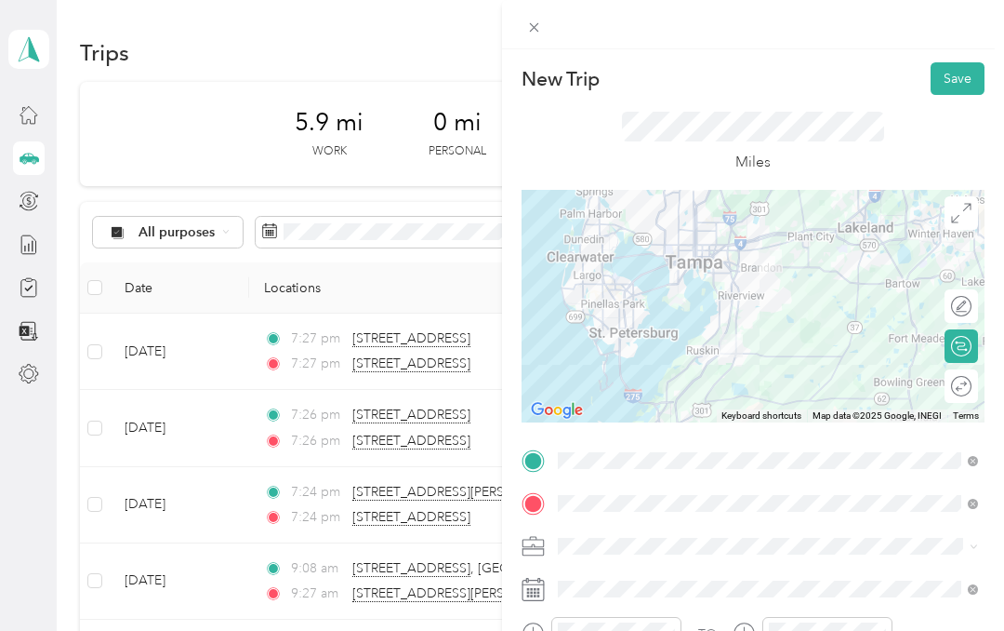
scroll to position [0, 0]
click at [964, 64] on button "Save" at bounding box center [958, 78] width 54 height 33
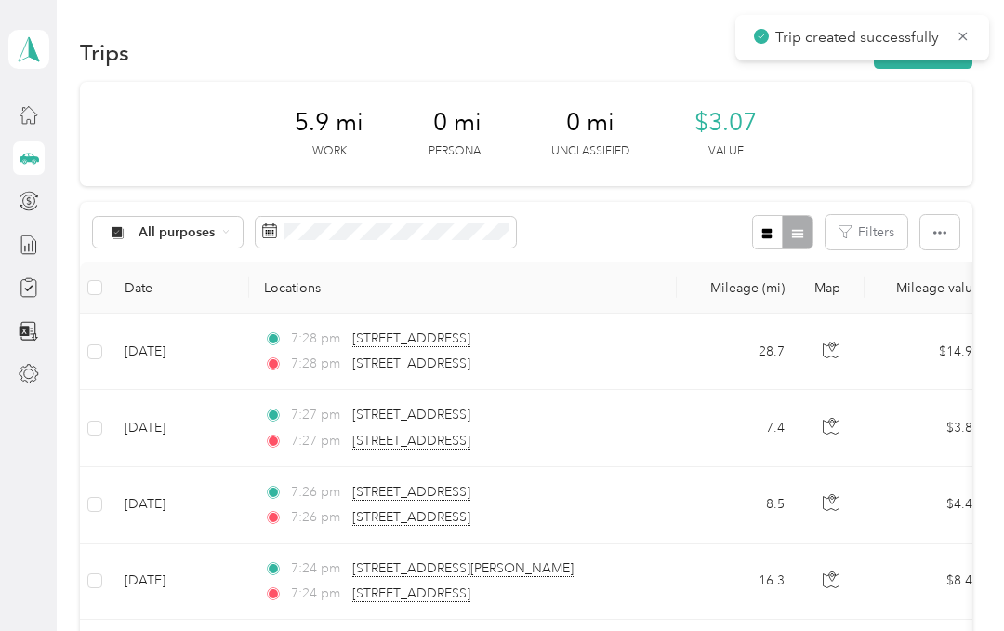
click at [944, 67] on button "New trip" at bounding box center [923, 52] width 99 height 33
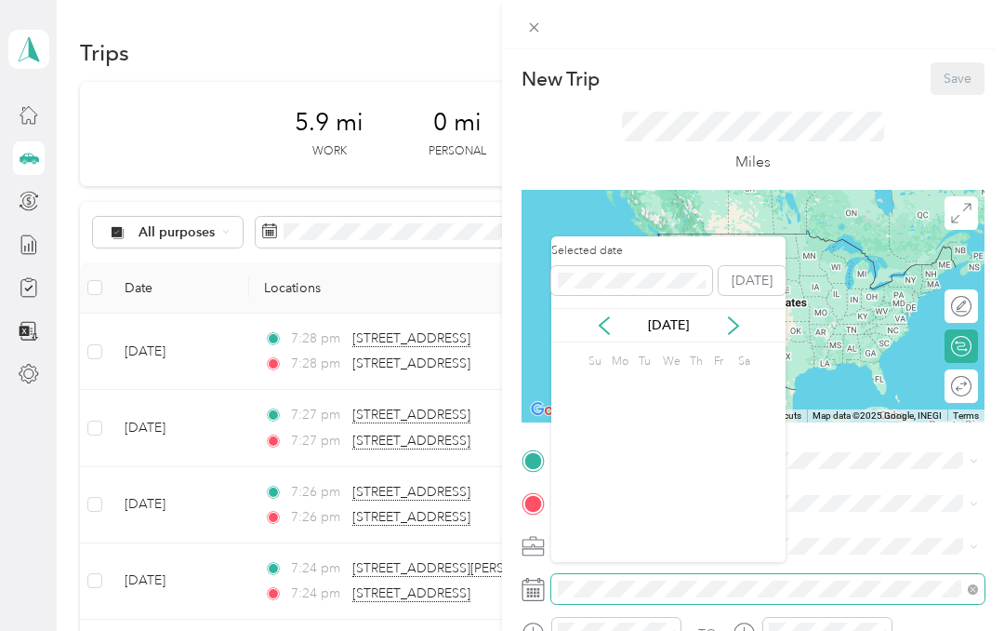
scroll to position [74, 0]
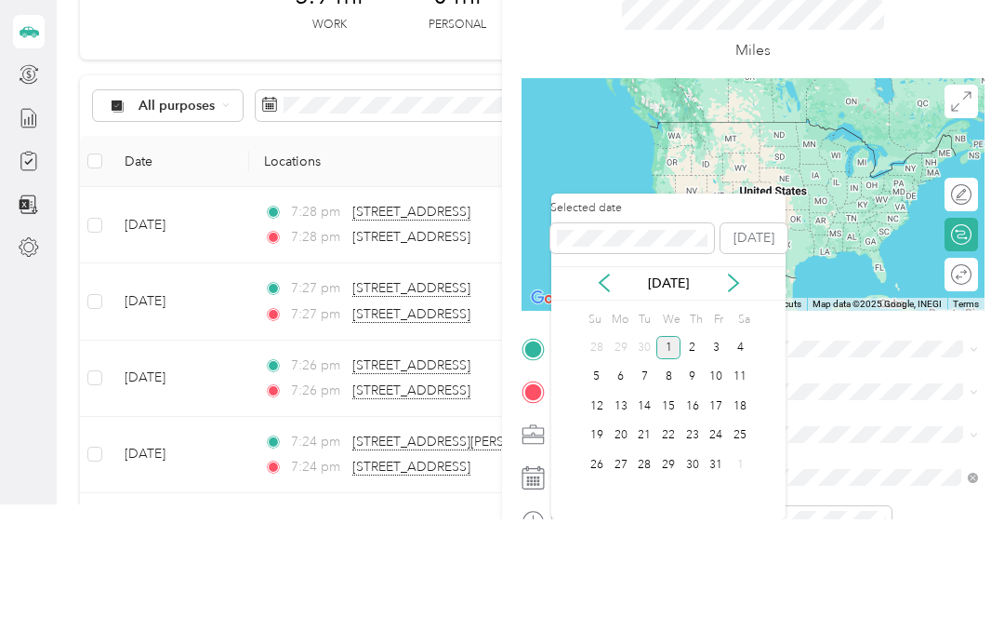
click at [607, 385] on icon at bounding box center [604, 394] width 19 height 19
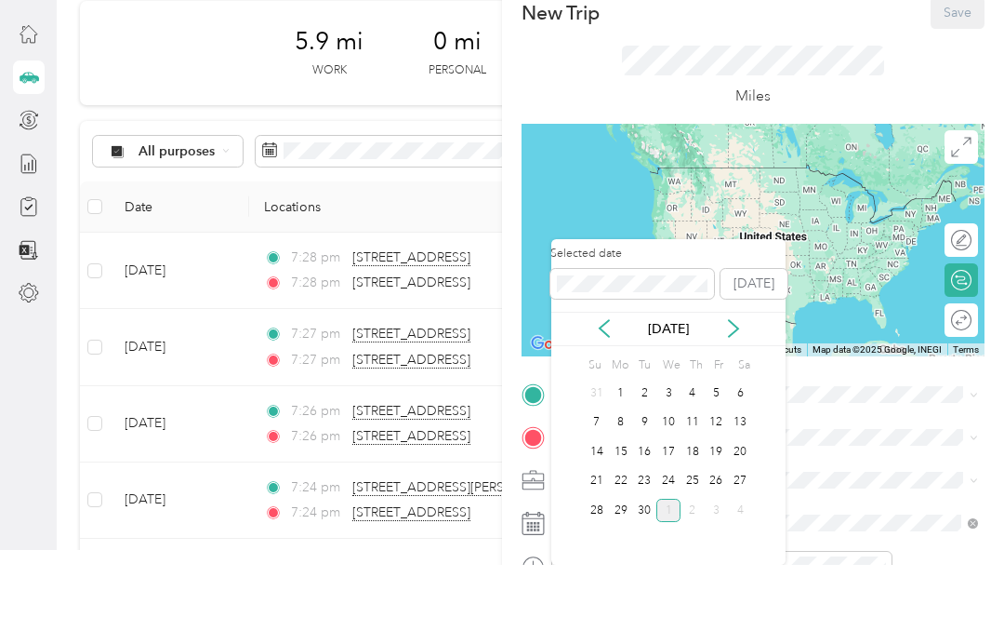
click at [671, 536] on div "24" at bounding box center [669, 547] width 24 height 23
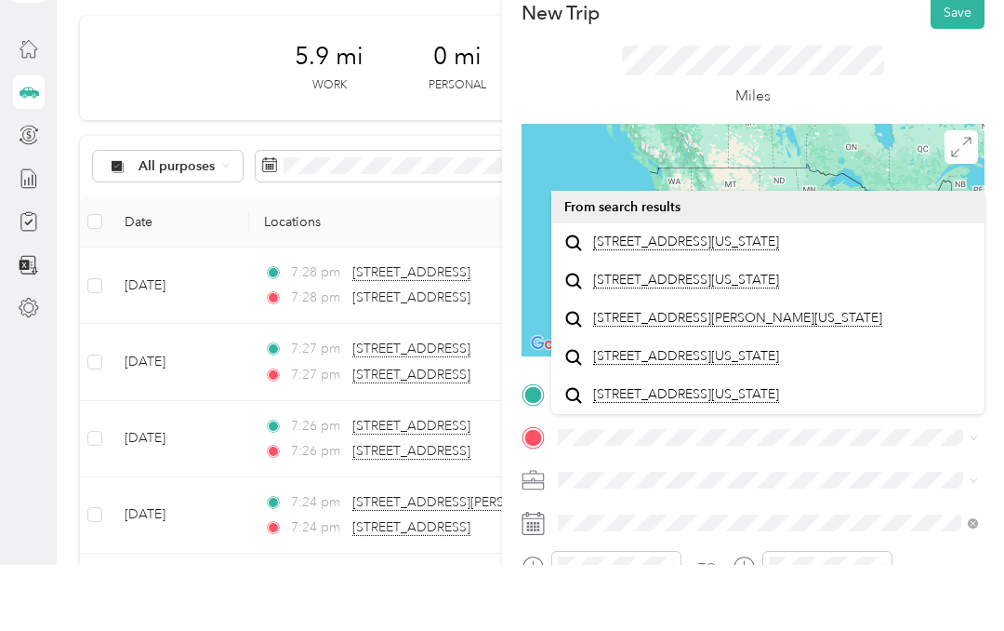
click at [745, 299] on span "[STREET_ADDRESS][US_STATE]" at bounding box center [686, 307] width 186 height 17
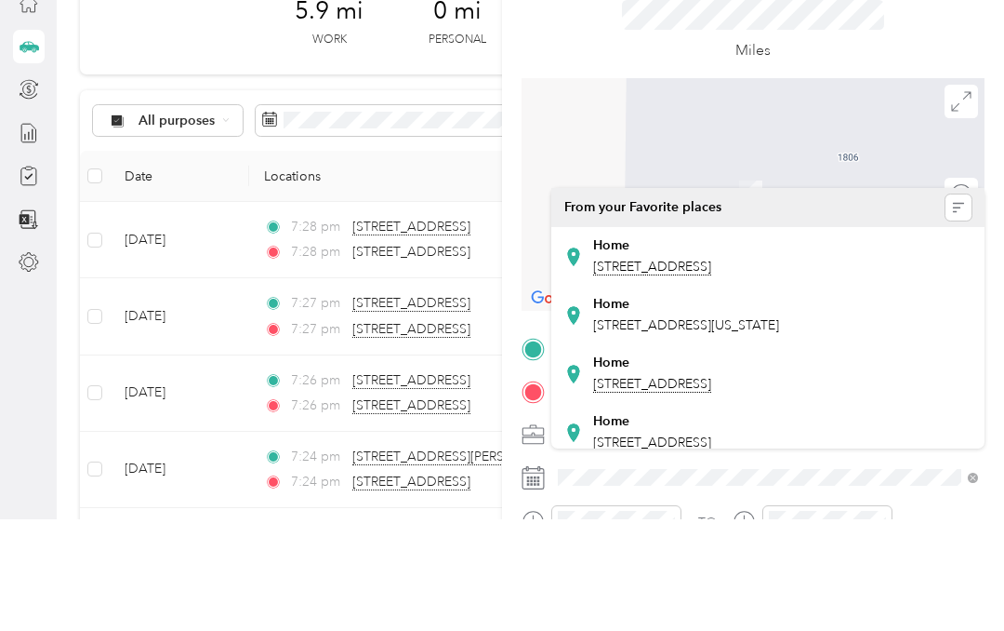
click at [690, 429] on span "[STREET_ADDRESS][US_STATE]" at bounding box center [686, 437] width 186 height 16
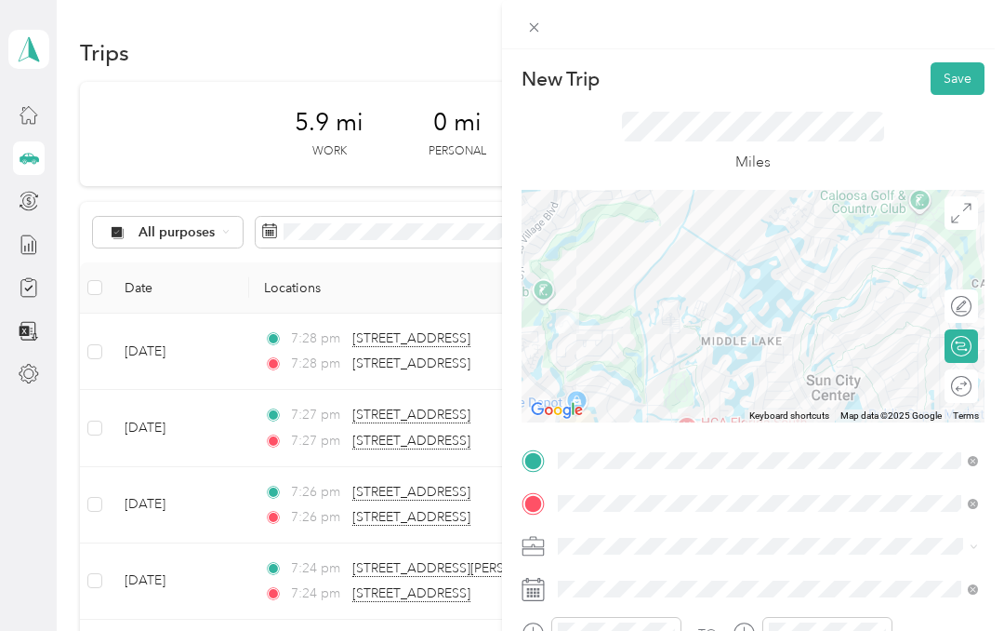
click at [958, 88] on button "Save" at bounding box center [958, 78] width 54 height 33
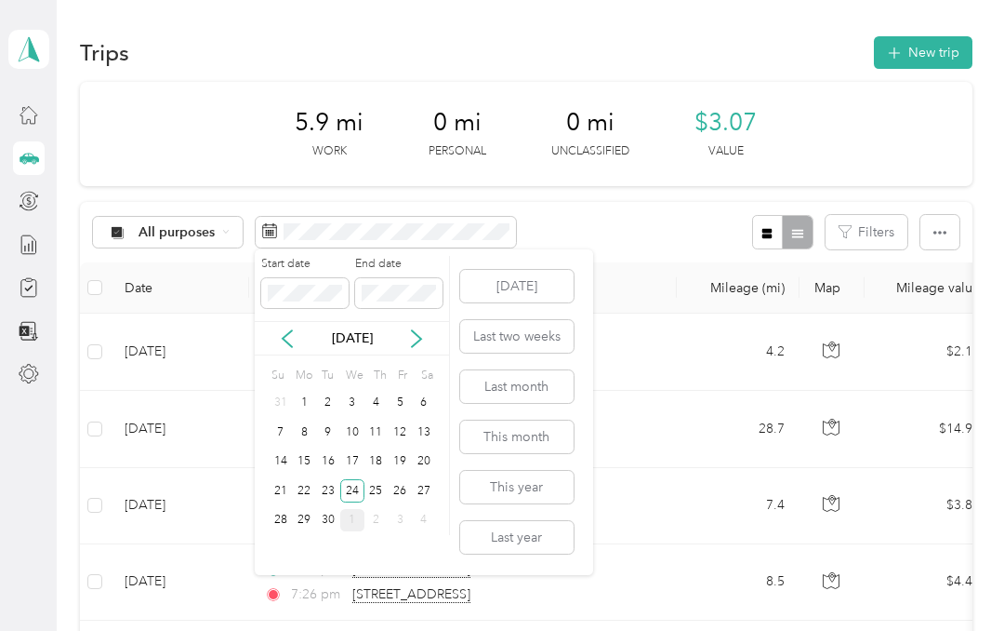
click at [333, 479] on div "23" at bounding box center [328, 490] width 24 height 23
click at [327, 479] on div "23" at bounding box center [328, 490] width 24 height 23
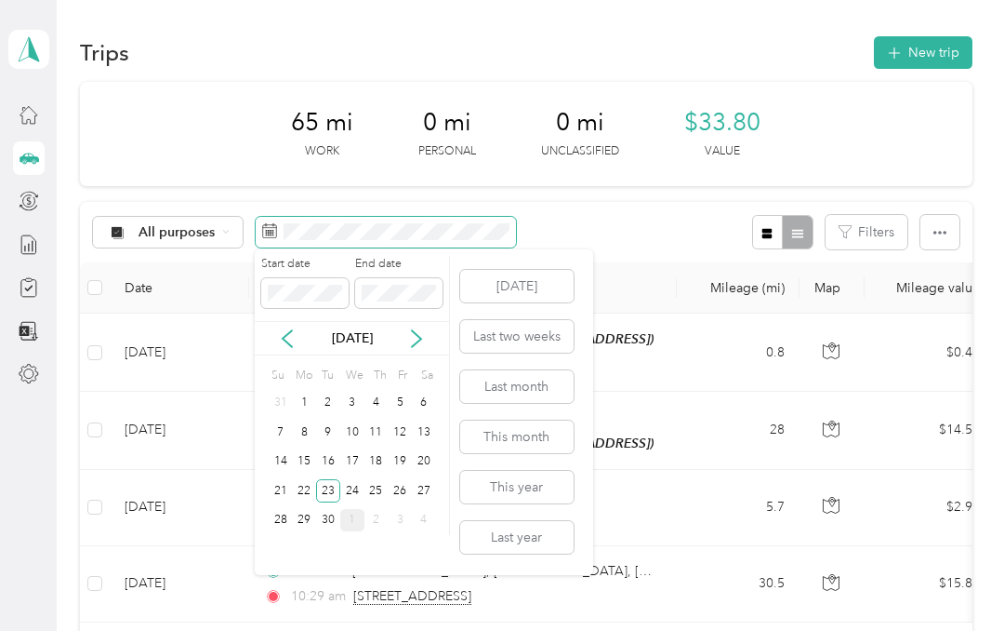
scroll to position [71, 0]
click at [351, 479] on div "24" at bounding box center [352, 490] width 24 height 23
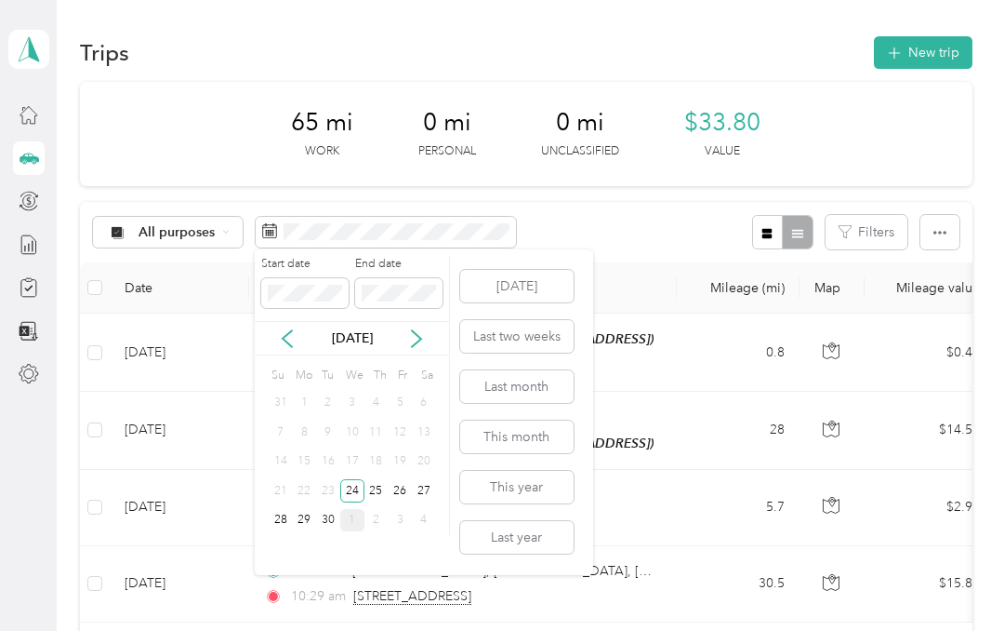
click at [350, 479] on div "24" at bounding box center [352, 490] width 24 height 23
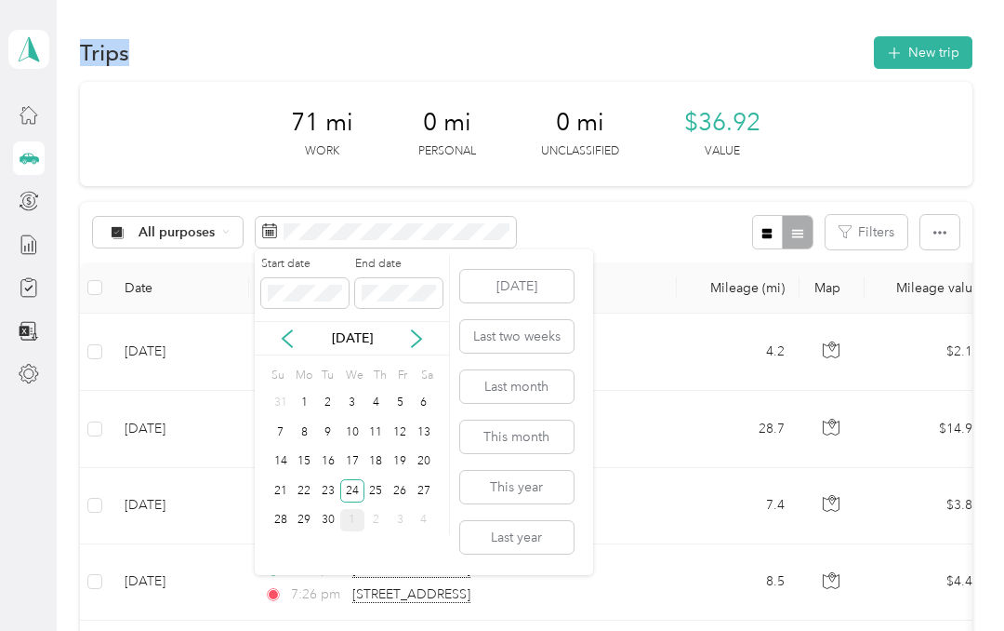
click at [375, 479] on div "25" at bounding box center [377, 490] width 24 height 23
click at [378, 479] on div "25" at bounding box center [377, 490] width 24 height 23
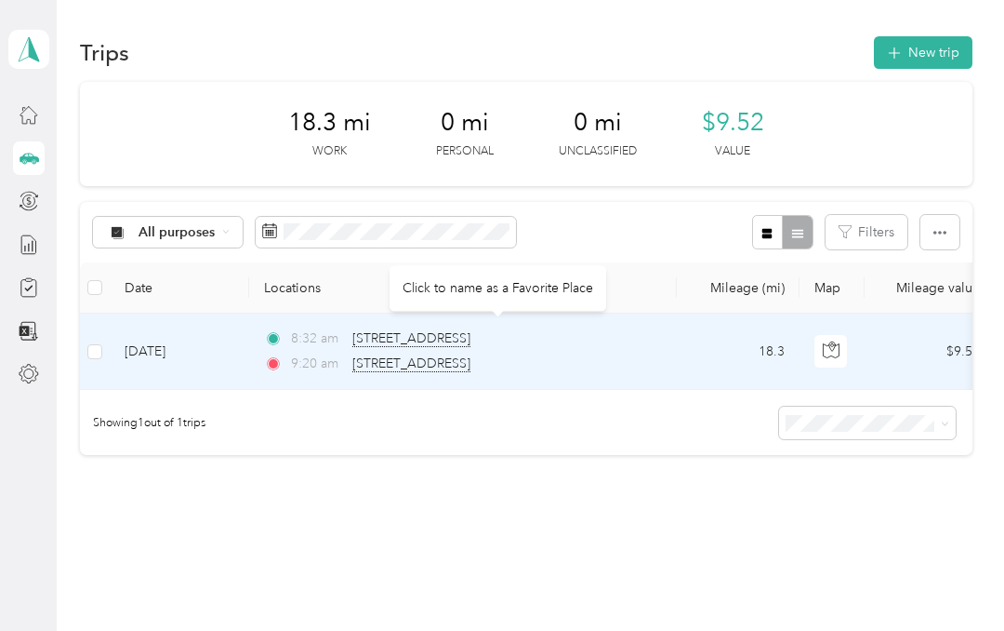
click at [471, 330] on span "[STREET_ADDRESS]" at bounding box center [411, 338] width 118 height 17
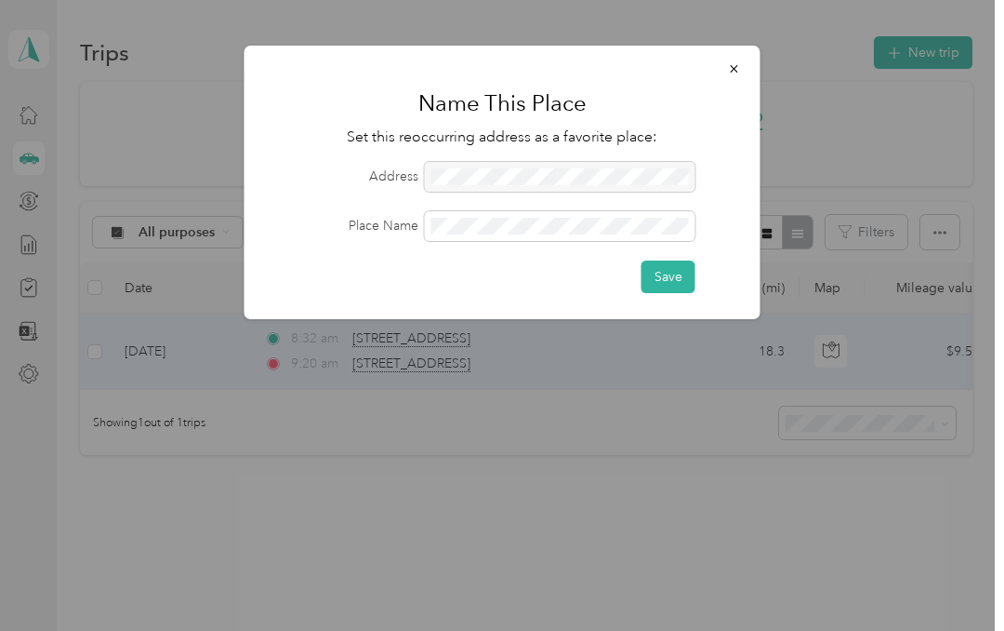
click at [579, 178] on div at bounding box center [560, 177] width 271 height 30
click at [583, 169] on div at bounding box center [560, 177] width 271 height 30
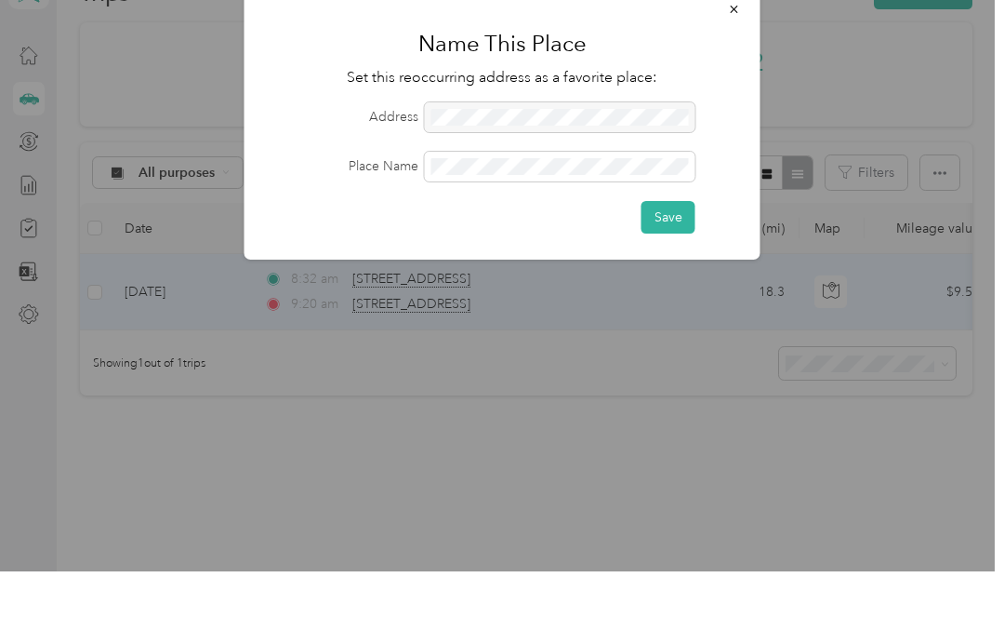
click at [681, 260] on button "Save" at bounding box center [669, 276] width 54 height 33
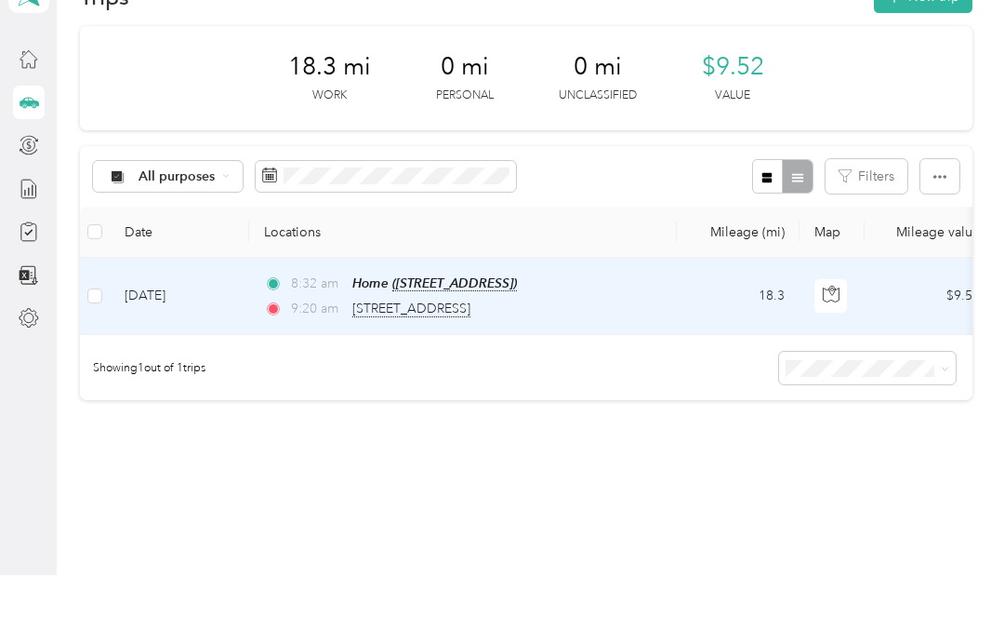
click at [947, 226] on icon "button" at bounding box center [940, 232] width 13 height 13
click at [743, 416] on div "Trips New trip 18.3 mi Work 0 mi Personal 0 mi Unclassified $9.52 Value All pur…" at bounding box center [526, 311] width 938 height 622
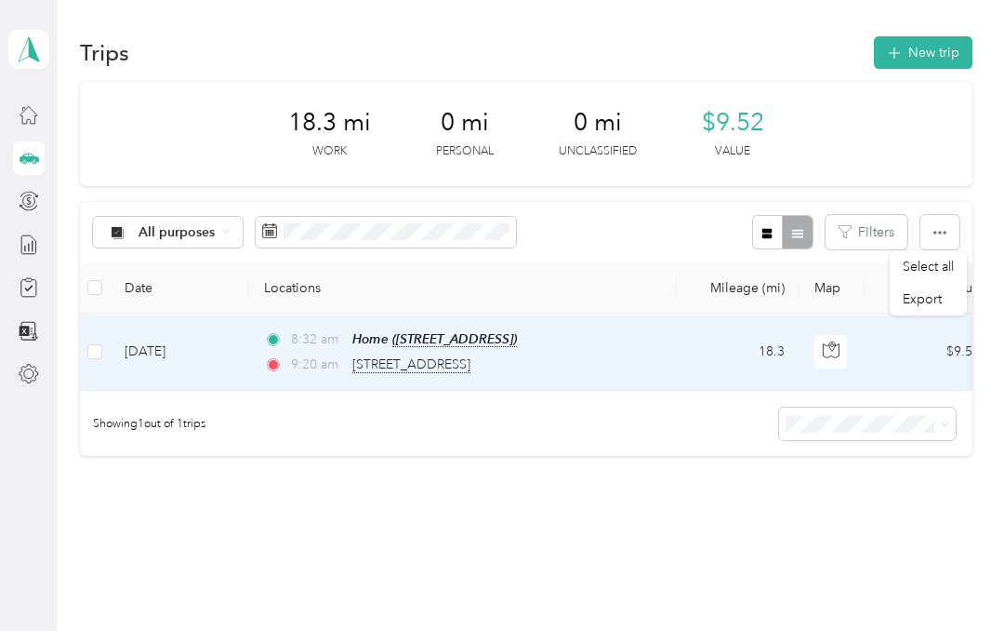
scroll to position [0, 0]
click at [927, 45] on button "New trip" at bounding box center [923, 52] width 99 height 33
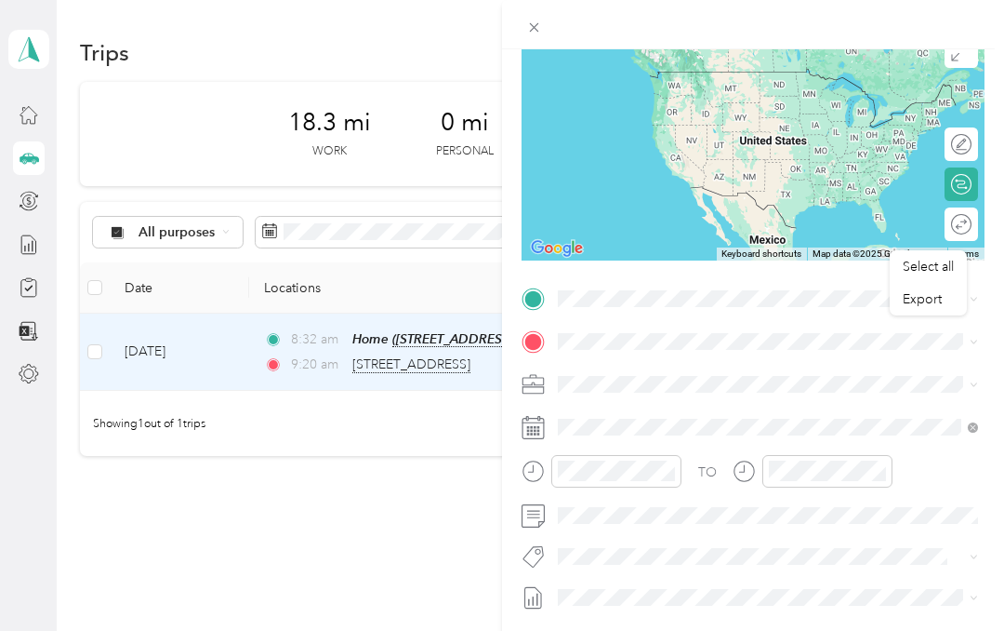
scroll to position [175, 0]
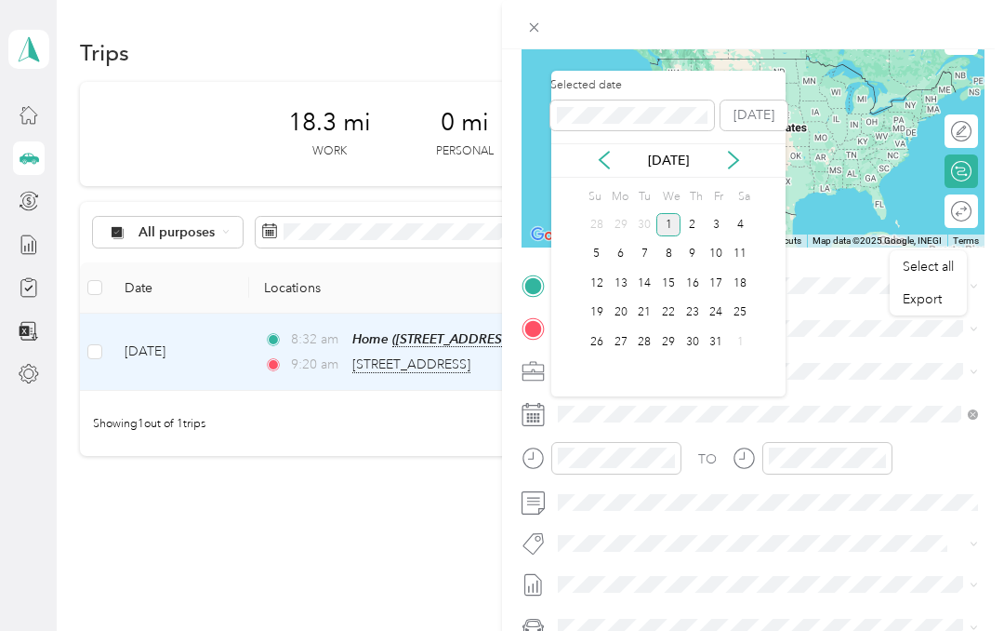
click at [602, 151] on icon at bounding box center [604, 160] width 19 height 19
click at [692, 316] on div "25" at bounding box center [693, 312] width 24 height 23
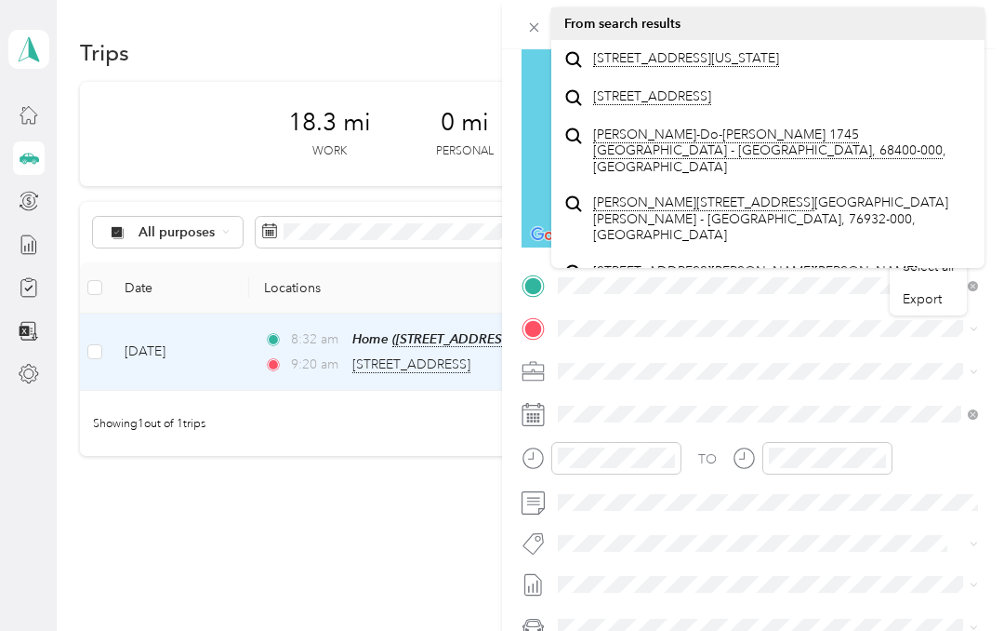
click at [746, 66] on span "[STREET_ADDRESS][US_STATE]" at bounding box center [686, 58] width 186 height 17
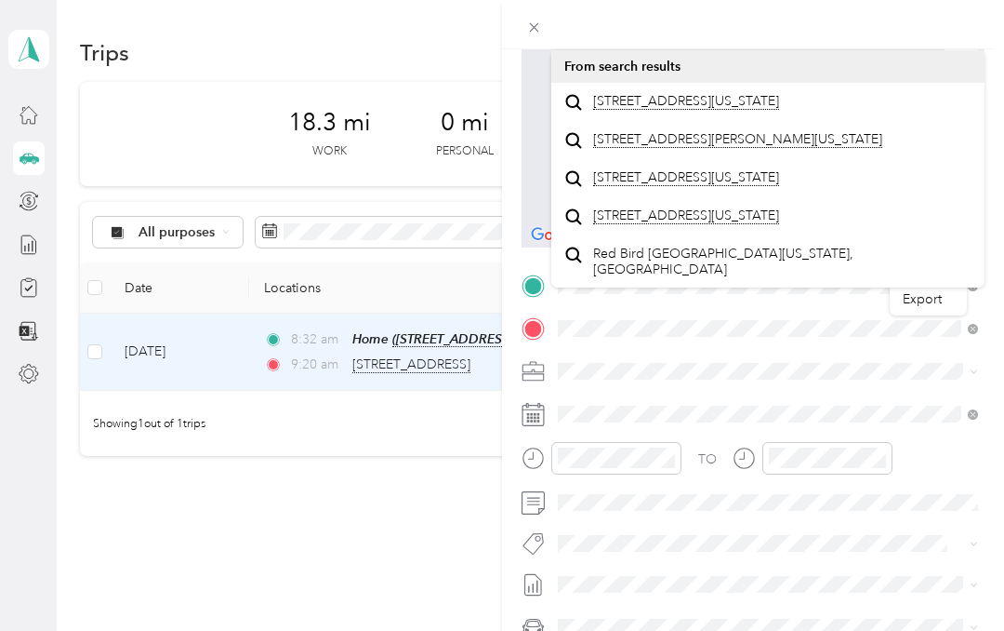
click at [714, 100] on span "[STREET_ADDRESS][US_STATE]" at bounding box center [686, 101] width 186 height 17
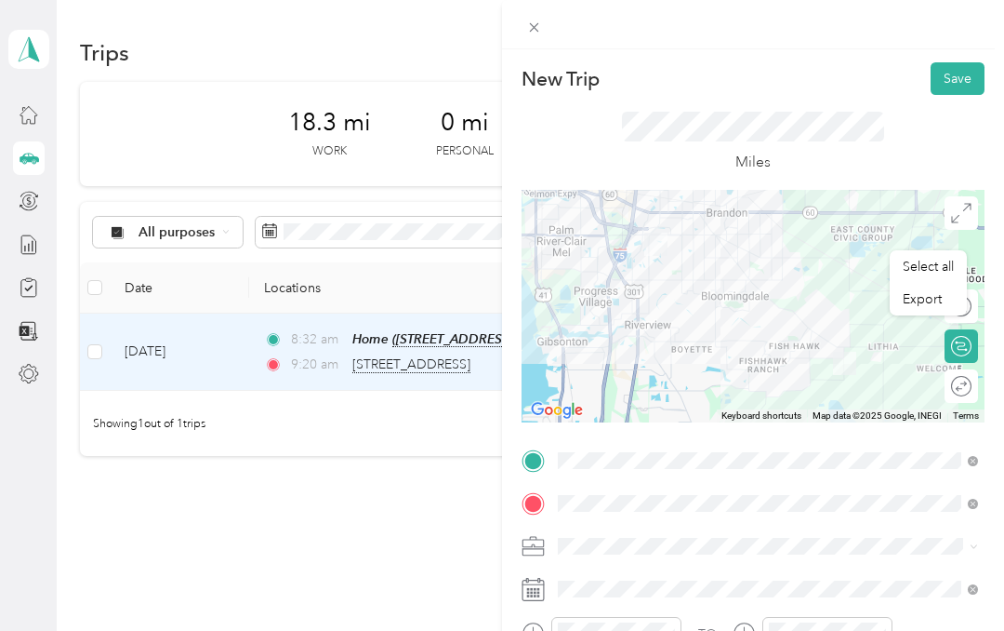
scroll to position [0, 0]
click at [965, 77] on button "Save" at bounding box center [958, 78] width 54 height 33
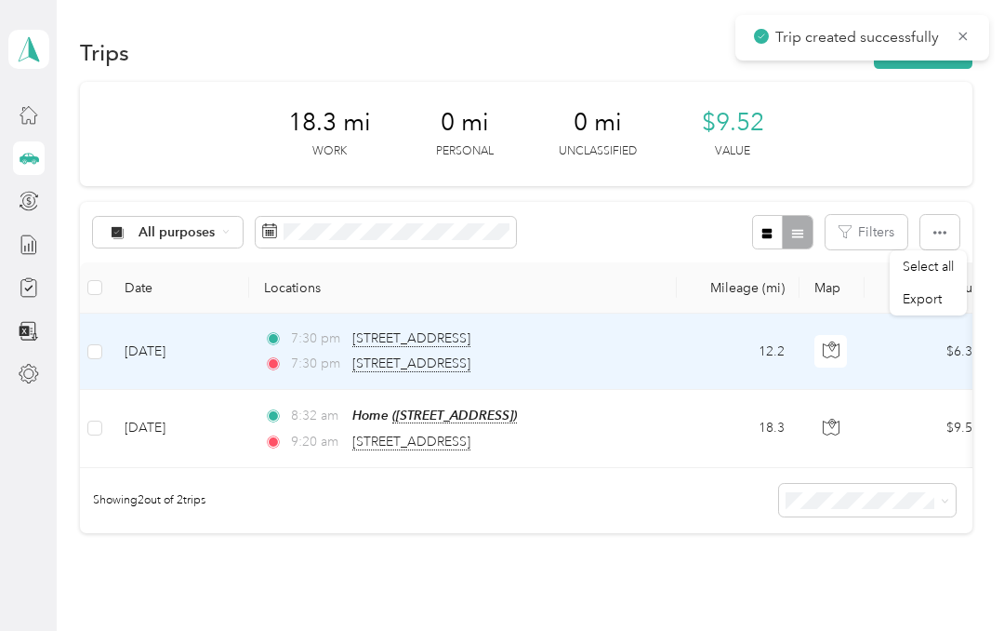
click at [936, 61] on button "New trip" at bounding box center [923, 52] width 99 height 33
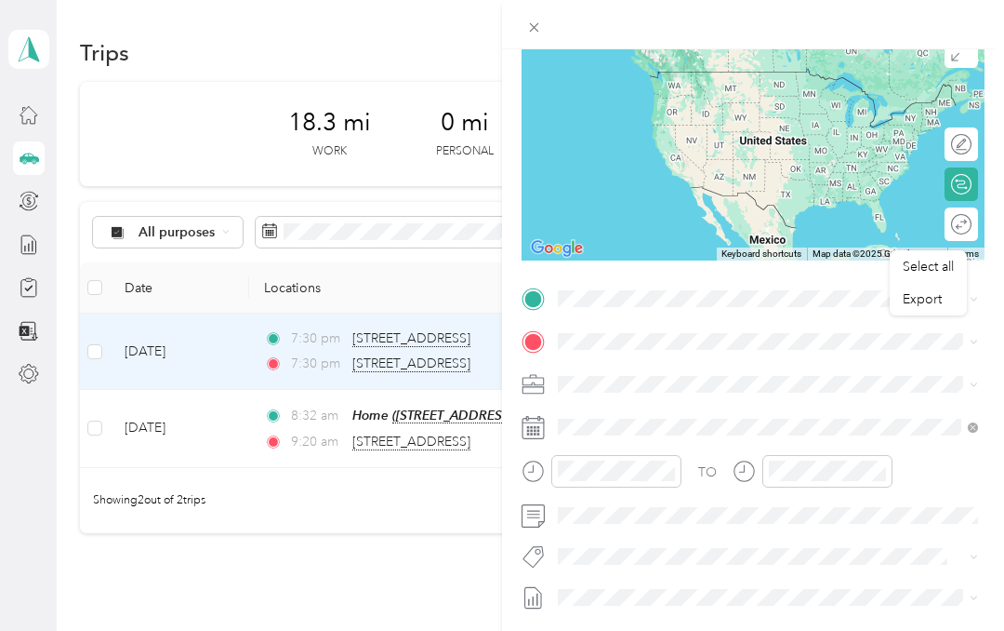
scroll to position [166, 0]
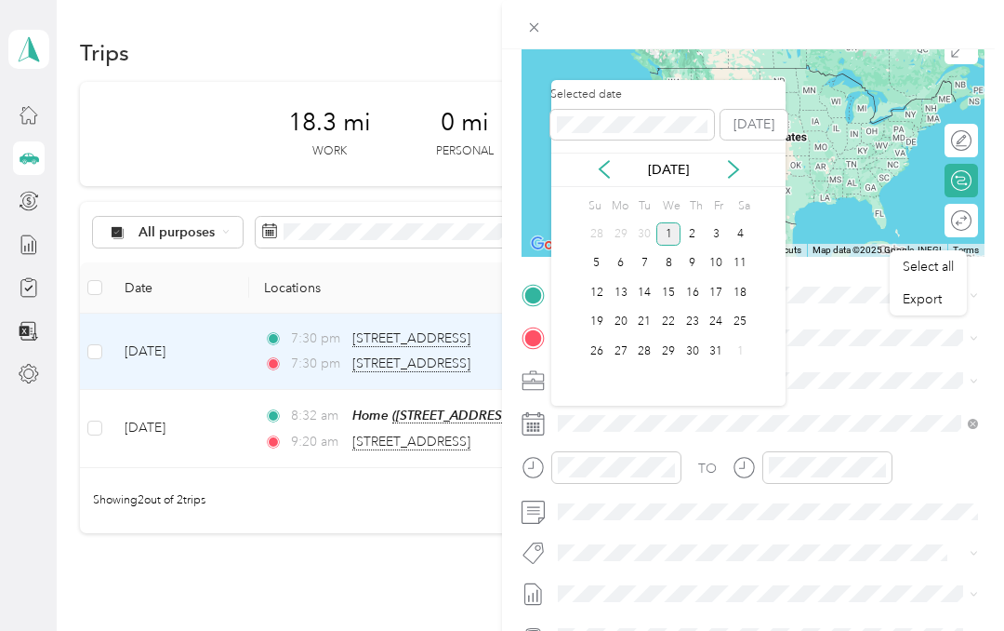
click at [605, 162] on icon at bounding box center [604, 169] width 19 height 19
click at [687, 319] on div "25" at bounding box center [693, 322] width 24 height 23
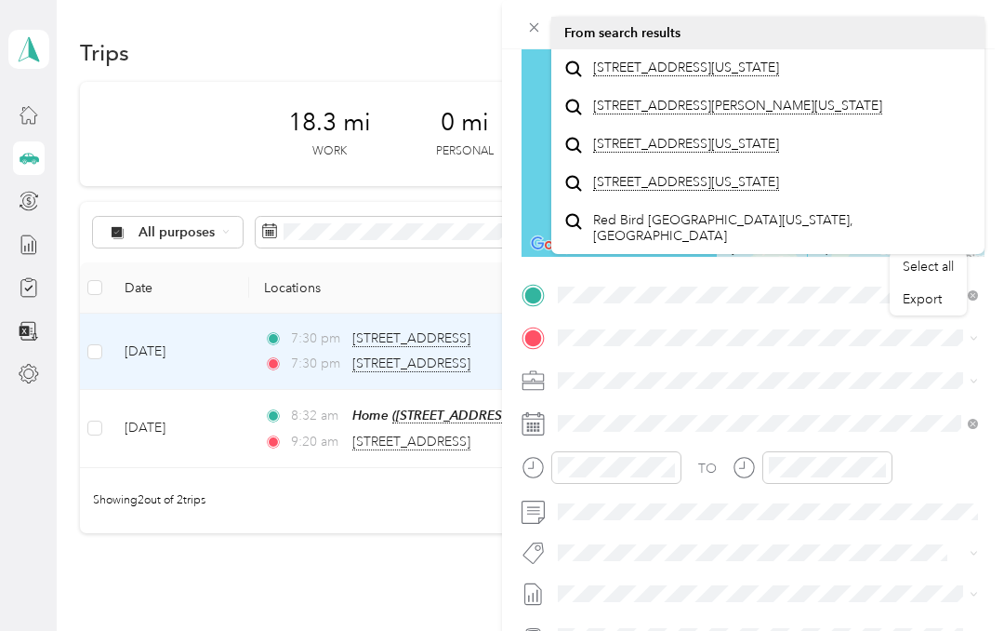
click at [757, 76] on span "[STREET_ADDRESS][US_STATE]" at bounding box center [686, 68] width 186 height 17
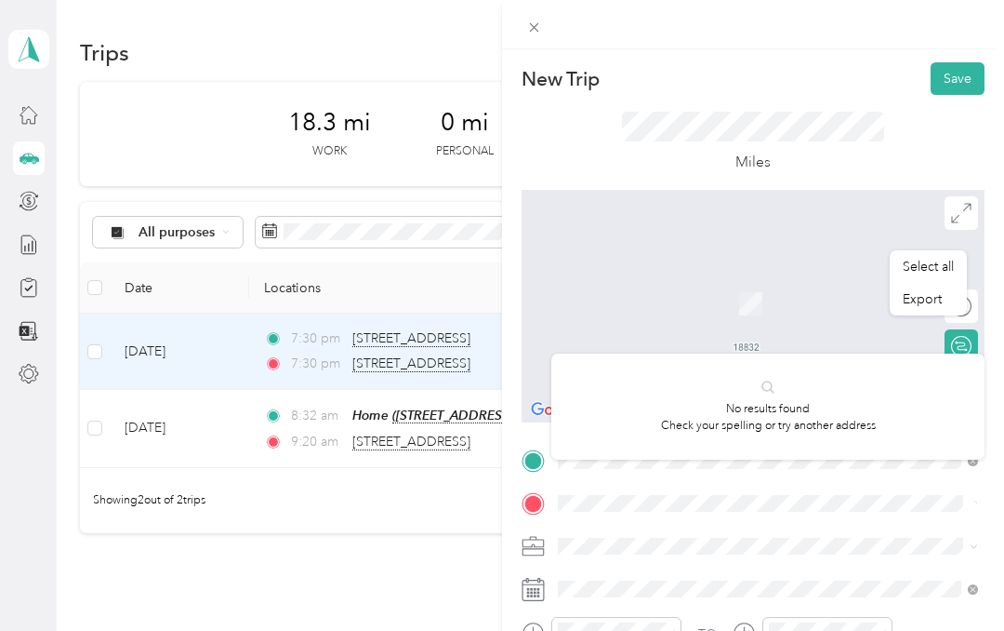
scroll to position [166, 0]
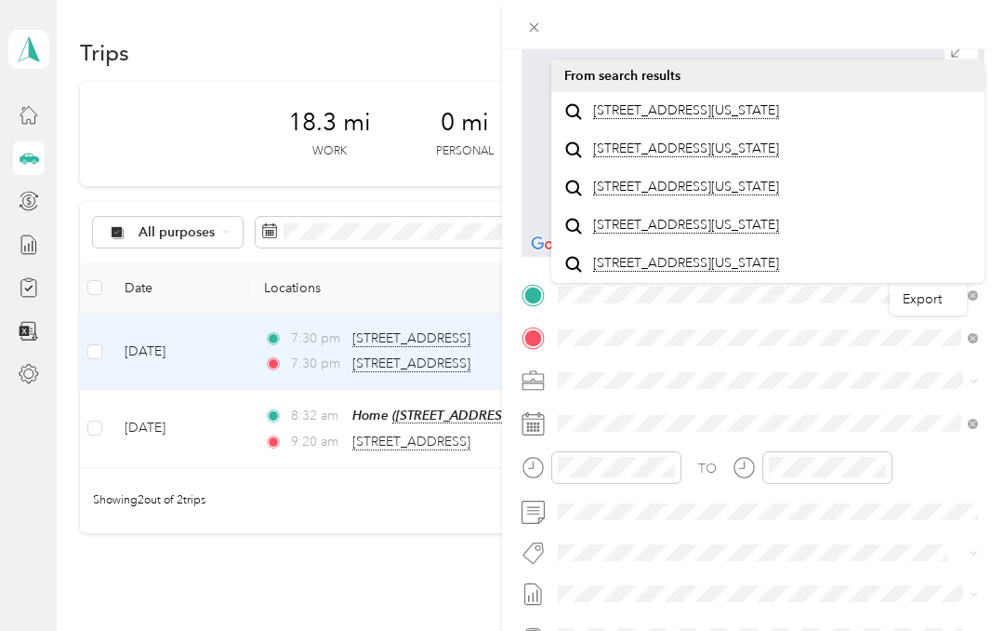
click at [745, 115] on span "5720 Tanagerside Road Lithia, Florida 33547, United States" at bounding box center [686, 110] width 186 height 17
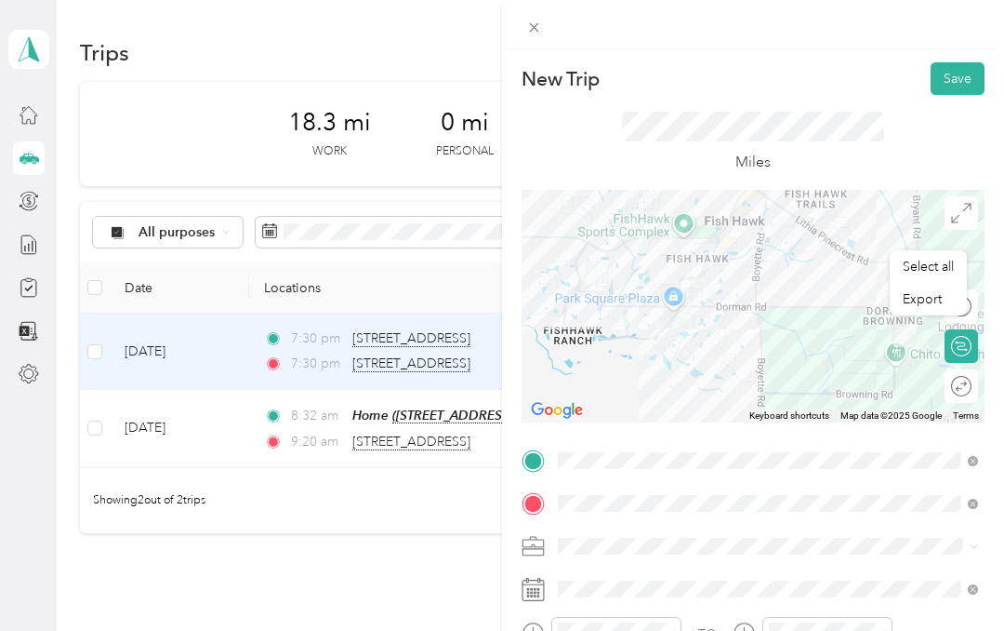
scroll to position [0, 0]
click at [966, 74] on button "Save" at bounding box center [958, 78] width 54 height 33
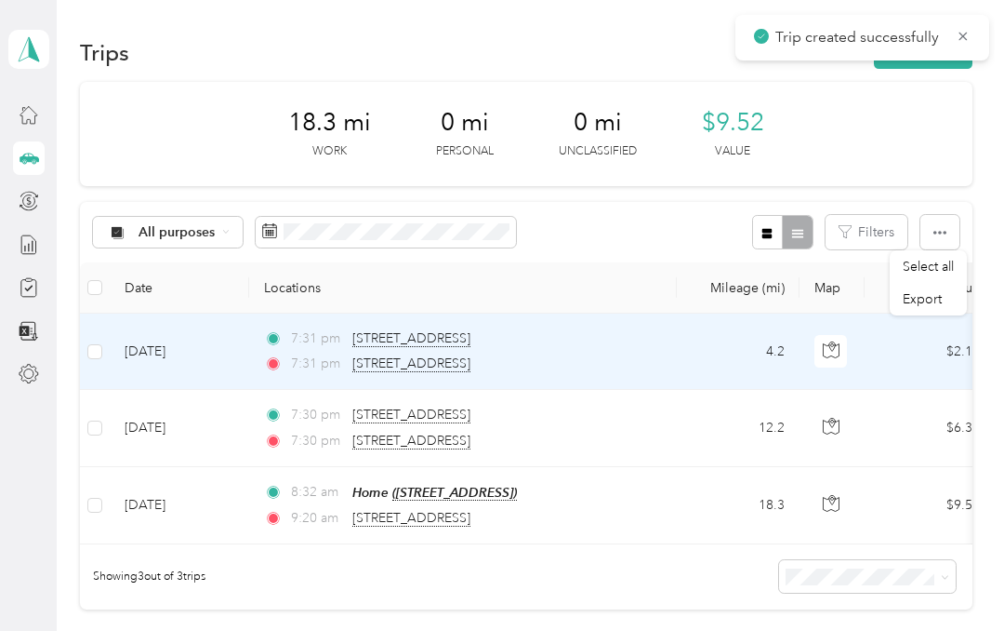
click at [926, 64] on button "New trip" at bounding box center [923, 52] width 99 height 33
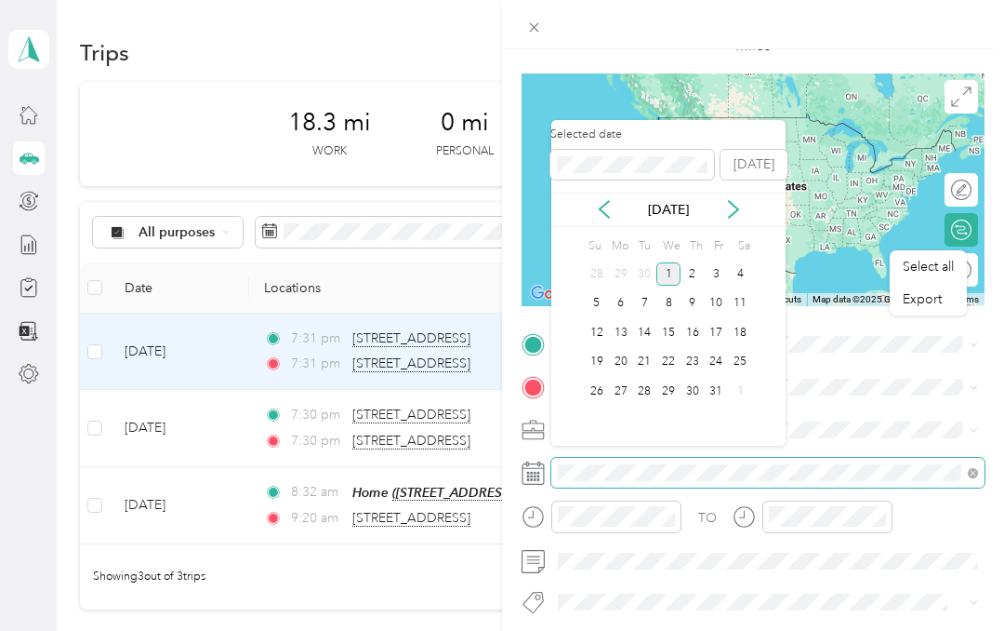
scroll to position [74, 0]
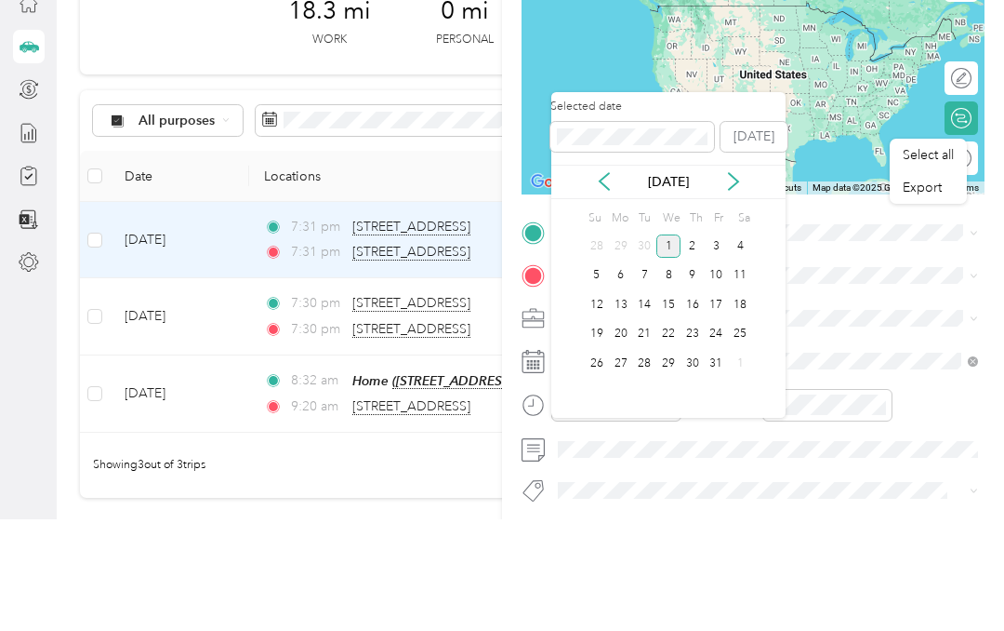
click at [607, 284] on icon at bounding box center [604, 293] width 19 height 19
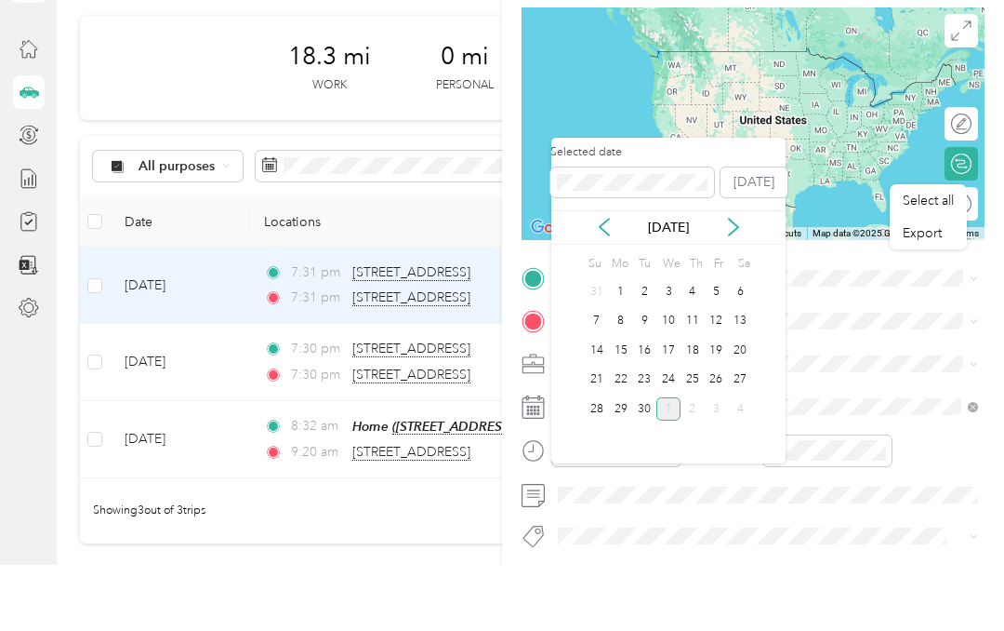
click at [691, 434] on div "25" at bounding box center [693, 445] width 24 height 23
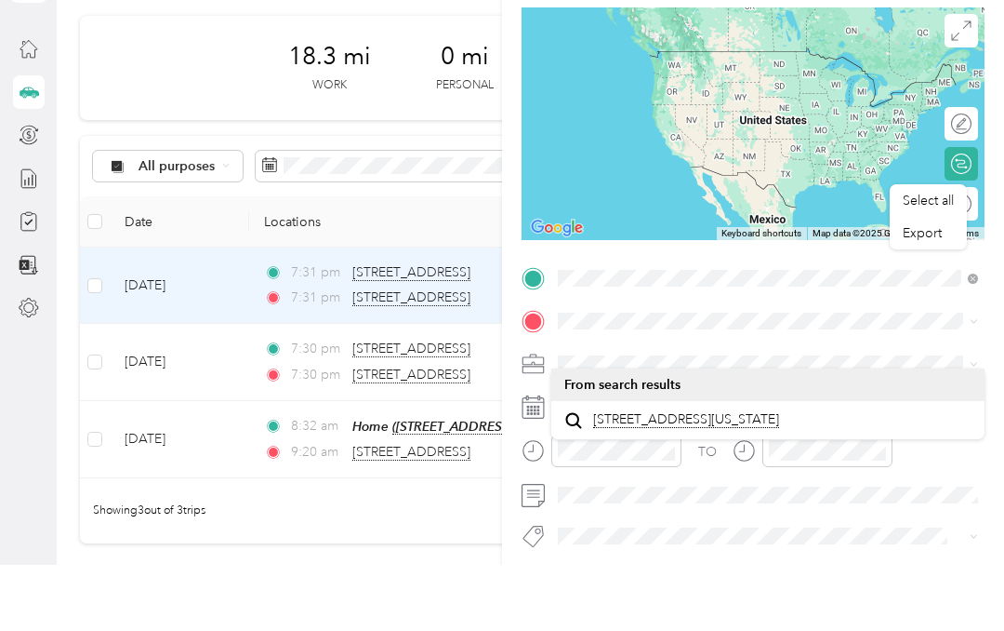
click at [770, 477] on span "5720 Tanagerlake Road Lithia, Florida 33547, United States" at bounding box center [686, 485] width 186 height 17
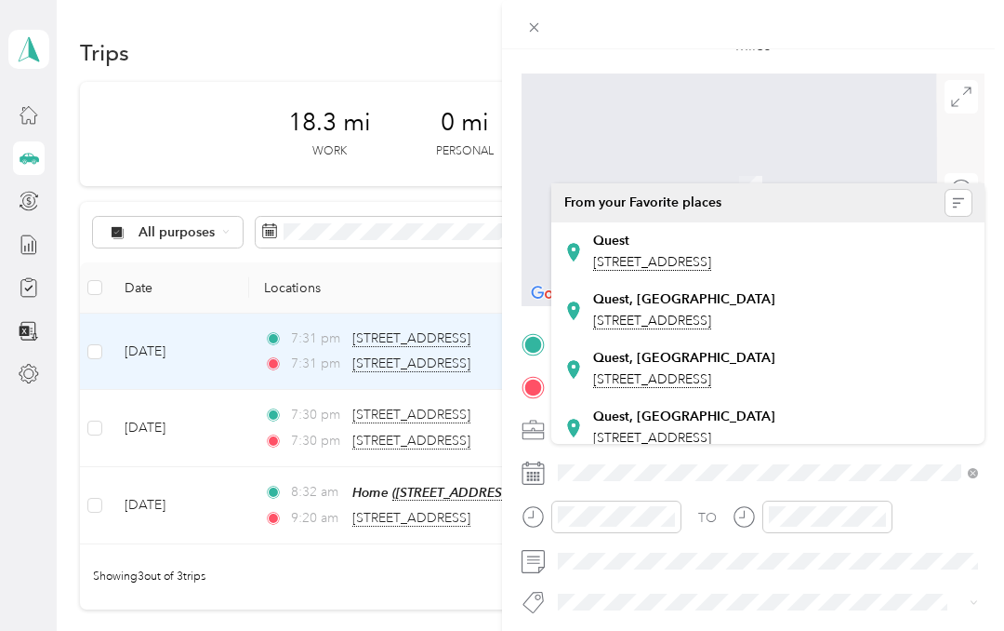
click at [711, 312] on span "[STREET_ADDRESS]" at bounding box center [652, 320] width 118 height 17
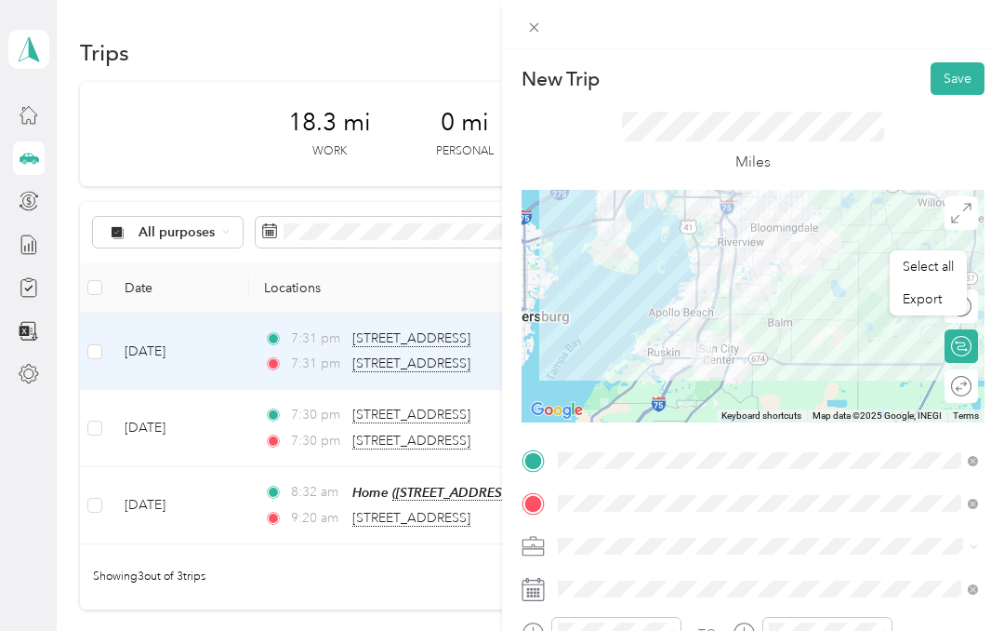
scroll to position [0, 0]
click at [964, 79] on button "Save" at bounding box center [958, 78] width 54 height 33
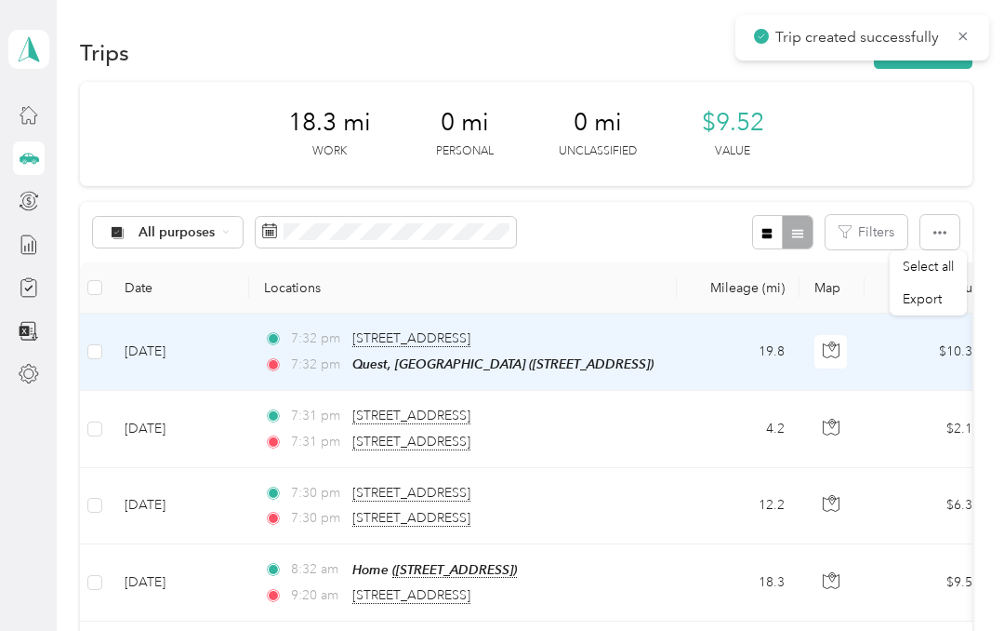
click at [936, 63] on button "New trip" at bounding box center [923, 52] width 99 height 33
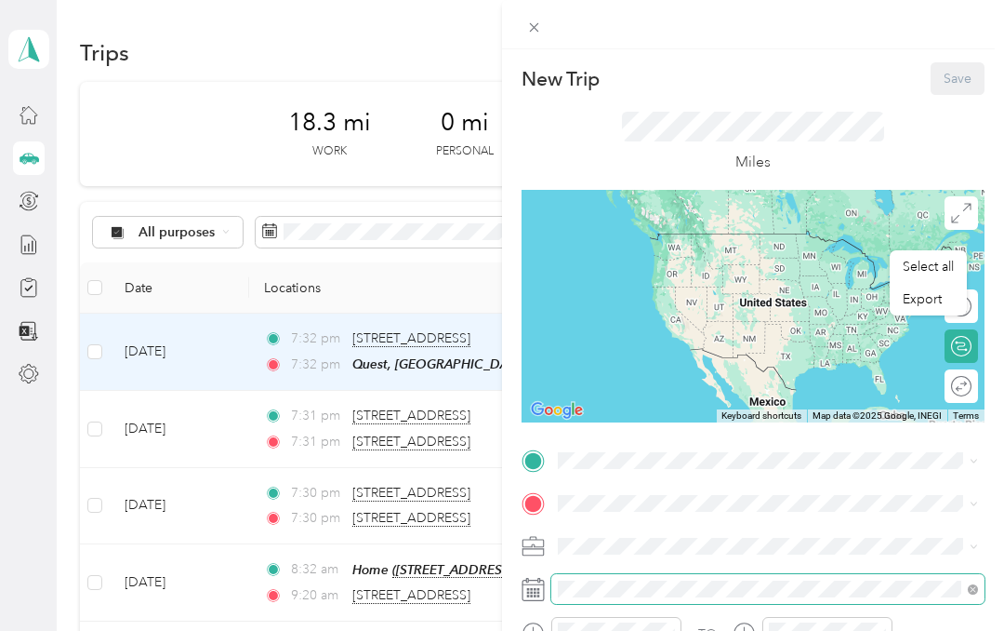
scroll to position [74, 0]
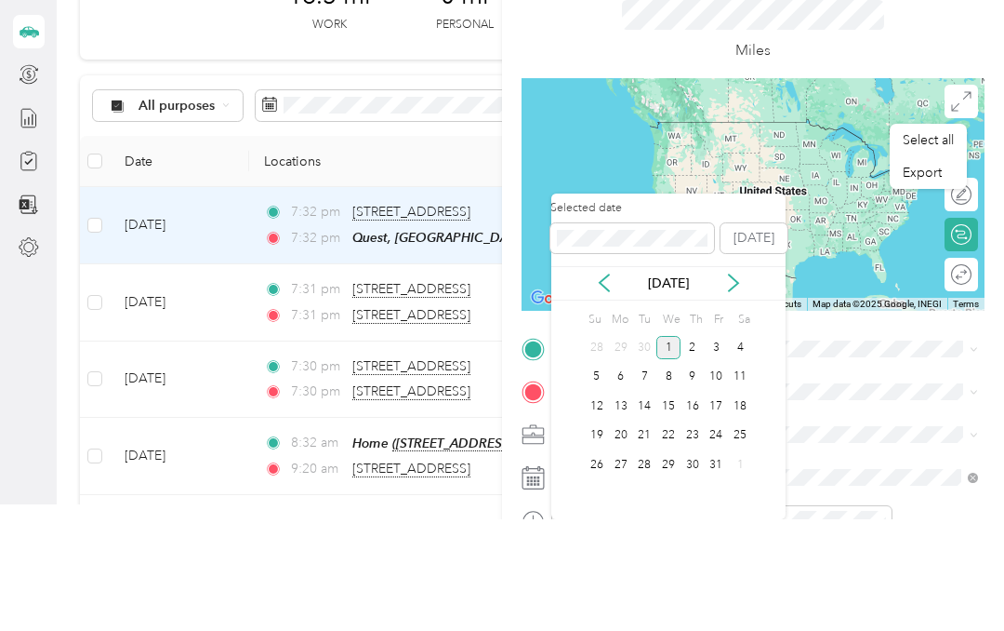
click at [598, 385] on icon at bounding box center [604, 394] width 19 height 19
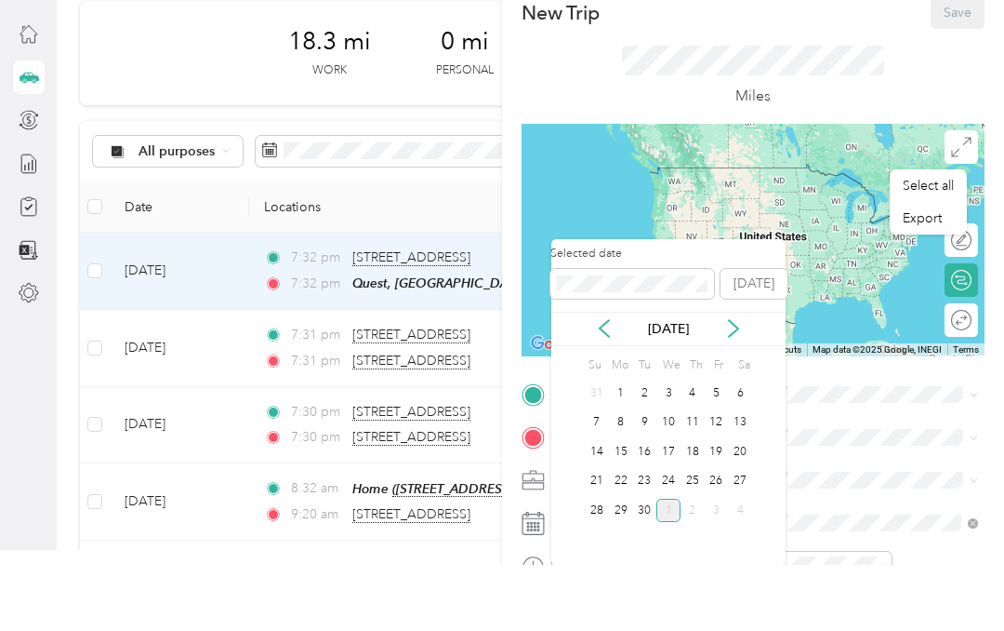
click at [696, 536] on div "25" at bounding box center [693, 547] width 24 height 23
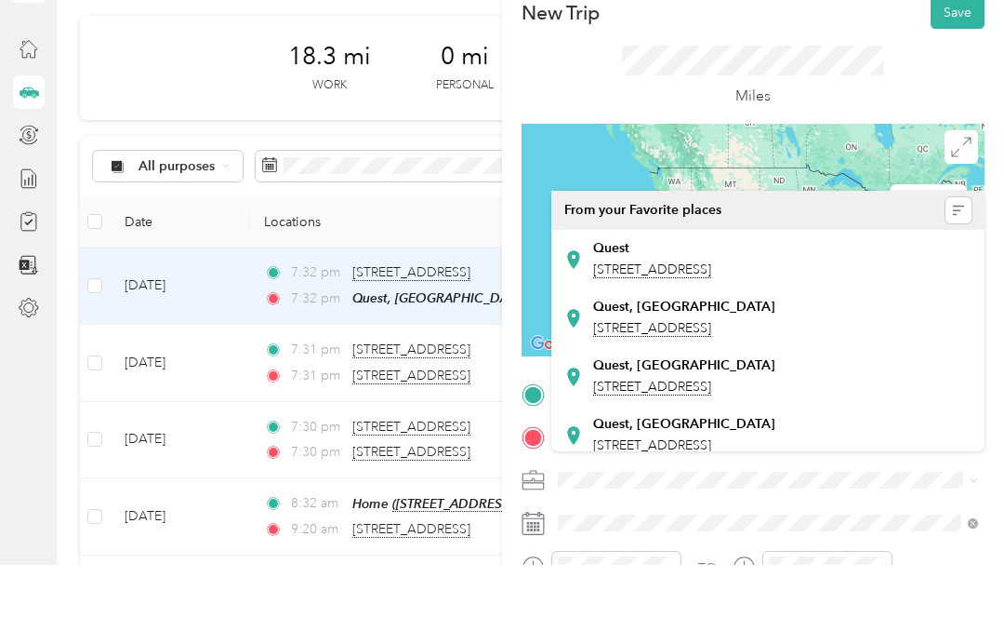
click at [711, 386] on span "[STREET_ADDRESS]" at bounding box center [652, 394] width 118 height 17
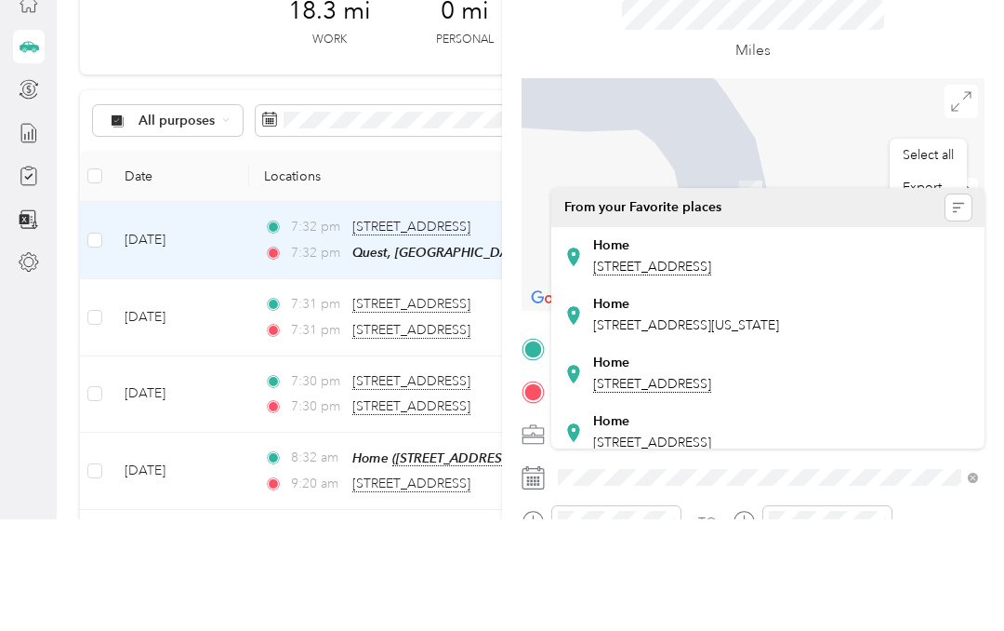
click at [750, 429] on span "[STREET_ADDRESS][US_STATE]" at bounding box center [686, 437] width 186 height 16
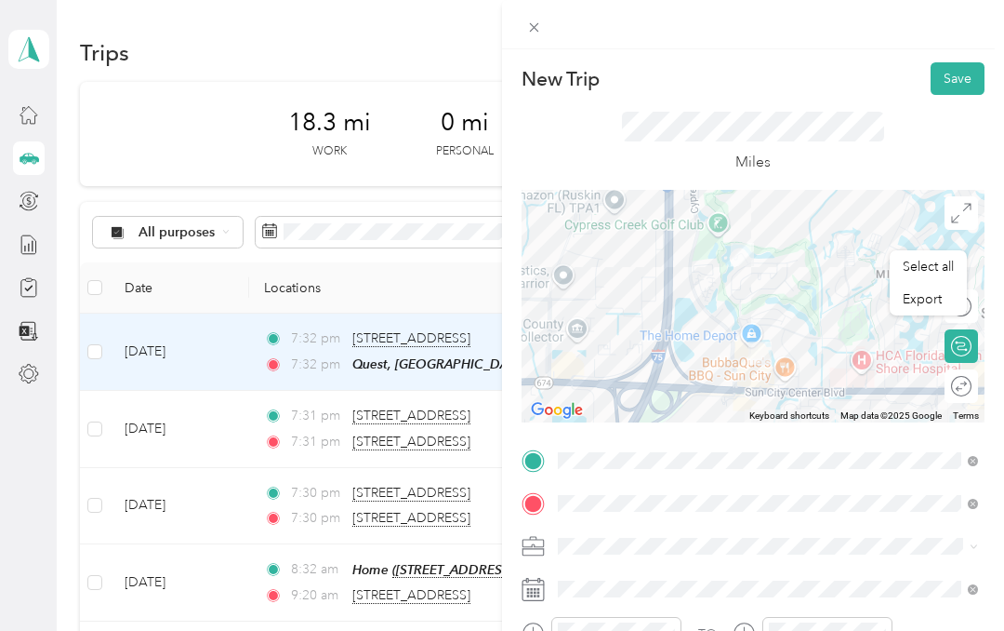
click at [967, 77] on button "Save" at bounding box center [958, 78] width 54 height 33
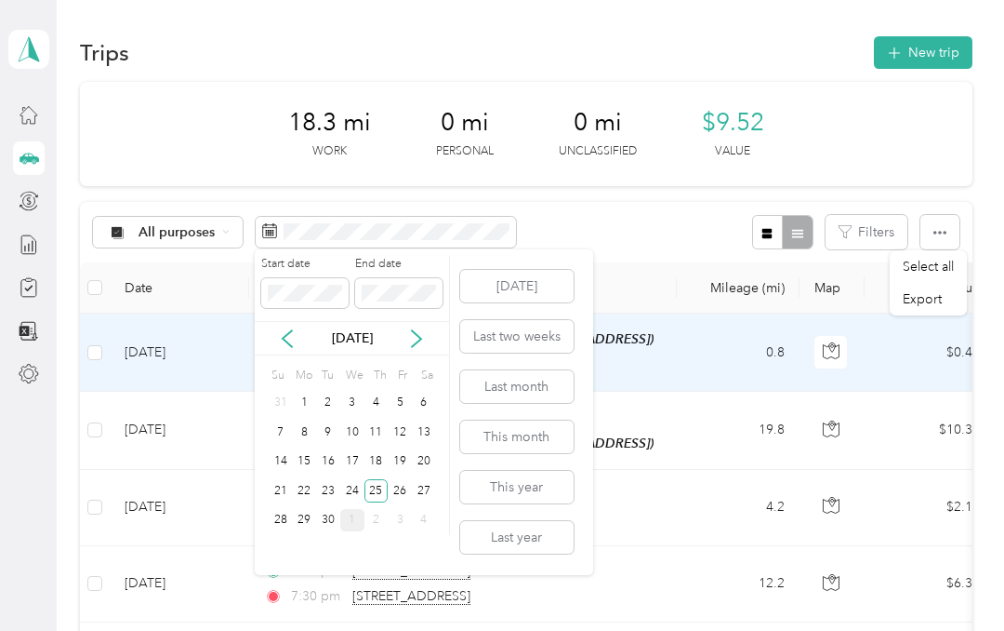
click at [359, 479] on div "24" at bounding box center [352, 490] width 24 height 23
click at [352, 479] on div "24" at bounding box center [352, 490] width 24 height 23
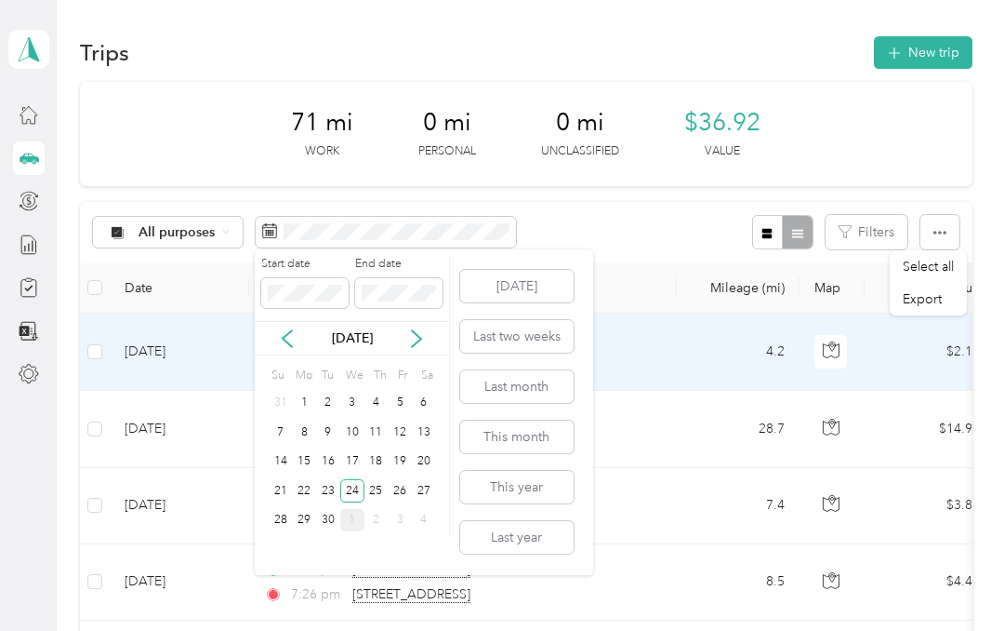
click at [379, 479] on div "25" at bounding box center [377, 490] width 24 height 23
click at [381, 479] on div "25" at bounding box center [377, 490] width 24 height 23
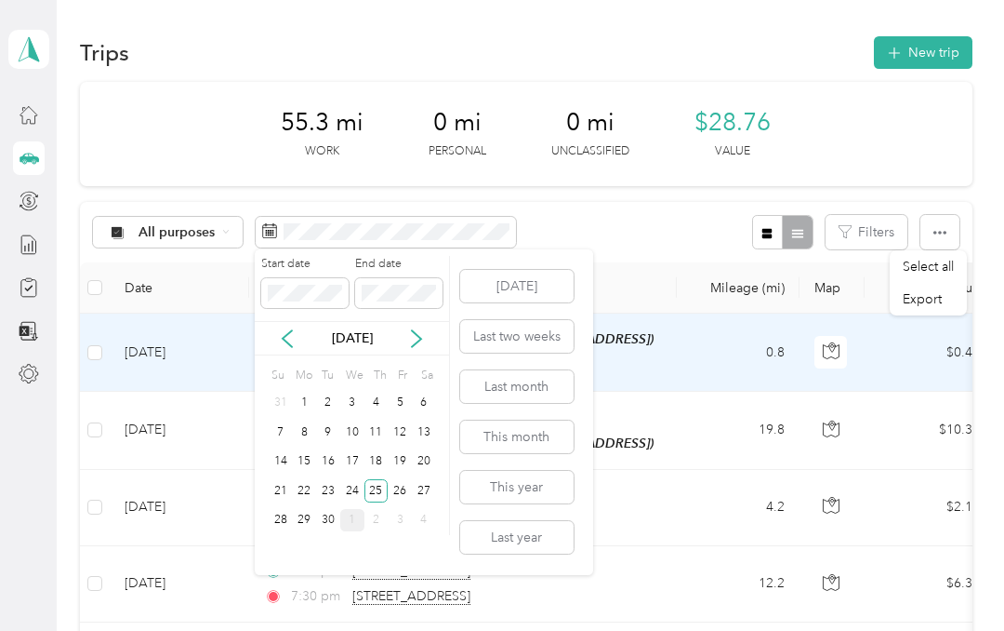
click at [402, 479] on div "26" at bounding box center [400, 490] width 24 height 23
click at [405, 479] on div "26" at bounding box center [400, 490] width 24 height 23
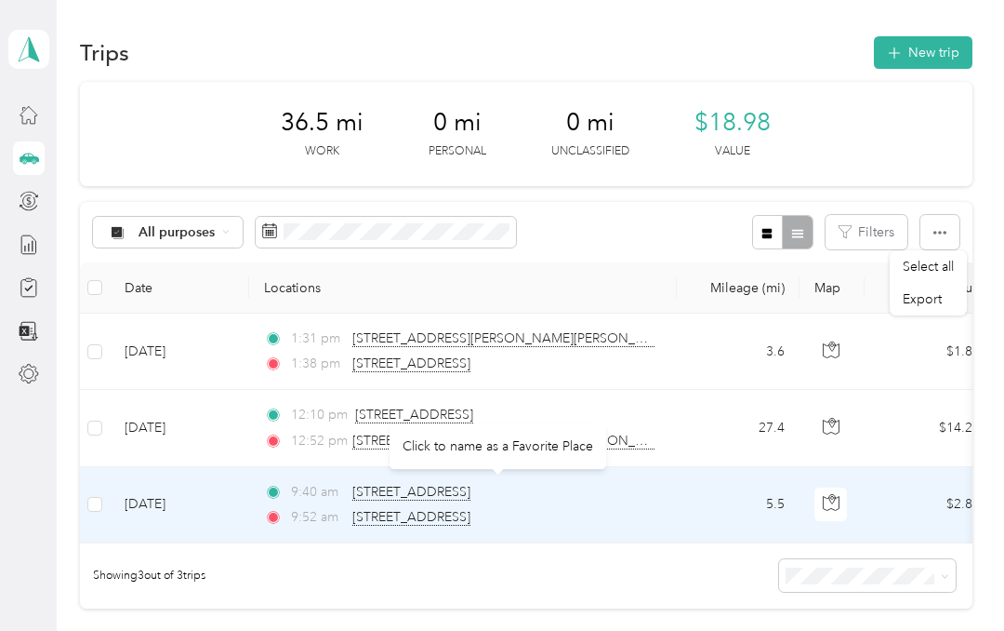
click at [471, 484] on span "[STREET_ADDRESS]" at bounding box center [411, 492] width 118 height 17
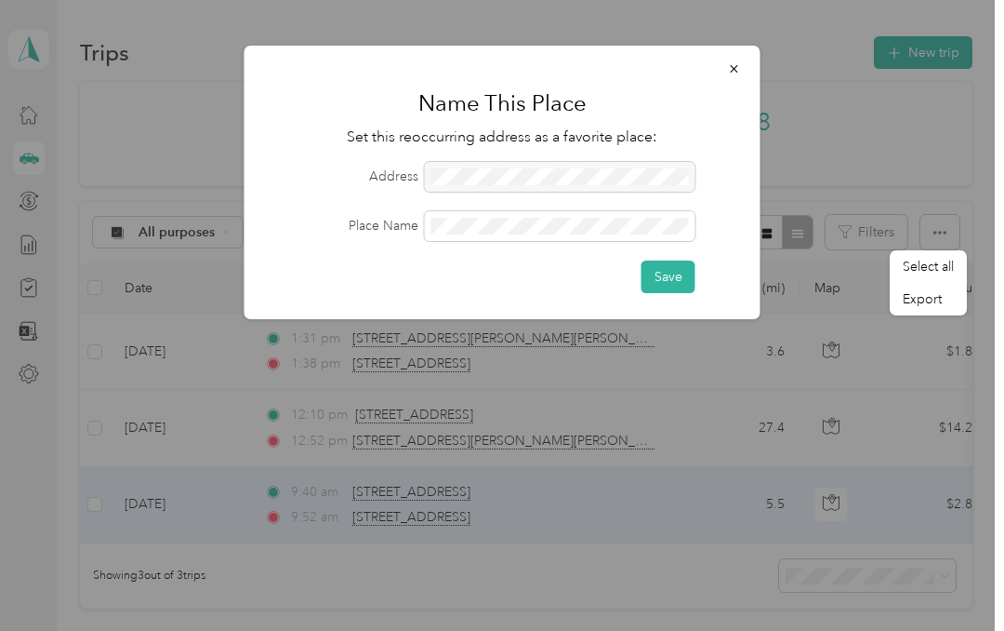
click at [548, 176] on div at bounding box center [560, 177] width 271 height 30
click at [669, 273] on button "Save" at bounding box center [669, 276] width 54 height 33
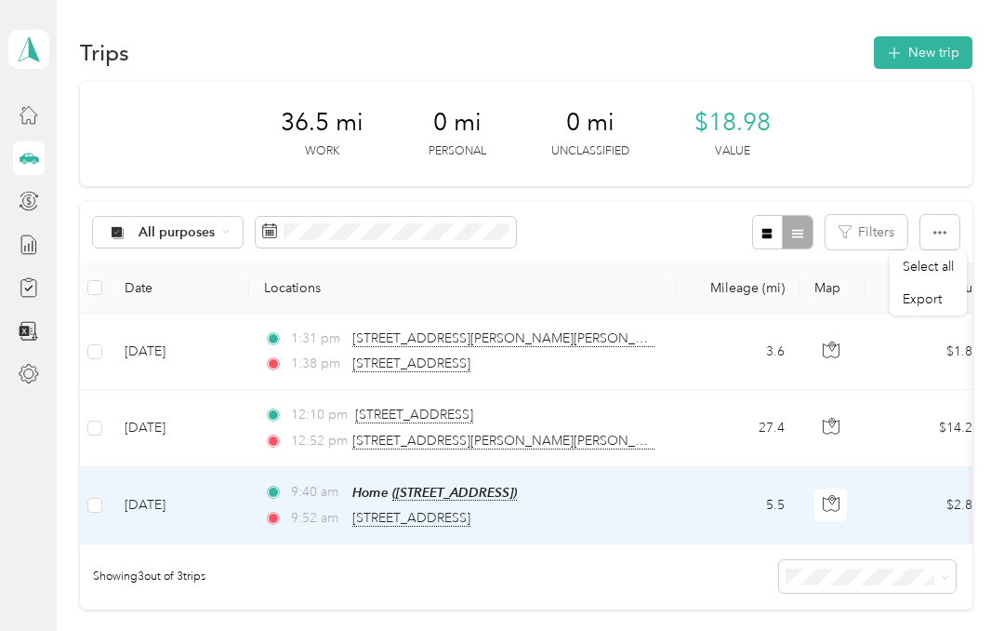
click at [100, 341] on label at bounding box center [94, 351] width 15 height 20
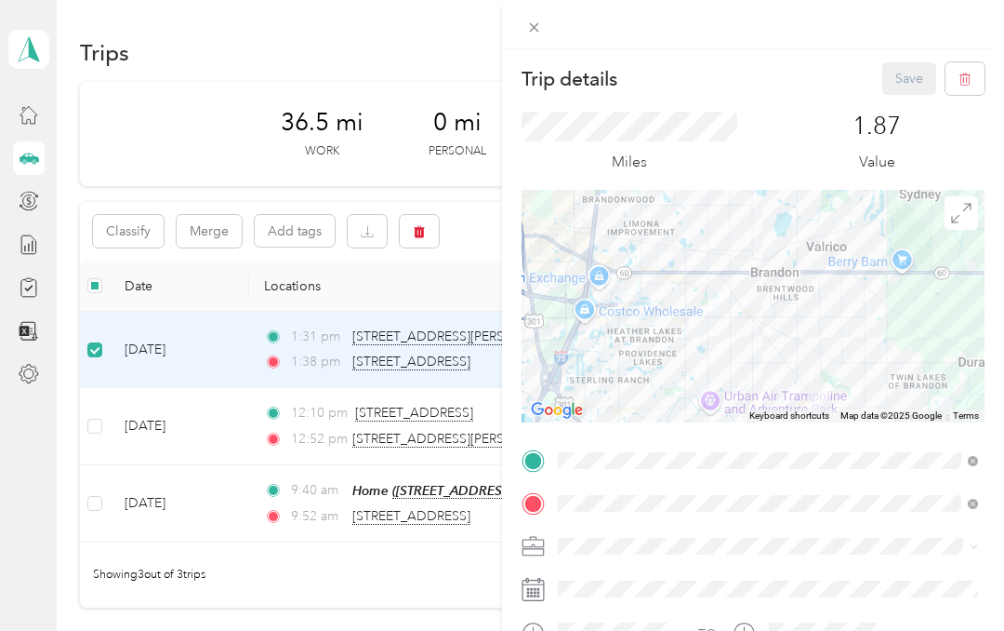
click at [414, 153] on div "Trip details Save This trip cannot be edited because it is either under review,…" at bounding box center [502, 315] width 1004 height 631
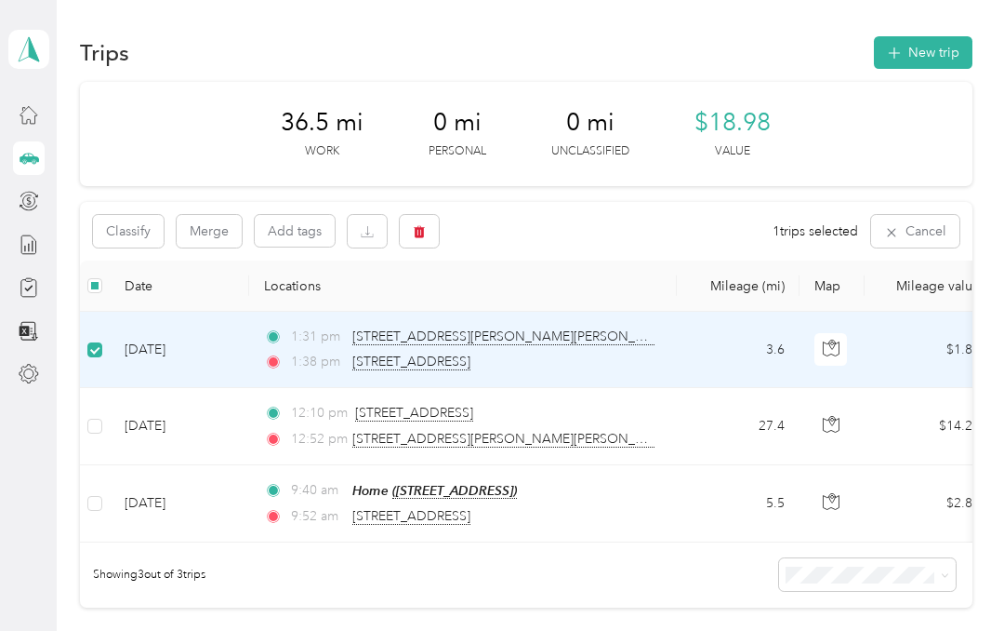
click at [421, 226] on icon "button" at bounding box center [419, 232] width 11 height 12
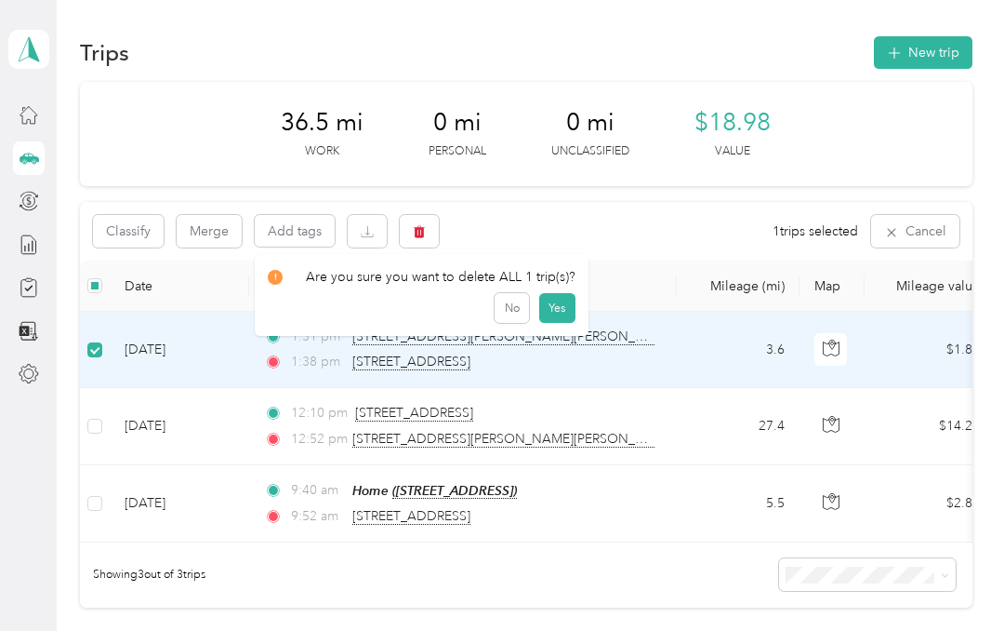
click at [553, 293] on button "Yes" at bounding box center [557, 308] width 36 height 30
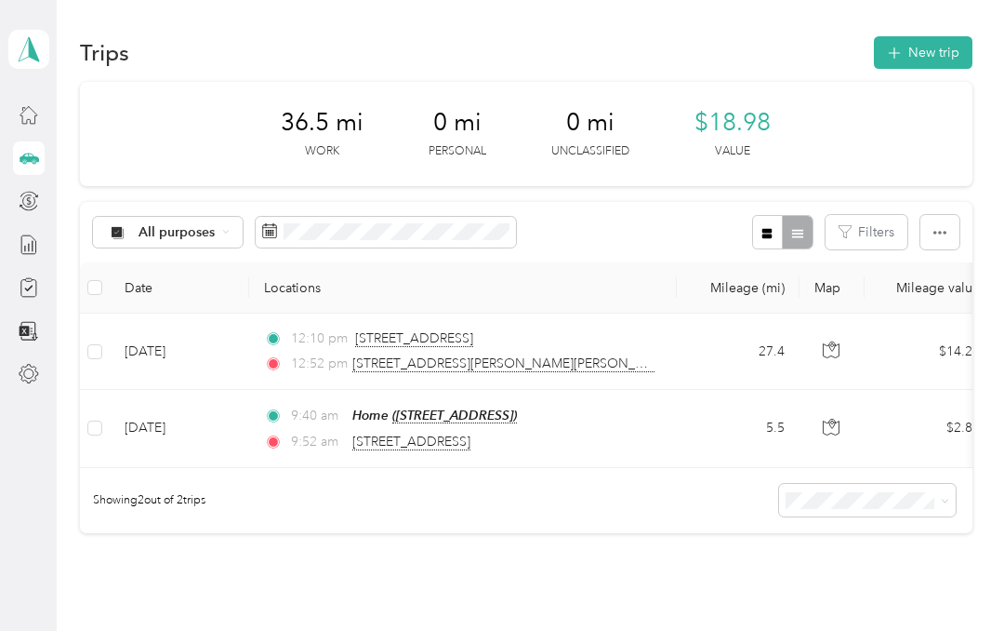
click at [958, 59] on button "New trip" at bounding box center [923, 52] width 99 height 33
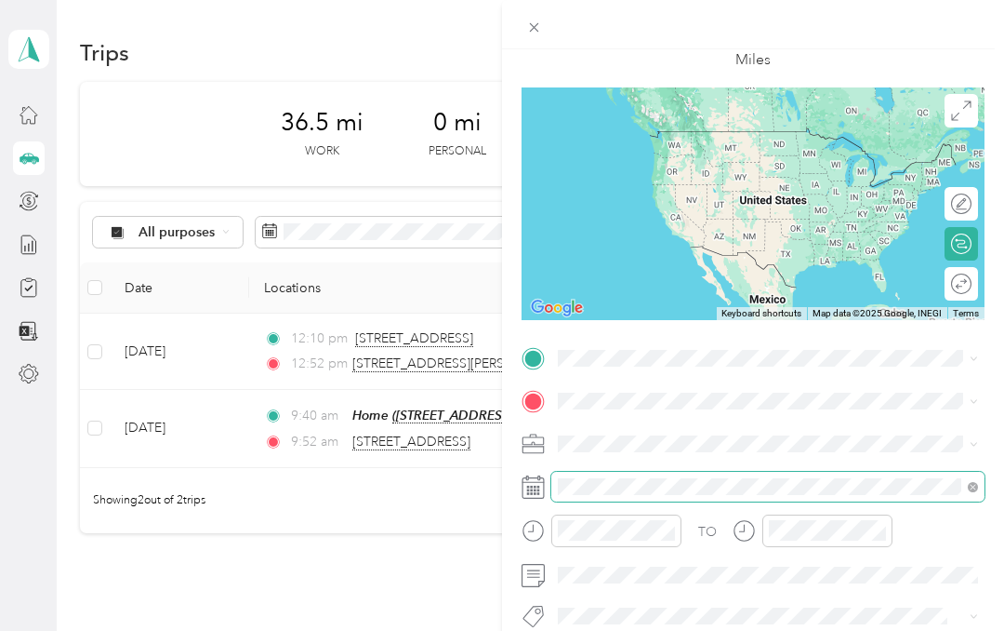
scroll to position [74, 0]
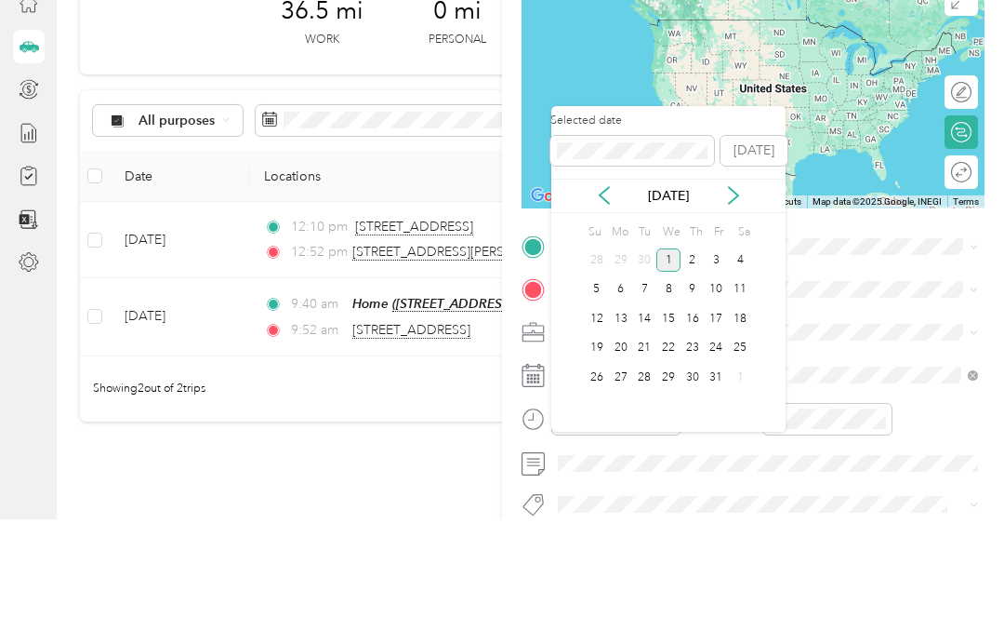
click at [606, 298] on icon at bounding box center [604, 307] width 19 height 19
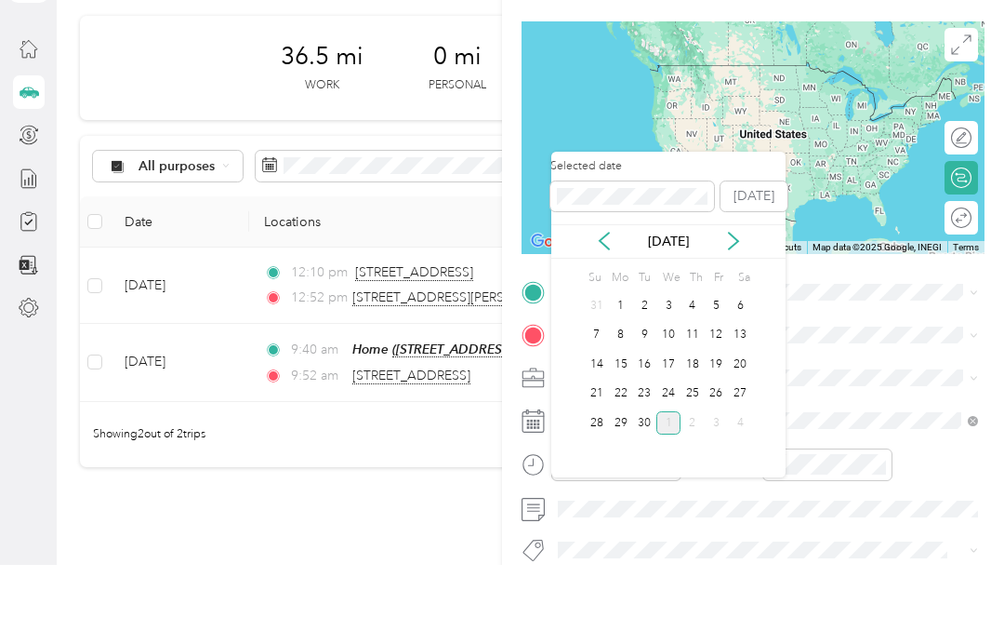
click at [719, 448] on div "26" at bounding box center [717, 459] width 24 height 23
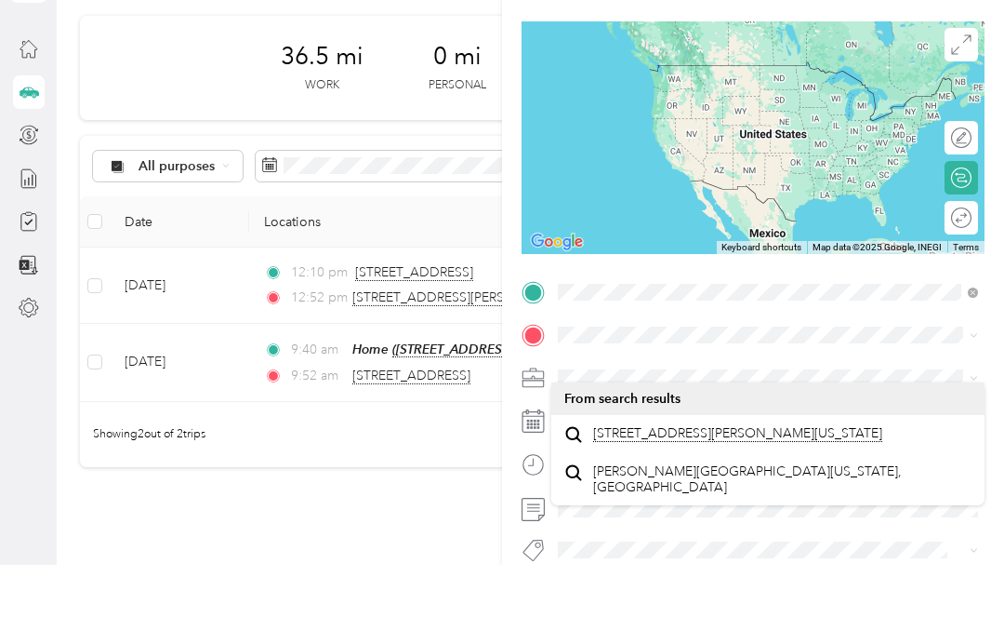
click at [727, 491] on span "704 Coulter Place Brandon, Florida 33511, United States" at bounding box center [737, 499] width 289 height 17
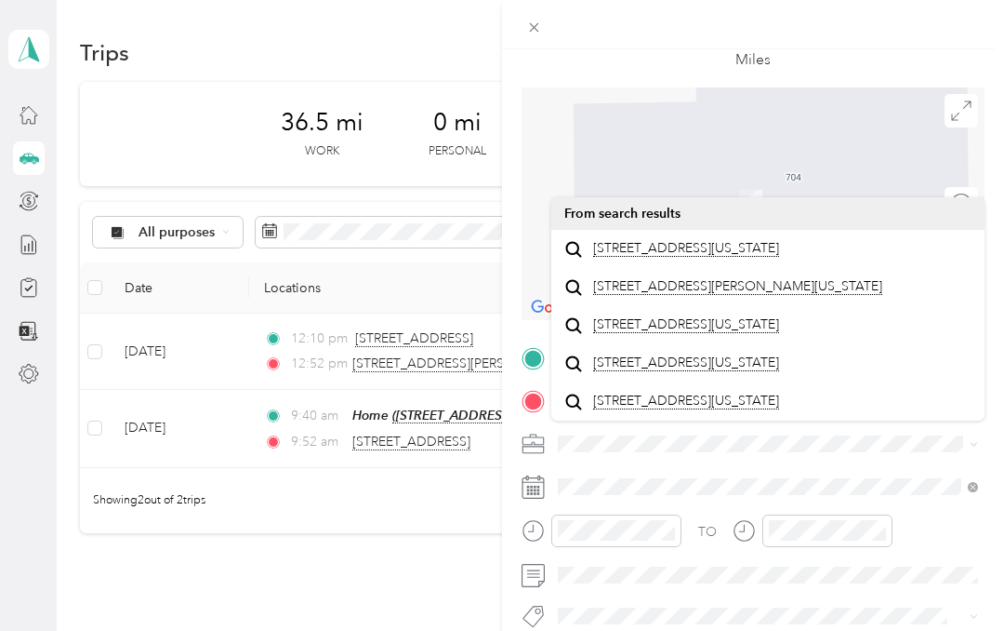
click at [757, 240] on span "[STREET_ADDRESS][US_STATE]" at bounding box center [686, 248] width 186 height 17
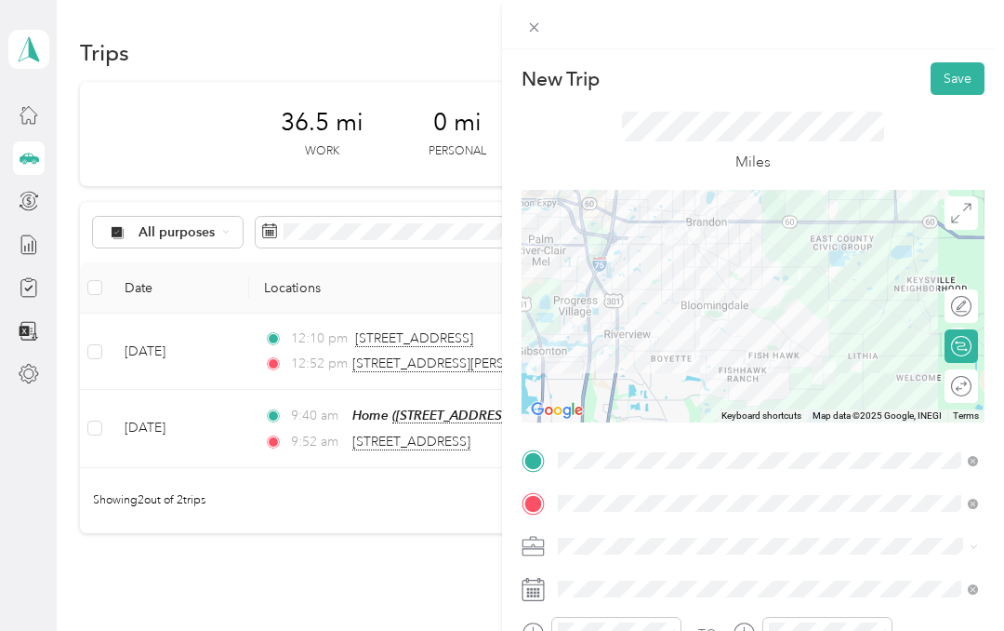
scroll to position [0, 0]
click at [968, 73] on button "Save" at bounding box center [958, 78] width 54 height 33
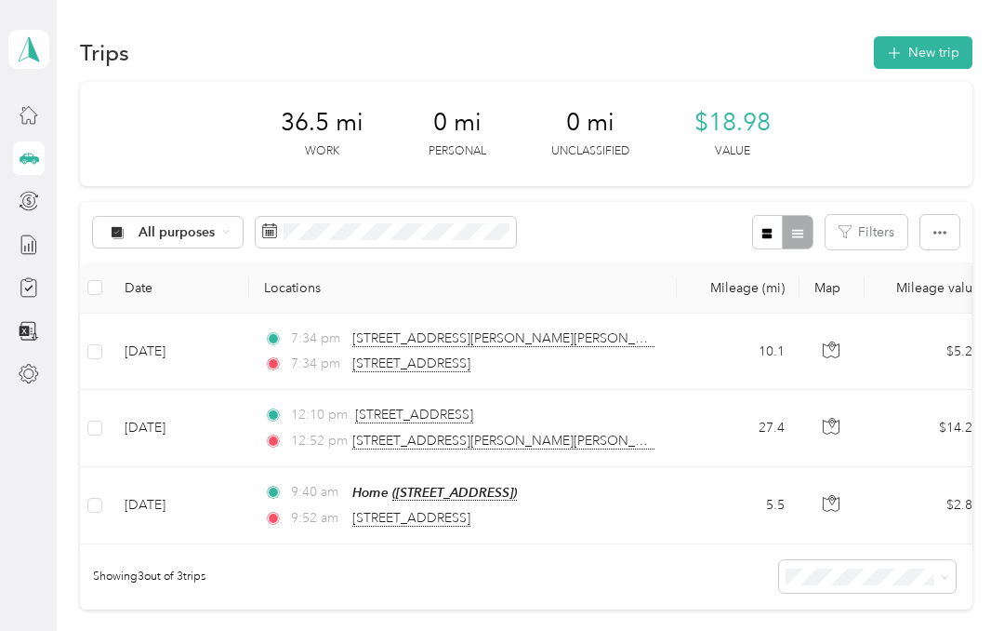
click at [960, 54] on button "New trip" at bounding box center [923, 52] width 99 height 33
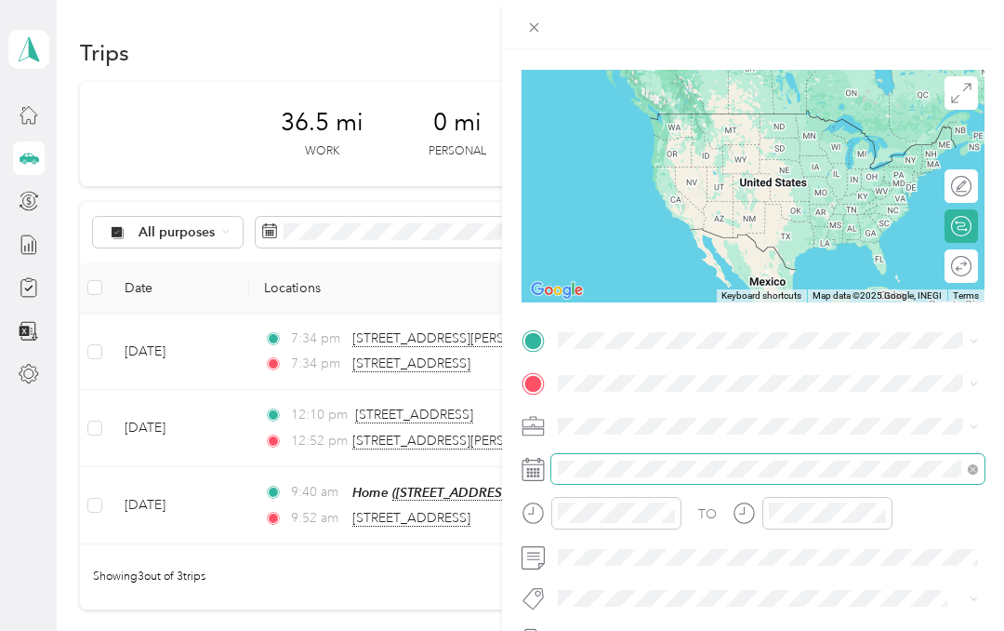
scroll to position [74, 0]
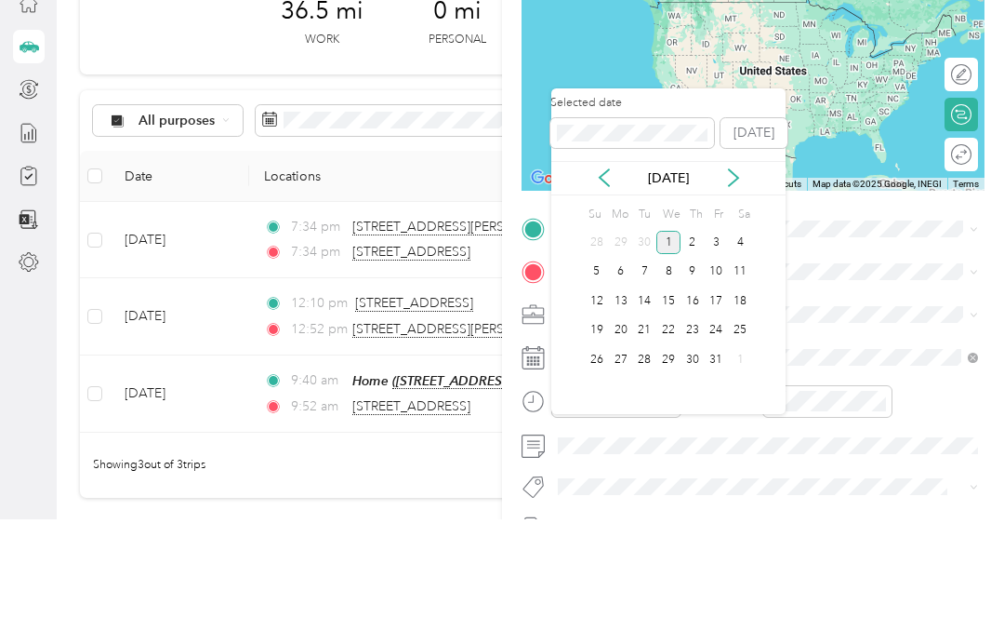
click at [608, 280] on icon at bounding box center [604, 289] width 19 height 19
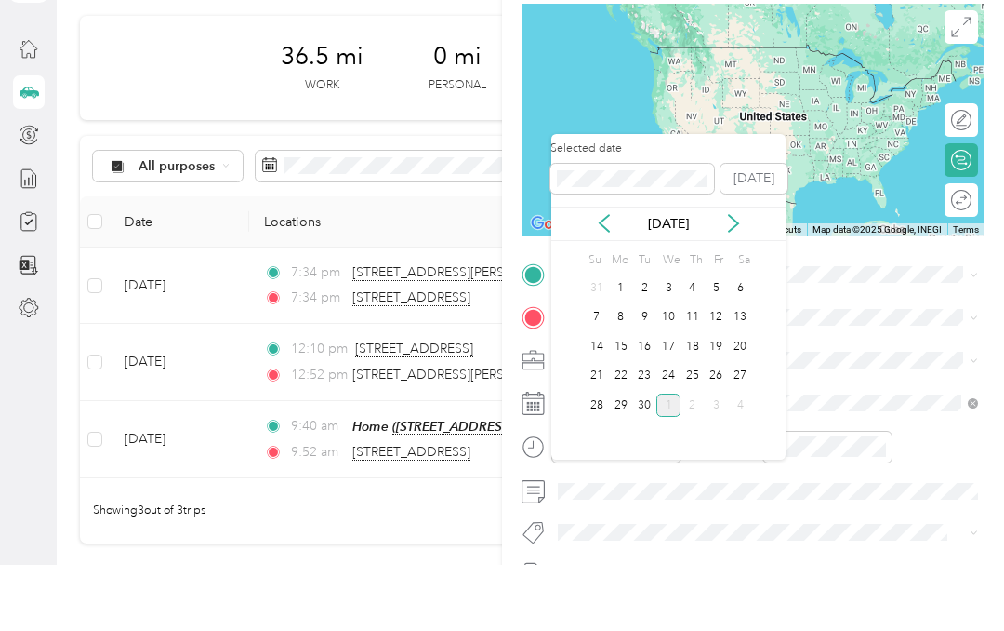
click at [717, 431] on div "26" at bounding box center [717, 442] width 24 height 23
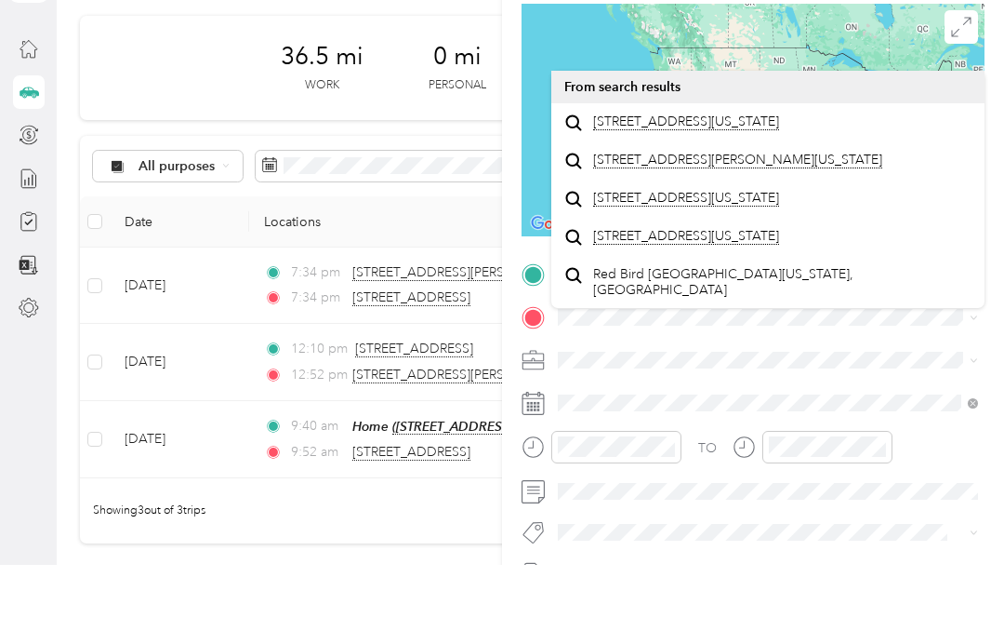
click at [766, 179] on span "[STREET_ADDRESS][US_STATE]" at bounding box center [686, 187] width 186 height 17
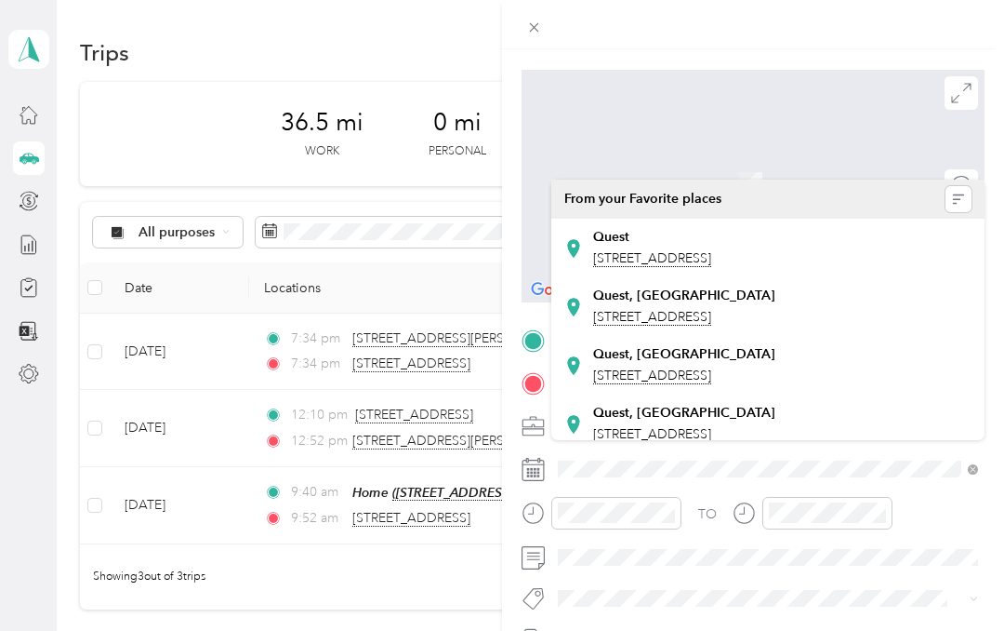
click at [711, 309] on span "[STREET_ADDRESS]" at bounding box center [652, 317] width 118 height 17
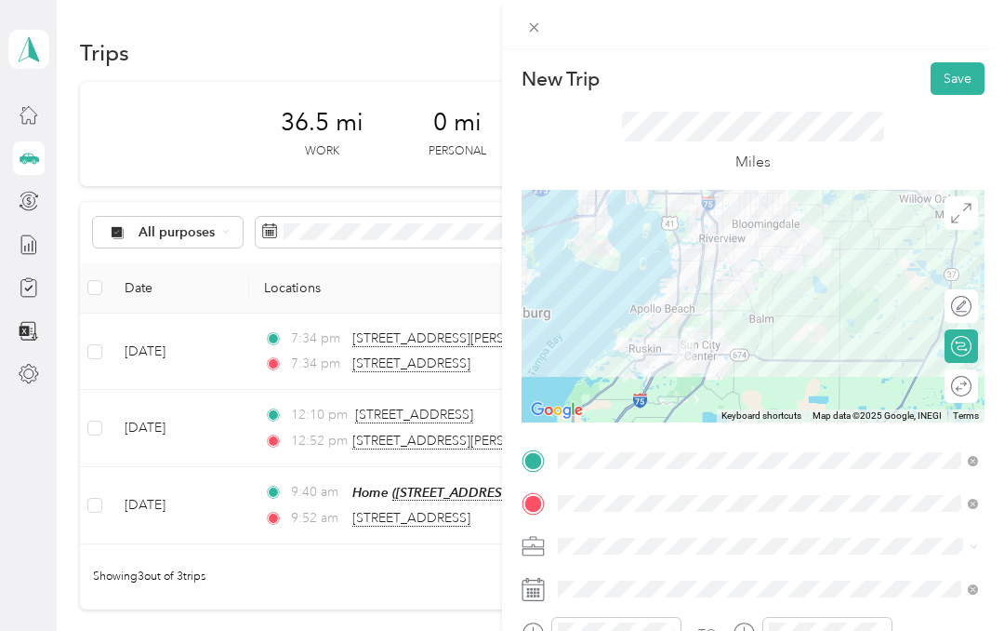
scroll to position [0, 0]
click at [956, 77] on button "Save" at bounding box center [958, 78] width 54 height 33
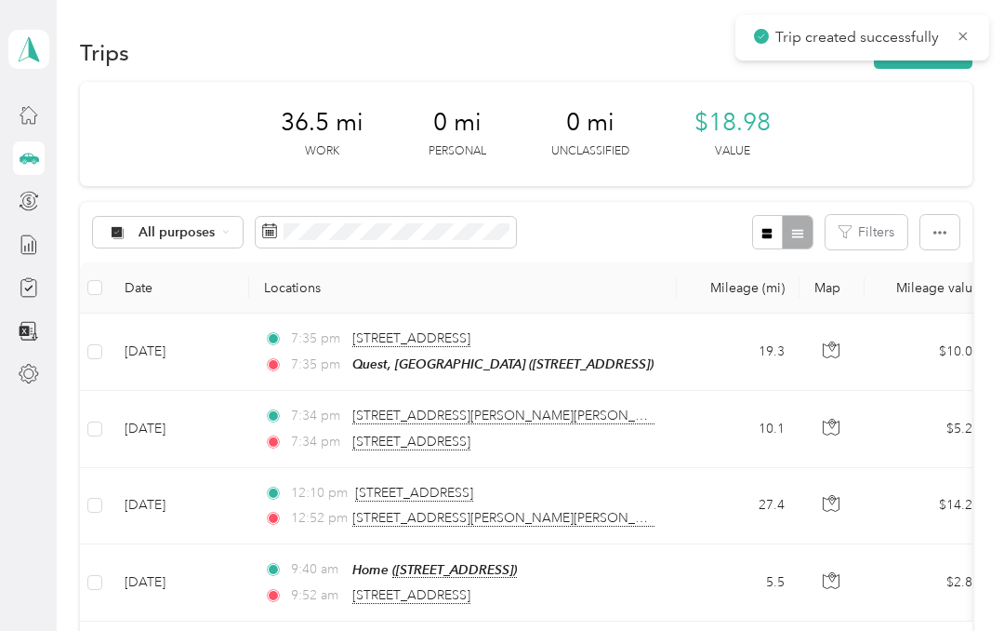
click at [952, 68] on button "New trip" at bounding box center [923, 52] width 99 height 33
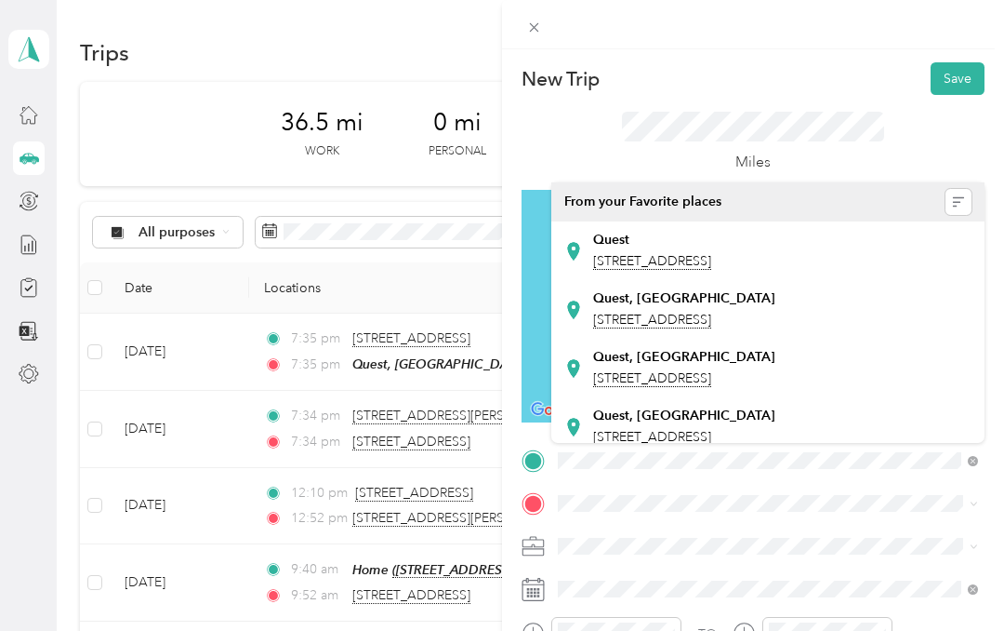
click at [742, 327] on div "Quest, [GEOGRAPHIC_DATA] [STREET_ADDRESS]" at bounding box center [684, 309] width 182 height 39
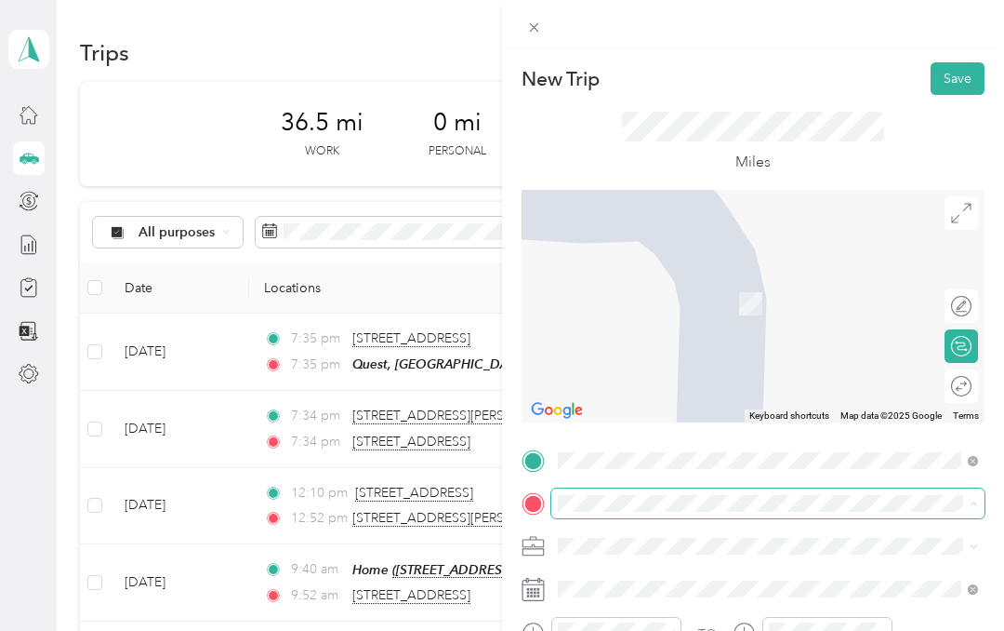
scroll to position [74, 0]
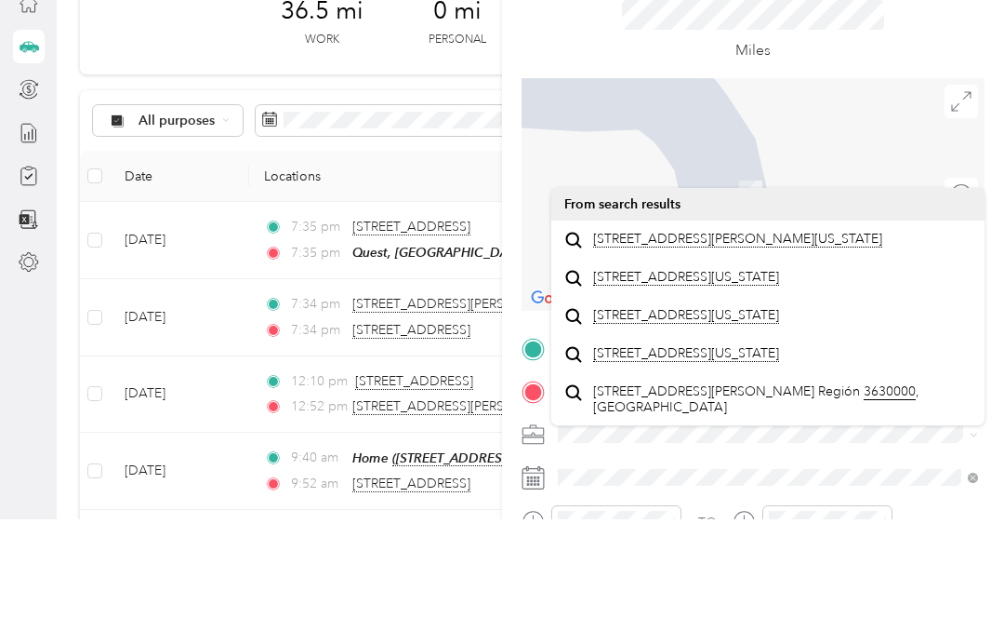
click at [750, 342] on span "[STREET_ADDRESS][PERSON_NAME][US_STATE]" at bounding box center [737, 350] width 289 height 17
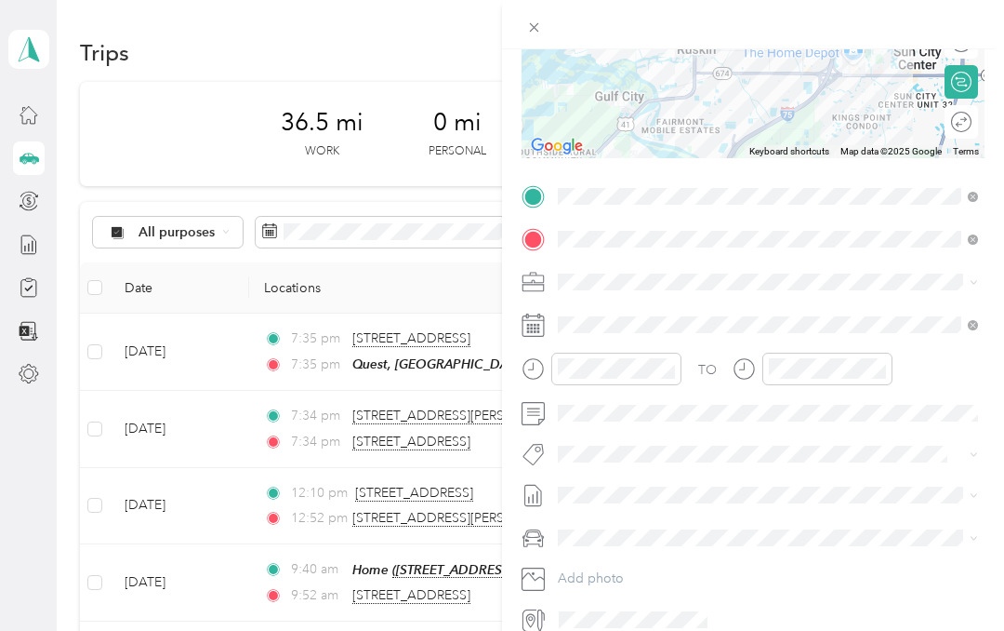
scroll to position [262, 0]
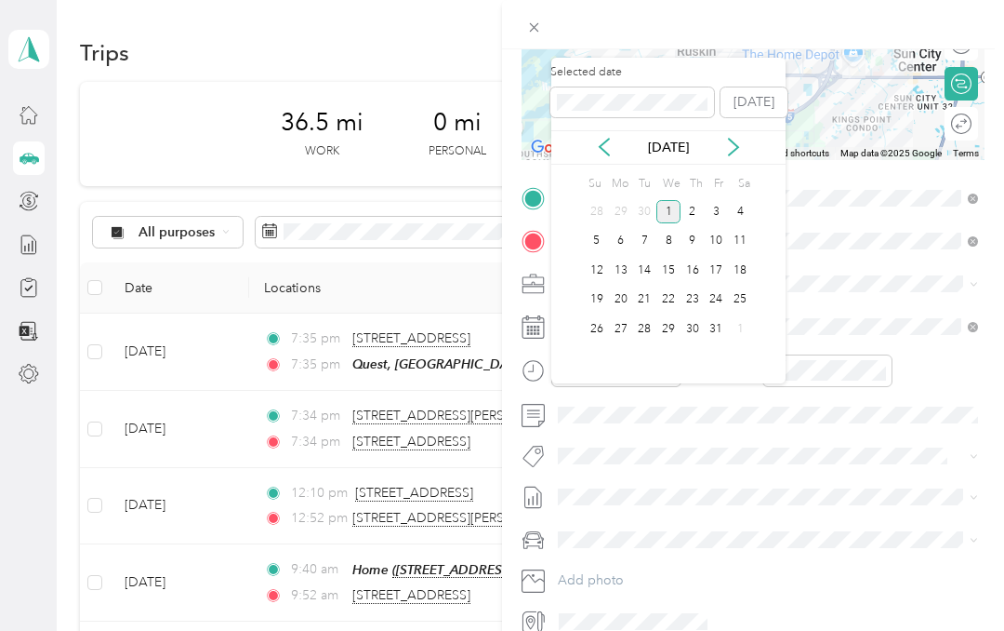
click at [595, 138] on icon at bounding box center [604, 147] width 19 height 19
click at [718, 288] on div "26" at bounding box center [717, 299] width 24 height 23
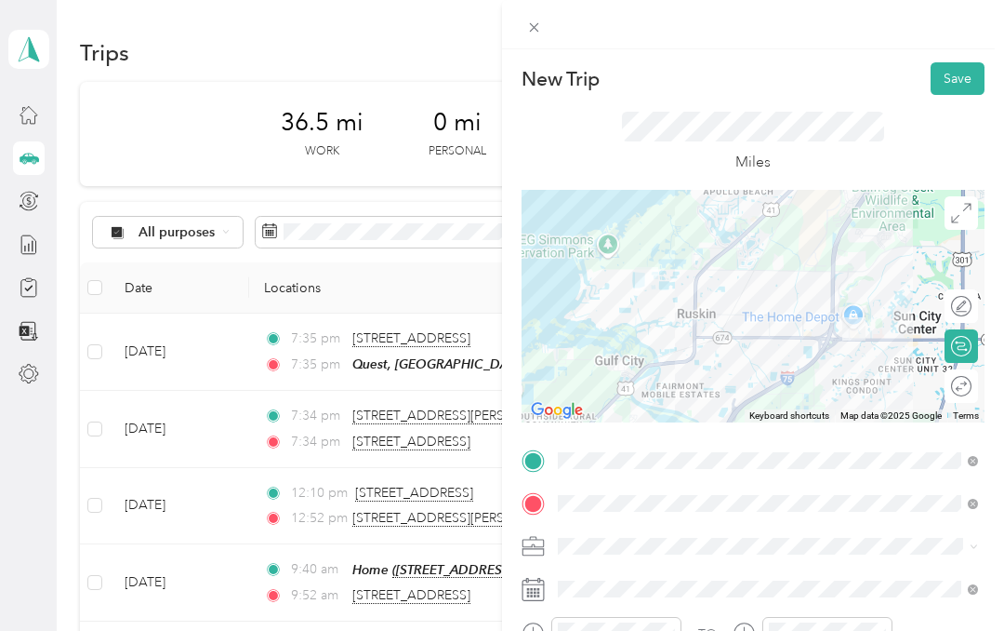
scroll to position [0, 0]
click at [955, 83] on button "Save" at bounding box center [958, 78] width 54 height 33
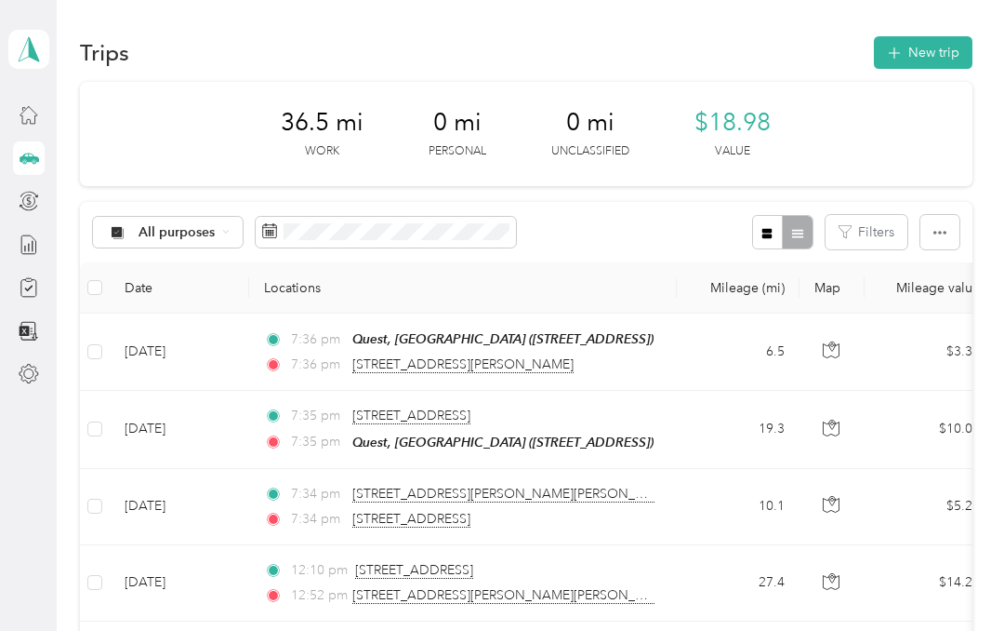
click at [948, 56] on button "New trip" at bounding box center [923, 52] width 99 height 33
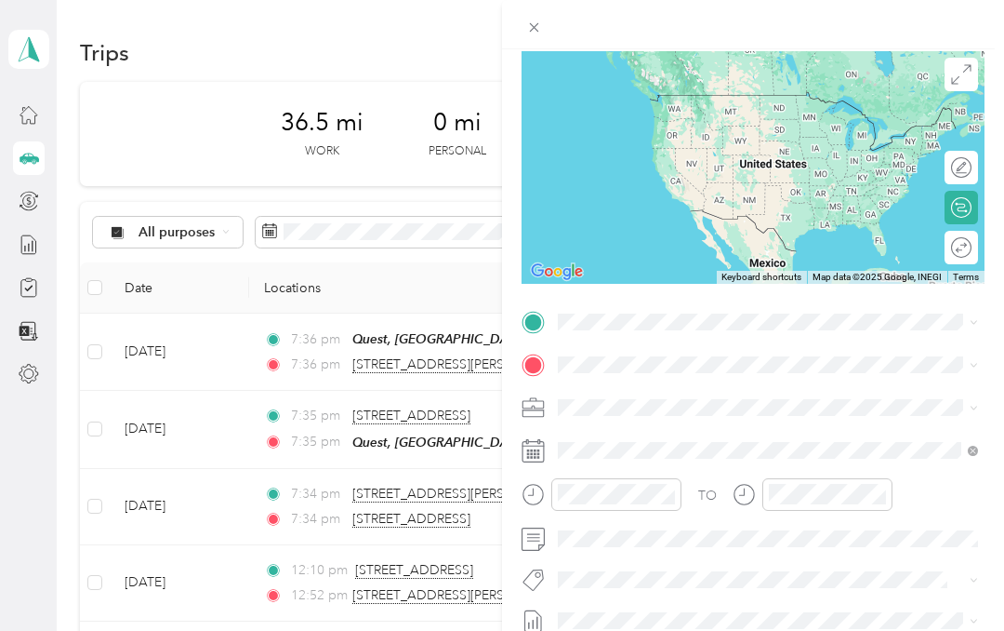
scroll to position [140, 0]
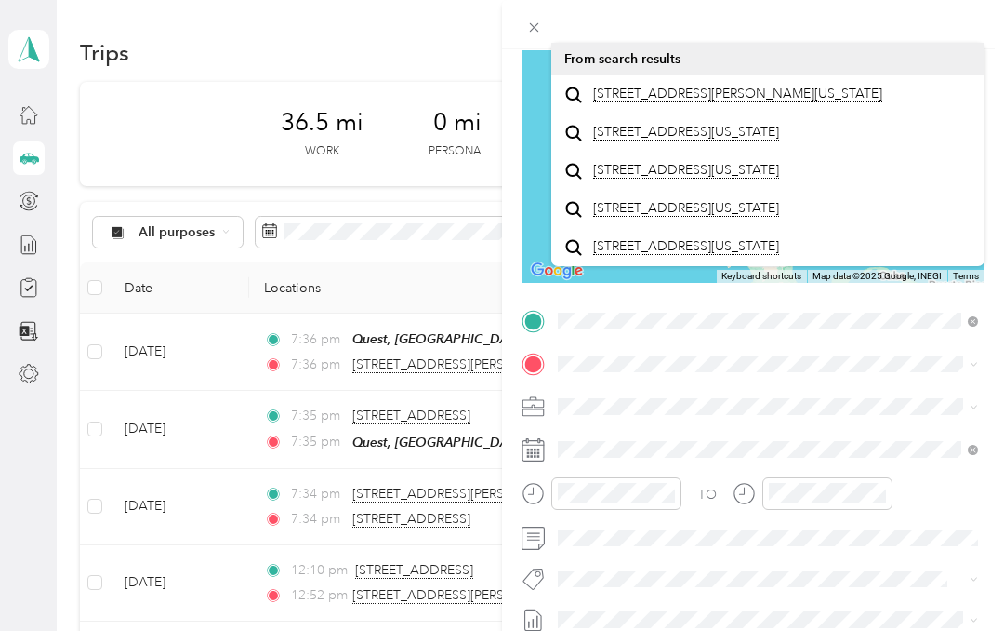
click at [791, 102] on span "[STREET_ADDRESS][PERSON_NAME][US_STATE]" at bounding box center [737, 94] width 289 height 17
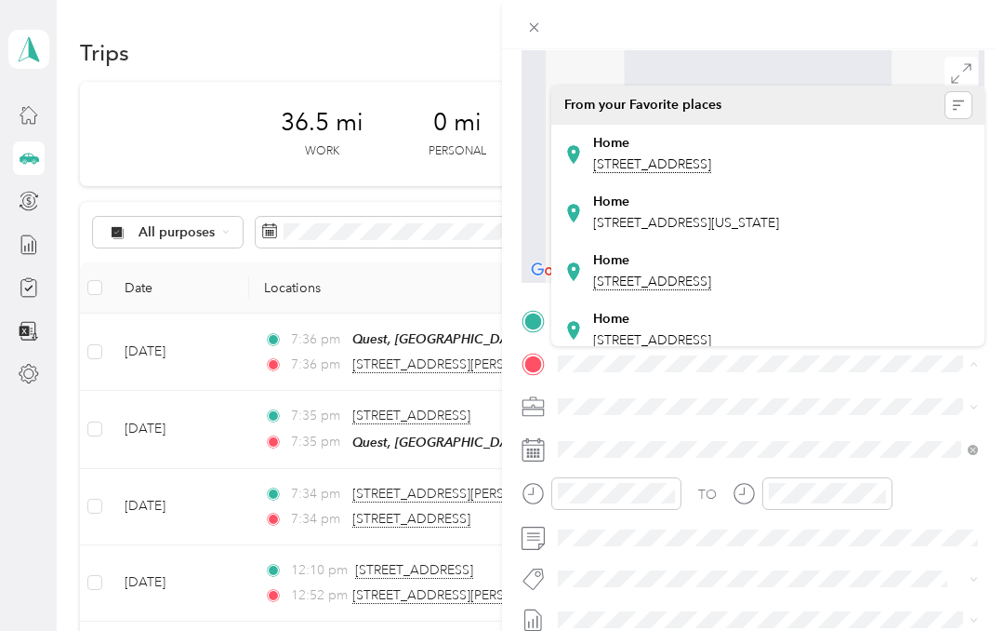
click at [741, 233] on div "Home [STREET_ADDRESS][US_STATE]" at bounding box center [686, 212] width 186 height 39
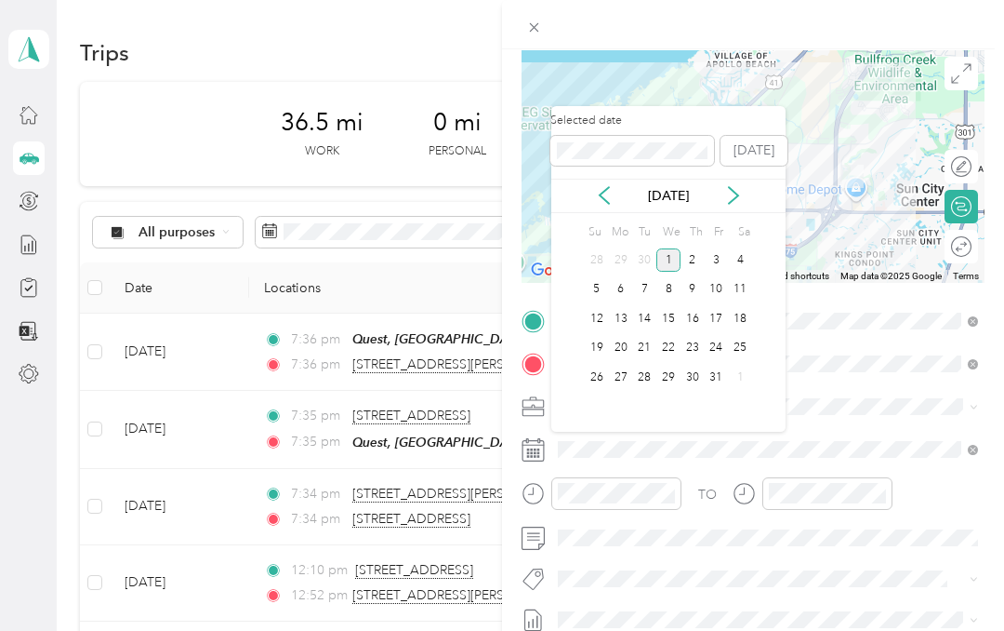
click at [605, 195] on icon at bounding box center [604, 195] width 19 height 19
click at [714, 343] on div "26" at bounding box center [717, 348] width 24 height 23
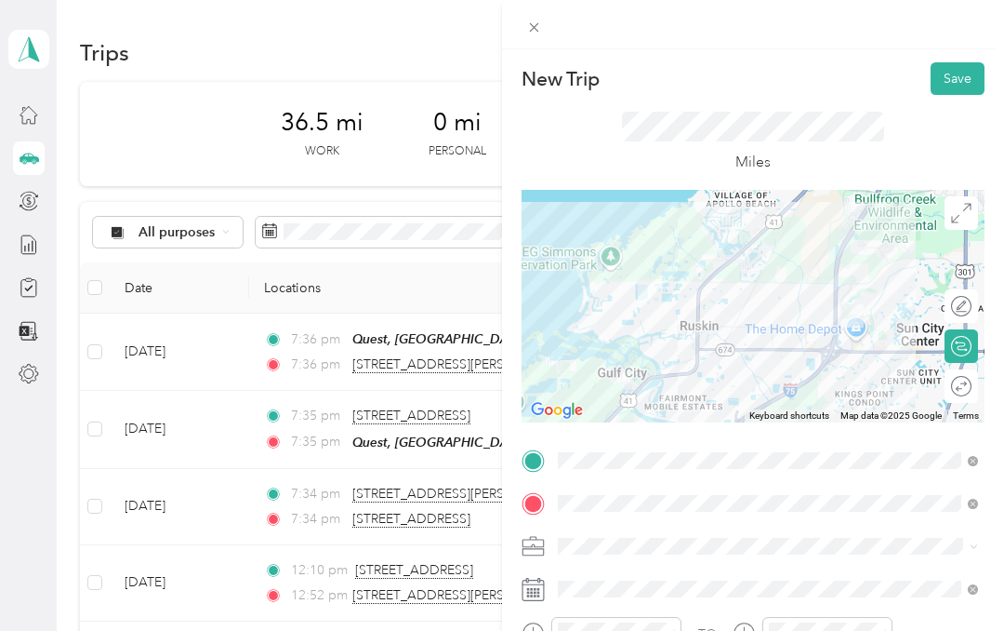
scroll to position [0, 0]
click at [965, 74] on button "Save" at bounding box center [958, 78] width 54 height 33
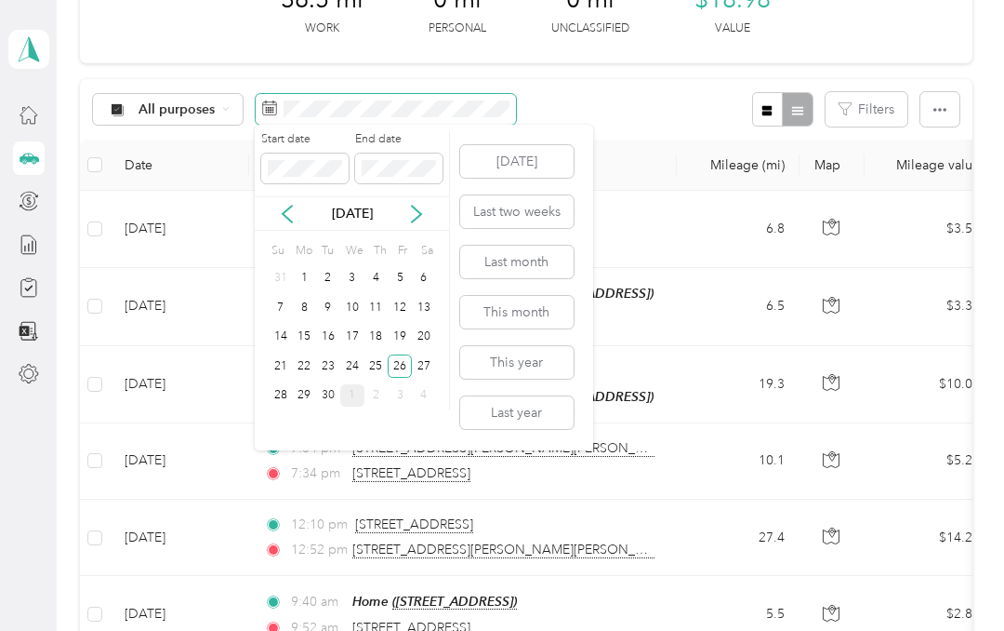
scroll to position [125, 0]
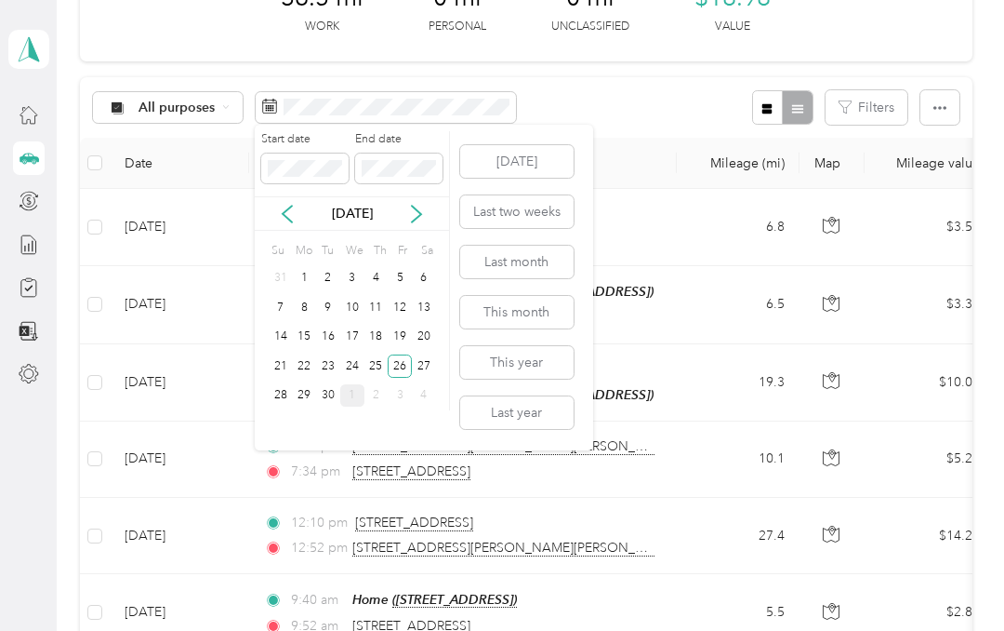
click at [427, 366] on div "27" at bounding box center [424, 365] width 24 height 23
click at [422, 366] on div "27" at bounding box center [424, 365] width 24 height 23
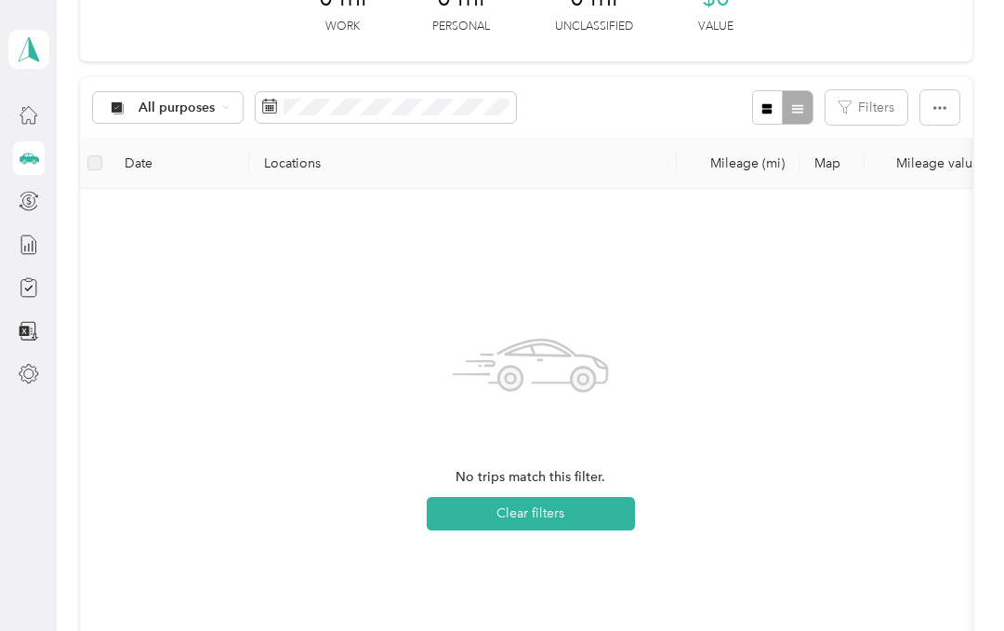
click at [279, 389] on div "28" at bounding box center [281, 395] width 24 height 23
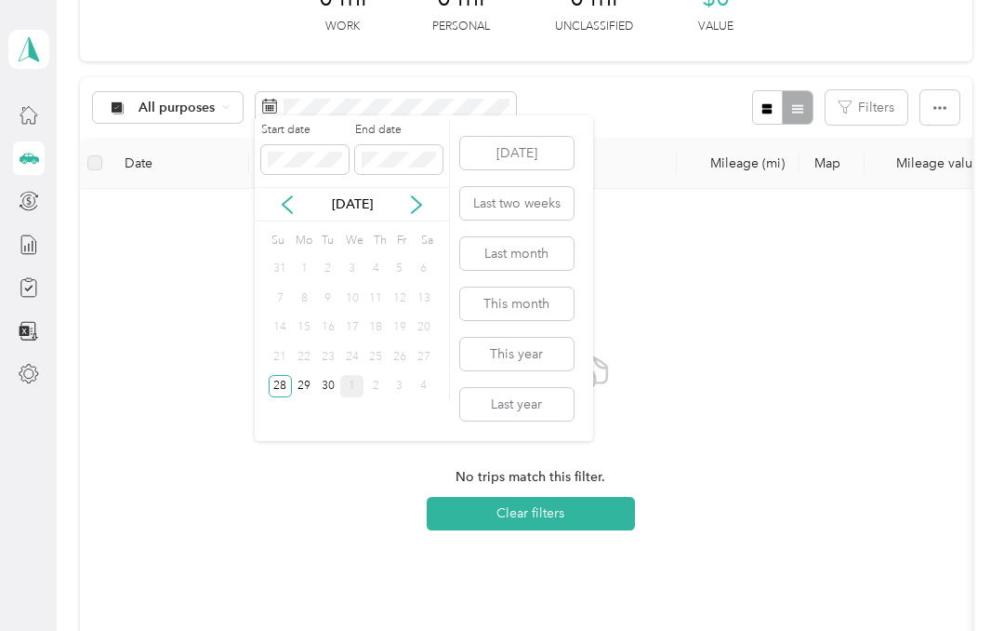
click at [374, 115] on div "Start date End date [DATE] Su Mo Tu We Th Fr Sa 31 1 2 3 4 5 6 7 8 9 10 11 12 1…" at bounding box center [352, 278] width 195 height 326
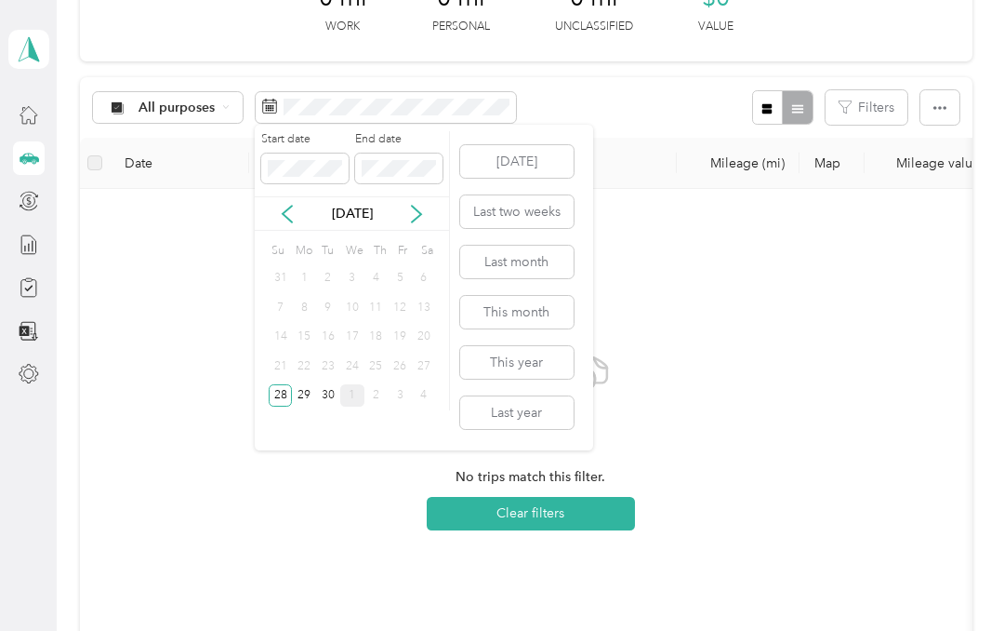
click at [308, 394] on div "29" at bounding box center [304, 395] width 24 height 23
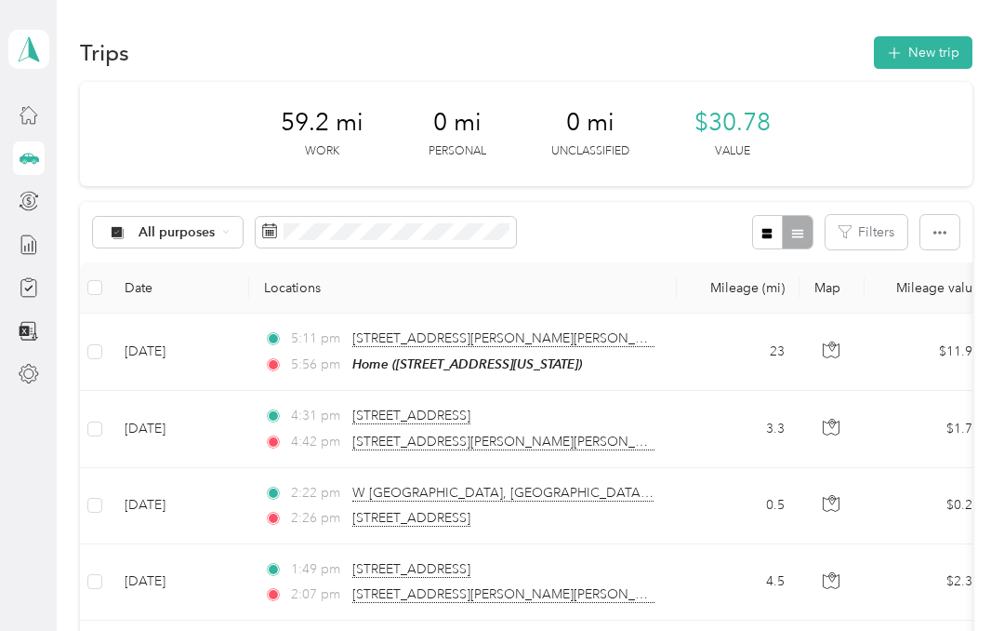
click at [389, 211] on div "All purposes Filters" at bounding box center [526, 232] width 893 height 60
click at [509, 271] on th "Locations" at bounding box center [463, 287] width 428 height 51
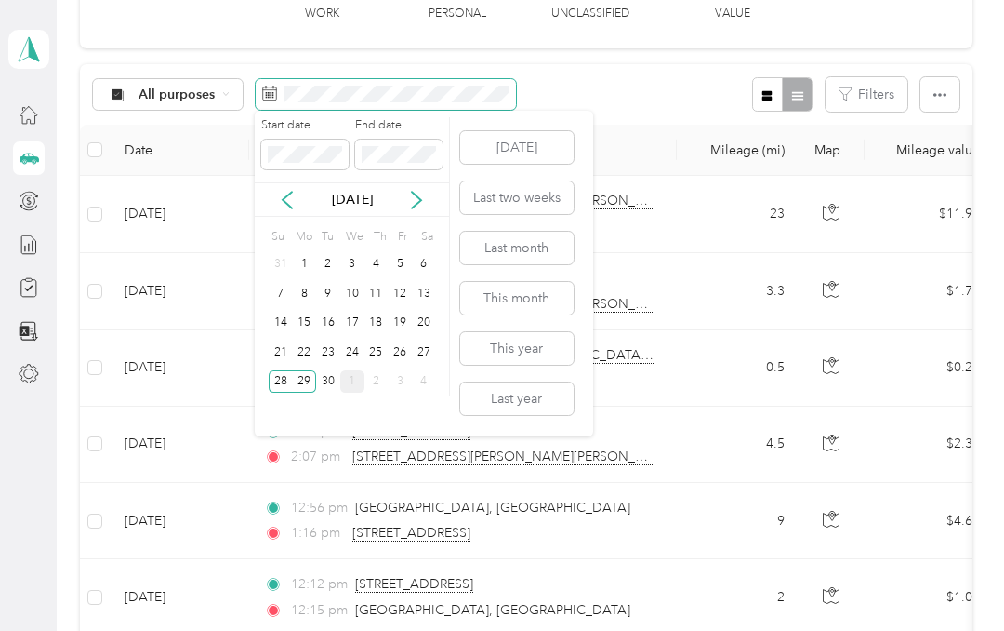
scroll to position [140, 0]
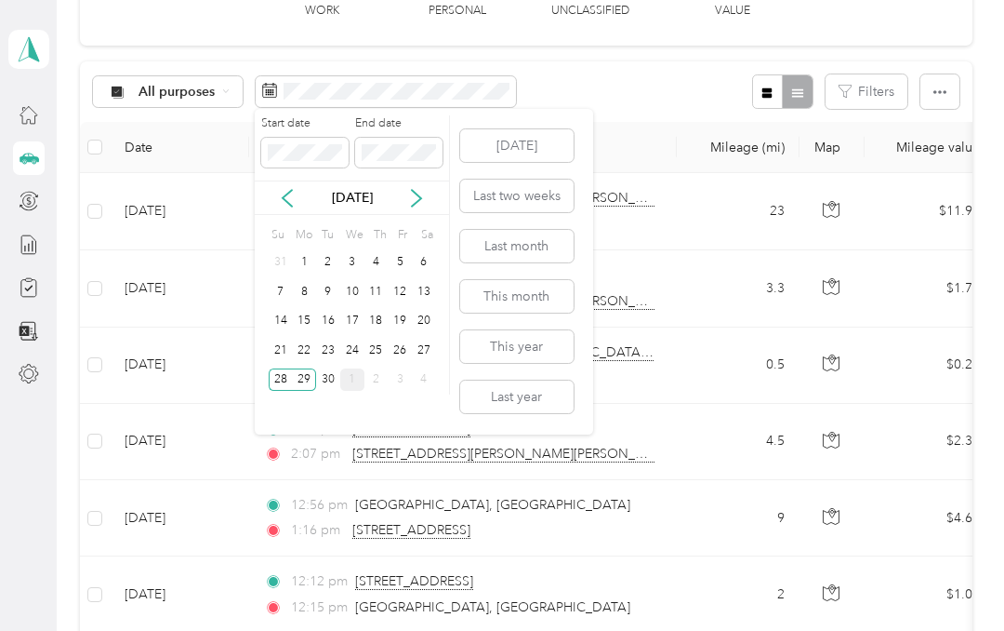
click at [332, 388] on div "30" at bounding box center [328, 379] width 24 height 23
click at [334, 381] on div "30" at bounding box center [328, 379] width 24 height 23
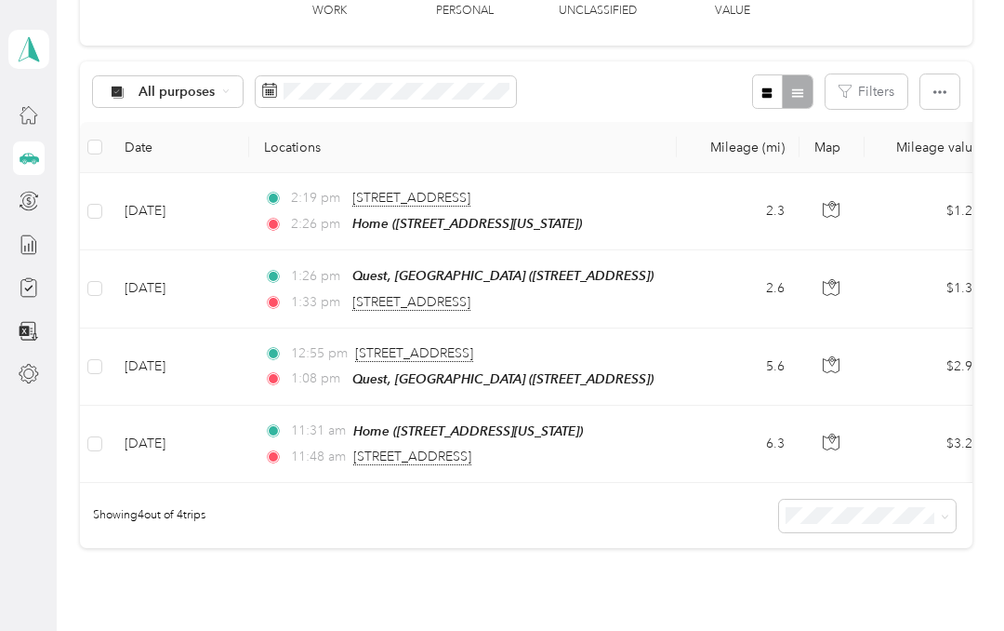
click at [578, 100] on div "All purposes Filters" at bounding box center [526, 91] width 893 height 60
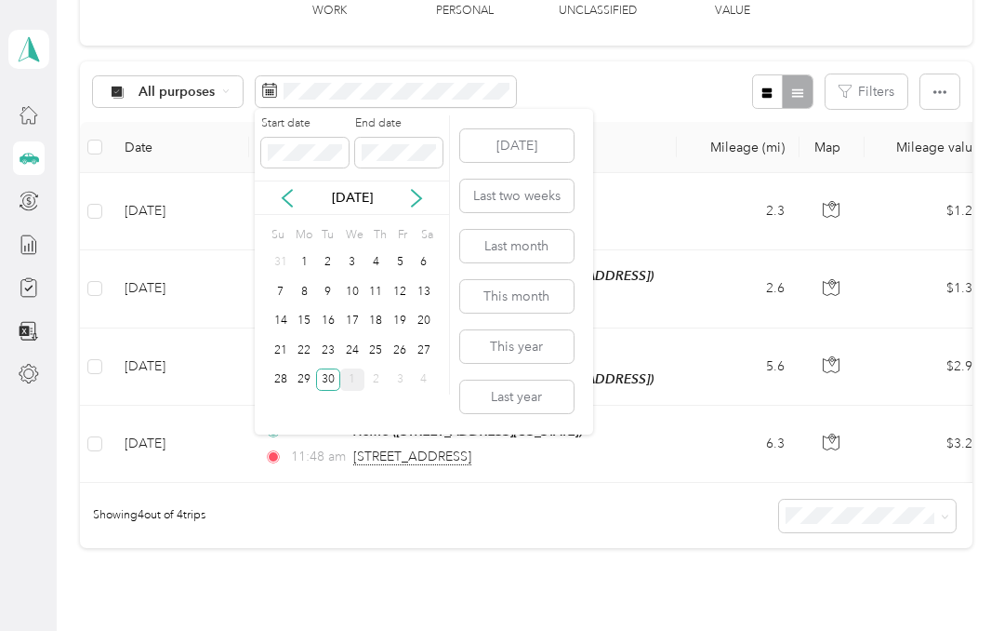
click at [544, 247] on button "Last month" at bounding box center [516, 246] width 113 height 33
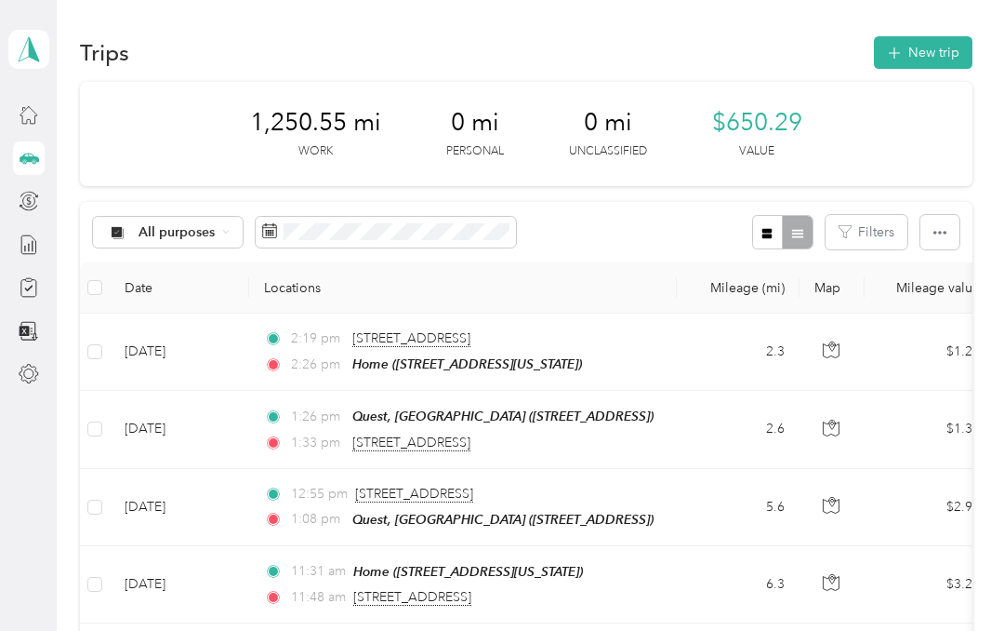
click at [35, 293] on icon at bounding box center [29, 287] width 20 height 20
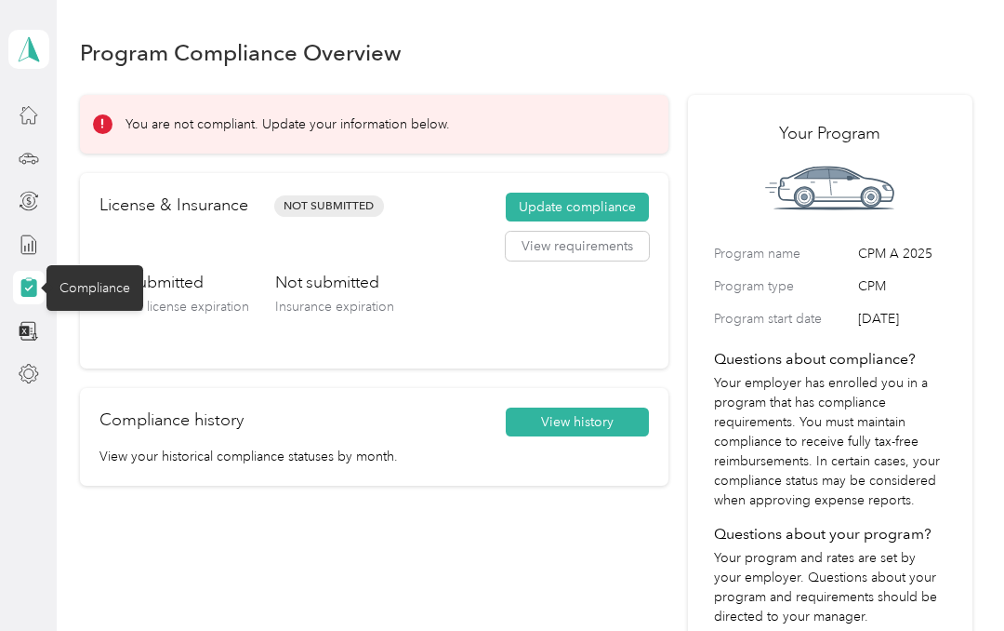
click at [239, 562] on div "You are not compliant. Update your information below. License & Insurance Not S…" at bounding box center [374, 473] width 589 height 756
click at [610, 419] on button "View history" at bounding box center [577, 422] width 143 height 30
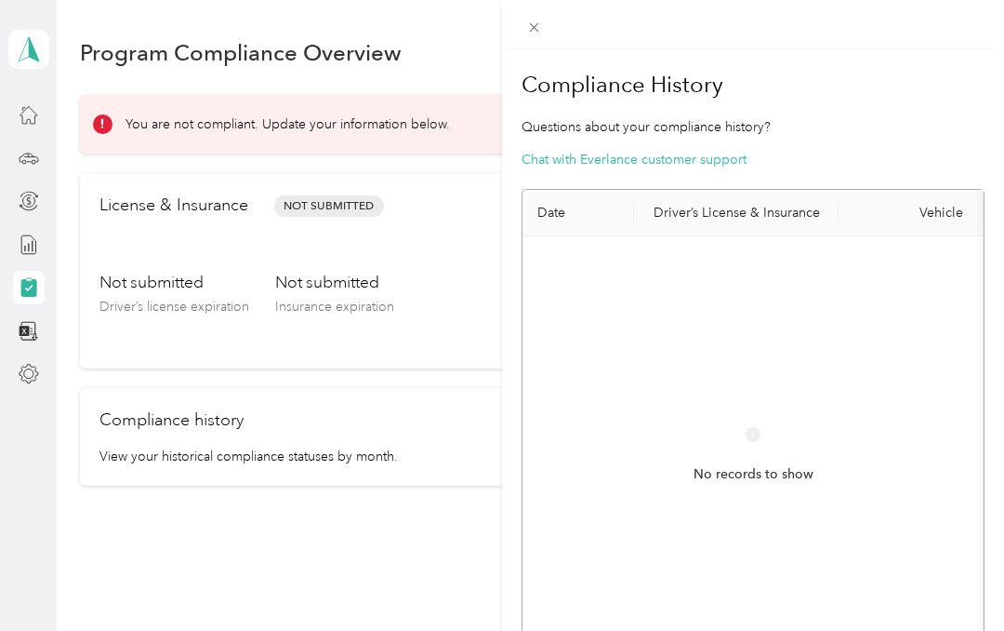
click at [490, 339] on div "Compliance History Questions about your compliance history? Chat with Everlance…" at bounding box center [502, 315] width 1004 height 631
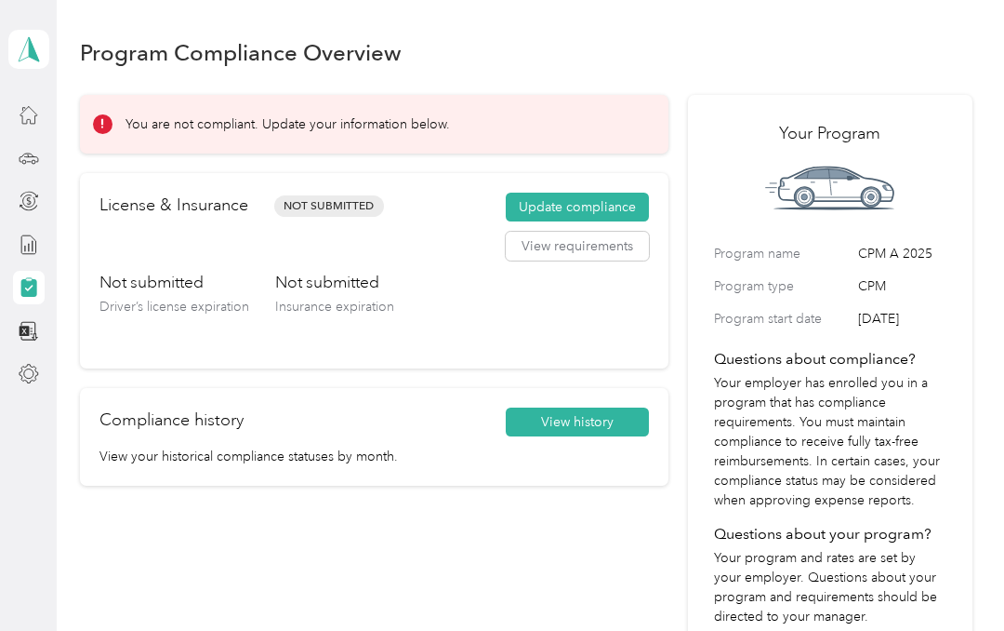
click at [618, 206] on button "Update compliance" at bounding box center [577, 208] width 143 height 30
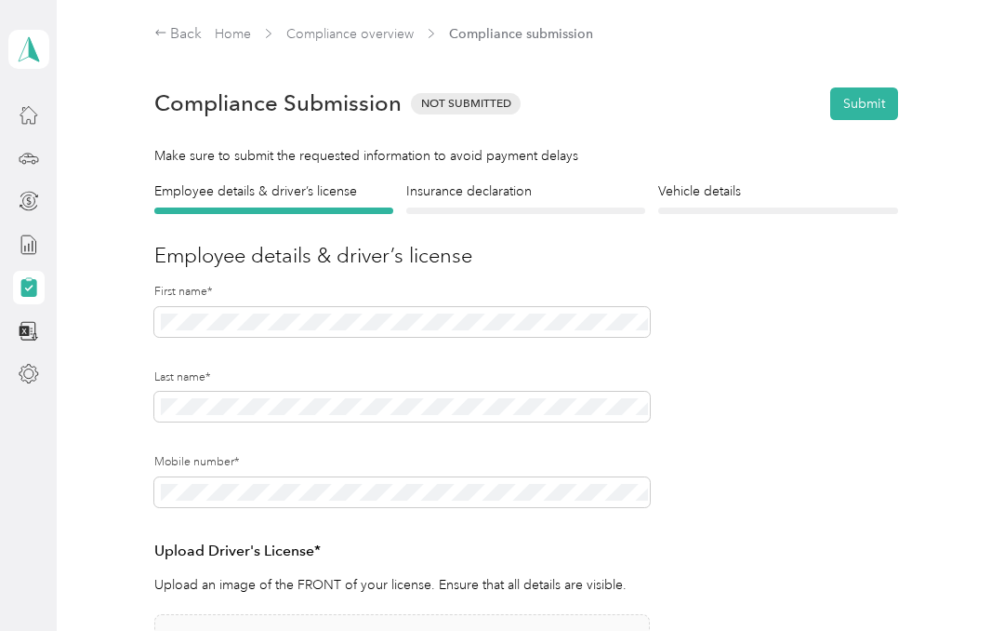
click at [862, 364] on form "Employee details & driver’s license License Insurance declaration Insurance Veh…" at bounding box center [526, 537] width 744 height 712
